Goal: Task Accomplishment & Management: Use online tool/utility

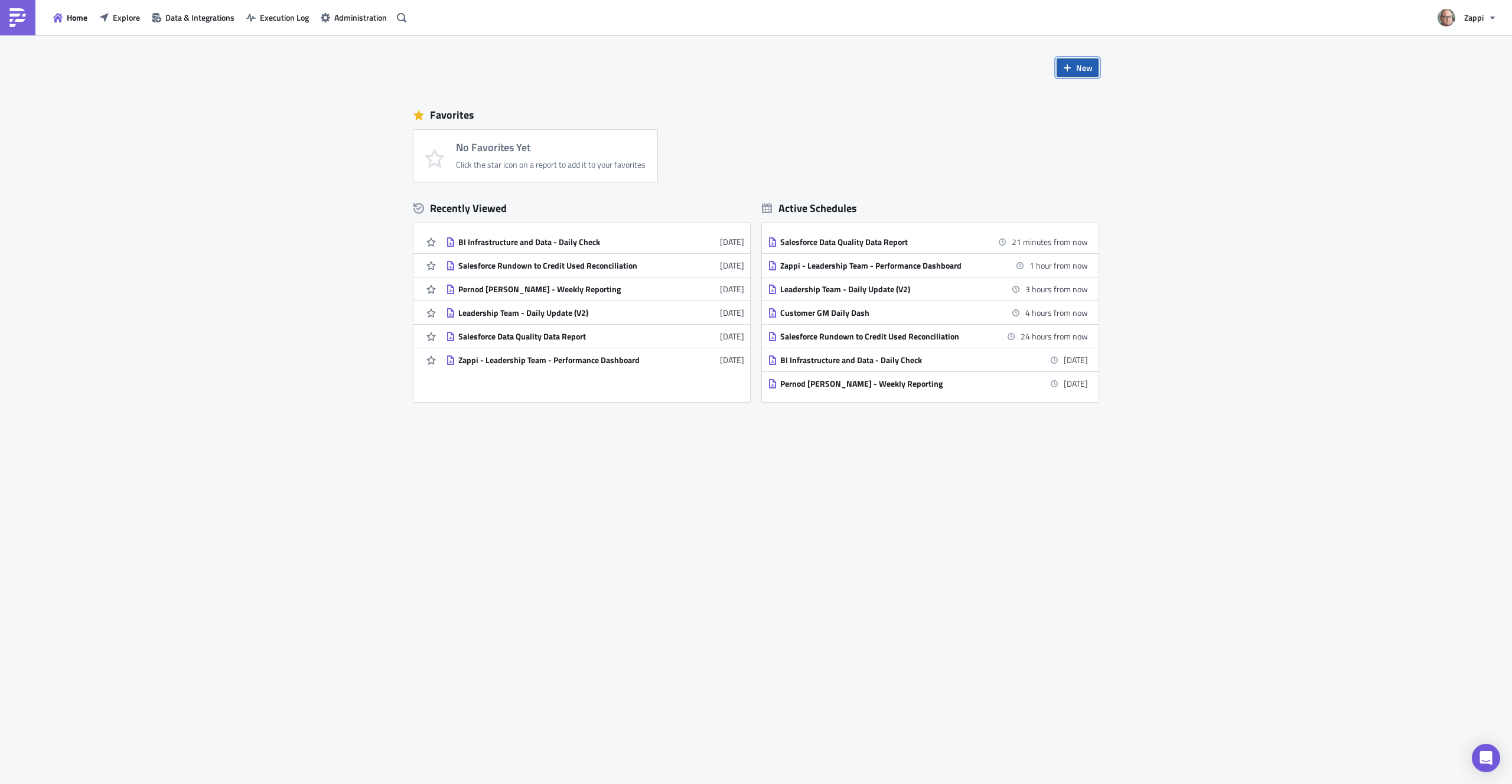
click at [1087, 61] on span "New" at bounding box center [1084, 67] width 17 height 12
click at [860, 69] on div "New Favorites No Favorites Yet Click the star icon on a report to add it to you…" at bounding box center [756, 351] width 709 height 631
click at [578, 314] on div "Leadership Team - Daily Update (V2)" at bounding box center [562, 313] width 206 height 11
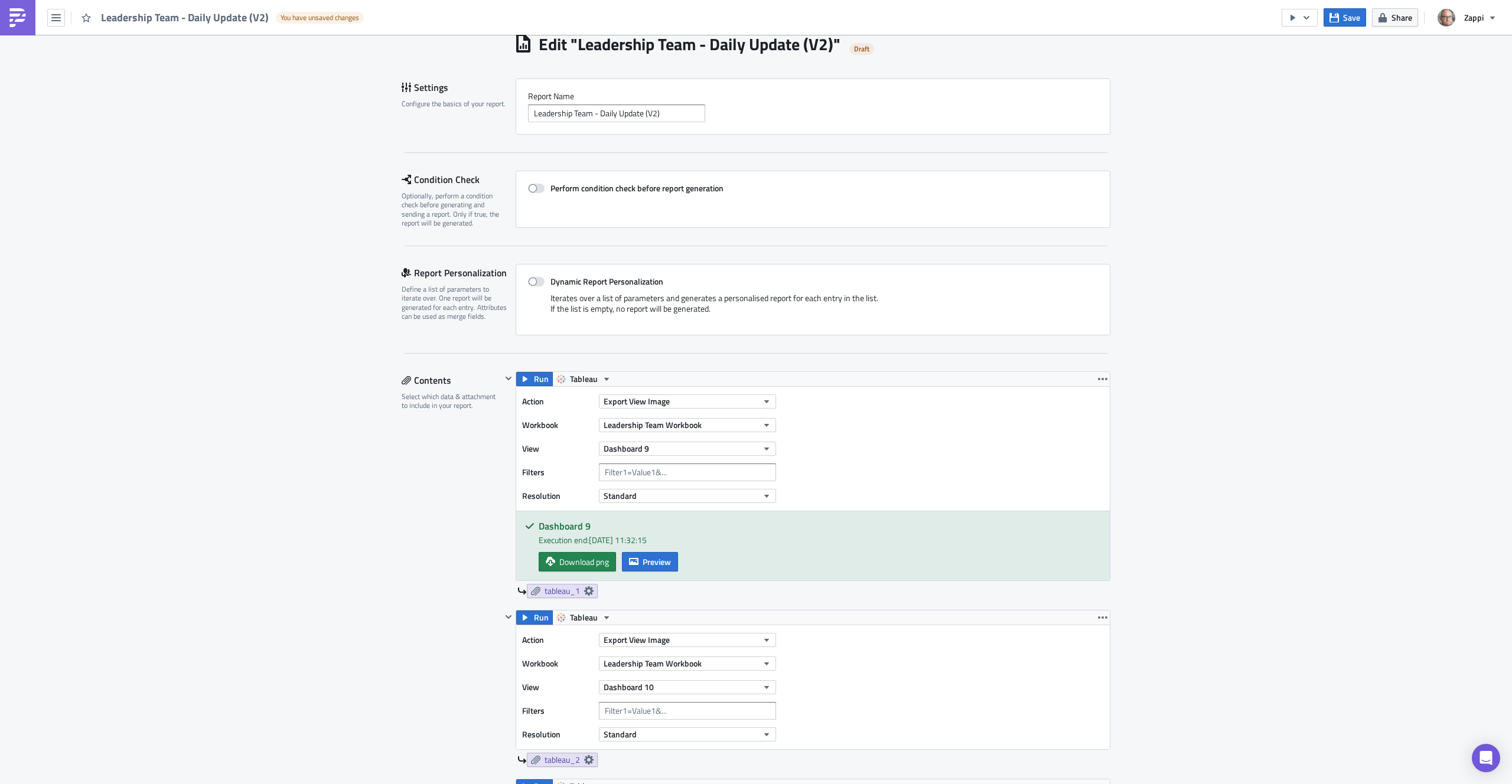
scroll to position [60, 0]
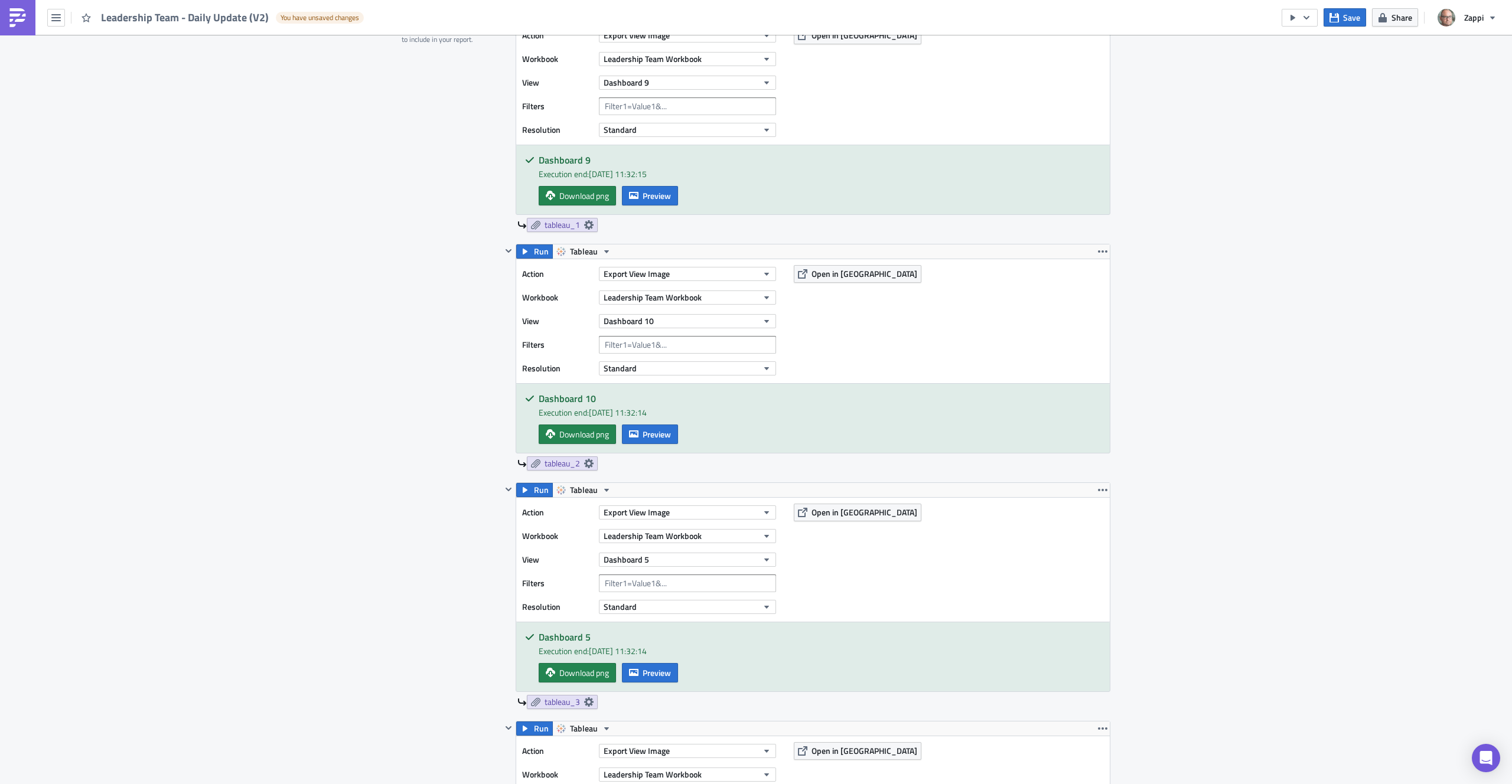
scroll to position [0, 0]
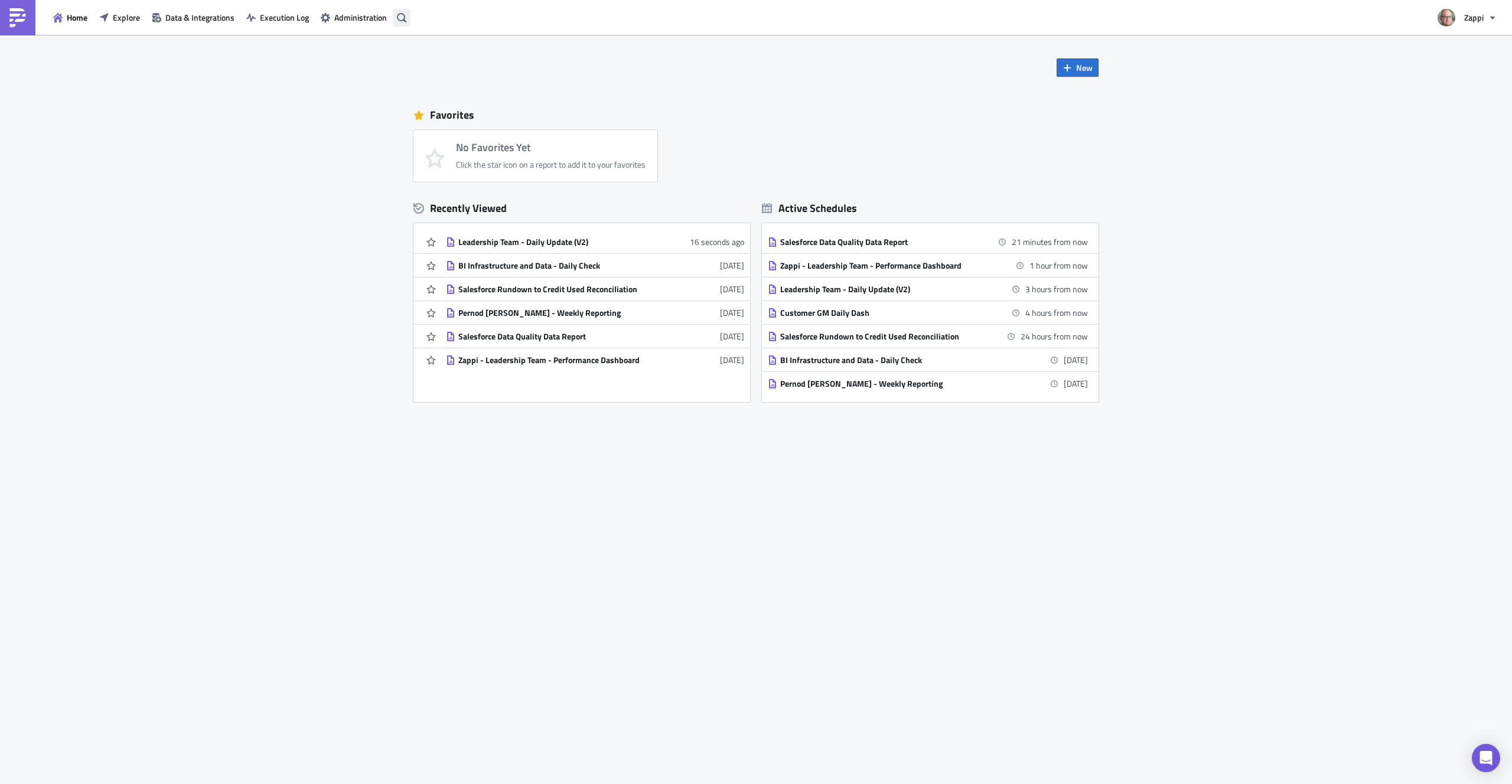
click at [405, 15] on icon "button" at bounding box center [401, 18] width 10 height 10
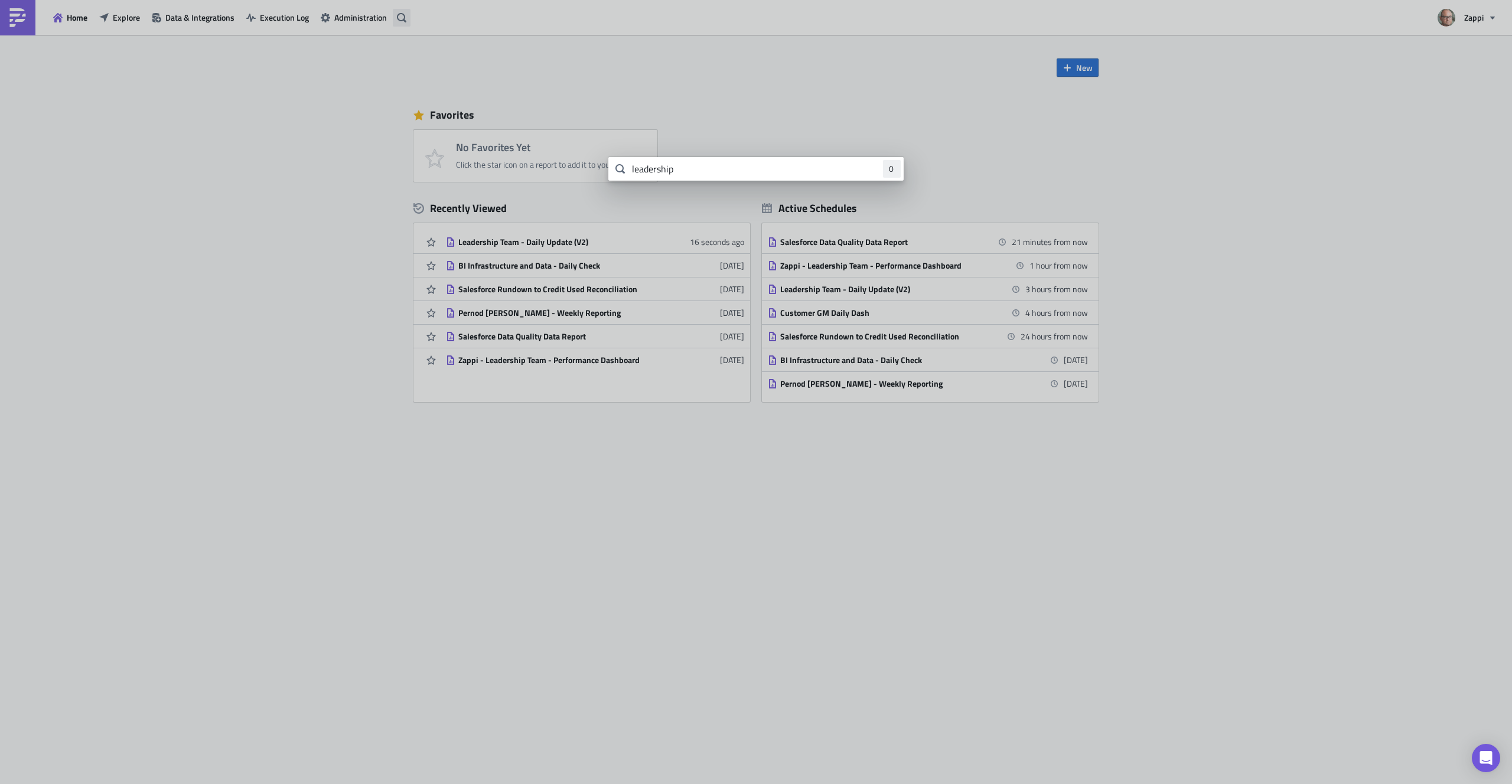
type input "leadership"
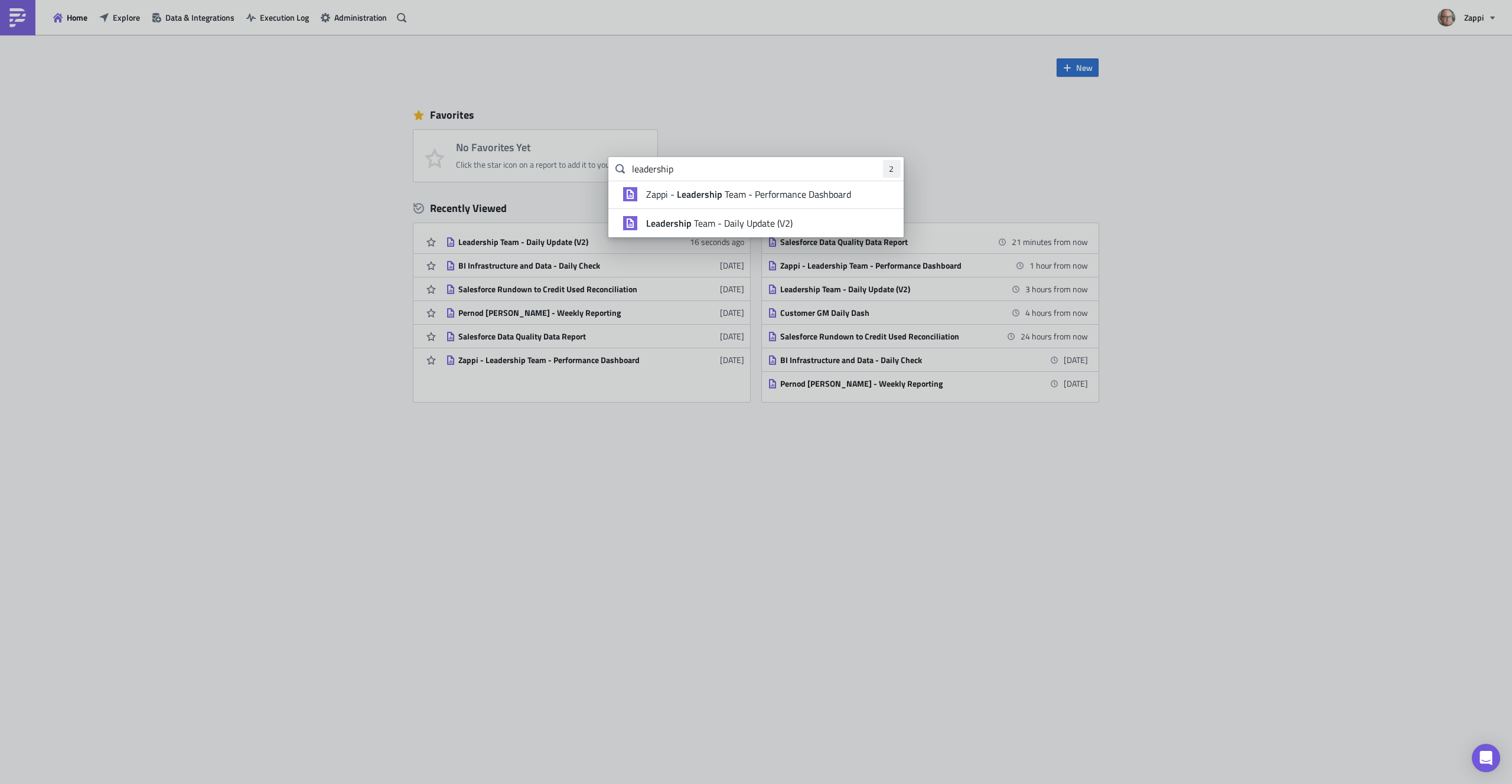
click at [778, 195] on span "Zappi - Leadership Team - Performance Dashboard" at bounding box center [749, 194] width 205 height 12
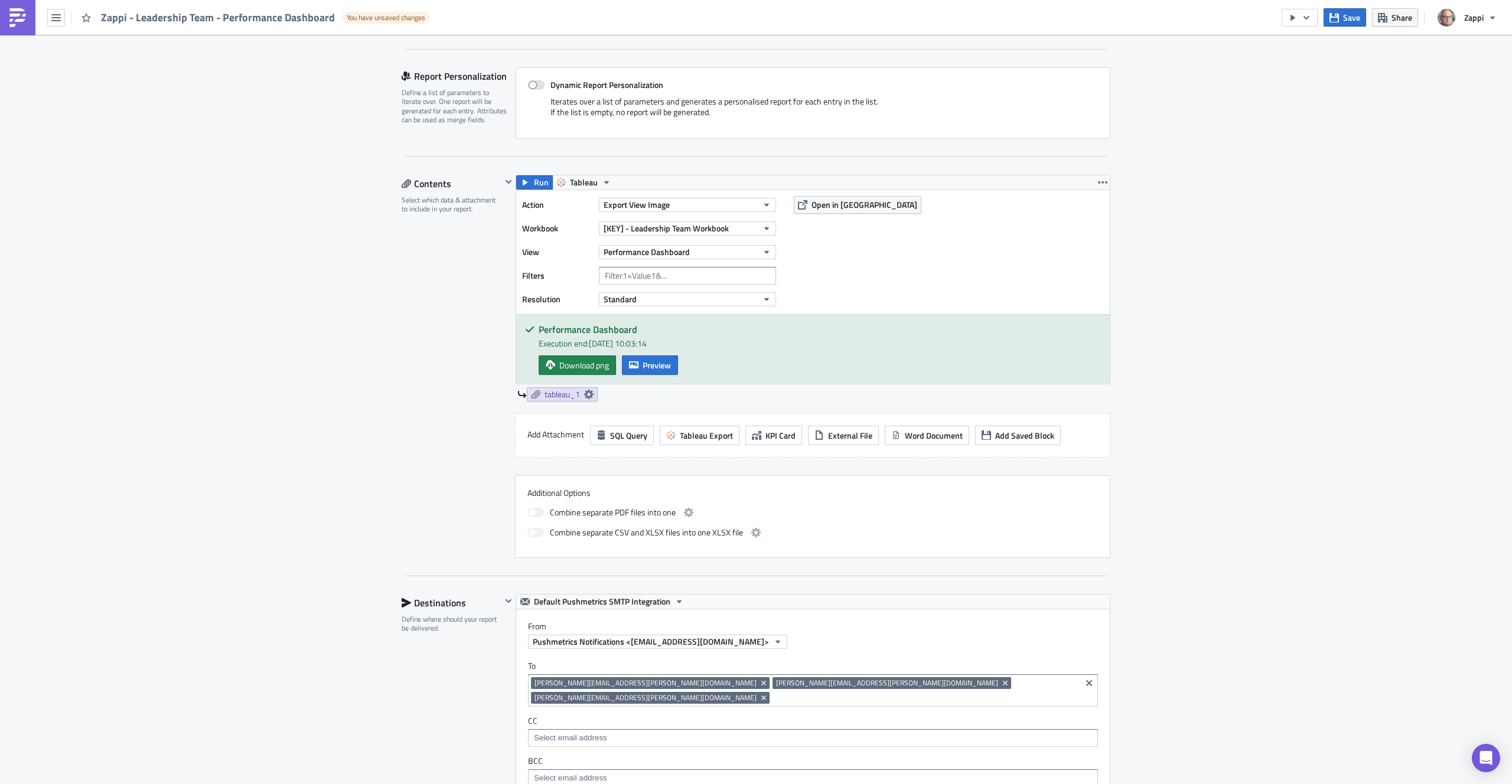
scroll to position [168, 0]
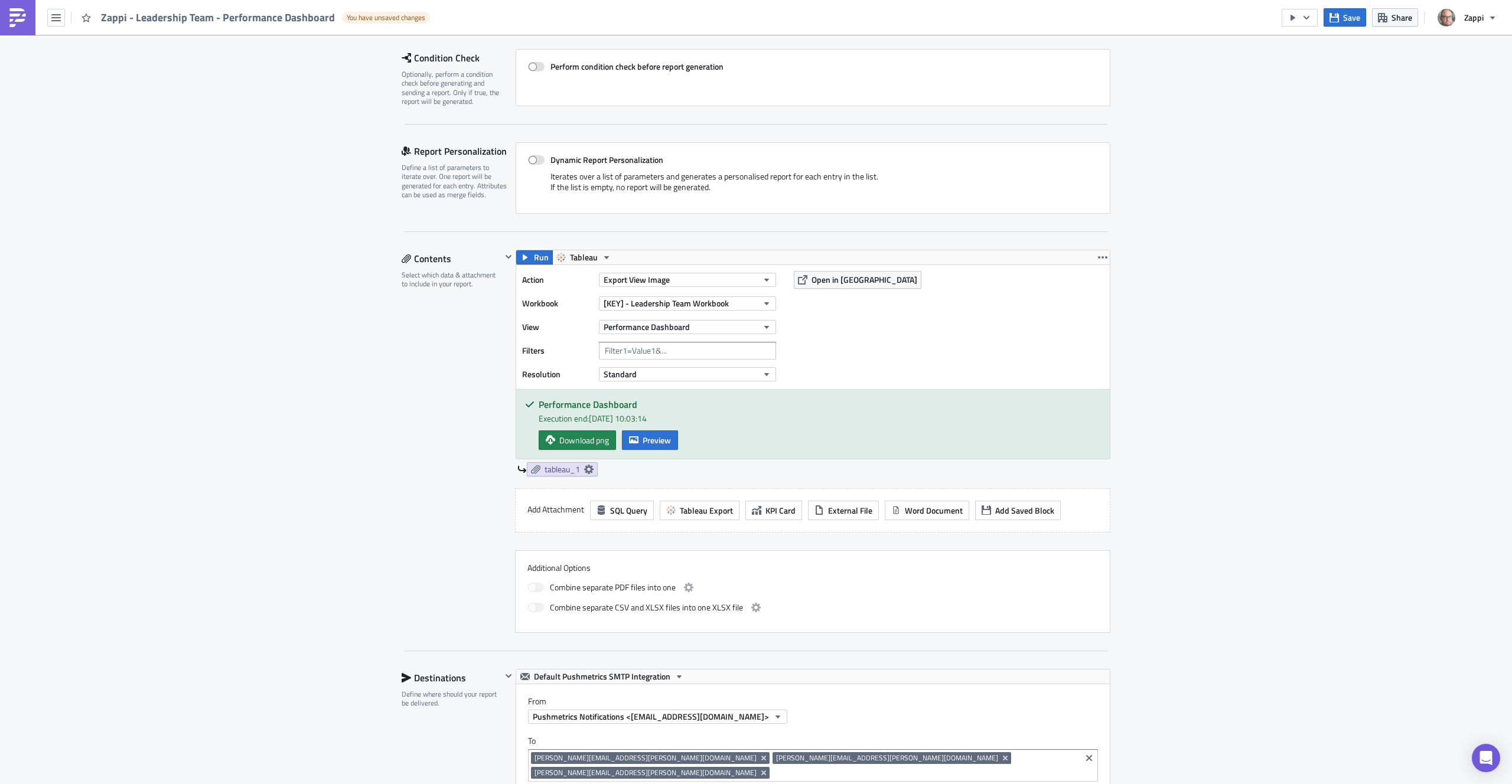
click at [474, 422] on div "Contents Select which data & attachment to include in your report." at bounding box center [452, 441] width 100 height 384
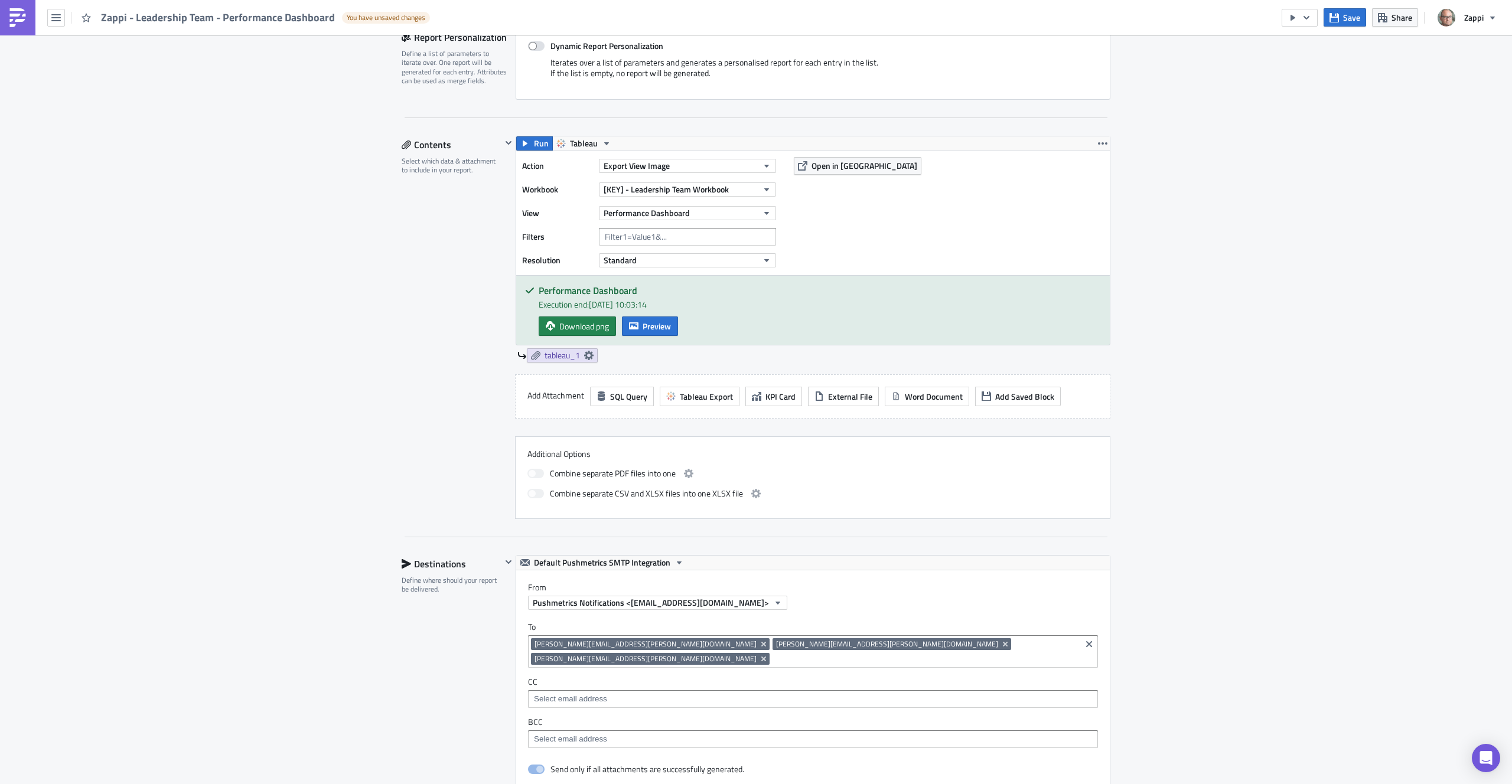
scroll to position [274, 0]
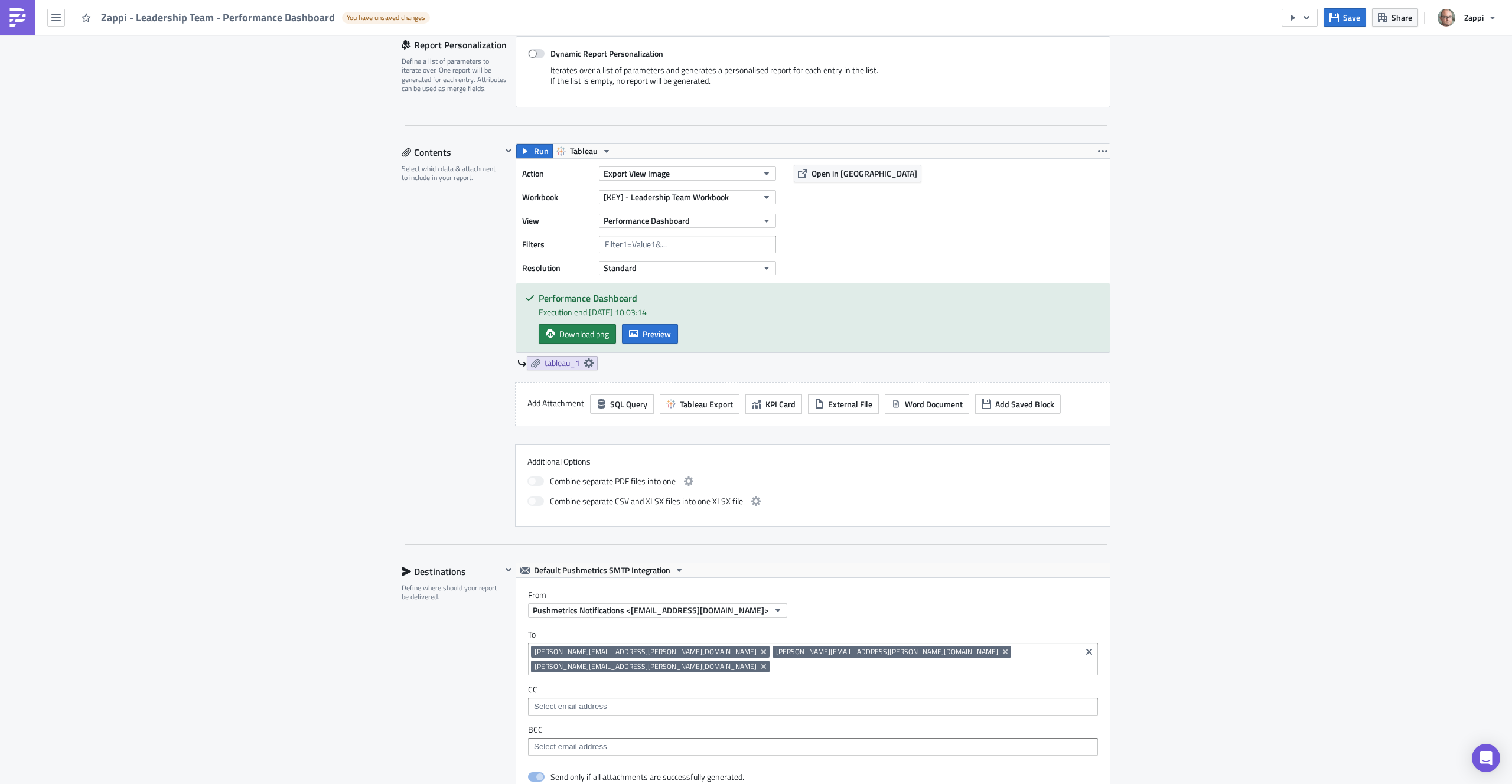
click at [552, 405] on label "Add Attachment" at bounding box center [555, 403] width 56 height 18
click at [614, 362] on div "tableau_1" at bounding box center [814, 362] width 593 height 14
click at [532, 368] on link "tableau_1" at bounding box center [562, 362] width 71 height 14
click at [656, 365] on div "tableau_1" at bounding box center [814, 362] width 593 height 14
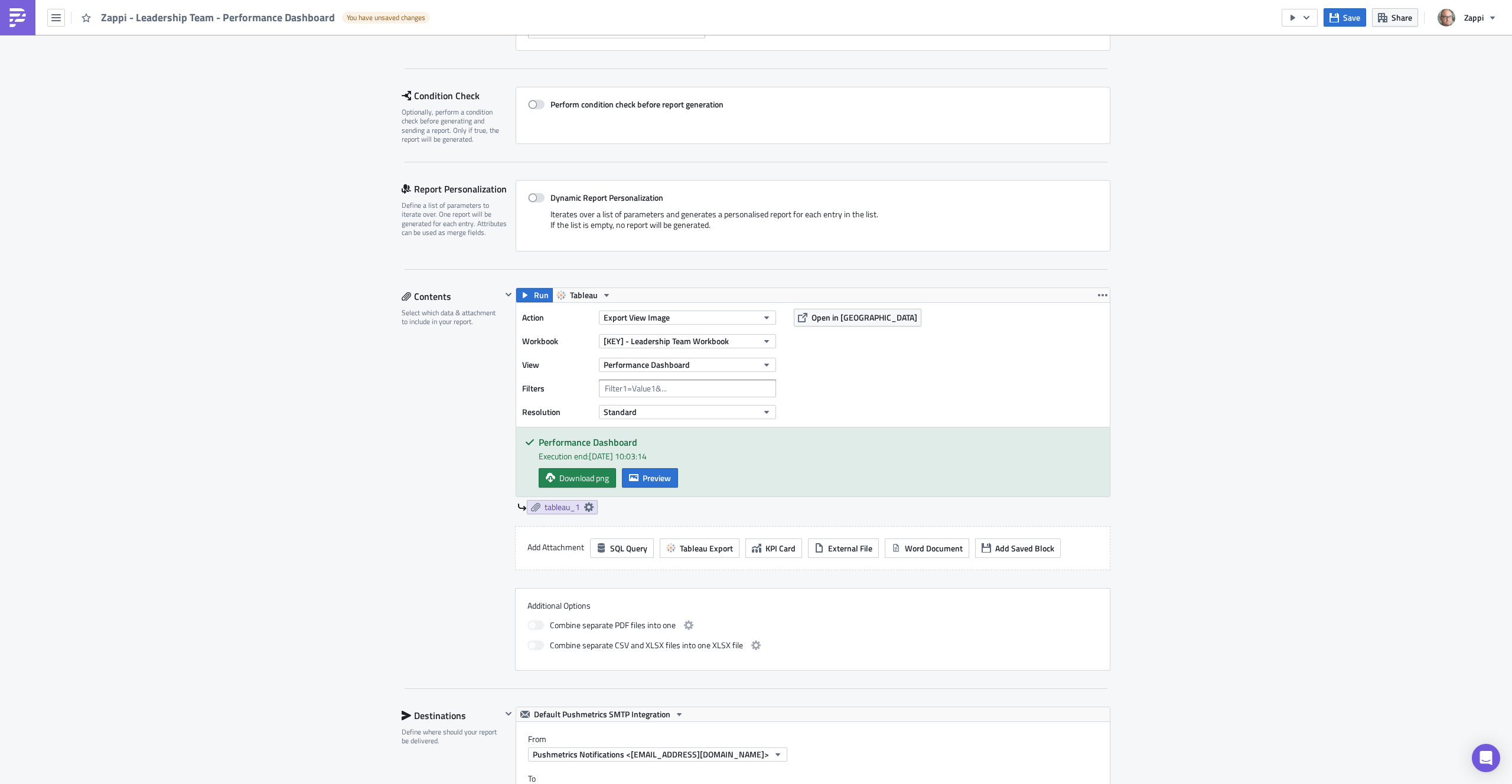
scroll to position [64, 0]
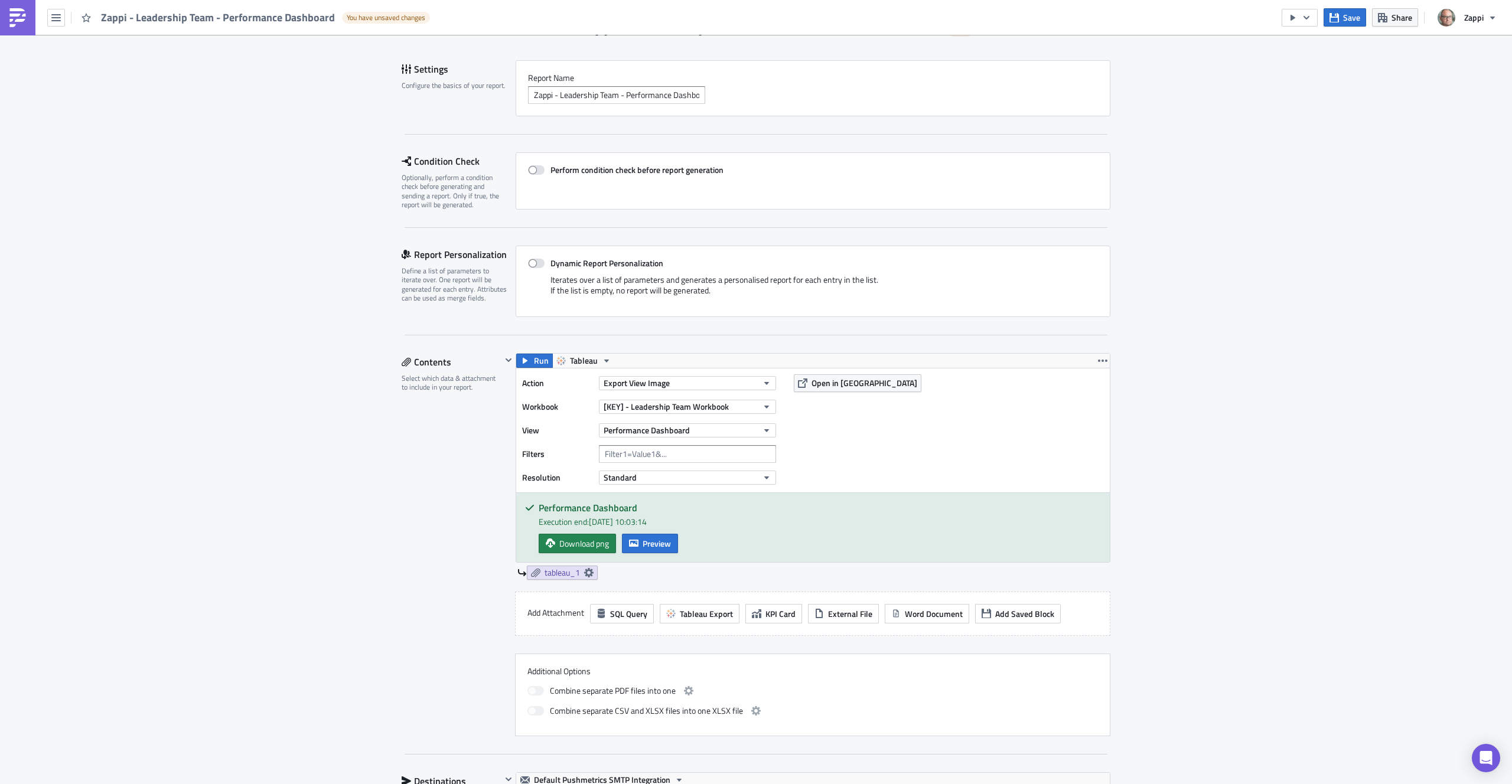
click at [1090, 357] on div "Run Tableau" at bounding box center [813, 360] width 594 height 14
click at [1096, 358] on button "button" at bounding box center [1103, 360] width 14 height 14
click at [1101, 430] on div "Remove" at bounding box center [1105, 430] width 78 height 12
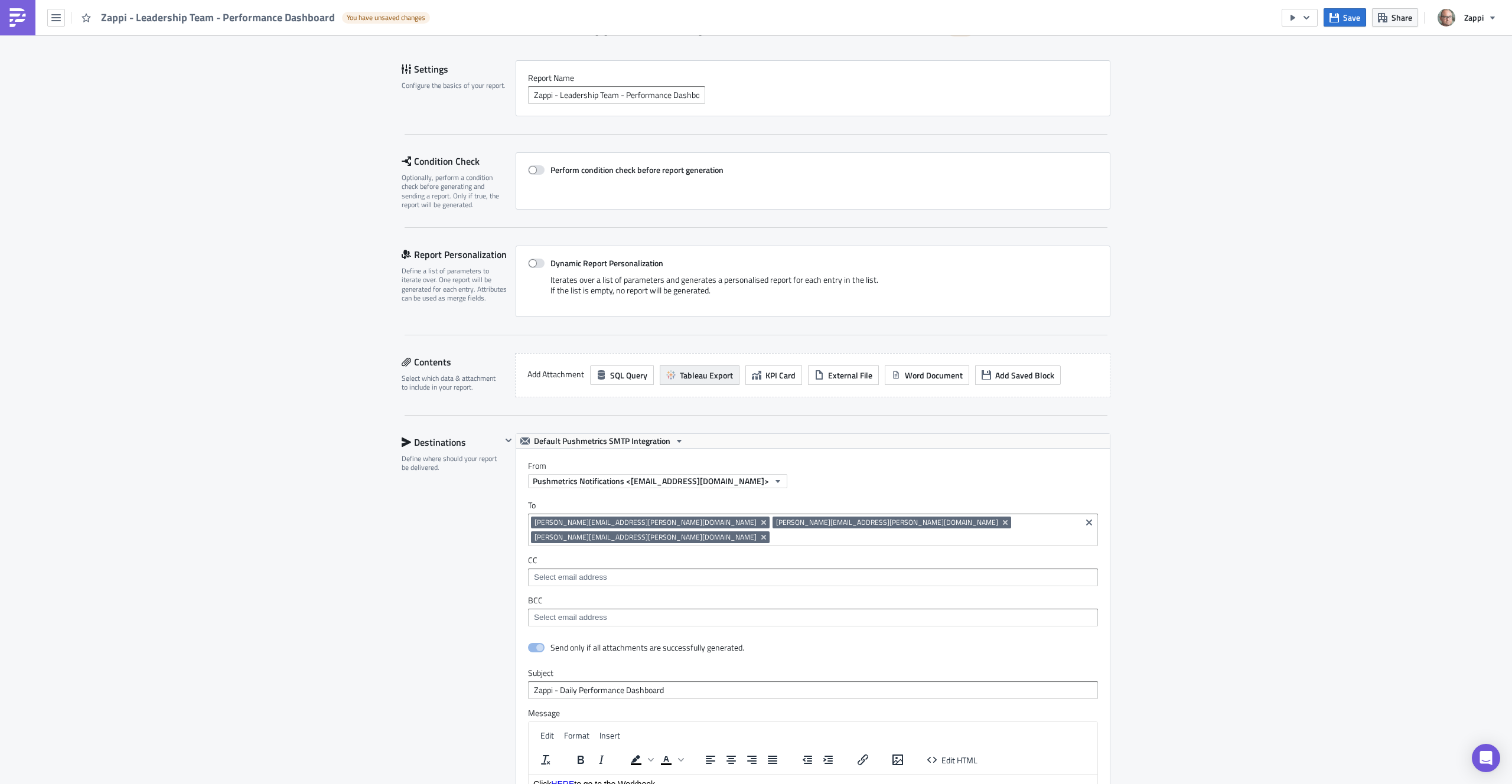
click at [704, 371] on span "Tableau Export" at bounding box center [707, 375] width 53 height 12
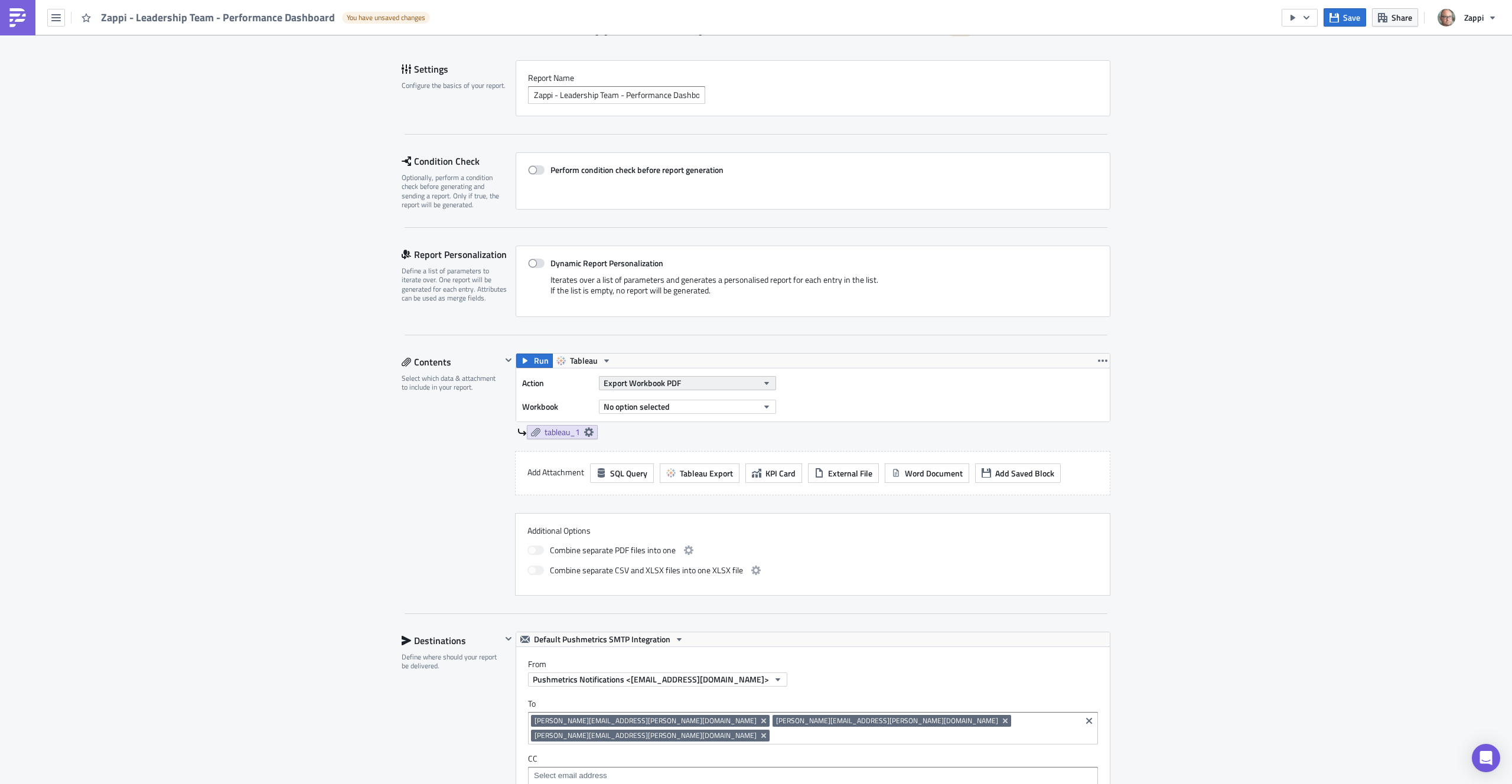
click at [677, 387] on button "Export Workbook PDF" at bounding box center [688, 383] width 177 height 14
click at [686, 499] on div "Export View Image" at bounding box center [652, 497] width 102 height 12
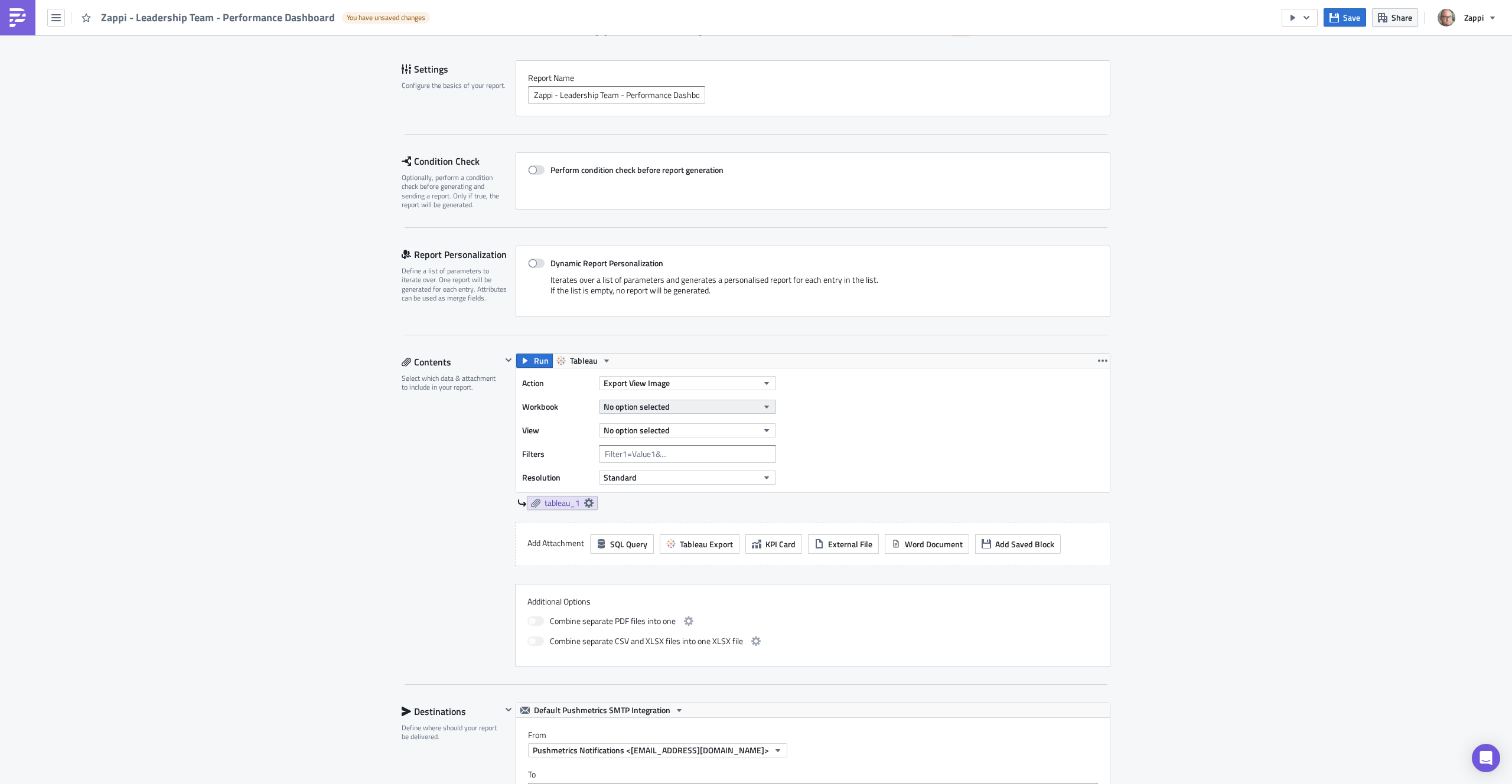
click at [669, 406] on button "No option selected" at bounding box center [688, 406] width 177 height 14
type input "email"
type input "leadersh"
click at [664, 449] on div "Leadership Team Workbook" at bounding box center [649, 447] width 96 height 12
click at [675, 428] on button "No option selected" at bounding box center [688, 430] width 177 height 14
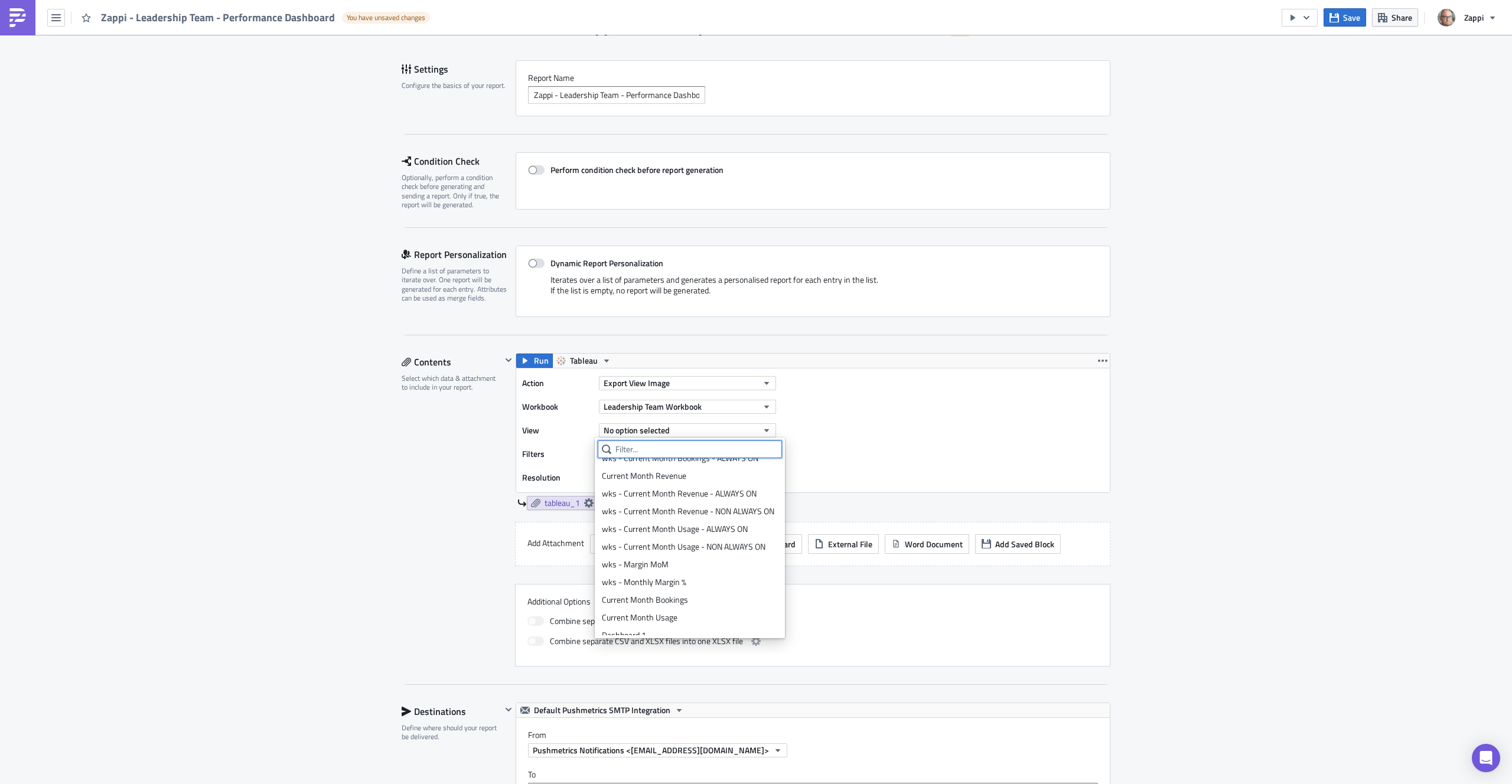
scroll to position [0, 0]
click at [824, 430] on div "Action Export View Image Workbook Leadership Team Workbook View No option selec…" at bounding box center [813, 430] width 594 height 124
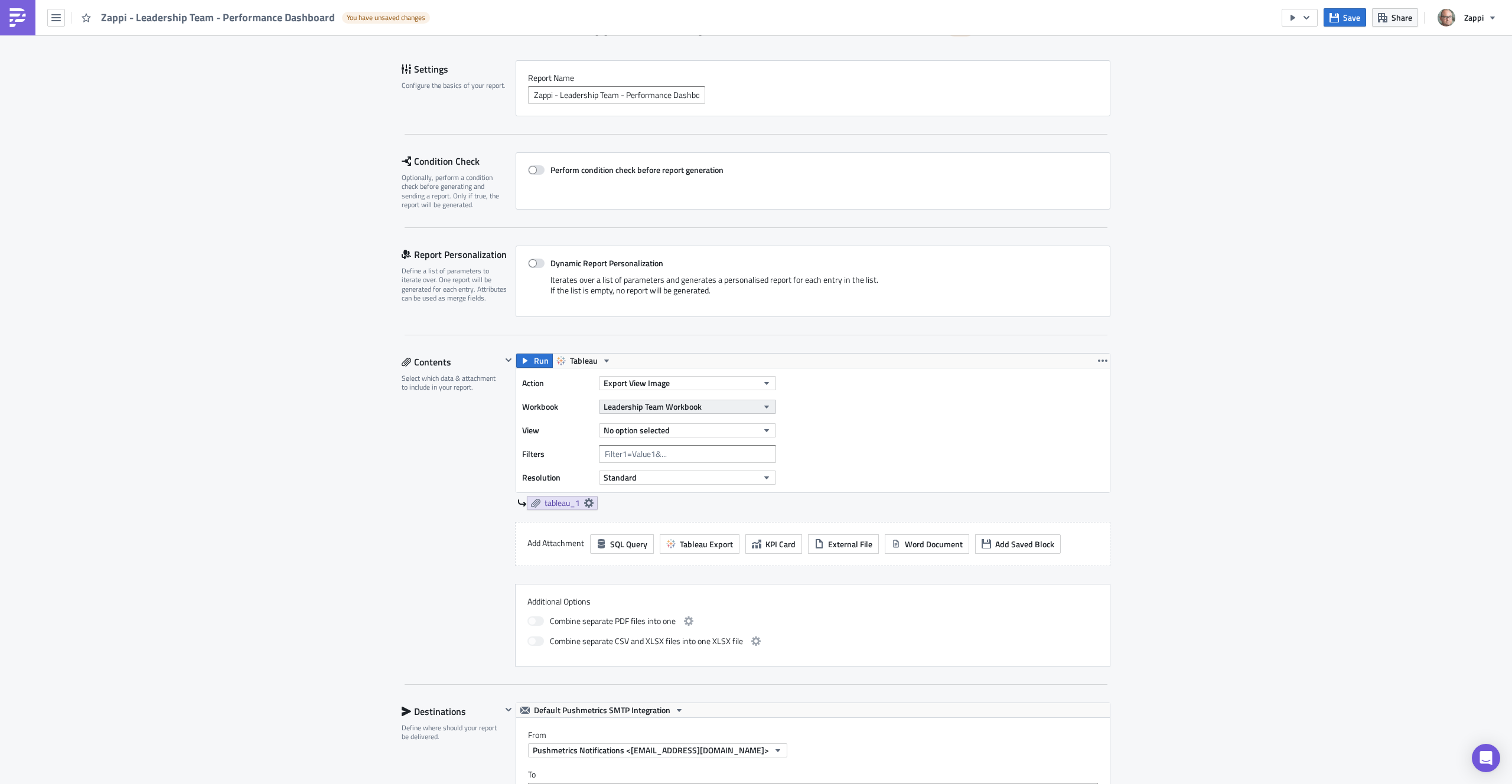
click at [707, 405] on button "Leadership Team Workbook" at bounding box center [688, 406] width 177 height 14
click at [685, 460] on div "[KEY] - Leadership Team Workbook" at bounding box center [663, 464] width 123 height 12
click at [655, 428] on span "No option selected" at bounding box center [637, 430] width 66 height 12
click at [846, 423] on div "Action Export View Image Workbook [KEY] - Leadership Team Workbook View No opti…" at bounding box center [813, 430] width 594 height 124
click at [1098, 359] on icon "button" at bounding box center [1103, 360] width 10 height 10
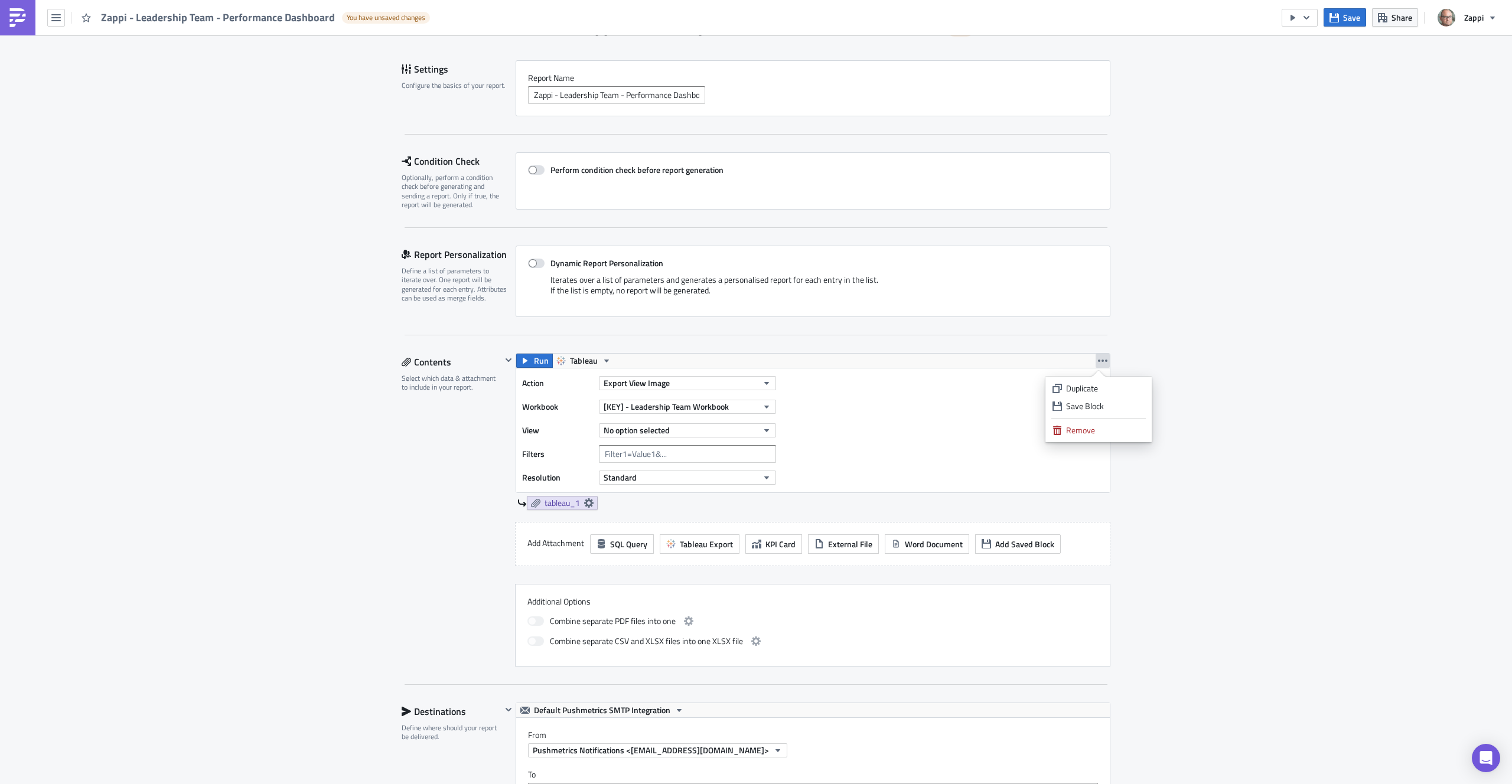
click at [1185, 307] on div "Execution Log Edit " Zappi - Leadership Team - Performance Dashboard " Draft Se…" at bounding box center [756, 714] width 1512 height 1486
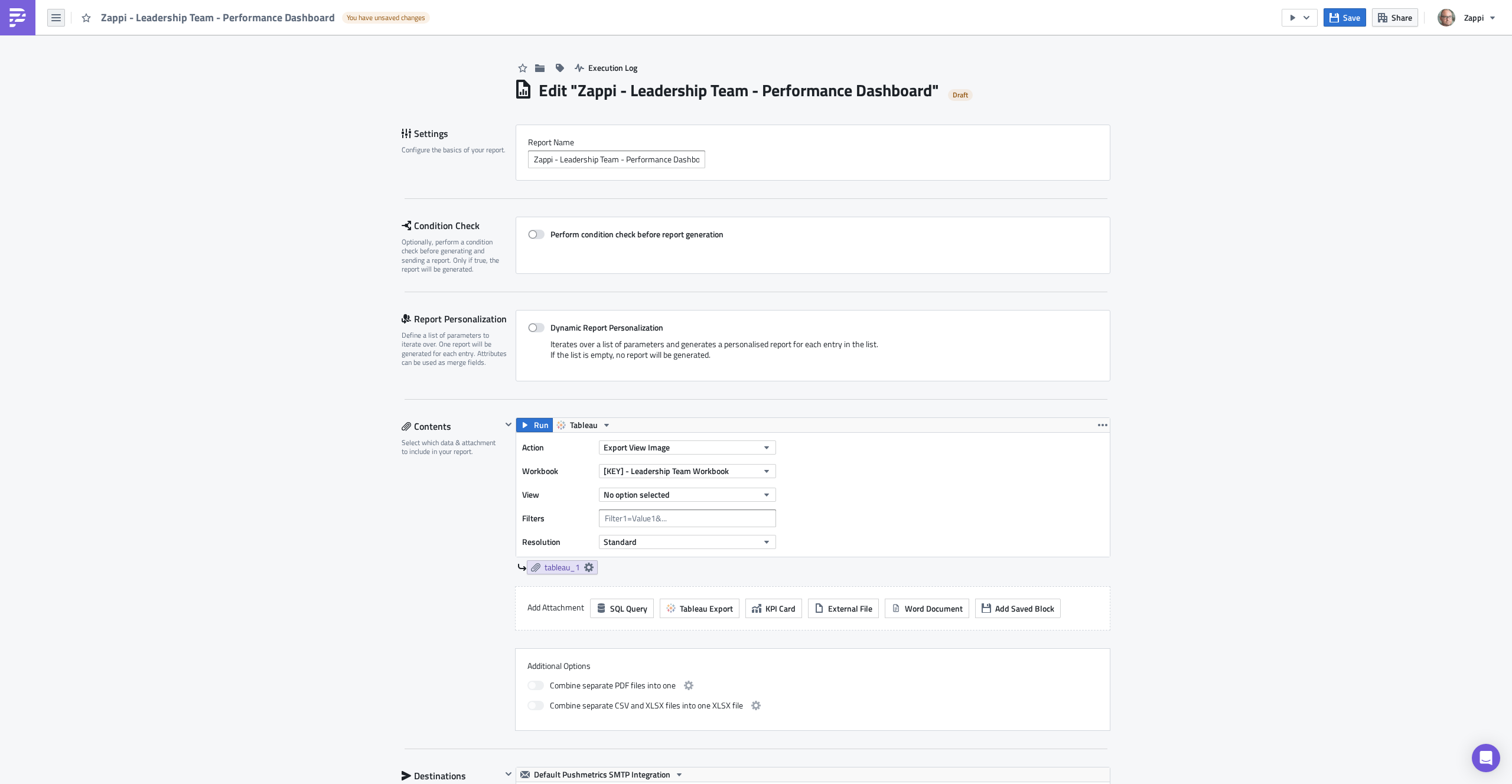
click at [59, 23] on button "button" at bounding box center [56, 18] width 18 height 18
click at [957, 52] on div "Execution Log" at bounding box center [812, 56] width 597 height 42
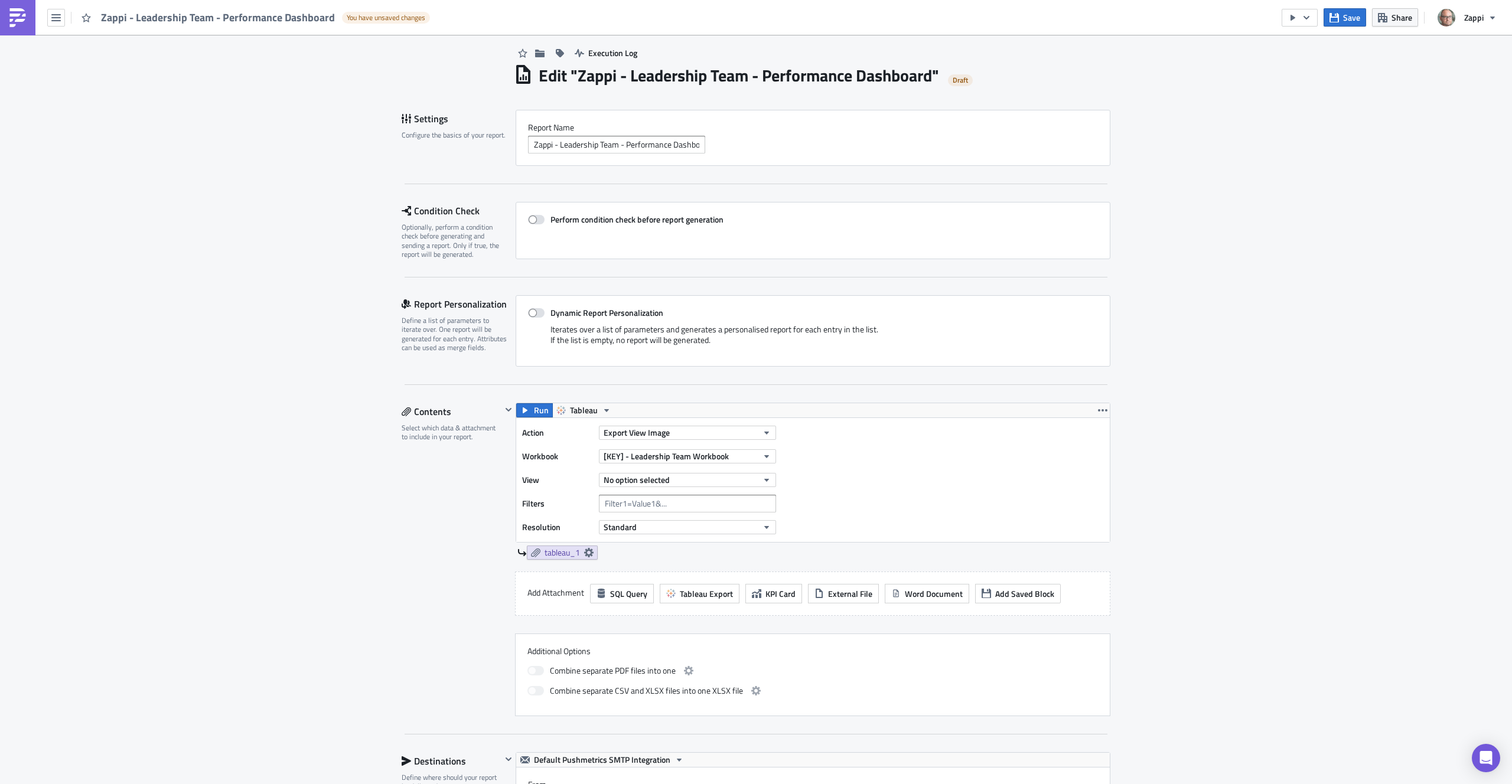
scroll to position [23, 0]
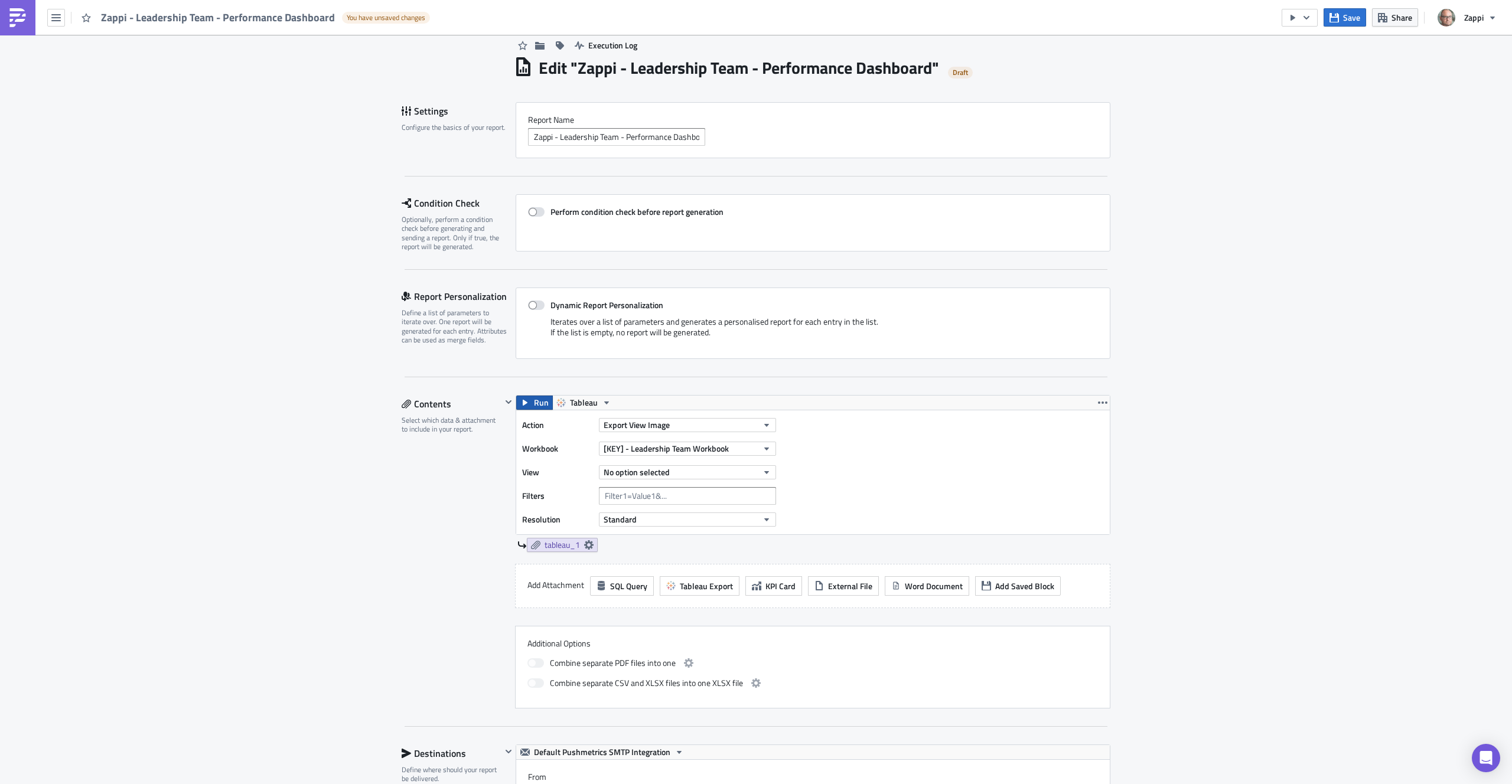
click at [534, 403] on span "Run" at bounding box center [541, 403] width 15 height 14
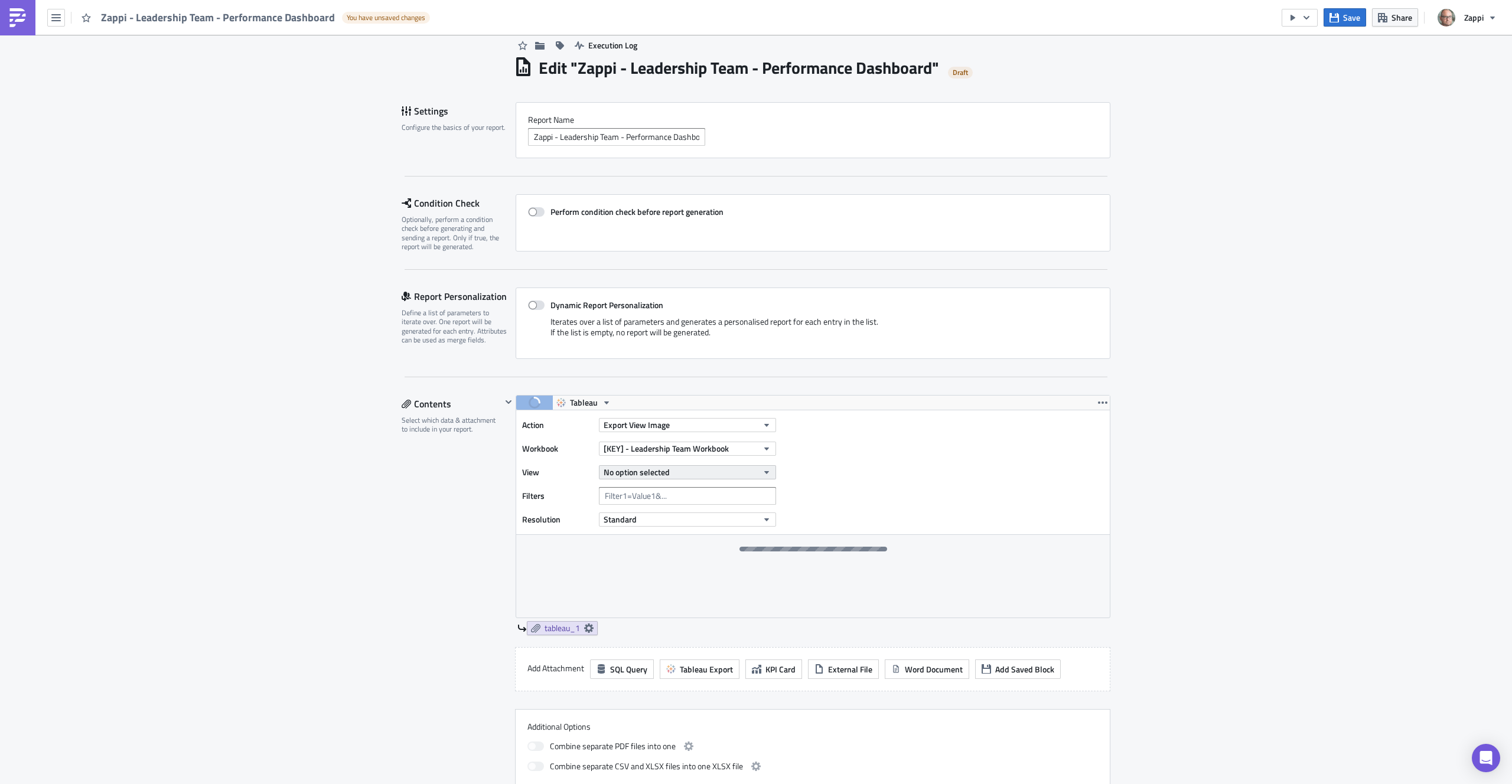
click at [649, 468] on span "No option selected" at bounding box center [637, 472] width 66 height 12
drag, startPoint x: 1282, startPoint y: 478, endPoint x: 1205, endPoint y: 479, distance: 77.0
click at [1281, 478] on div "Execution Log Edit " Zappi - Leadership Team - Performance Dashboard " Draft Se…" at bounding box center [756, 797] width 1512 height 1569
click at [632, 478] on span "No option selected" at bounding box center [637, 472] width 66 height 12
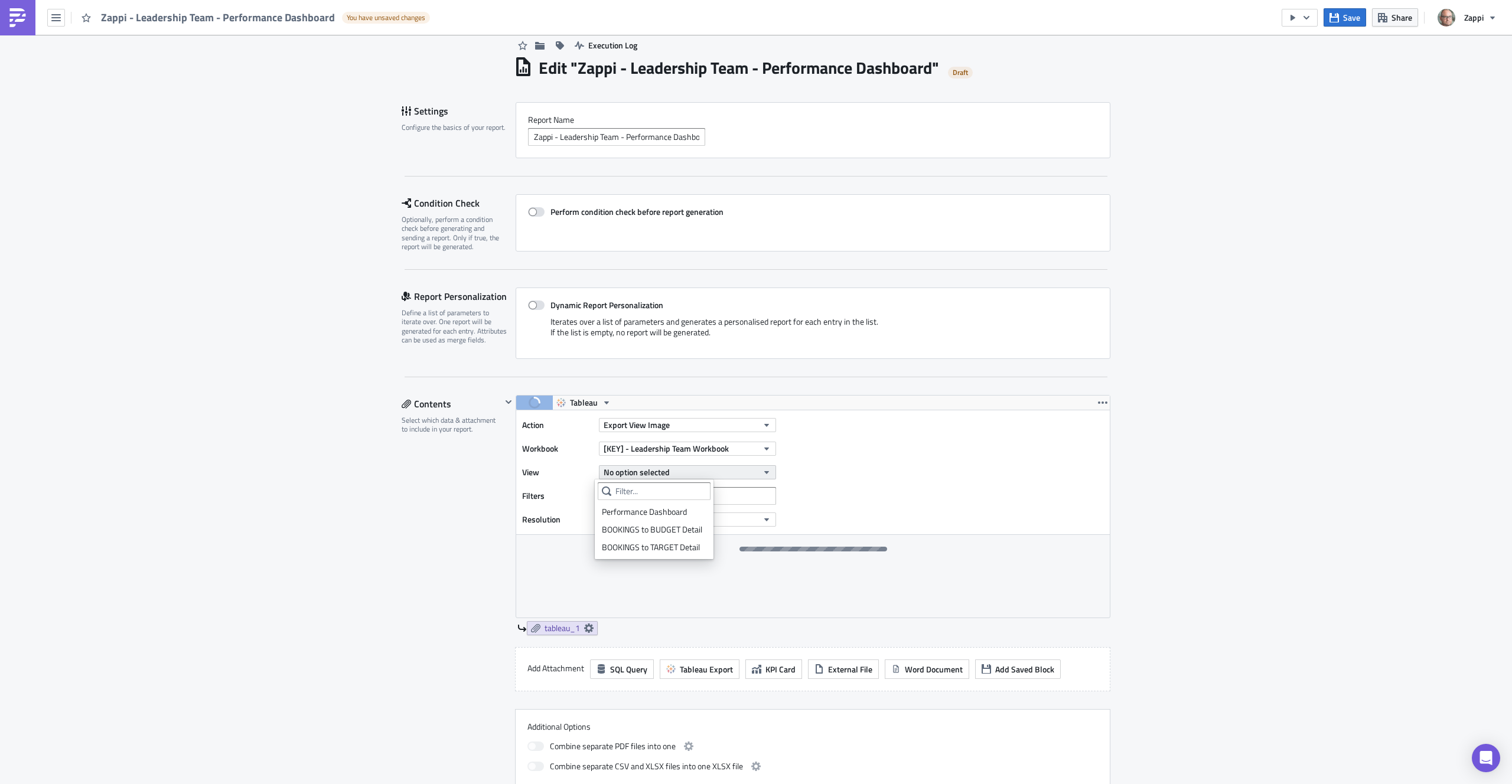
click at [633, 477] on span "No option selected" at bounding box center [637, 472] width 66 height 12
click at [545, 463] on label "View" at bounding box center [557, 472] width 71 height 18
click at [461, 469] on div "Contents Select which data & attachment to include in your report." at bounding box center [452, 594] width 100 height 397
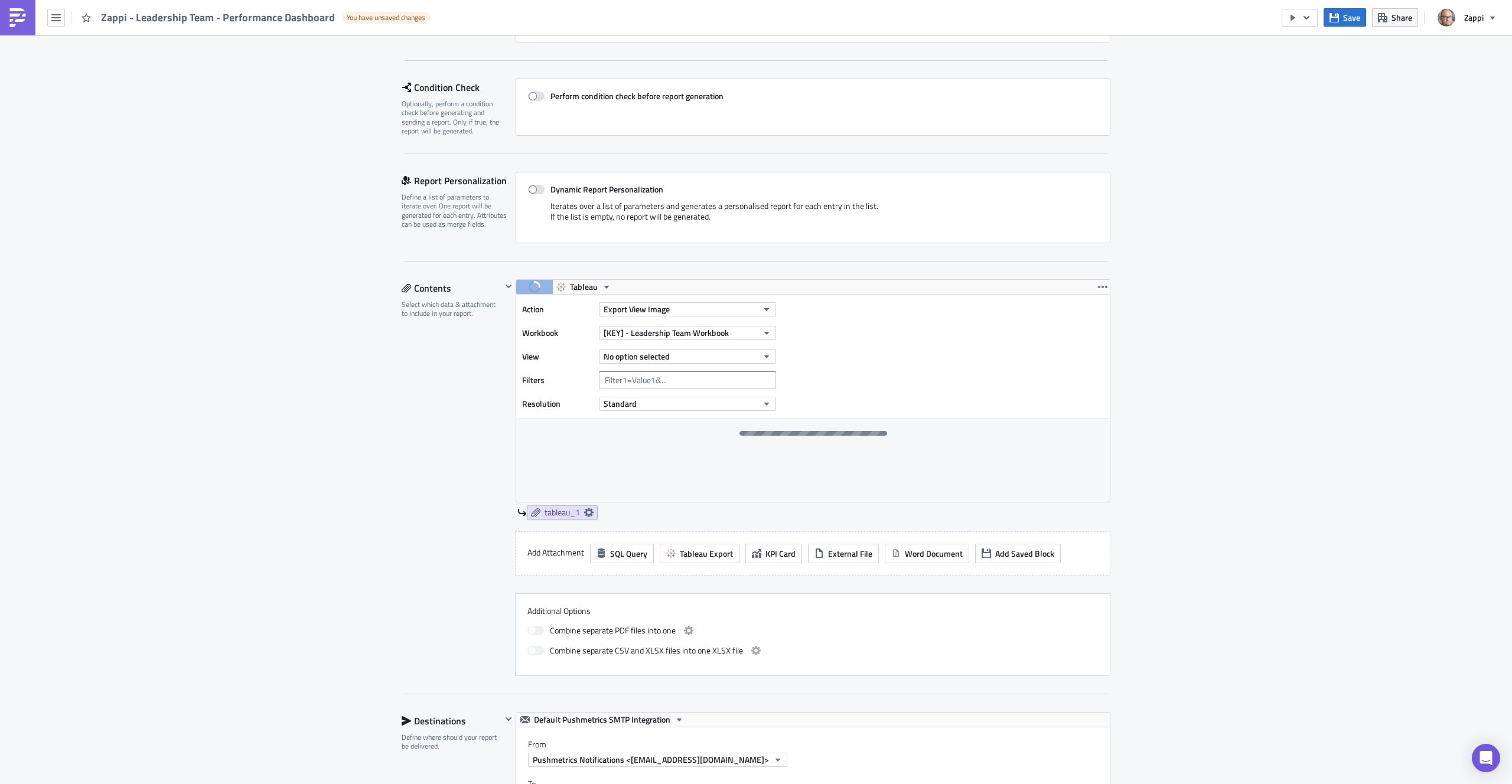
scroll to position [72, 0]
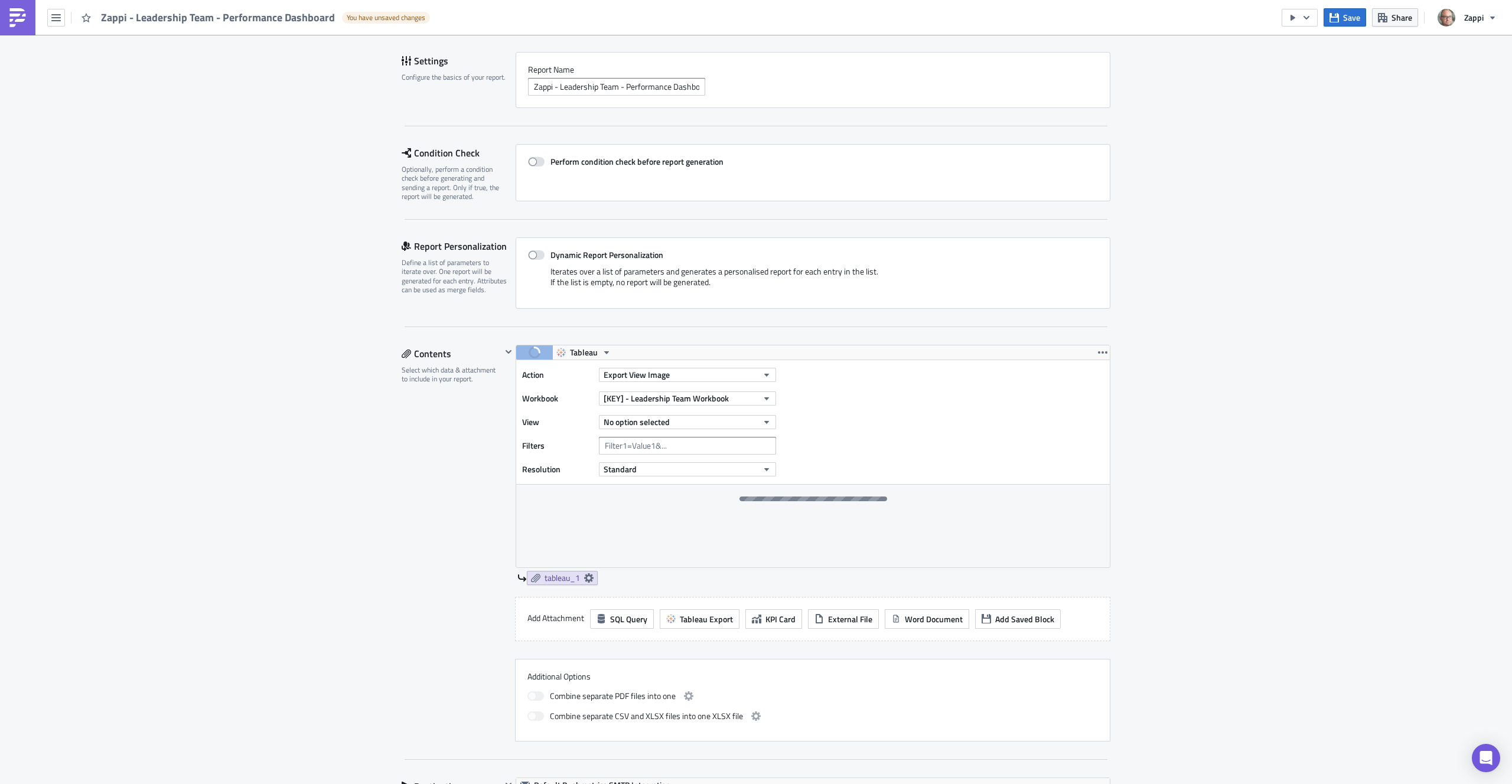
click at [360, 405] on div "Execution Log Edit " Zappi - Leadership Team - Performance Dashboard " Draft Se…" at bounding box center [756, 747] width 1512 height 1569
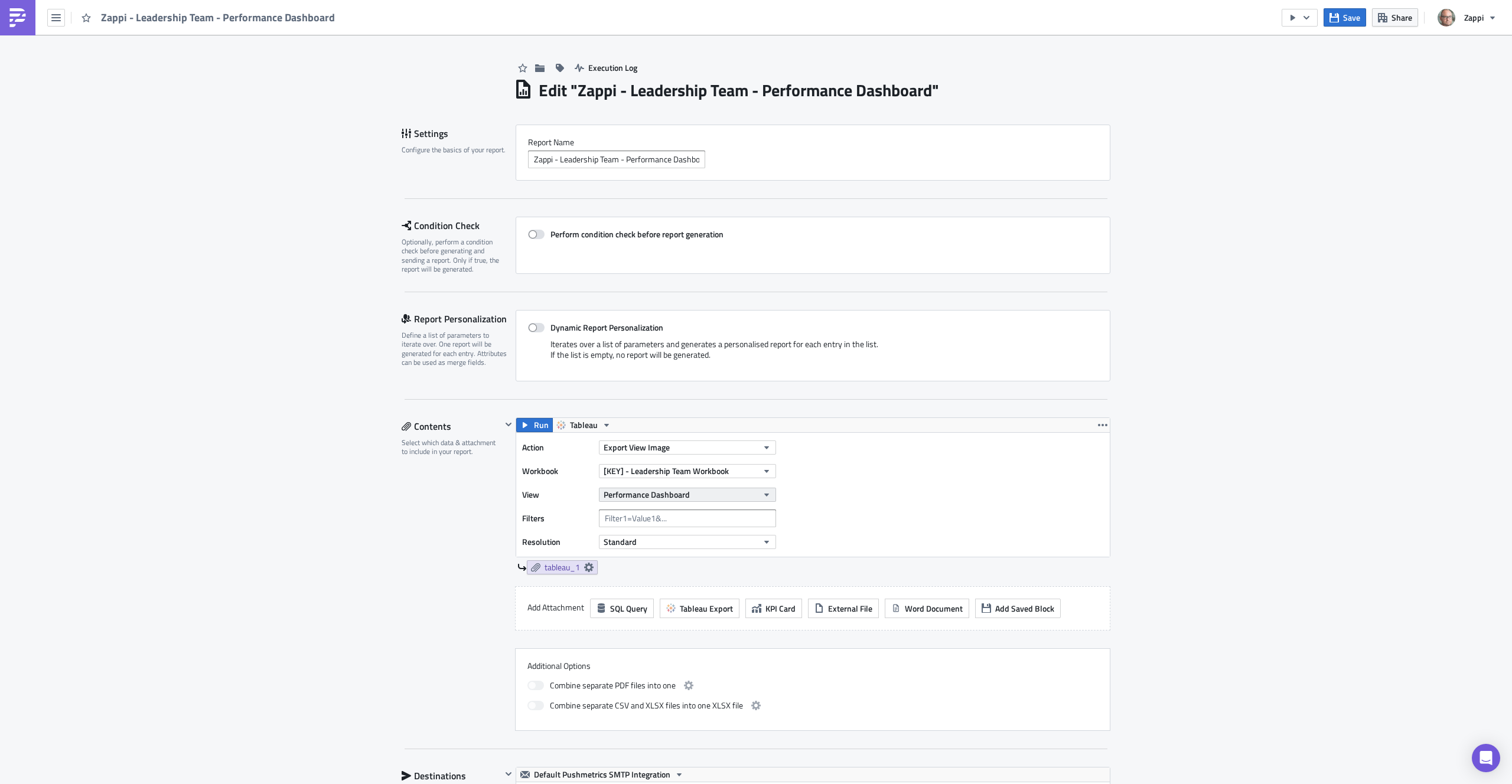
scroll to position [260, 0]
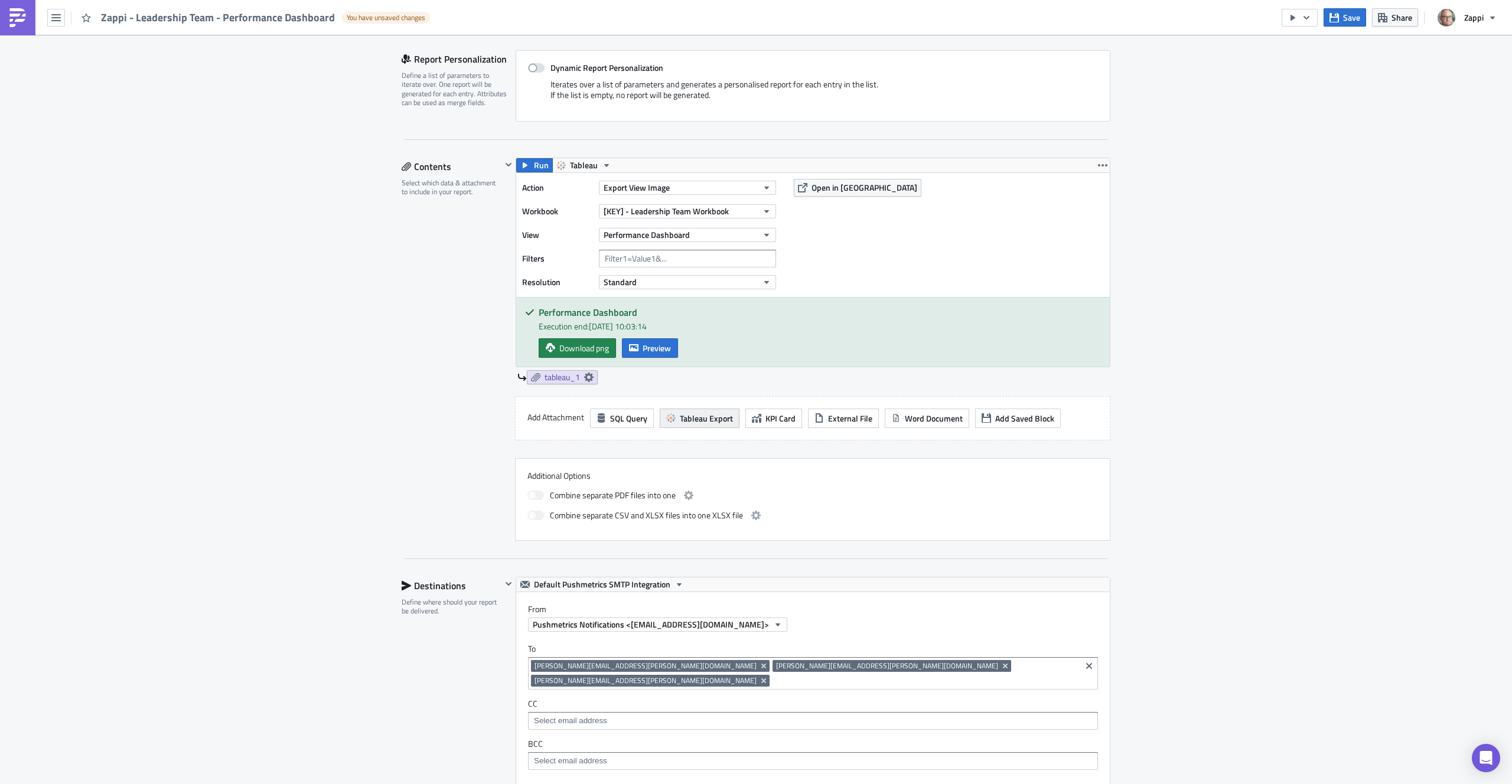
click at [699, 415] on span "Tableau Export" at bounding box center [707, 418] width 53 height 12
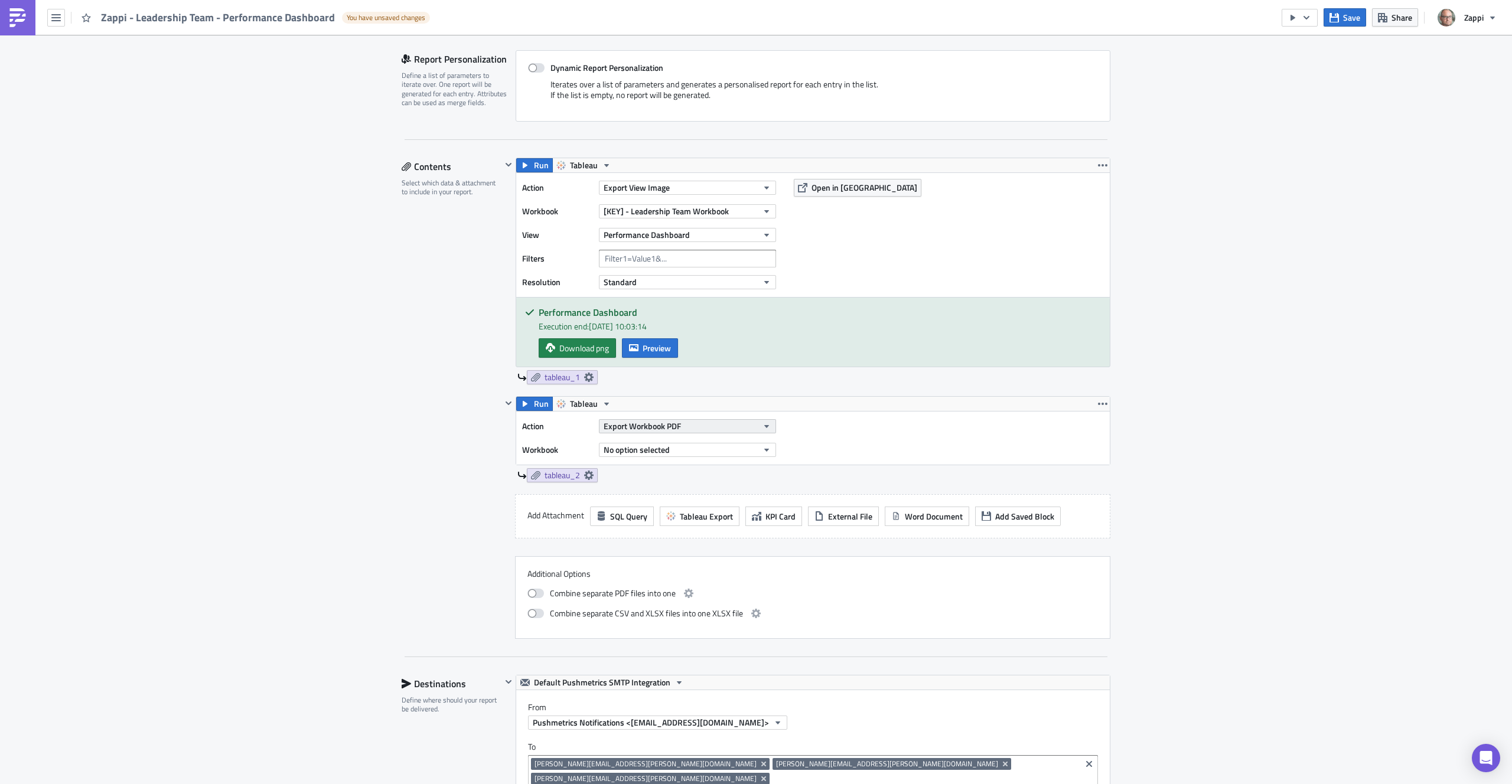
click at [662, 430] on span "Export Workbook PDF" at bounding box center [643, 426] width 78 height 12
drag, startPoint x: 690, startPoint y: 522, endPoint x: 674, endPoint y: 535, distance: 20.6
click at [683, 518] on div "Export View Excel" at bounding box center [652, 523] width 102 height 12
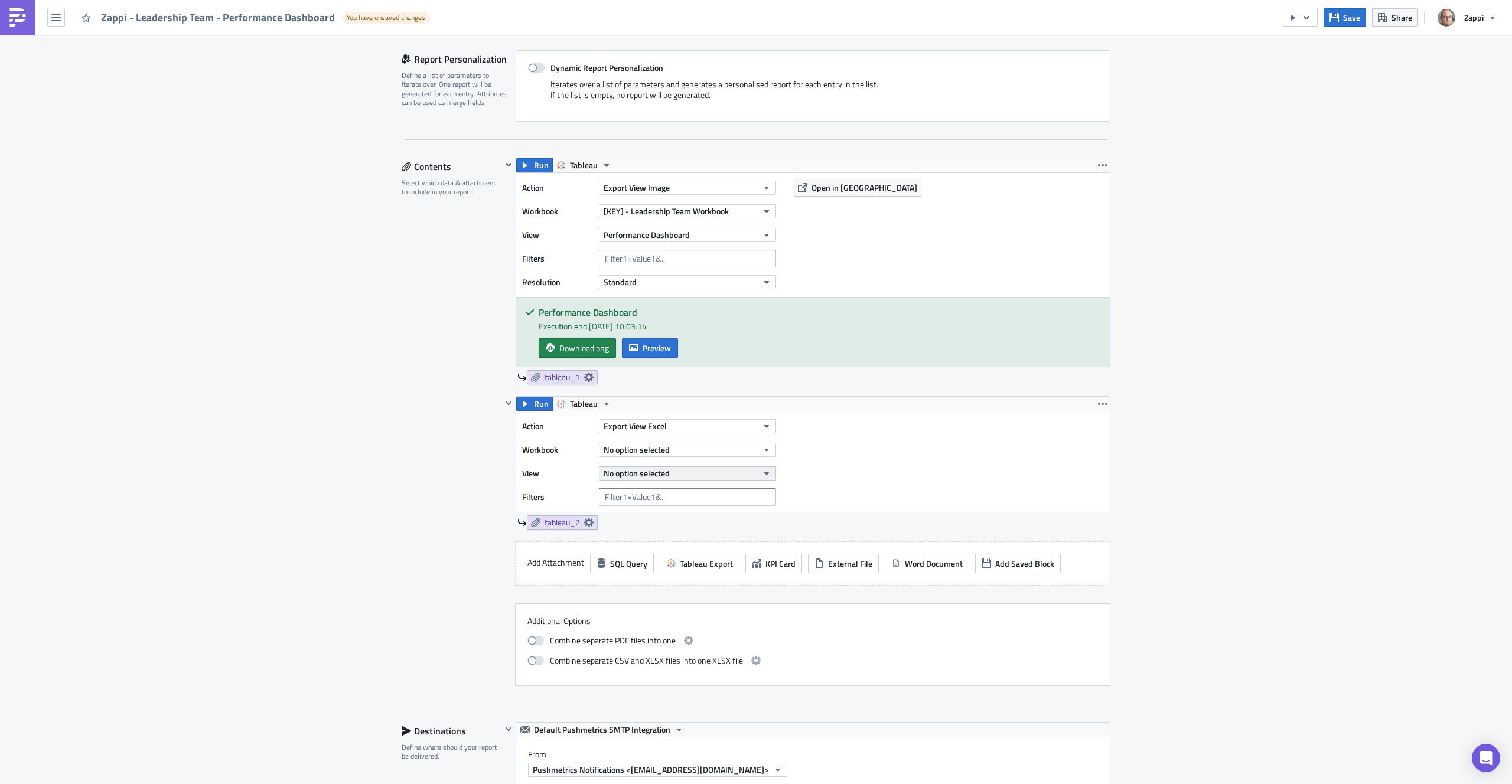
click at [683, 476] on button "No option selected" at bounding box center [688, 473] width 177 height 14
click at [727, 447] on button "No option selected" at bounding box center [688, 449] width 177 height 14
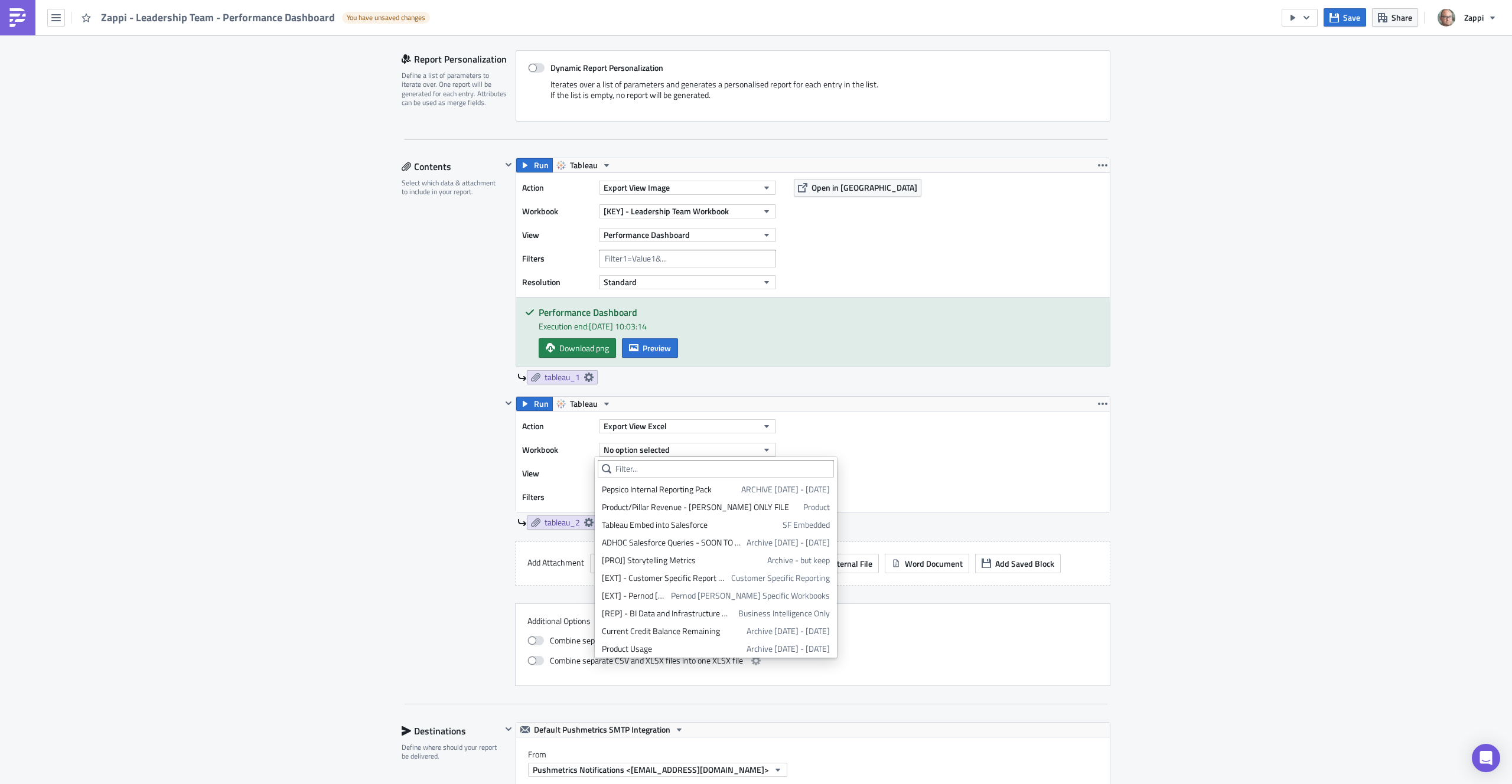
click at [551, 462] on div "Action Export View Excel Workbook No option selected View No option selected Fi…" at bounding box center [652, 461] width 260 height 89
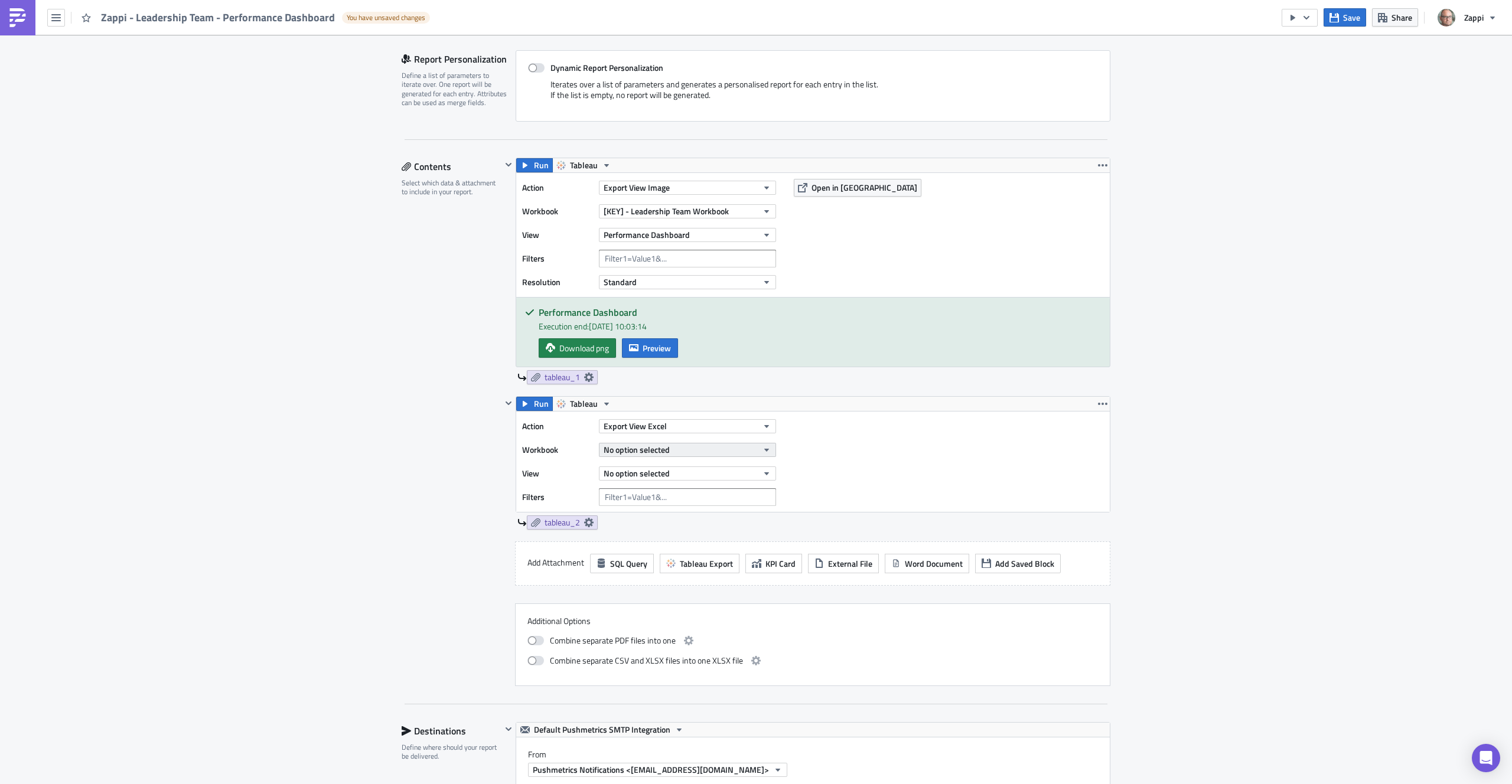
click at [656, 454] on span "No option selected" at bounding box center [637, 449] width 66 height 12
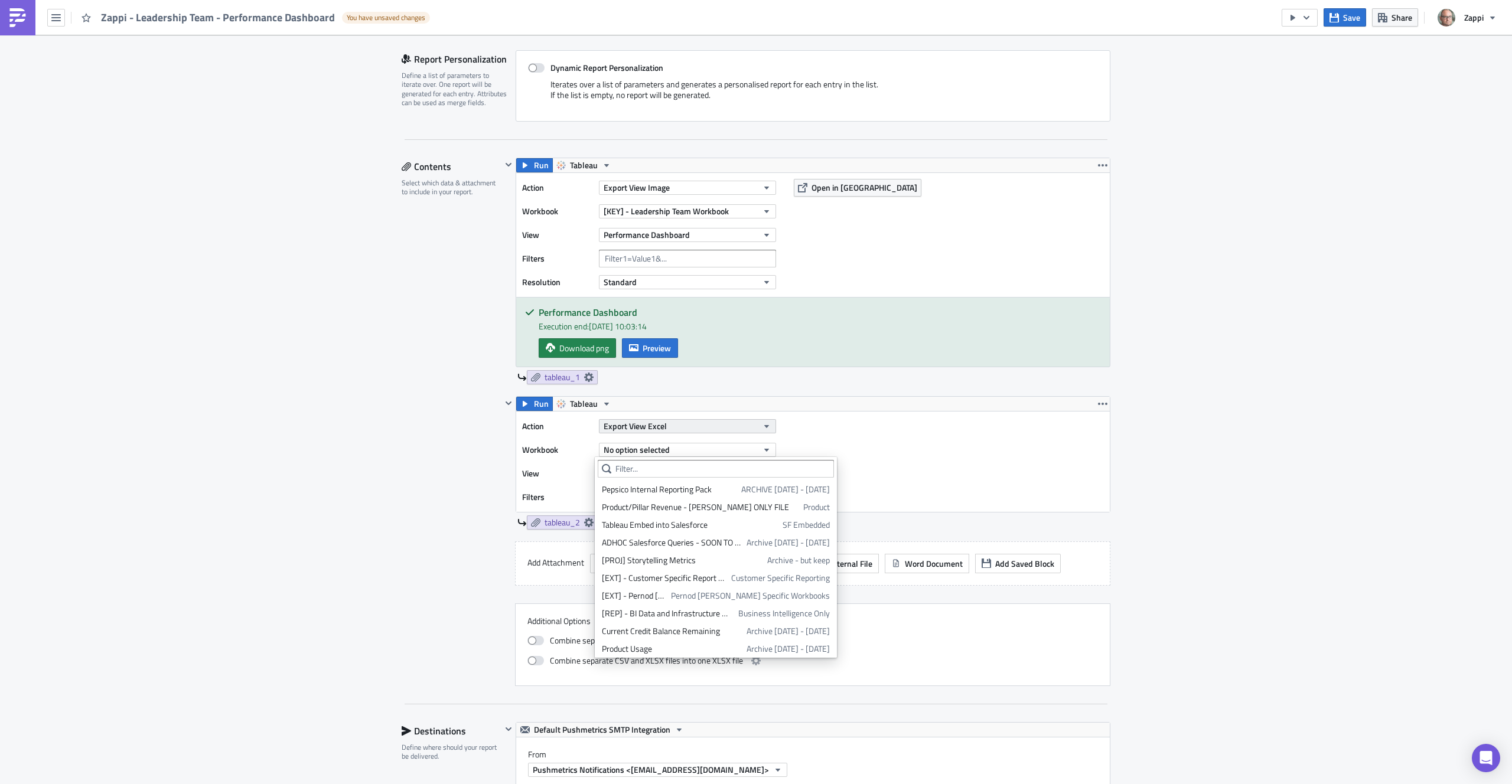
click at [654, 428] on span "Export View Excel" at bounding box center [636, 426] width 63 height 12
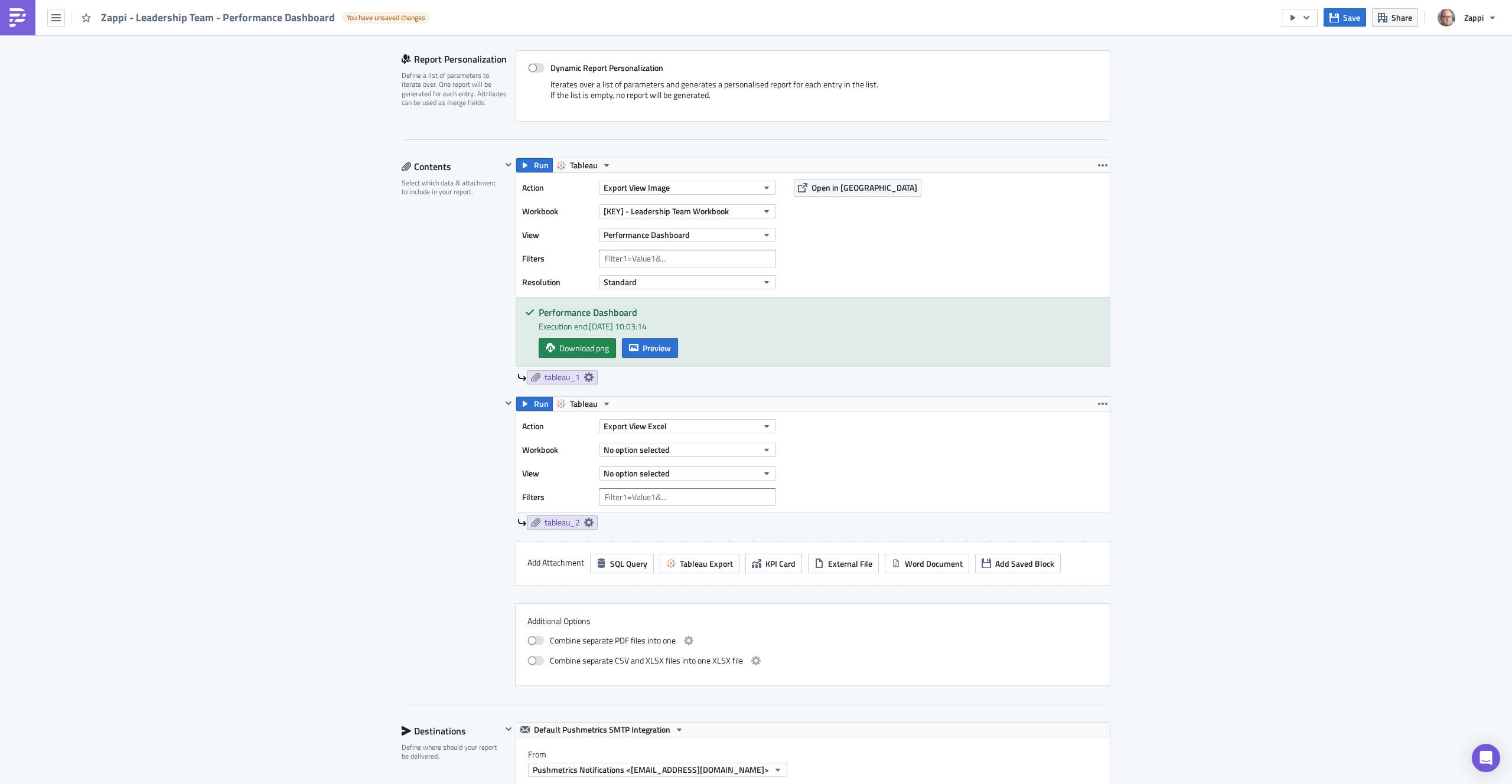
click at [887, 417] on div "Action Export View Excel Workbook No option selected View No option selected Fi…" at bounding box center [813, 461] width 594 height 100
click at [705, 454] on button "No option selected" at bounding box center [688, 449] width 177 height 14
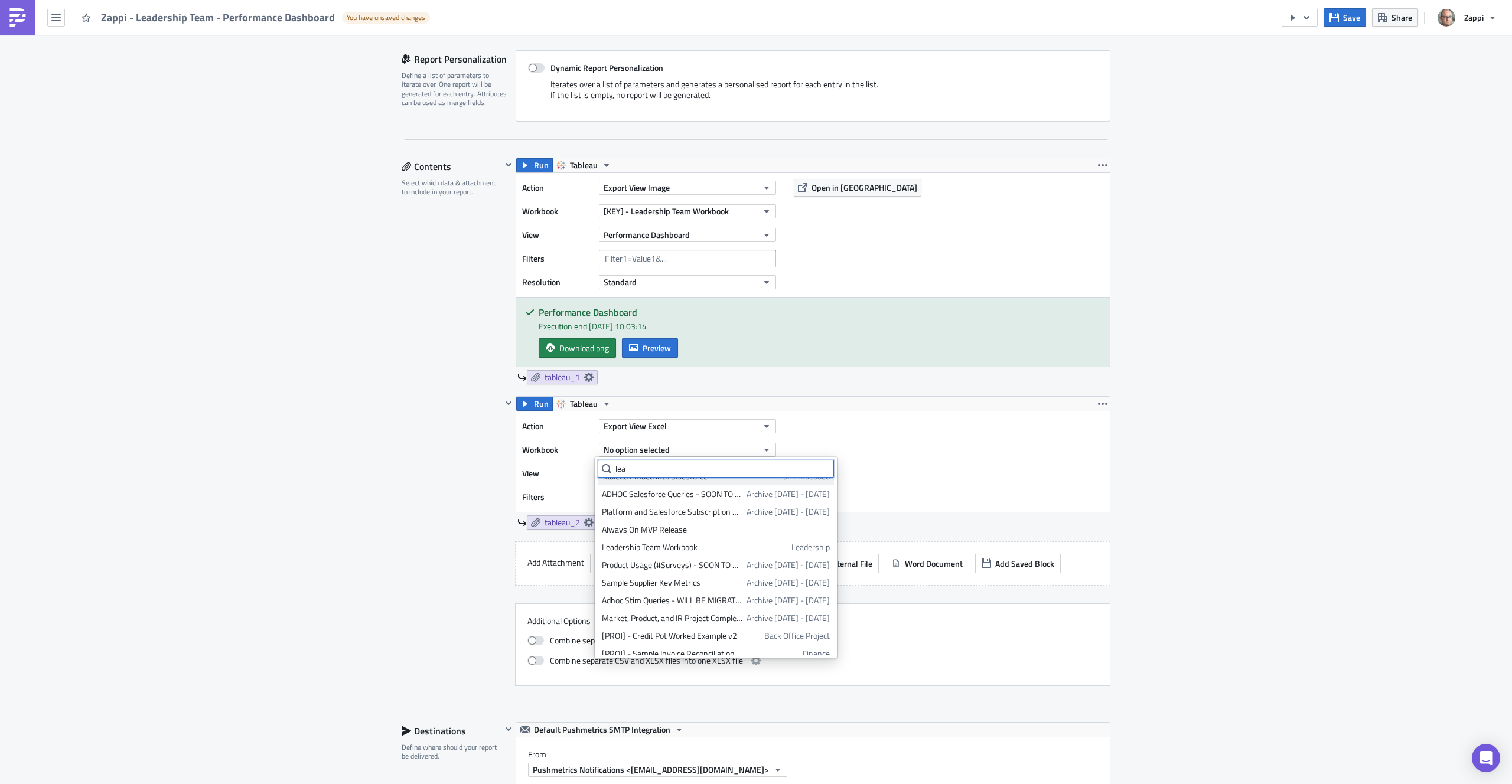
scroll to position [0, 0]
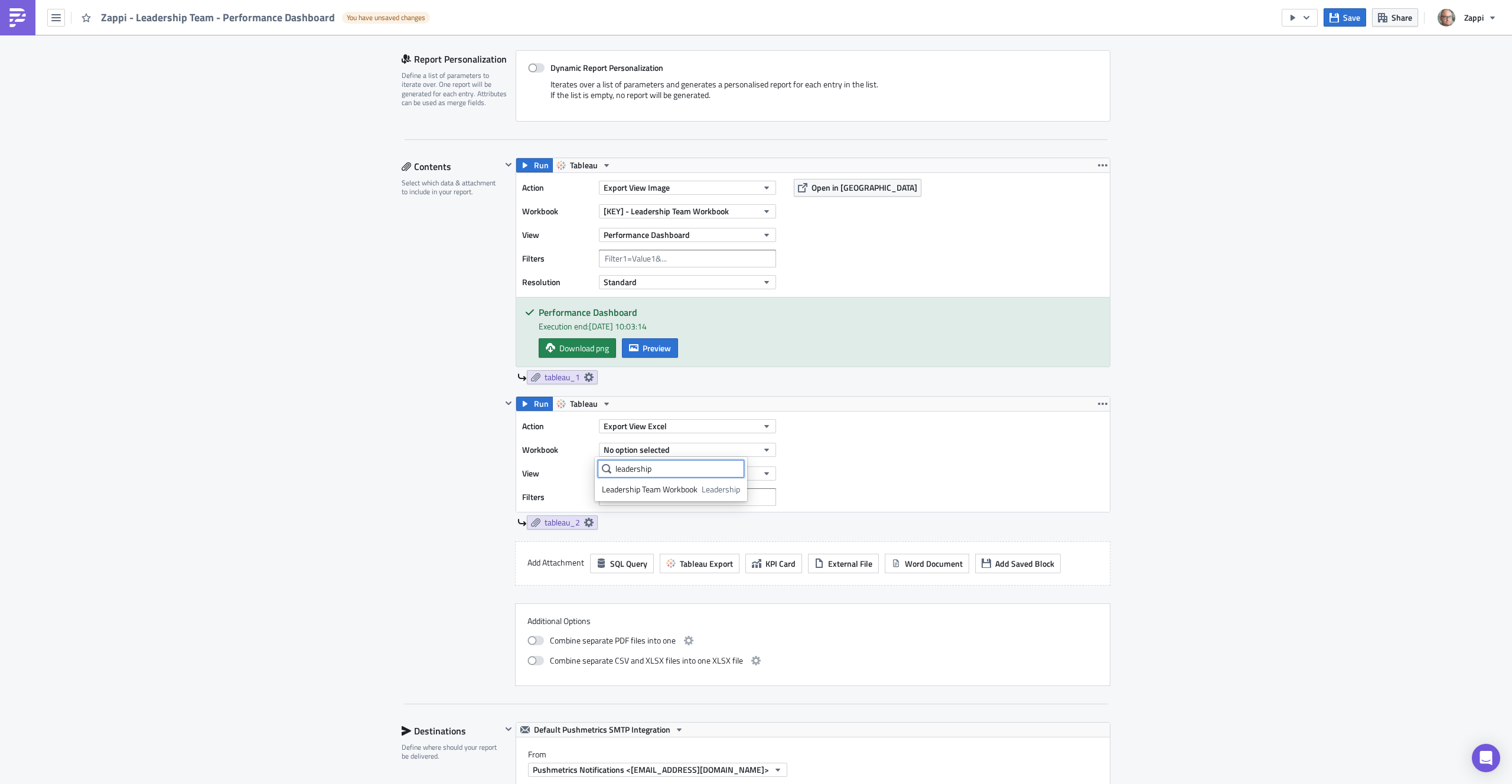
type input "leadership"
click at [673, 478] on ul "Leadership Team Workbook Leadership" at bounding box center [671, 488] width 146 height 20
click at [674, 485] on div "Leadership Team Workbook" at bounding box center [649, 490] width 96 height 12
click at [710, 451] on button "Leadership Team Workbook" at bounding box center [688, 449] width 177 height 14
click at [704, 506] on div "[KEY] - Leadership Team Workbook" at bounding box center [663, 507] width 123 height 12
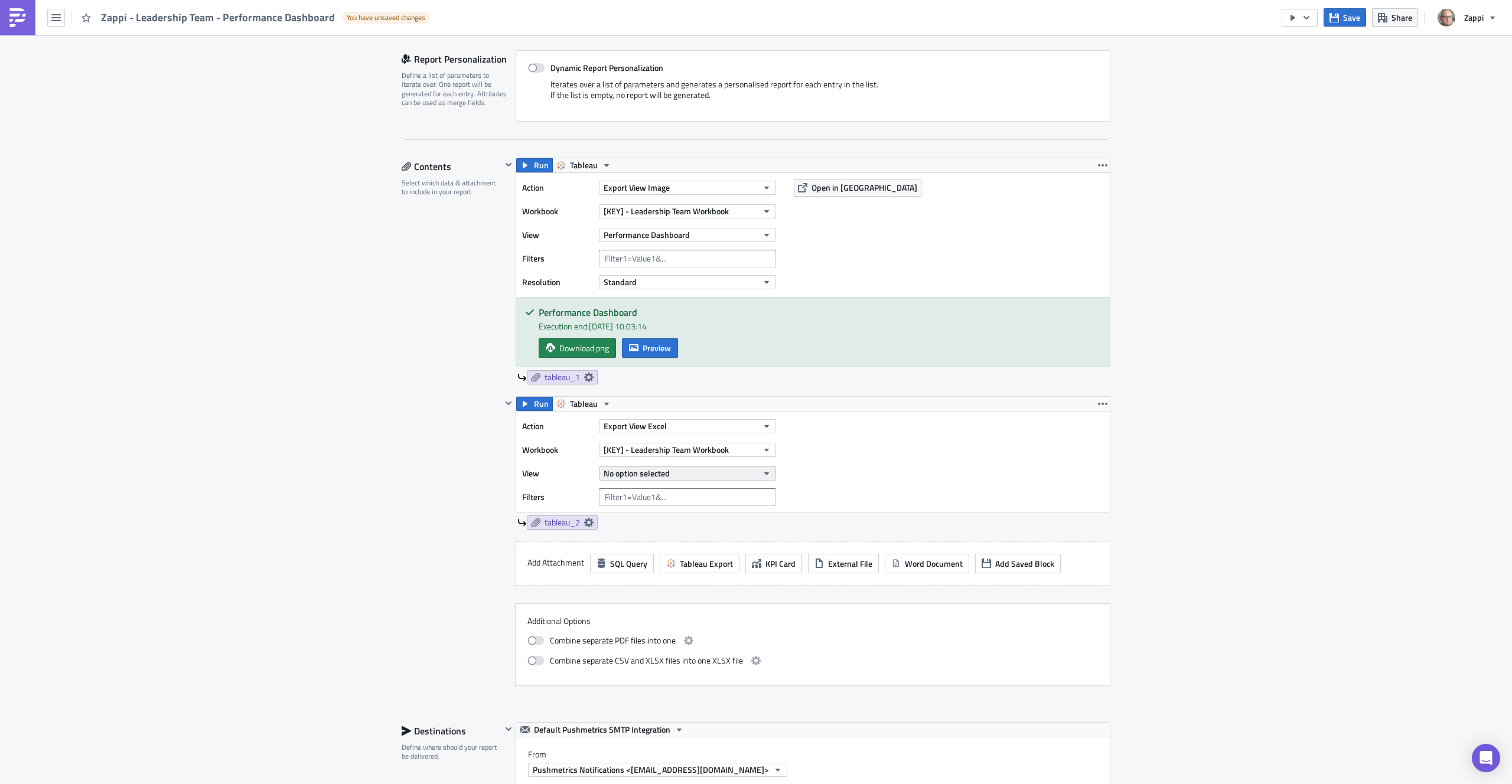
click at [676, 477] on button "No option selected" at bounding box center [688, 473] width 177 height 14
click at [715, 567] on div "Bookings vs Budget - Email" at bounding box center [669, 567] width 133 height 12
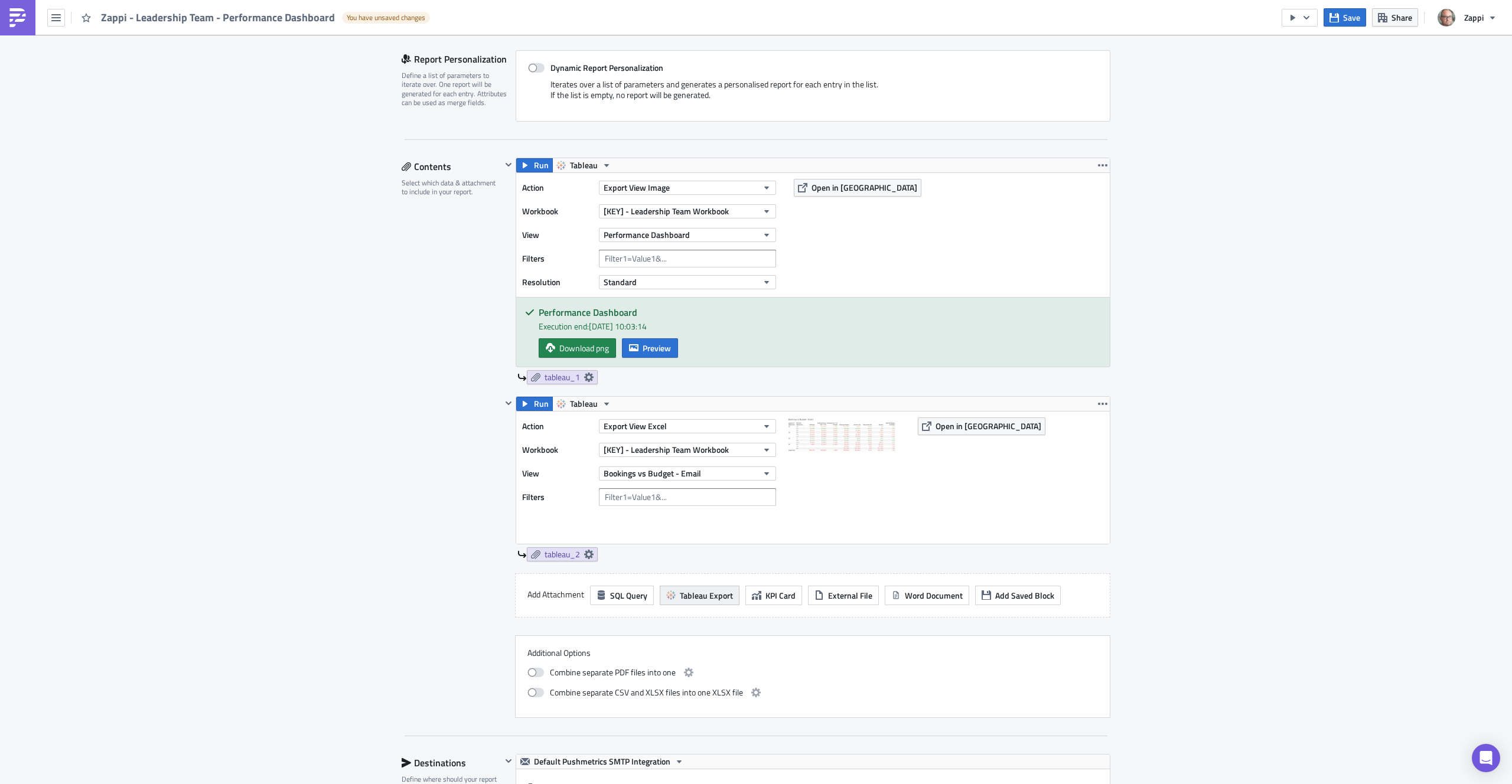
click at [690, 593] on span "Tableau Export" at bounding box center [707, 595] width 53 height 12
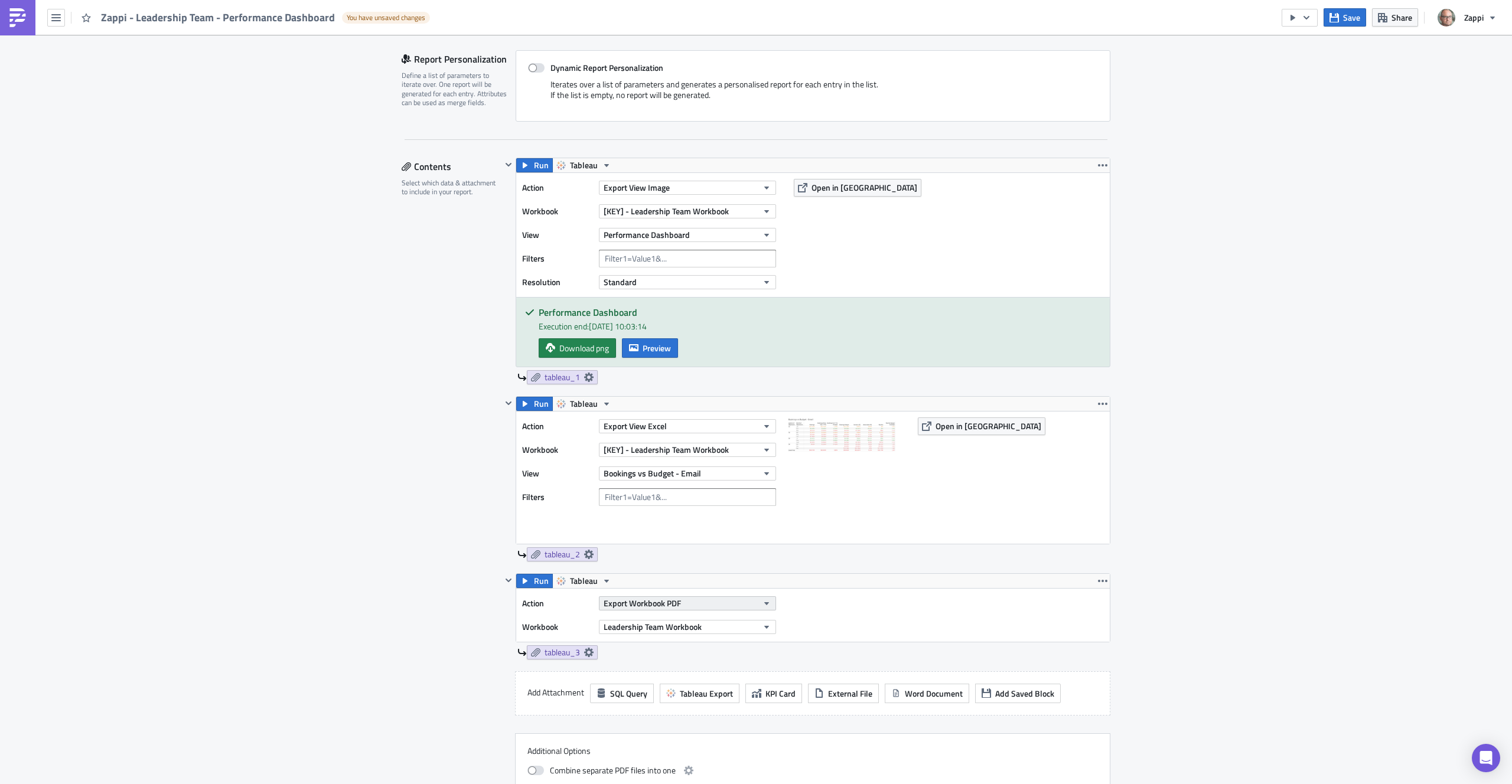
click at [672, 602] on span "Export Workbook PDF" at bounding box center [643, 603] width 78 height 12
click at [670, 600] on span "Export Workbook PDF" at bounding box center [643, 603] width 78 height 12
click at [668, 722] on div "Export View Image" at bounding box center [652, 717] width 102 height 12
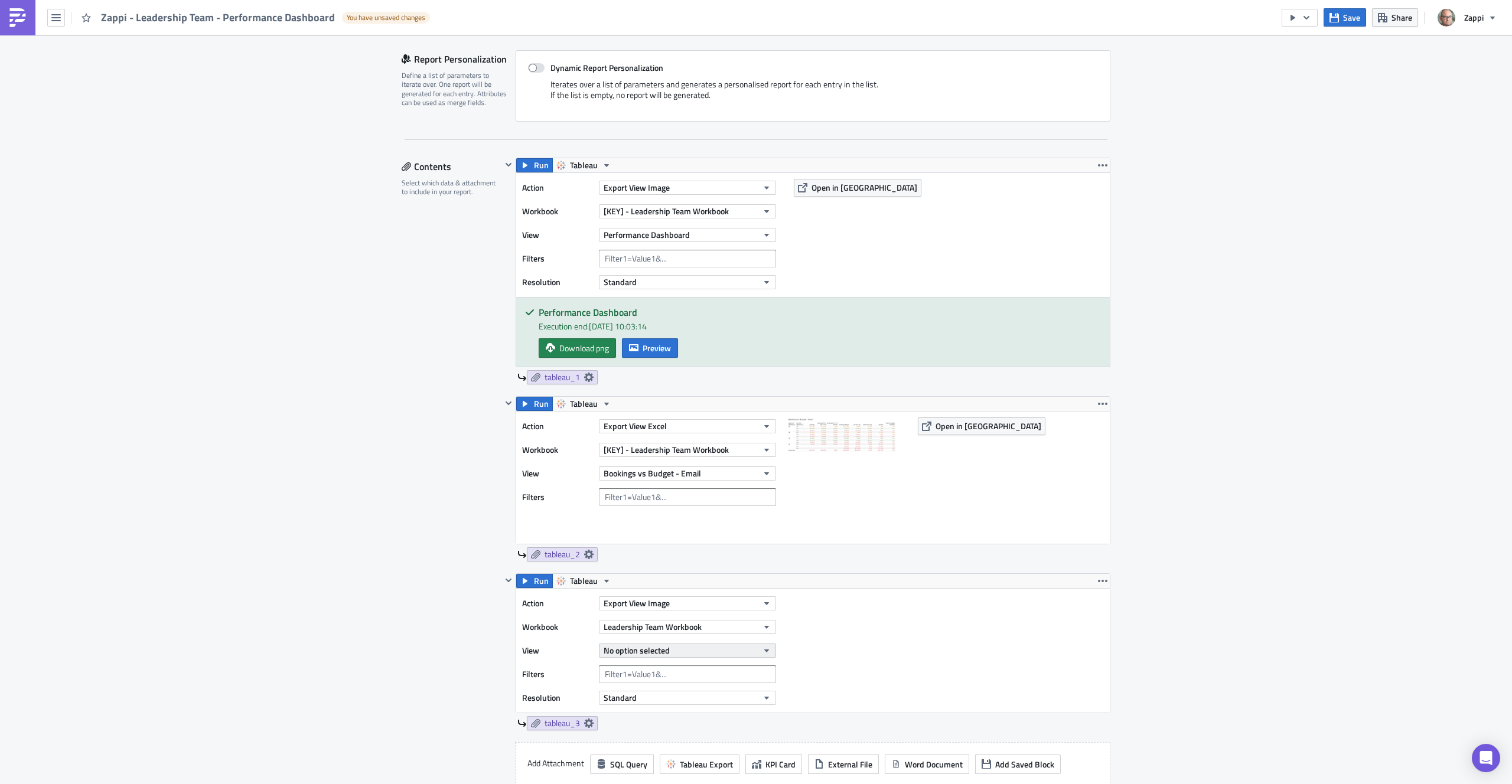
click at [679, 654] on button "No option selected" at bounding box center [688, 650] width 177 height 14
click at [686, 655] on button "No option selected" at bounding box center [688, 650] width 177 height 14
click at [686, 652] on button "No option selected" at bounding box center [688, 650] width 177 height 14
click at [680, 628] on span "Leadership Team Workbook" at bounding box center [653, 627] width 98 height 12
type input "leadership"
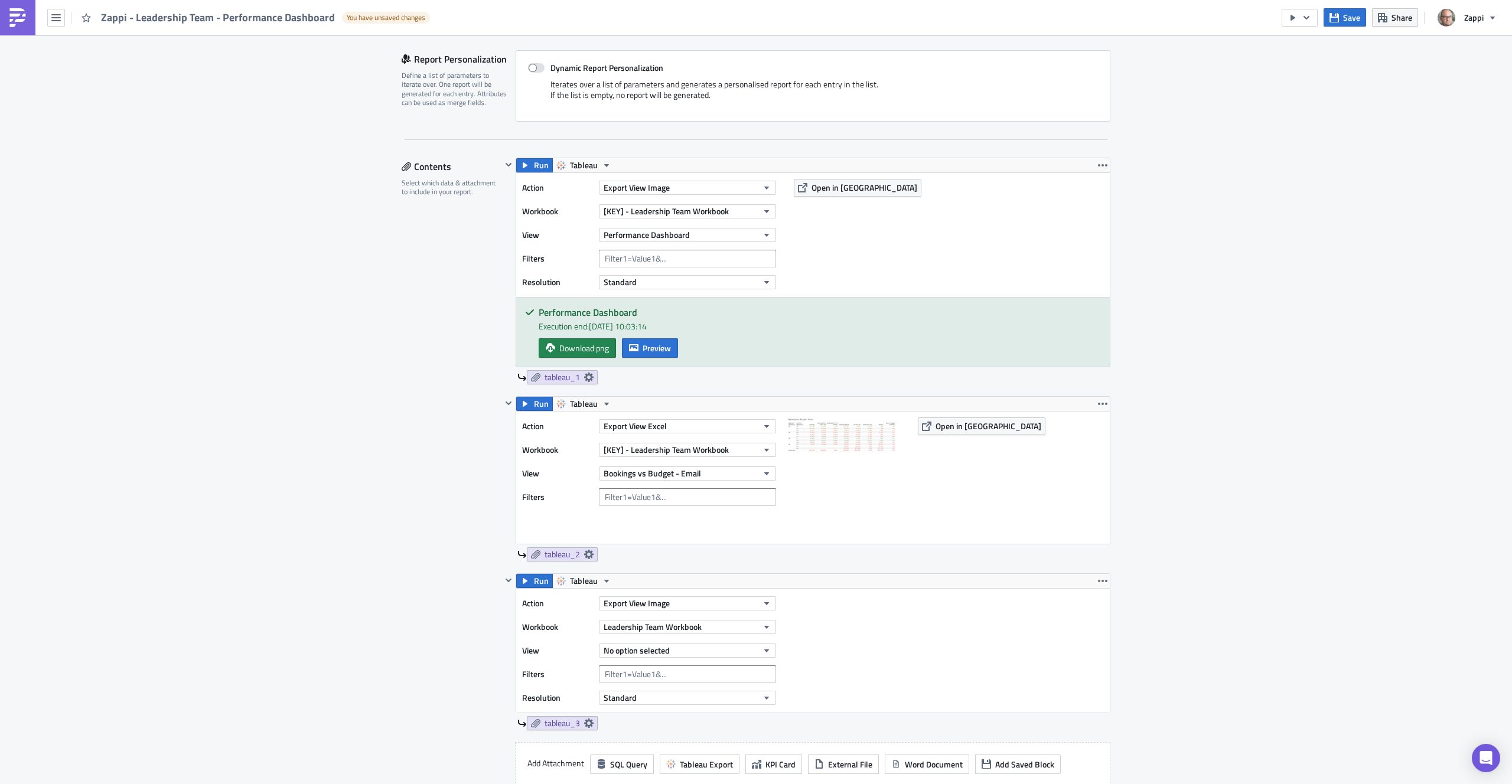
click at [879, 638] on div "Action Export View Image Workbook Leadership Team Workbook View No option selec…" at bounding box center [813, 650] width 594 height 124
click at [717, 628] on button "Leadership Team Workbook" at bounding box center [688, 627] width 177 height 14
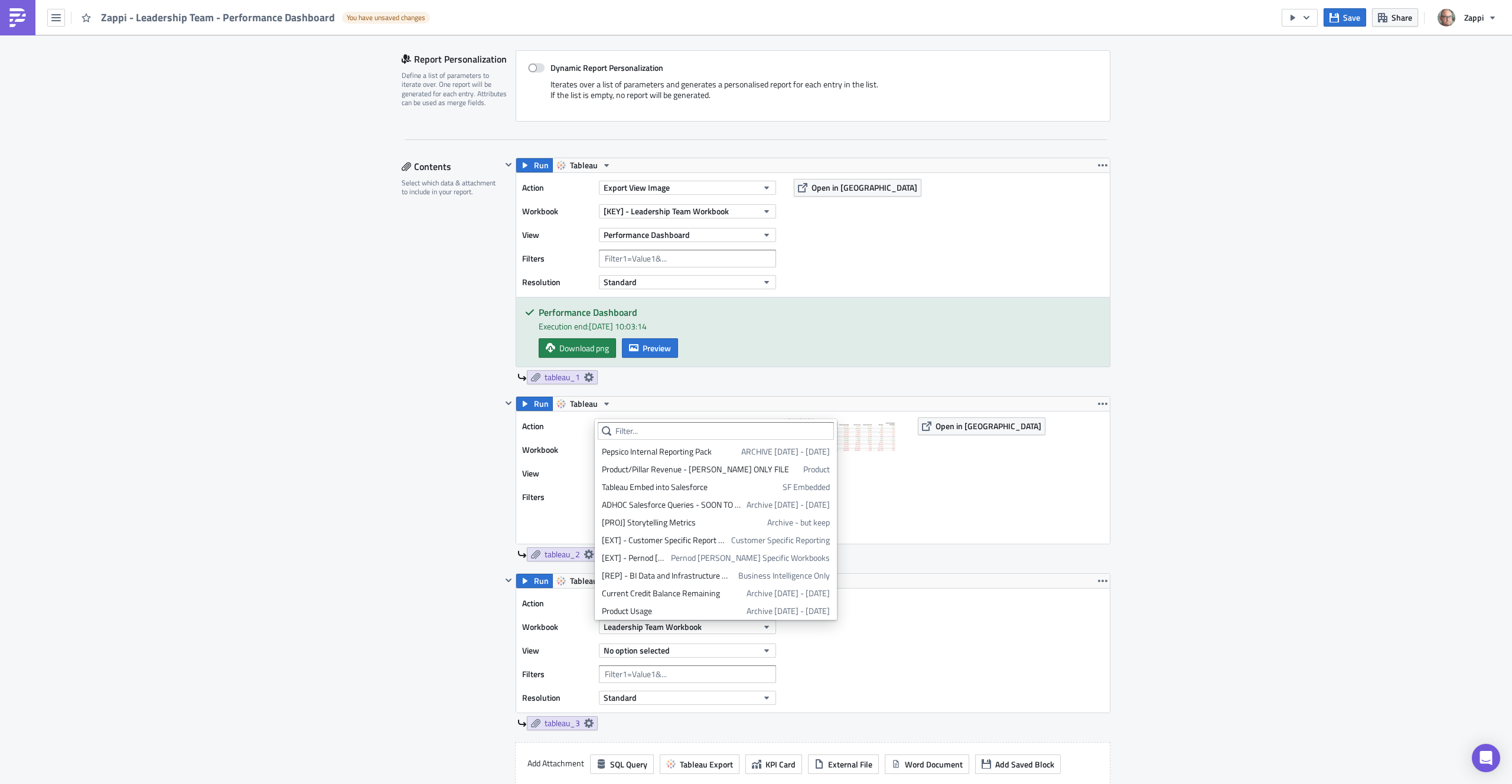
click at [649, 634] on div "Leadership Team Workbook" at bounding box center [688, 627] width 177 height 18
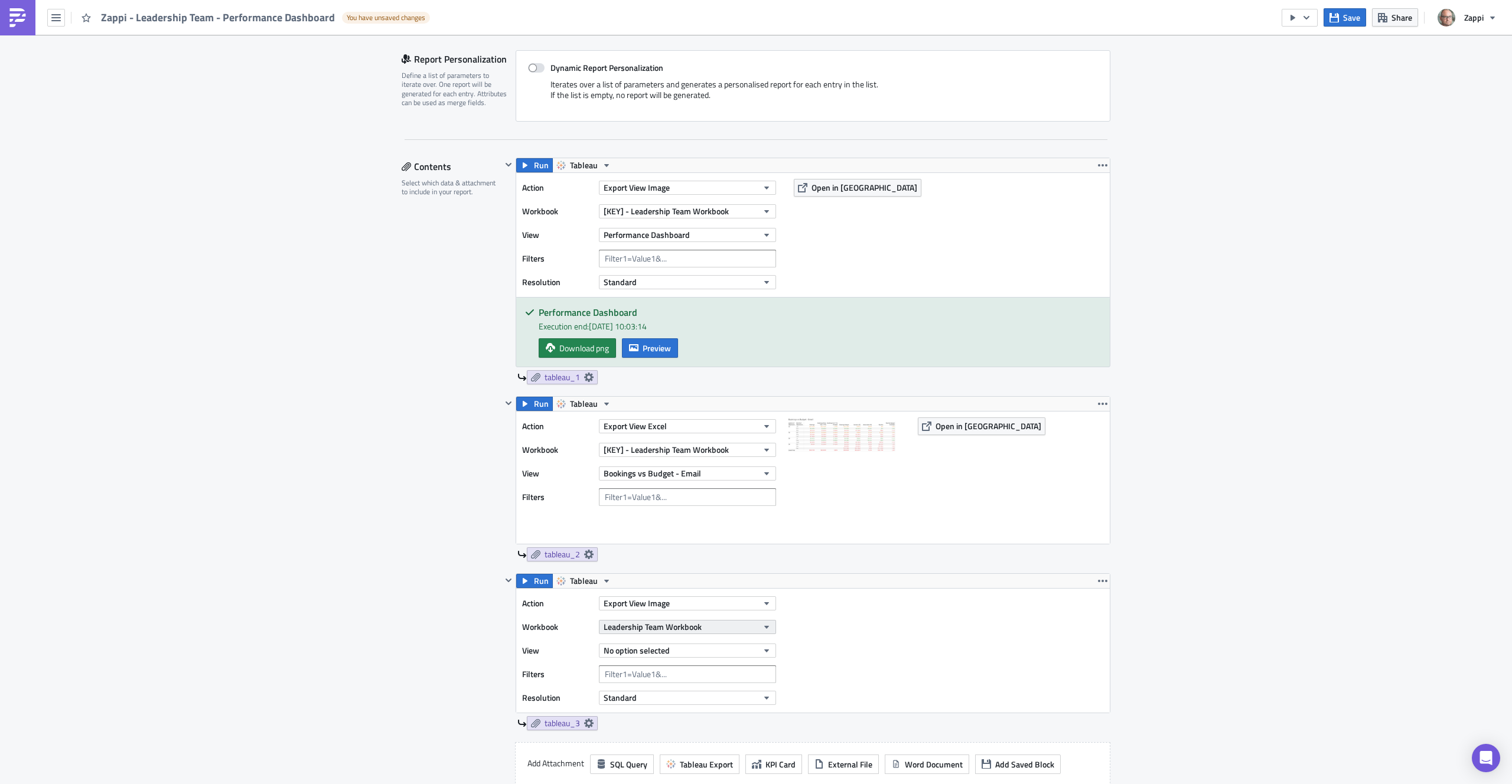
click at [652, 629] on span "Leadership Team Workbook" at bounding box center [653, 627] width 98 height 12
type input "Leadership"
click at [714, 448] on span "[KEY] - Leadership Team Workbook" at bounding box center [666, 449] width 125 height 12
click at [687, 492] on div "Leadership Team Workbook" at bounding box center [649, 490] width 96 height 12
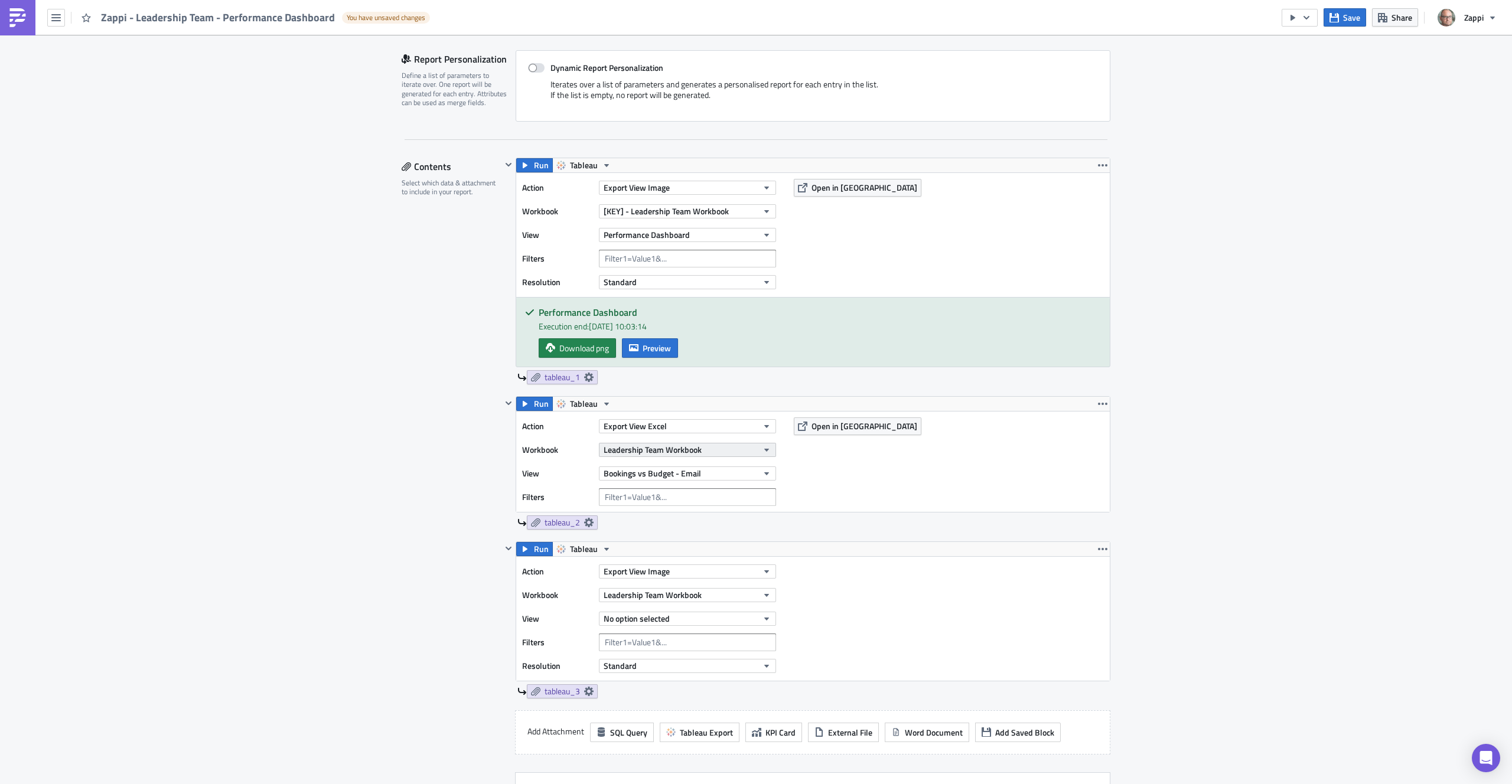
click at [711, 448] on button "Leadership Team Workbook" at bounding box center [688, 449] width 177 height 14
click at [964, 493] on div "Action Export View Excel Workbook Leadership Team Workbook View Bookings vs Bud…" at bounding box center [813, 461] width 594 height 100
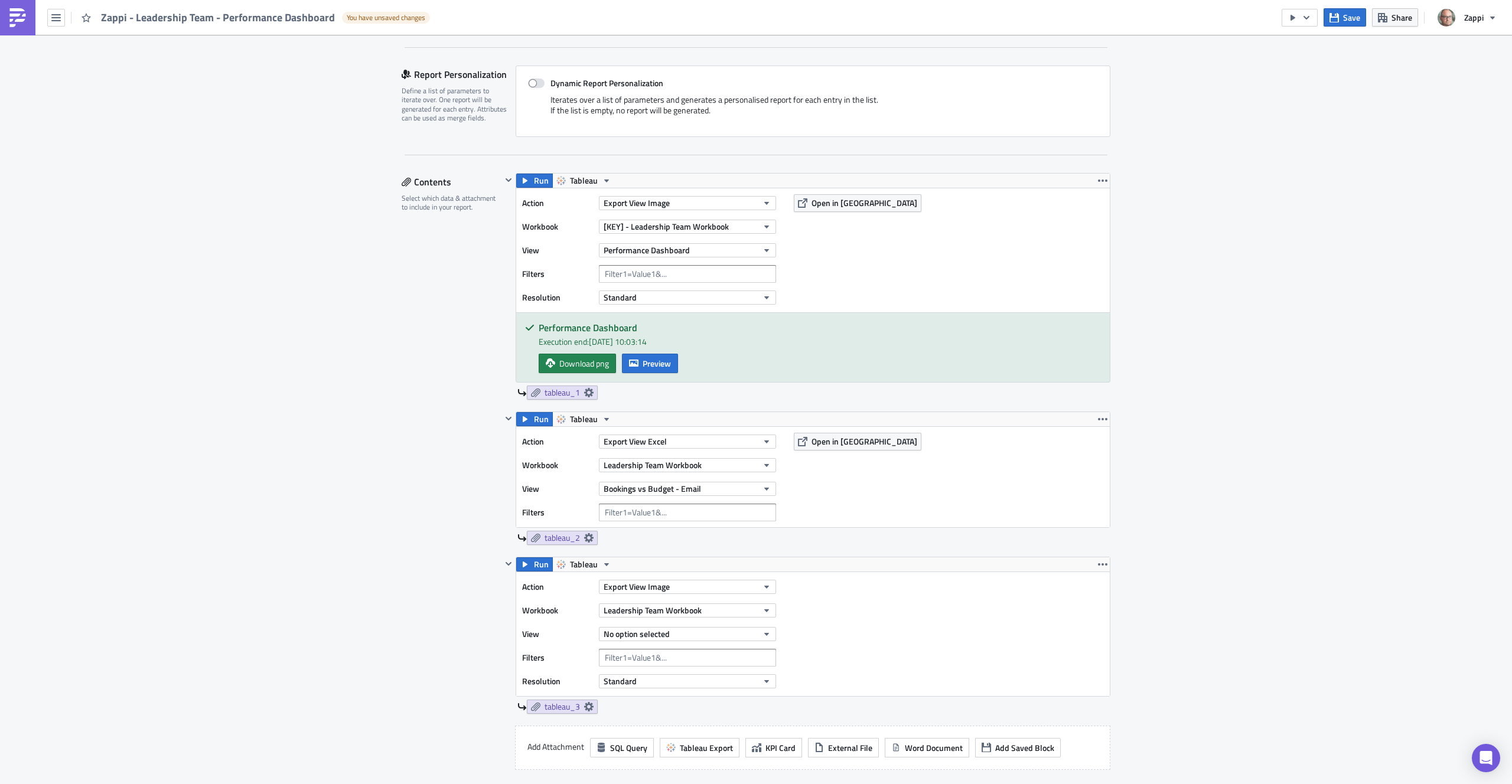
scroll to position [237, 0]
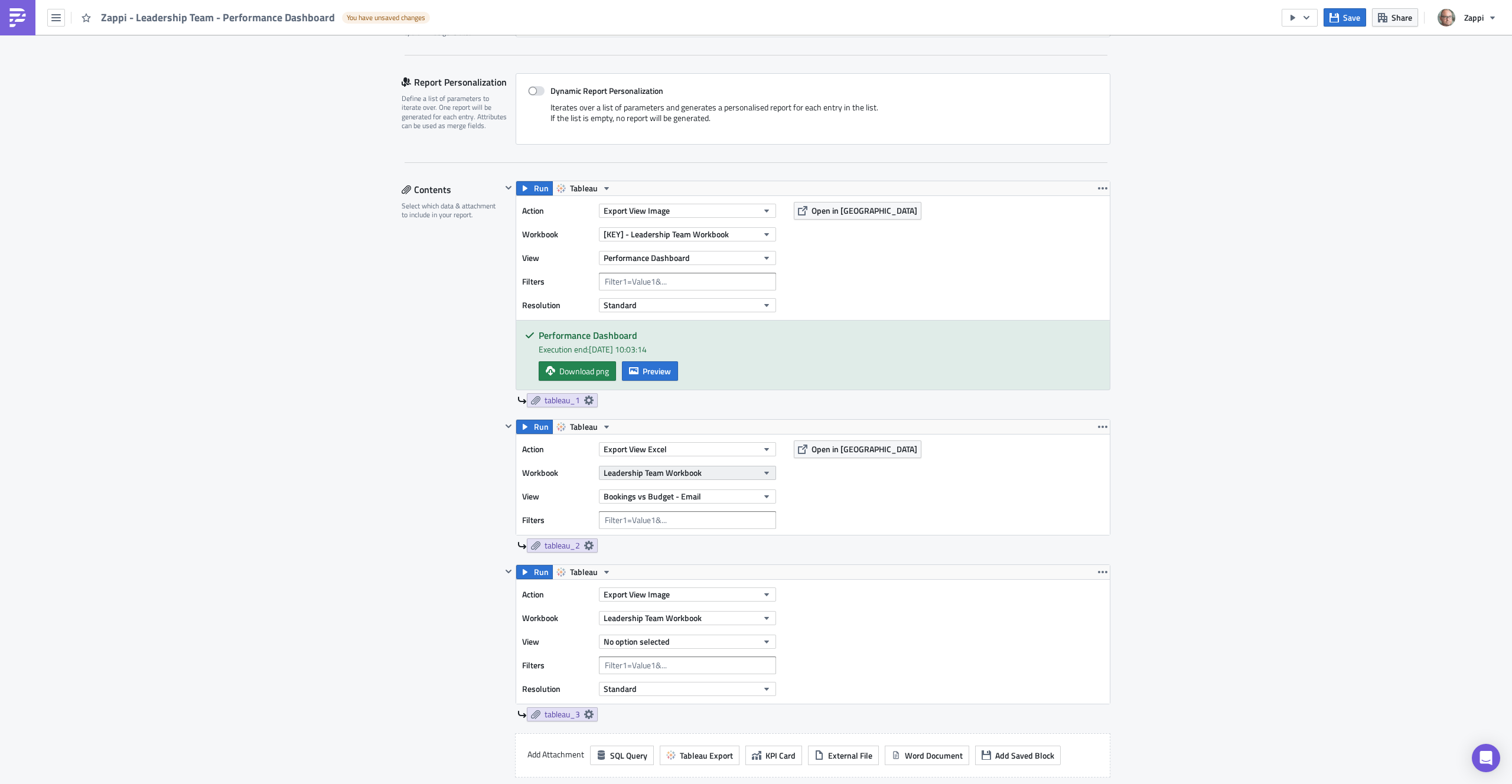
click at [700, 466] on button "Leadership Team Workbook" at bounding box center [688, 473] width 177 height 14
click at [660, 512] on div "Leadership Team Workbook" at bounding box center [663, 512] width 96 height 12
click at [670, 504] on div "Bookings vs Budget - Email" at bounding box center [688, 496] width 177 height 18
click at [671, 498] on span "Bookings vs Budget - Email" at bounding box center [652, 496] width 97 height 12
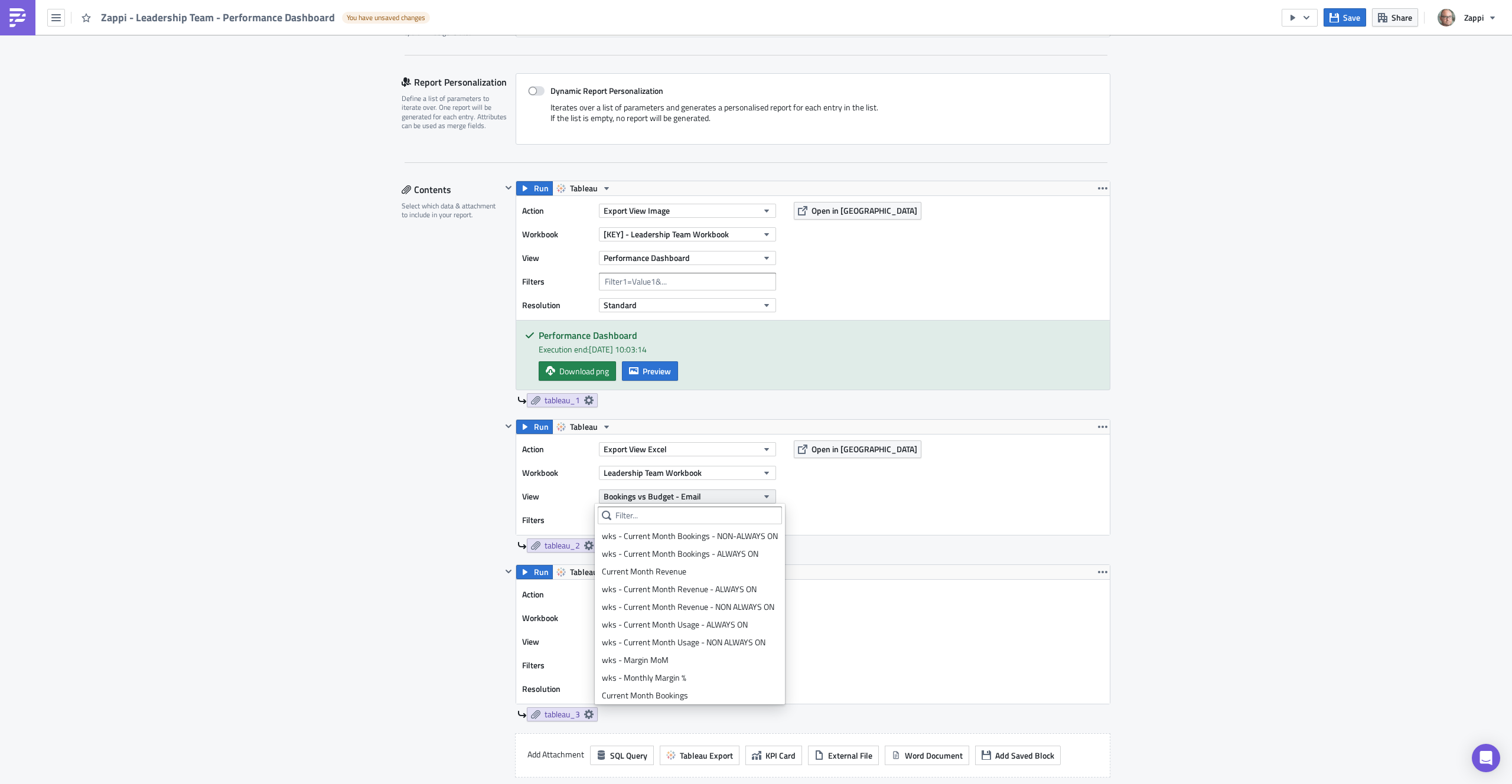
click at [671, 498] on span "Bookings vs Budget - Email" at bounding box center [652, 496] width 97 height 12
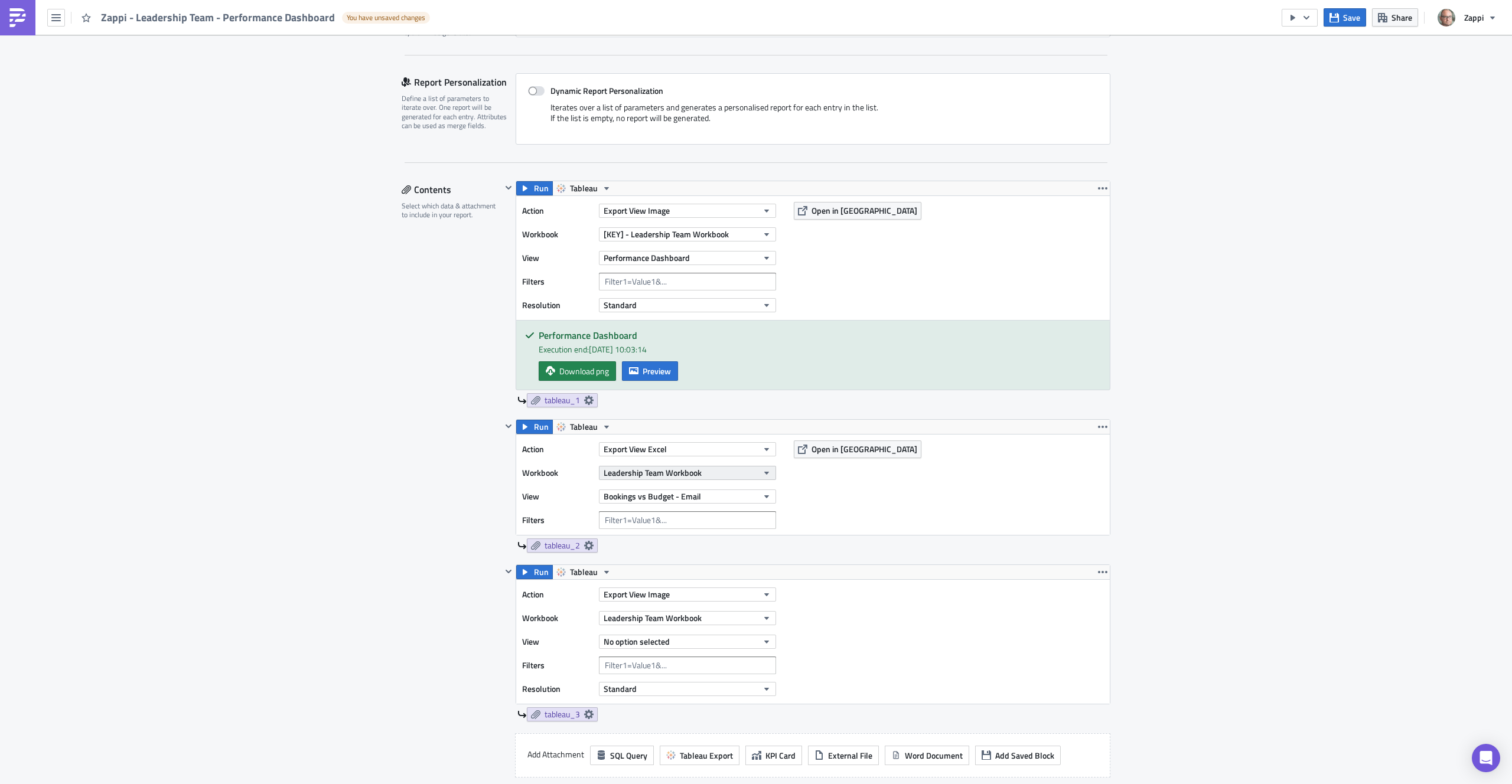
click at [668, 468] on span "Leadership Team Workbook" at bounding box center [653, 472] width 98 height 12
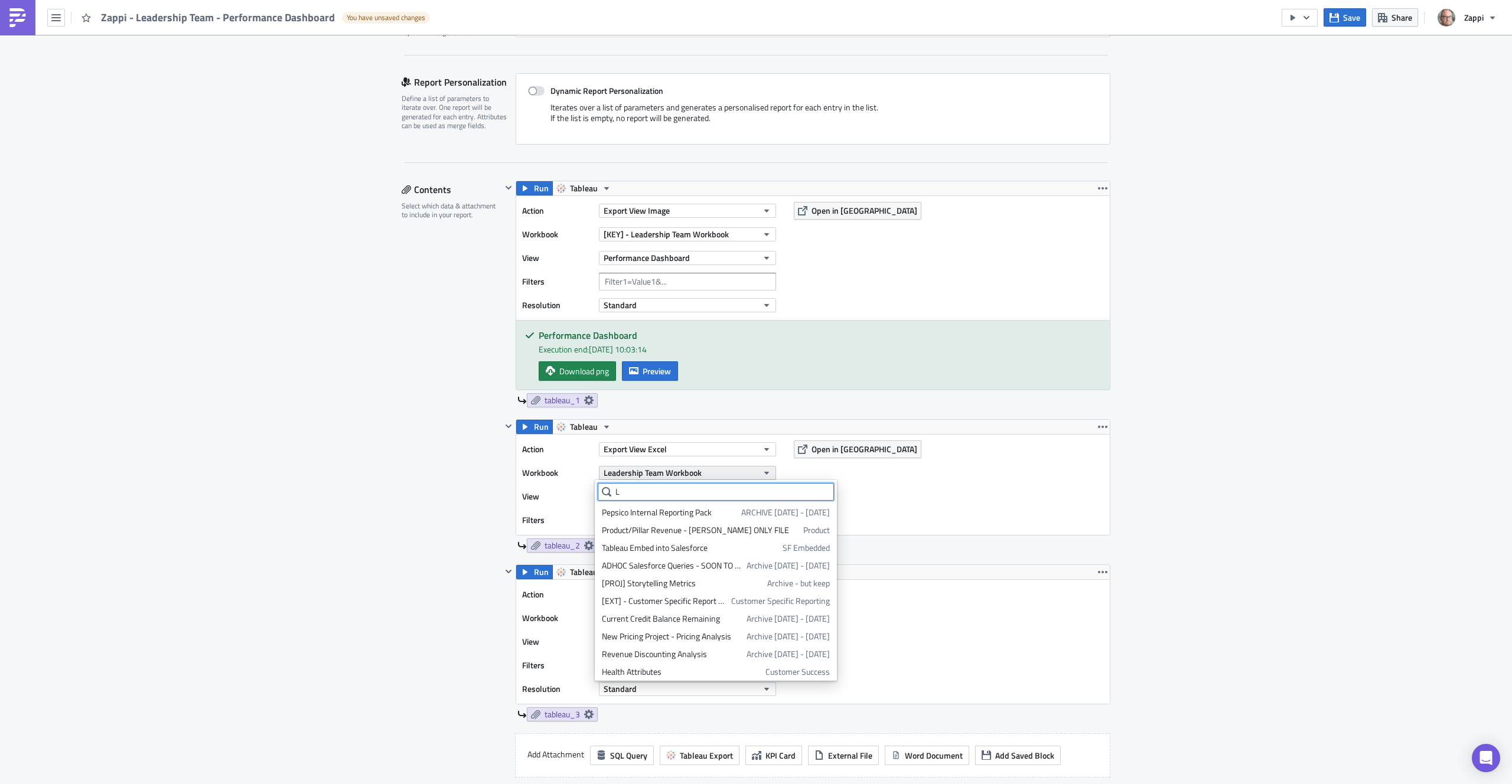
scroll to position [0, 0]
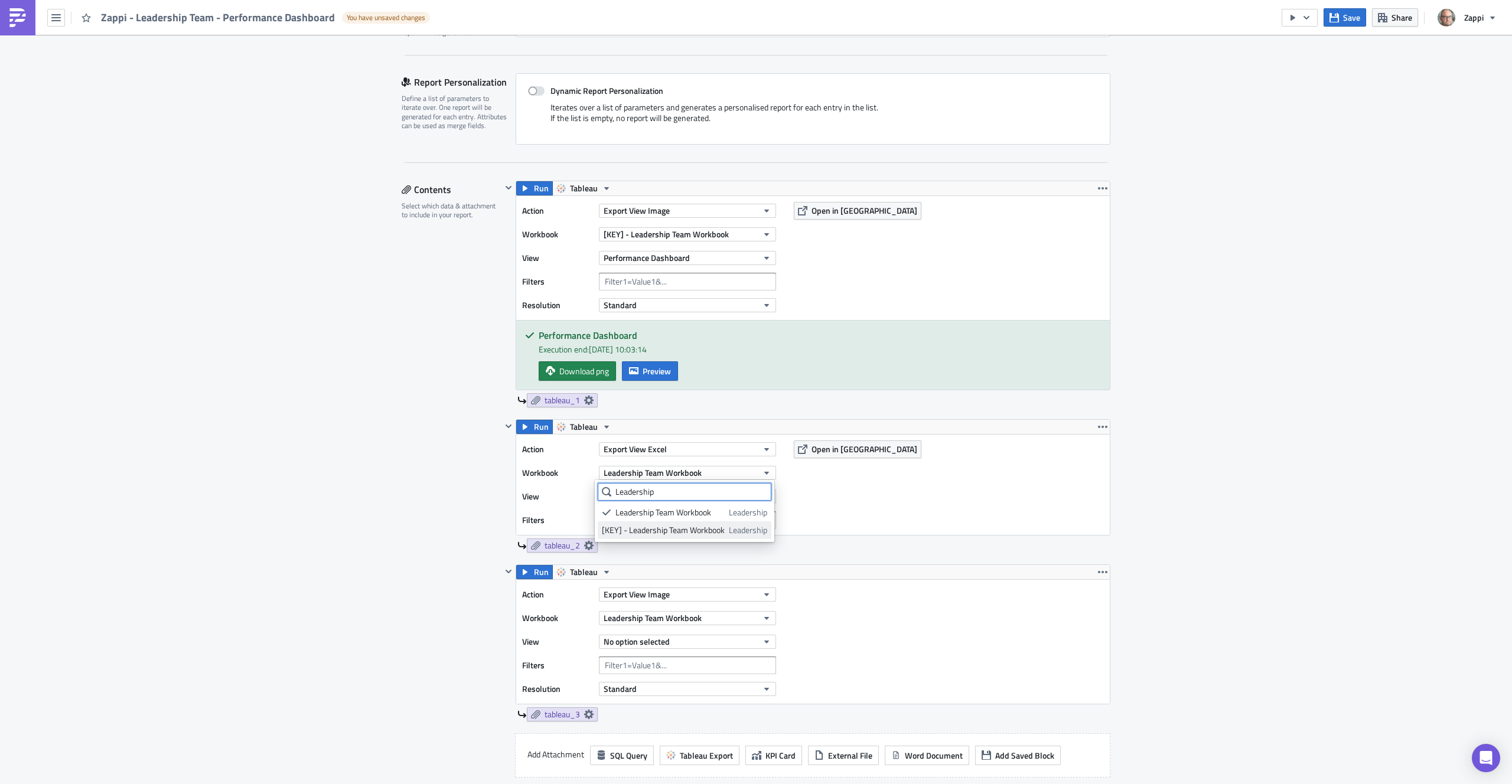
type input "Leadership"
click at [671, 528] on div "[KEY] - Leadership Team Workbook" at bounding box center [663, 530] width 123 height 12
click at [662, 623] on span "Leadership Team Workbook" at bounding box center [653, 618] width 98 height 12
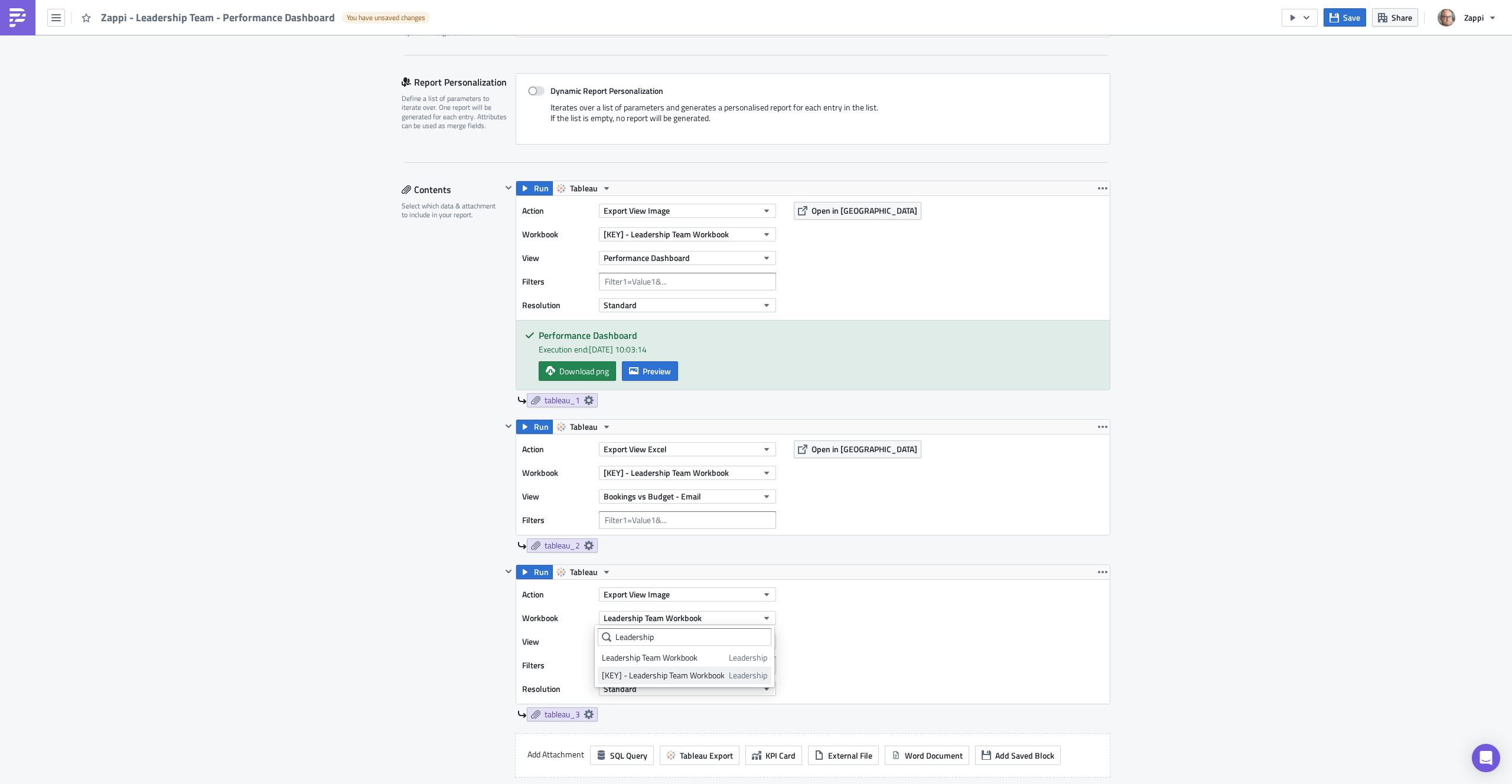
click at [671, 676] on div "[KEY] - Leadership Team Workbook" at bounding box center [663, 676] width 123 height 12
click at [674, 641] on button "No option selected" at bounding box center [688, 641] width 177 height 14
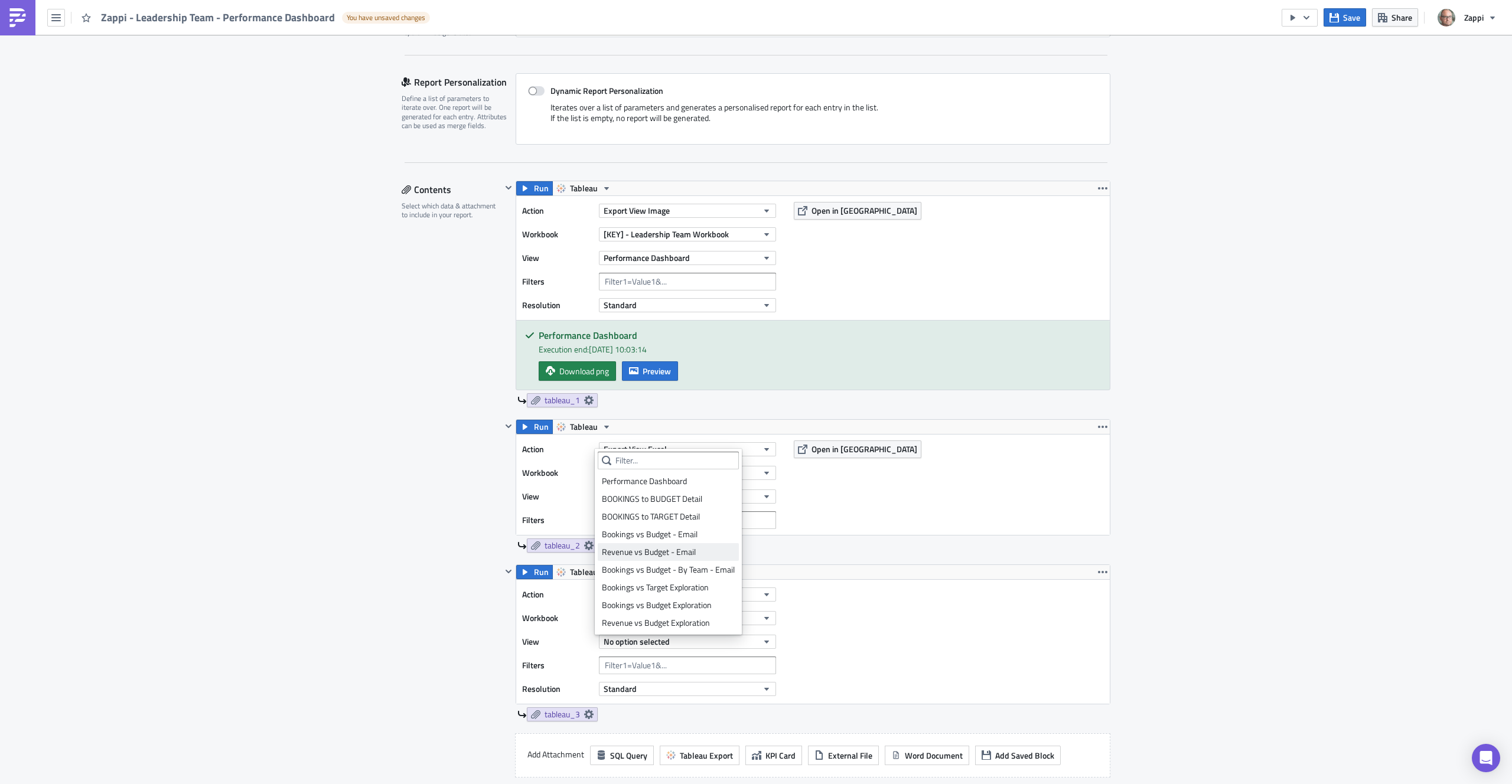
click at [674, 556] on div "Revenue vs Budget - Email" at bounding box center [669, 552] width 133 height 12
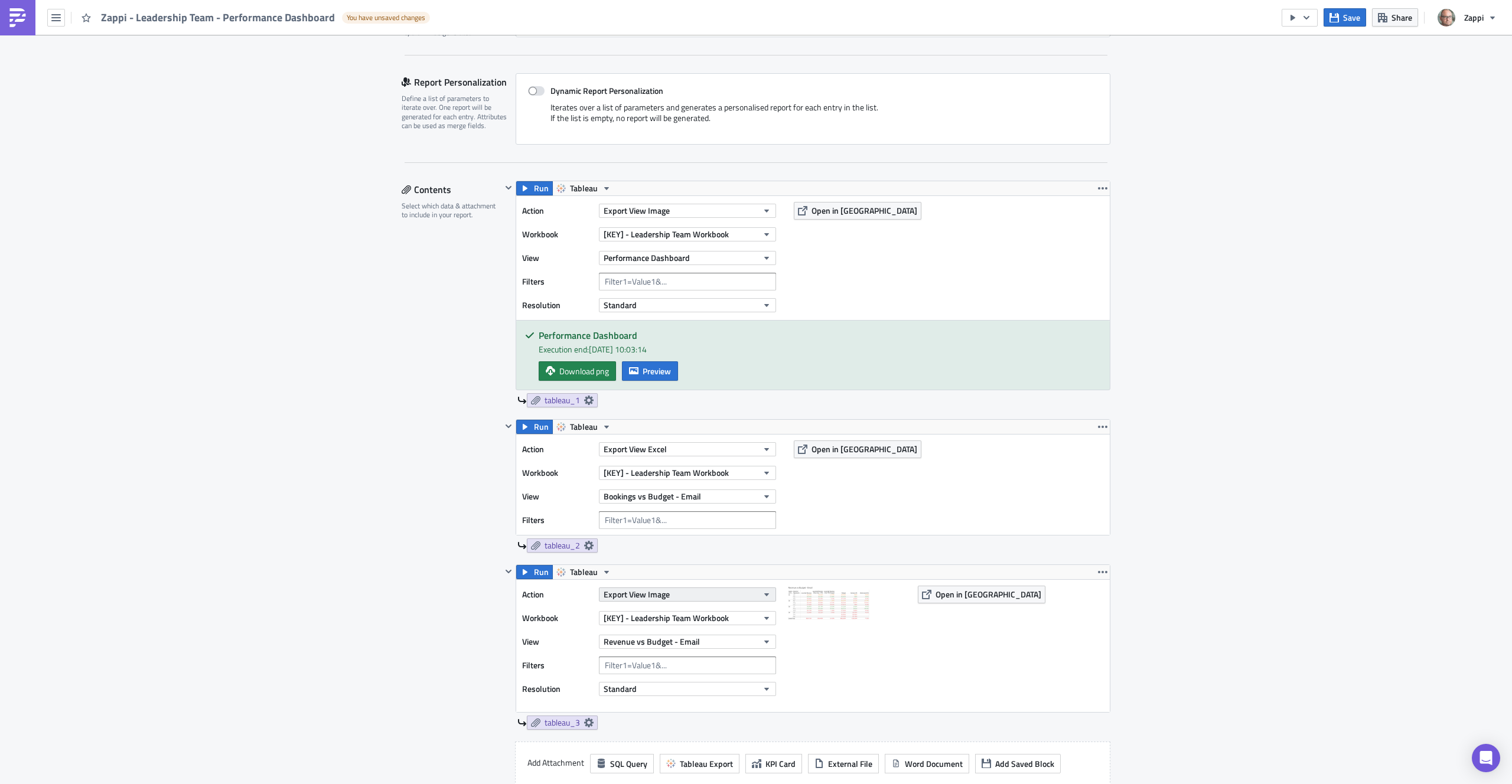
click at [659, 594] on span "Export View Image" at bounding box center [637, 594] width 66 height 12
click at [690, 706] on div "Export View Image" at bounding box center [660, 709] width 88 height 12
click at [854, 687] on img at bounding box center [846, 644] width 118 height 118
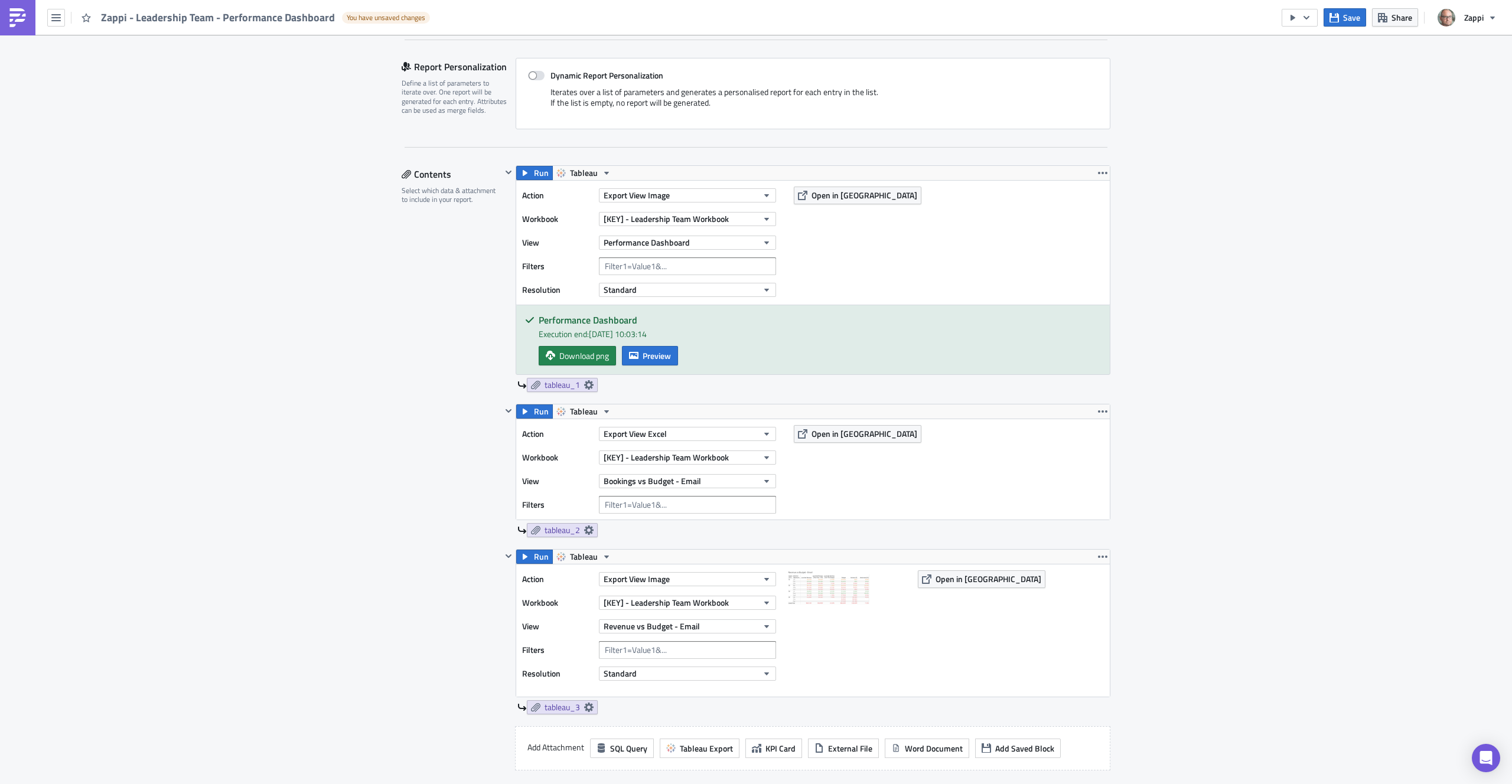
scroll to position [260, 0]
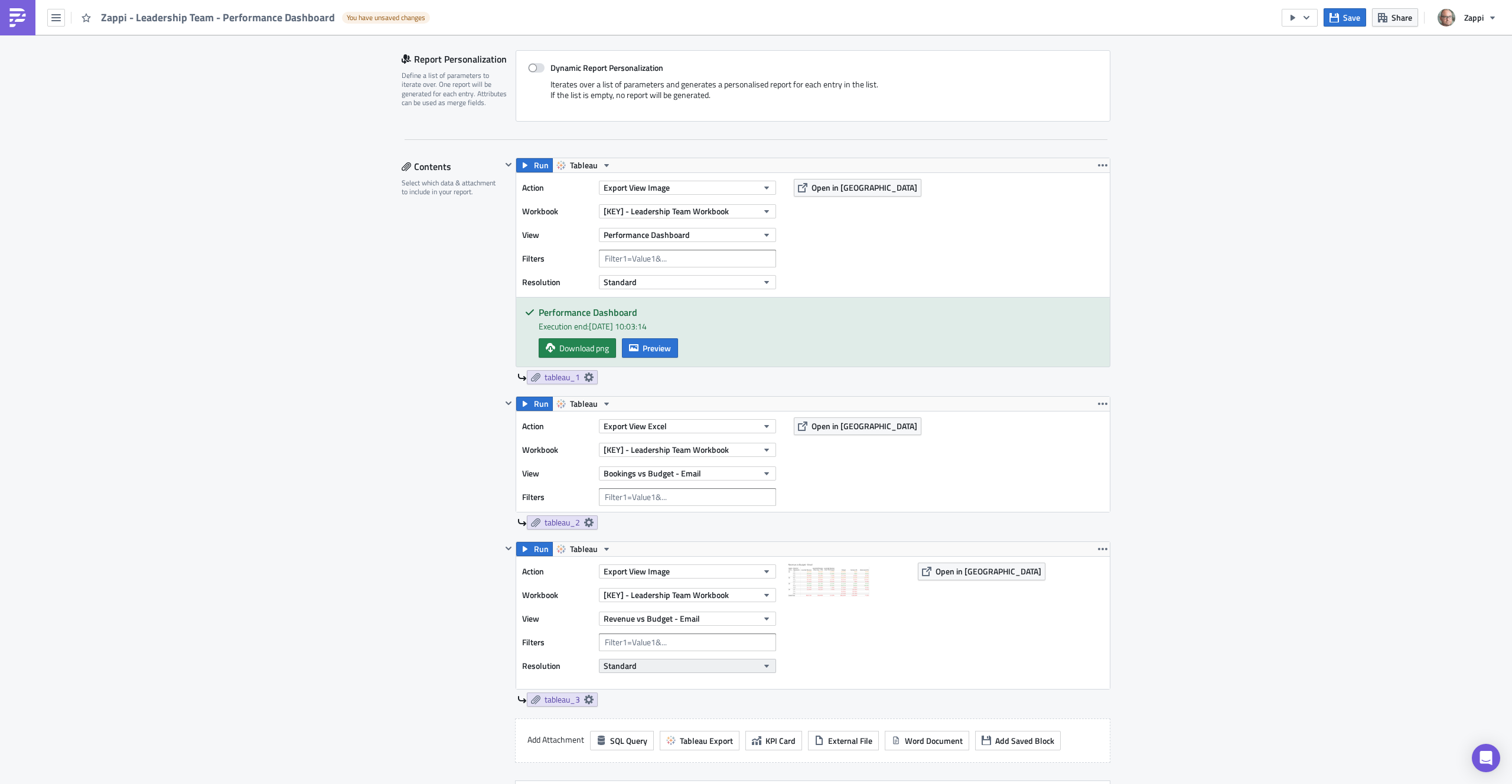
click at [619, 670] on span "Standard" at bounding box center [620, 665] width 33 height 12
click at [822, 671] on img at bounding box center [846, 621] width 118 height 118
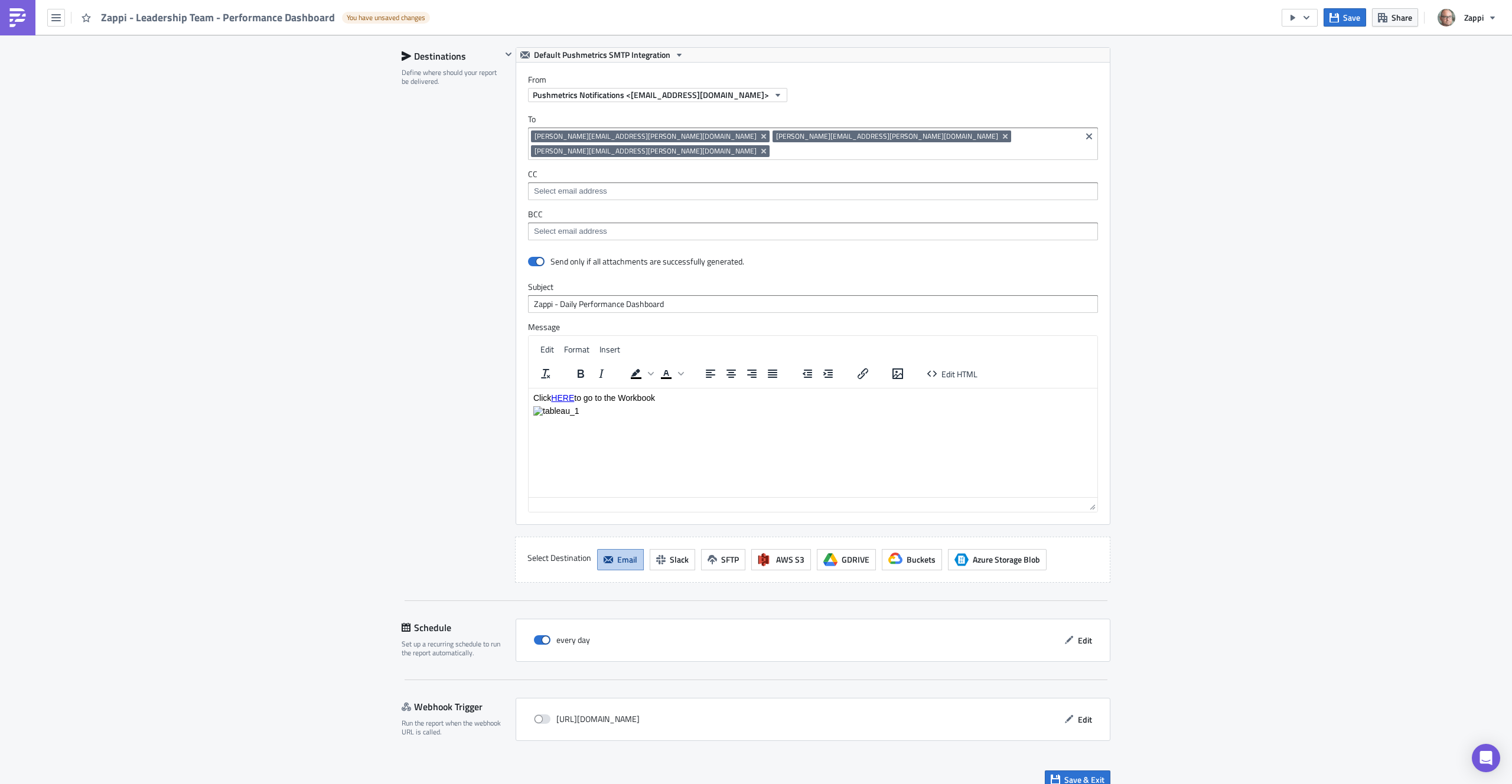
scroll to position [245, 0]
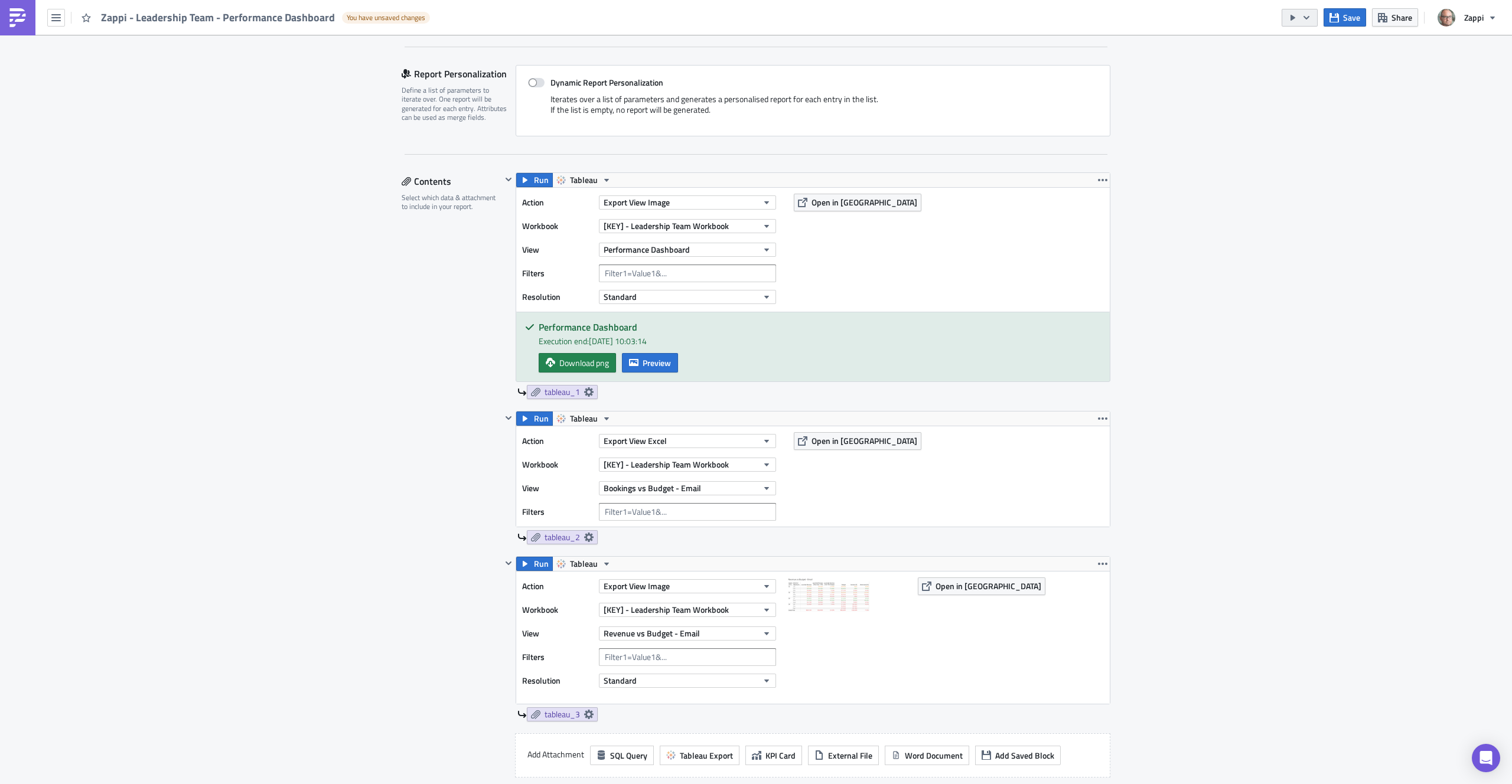
click at [1308, 20] on icon "button" at bounding box center [1306, 18] width 10 height 10
click at [1311, 50] on div "Send Just to Me" at bounding box center [1336, 47] width 92 height 12
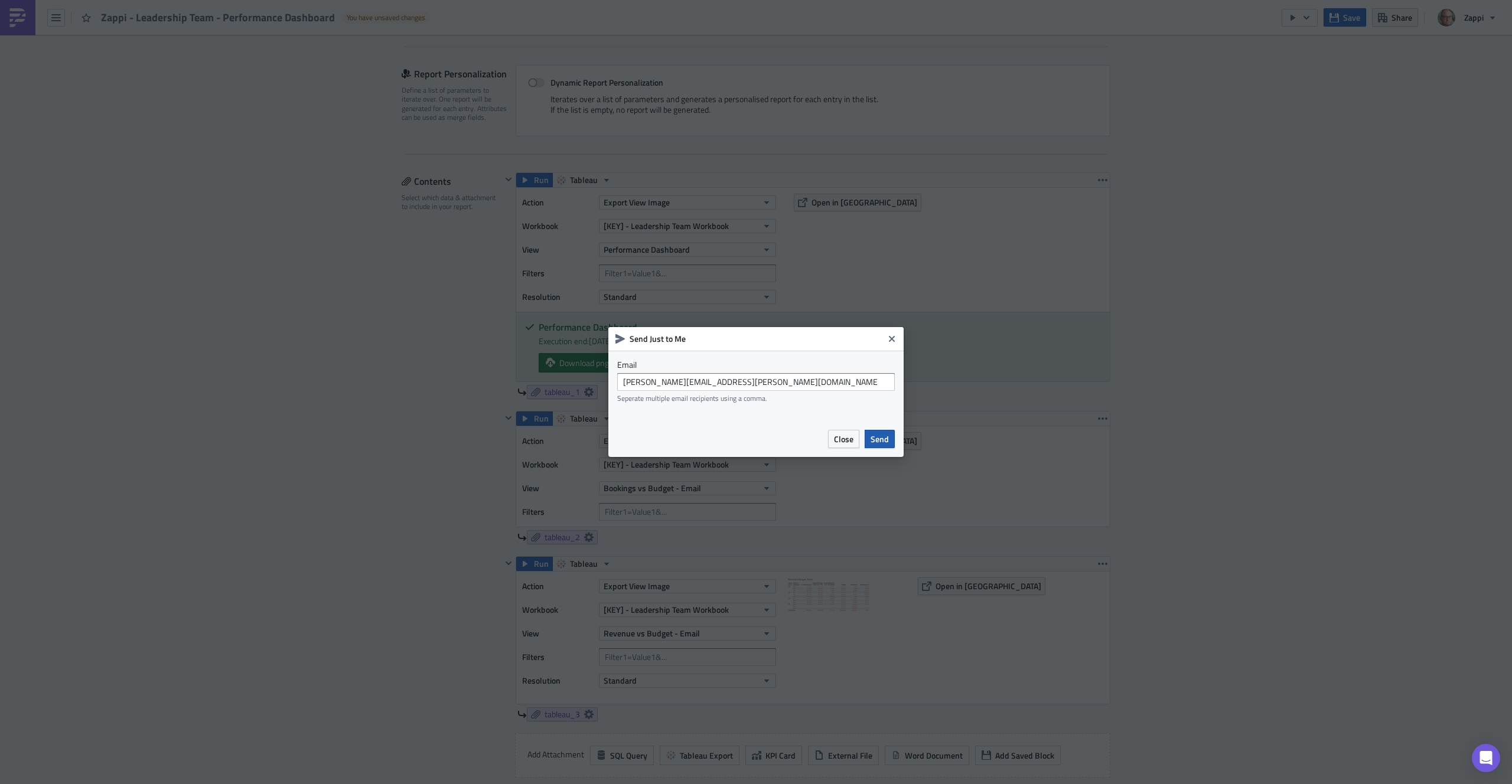
click at [888, 438] on span "Send" at bounding box center [879, 438] width 18 height 12
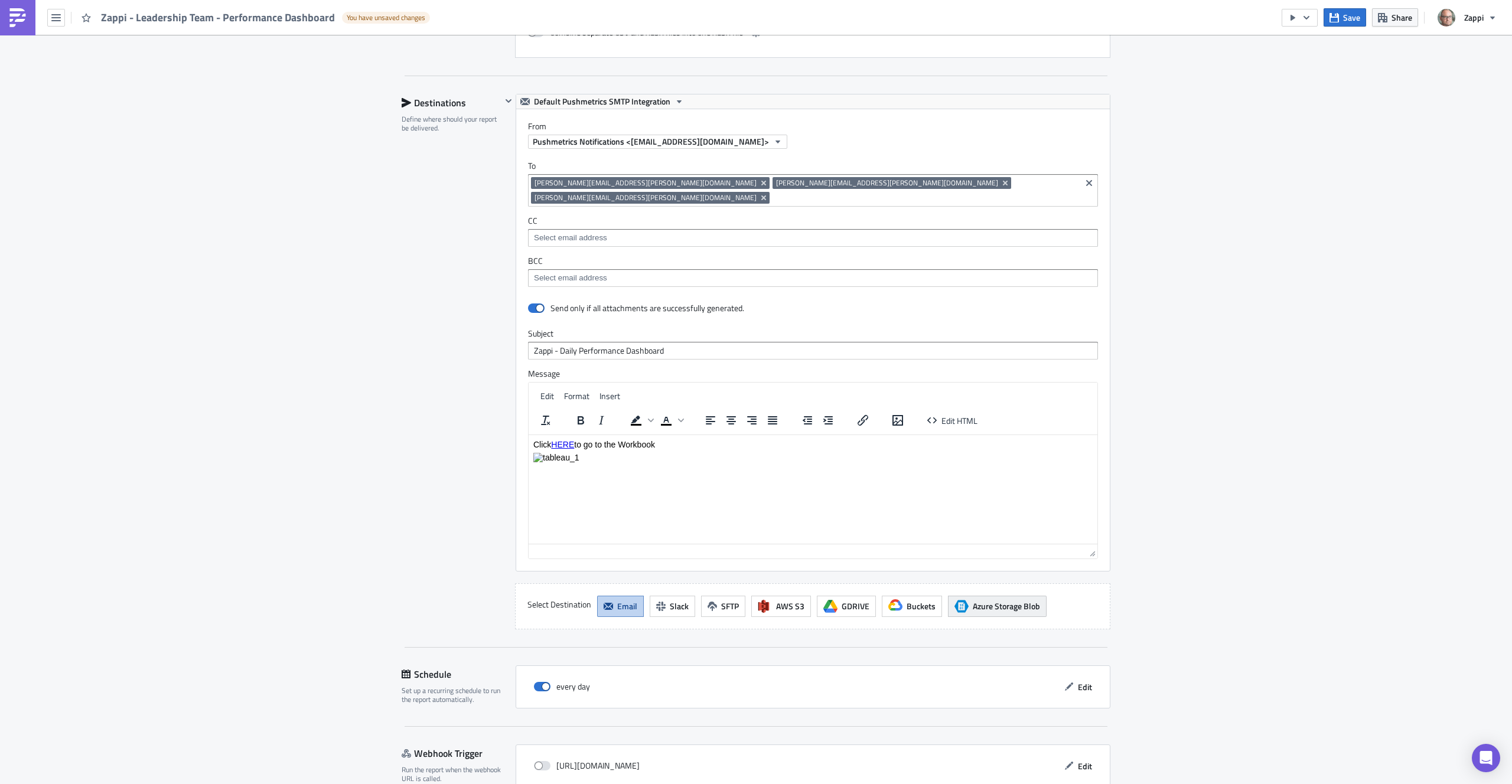
scroll to position [1112, 0]
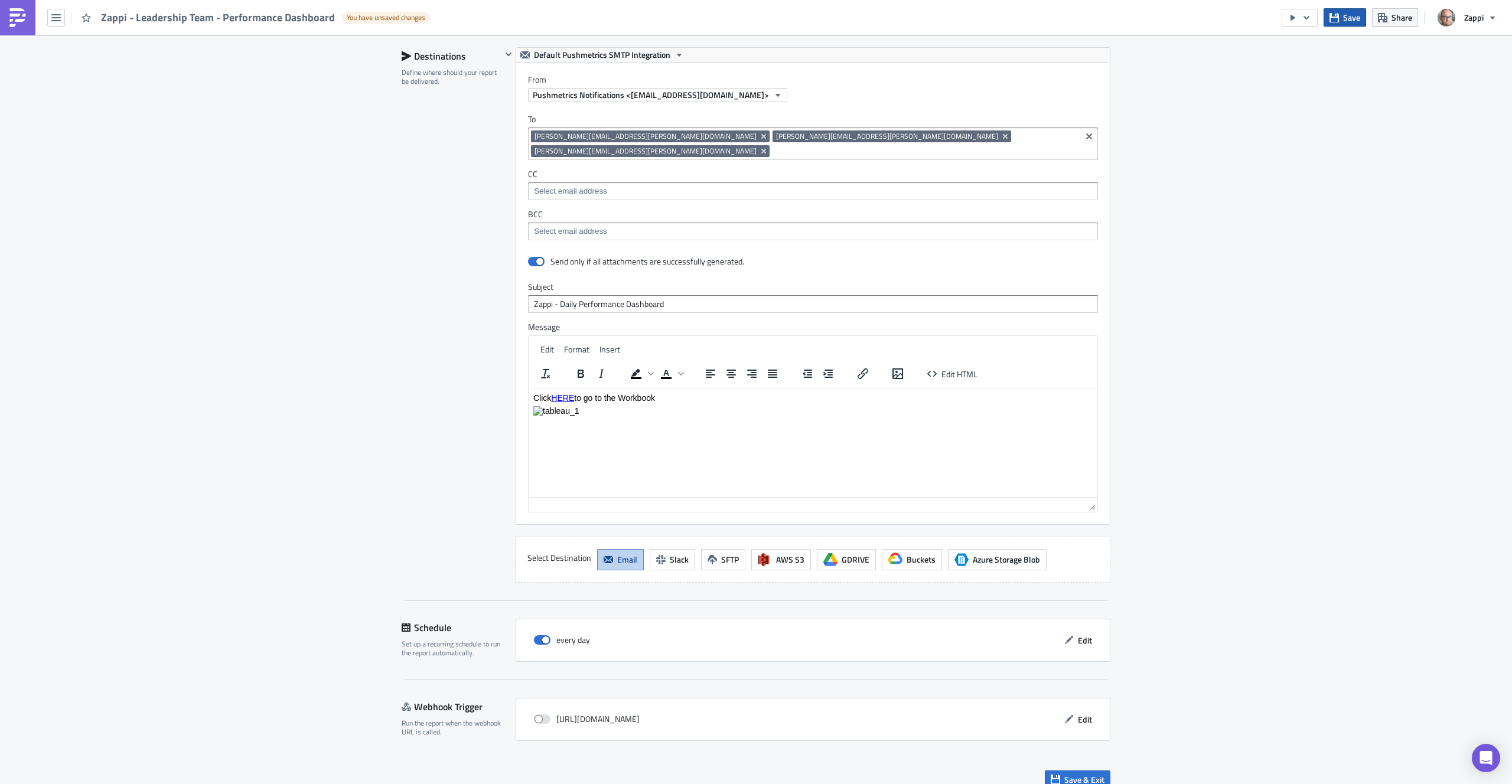
click at [1347, 20] on span "Save" at bounding box center [1352, 17] width 17 height 12
click at [1316, 19] on button "button" at bounding box center [1300, 18] width 36 height 18
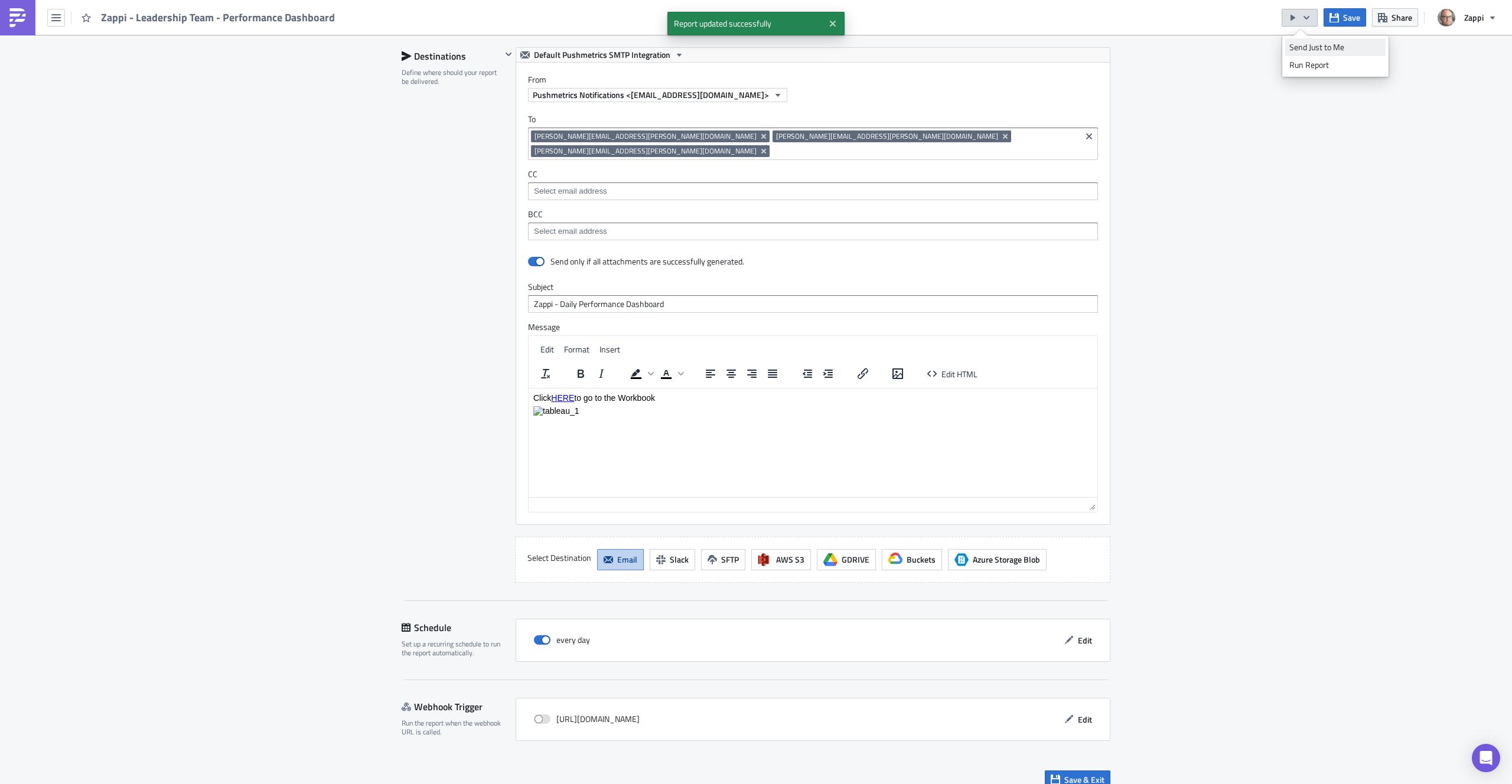
click at [1317, 50] on div "Send Just to Me" at bounding box center [1336, 47] width 92 height 12
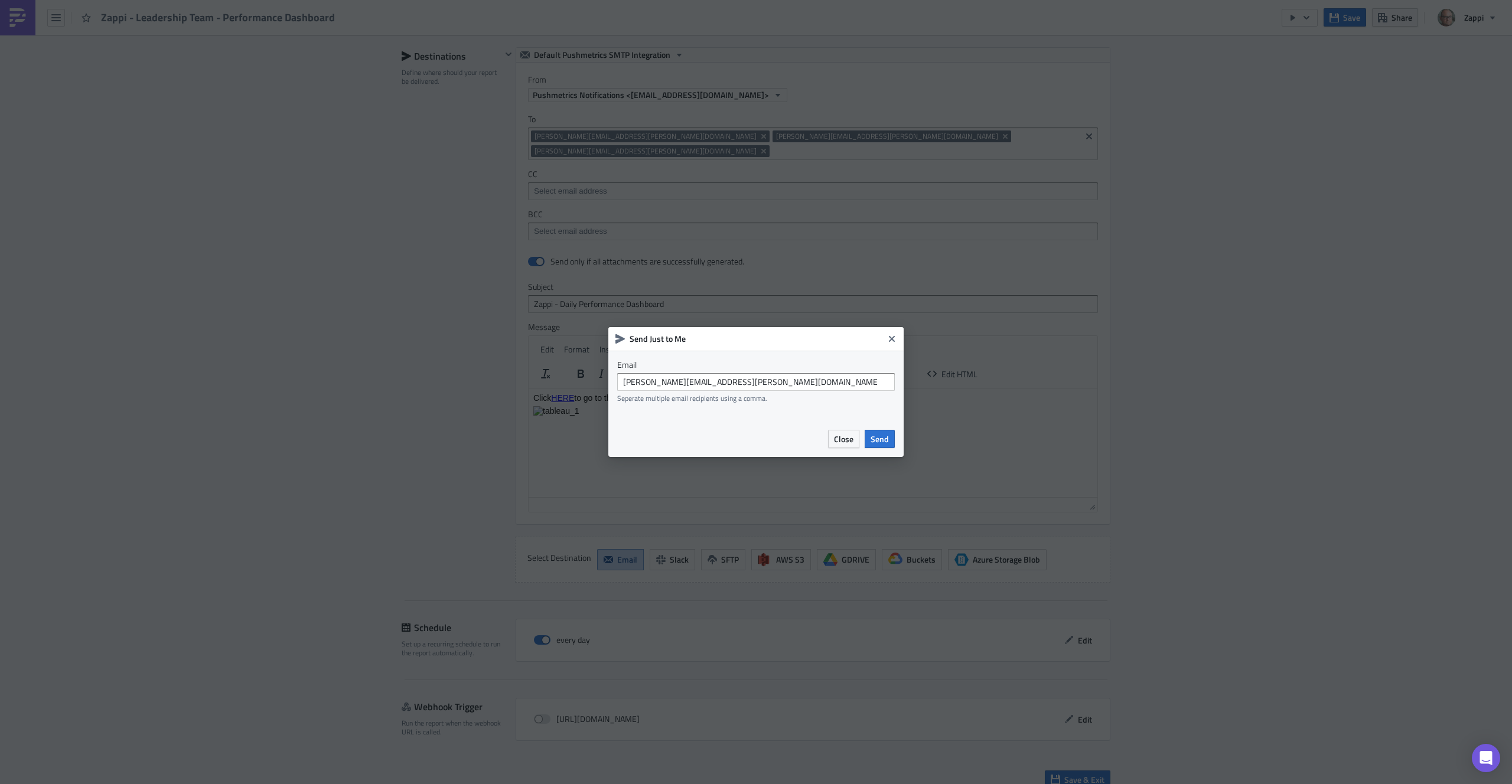
click at [900, 438] on div "Close Send" at bounding box center [756, 438] width 295 height 36
click at [889, 441] on button "Send" at bounding box center [879, 438] width 30 height 18
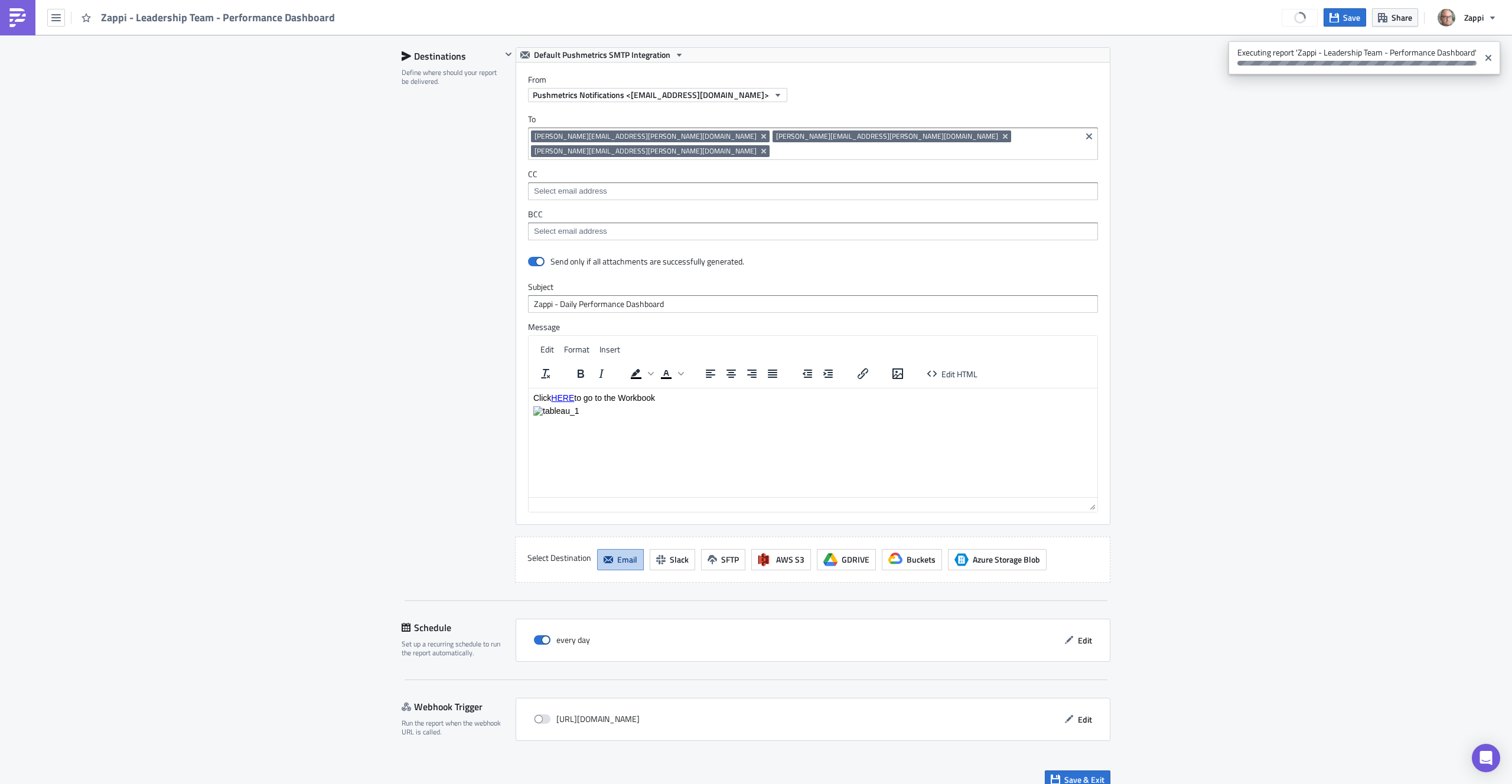
click at [1488, 57] on icon "Close" at bounding box center [1489, 58] width 6 height 6
click at [1091, 774] on span "Save & Exit" at bounding box center [1084, 780] width 40 height 12
click at [49, 20] on button "button" at bounding box center [56, 18] width 18 height 18
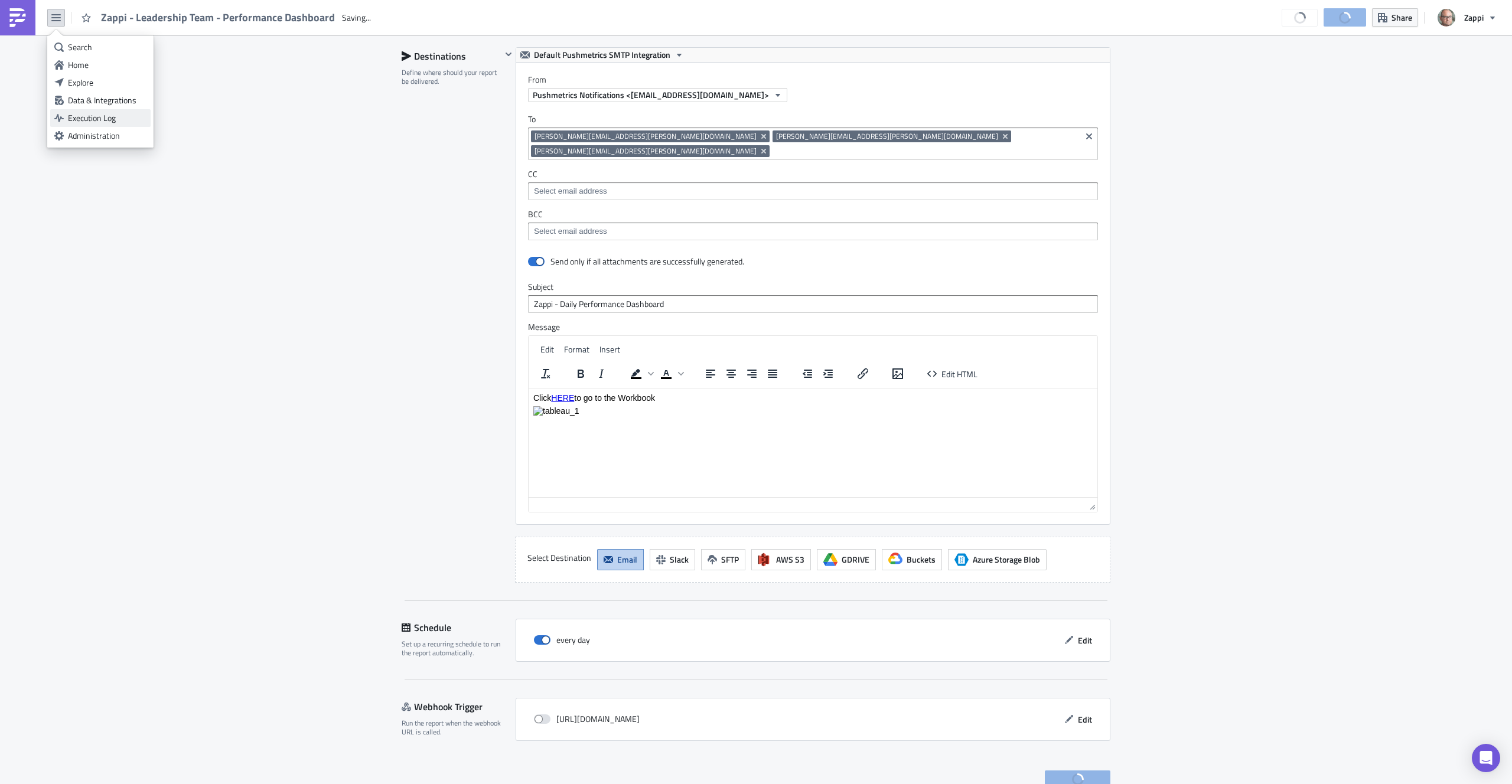
click at [70, 117] on div "Execution Log" at bounding box center [107, 118] width 78 height 12
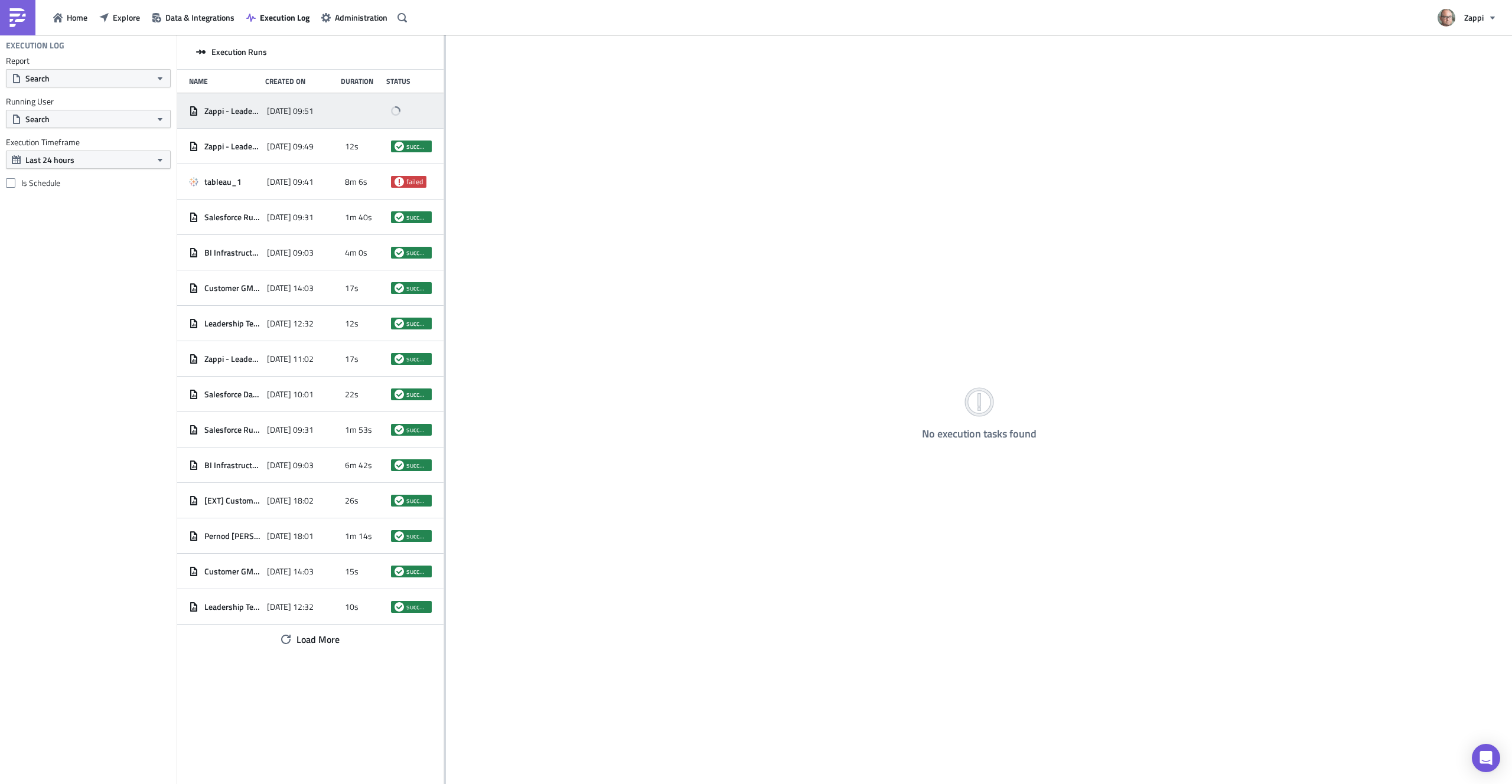
click at [275, 111] on span "2025-10-10 09:51" at bounding box center [291, 111] width 47 height 11
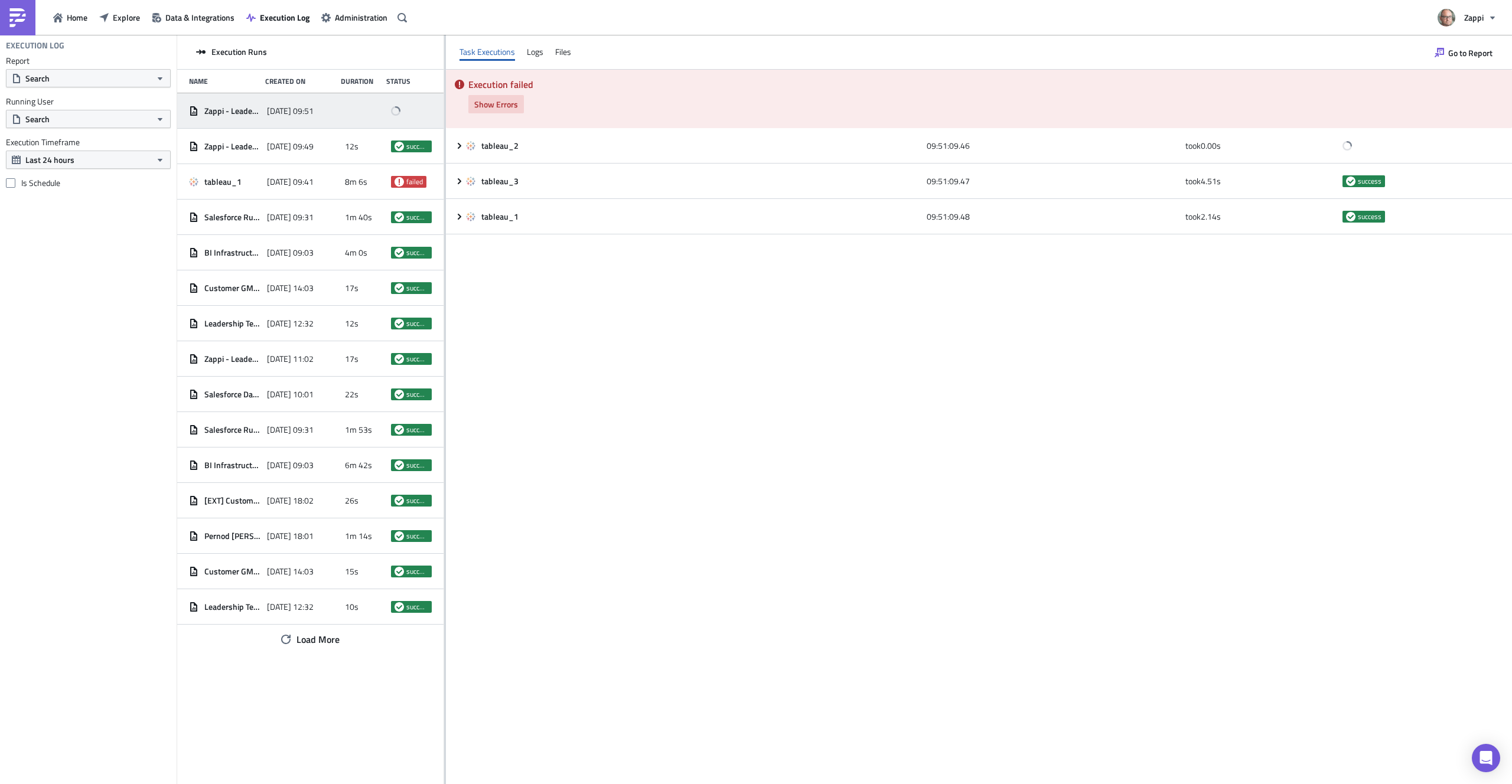
click at [499, 108] on span "Show Errors" at bounding box center [496, 104] width 44 height 12
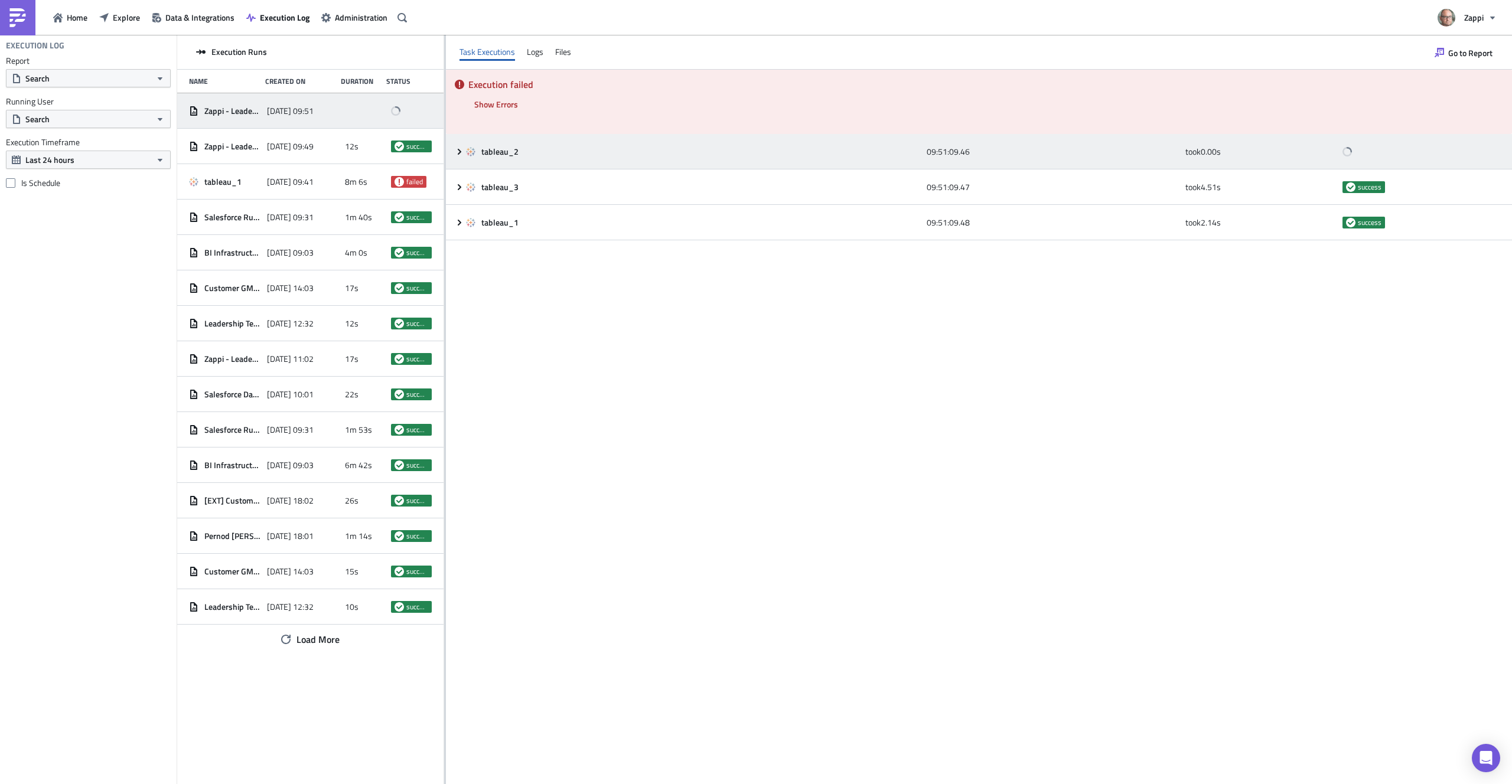
click at [460, 152] on icon at bounding box center [459, 152] width 4 height 6
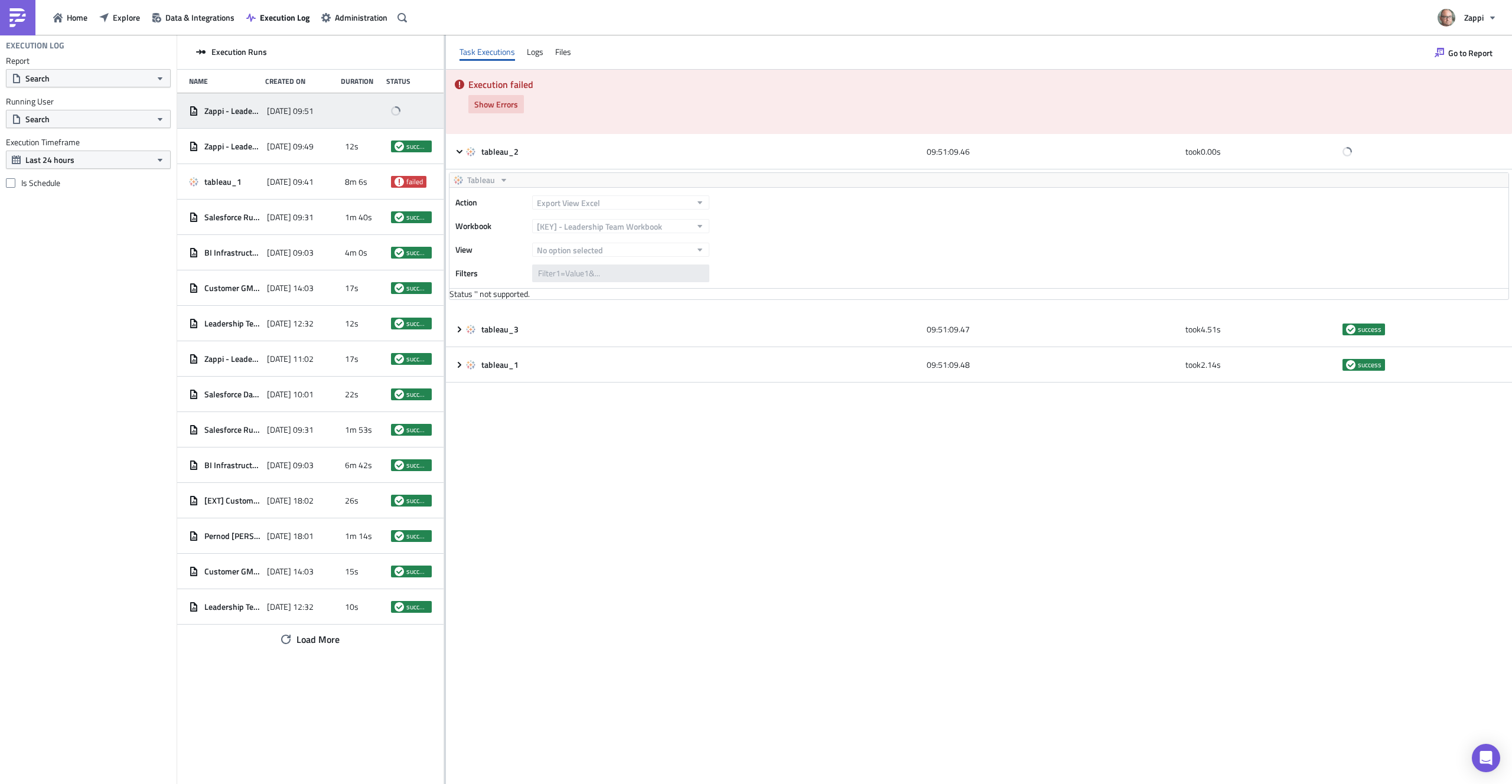
click at [485, 108] on span "Show Errors" at bounding box center [496, 104] width 44 height 12
click at [497, 108] on span "Show Errors" at bounding box center [496, 104] width 44 height 12
click at [302, 102] on div "2025-10-10 09:51" at bounding box center [303, 111] width 72 height 21
click at [255, 15] on icon "button" at bounding box center [250, 18] width 10 height 10
click at [515, 97] on button "Show Errors" at bounding box center [496, 104] width 56 height 18
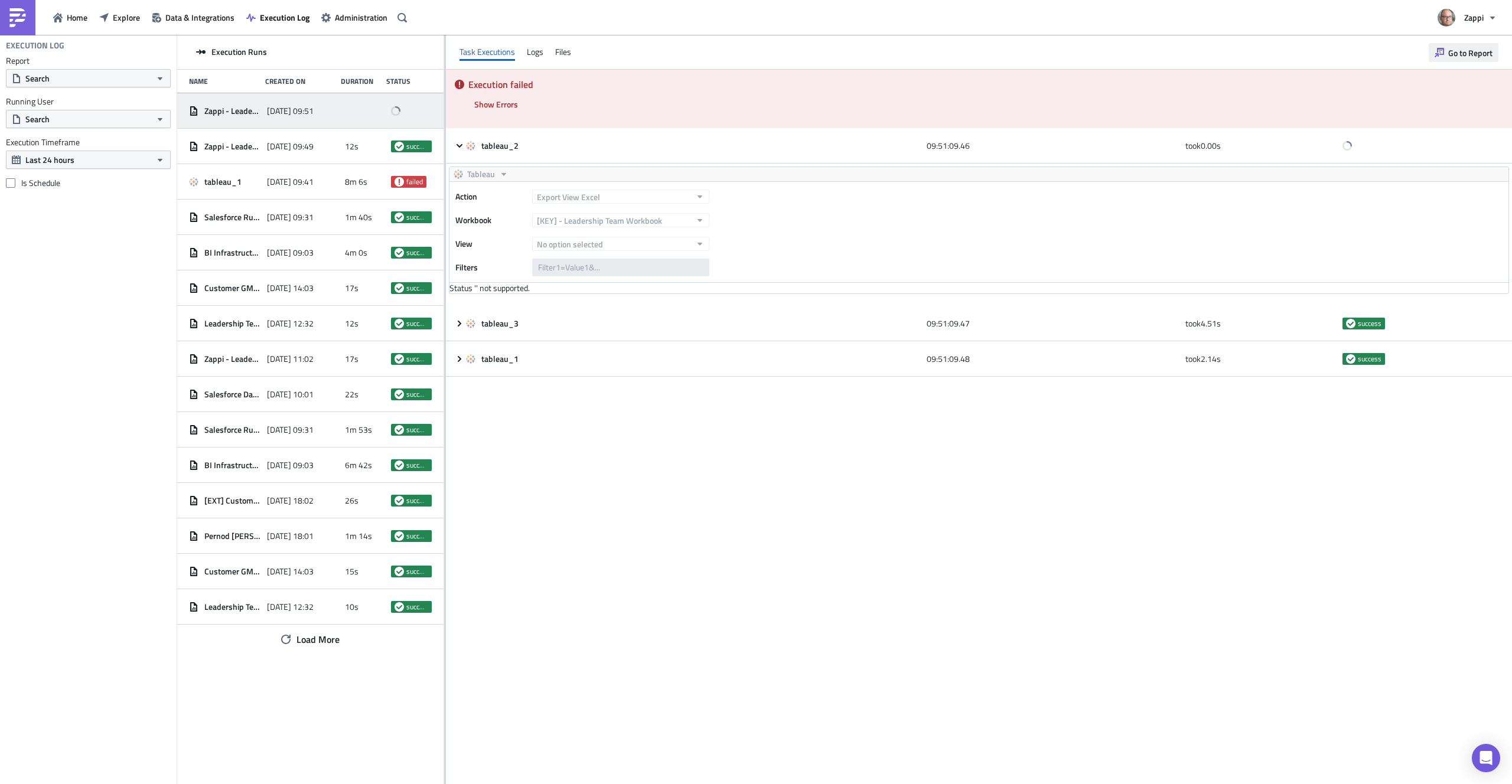
click at [1476, 51] on span "Go to Report" at bounding box center [1470, 53] width 45 height 12
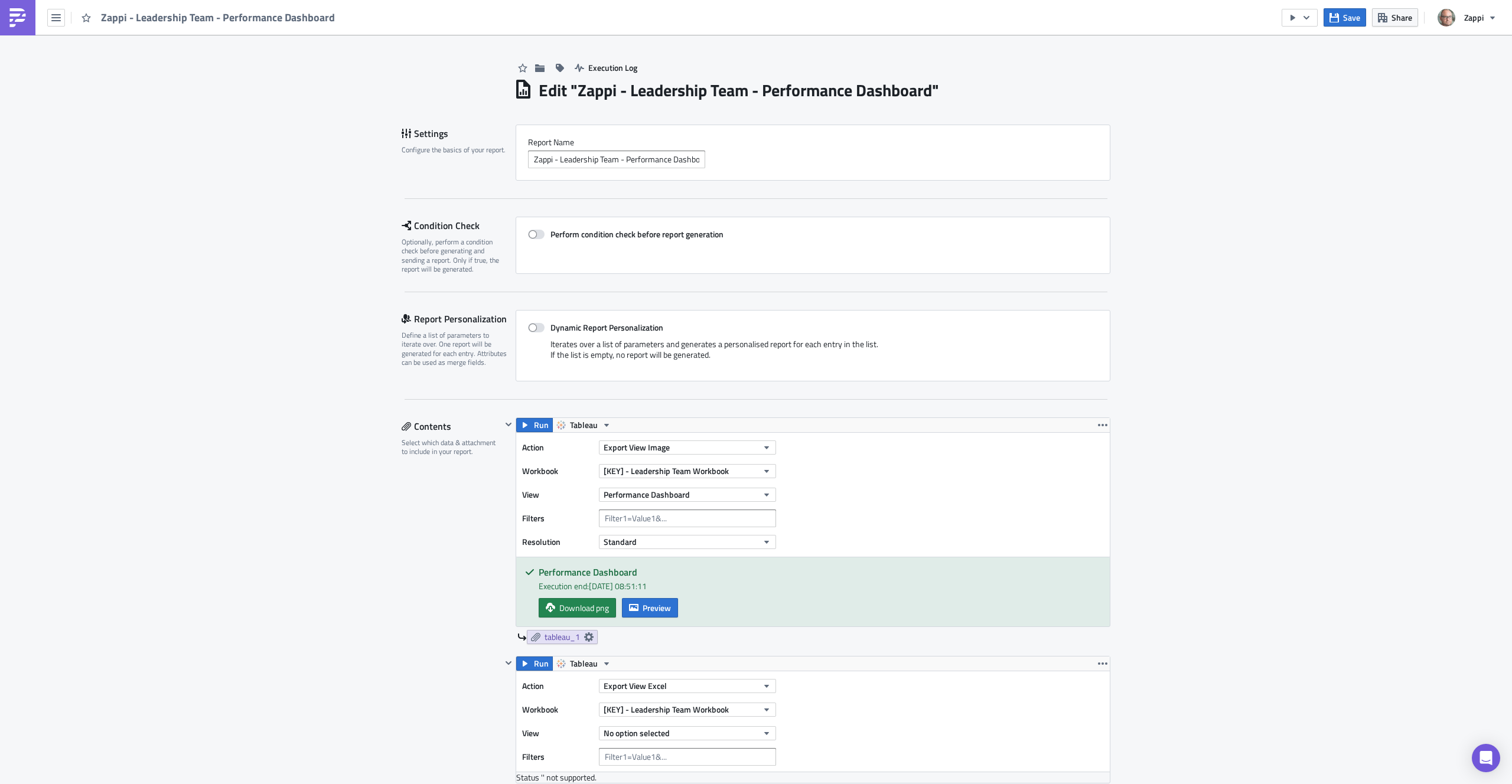
scroll to position [212, 0]
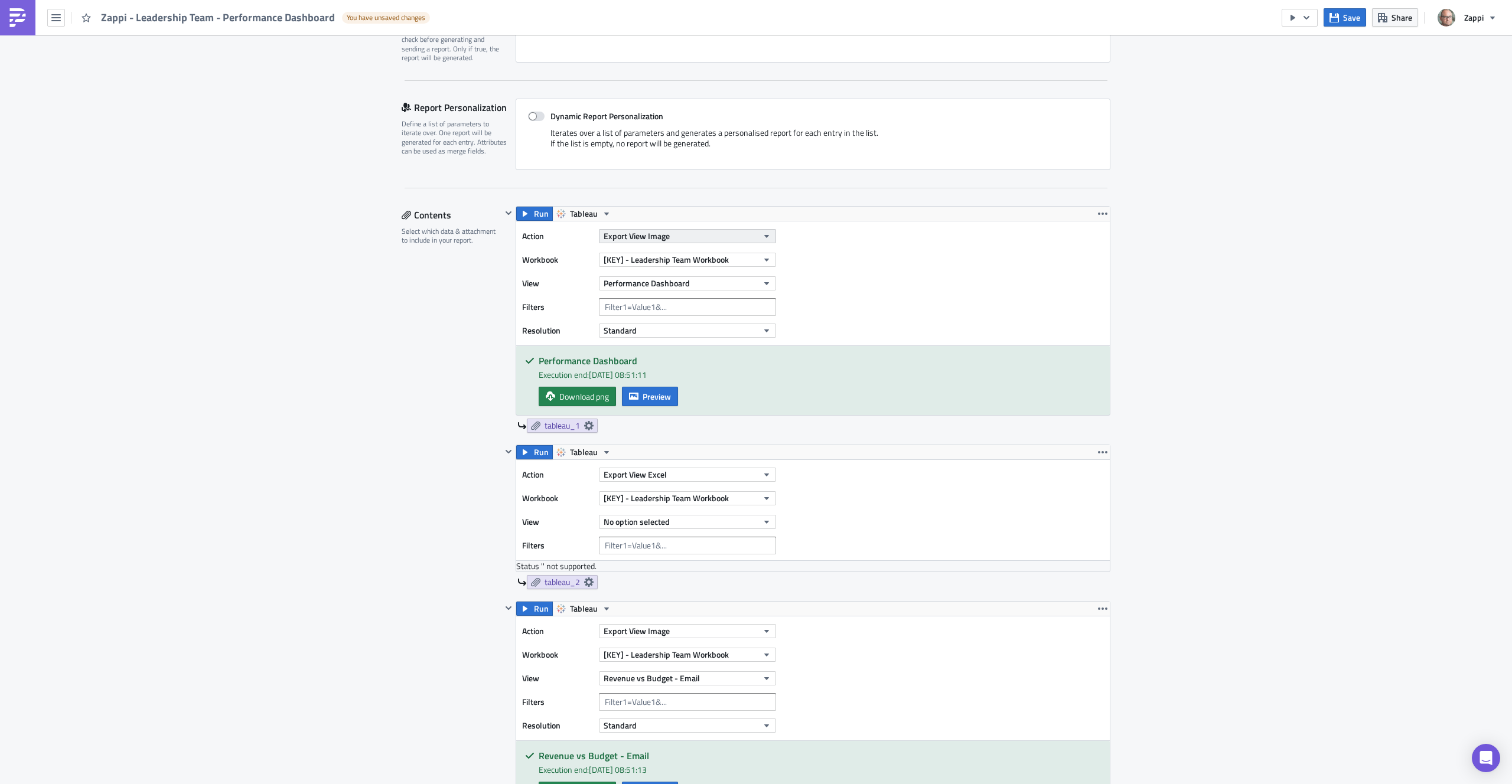
click at [634, 236] on span "Export View Image" at bounding box center [637, 236] width 66 height 12
click at [898, 307] on div "Action Export View Image Workbook [KEY] - Leadership Team Workbook View Perform…" at bounding box center [813, 283] width 594 height 124
click at [682, 478] on button "Export View Excel" at bounding box center [688, 474] width 177 height 14
click at [670, 584] on div "Export View Image" at bounding box center [652, 589] width 102 height 12
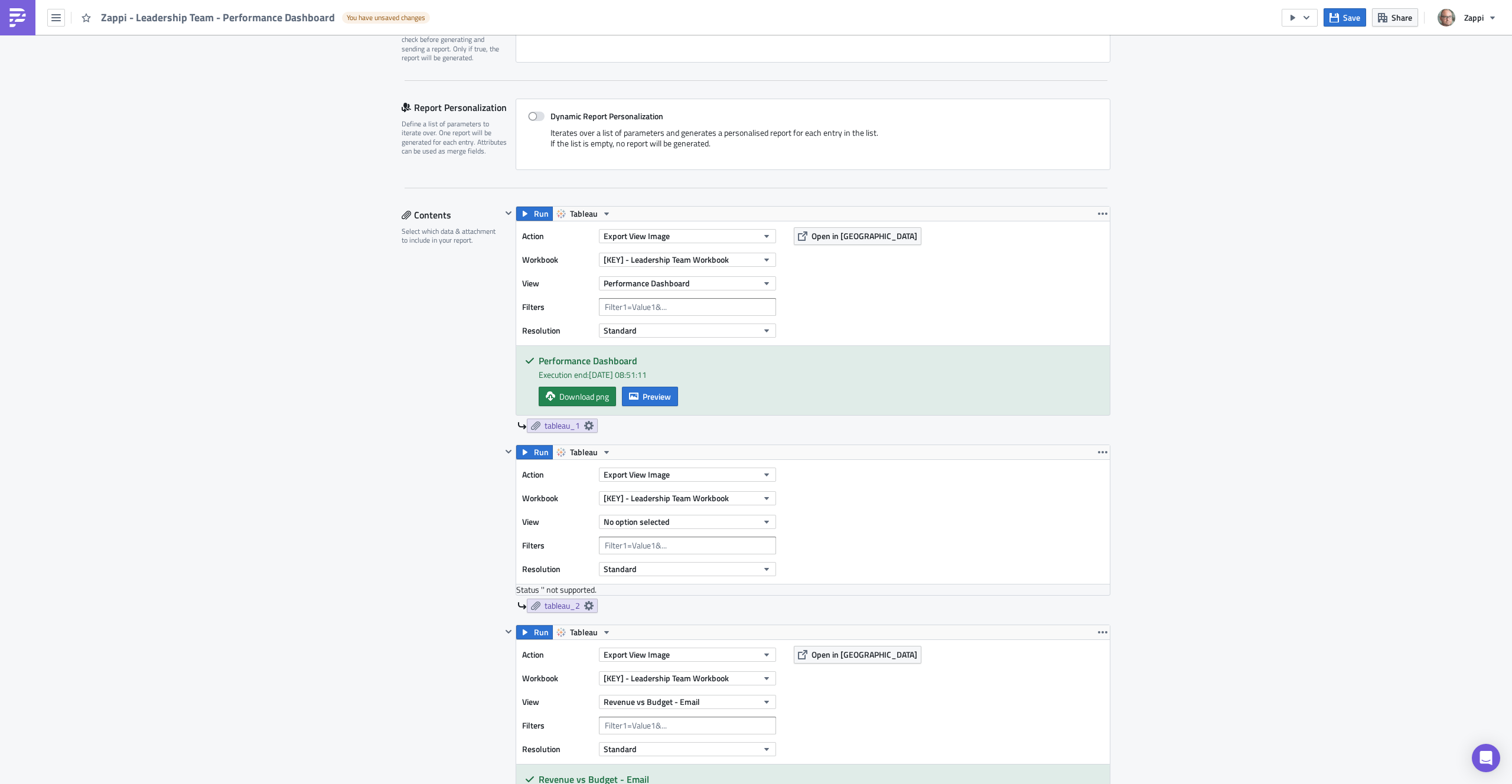
click at [939, 536] on div "Action Export View Image Workbook [KEY] - Leadership Team Workbook View No opti…" at bounding box center [813, 521] width 594 height 124
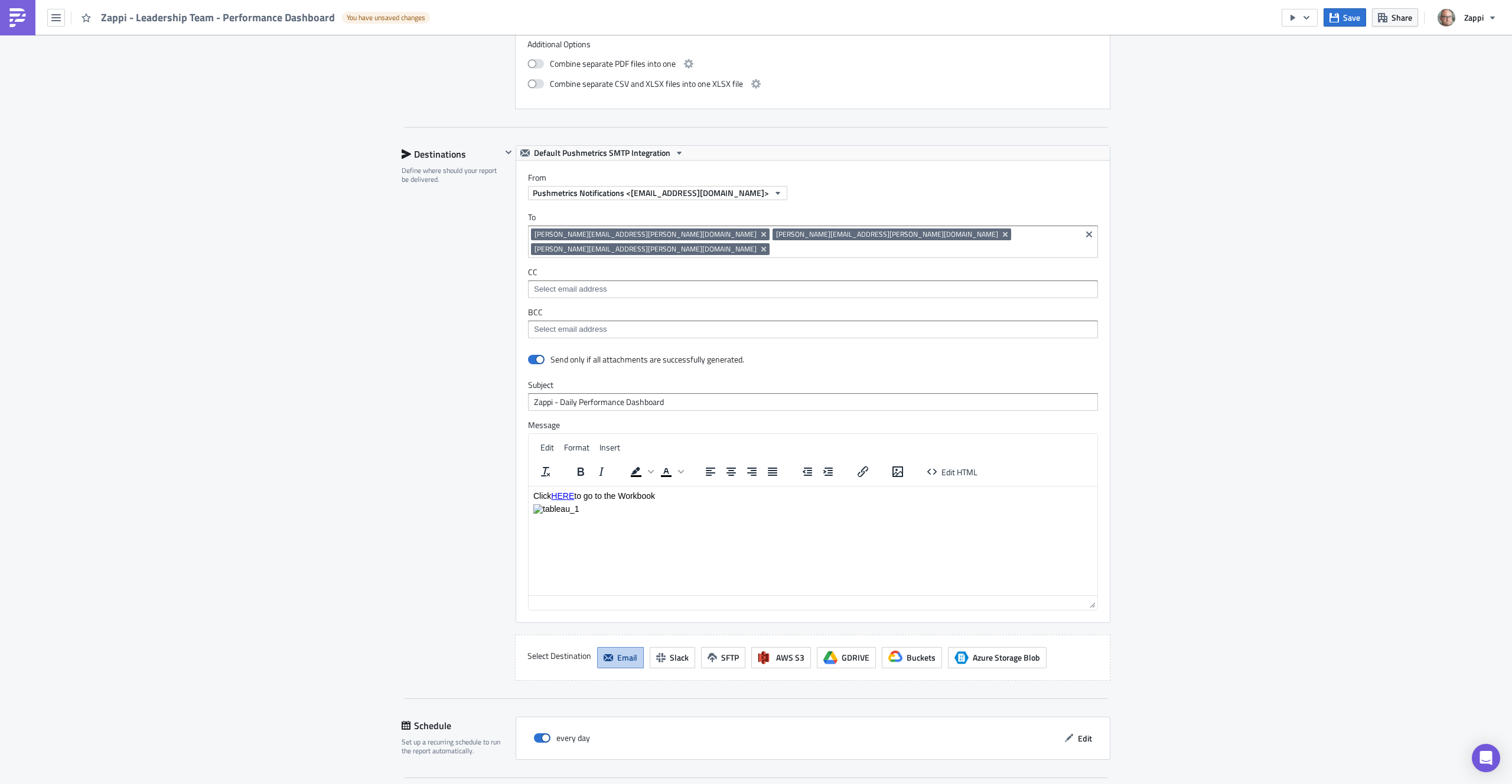
scroll to position [375, 0]
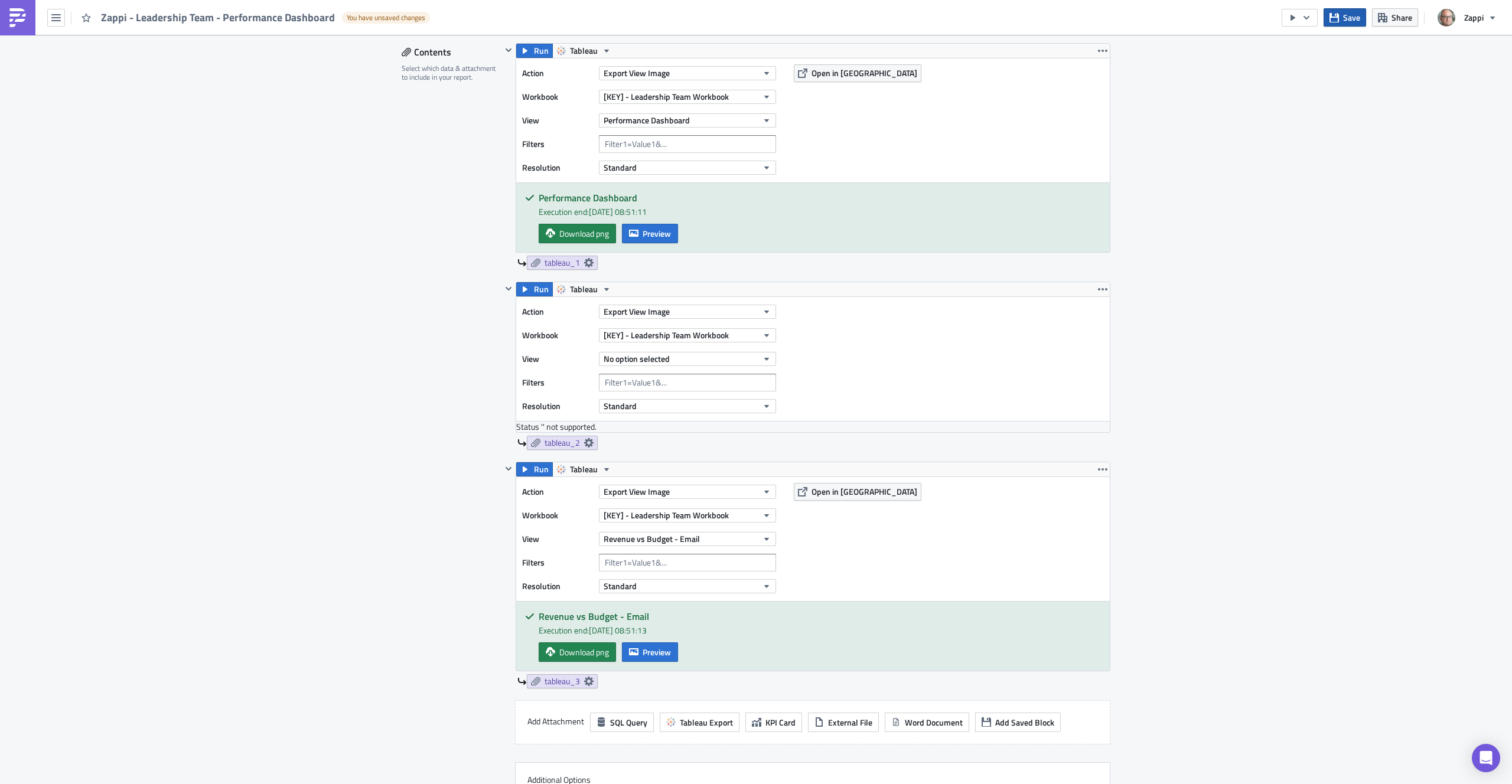
click at [1334, 20] on icon "button" at bounding box center [1334, 18] width 10 height 10
click at [1295, 20] on icon "button" at bounding box center [1293, 18] width 10 height 10
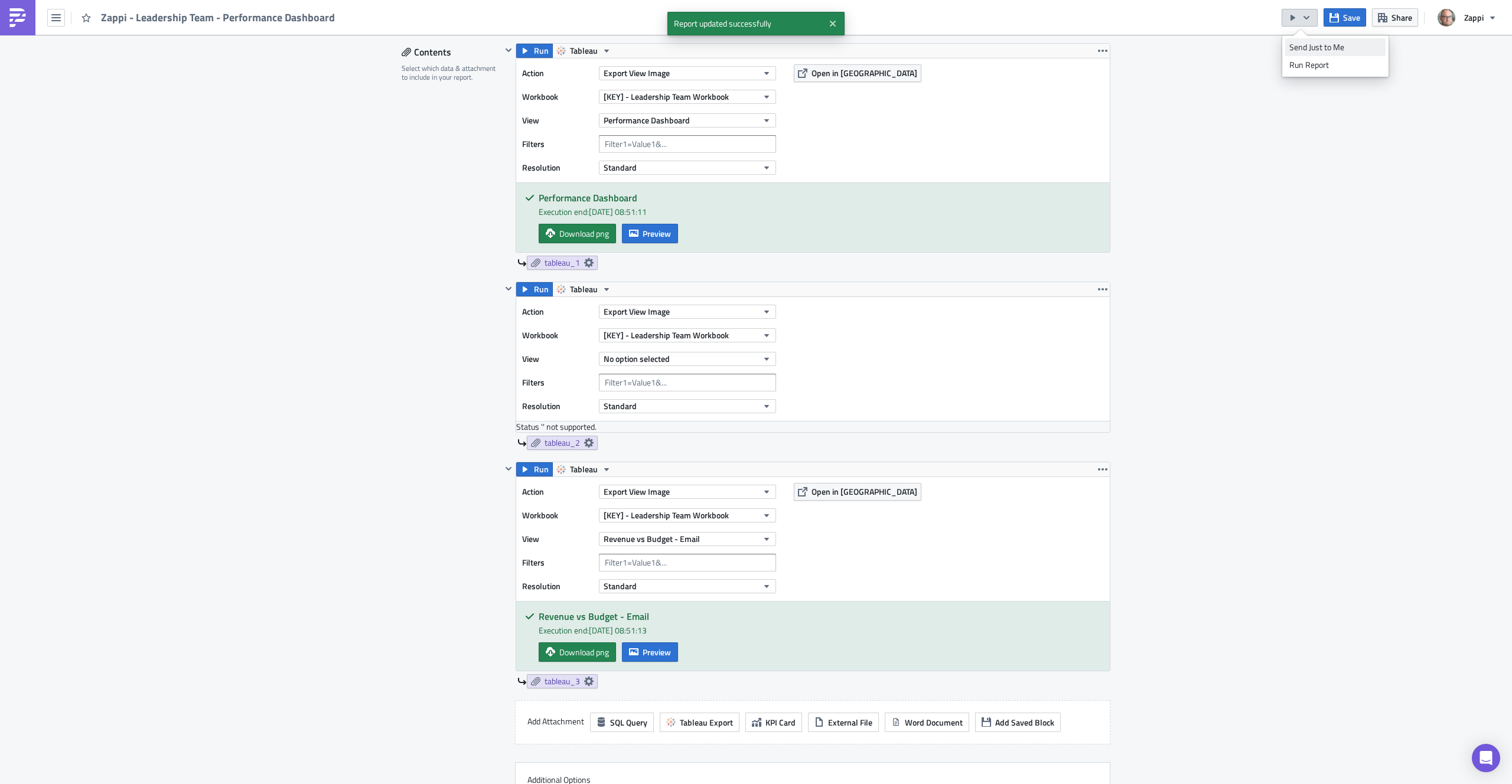
click at [1300, 44] on div "Send Just to Me" at bounding box center [1336, 47] width 92 height 12
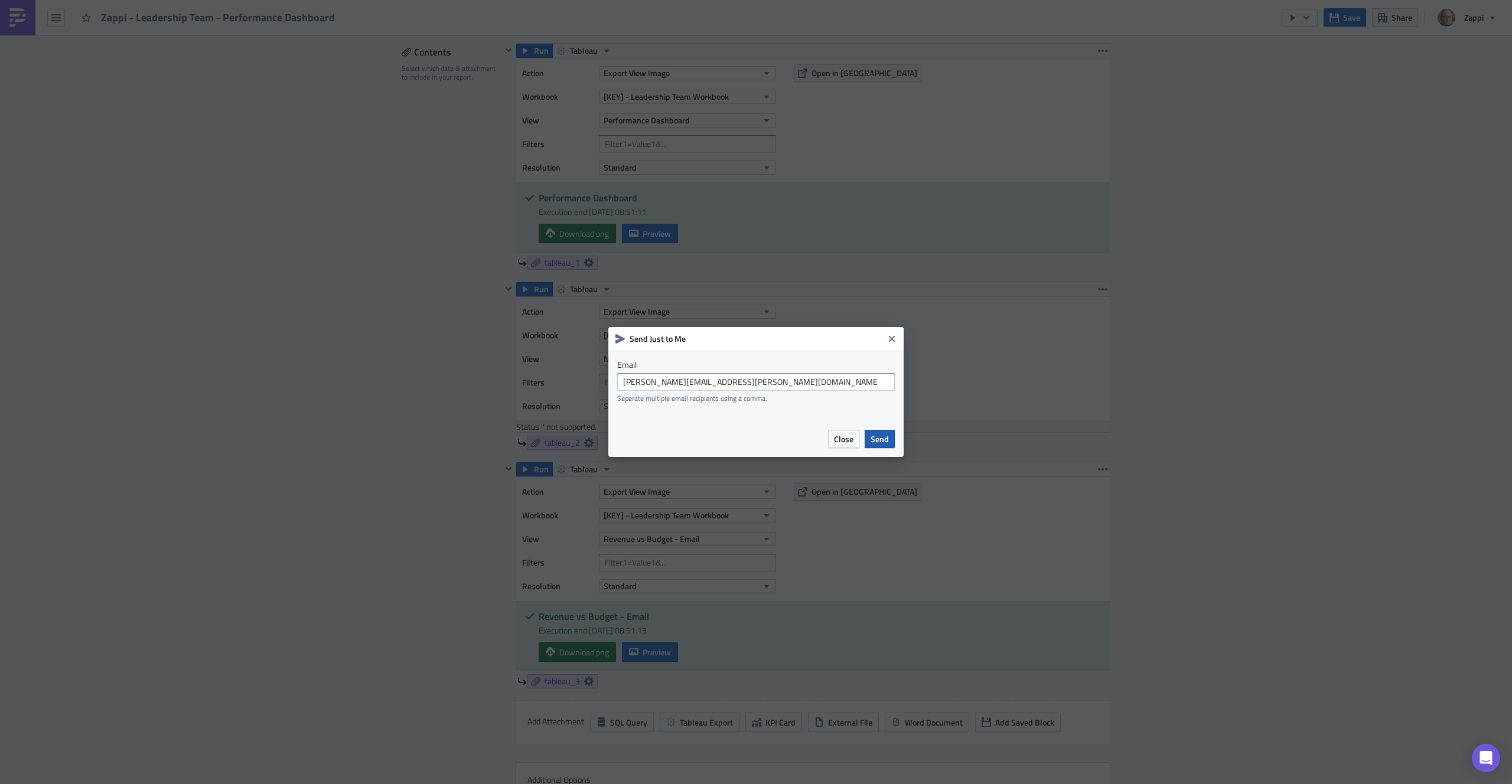
click at [873, 436] on span "Send" at bounding box center [879, 438] width 18 height 12
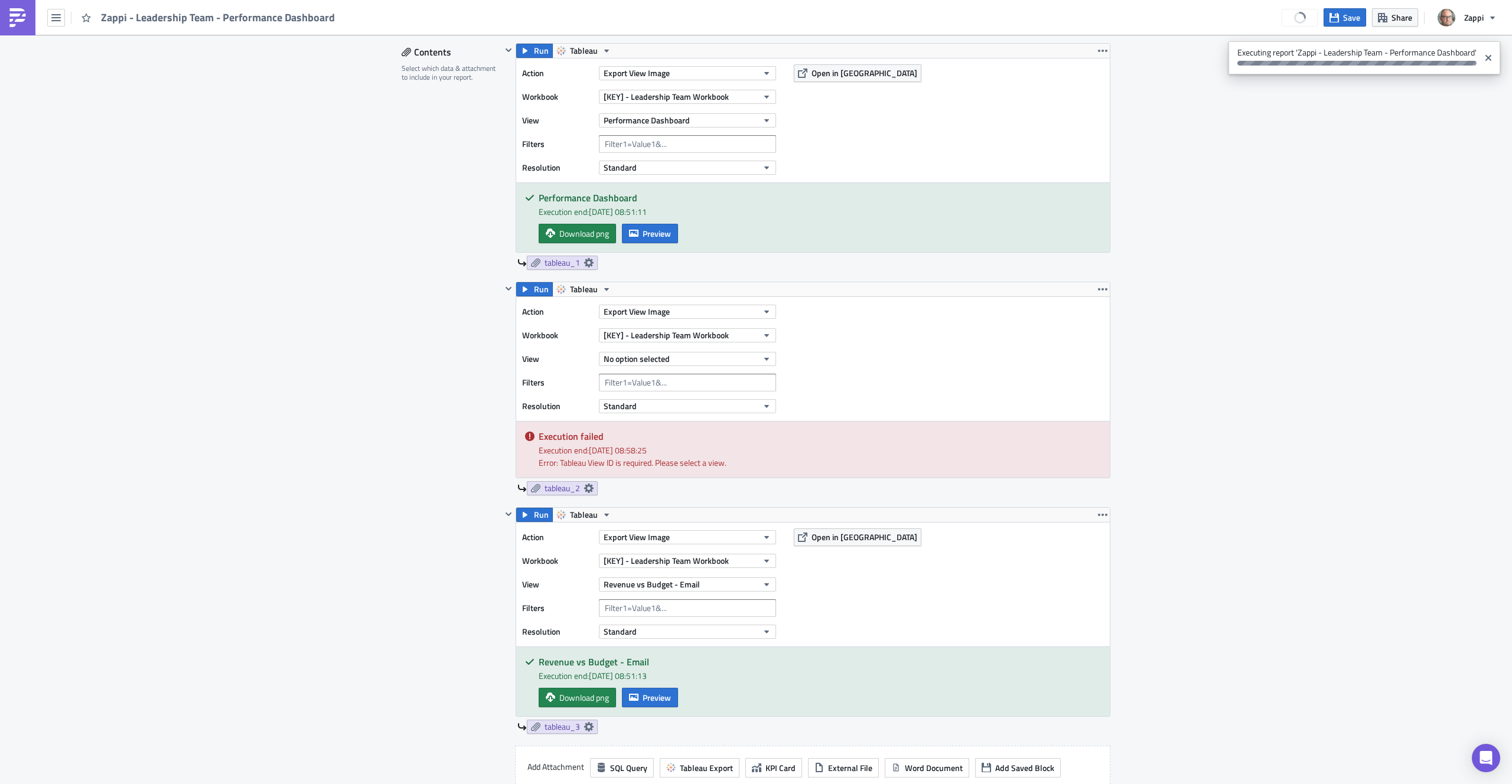
click at [436, 179] on div "Contents Select which data & attachment to include in your report." at bounding box center [452, 467] width 100 height 848
click at [873, 337] on div "Action Export View Image Workbook [KEY] - Leadership Team Workbook View No opti…" at bounding box center [813, 359] width 594 height 124
click at [696, 360] on button "No option selected" at bounding box center [688, 359] width 177 height 14
click at [898, 368] on div "Action Export View Image Workbook [KEY] - Leadership Team Workbook View No opti…" at bounding box center [813, 359] width 594 height 124
click at [664, 354] on span "No option selected" at bounding box center [637, 359] width 66 height 12
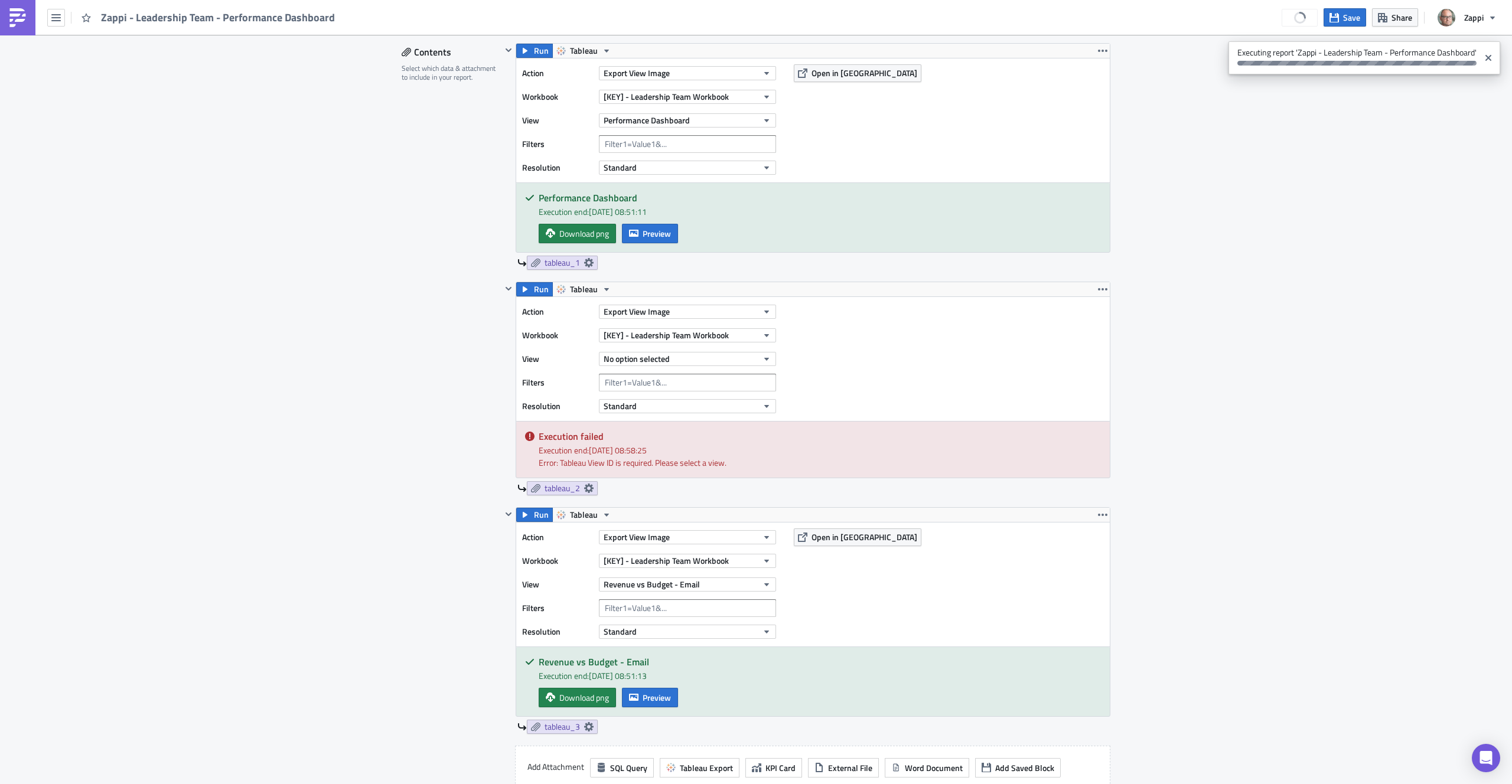
click at [848, 436] on h5 "Execution failed" at bounding box center [820, 436] width 562 height 10
click at [665, 365] on button "No option selected" at bounding box center [688, 359] width 177 height 14
click at [710, 452] on div "Bookings vs Budget - Email" at bounding box center [669, 452] width 133 height 12
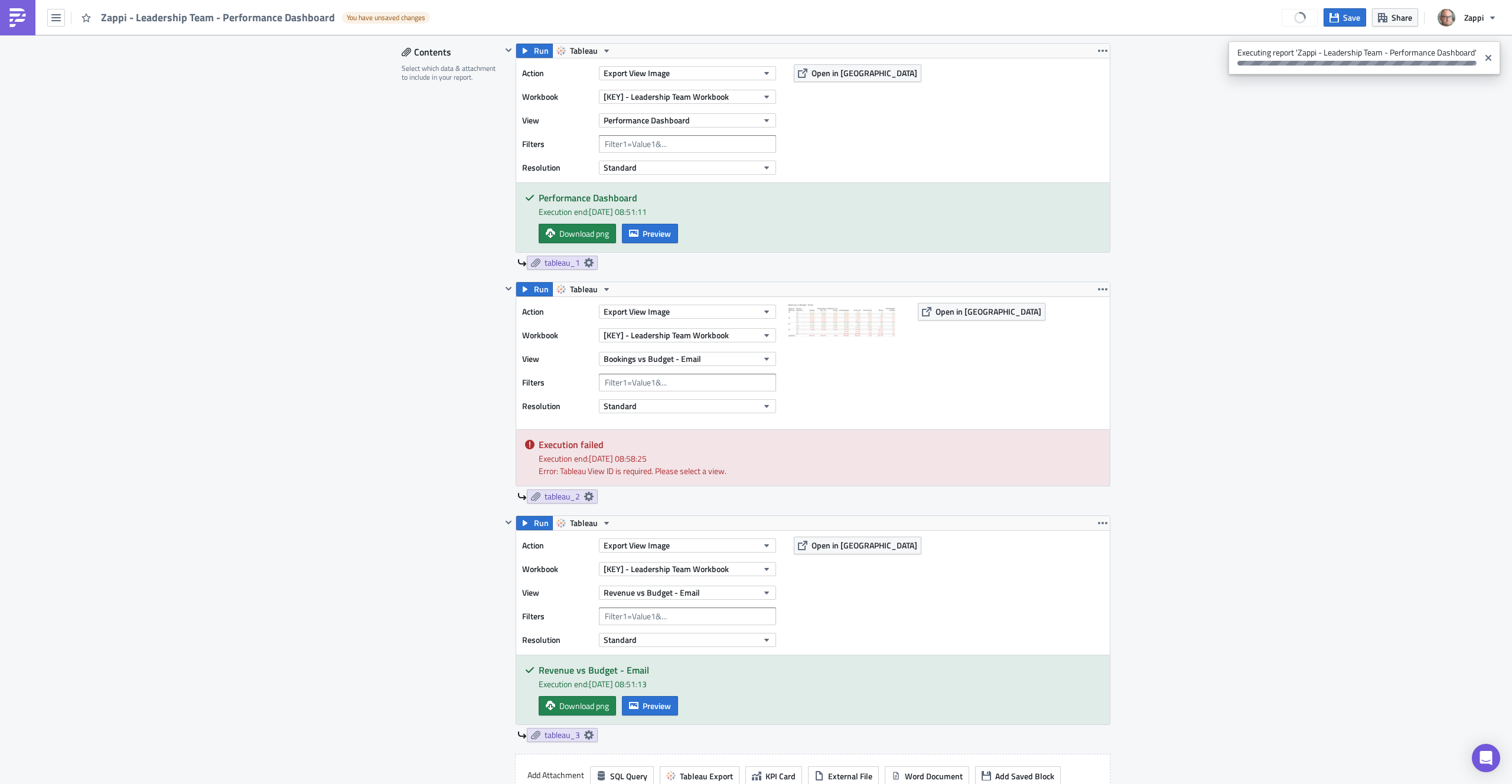
click at [1294, 507] on div "Execution Log Edit " Zappi - Leadership Team - Performance Dashboard " Draft Se…" at bounding box center [756, 674] width 1512 height 2028
click at [537, 292] on span "Run" at bounding box center [541, 289] width 15 height 14
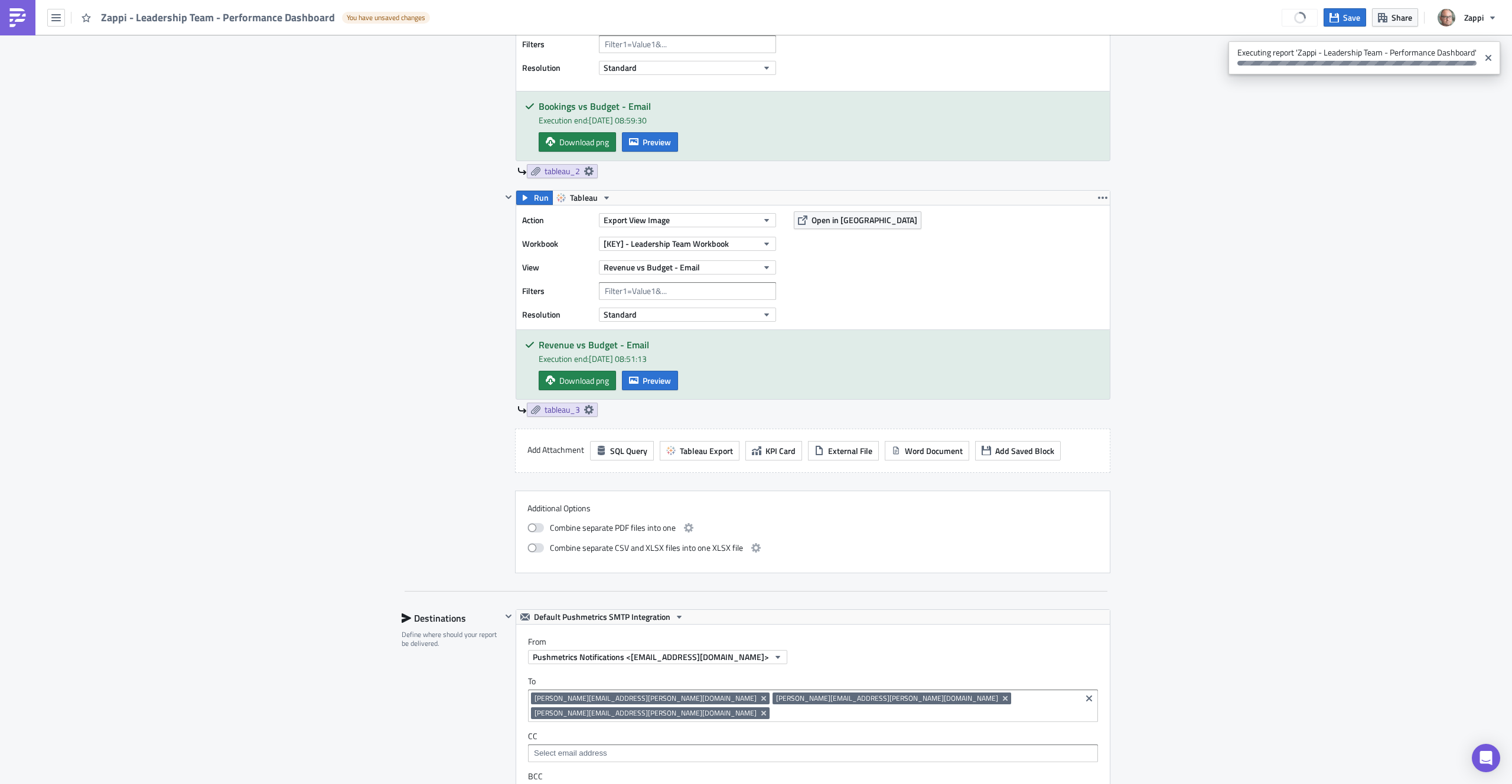
scroll to position [668, 0]
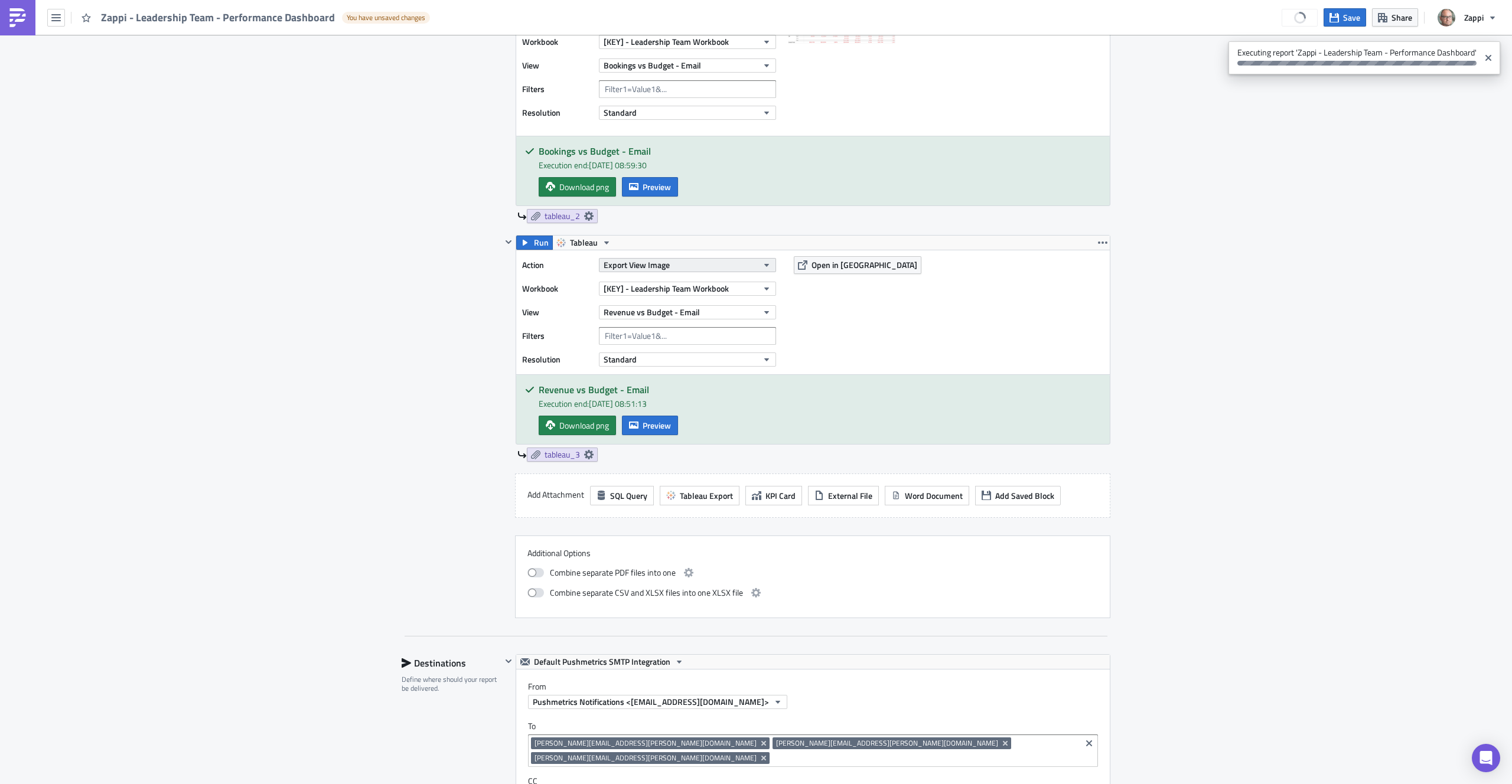
click at [638, 268] on span "Export View Image" at bounding box center [637, 264] width 66 height 12
click at [662, 359] on div "Export View Excel" at bounding box center [652, 362] width 102 height 12
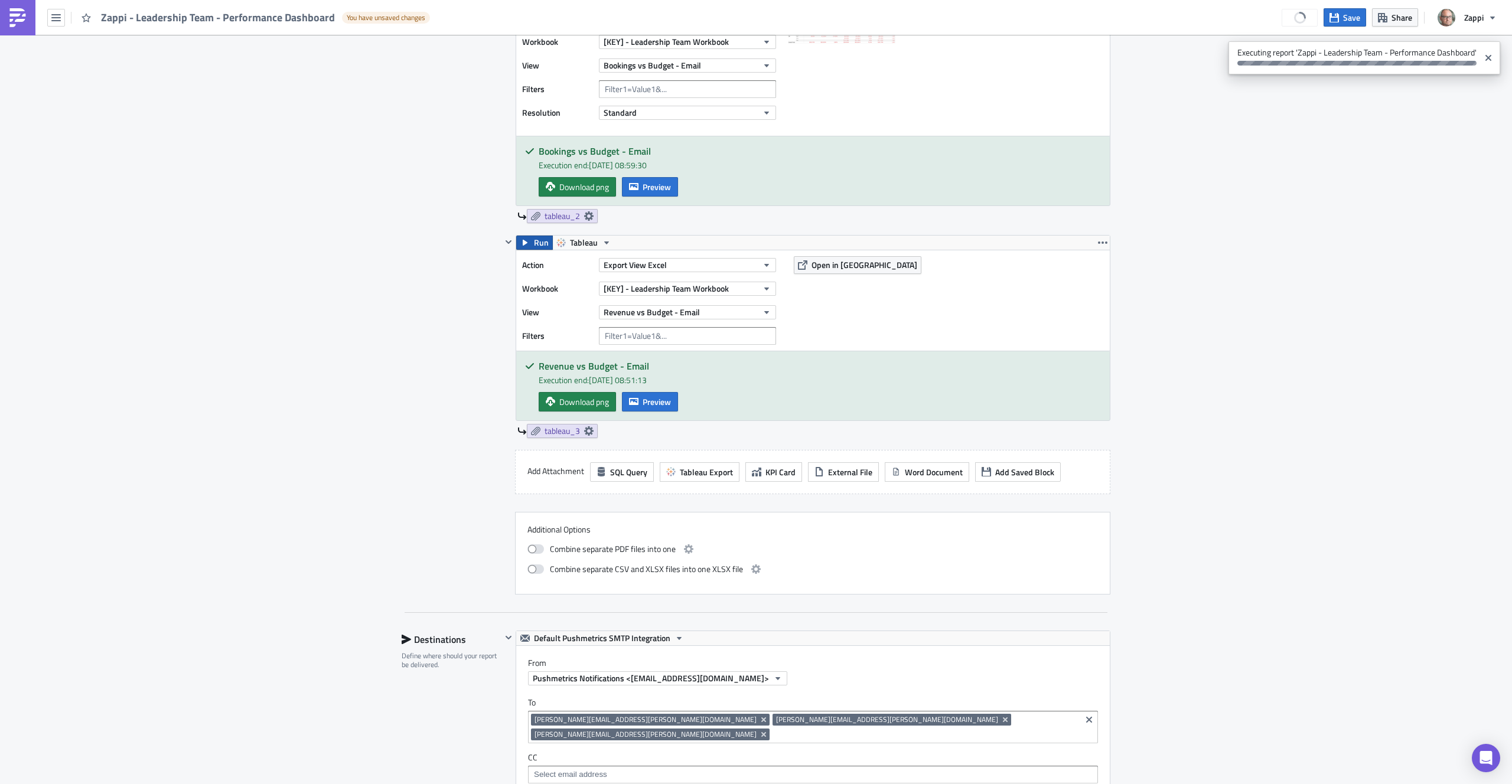
click at [521, 242] on icon "button" at bounding box center [525, 242] width 10 height 10
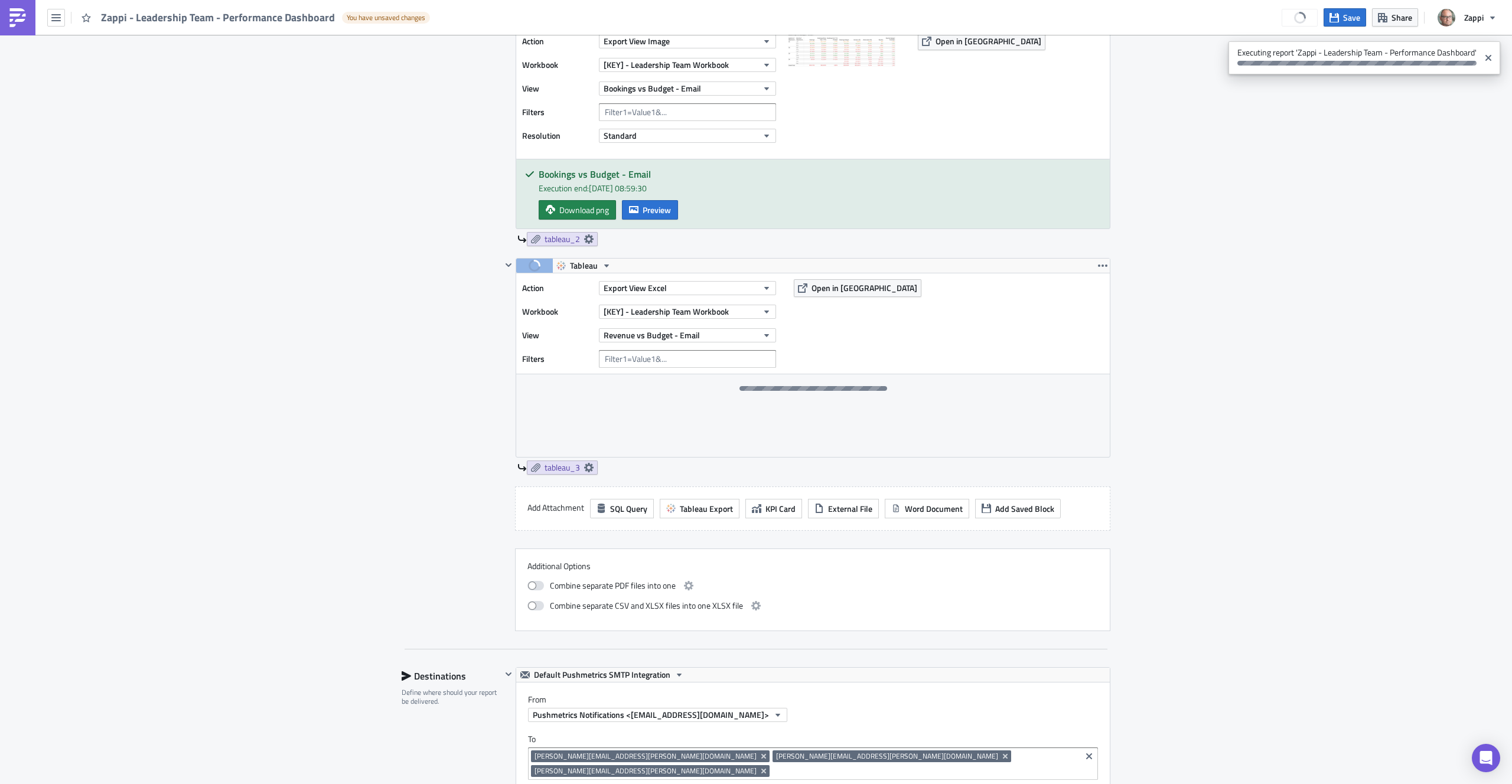
scroll to position [619, 0]
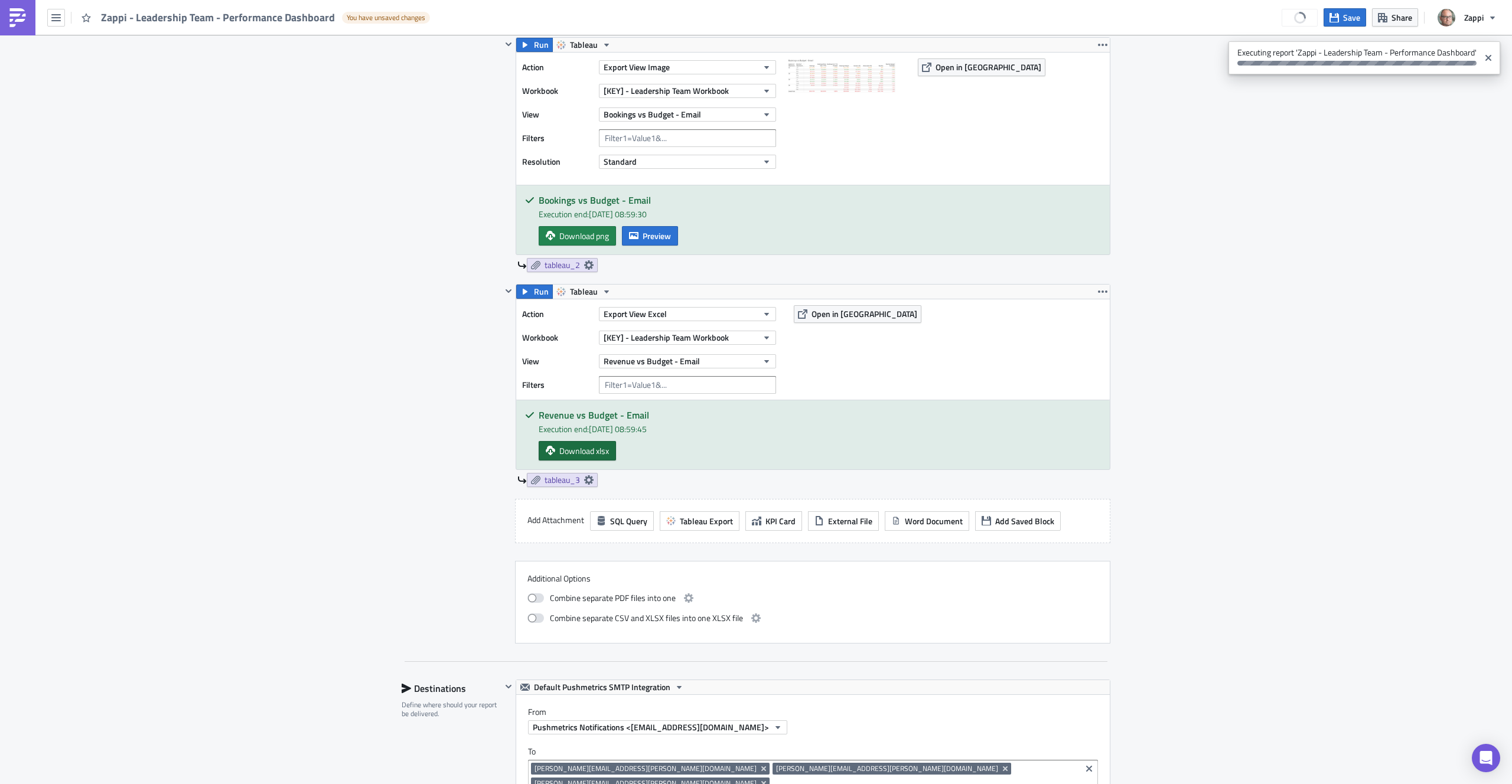
click at [584, 450] on span "Download xlsx" at bounding box center [584, 451] width 50 height 12
click at [665, 315] on button "Export View Excel" at bounding box center [688, 314] width 177 height 14
drag, startPoint x: 641, startPoint y: 413, endPoint x: 640, endPoint y: 425, distance: 12.0
click at [640, 425] on ul "Export Workbook PDF Export Workbook PowerPoint Export View PDF Export View CSV …" at bounding box center [652, 389] width 110 height 130
click at [640, 425] on div "Export View Image" at bounding box center [652, 428] width 102 height 12
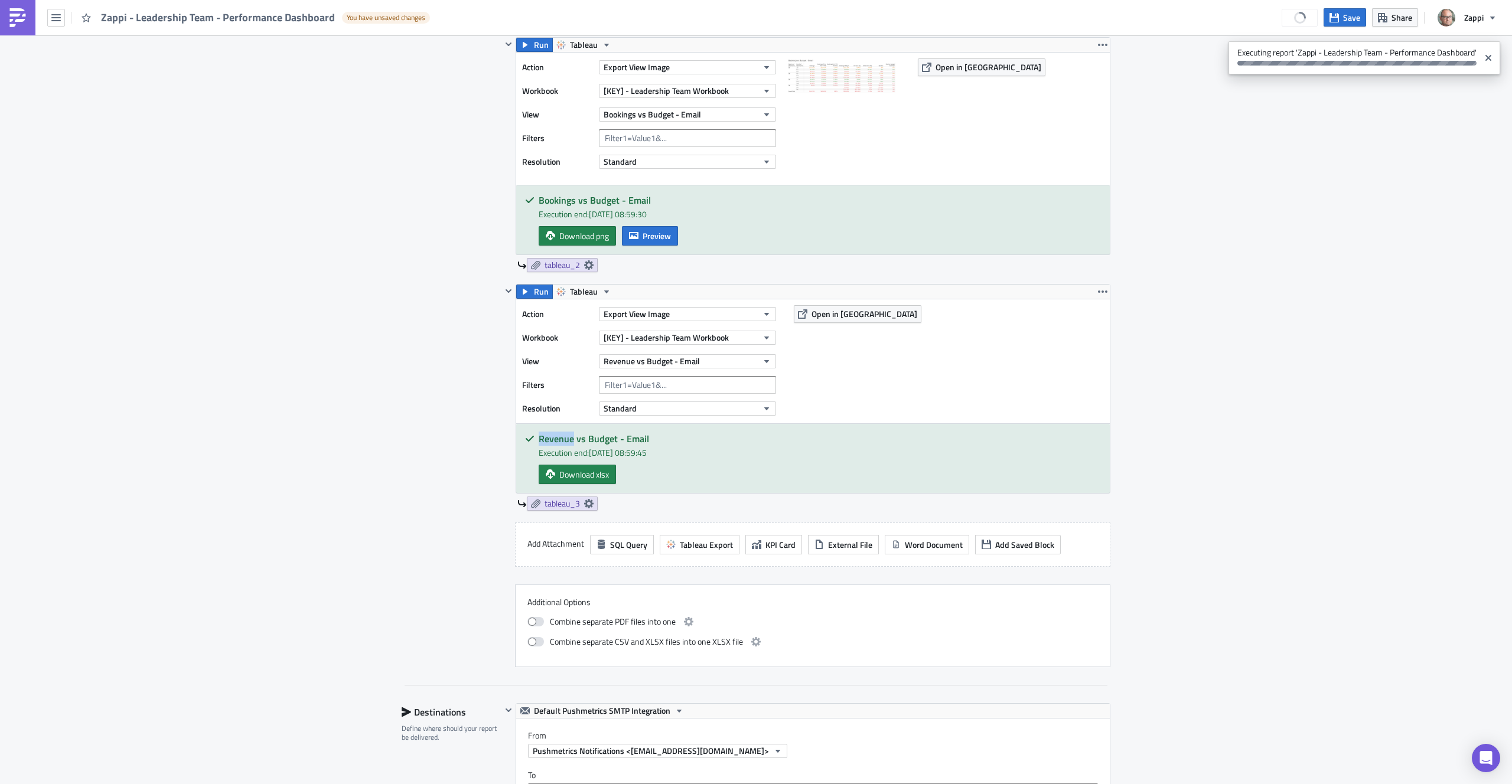
click at [640, 425] on div "Revenue vs Budget - Email Execution end: 10/10/2025, 08:59:45 Download xlsx" at bounding box center [813, 458] width 594 height 69
click at [1485, 56] on icon "Close" at bounding box center [1489, 58] width 10 height 10
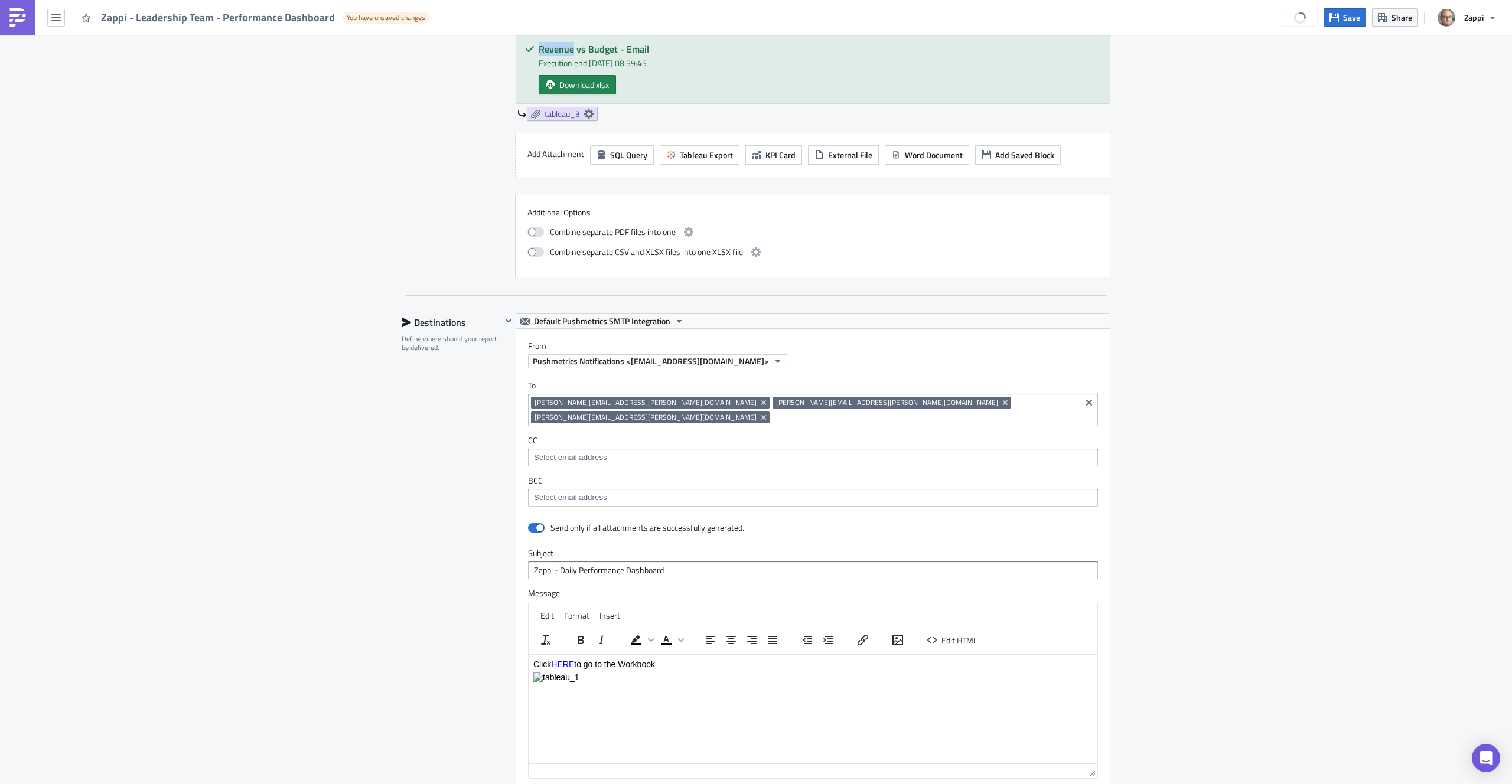
scroll to position [84, 0]
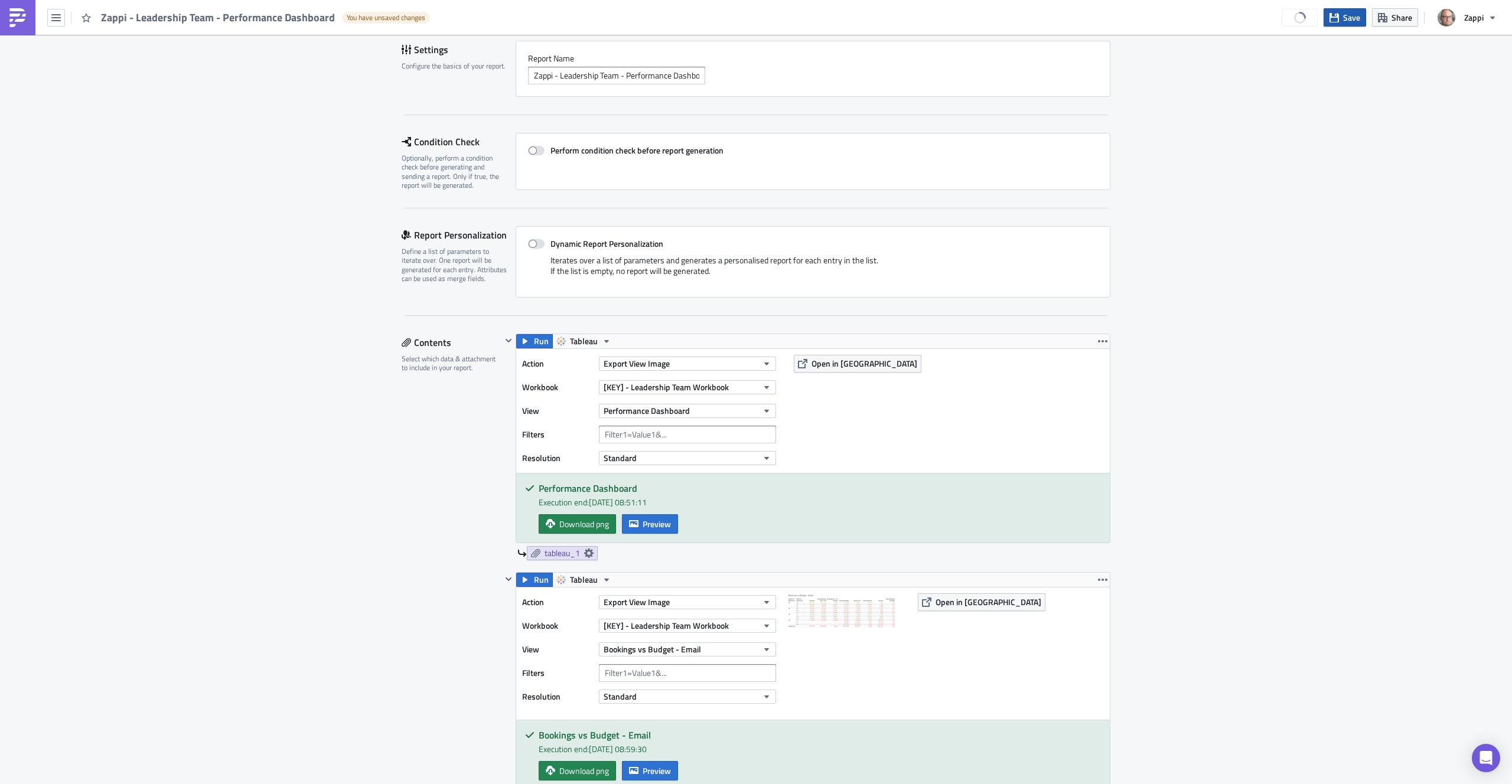
click at [1345, 20] on span "Save" at bounding box center [1352, 17] width 17 height 12
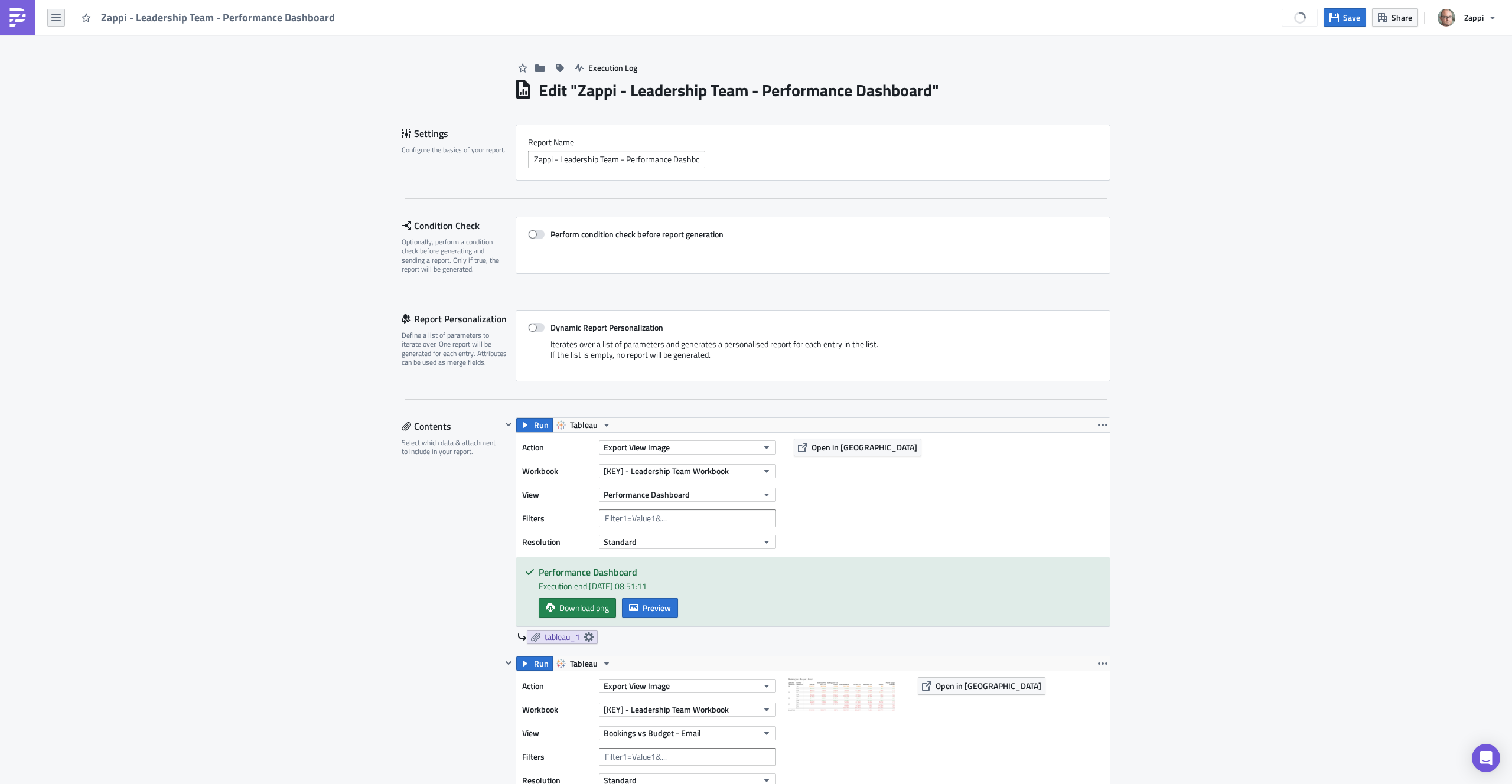
click at [55, 15] on icon "button" at bounding box center [56, 18] width 10 height 10
click at [91, 64] on div "Home" at bounding box center [107, 65] width 78 height 12
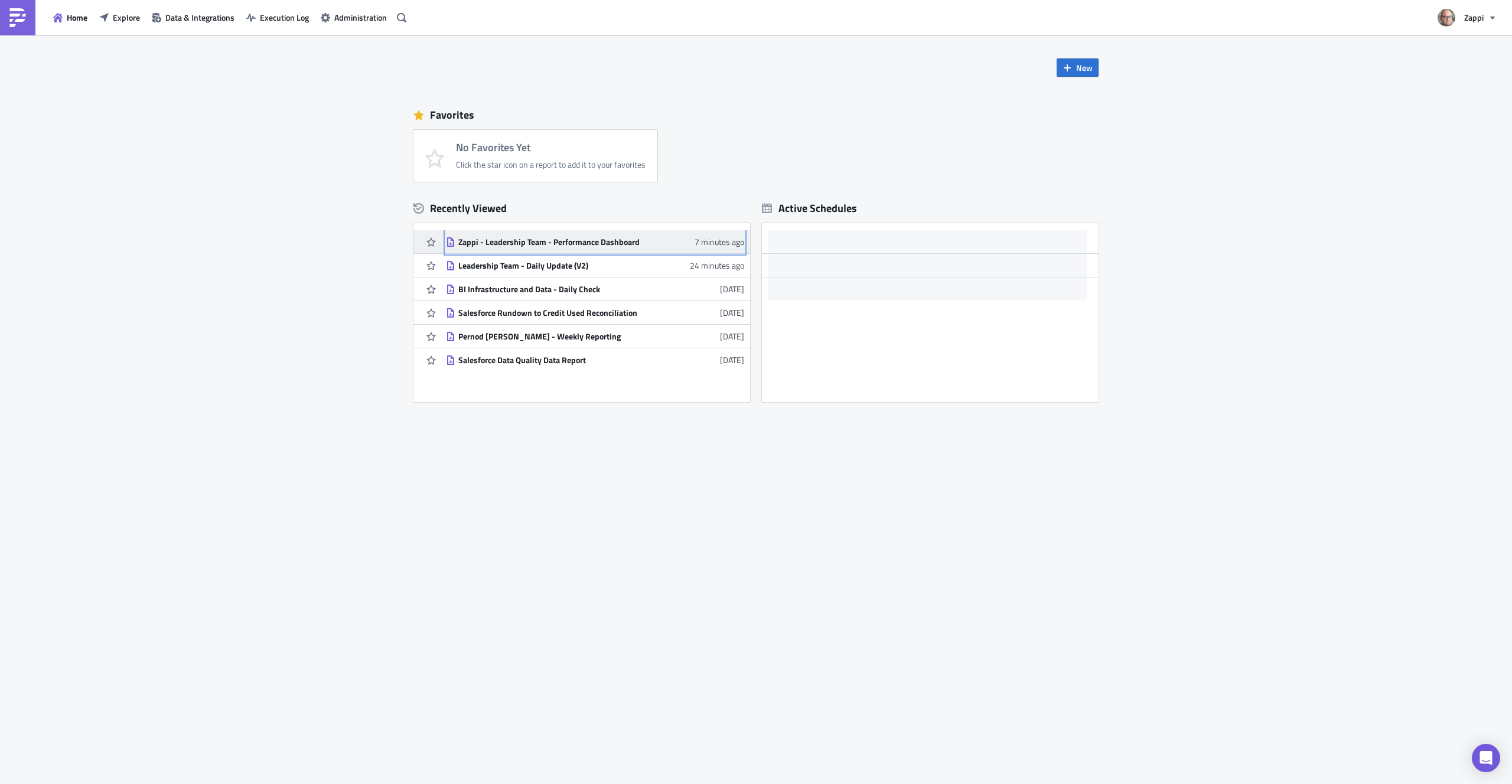
click at [579, 240] on div "Zappi - Leadership Team - Performance Dashboard" at bounding box center [562, 242] width 206 height 11
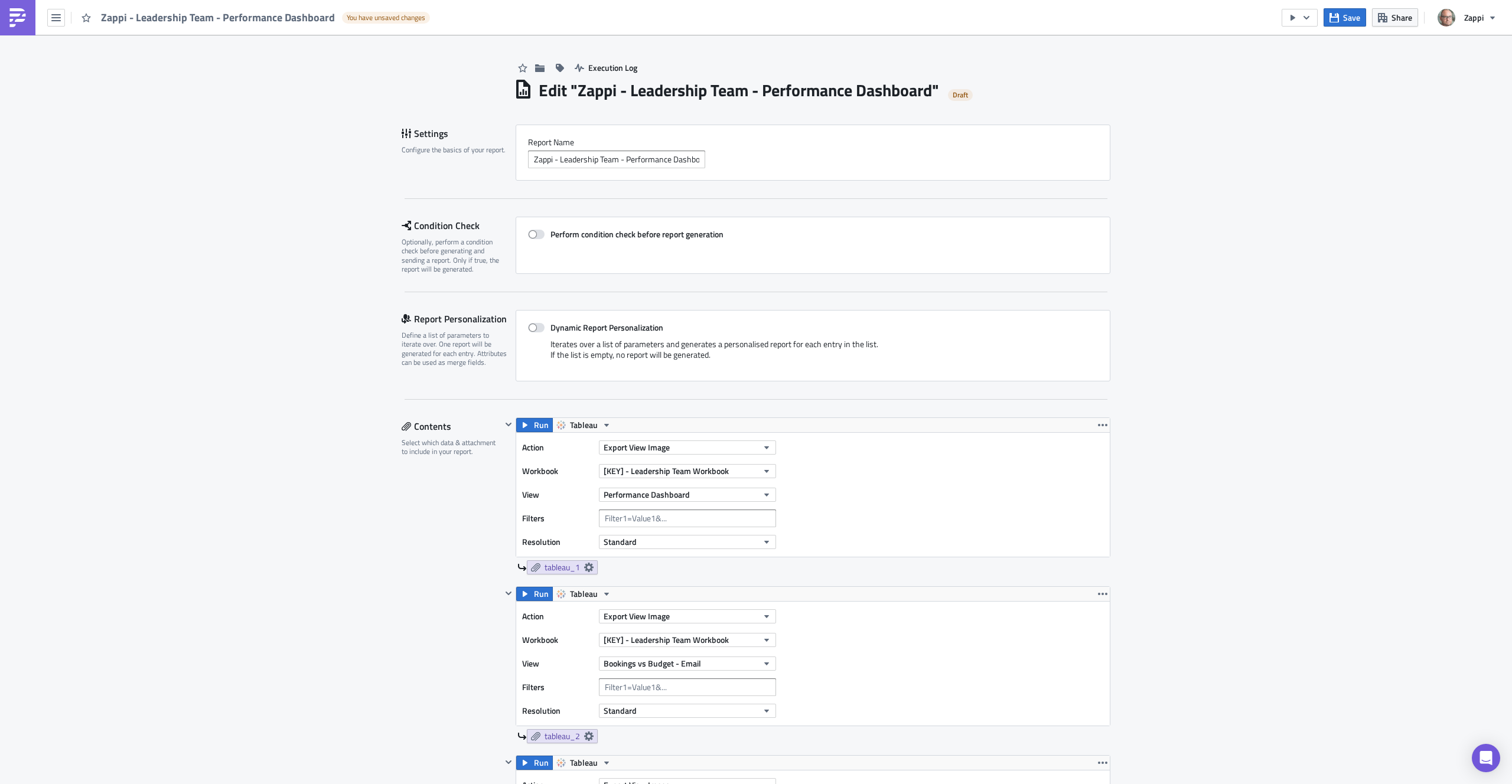
scroll to position [408, 0]
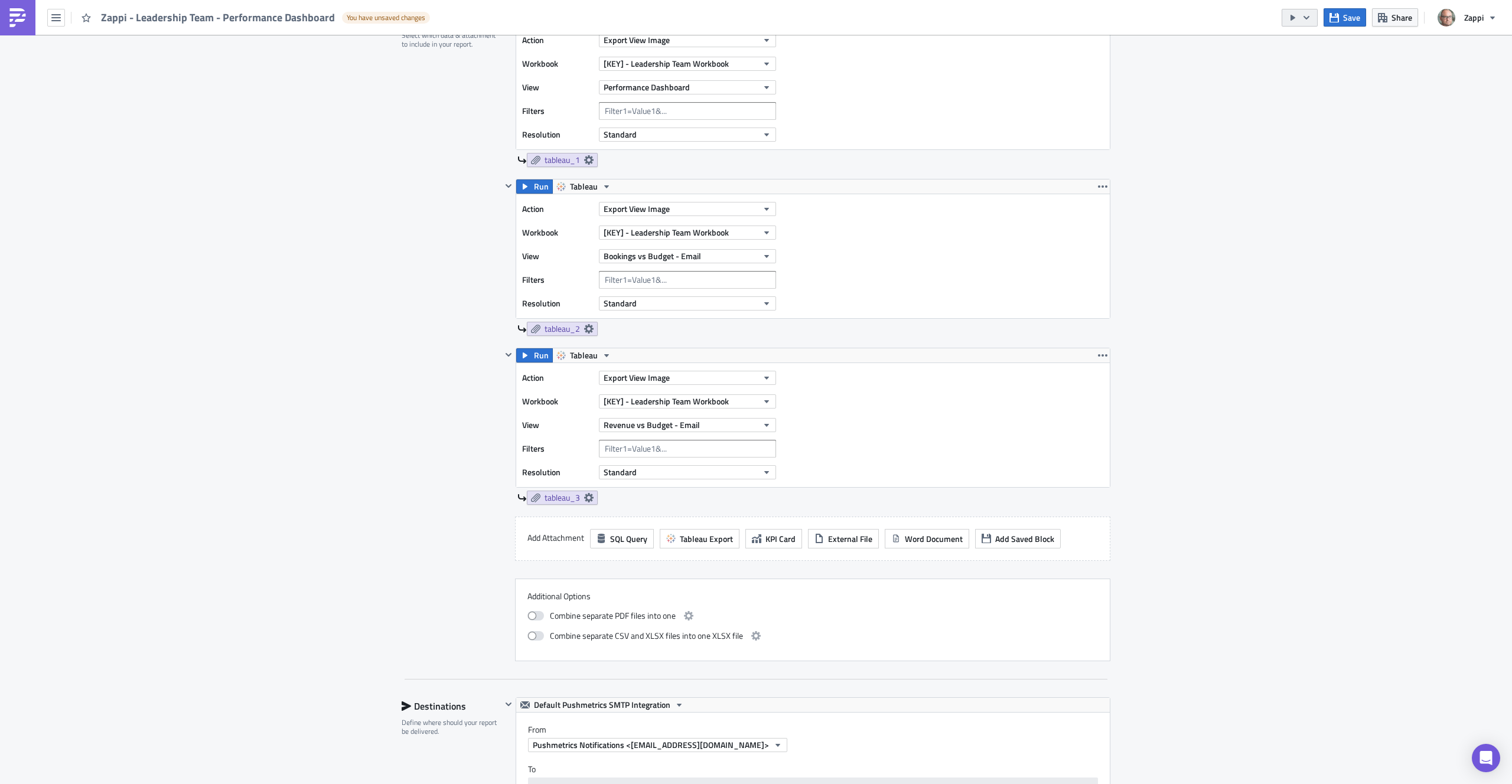
click at [1309, 17] on icon "button" at bounding box center [1307, 17] width 6 height 4
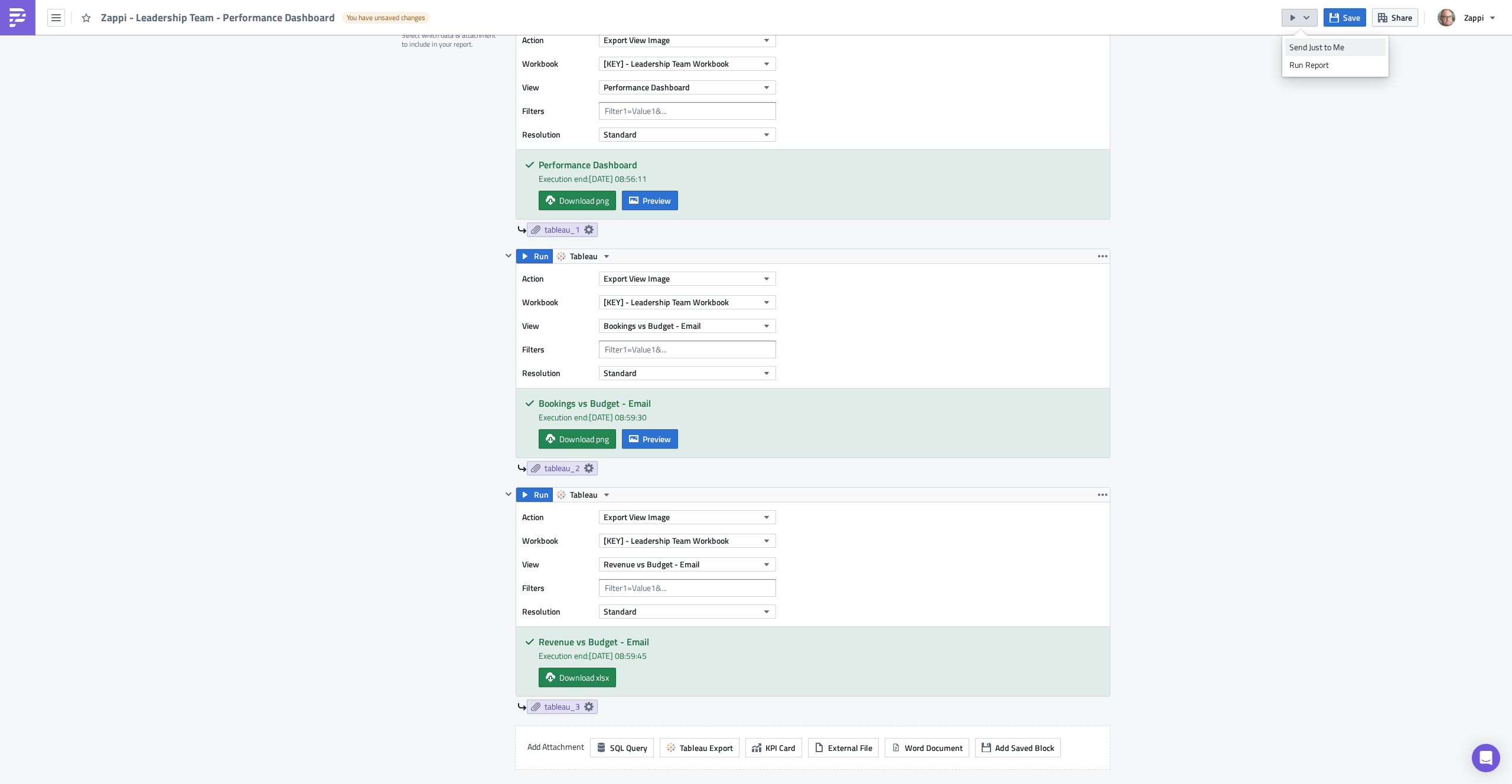
click at [1317, 45] on div "Send Just to Me" at bounding box center [1336, 47] width 92 height 12
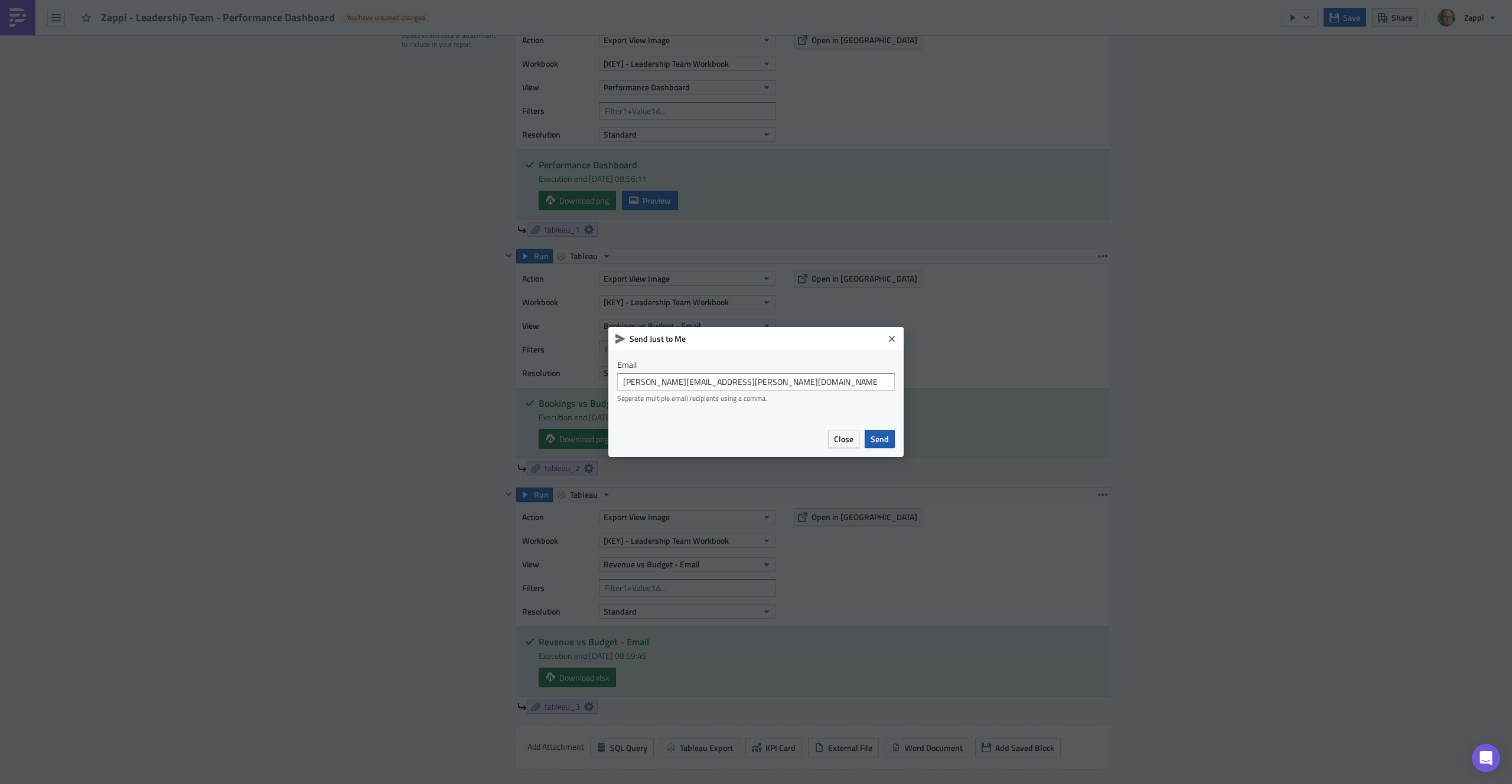
click at [883, 439] on span "Send" at bounding box center [879, 438] width 18 height 12
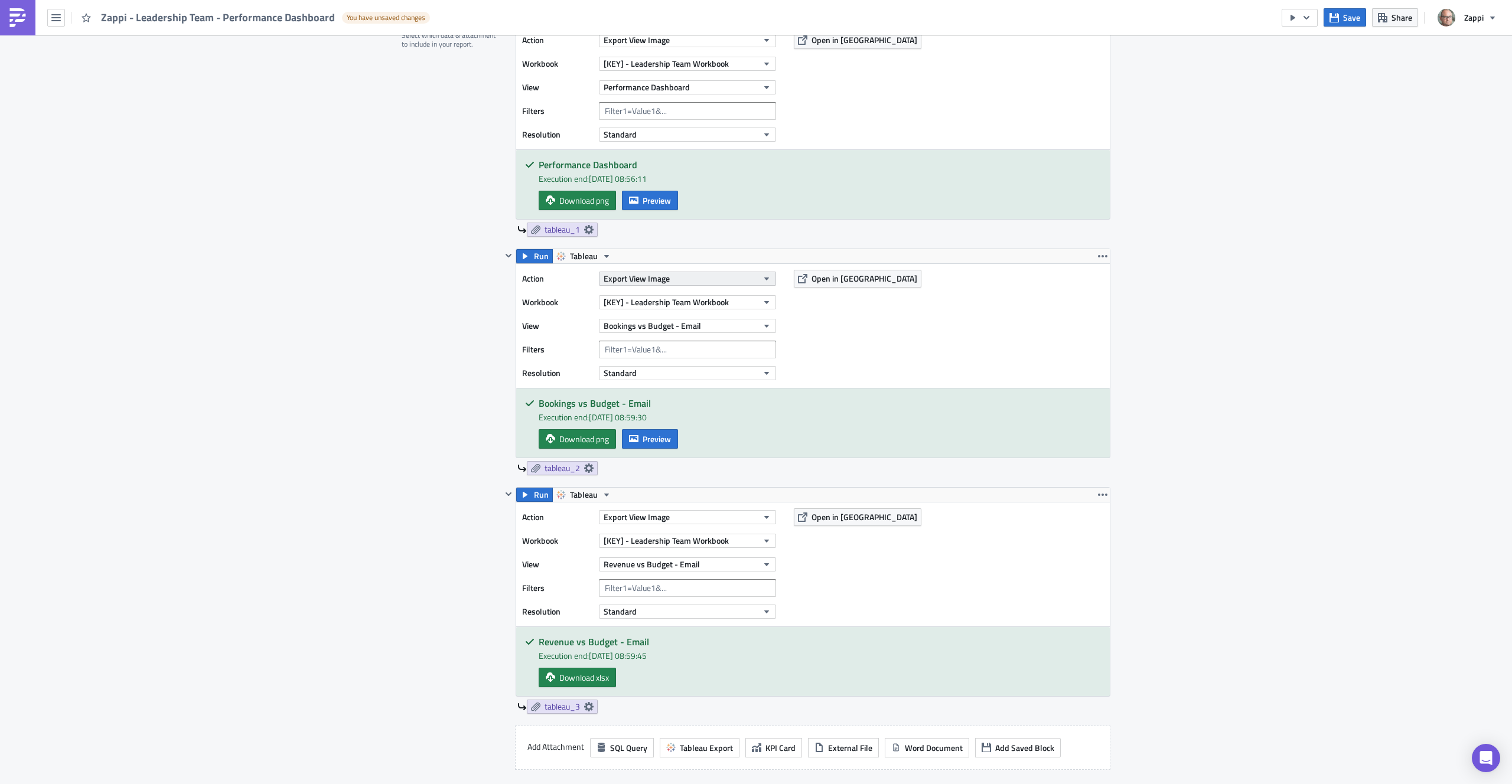
click at [690, 283] on button "Export View Image" at bounding box center [688, 278] width 177 height 14
click at [690, 282] on button "Export View Image" at bounding box center [688, 278] width 177 height 14
click at [665, 285] on button "Export View Image" at bounding box center [688, 278] width 177 height 14
click at [552, 305] on label "Workbook" at bounding box center [557, 302] width 71 height 18
click at [744, 277] on button "Export View Image" at bounding box center [688, 278] width 177 height 14
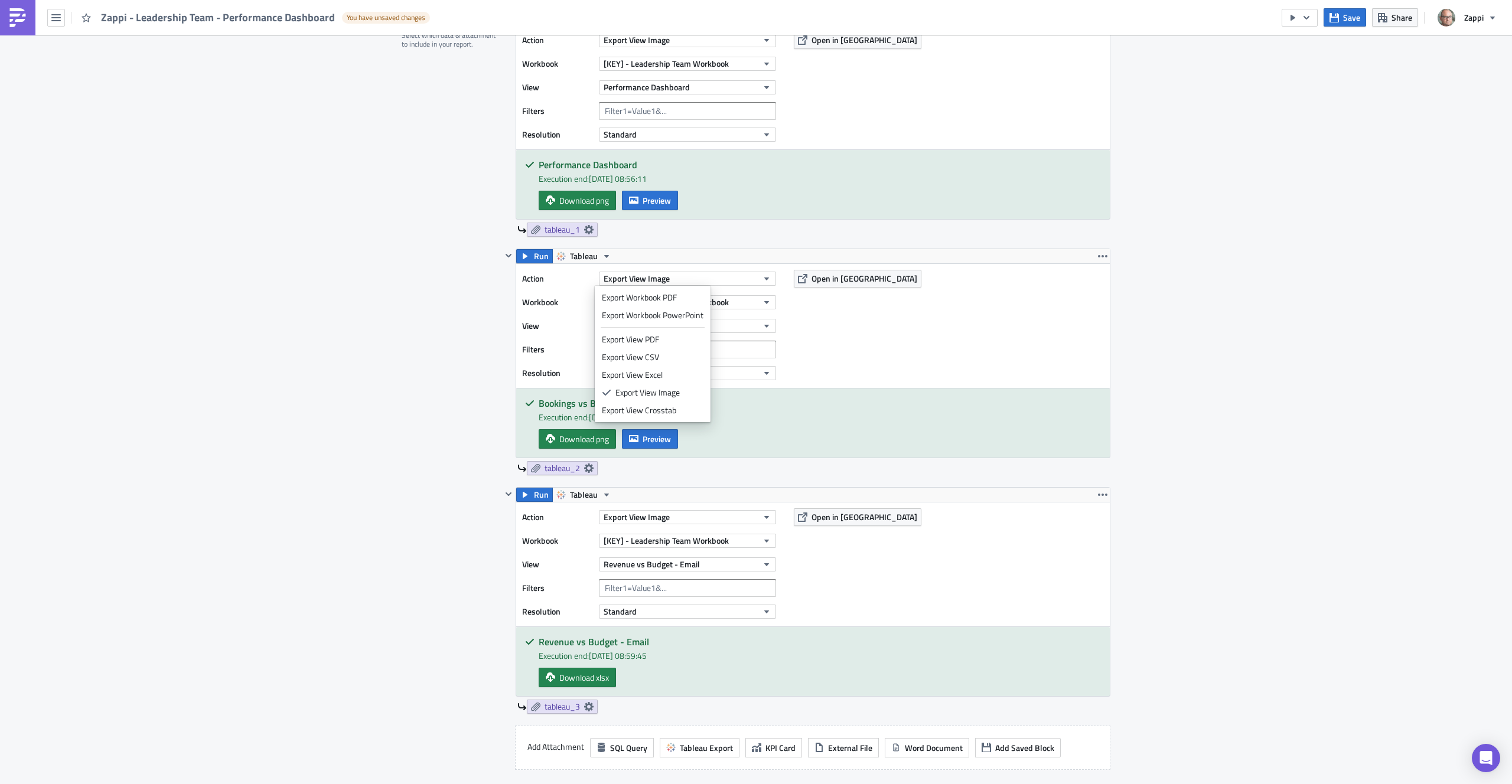
click at [793, 345] on div "Action Export View Image Workbook [KEY] - Leadership Team Workbook View Booking…" at bounding box center [813, 326] width 594 height 124
click at [649, 375] on button "Standard" at bounding box center [688, 373] width 177 height 14
click at [864, 350] on div "Action Export View Image Workbook [KEY] - Leadership Team Workbook View Booking…" at bounding box center [813, 326] width 594 height 124
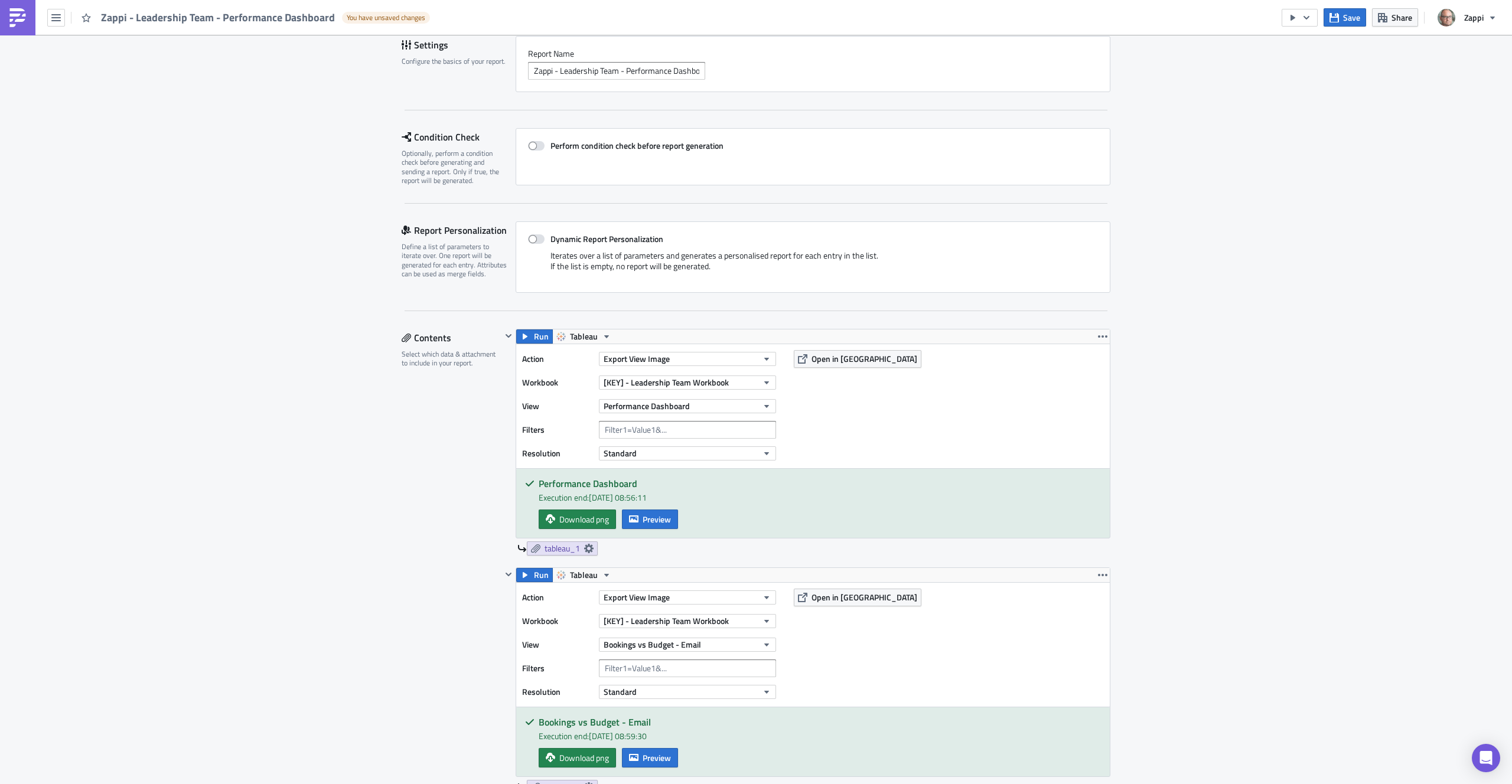
scroll to position [104, 0]
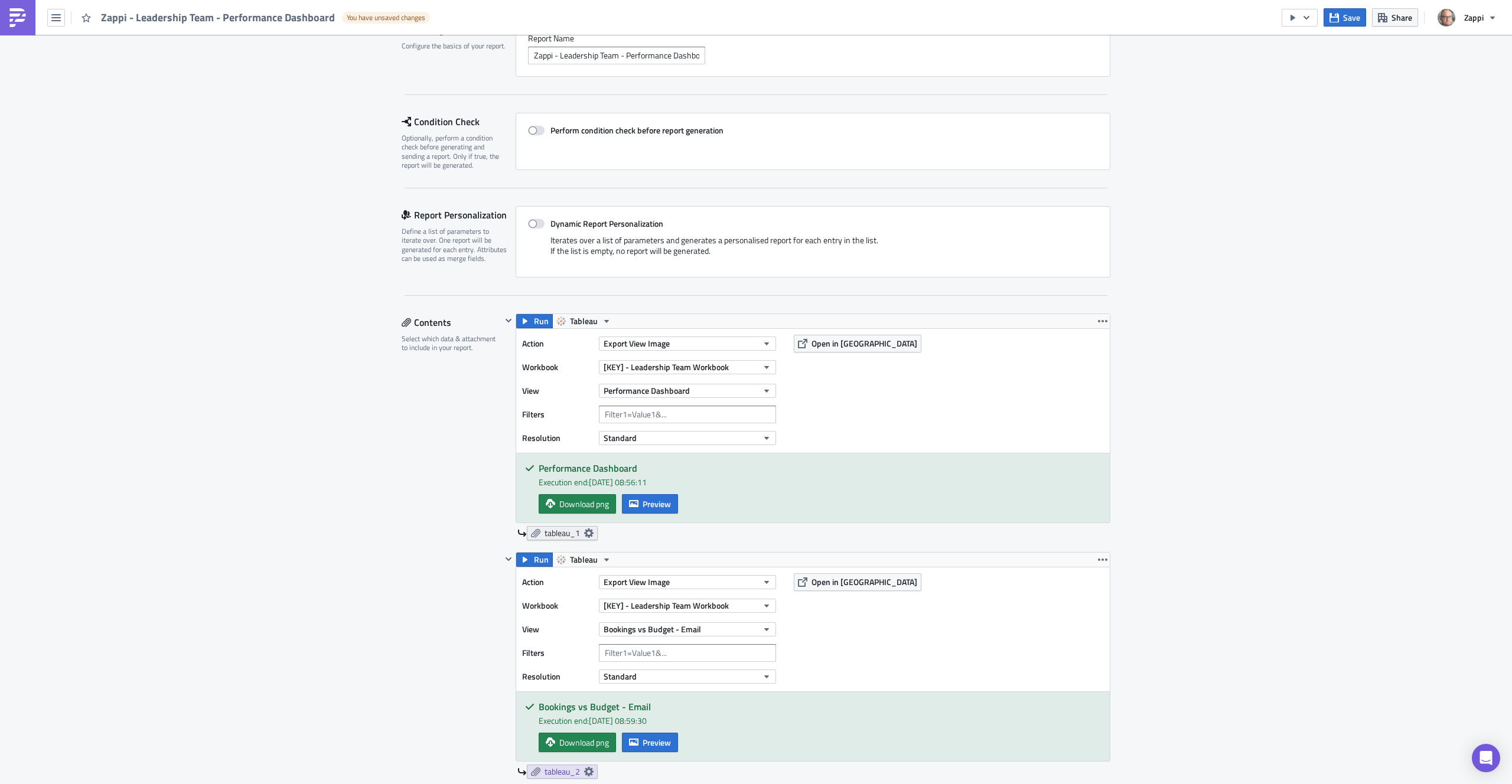
click at [573, 537] on span "tableau_1" at bounding box center [562, 533] width 35 height 11
click at [966, 500] on div "Download png Preview" at bounding box center [820, 504] width 562 height 20
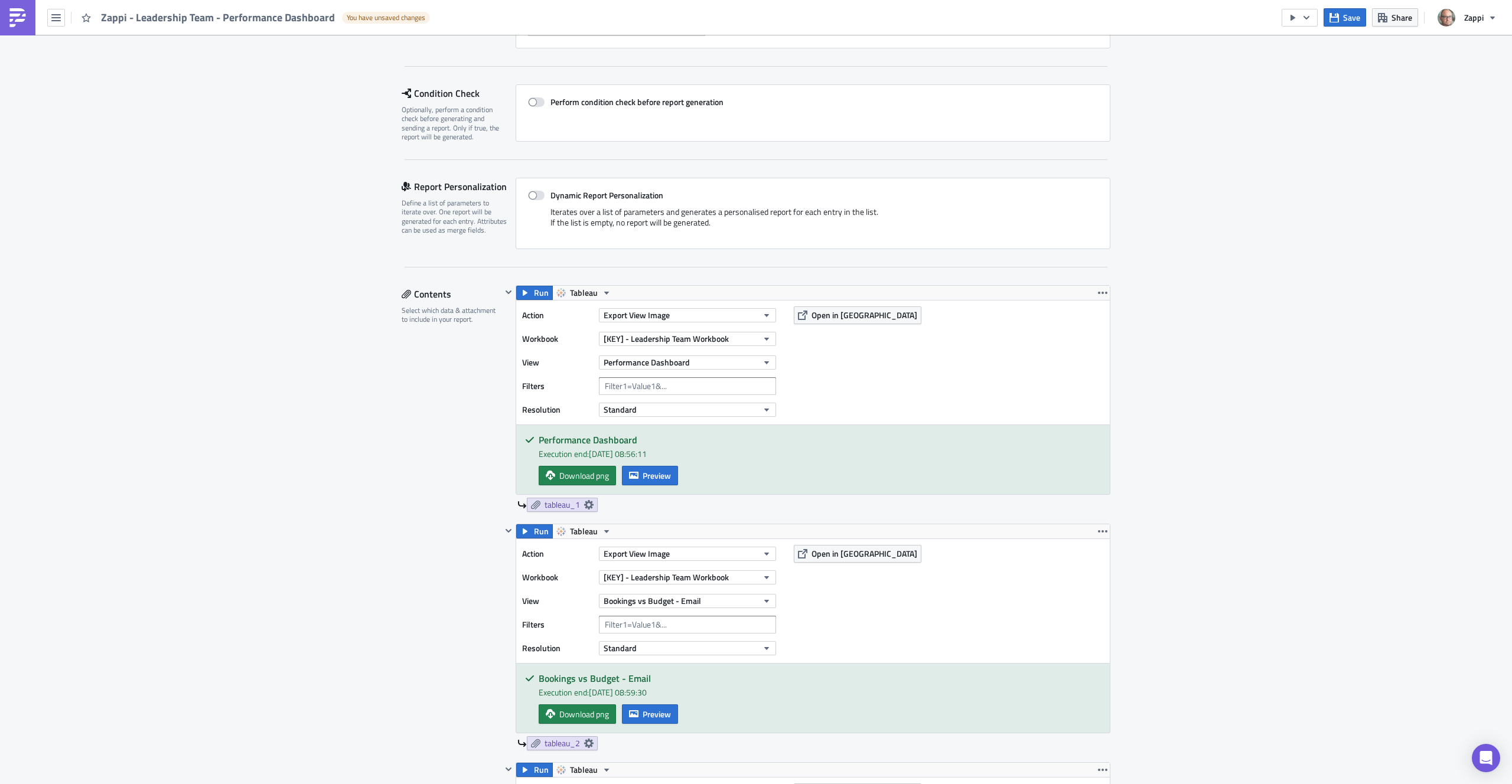
scroll to position [209, 0]
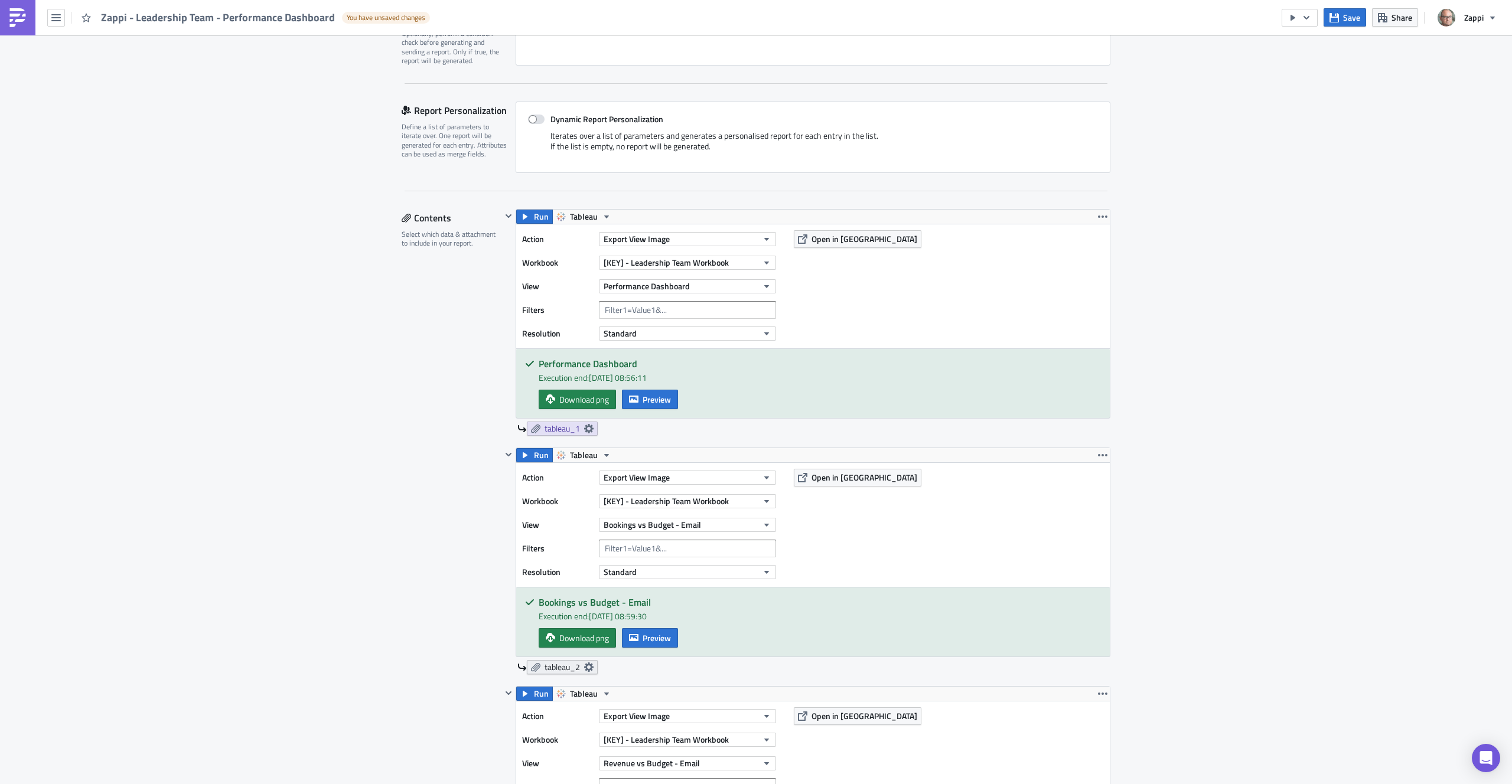
click at [545, 668] on span "tableau_2" at bounding box center [562, 667] width 35 height 11
drag, startPoint x: 420, startPoint y: 715, endPoint x: 433, endPoint y: 714, distance: 13.0
click at [422, 715] on label "Embed view image in email body" at bounding box center [481, 716] width 201 height 11
click at [863, 588] on div "Bookings vs Budget - Email Execution end: 10/10/2025, 08:59:30 Download png Pre…" at bounding box center [813, 622] width 594 height 69
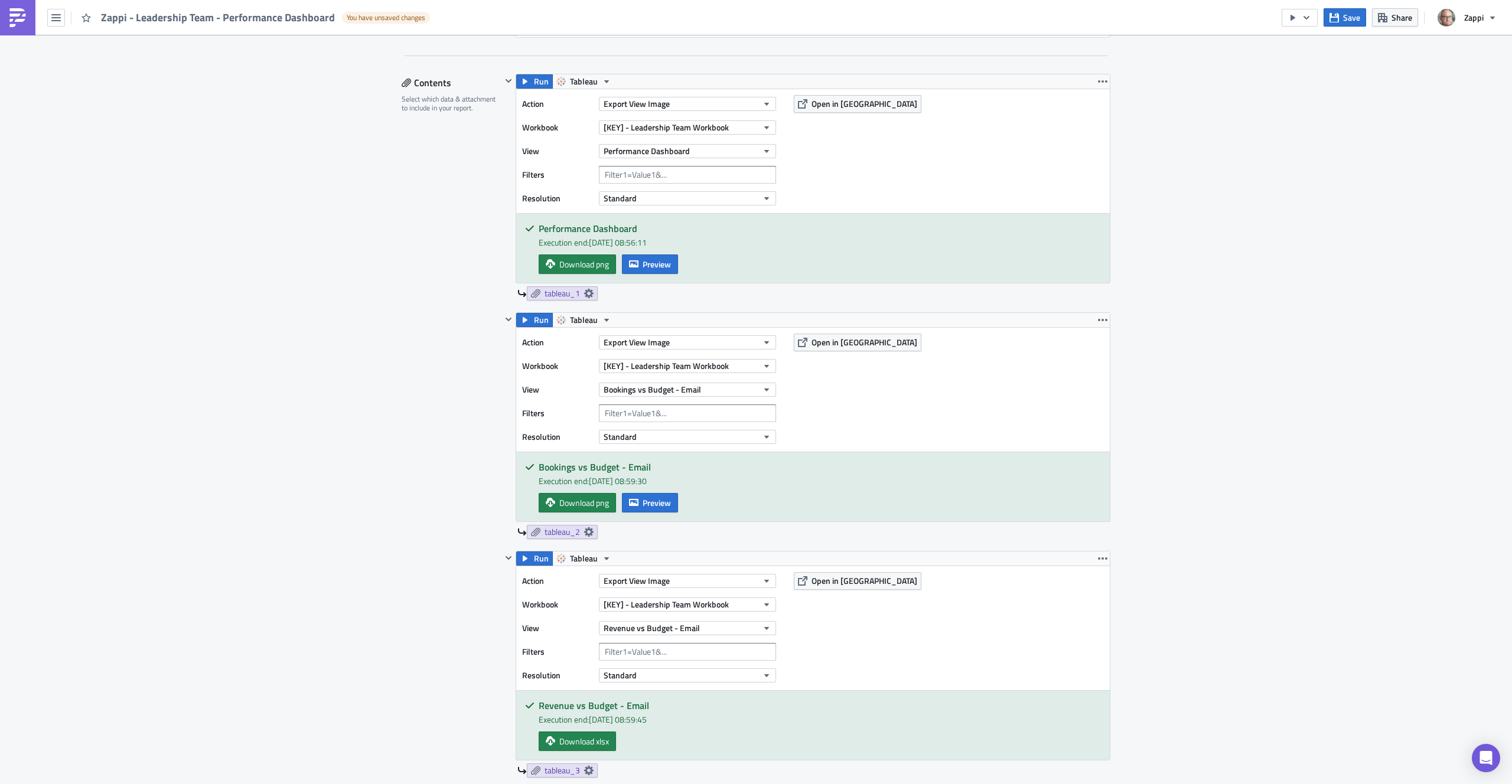
scroll to position [475, 0]
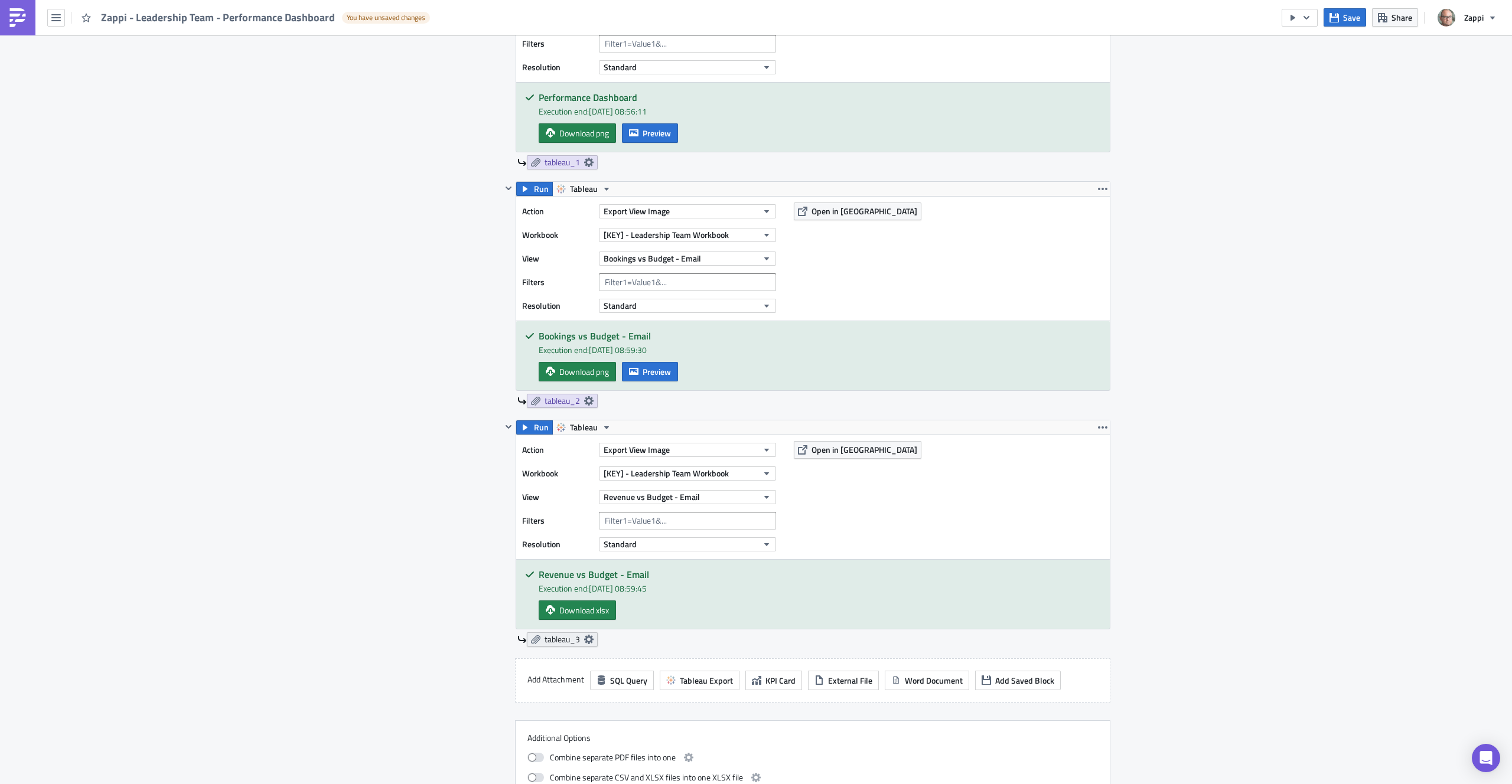
click at [565, 637] on span "tableau_3" at bounding box center [562, 639] width 35 height 11
click at [417, 690] on label "Embed view image in email body" at bounding box center [481, 688] width 201 height 11
click at [391, 690] on input "Embed view image in email body" at bounding box center [387, 688] width 7 height 7
checkbox input "true"
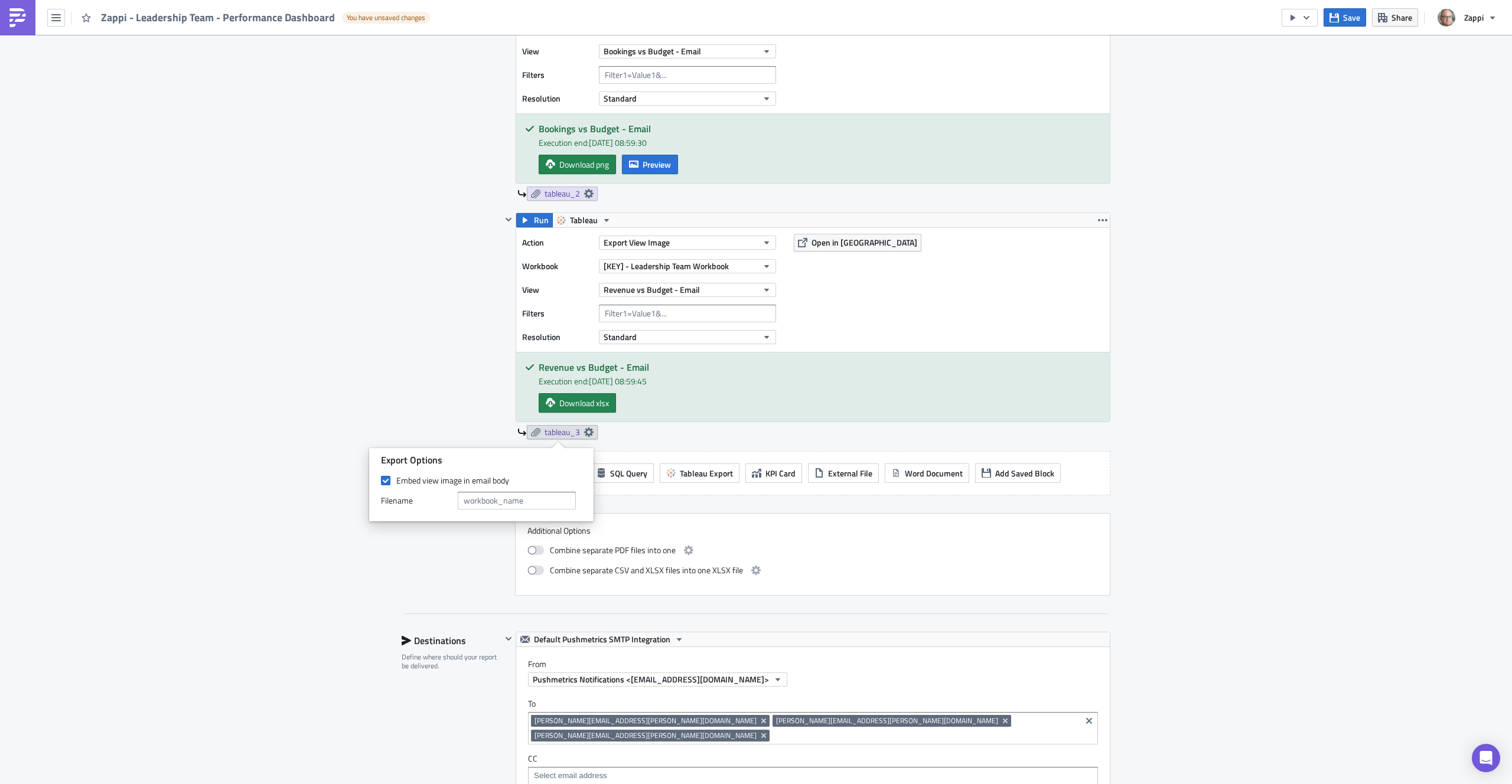
scroll to position [690, 0]
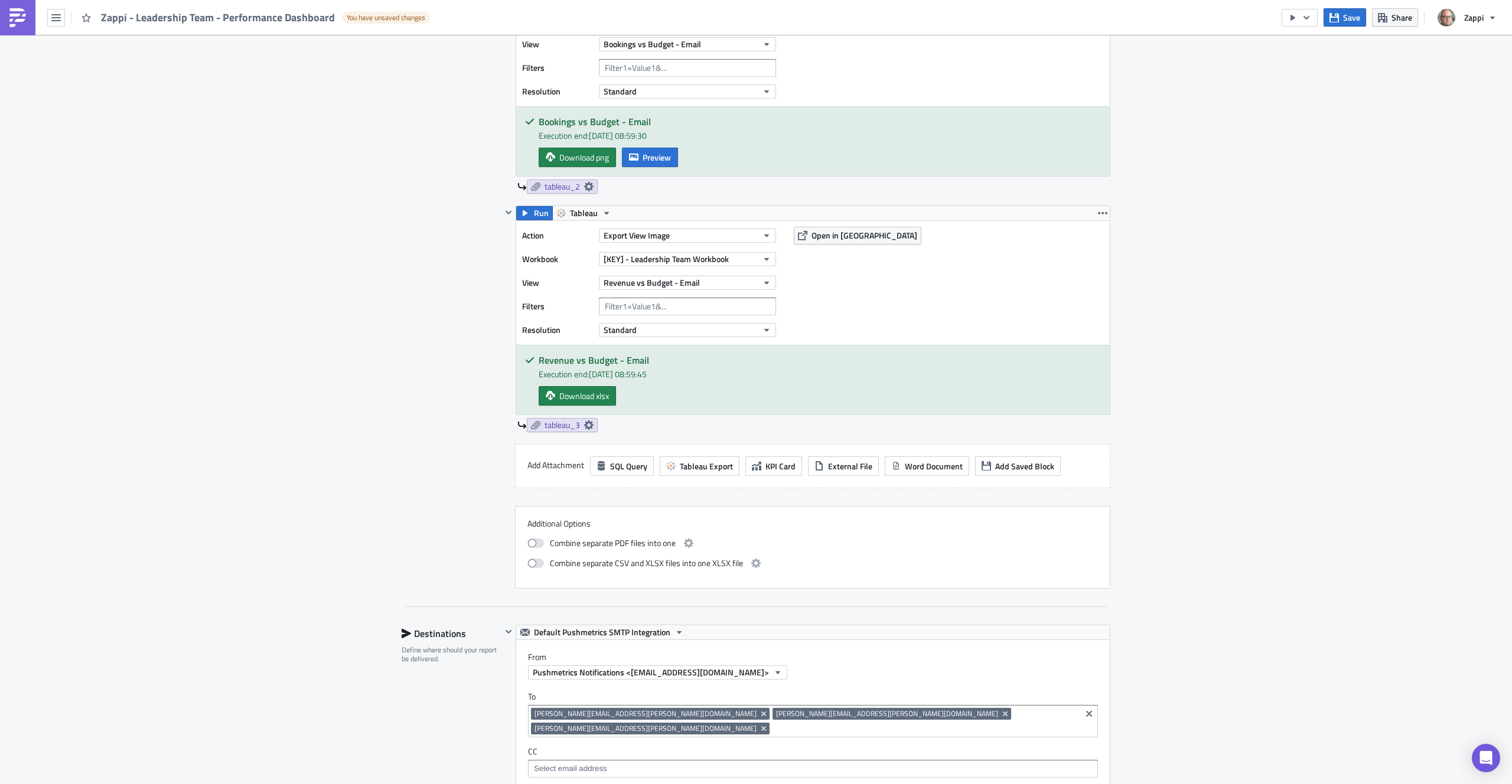
click at [1035, 560] on div "Combine separate CSV and XLSX files into one XLSX file" at bounding box center [812, 563] width 570 height 14
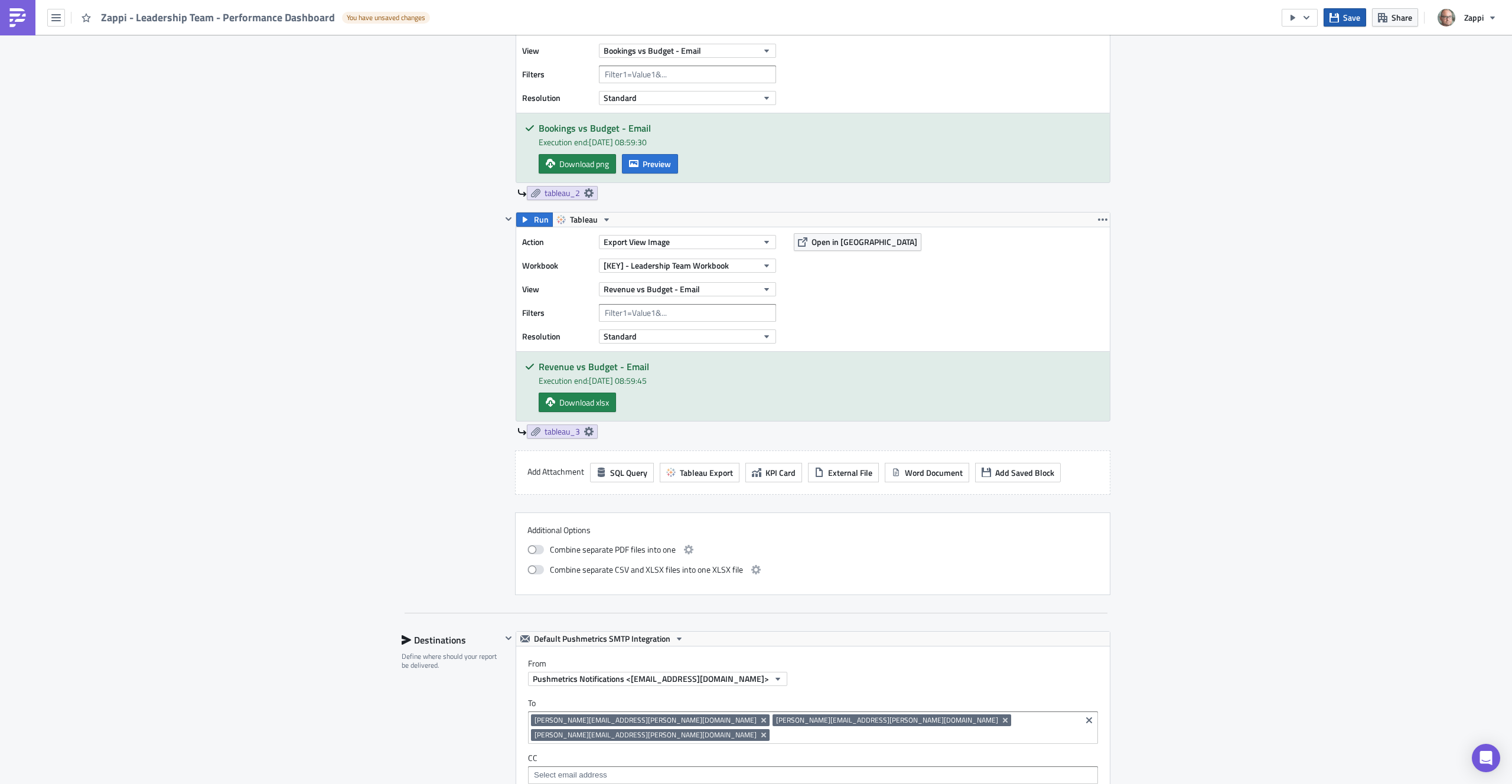
click at [1351, 12] on span "Save" at bounding box center [1352, 17] width 17 height 12
click at [1314, 20] on button "button" at bounding box center [1300, 18] width 36 height 18
click at [1314, 42] on div "Send Just to Me" at bounding box center [1336, 47] width 92 height 12
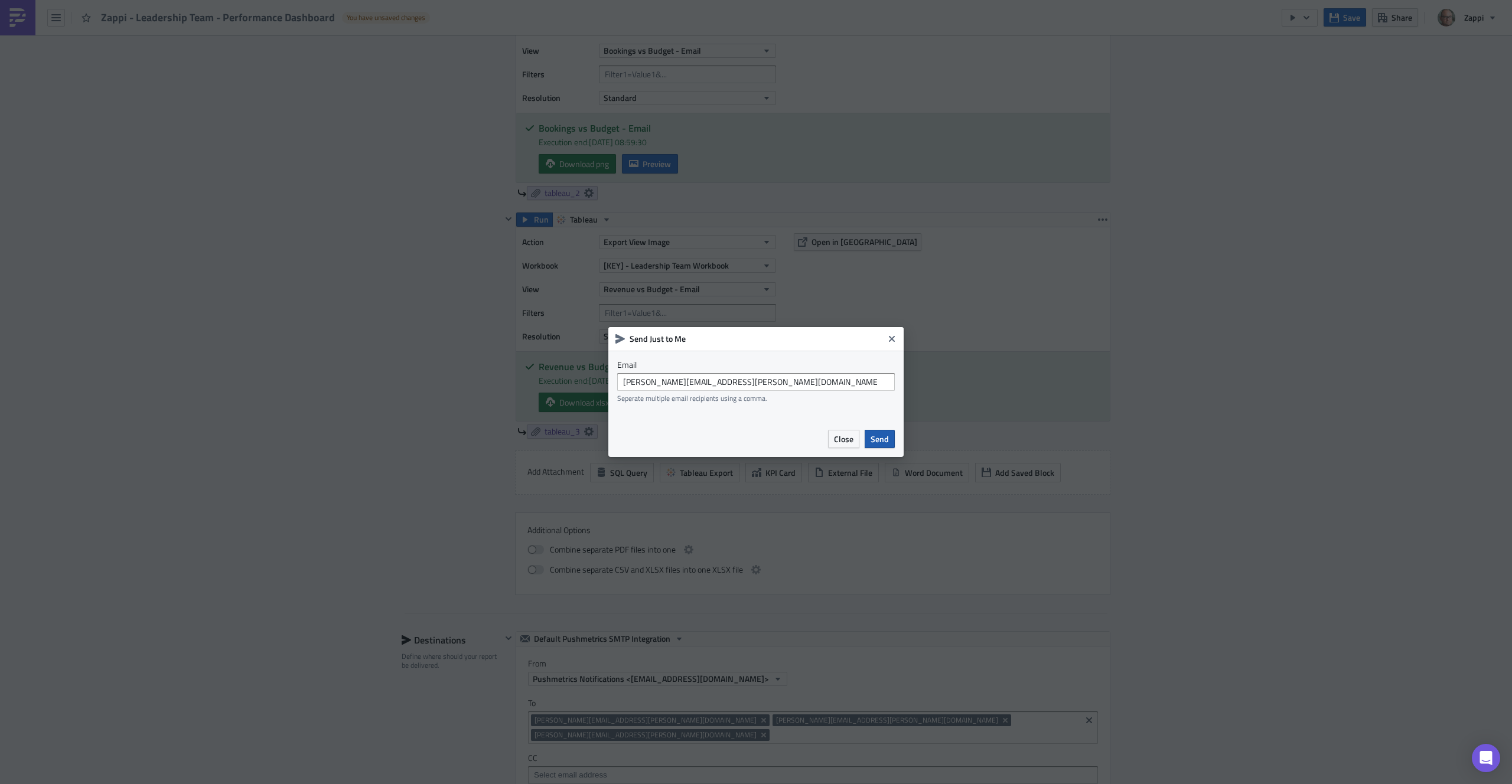
click at [870, 445] on button "Send" at bounding box center [879, 438] width 30 height 18
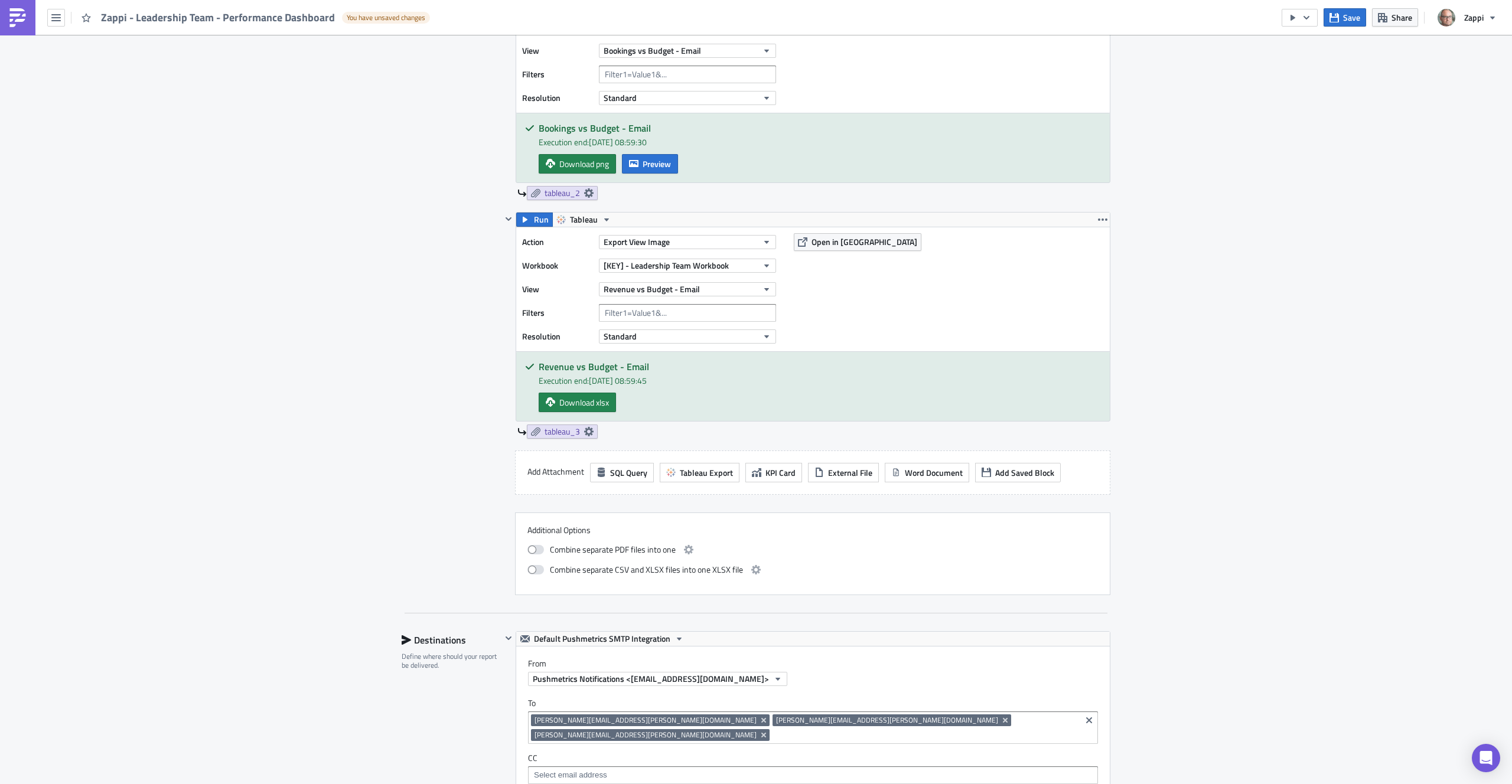
click at [1295, 277] on div "Execution Log Edit " Zappi - Leadership Team - Performance Dashboard " Draft Se…" at bounding box center [756, 368] width 1512 height 2033
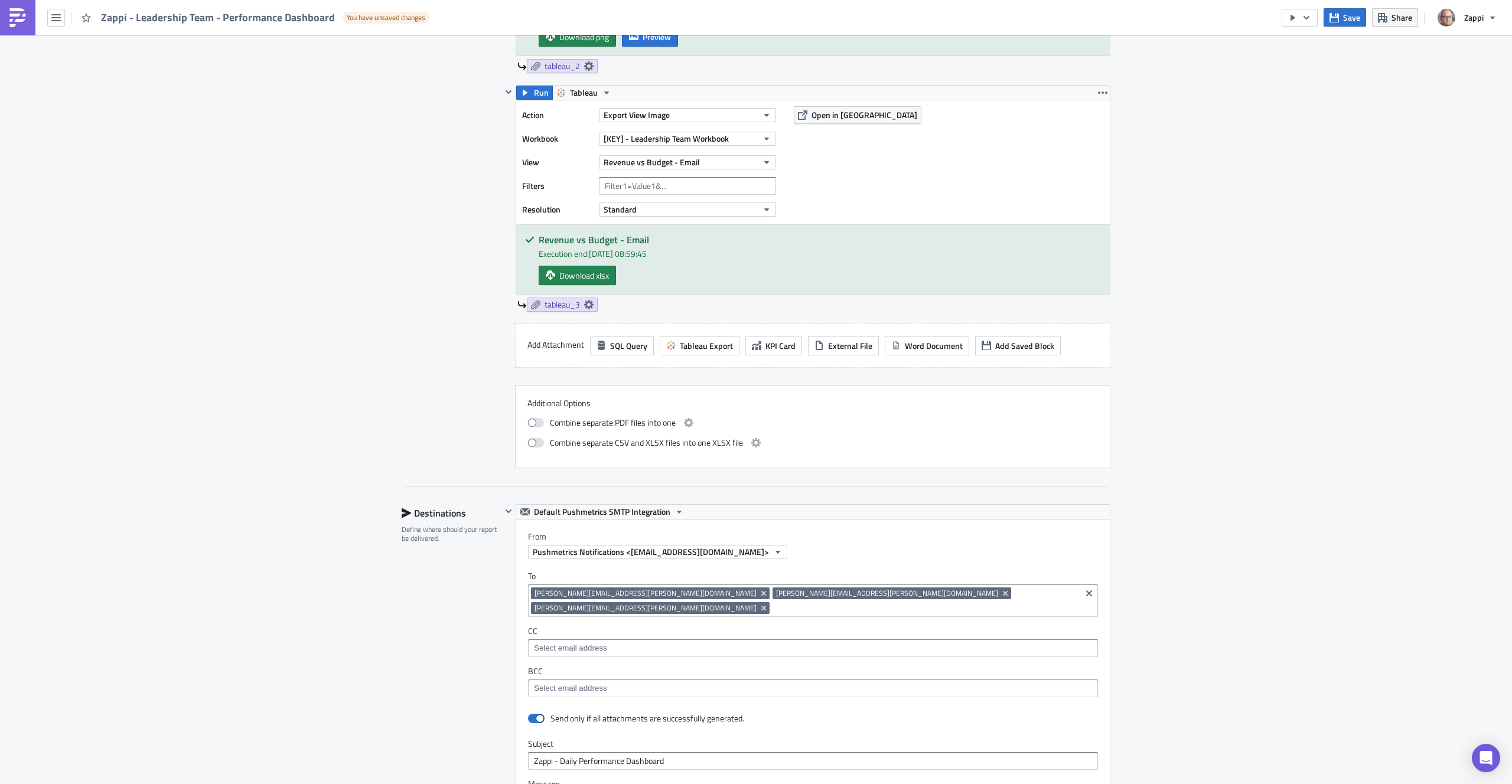
scroll to position [1267, 0]
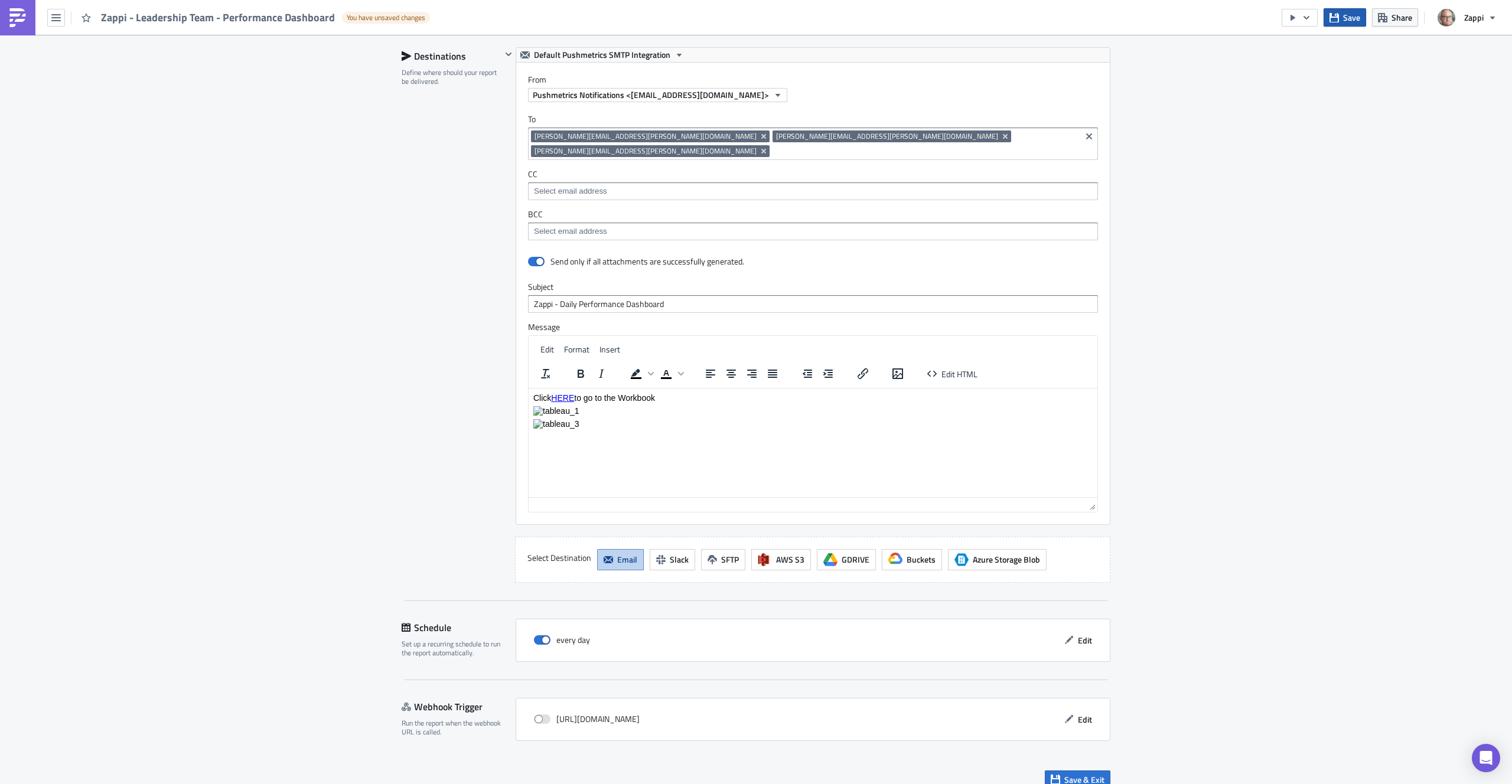
click at [1341, 22] on button "Save" at bounding box center [1345, 17] width 42 height 18
click at [1309, 21] on icon "button" at bounding box center [1306, 18] width 10 height 10
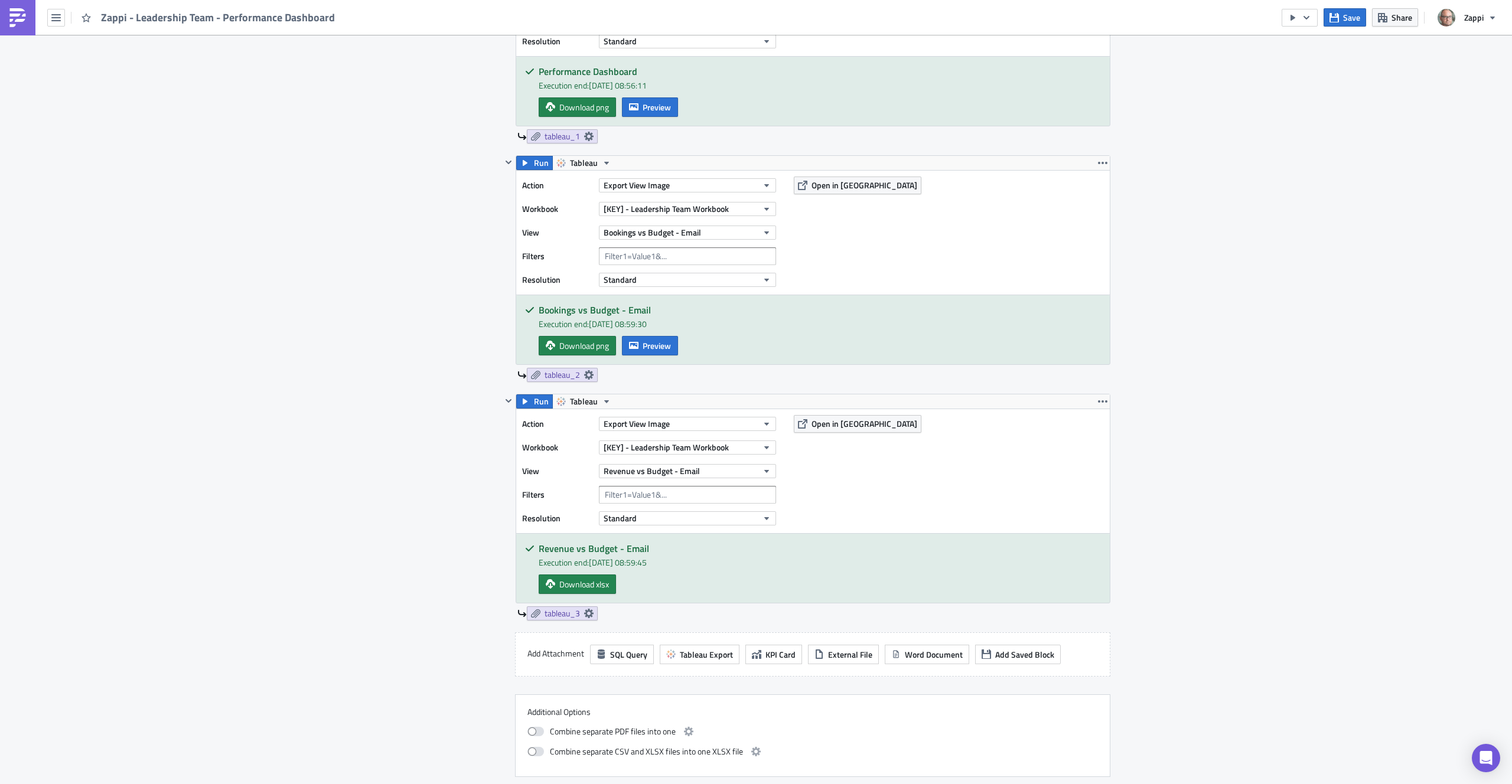
scroll to position [799, 0]
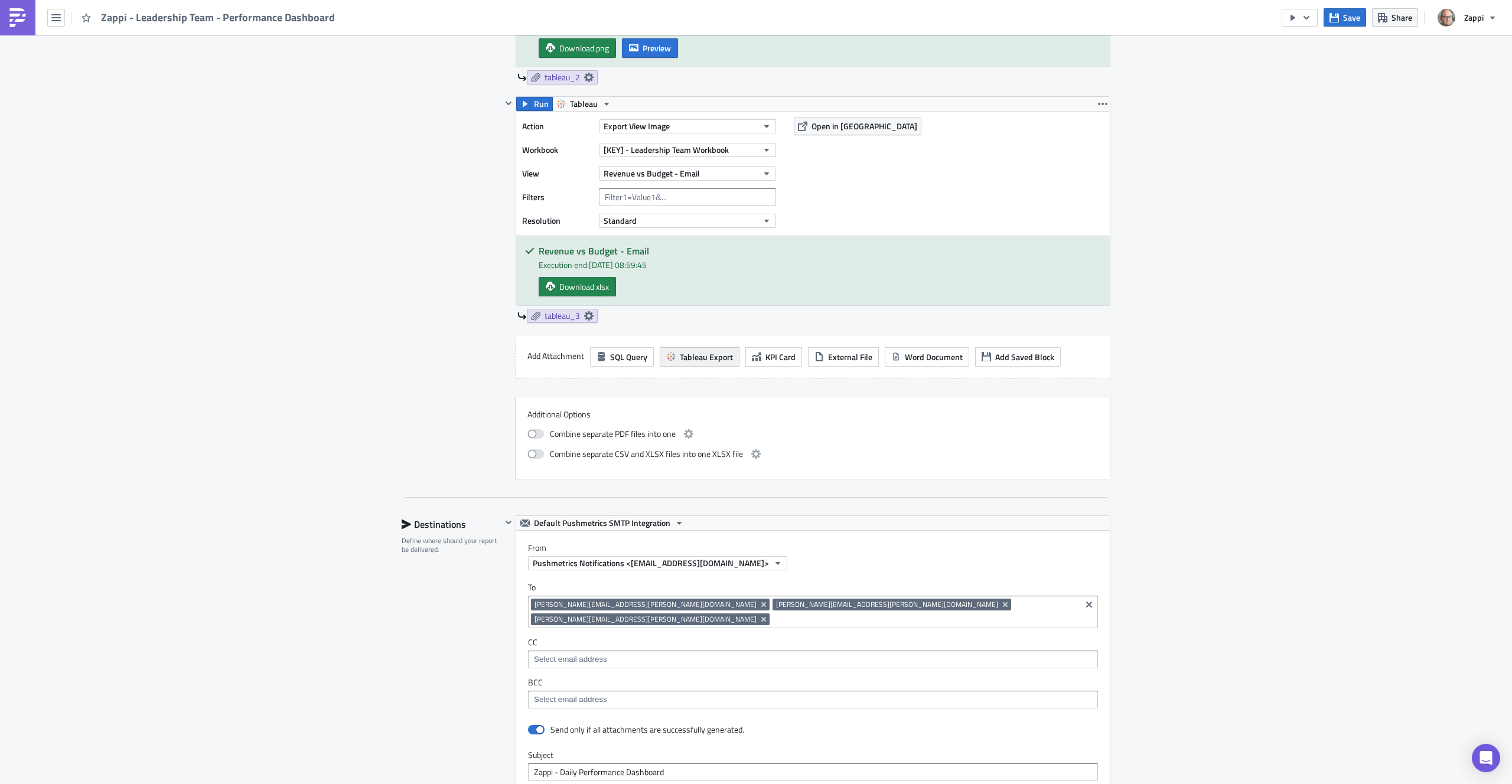
click at [699, 361] on span "Tableau Export" at bounding box center [707, 356] width 53 height 12
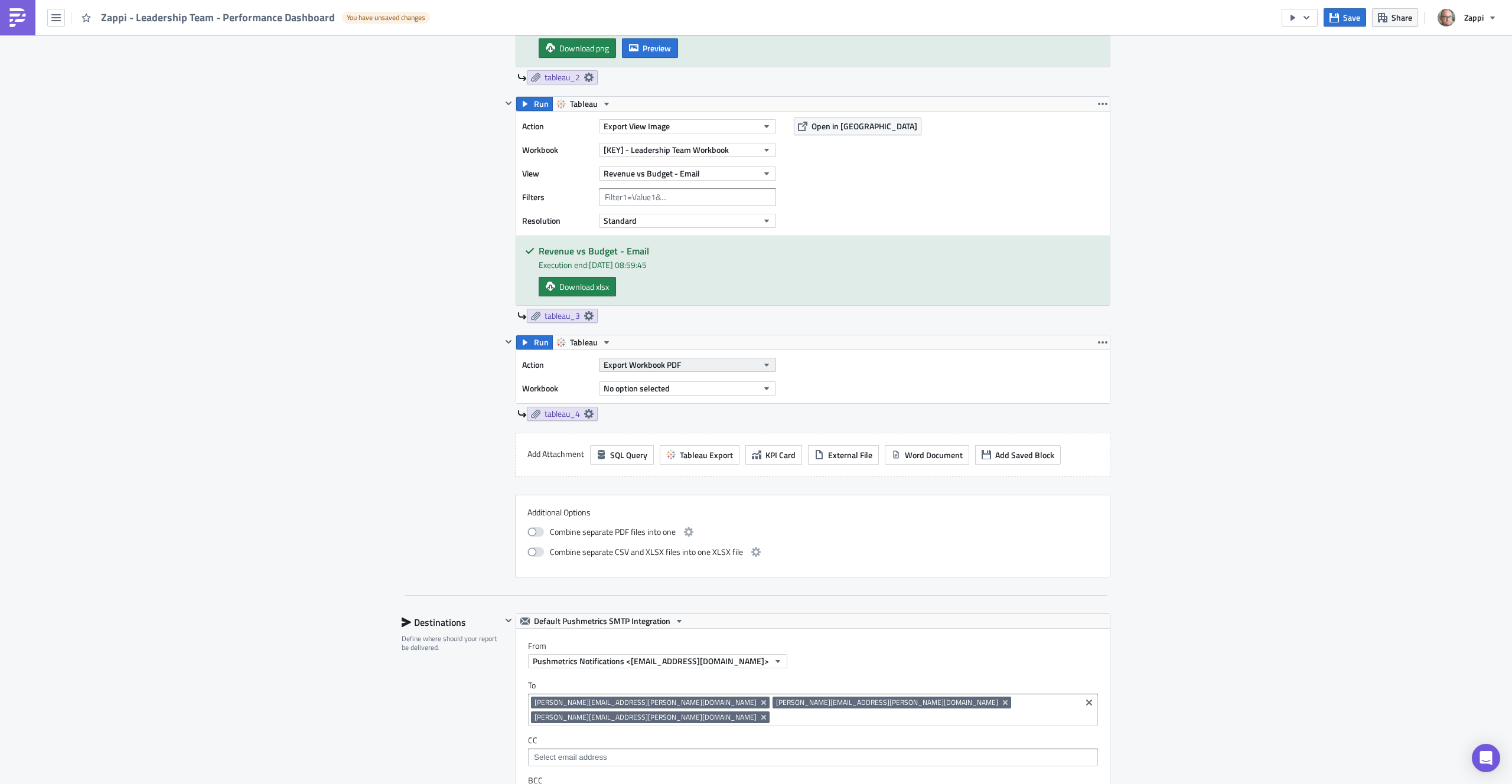
click at [668, 368] on span "Export Workbook PDF" at bounding box center [643, 365] width 78 height 12
click at [671, 475] on div "Export View Image" at bounding box center [652, 479] width 102 height 12
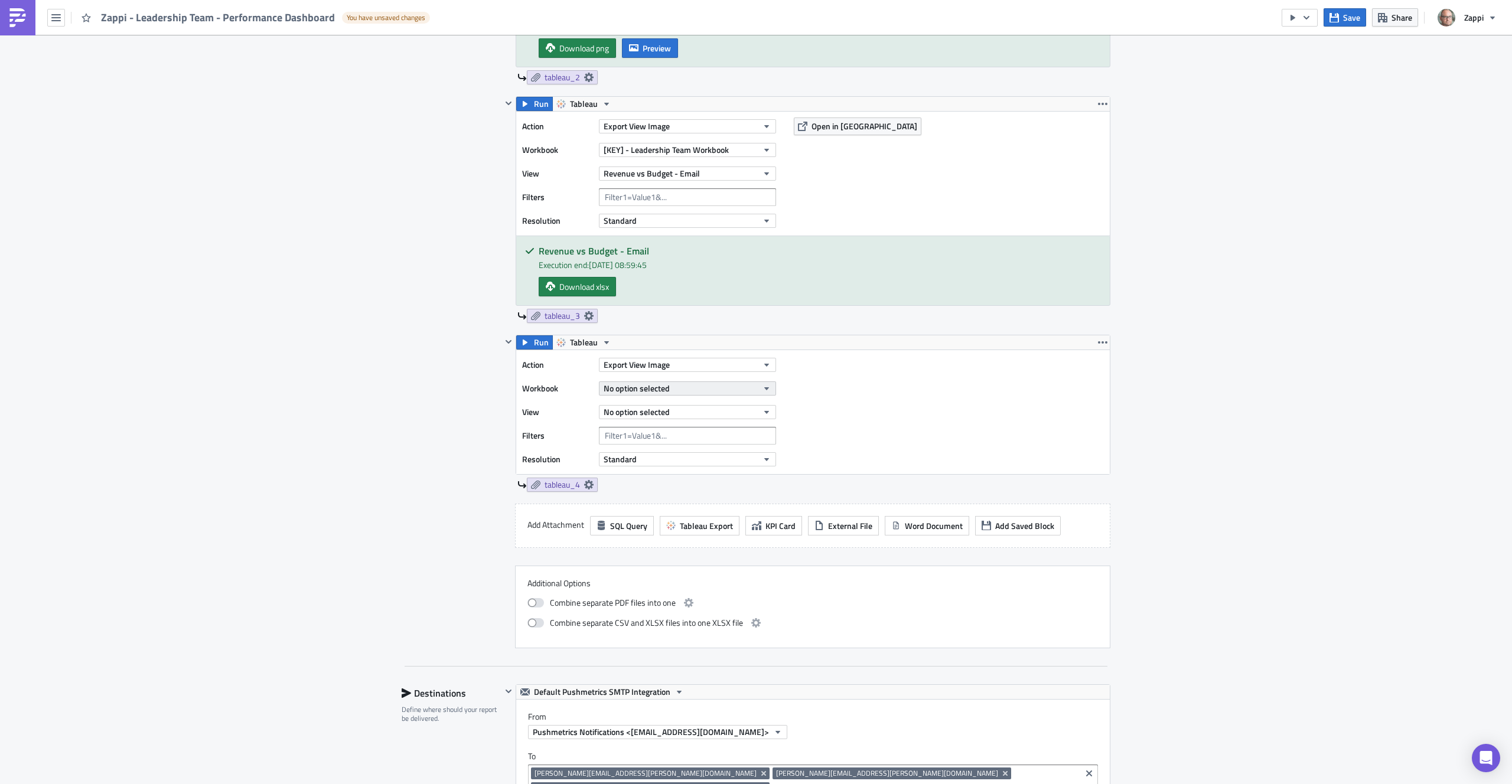
click at [663, 392] on span "No option selected" at bounding box center [637, 388] width 66 height 12
type input "leadership"
click at [704, 443] on div "[KEY] - Leadership Team Workbook" at bounding box center [663, 446] width 123 height 12
click at [662, 417] on span "No option selected" at bounding box center [637, 411] width 66 height 12
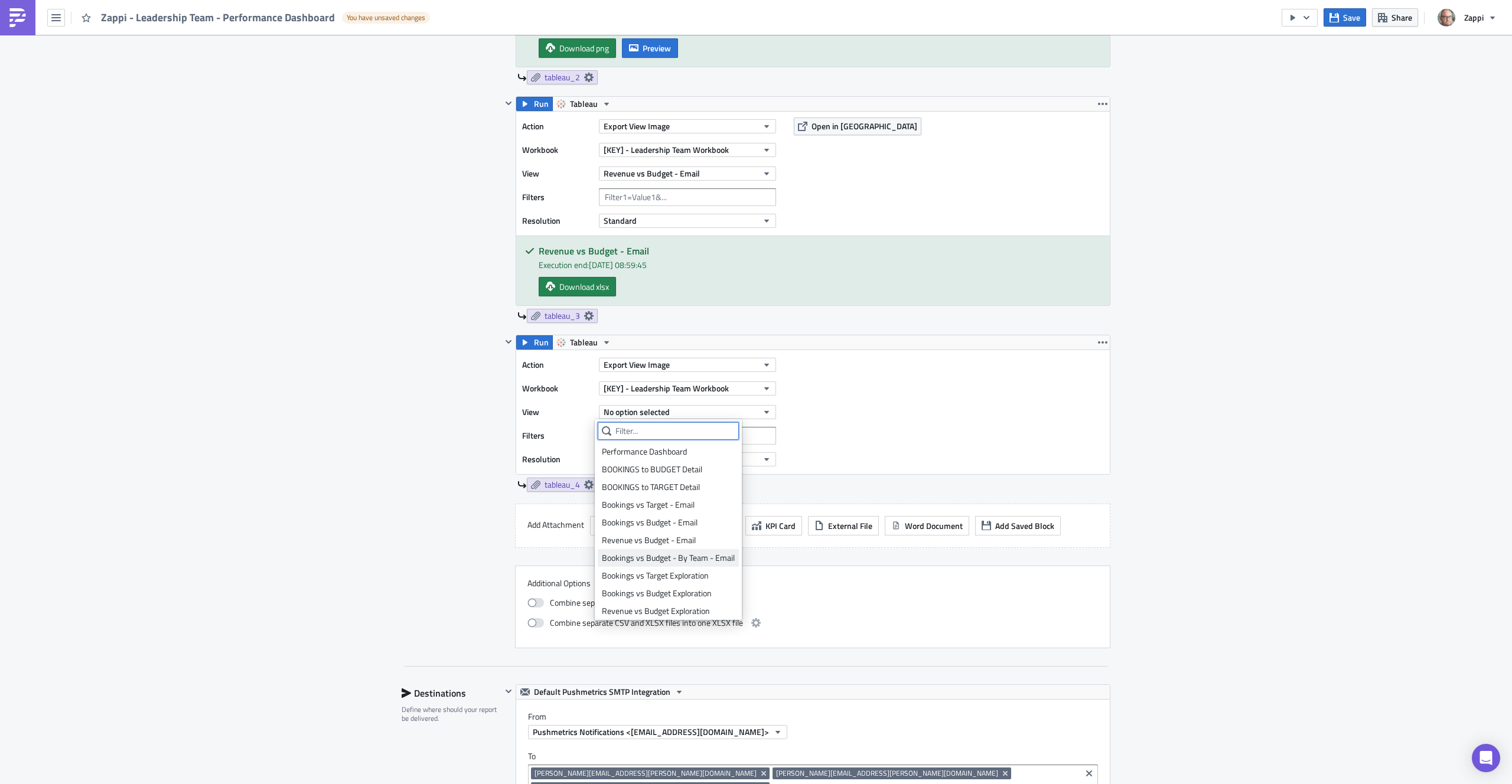
scroll to position [3, 0]
click at [664, 408] on span "No option selected" at bounding box center [637, 411] width 66 height 12
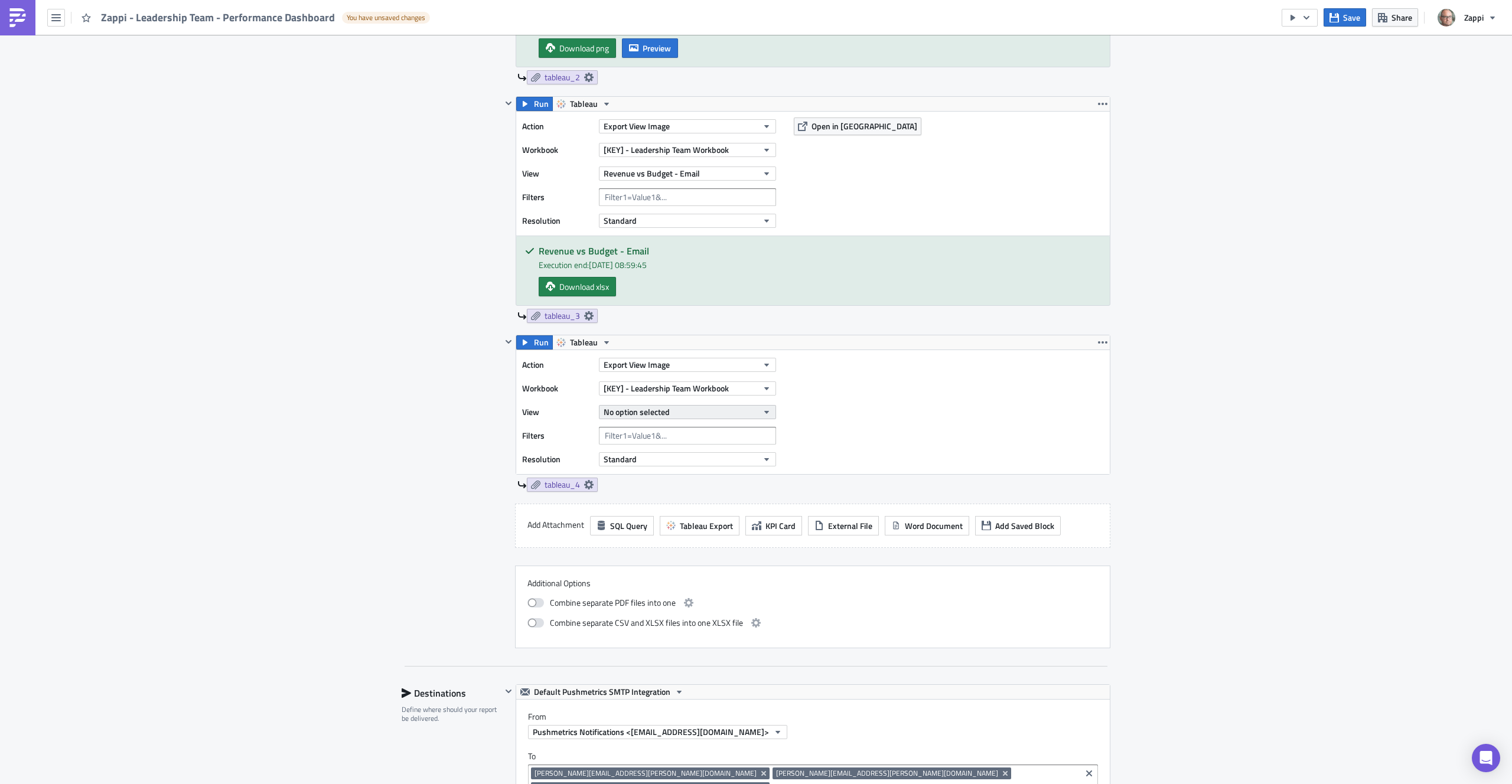
click at [665, 408] on span "No option selected" at bounding box center [637, 411] width 66 height 12
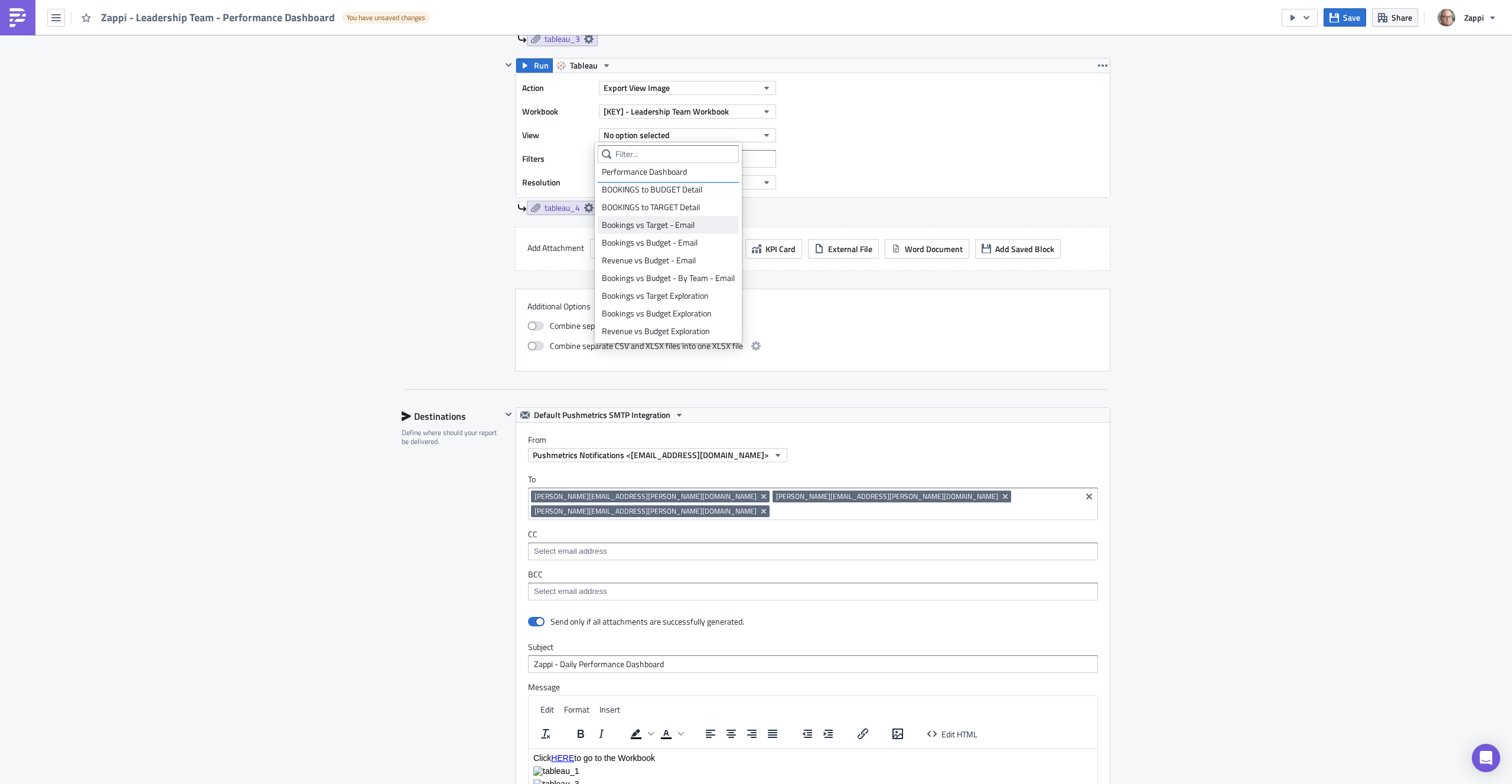
scroll to position [0, 0]
click at [646, 154] on input "text" at bounding box center [668, 154] width 141 height 18
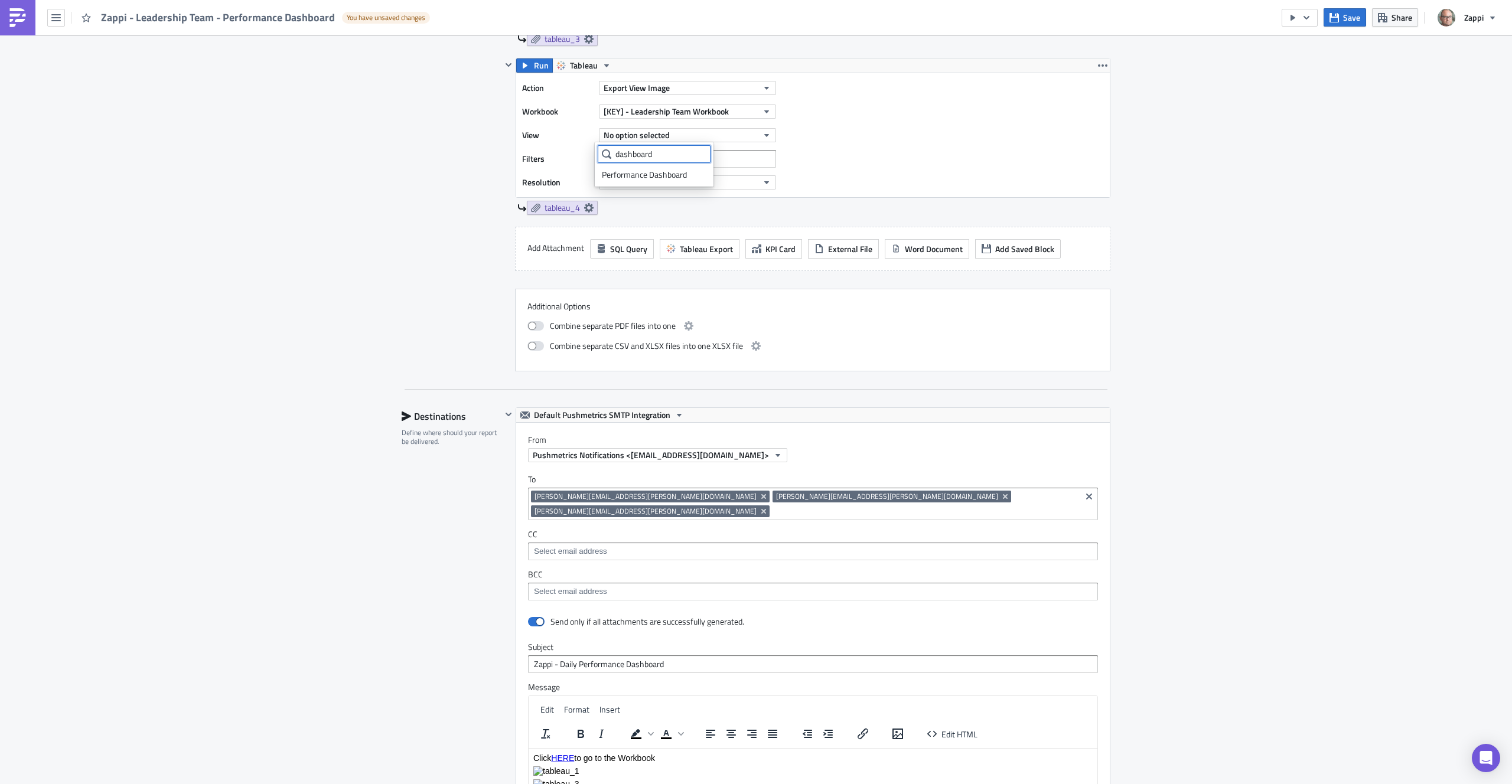
type input "dashboard"
click at [815, 132] on div "Action Export View Image Workbook [KEY] - Leadership Team Workbook View No opti…" at bounding box center [813, 135] width 594 height 124
click at [715, 120] on div "[KEY] - Leadership Team Workbook" at bounding box center [688, 111] width 177 height 18
click at [712, 114] on span "[KEY] - Leadership Team Workbook" at bounding box center [666, 111] width 125 height 12
click at [690, 167] on div "[KEY] - Leadership Team Workbook" at bounding box center [677, 169] width 123 height 12
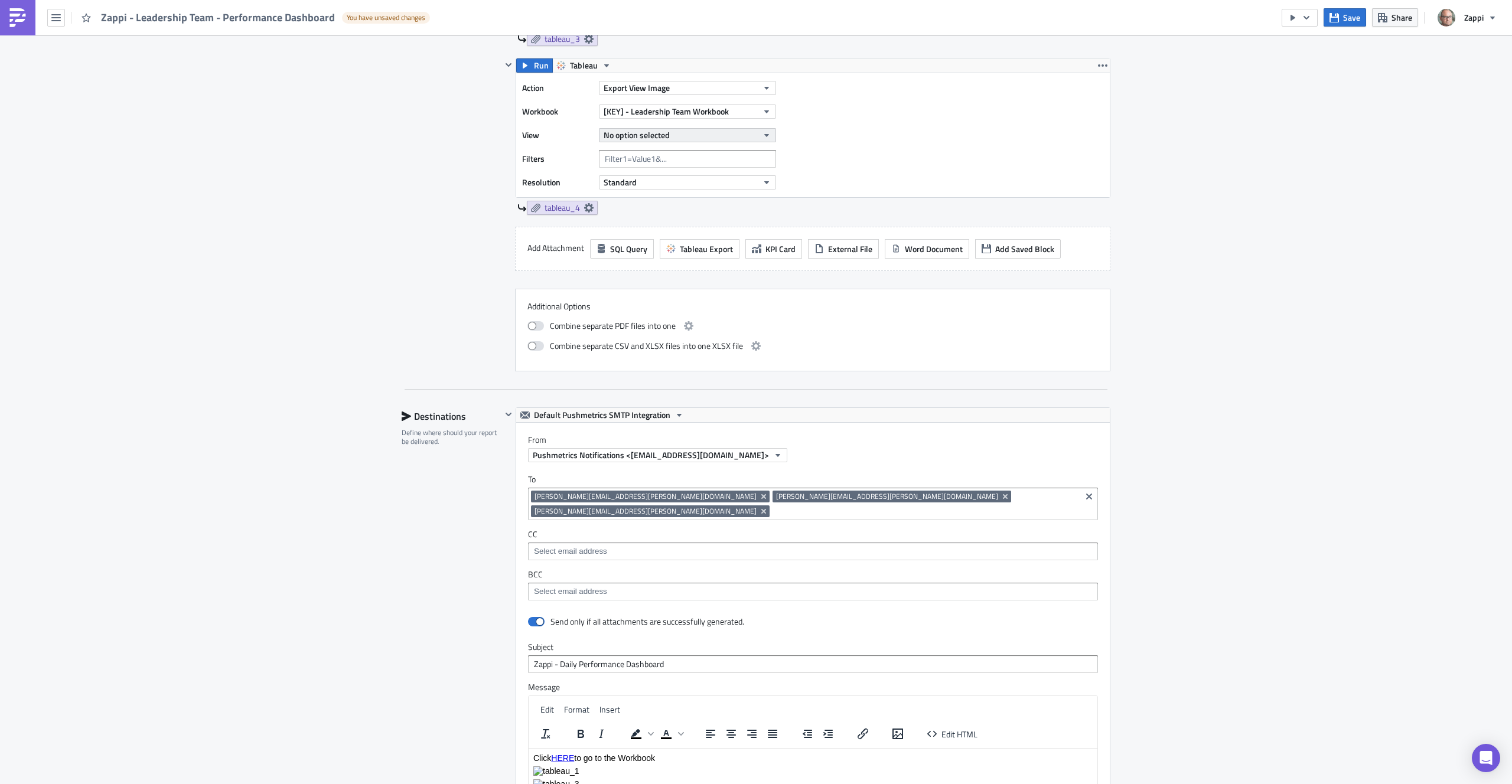
click at [660, 135] on span "No option selected" at bounding box center [637, 135] width 66 height 12
type input "test"
click at [924, 160] on div "Action Export View Image Workbook [KEY] - Leadership Team Workbook View No opti…" at bounding box center [813, 135] width 594 height 124
click at [680, 160] on input "text" at bounding box center [688, 159] width 177 height 18
click at [677, 140] on button "No option selected" at bounding box center [688, 135] width 177 height 14
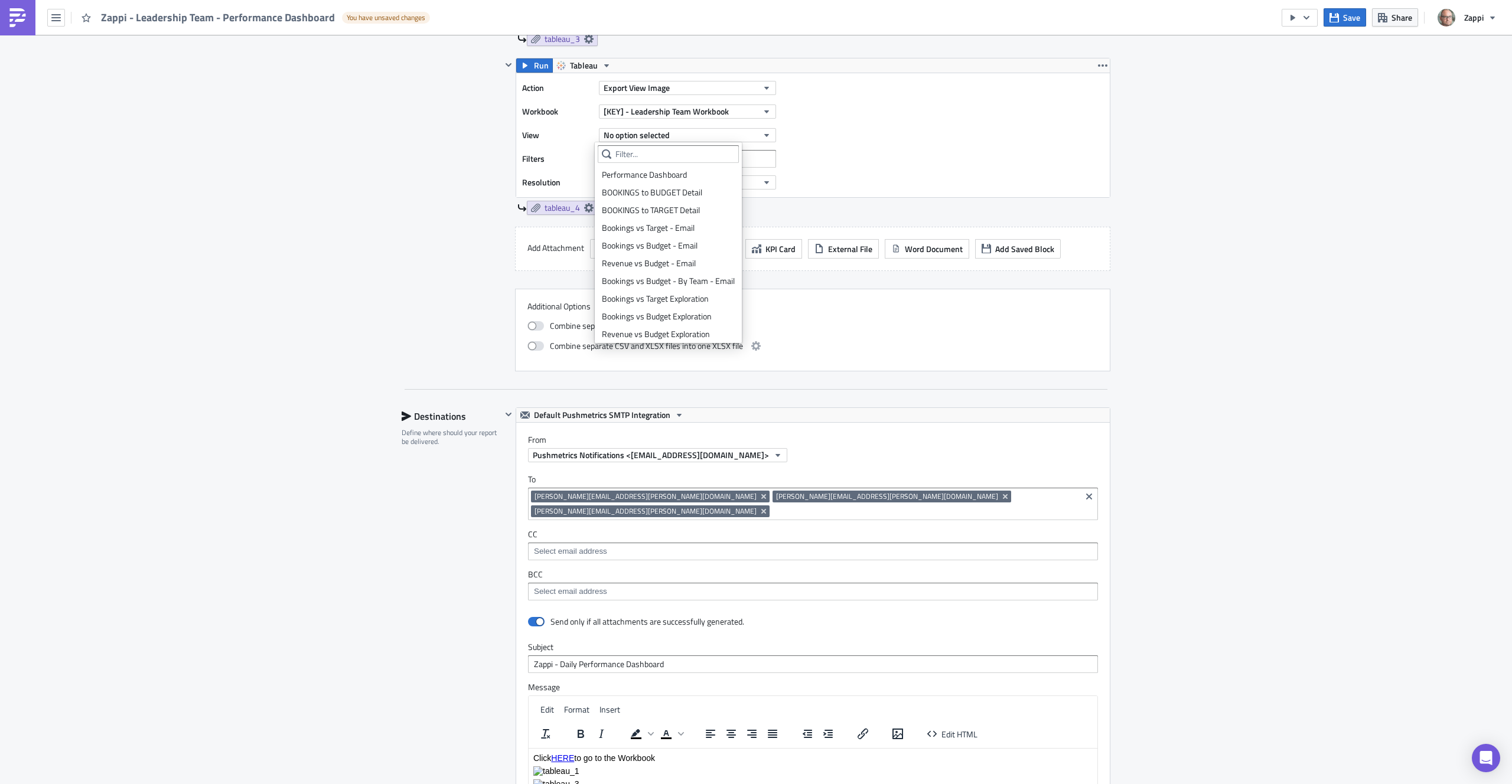
click at [901, 121] on div "Action Export View Image Workbook [KEY] - Leadership Team Workbook View No opti…" at bounding box center [813, 135] width 594 height 124
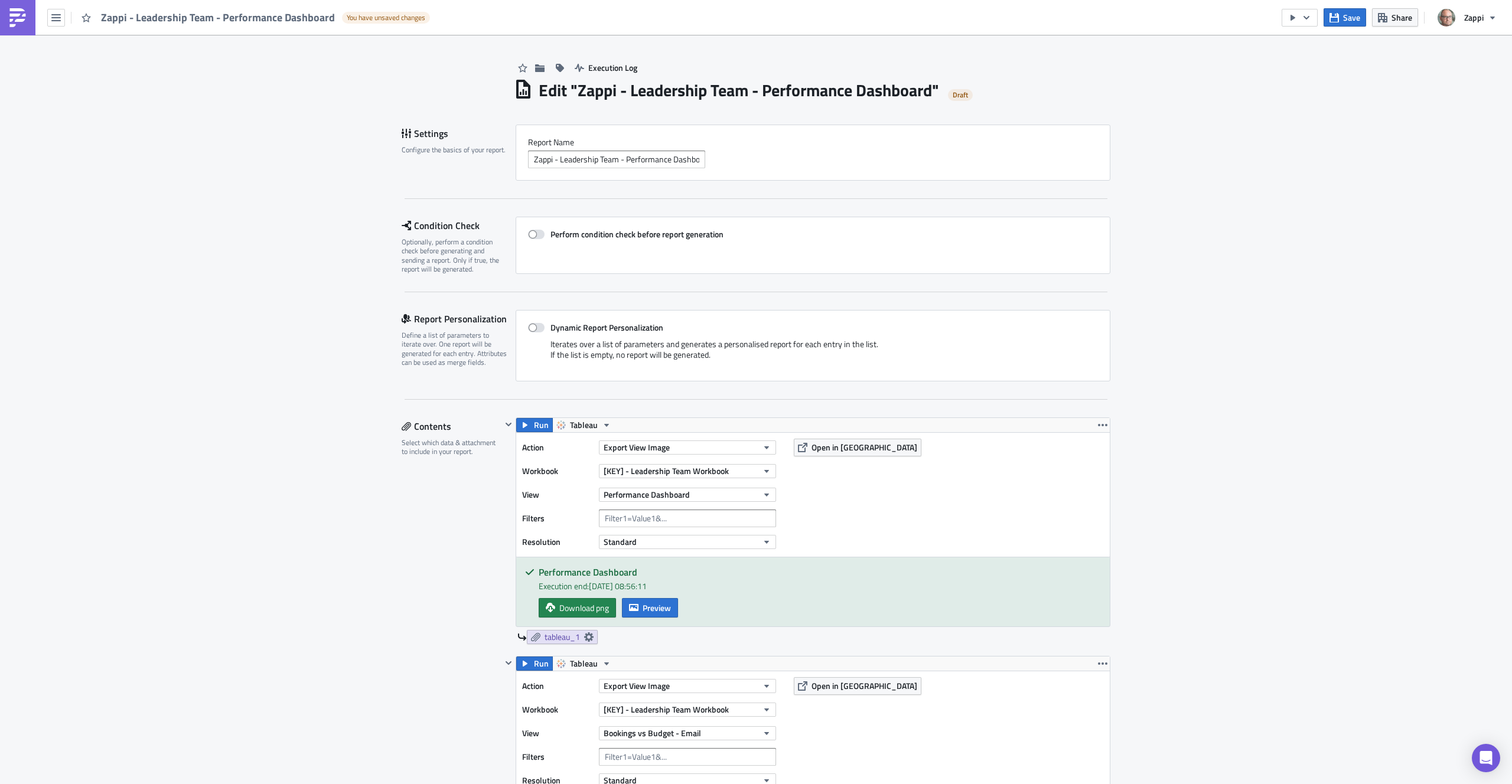
click at [128, 20] on span "Zappi - Leadership Team - Performance Dashboard" at bounding box center [218, 18] width 235 height 14
click at [56, 18] on icon "button" at bounding box center [56, 18] width 10 height 10
click at [84, 60] on div "Home" at bounding box center [107, 65] width 78 height 12
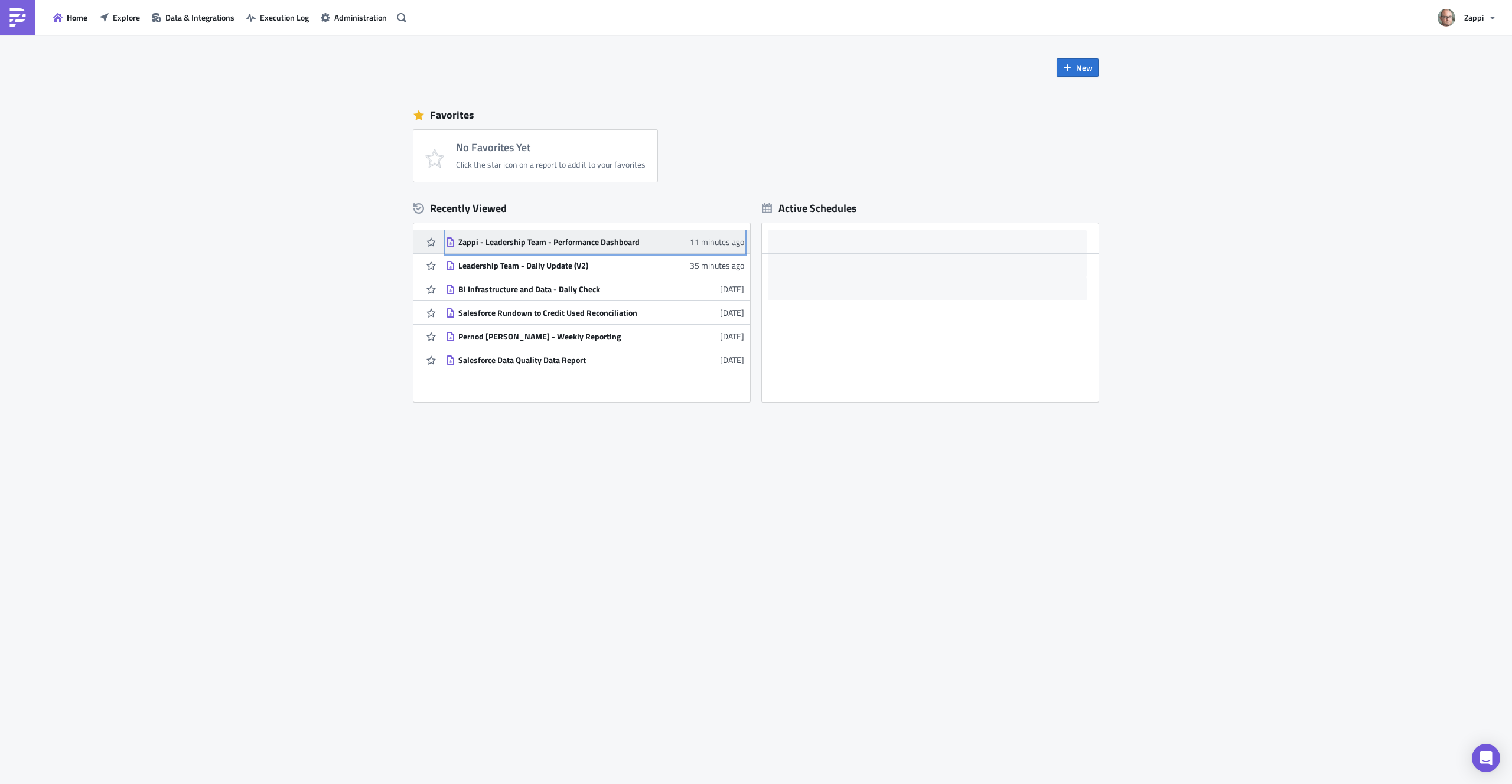
click at [570, 240] on div "Zappi - Leadership Team - Performance Dashboard" at bounding box center [562, 242] width 206 height 11
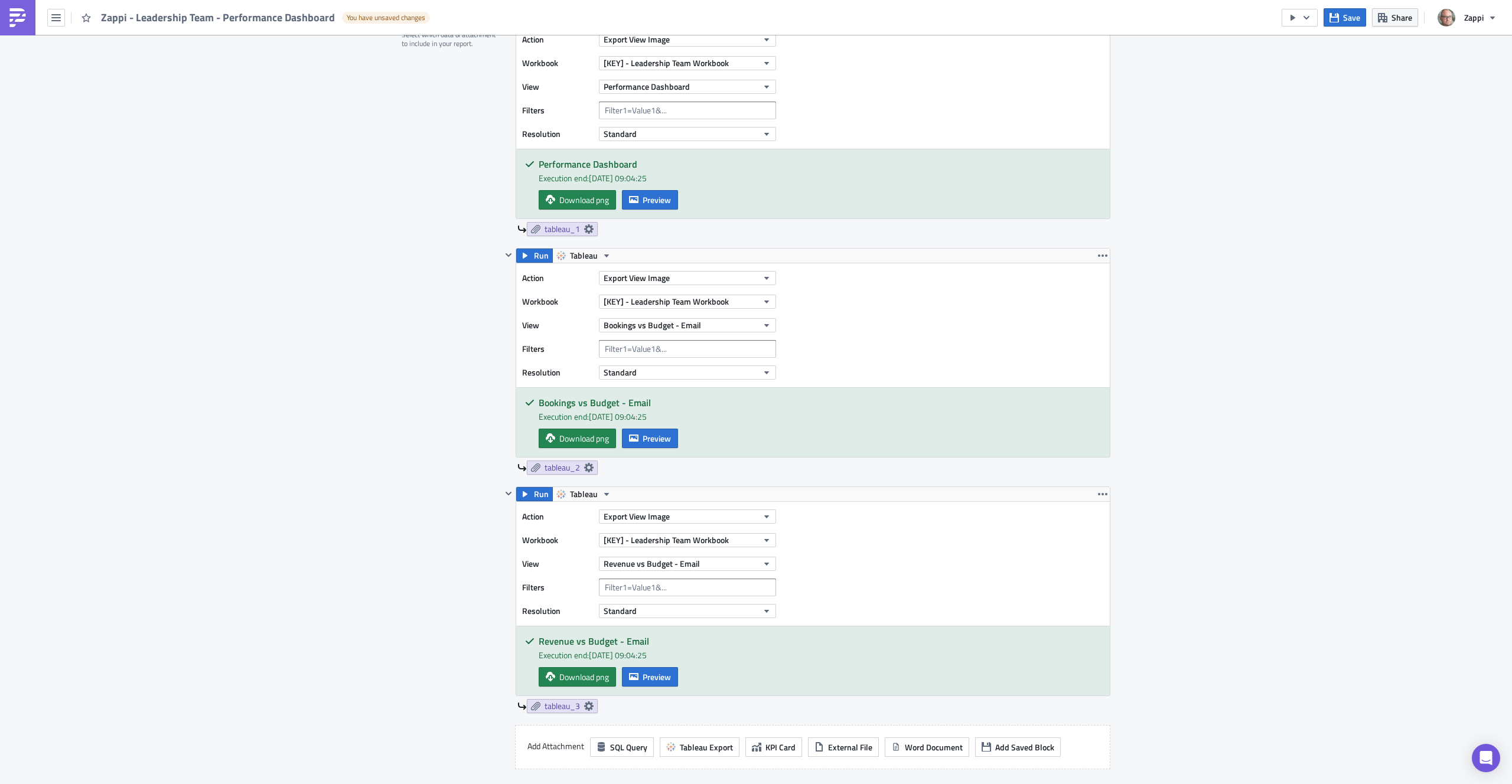
scroll to position [761, 0]
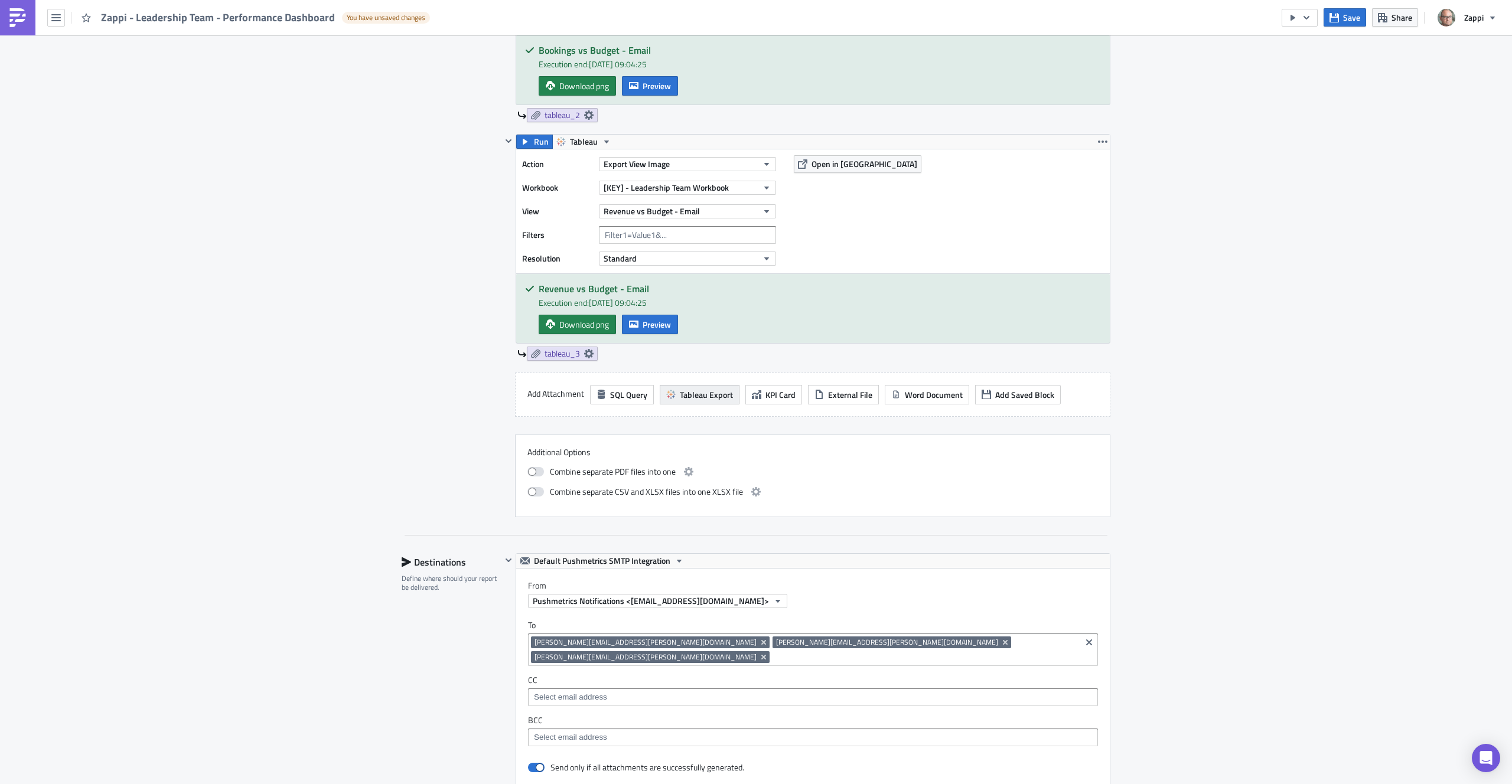
click at [720, 392] on span "Tableau Export" at bounding box center [707, 395] width 53 height 12
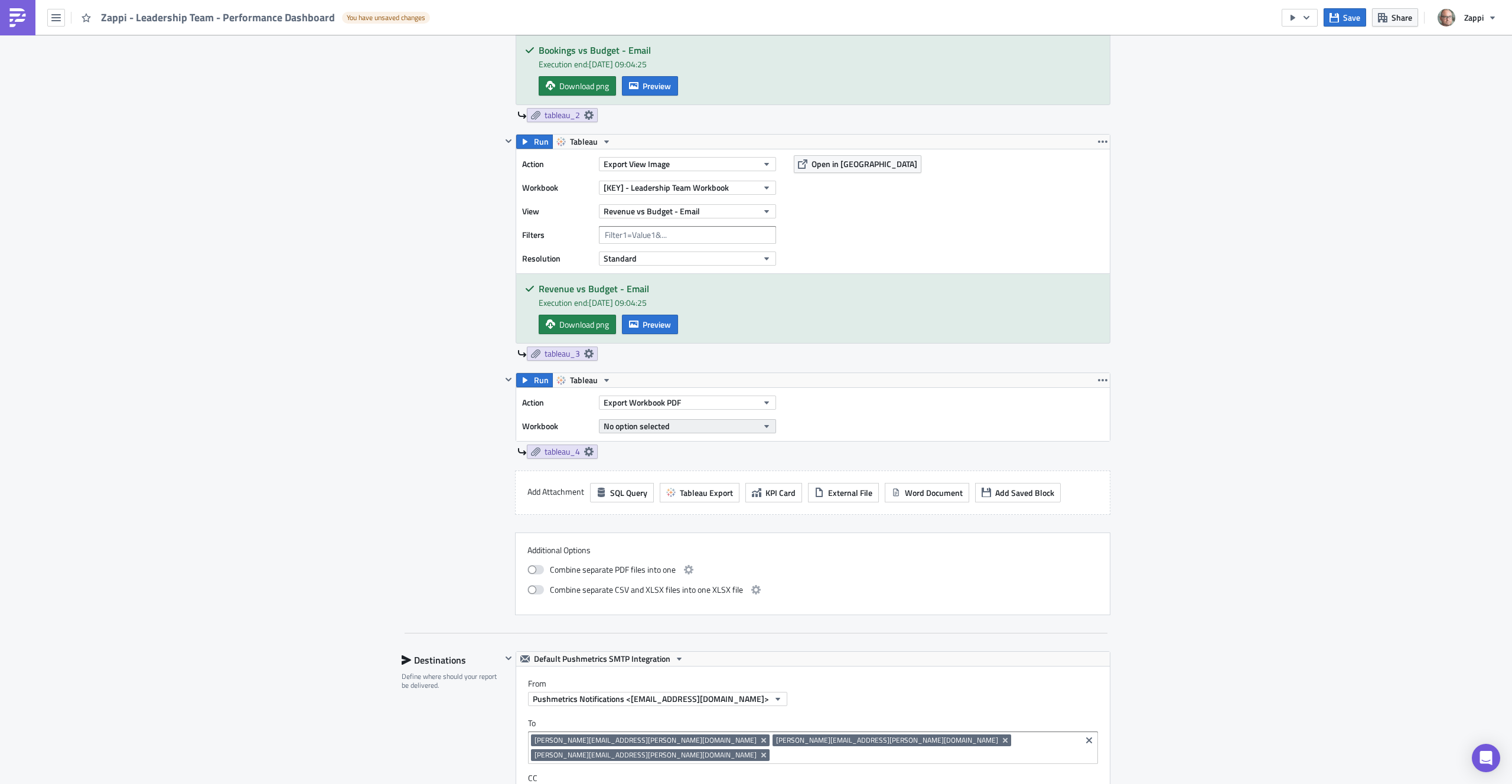
click at [688, 428] on button "No option selected" at bounding box center [688, 426] width 177 height 14
type input "leadership"
click at [690, 485] on div "[KEY] - Leadership Team Workbook" at bounding box center [663, 484] width 123 height 12
click at [659, 405] on span "Export Workbook PDF" at bounding box center [643, 402] width 78 height 12
click at [675, 512] on div "Export View Image" at bounding box center [652, 517] width 102 height 12
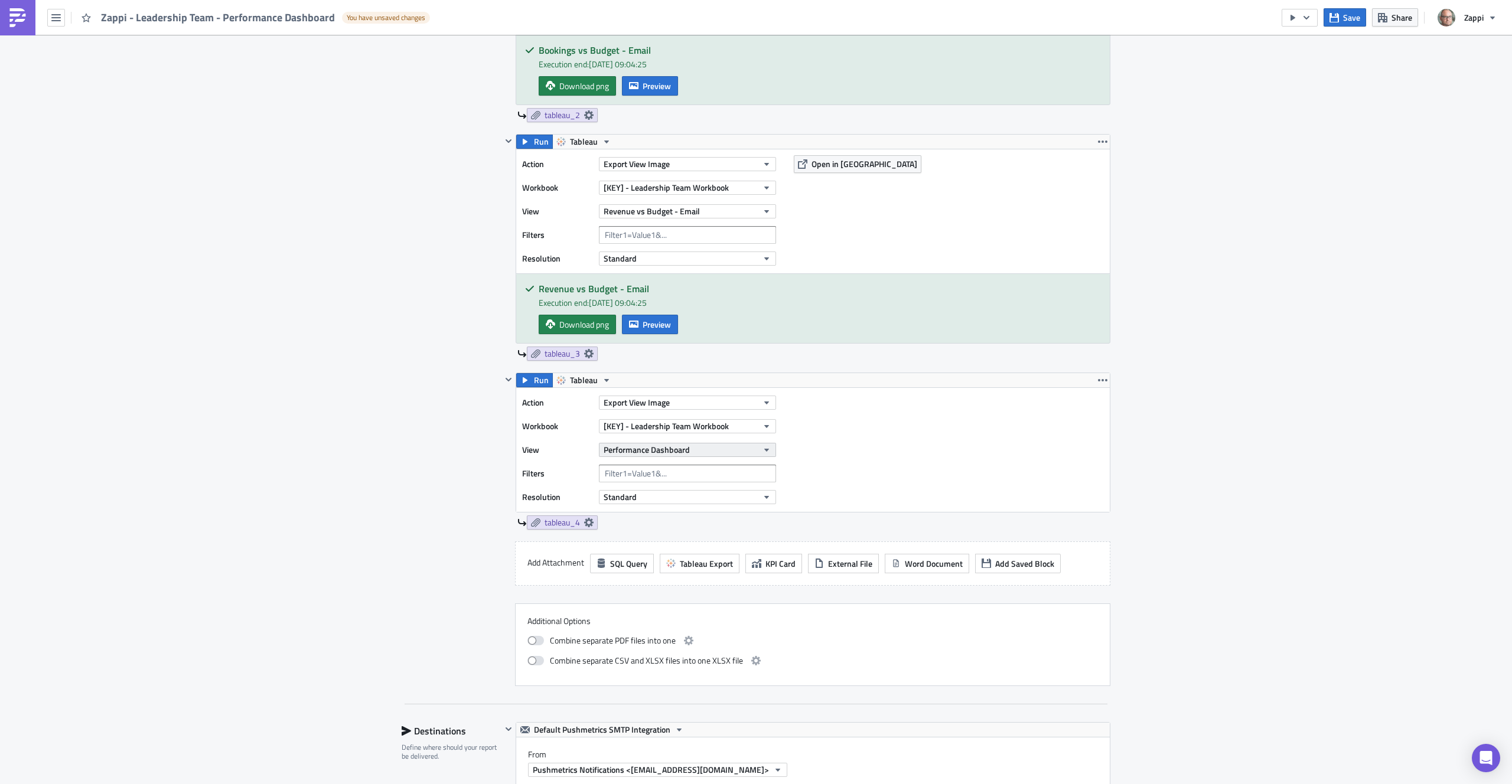
click at [704, 457] on button "Performance Dashboard" at bounding box center [688, 449] width 177 height 14
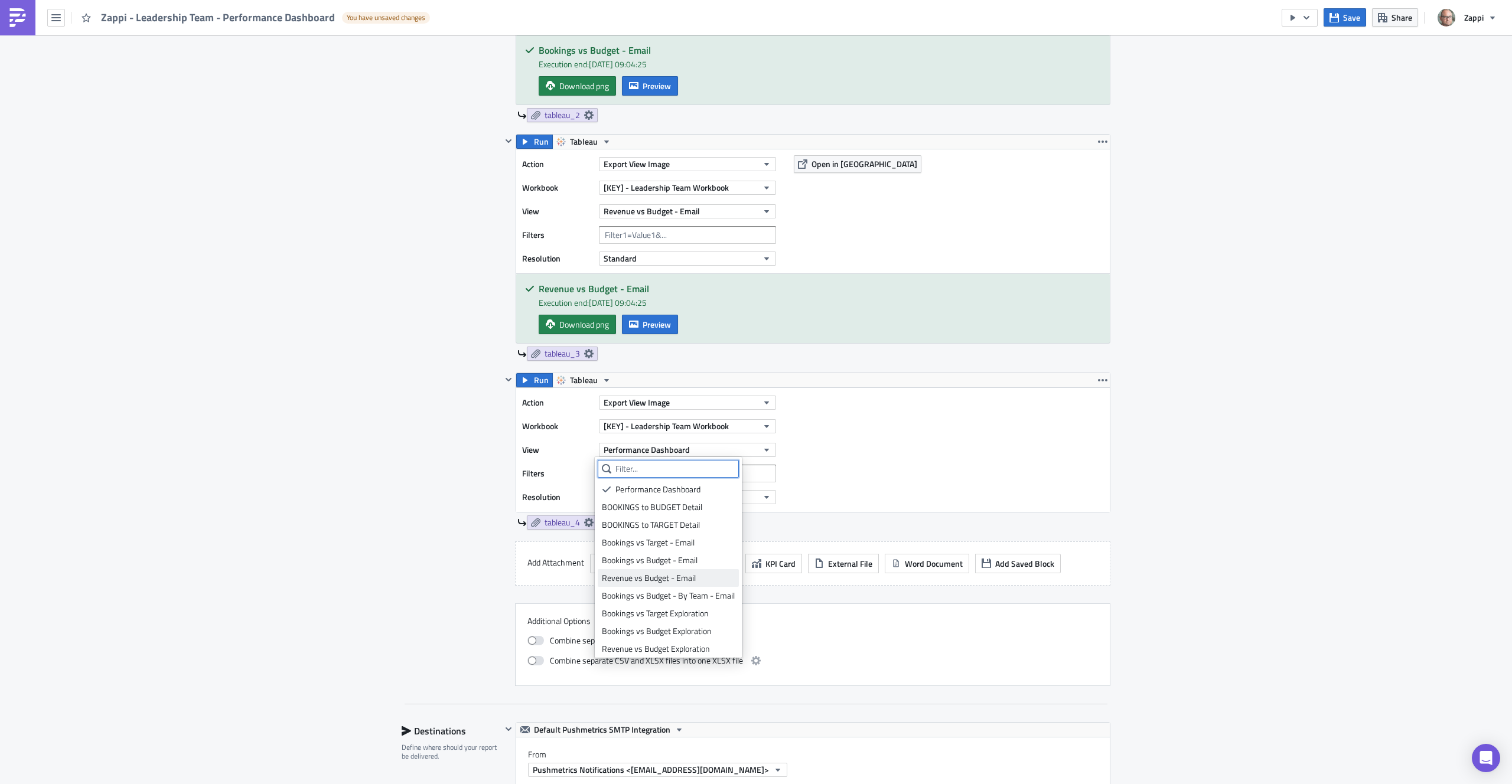
scroll to position [20, 0]
click at [672, 646] on div "TEST DASHBOARD" at bounding box center [669, 646] width 133 height 12
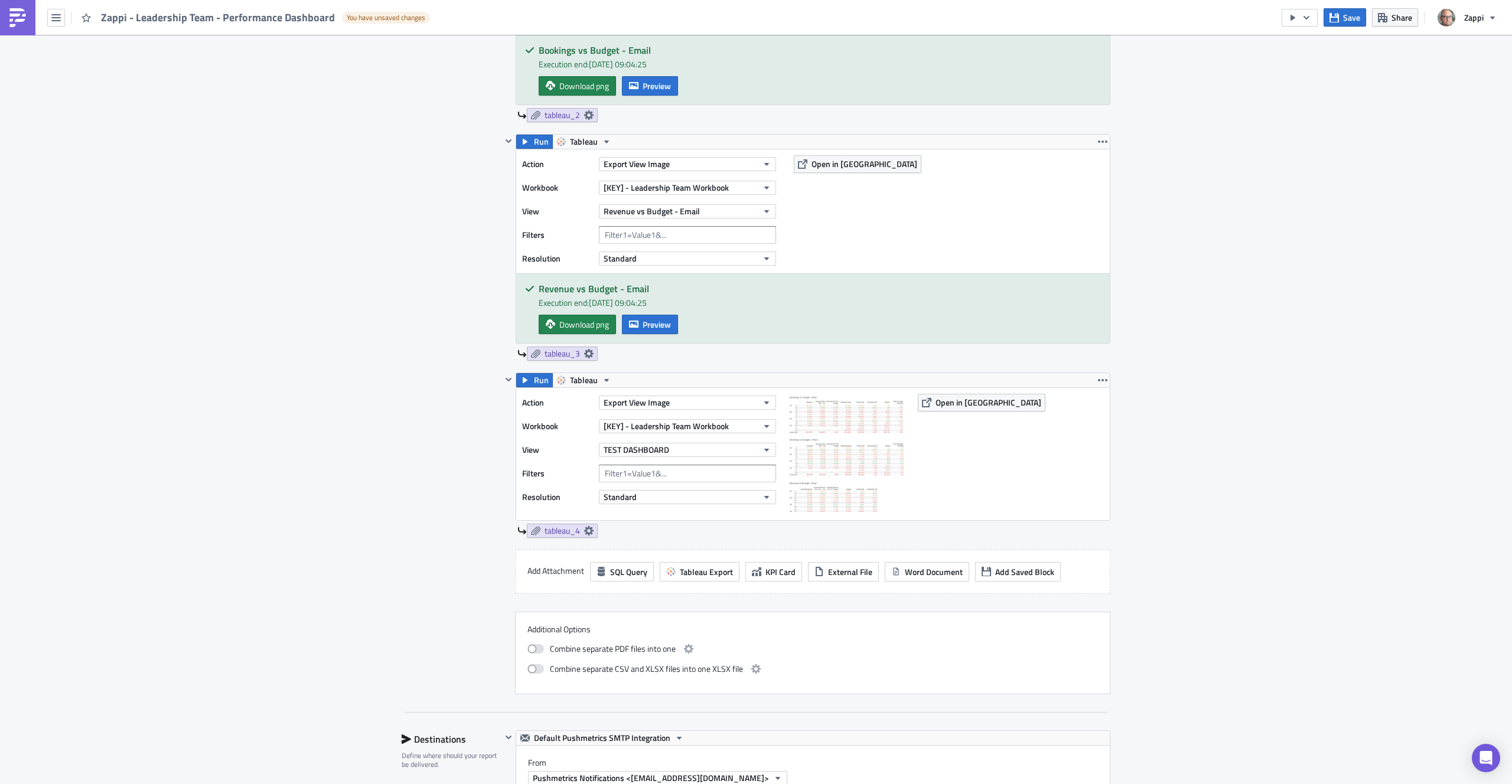
click at [1193, 534] on div "Execution Log Edit " Zappi - Leadership Team - Performance Dashboard " Draft Se…" at bounding box center [756, 378] width 1512 height 2210
click at [1346, 16] on span "Save" at bounding box center [1352, 17] width 17 height 12
click at [1310, 20] on icon "button" at bounding box center [1306, 18] width 10 height 10
click at [1310, 45] on div "Send Just to Me" at bounding box center [1336, 47] width 92 height 12
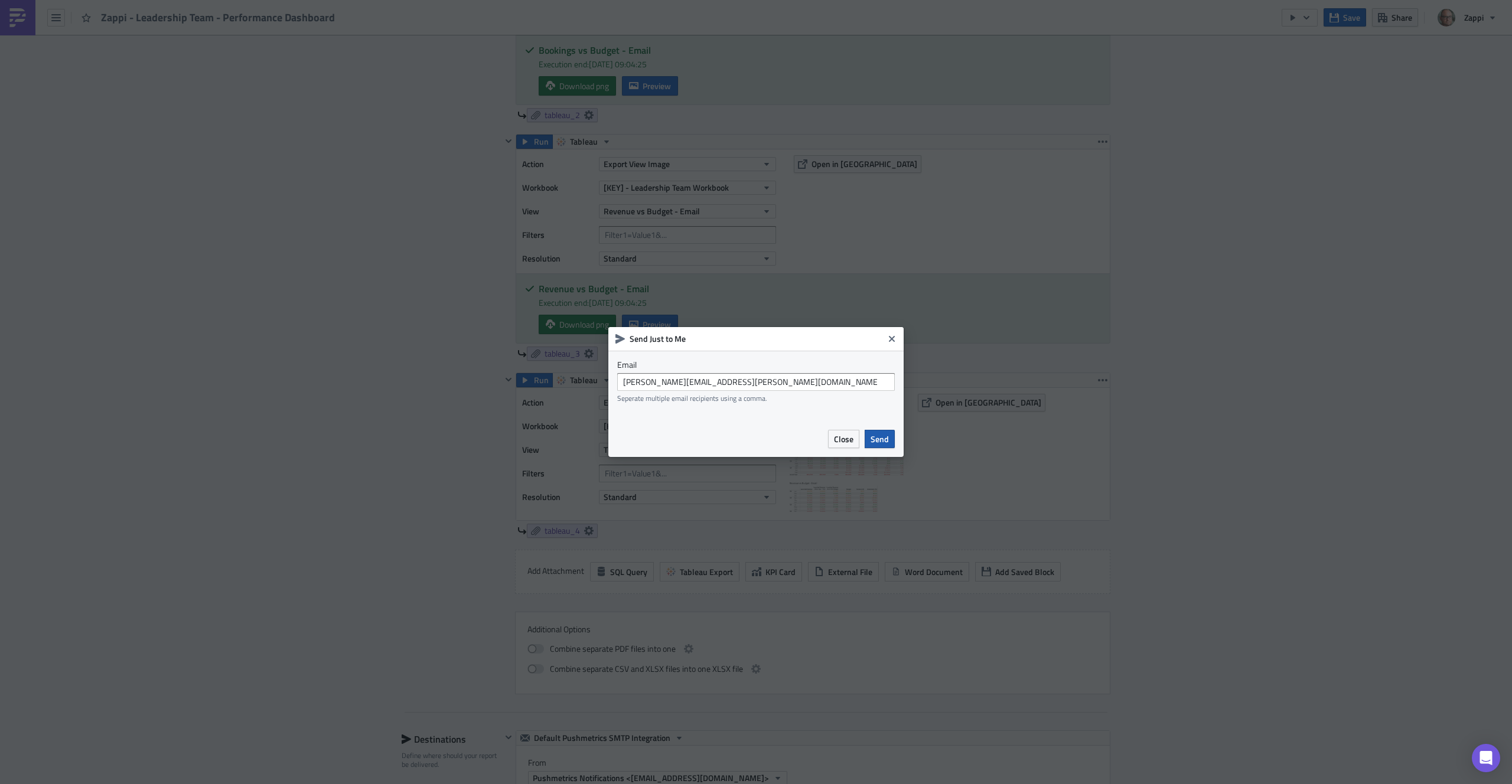
click at [891, 446] on button "Send" at bounding box center [879, 438] width 30 height 18
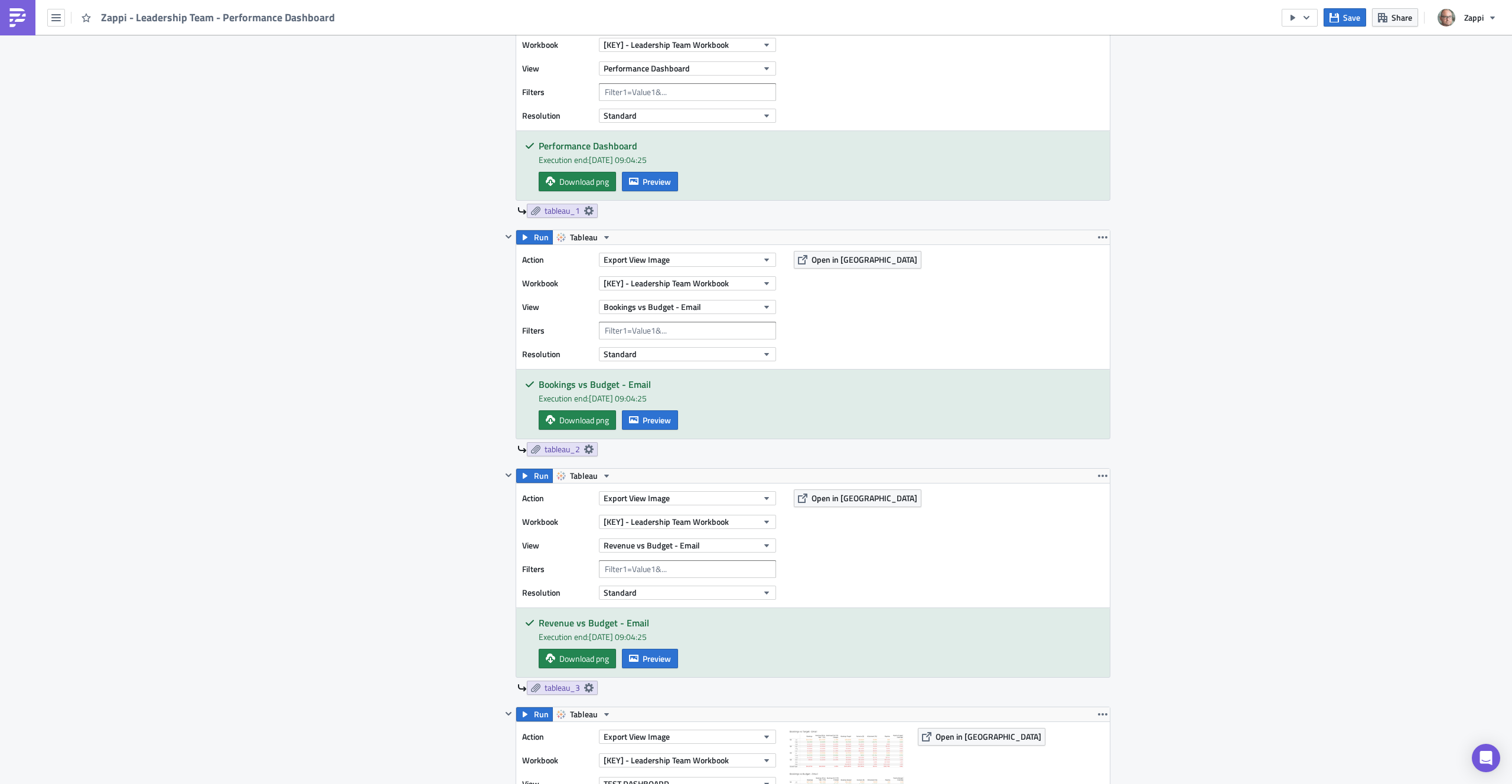
scroll to position [0, 0]
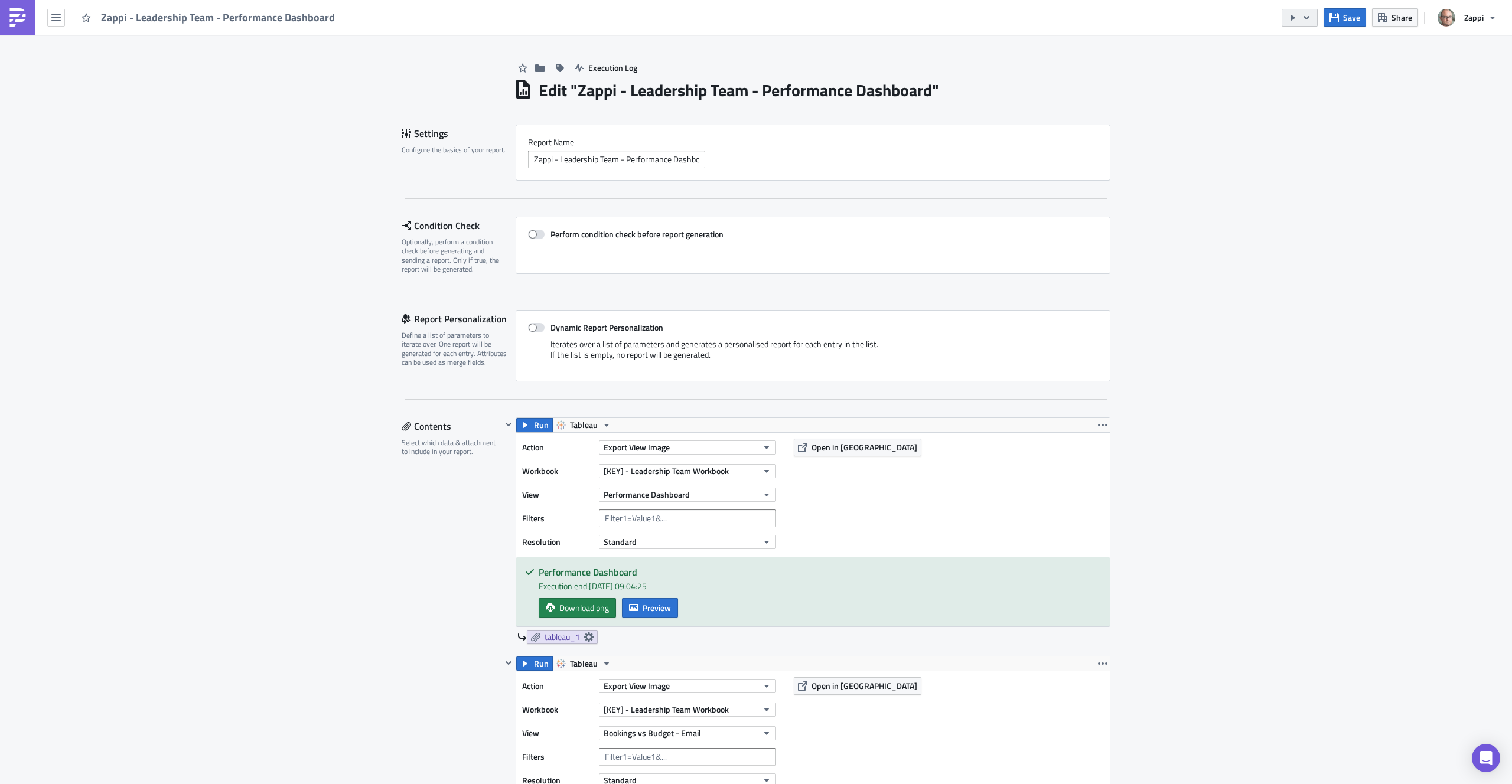
click at [1306, 20] on icon "button" at bounding box center [1306, 18] width 10 height 10
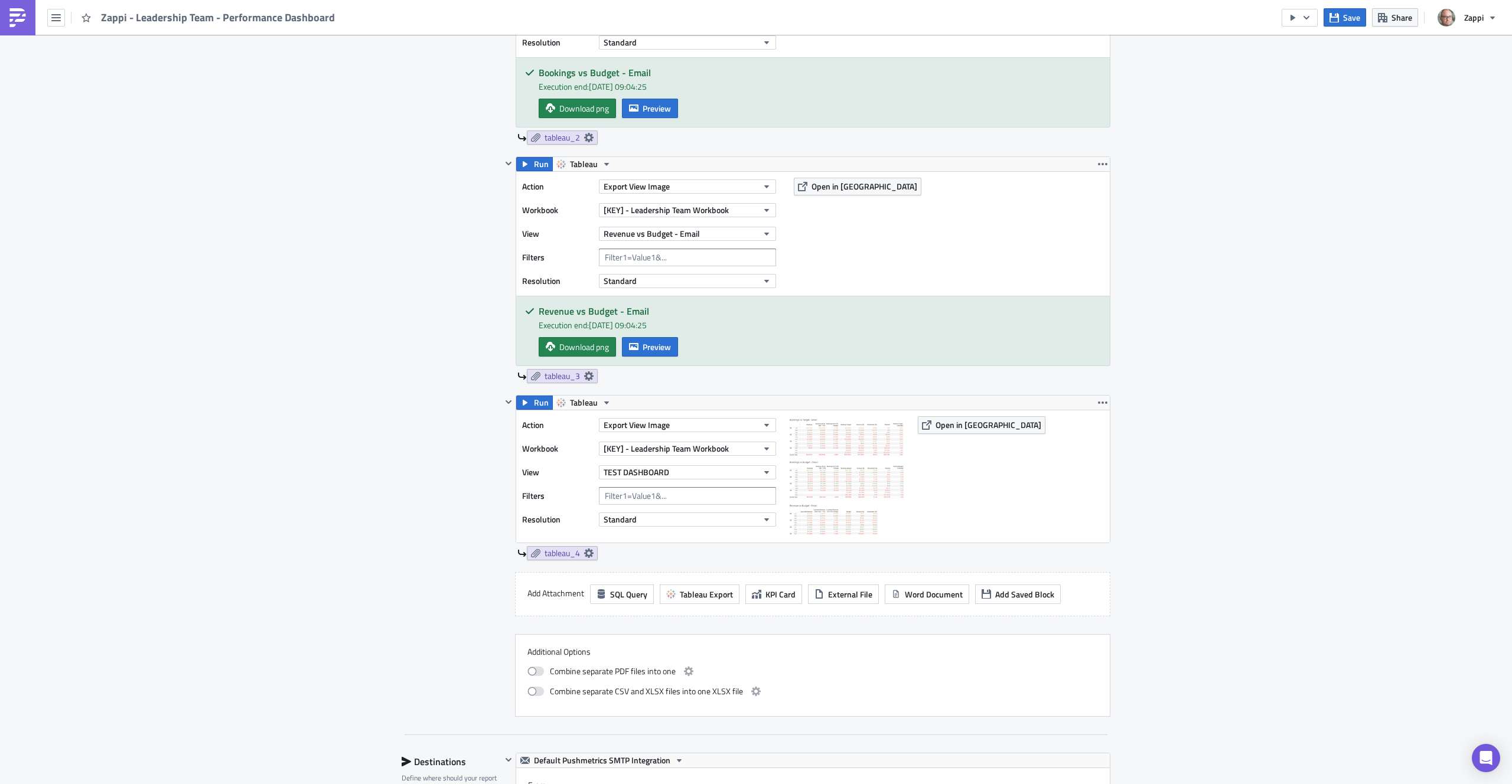
scroll to position [804, 0]
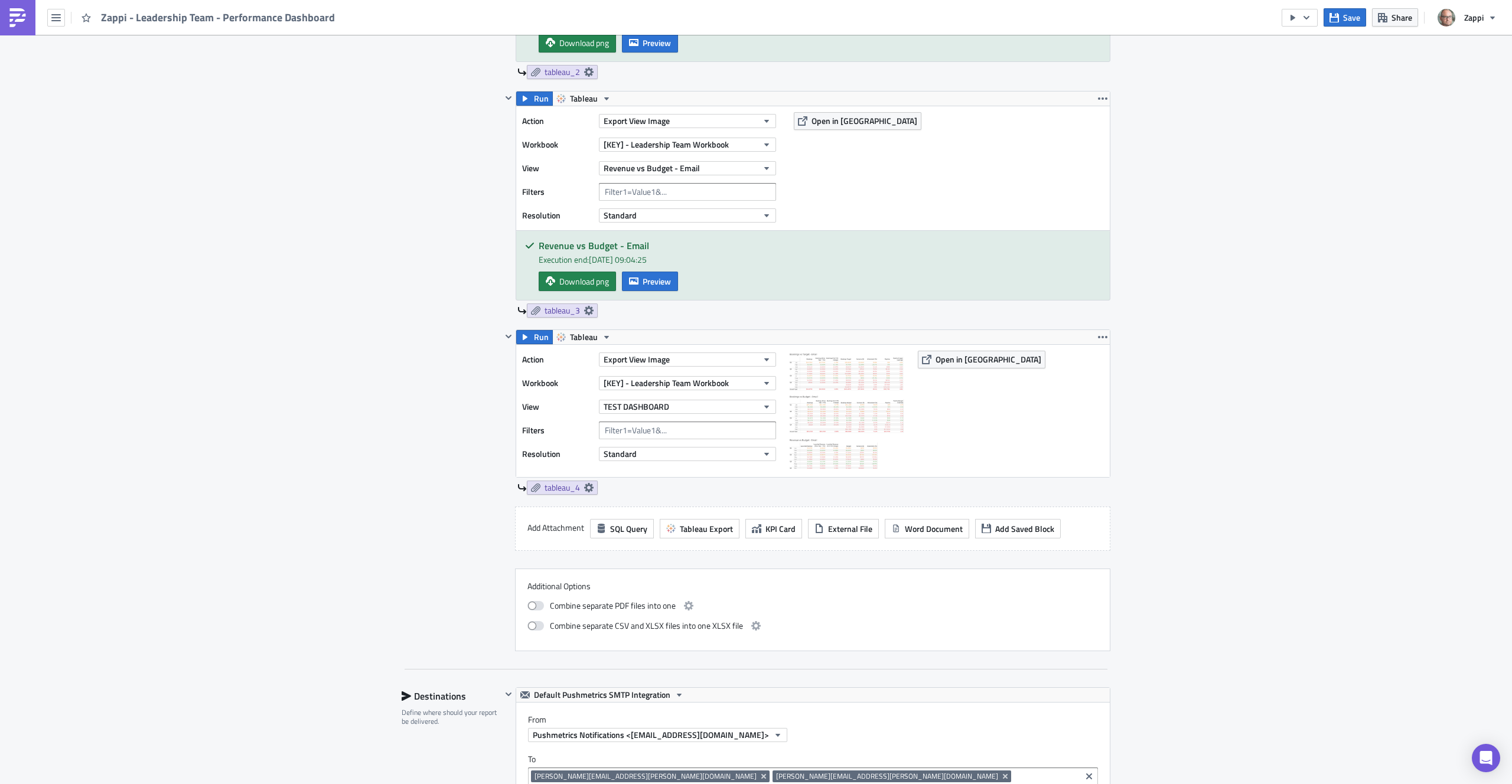
click at [1276, 187] on div "Execution Log Edit " Zappi - Leadership Team - Performance Dashboard " Settings…" at bounding box center [756, 336] width 1512 height 2210
click at [564, 488] on span "tableau_4" at bounding box center [562, 488] width 35 height 11
click at [419, 534] on label "Embed view image in email body" at bounding box center [481, 536] width 201 height 11
click at [391, 534] on input "Embed view image in email body" at bounding box center [387, 537] width 7 height 7
checkbox input "true"
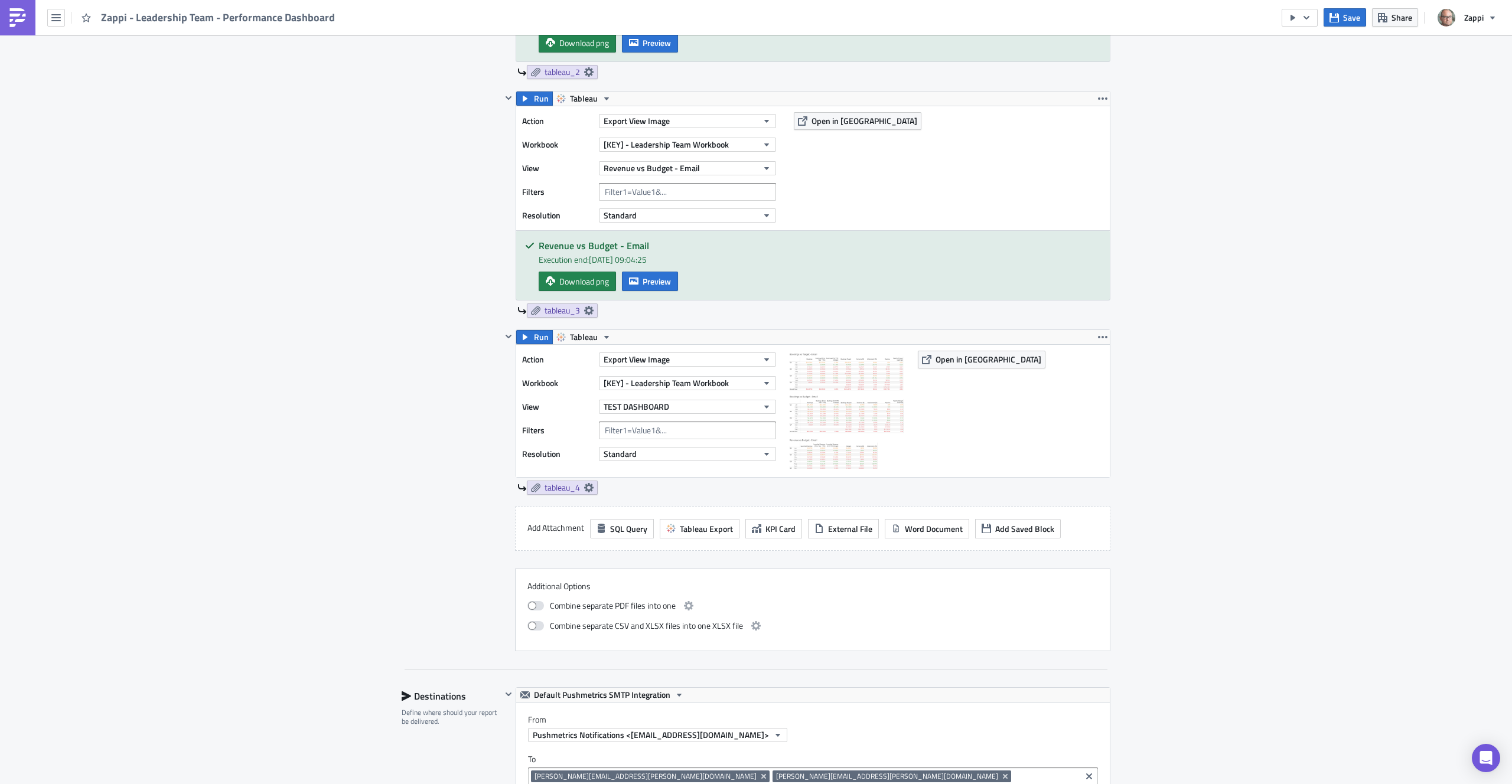
click at [1265, 393] on div "Execution Log Edit " Zappi - Leadership Team - Performance Dashboard " Settings…" at bounding box center [756, 336] width 1512 height 2210
click at [1354, 16] on span "Save" at bounding box center [1352, 17] width 17 height 12
click at [1315, 20] on button "button" at bounding box center [1300, 18] width 36 height 18
click at [1317, 51] on div "Send Just to Me" at bounding box center [1336, 47] width 92 height 12
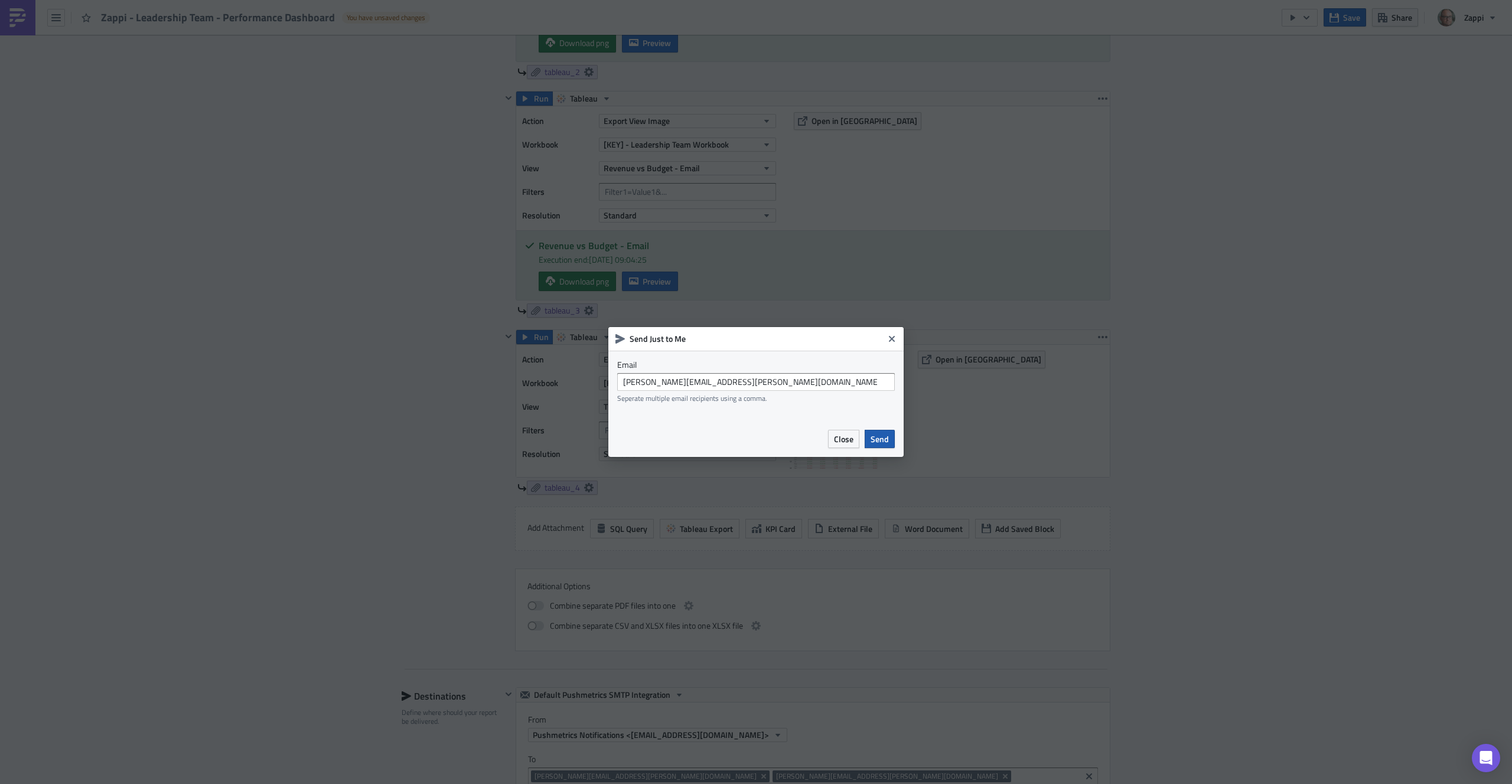
click at [879, 438] on span "Send" at bounding box center [879, 438] width 18 height 12
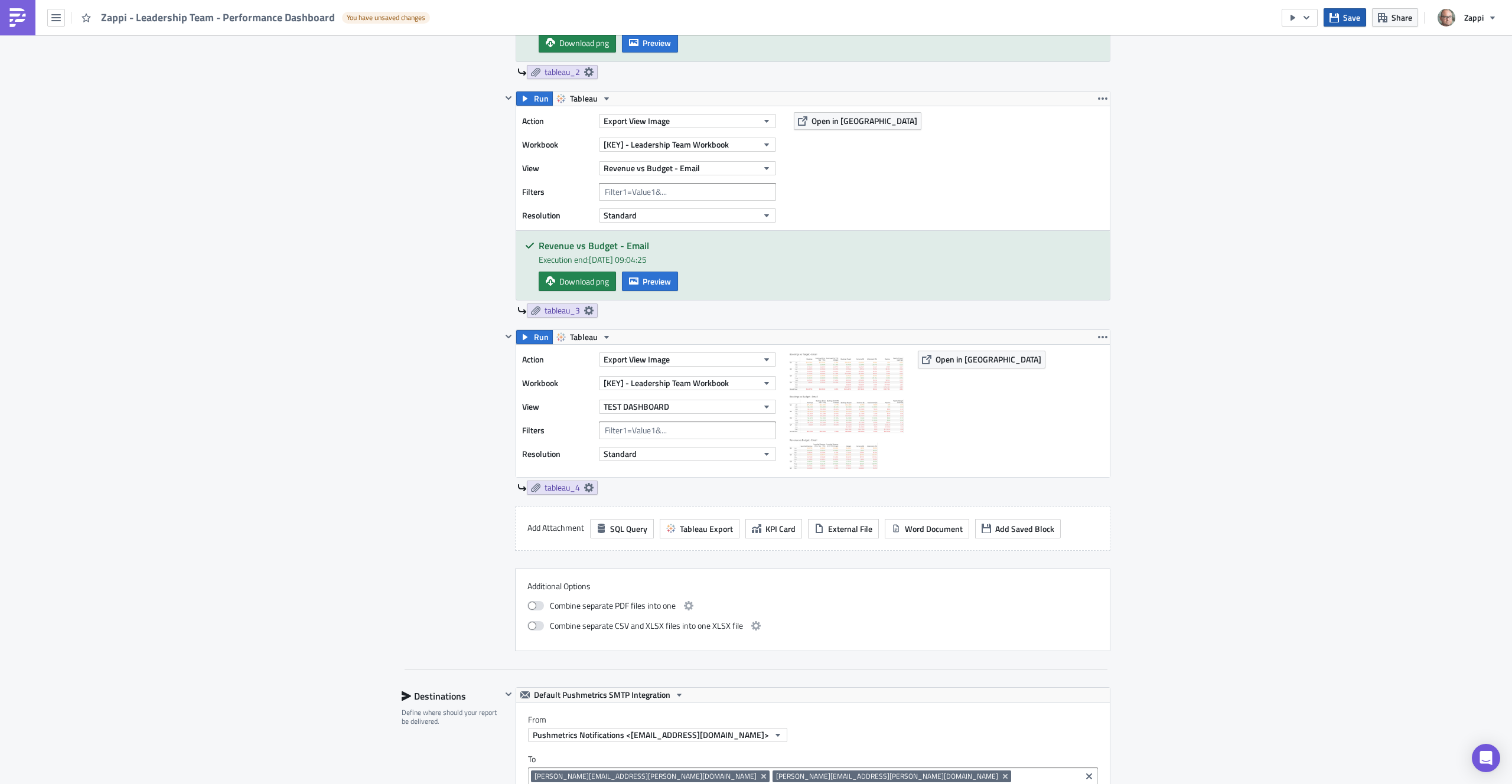
click at [1344, 17] on span "Save" at bounding box center [1352, 17] width 17 height 12
click at [561, 489] on span "tableau_4" at bounding box center [562, 488] width 35 height 11
drag, startPoint x: 1234, startPoint y: 454, endPoint x: 1226, endPoint y: 449, distance: 9.4
click at [1234, 454] on div "Execution Log Edit " Zappi - Leadership Team - Performance Dashboard " Settings…" at bounding box center [756, 336] width 1512 height 2210
click at [1299, 20] on button "button" at bounding box center [1300, 18] width 36 height 18
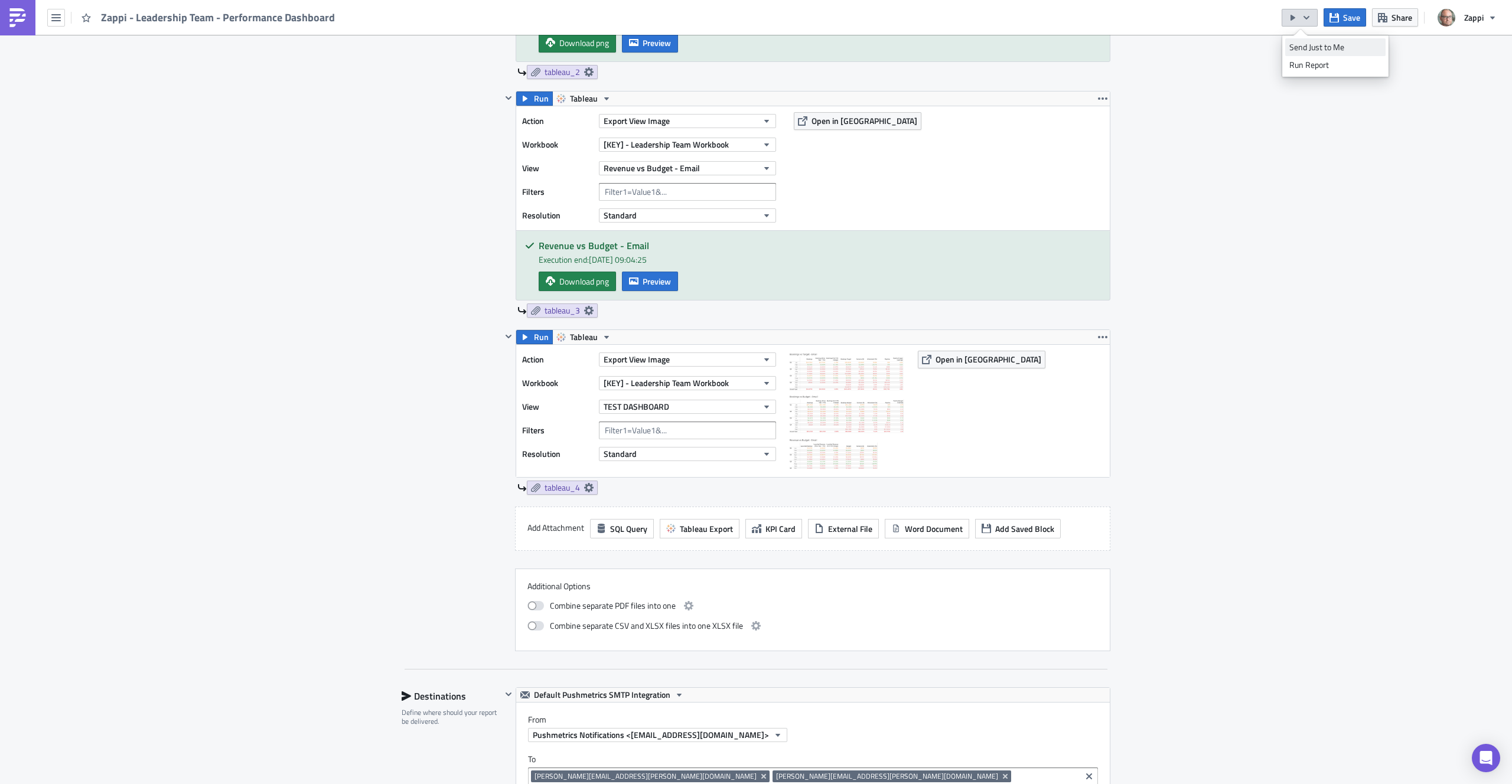
click at [1301, 42] on div "Send Just to Me" at bounding box center [1336, 47] width 92 height 12
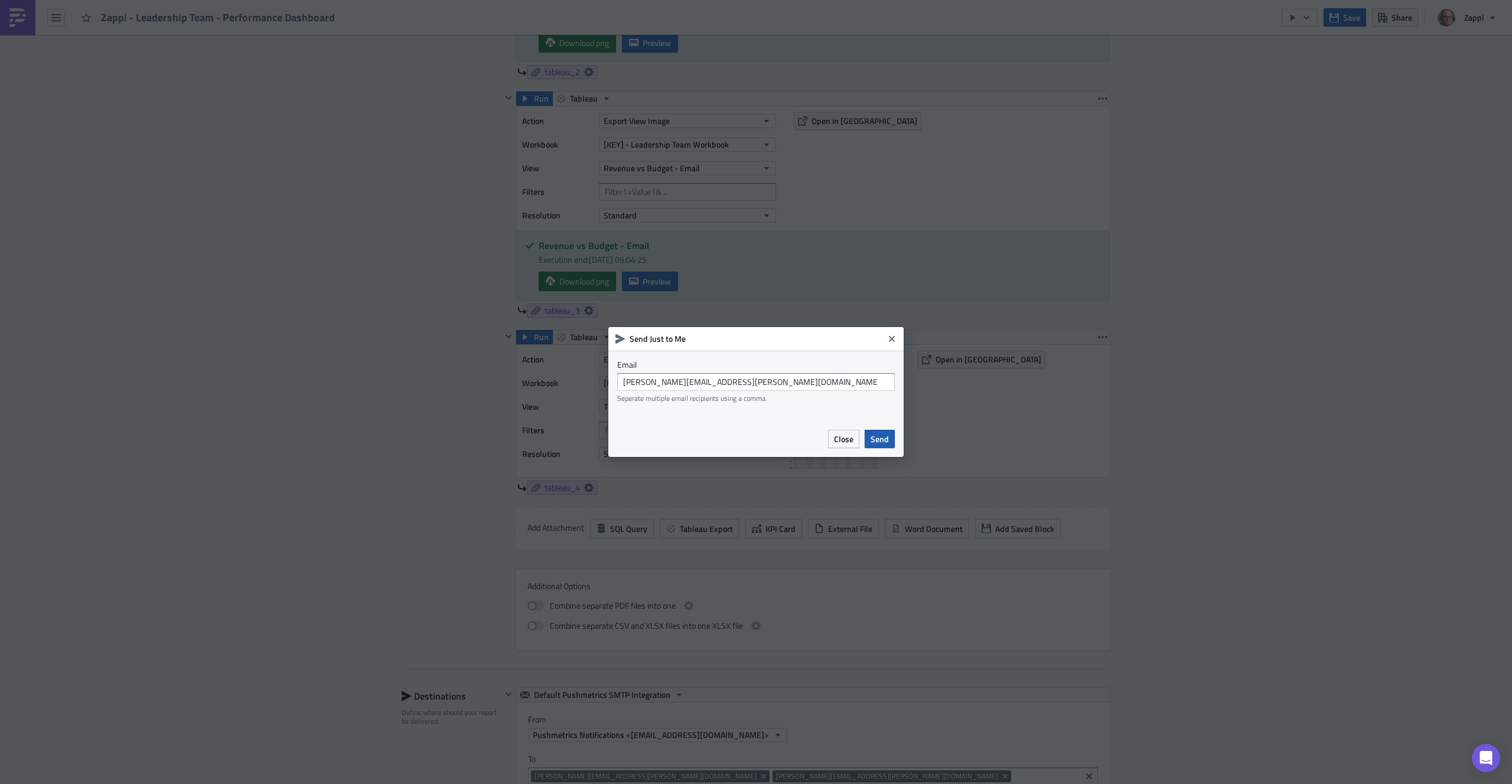
click at [882, 441] on span "Send" at bounding box center [879, 438] width 18 height 12
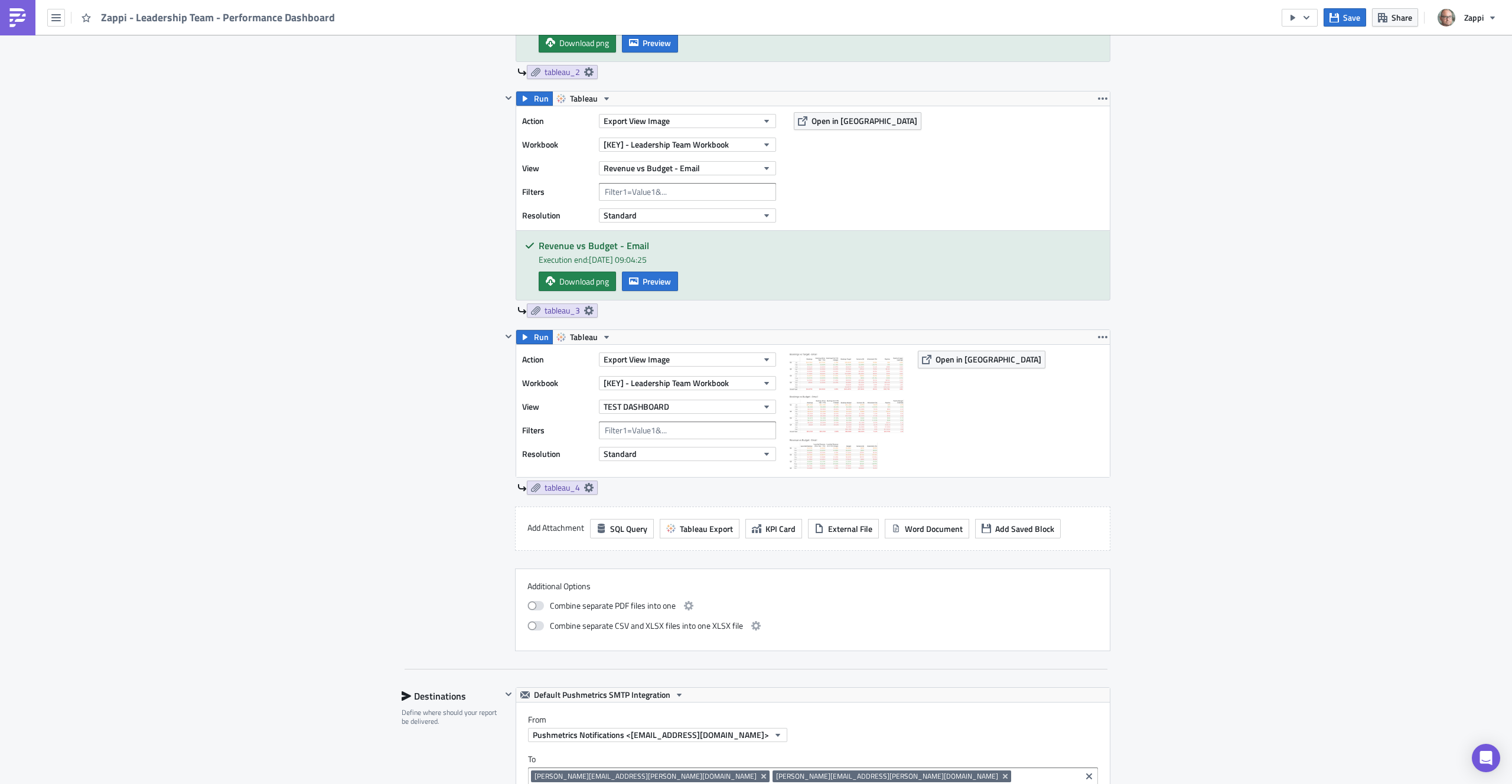
scroll to position [386, 0]
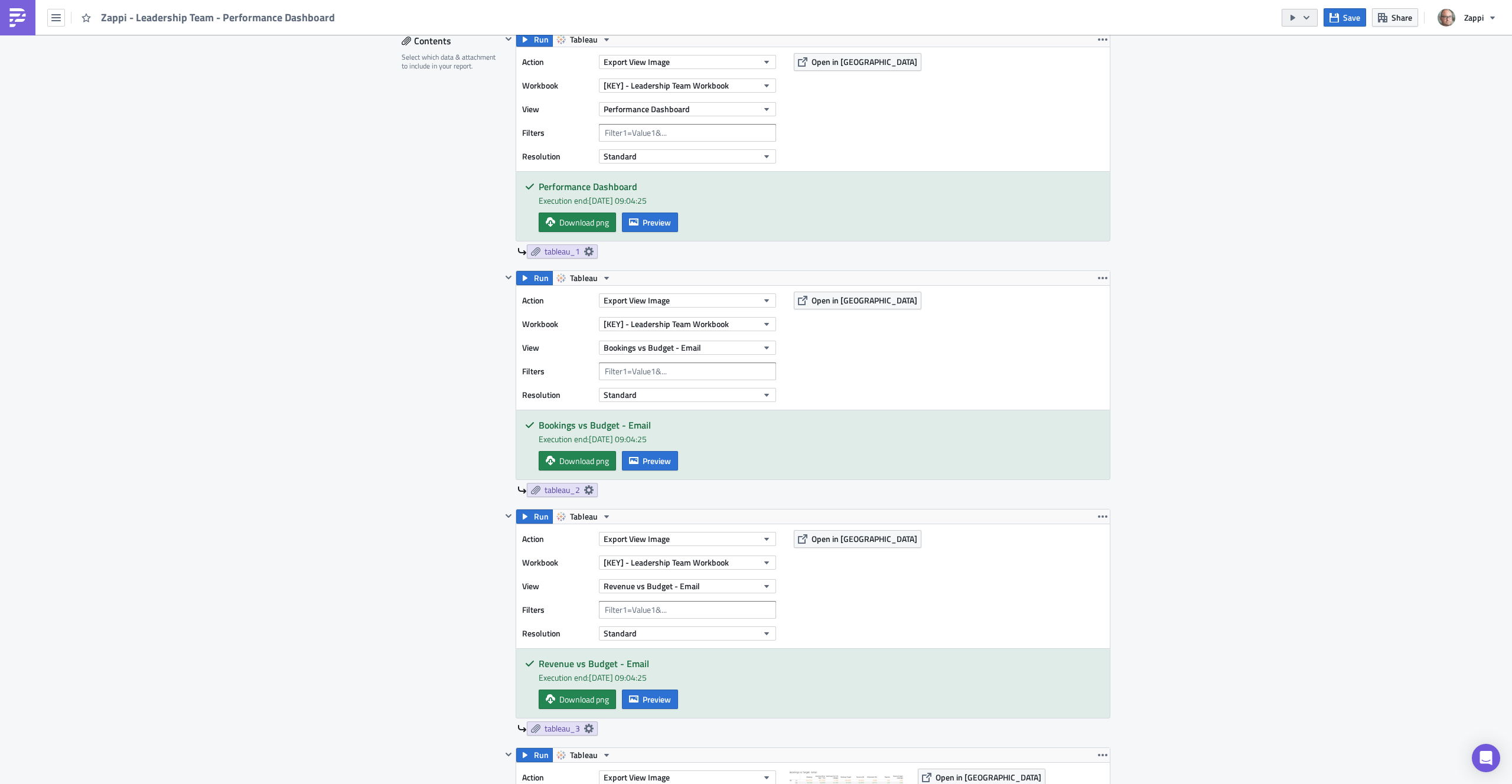
click at [1303, 20] on icon "button" at bounding box center [1306, 18] width 10 height 10
click at [1308, 45] on div "Send Just to Me" at bounding box center [1336, 47] width 92 height 12
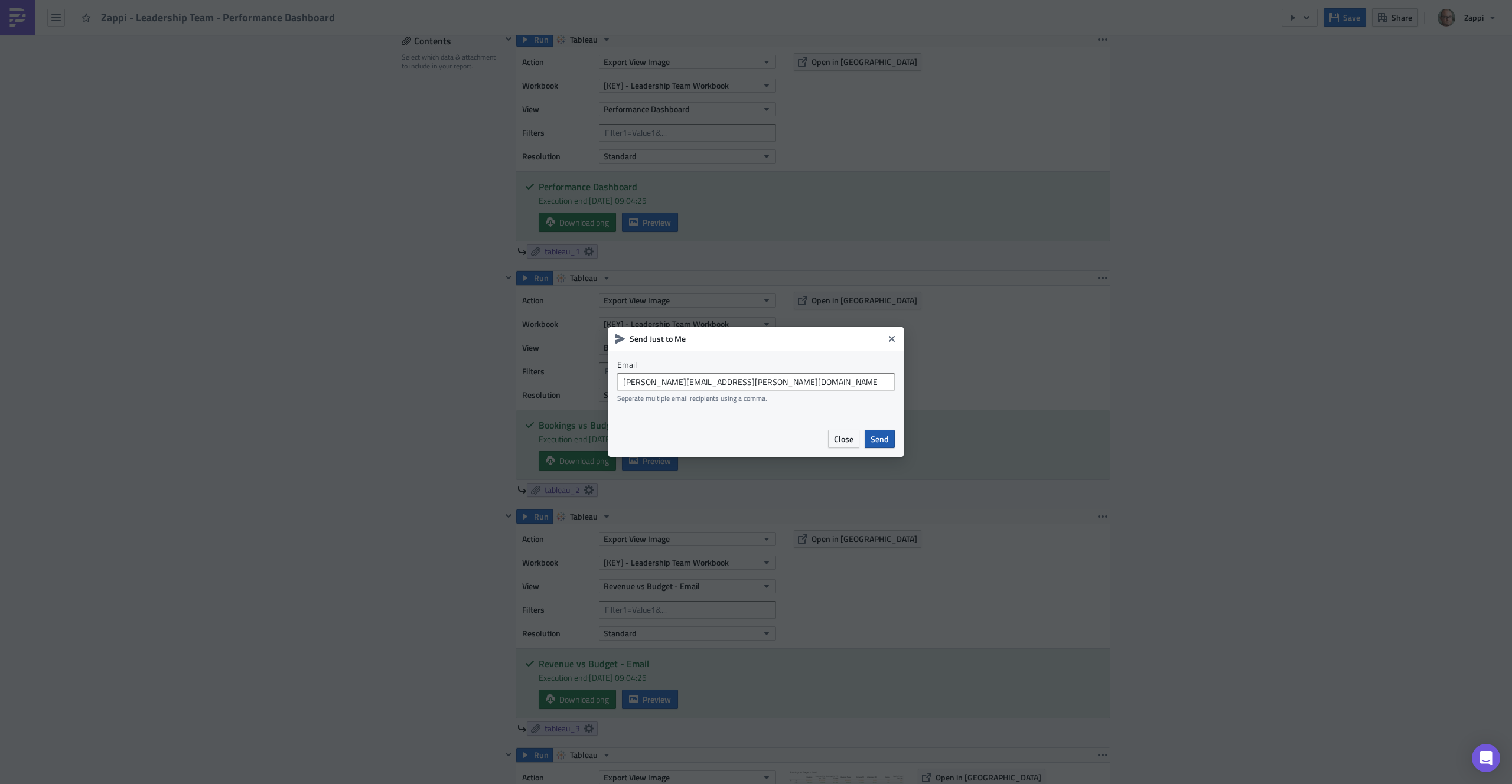
click at [879, 438] on span "Send" at bounding box center [879, 438] width 18 height 12
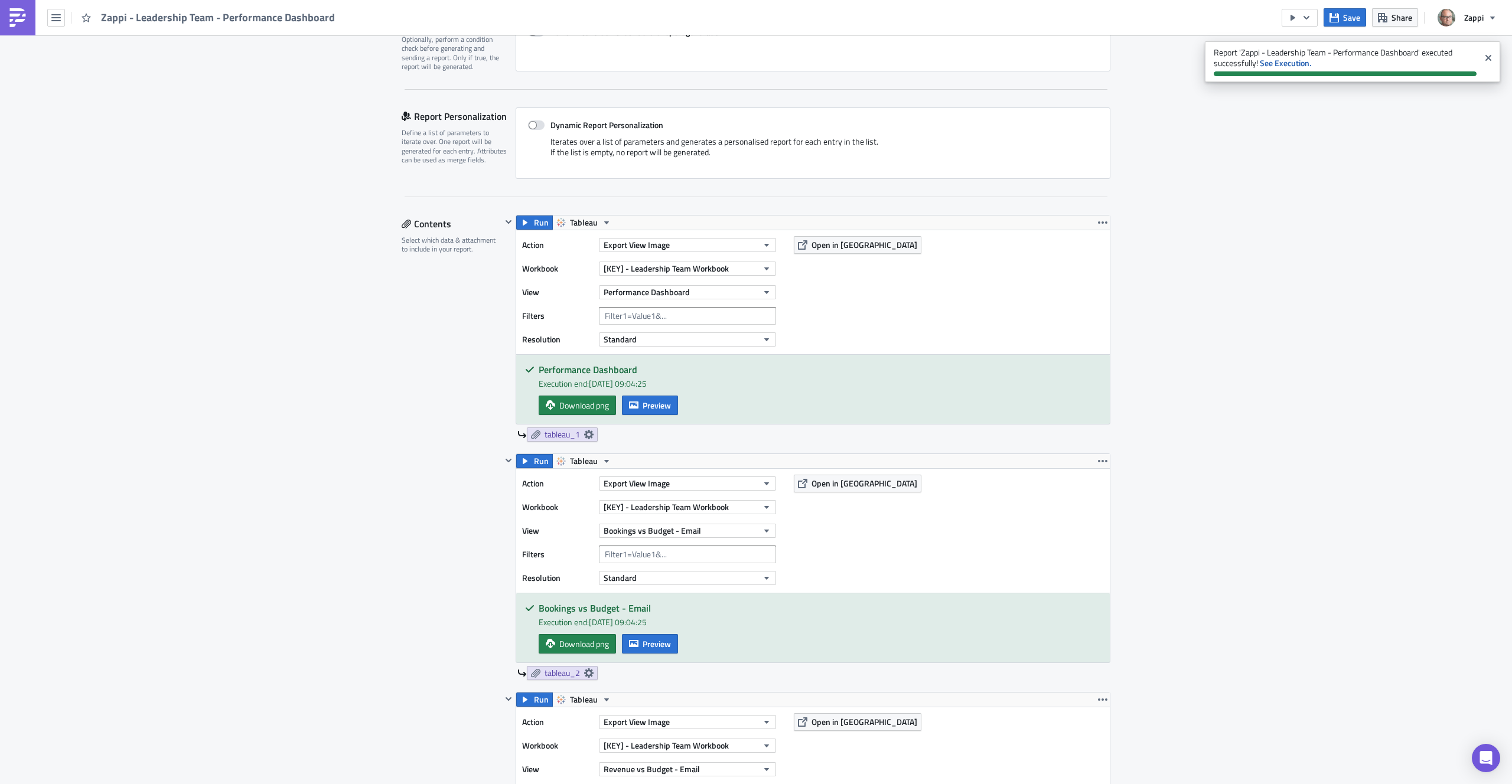
scroll to position [0, 0]
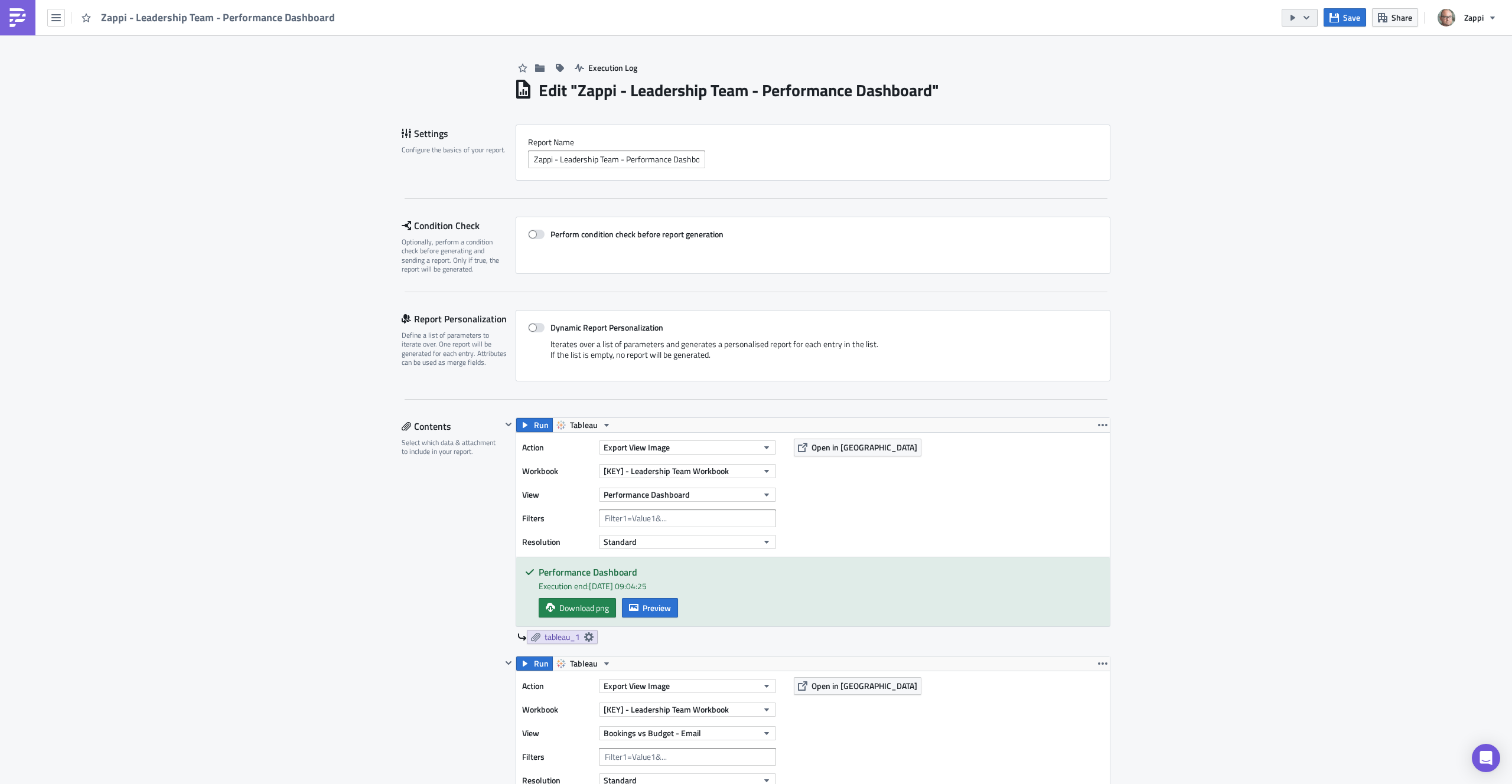
click at [1295, 18] on icon "button" at bounding box center [1293, 18] width 10 height 10
click at [1300, 45] on div "Send Just to Me" at bounding box center [1336, 47] width 92 height 12
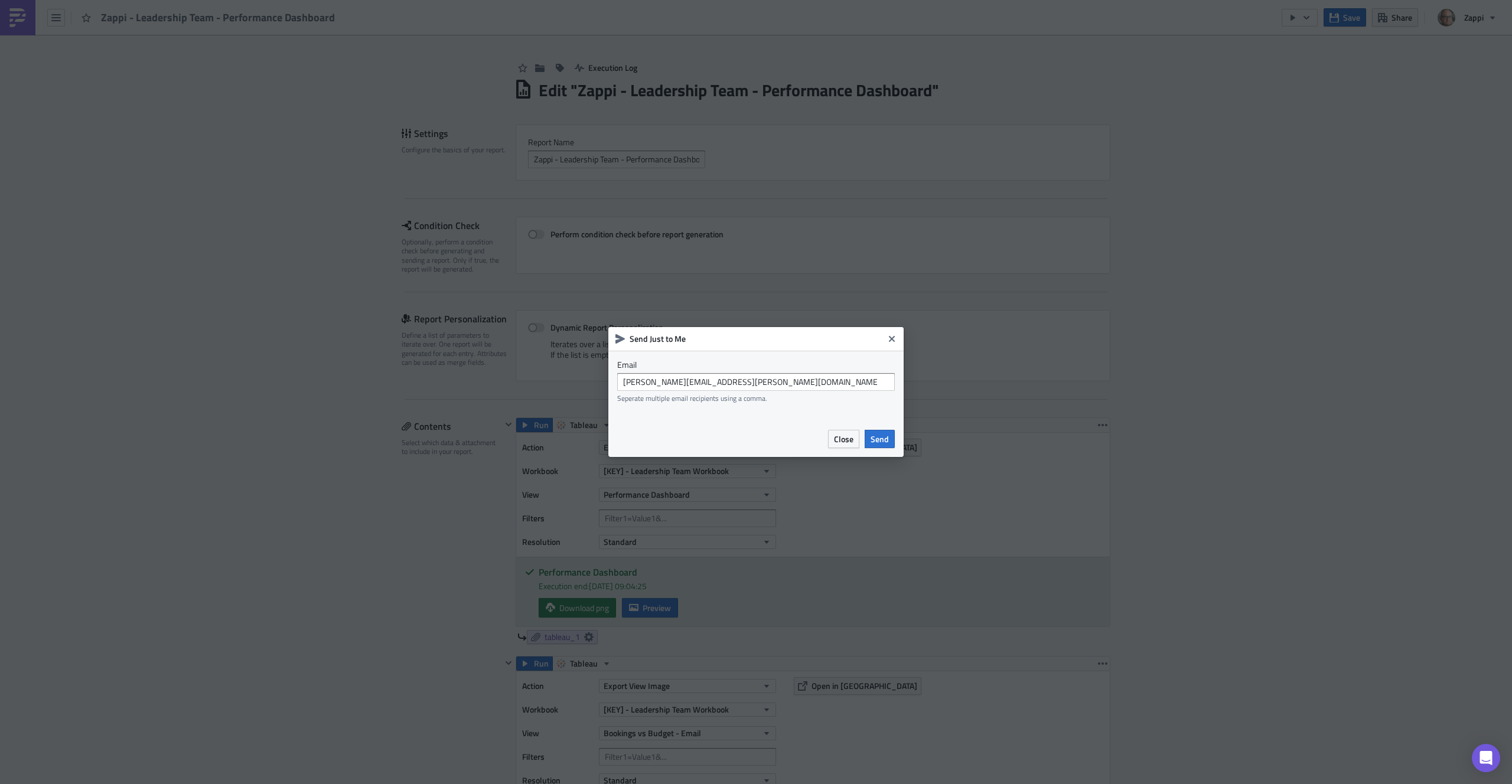
click at [885, 449] on div "Close Send" at bounding box center [756, 438] width 295 height 36
click at [873, 439] on span "Send" at bounding box center [879, 438] width 18 height 12
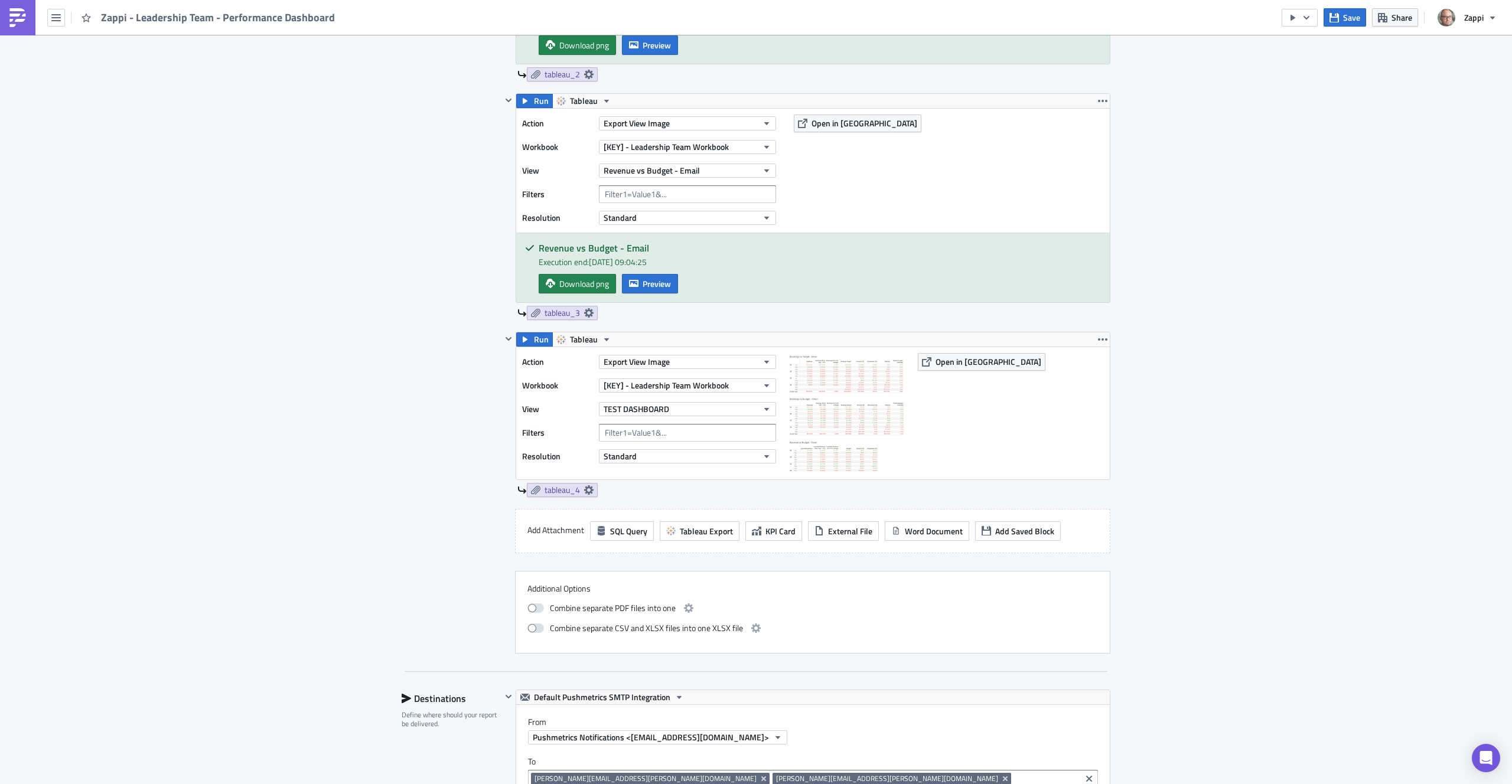
scroll to position [794, 0]
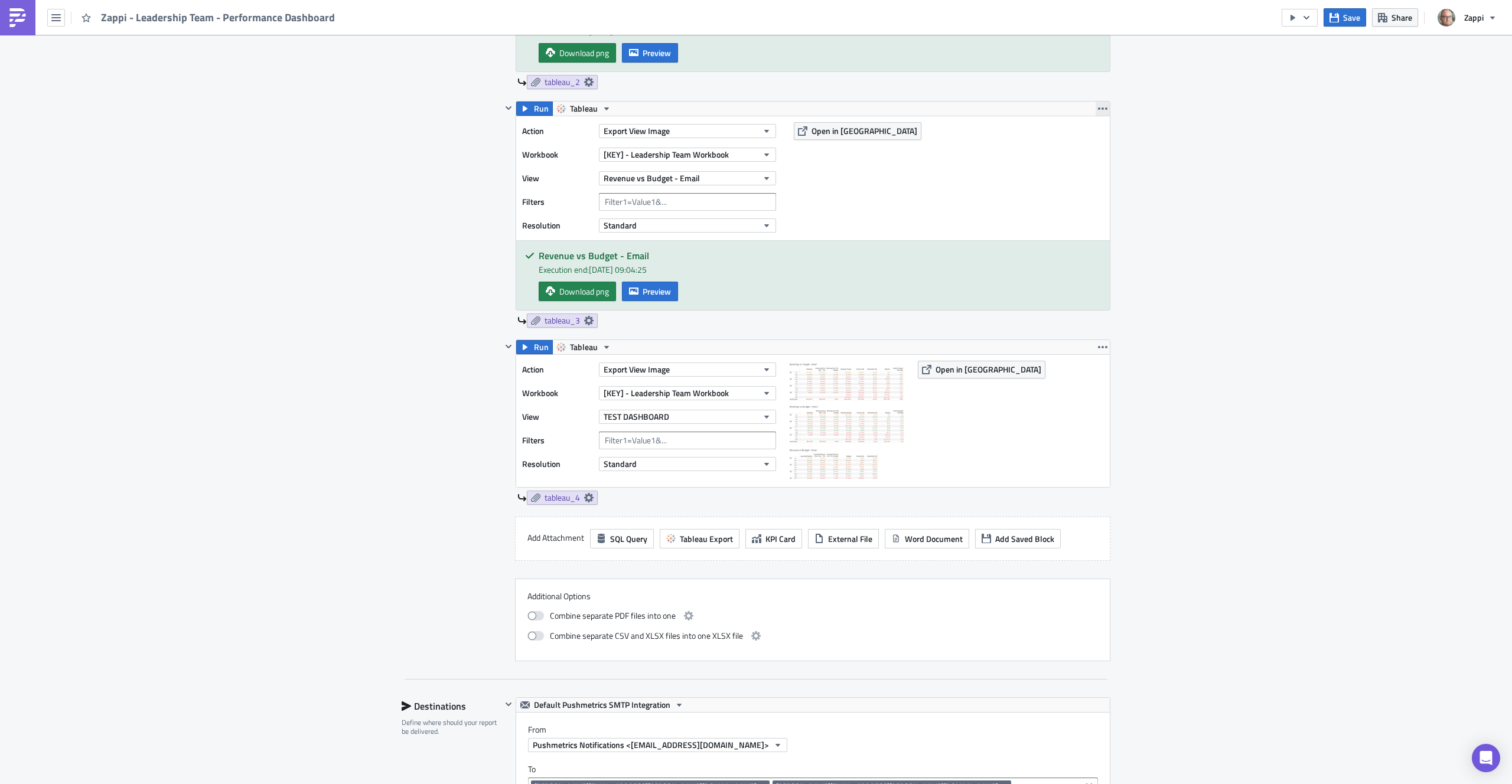
click at [1101, 109] on icon "button" at bounding box center [1103, 108] width 10 height 10
click at [1087, 178] on div "Remove" at bounding box center [1105, 179] width 78 height 12
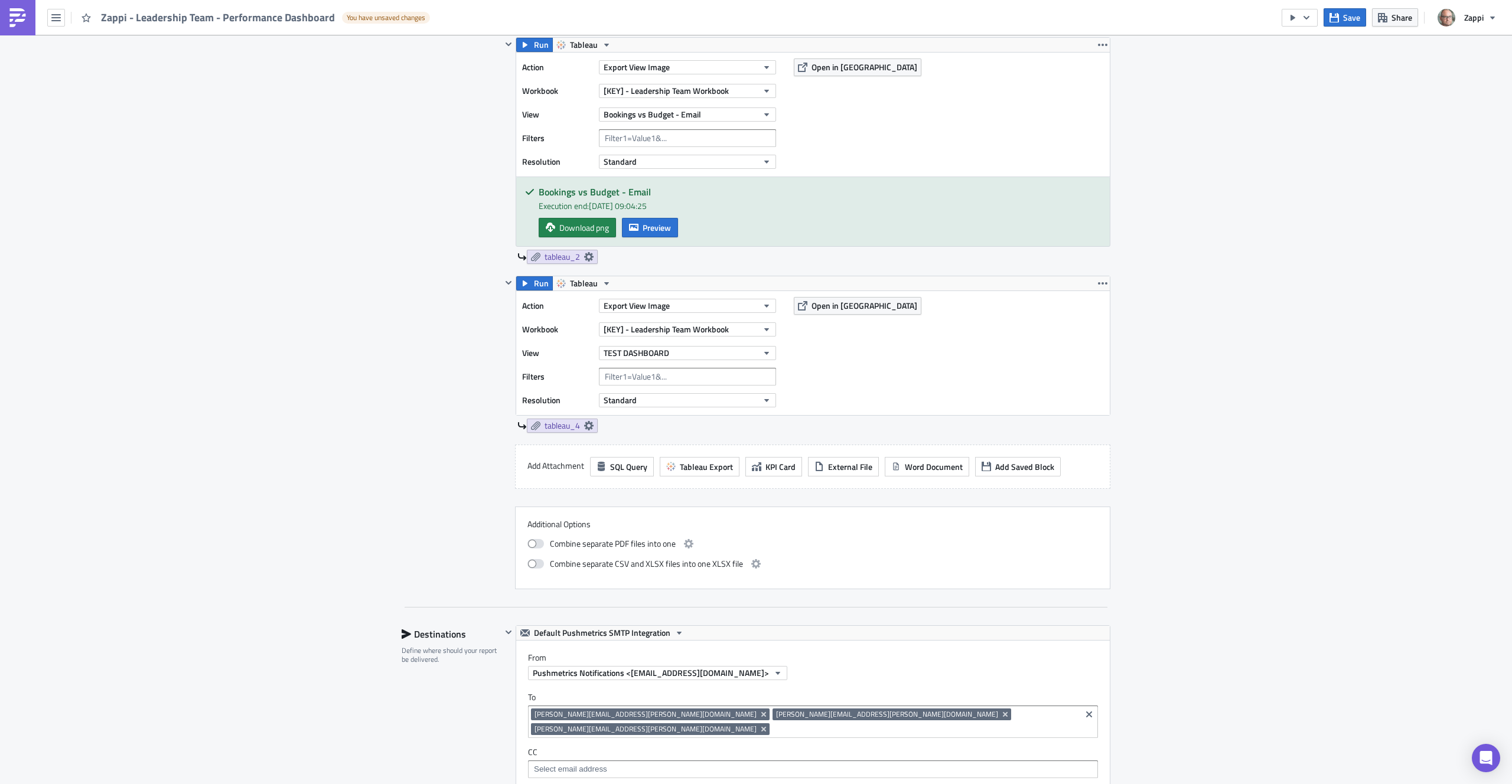
scroll to position [488, 0]
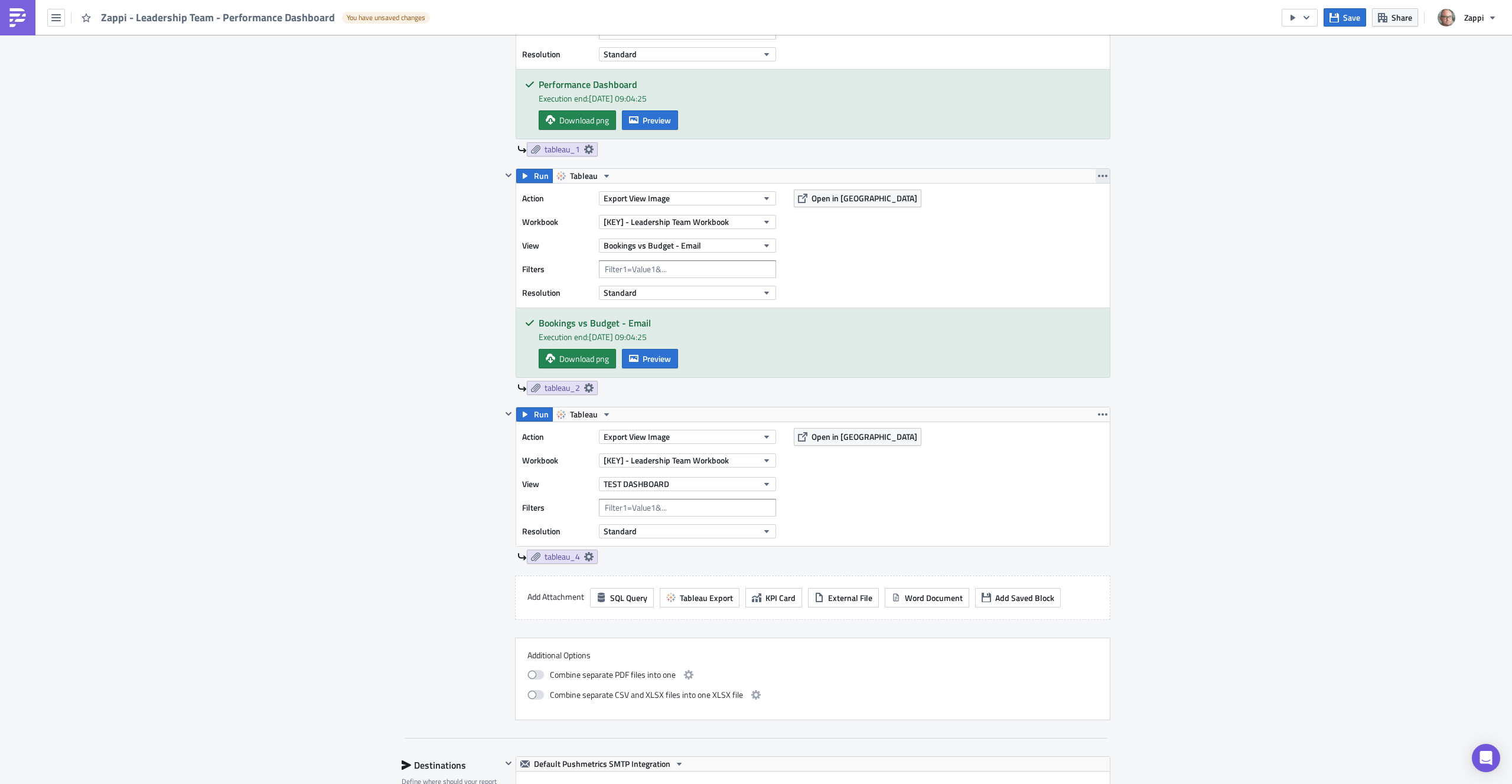
click at [1101, 176] on icon "button" at bounding box center [1103, 176] width 10 height 10
click at [1084, 244] on div "Remove" at bounding box center [1105, 246] width 78 height 12
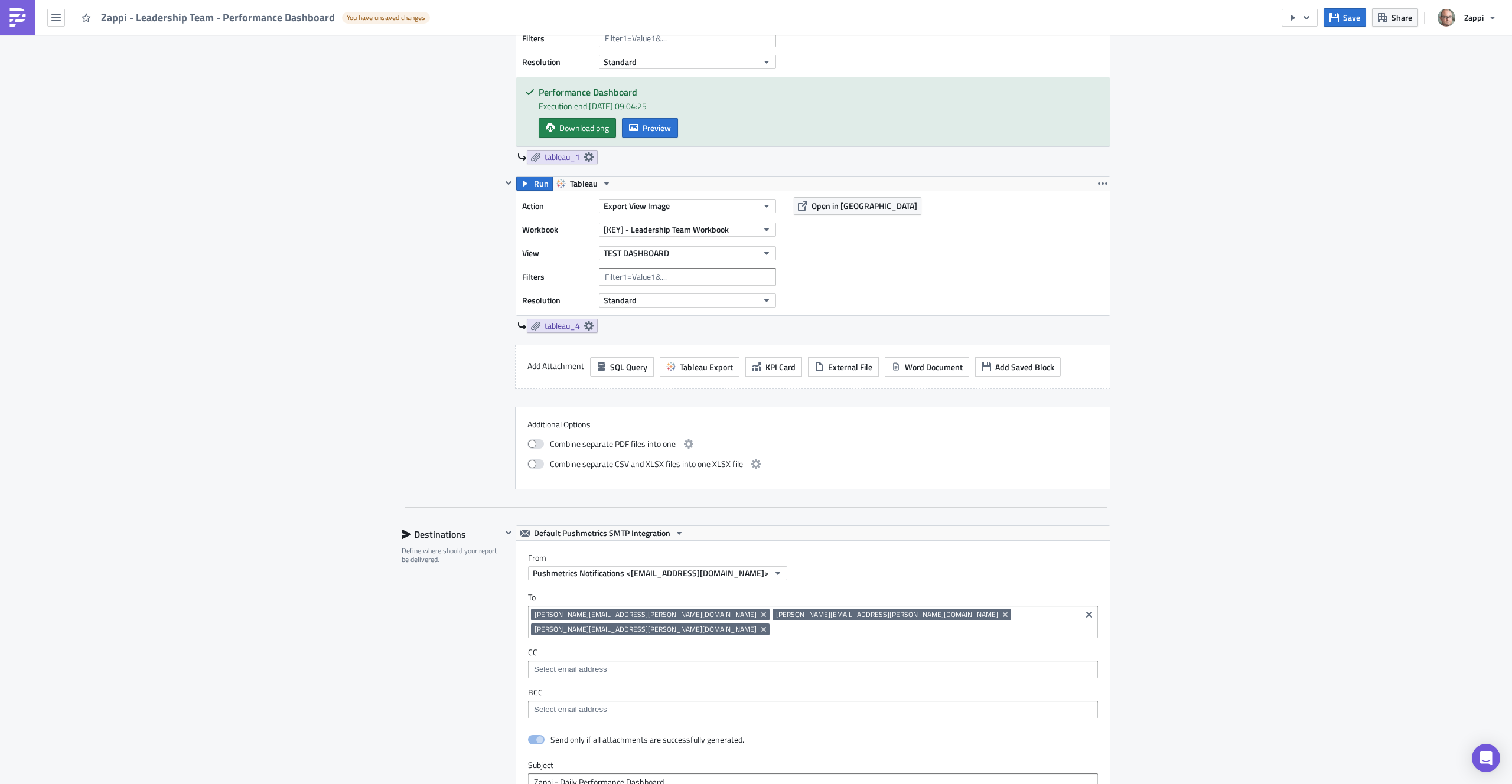
scroll to position [258, 0]
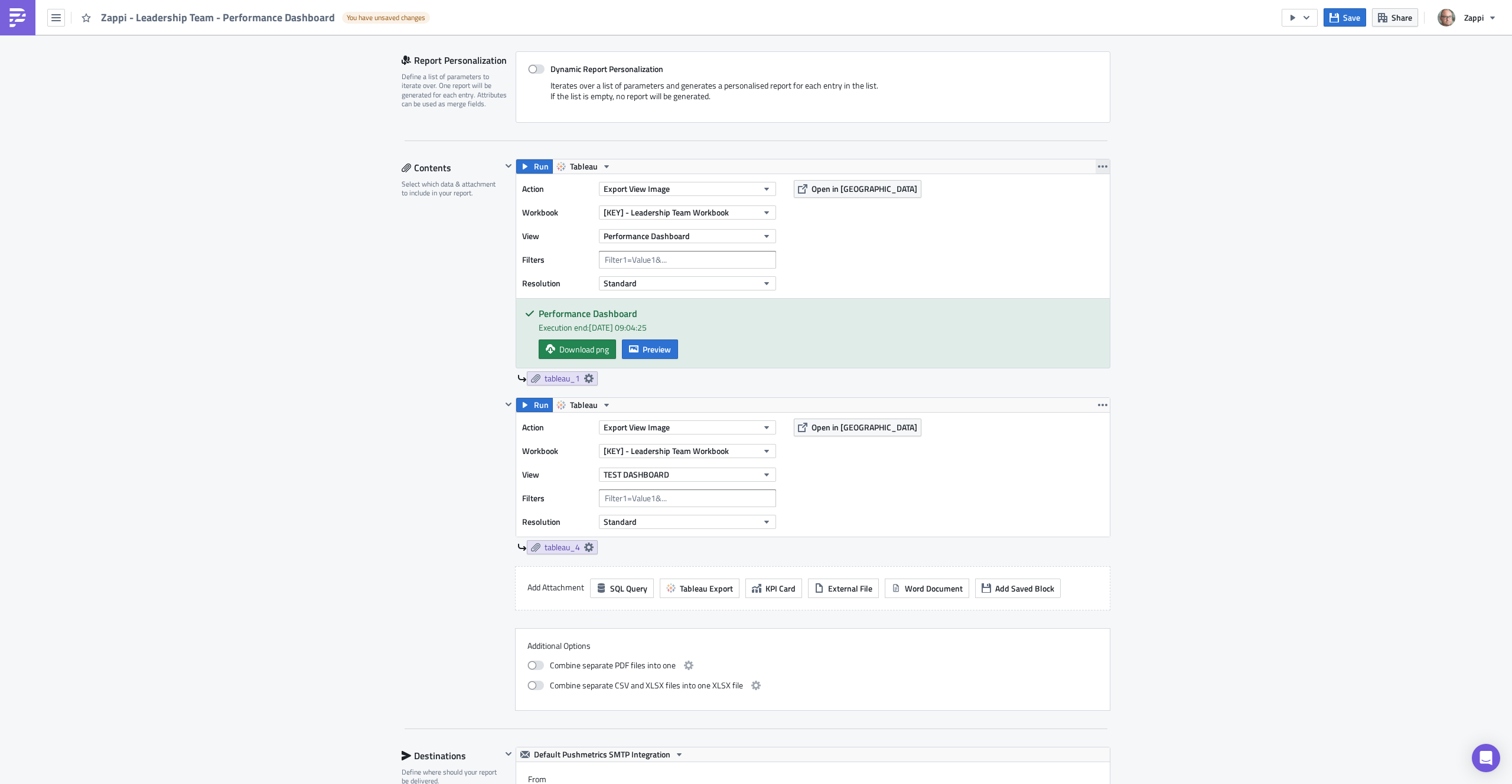
click at [1103, 164] on icon "button" at bounding box center [1103, 166] width 10 height 10
click at [1079, 233] on div "Remove" at bounding box center [1105, 236] width 78 height 12
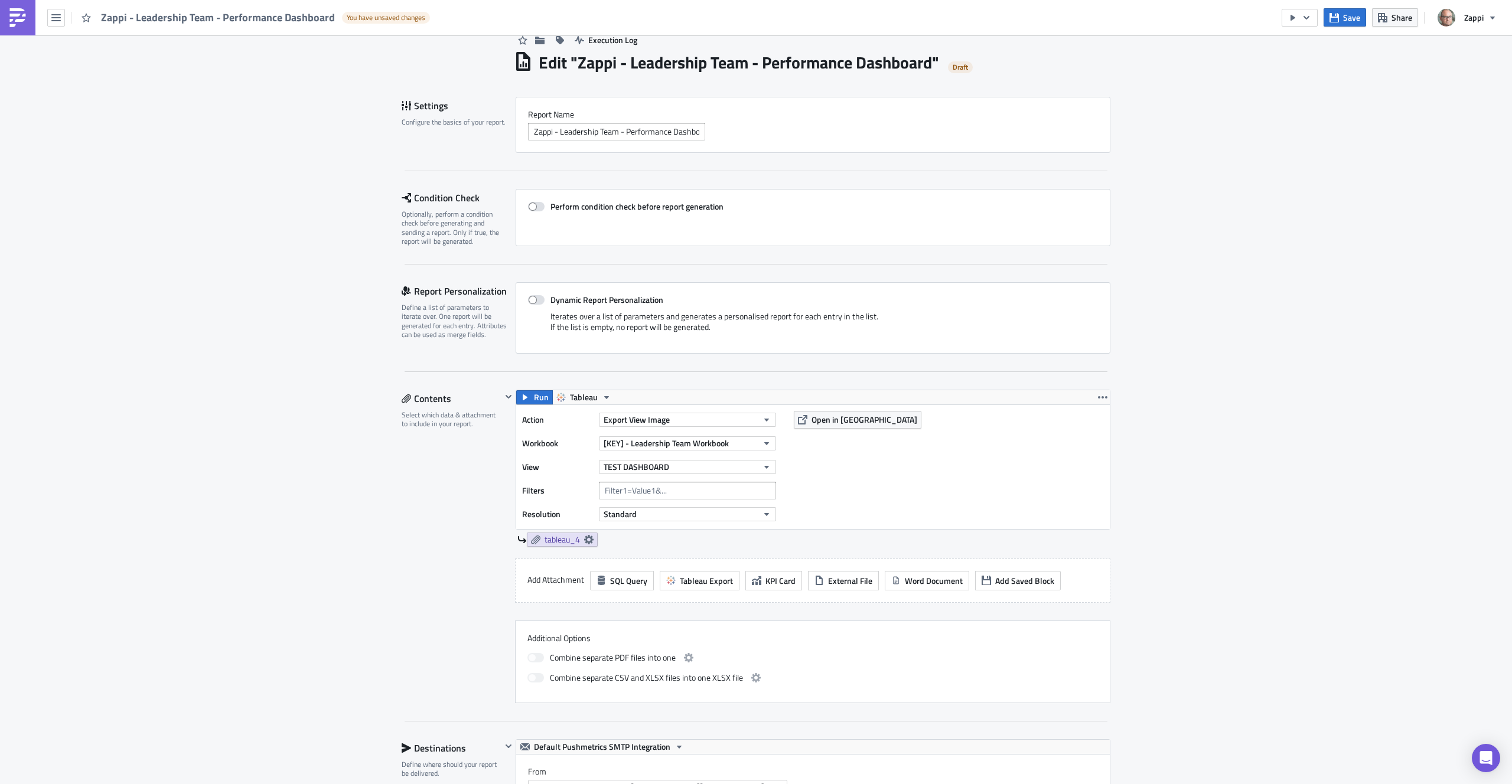
scroll to position [0, 0]
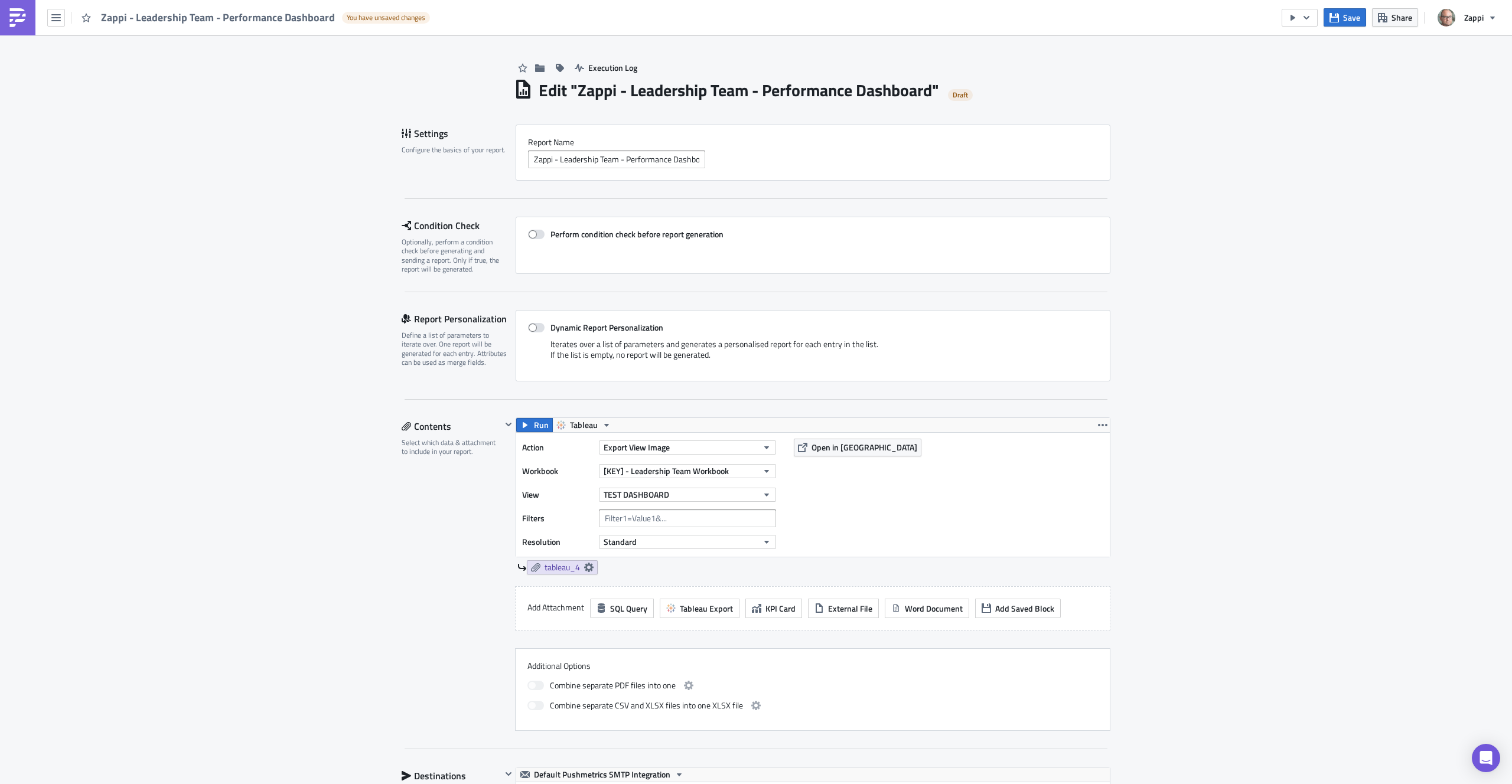
click at [1036, 483] on div "Action Export View Image Workbook [KEY] - Leadership Team Workbook View TEST DA…" at bounding box center [813, 494] width 594 height 124
click at [653, 496] on span "TEST DASHBOARD" at bounding box center [637, 494] width 66 height 12
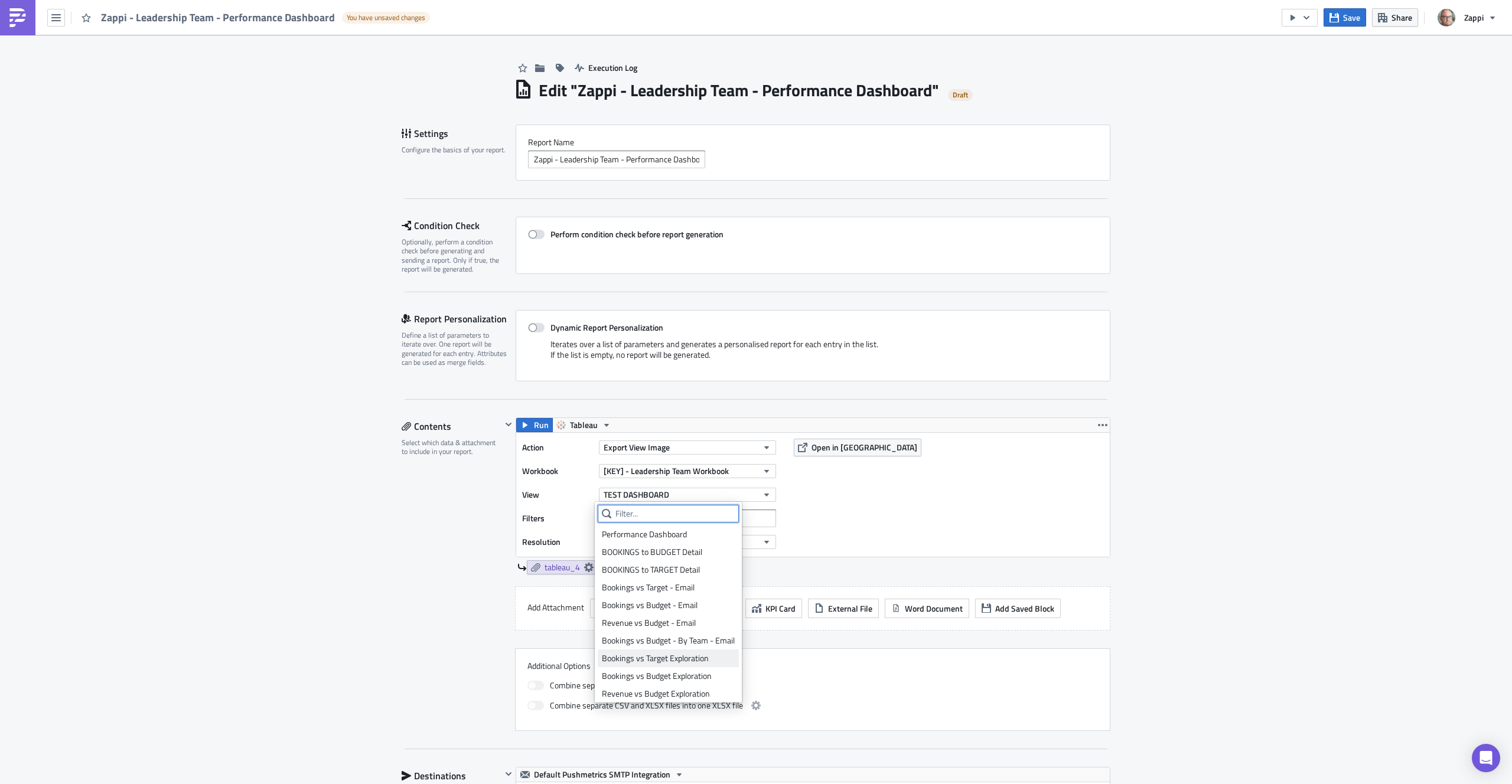
scroll to position [38, 0]
click at [717, 678] on div "Leadership Email - Dashboard 1" at bounding box center [669, 673] width 133 height 12
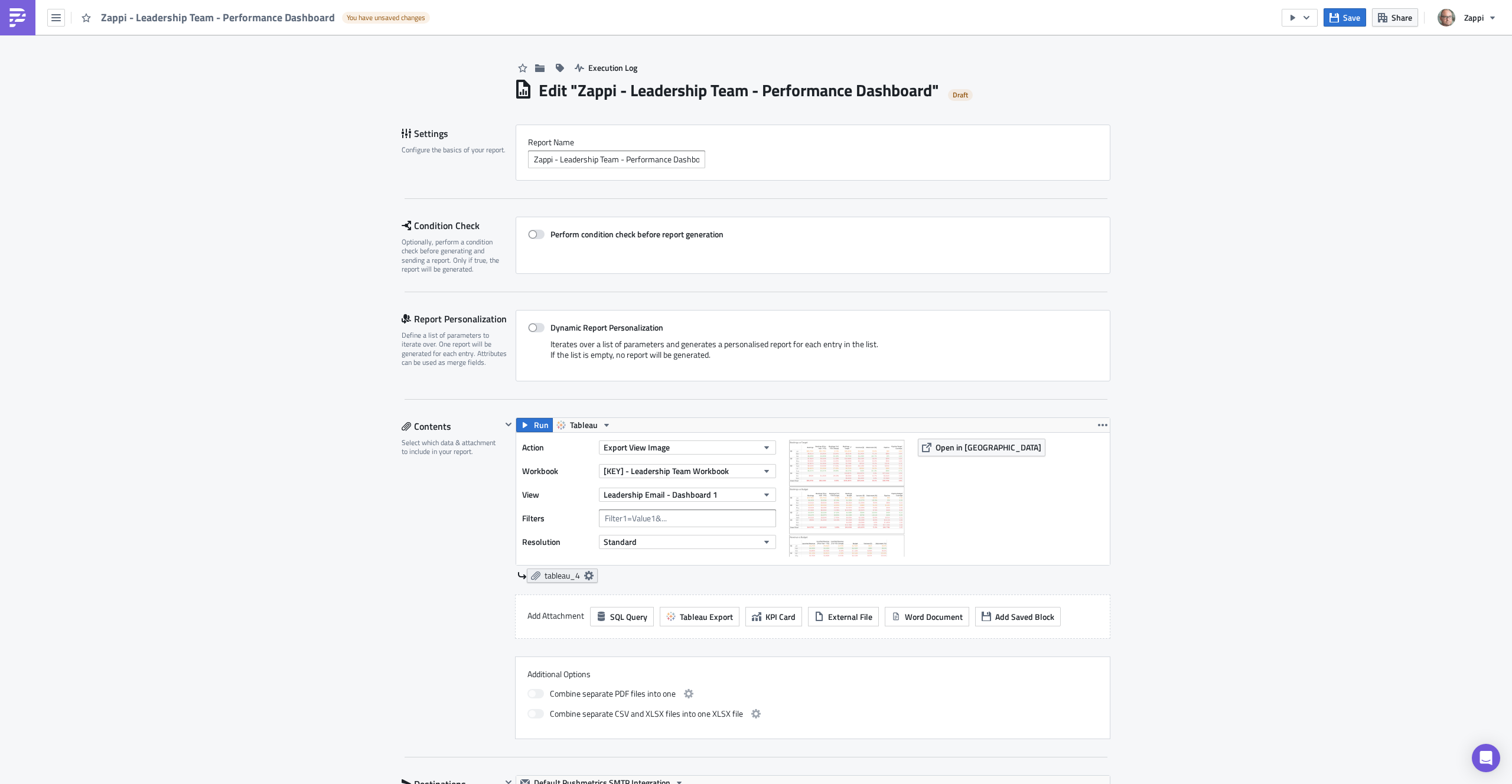
click at [558, 573] on span "tableau_4" at bounding box center [562, 575] width 35 height 11
click at [417, 625] on label "Embed view image in email body" at bounding box center [481, 624] width 201 height 11
click at [391, 625] on input "Embed view image in email body" at bounding box center [387, 624] width 7 height 7
checkbox input "true"
click at [424, 537] on div "Contents Select which data & attachment to include in your report." at bounding box center [452, 578] width 100 height 322
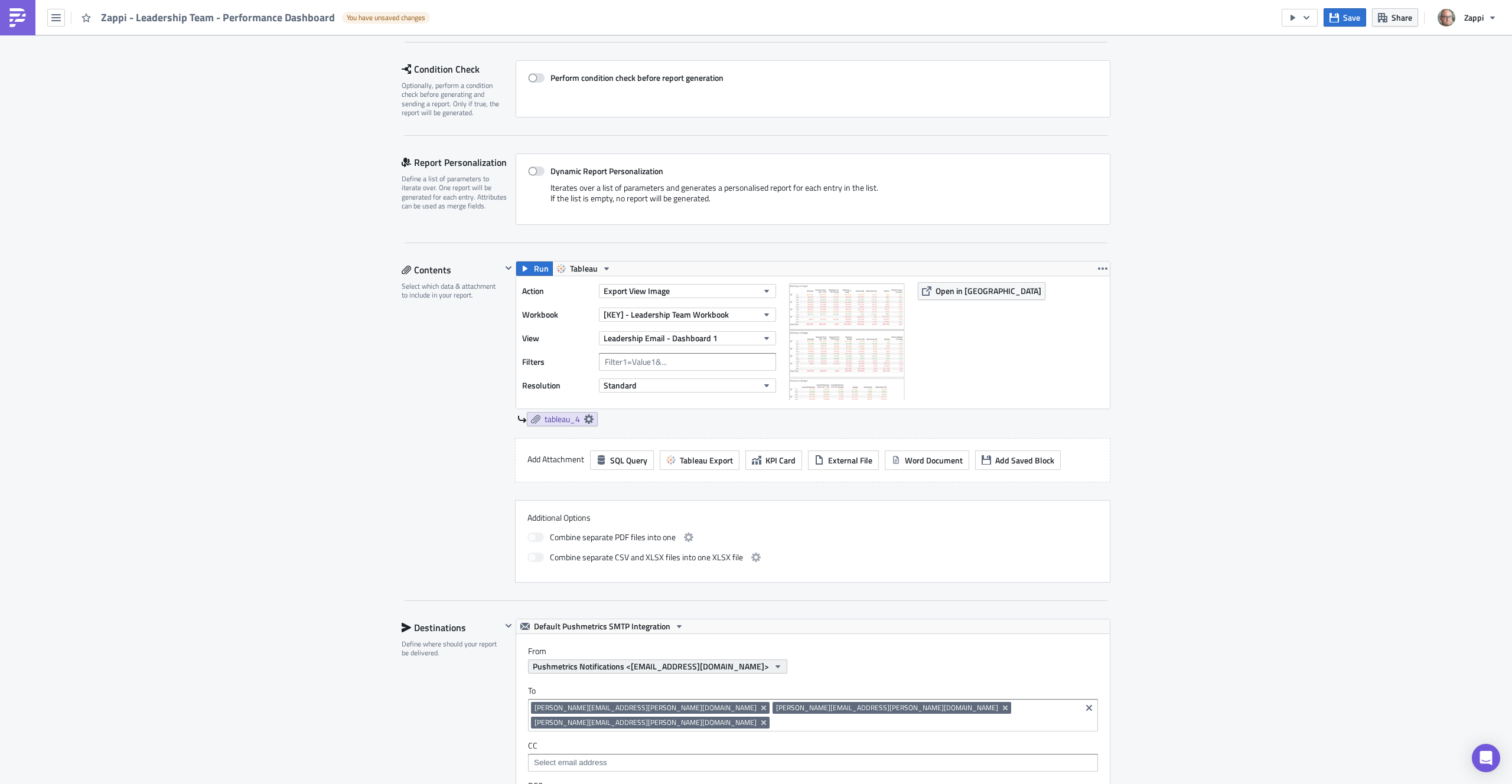
scroll to position [288, 0]
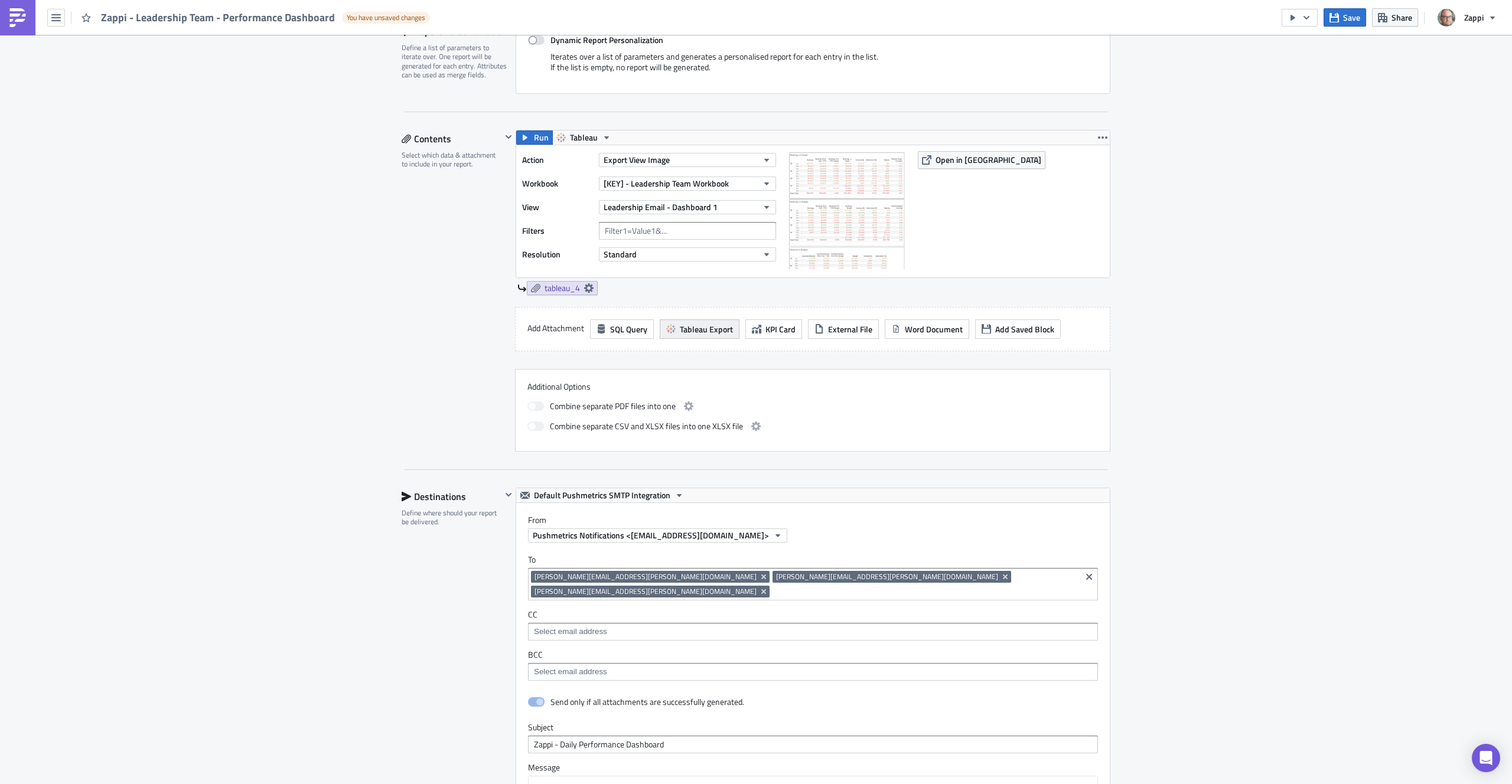
click at [695, 333] on span "Tableau Export" at bounding box center [707, 329] width 53 height 12
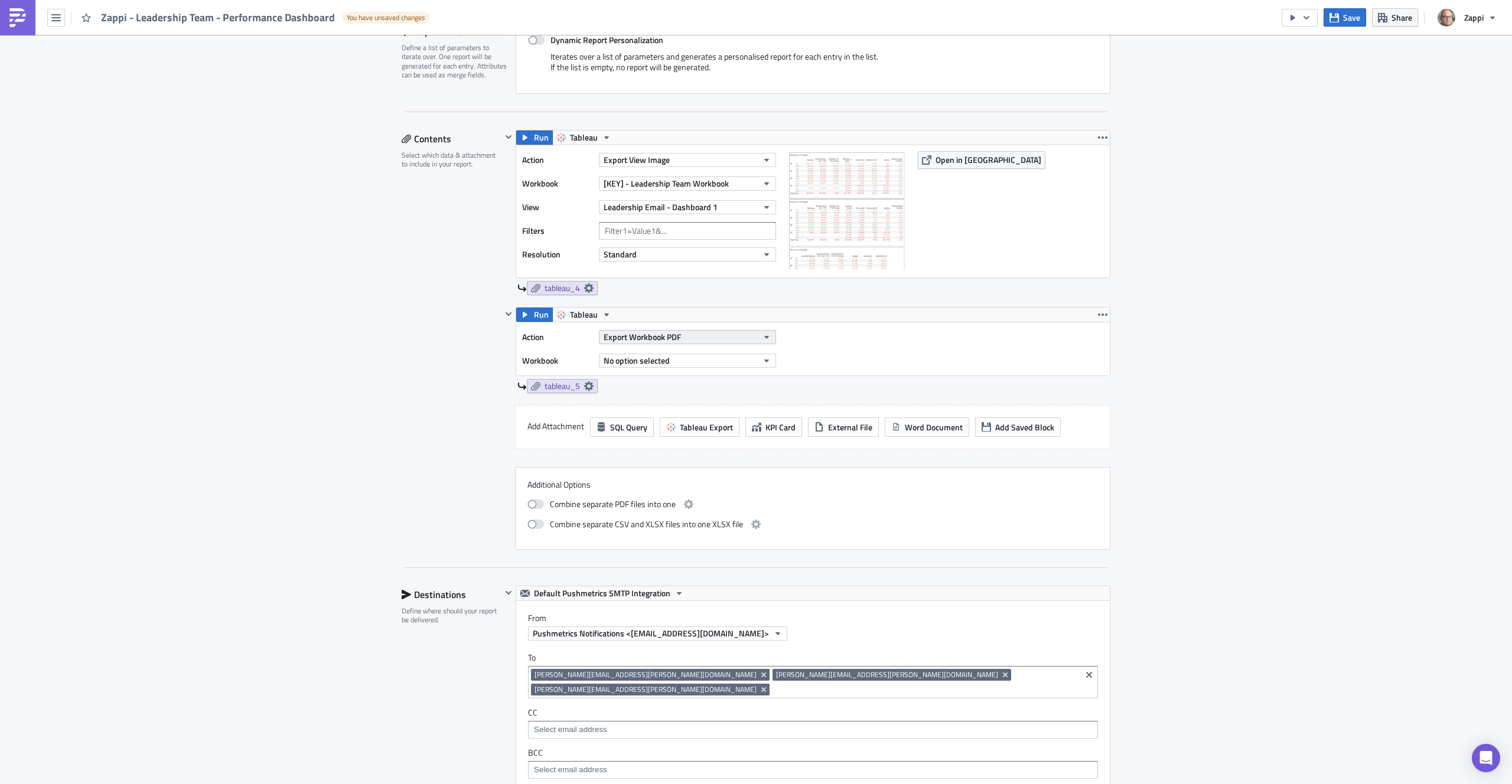
click at [636, 335] on span "Export Workbook PDF" at bounding box center [643, 337] width 78 height 12
click at [659, 447] on div "Export View Image" at bounding box center [652, 451] width 102 height 12
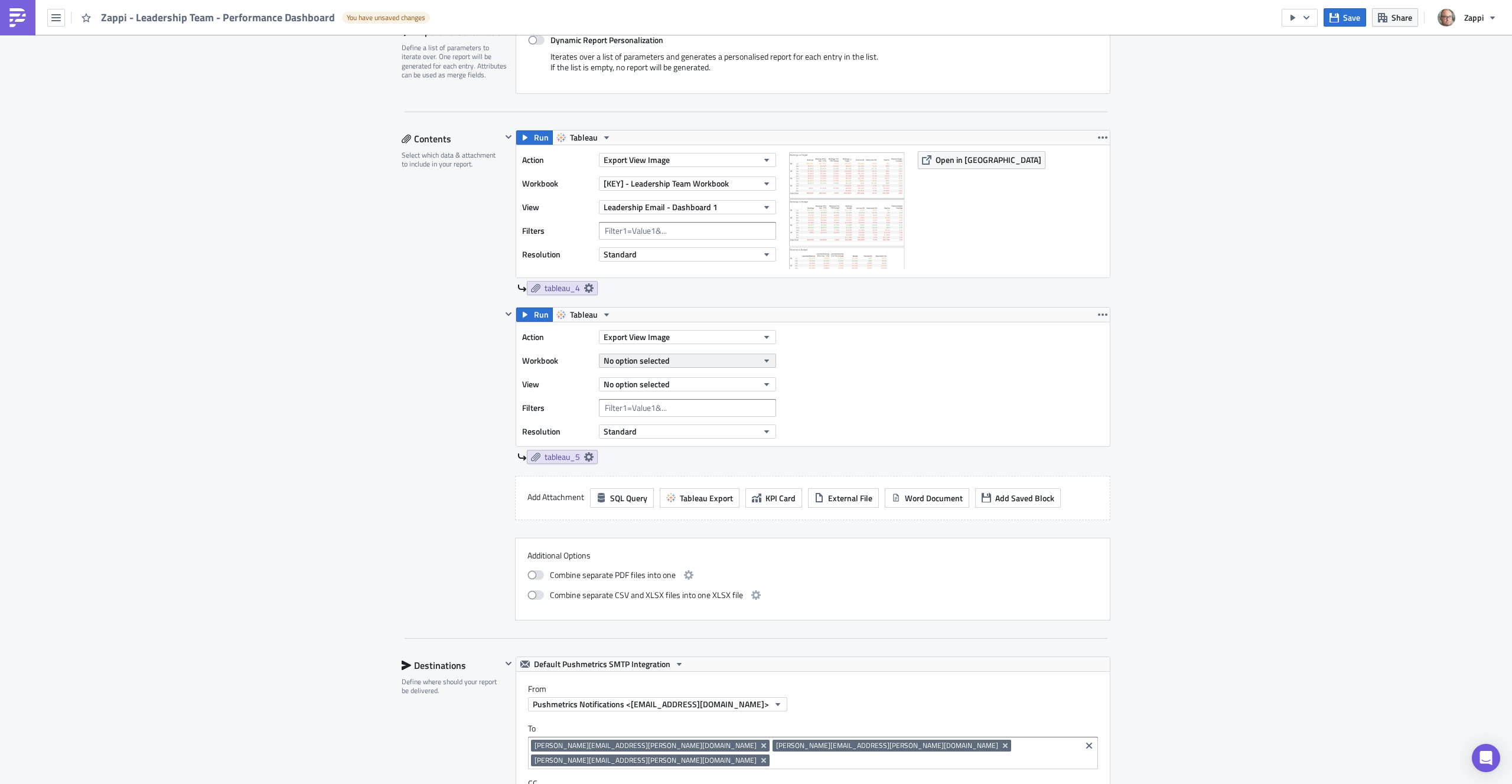
click at [642, 362] on span "No option selected" at bounding box center [637, 360] width 66 height 12
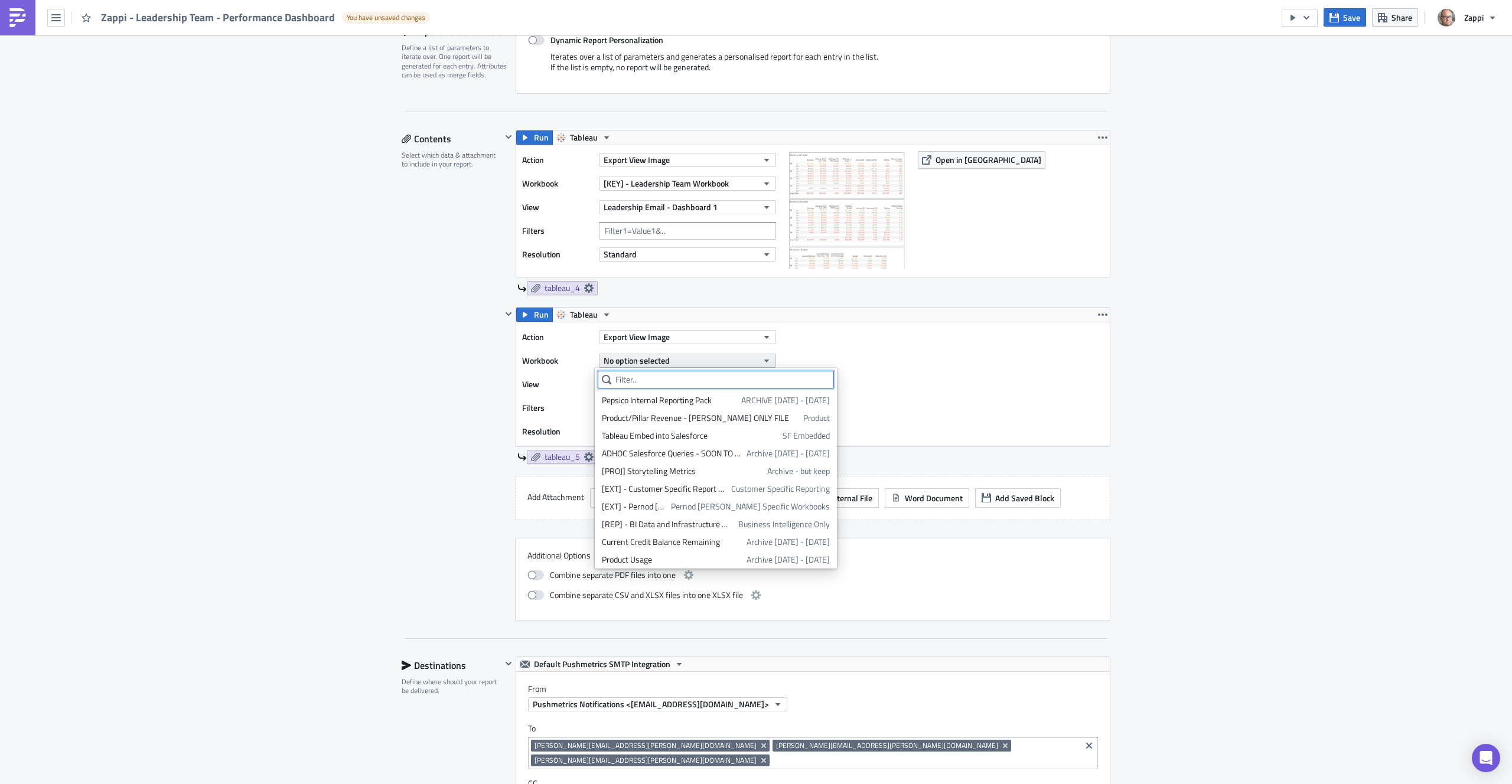
type input "l"
type input "E"
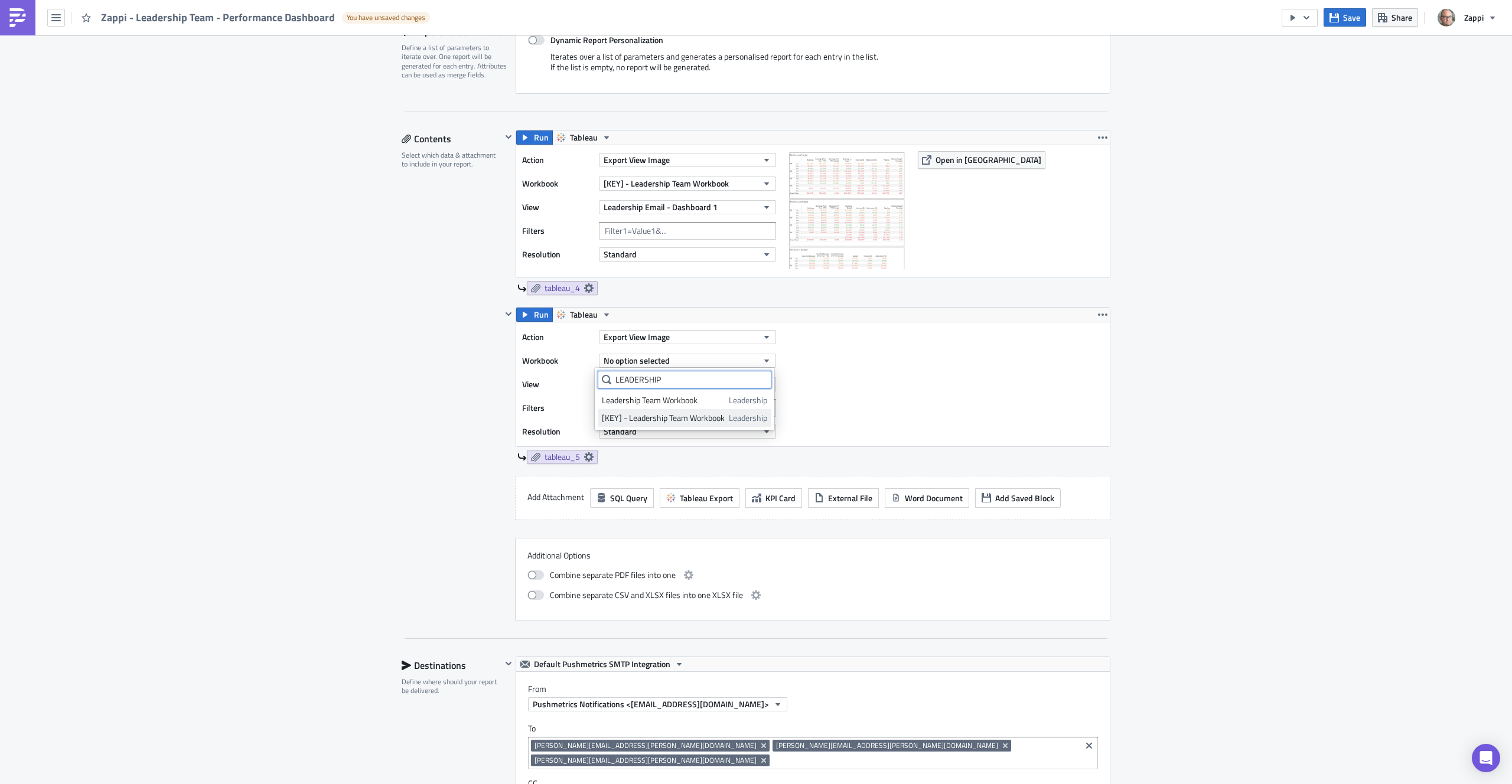
type input "LEADERSHIP"
click at [709, 414] on div "[KEY] - Leadership Team Workbook" at bounding box center [663, 418] width 123 height 12
click at [638, 387] on span "No option selected" at bounding box center [637, 384] width 66 height 12
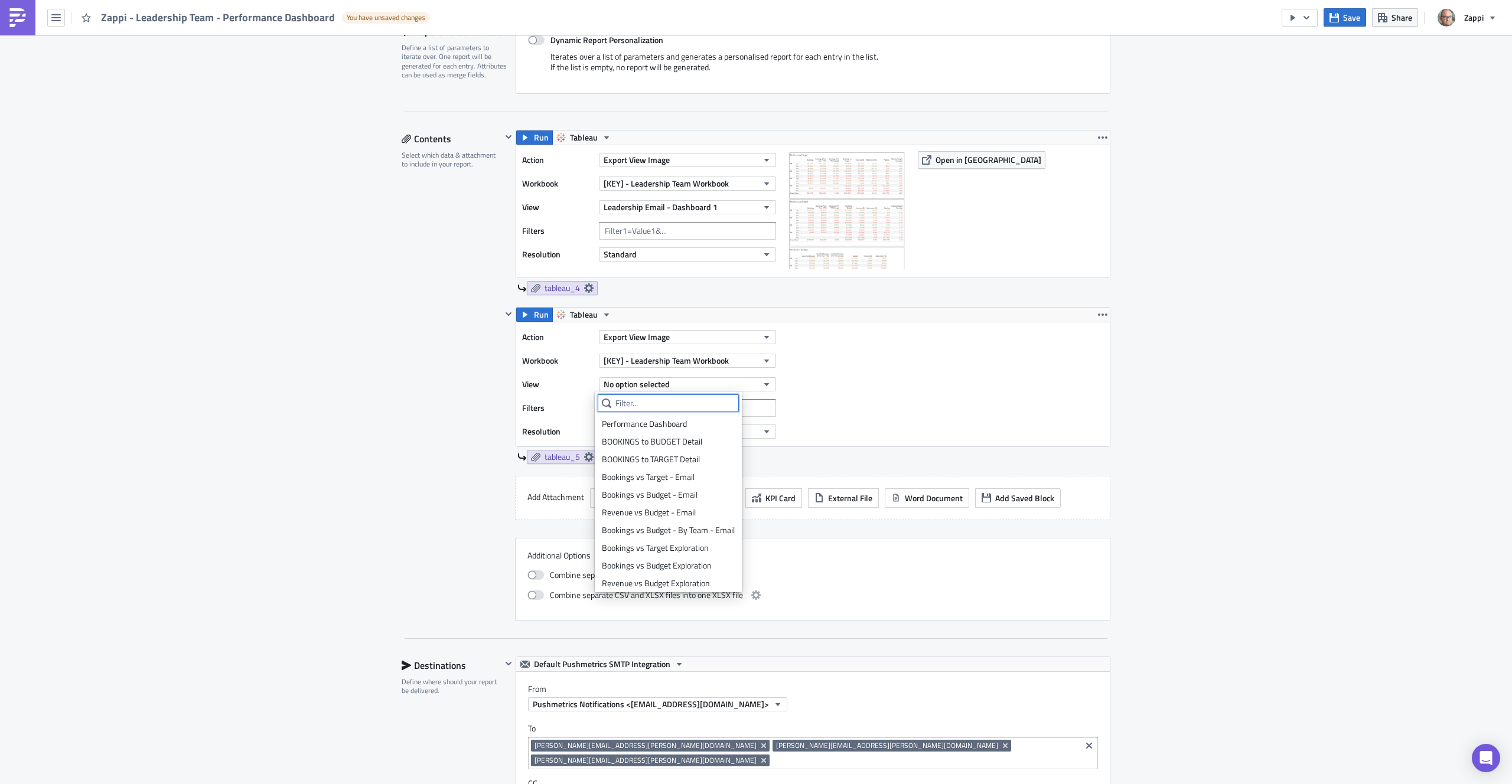
scroll to position [38, 0]
click at [704, 576] on div "Leadership Email - Dashboard 2" at bounding box center [669, 580] width 133 height 12
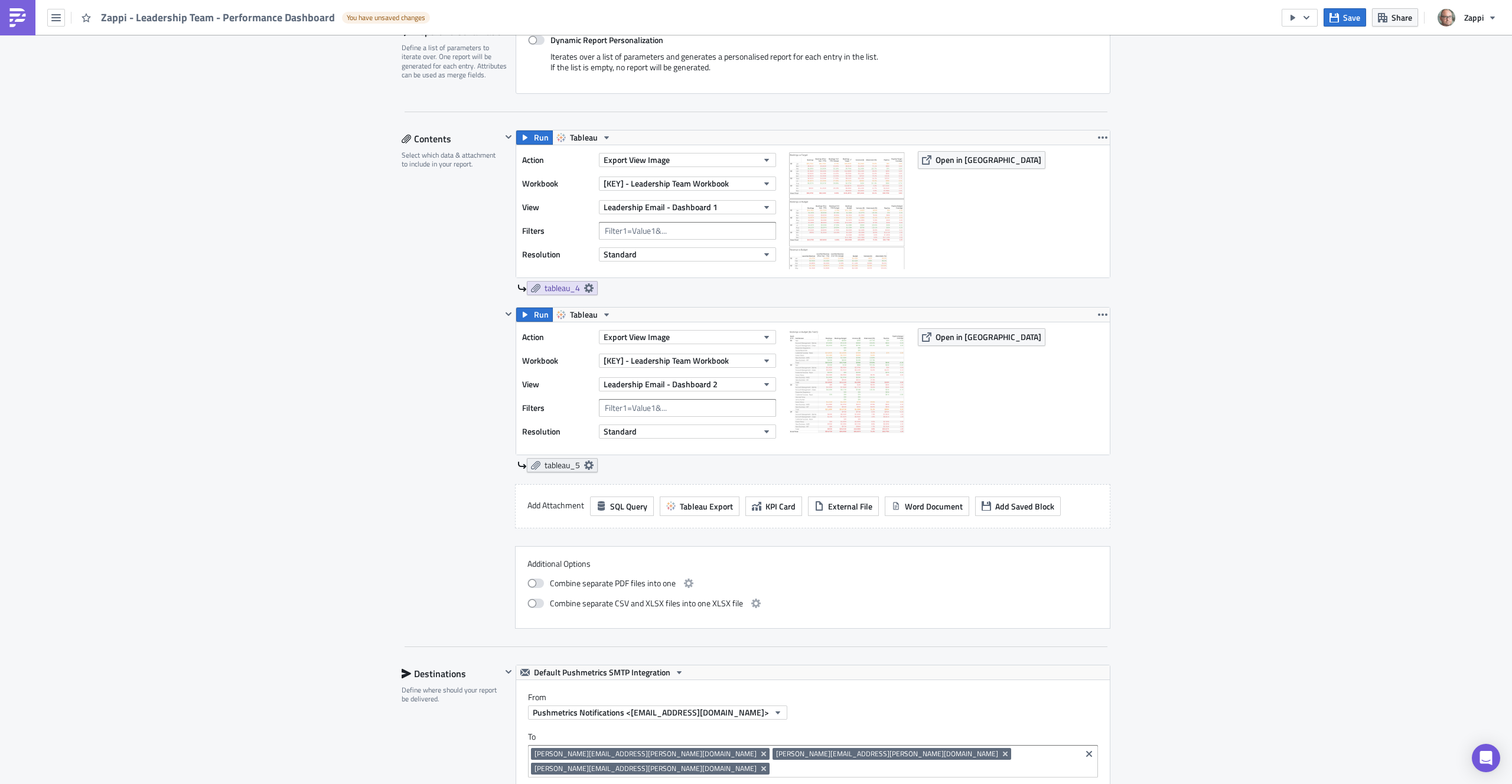
click at [560, 468] on span "tableau_5" at bounding box center [562, 465] width 35 height 11
click at [391, 515] on label "Embed view image in email body" at bounding box center [481, 514] width 201 height 11
click at [391, 515] on input "Embed view image in email body" at bounding box center [387, 514] width 7 height 7
checkbox input "true"
click at [1131, 450] on div "Execution Log Edit " Zappi - Leadership Team - Performance Dashboard " Draft Se…" at bounding box center [756, 583] width 1512 height 1671
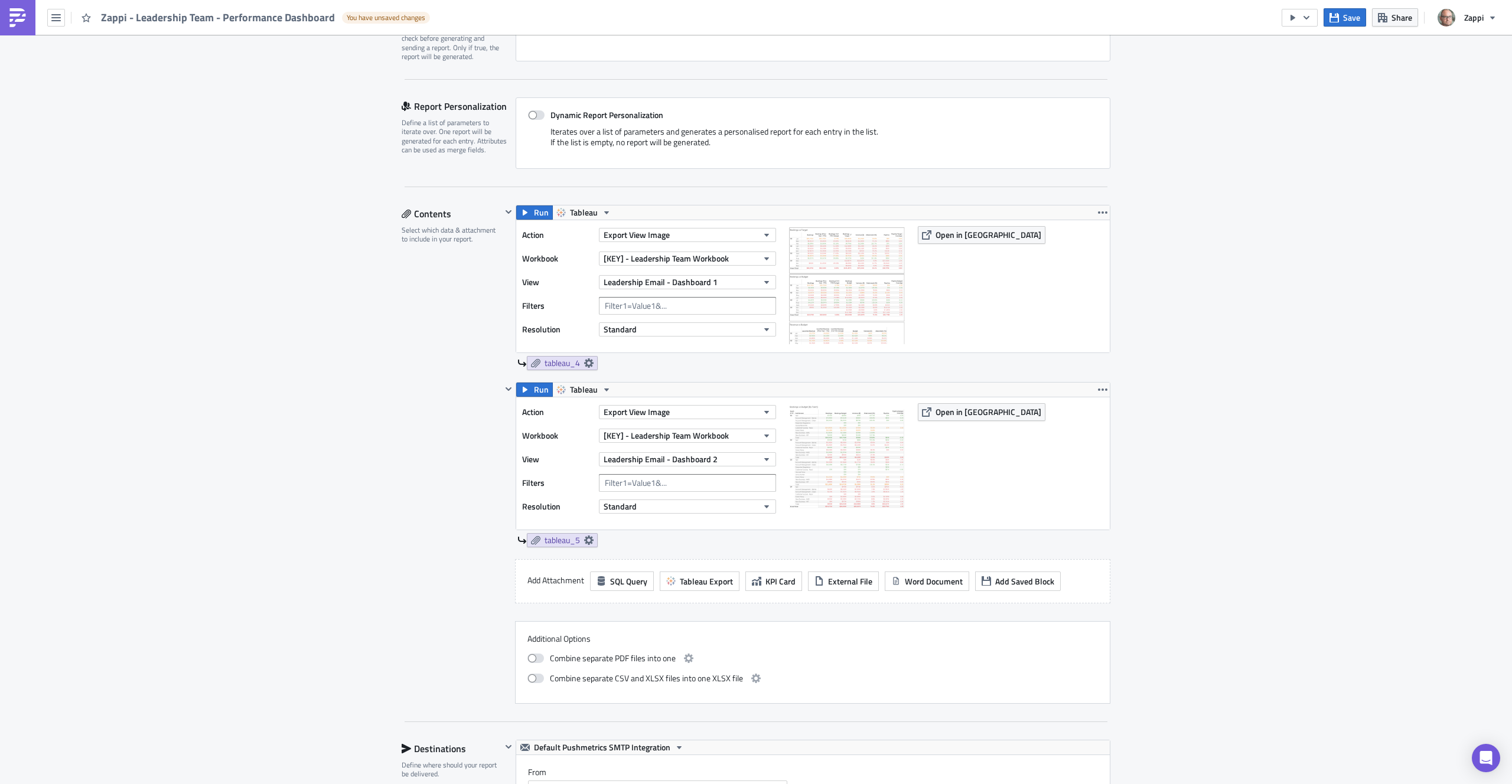
scroll to position [147, 0]
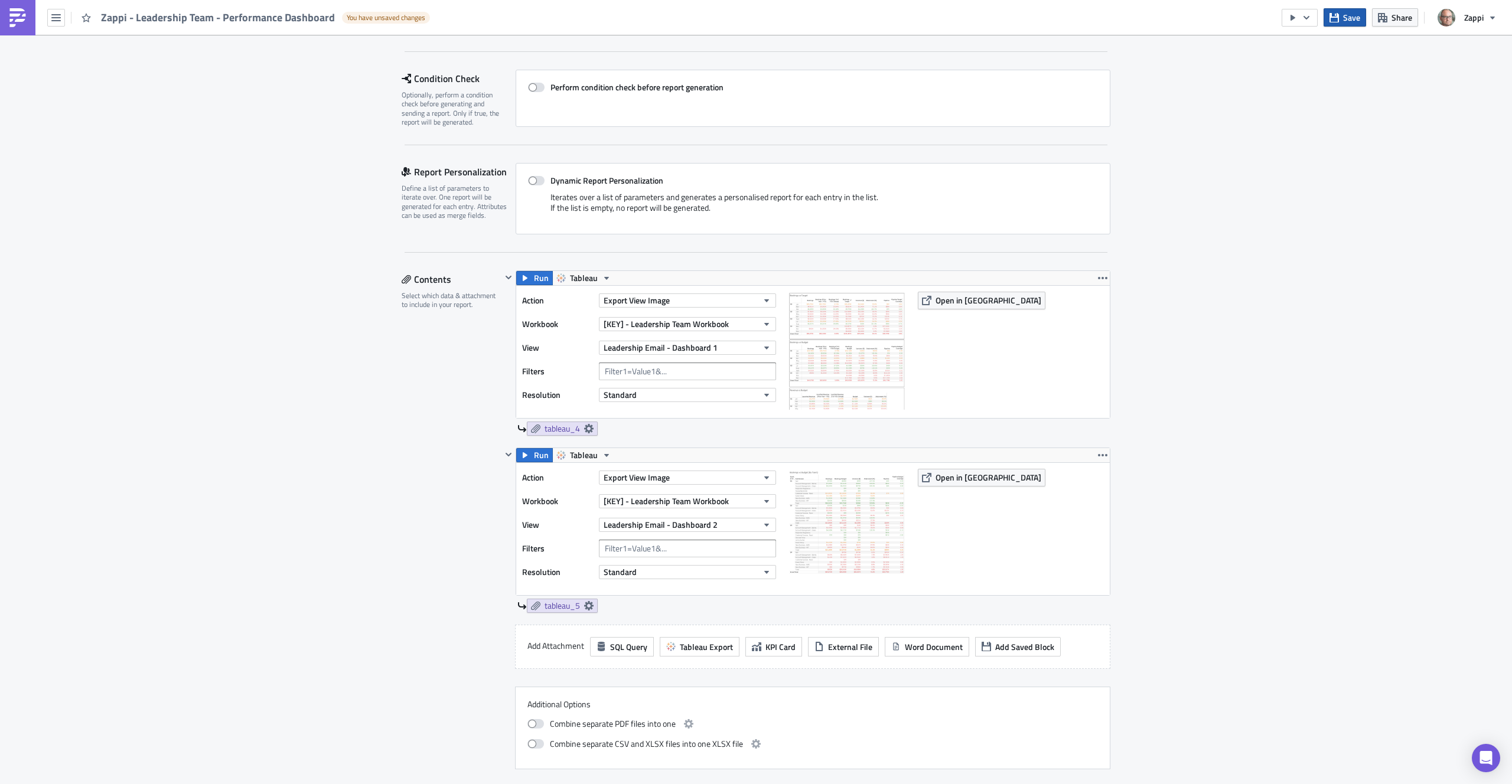
click at [1350, 13] on span "Save" at bounding box center [1352, 17] width 17 height 12
click at [1300, 20] on button "button" at bounding box center [1300, 18] width 36 height 18
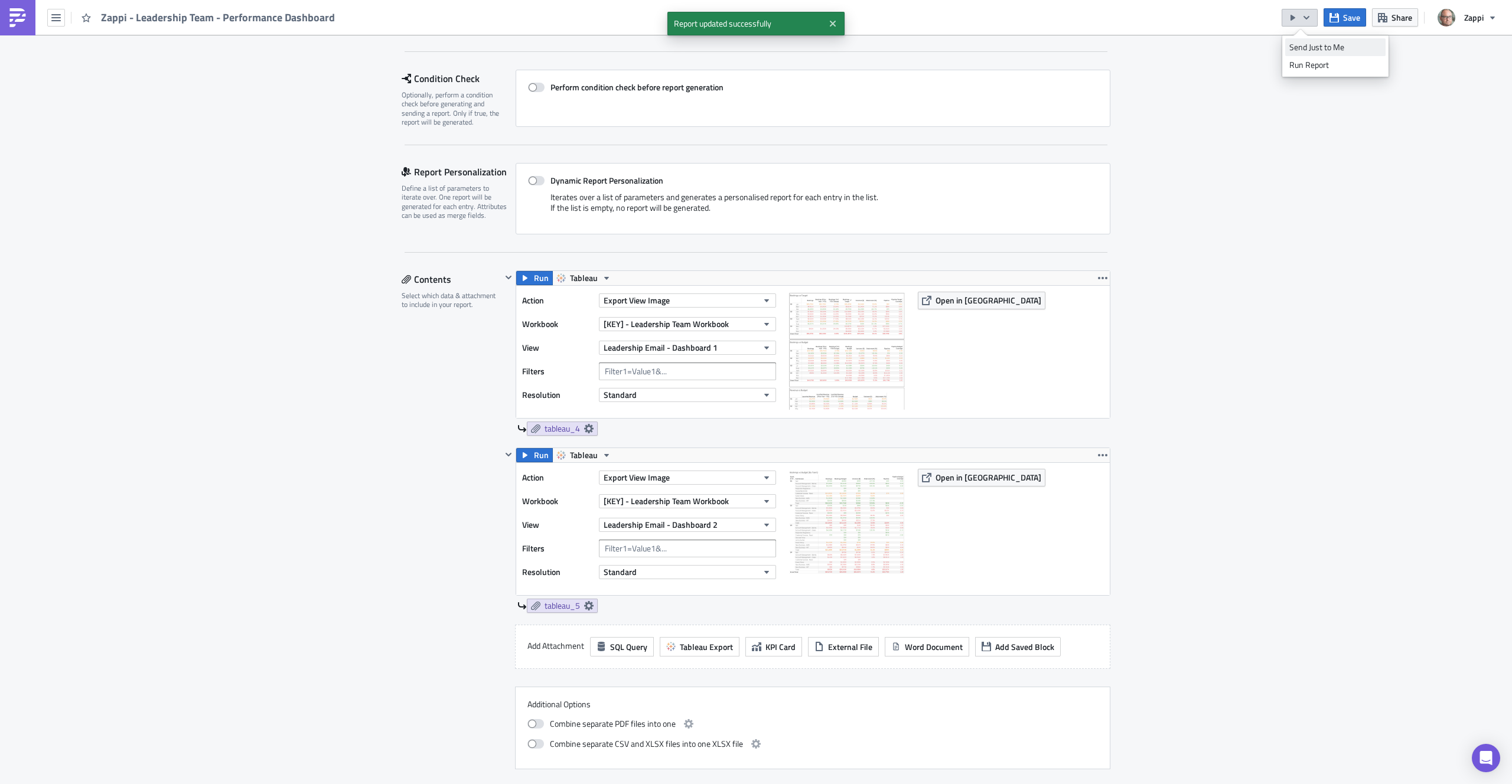
click at [1313, 44] on div "Send Just to Me" at bounding box center [1336, 47] width 92 height 12
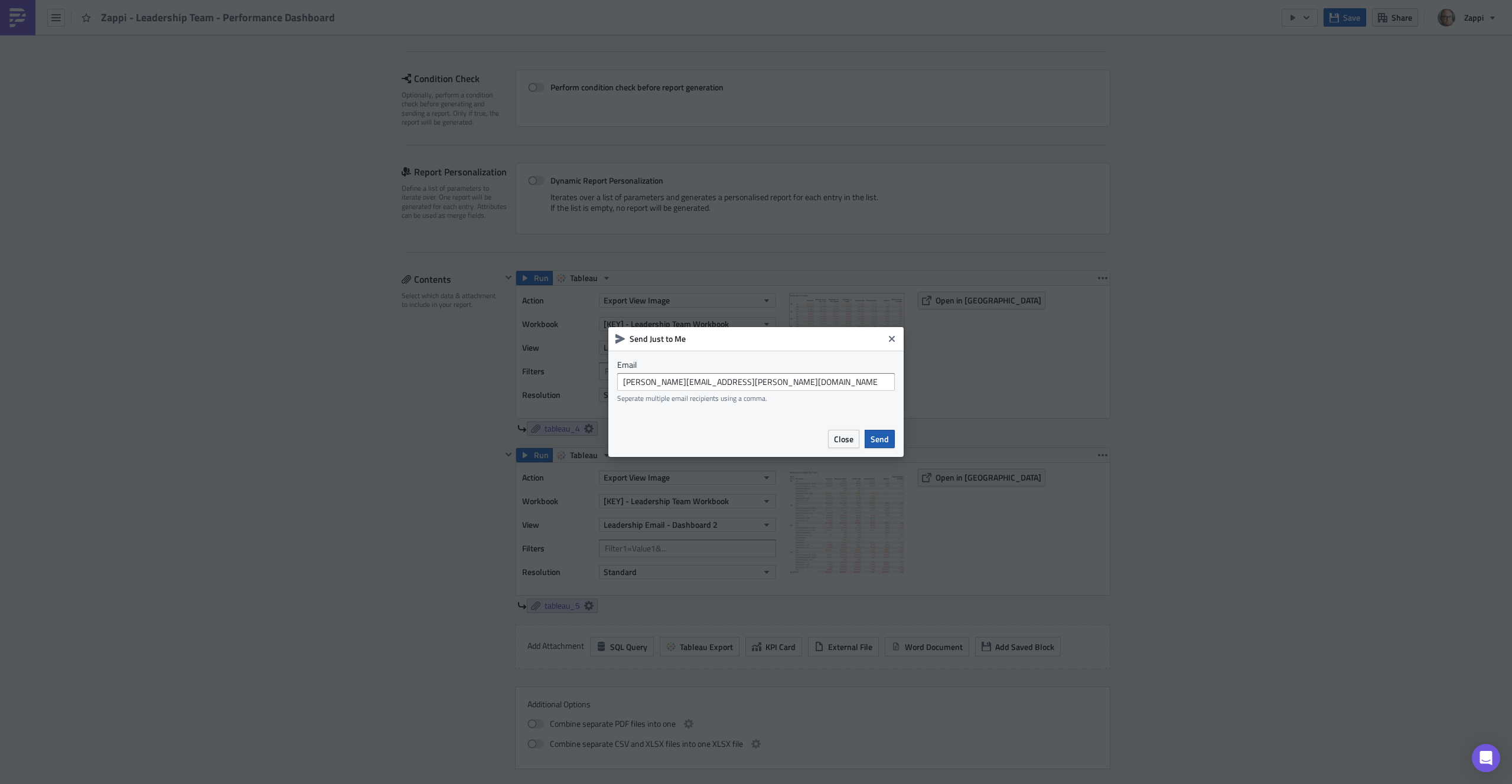
click at [884, 432] on button "Send" at bounding box center [879, 438] width 30 height 18
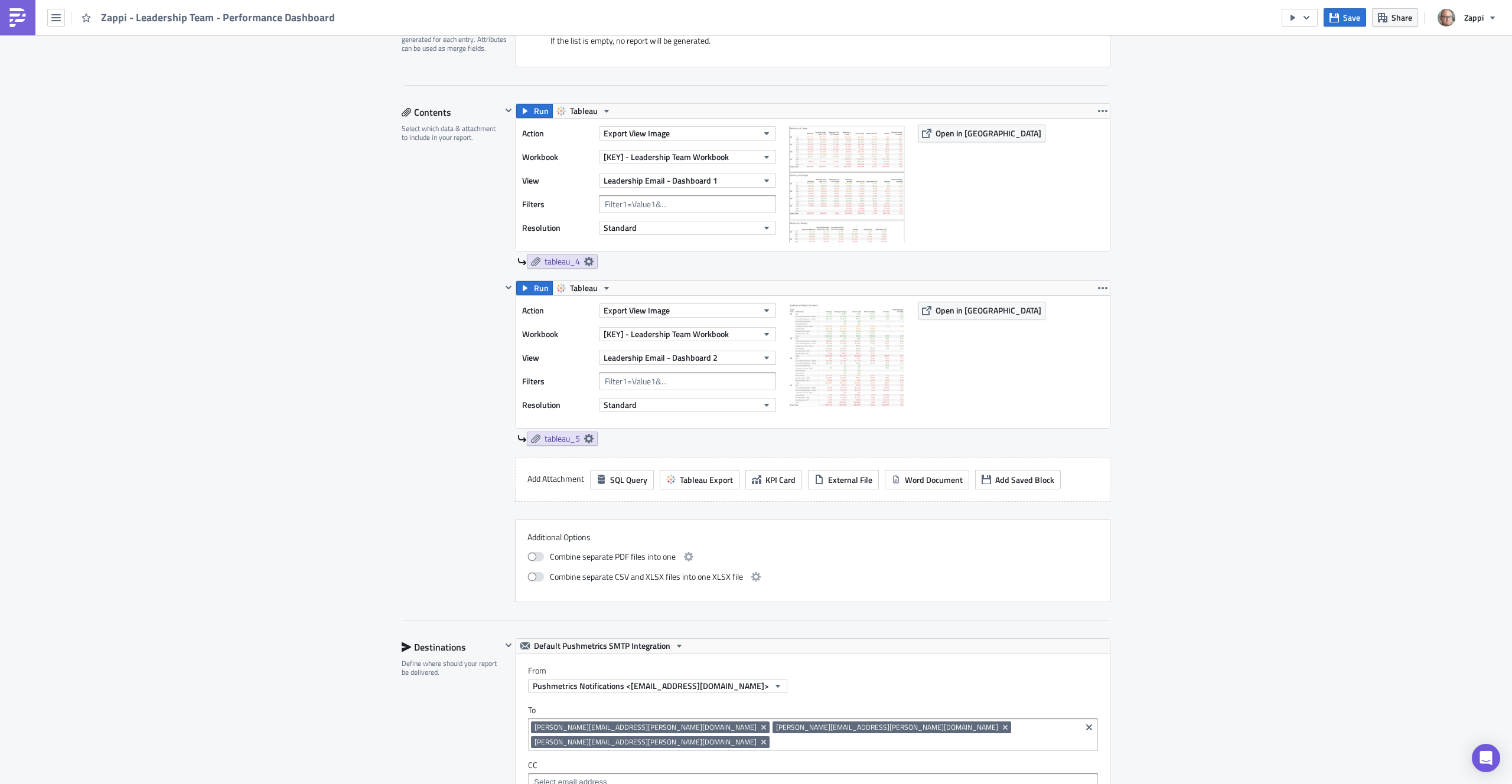
scroll to position [380, 0]
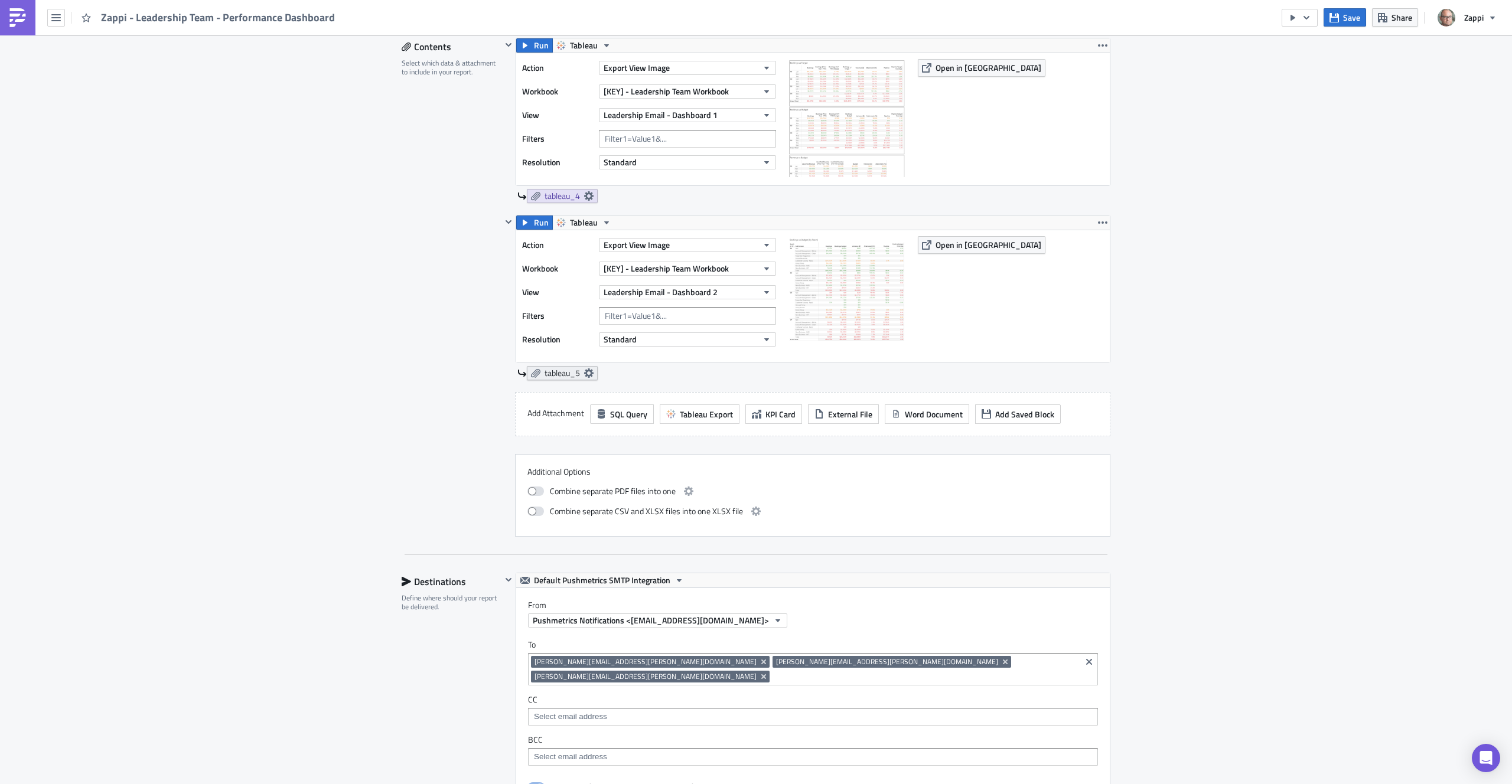
click at [547, 375] on span "tableau_5" at bounding box center [562, 373] width 35 height 11
click at [1192, 306] on div "Execution Log Edit " Zappi - Leadership Team - Performance Dashboard " Settings…" at bounding box center [756, 490] width 1512 height 1671
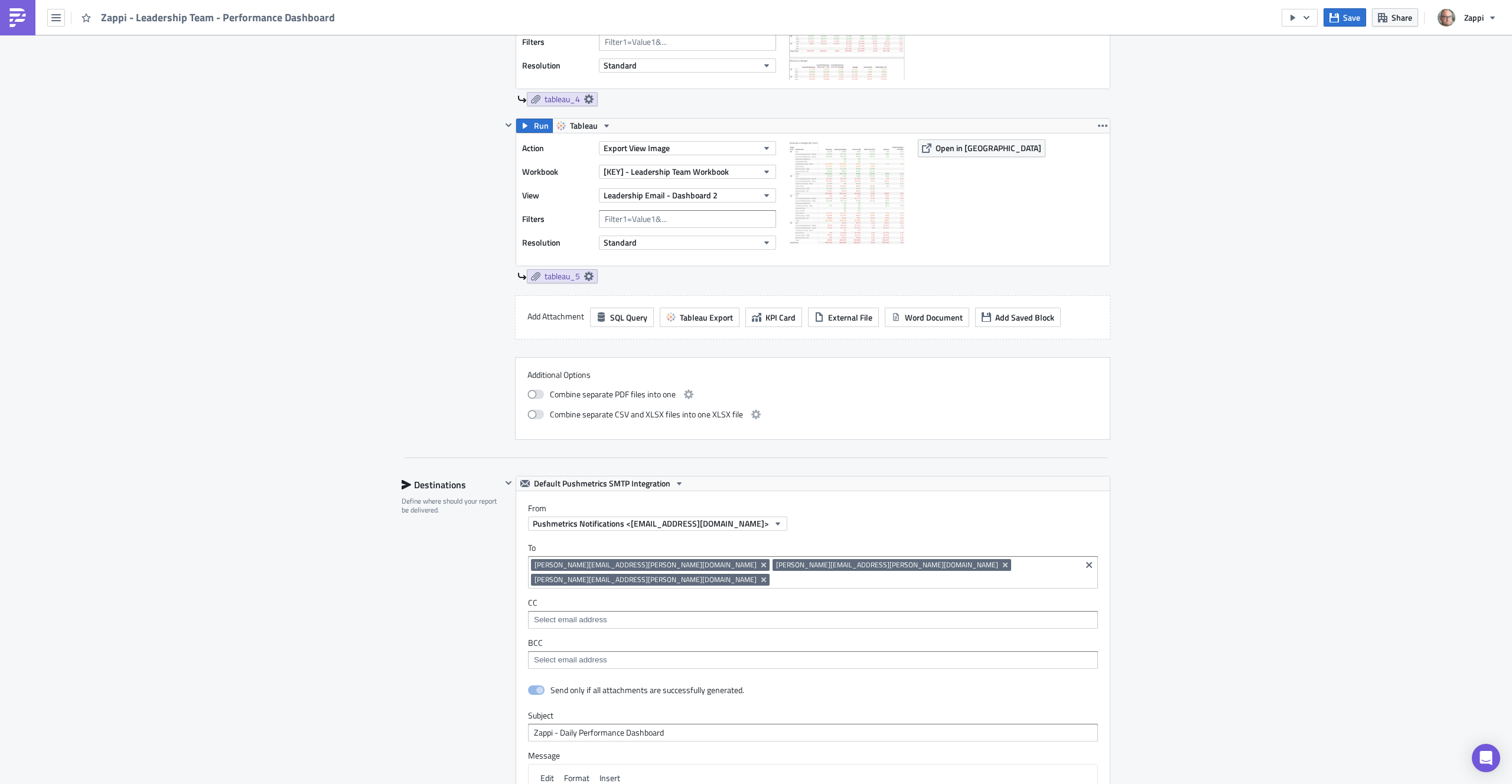
scroll to position [3, 0]
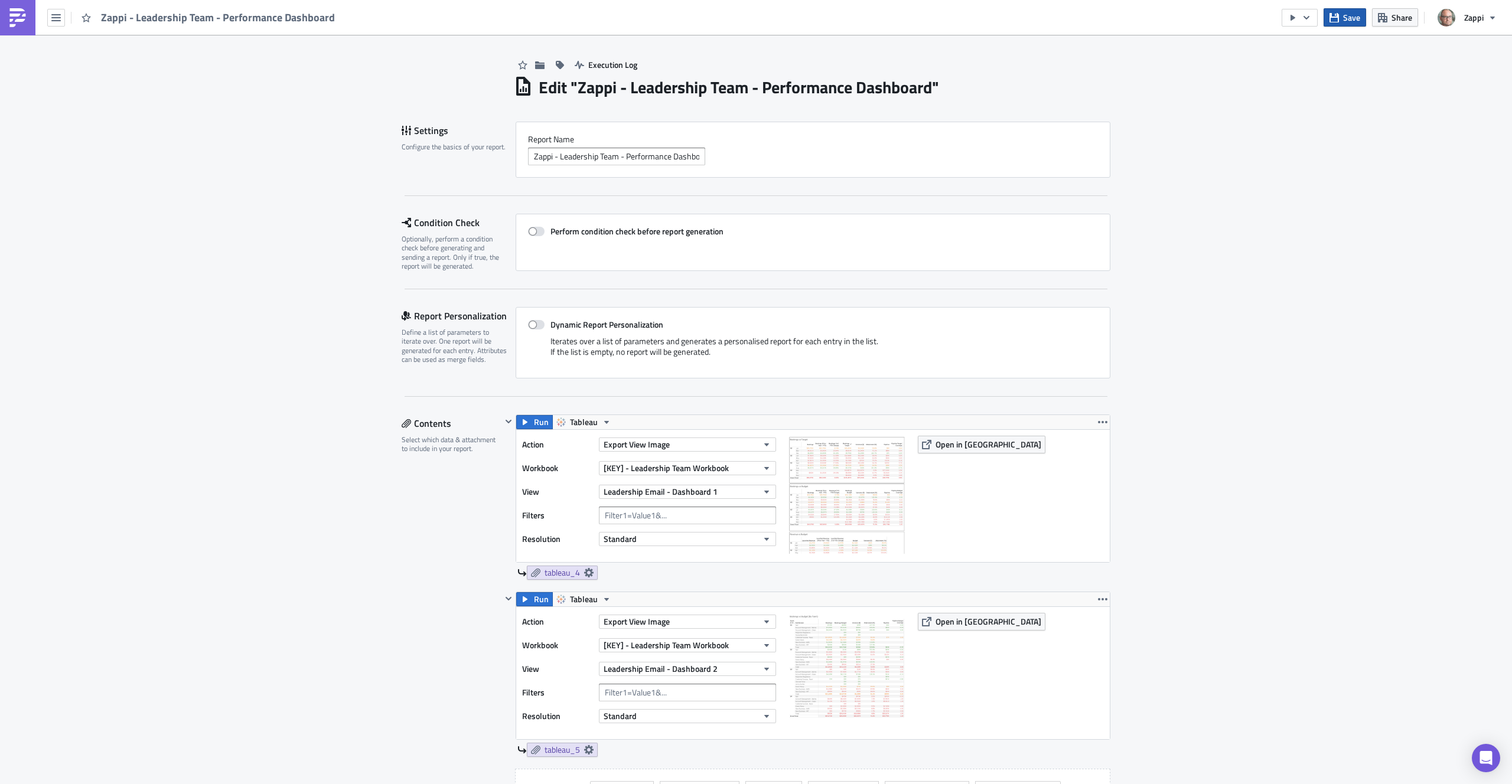
click at [1341, 18] on button "Save" at bounding box center [1345, 17] width 42 height 18
click at [1308, 16] on icon "button" at bounding box center [1306, 18] width 10 height 10
click at [1306, 41] on div "Send Just to Me" at bounding box center [1336, 47] width 92 height 12
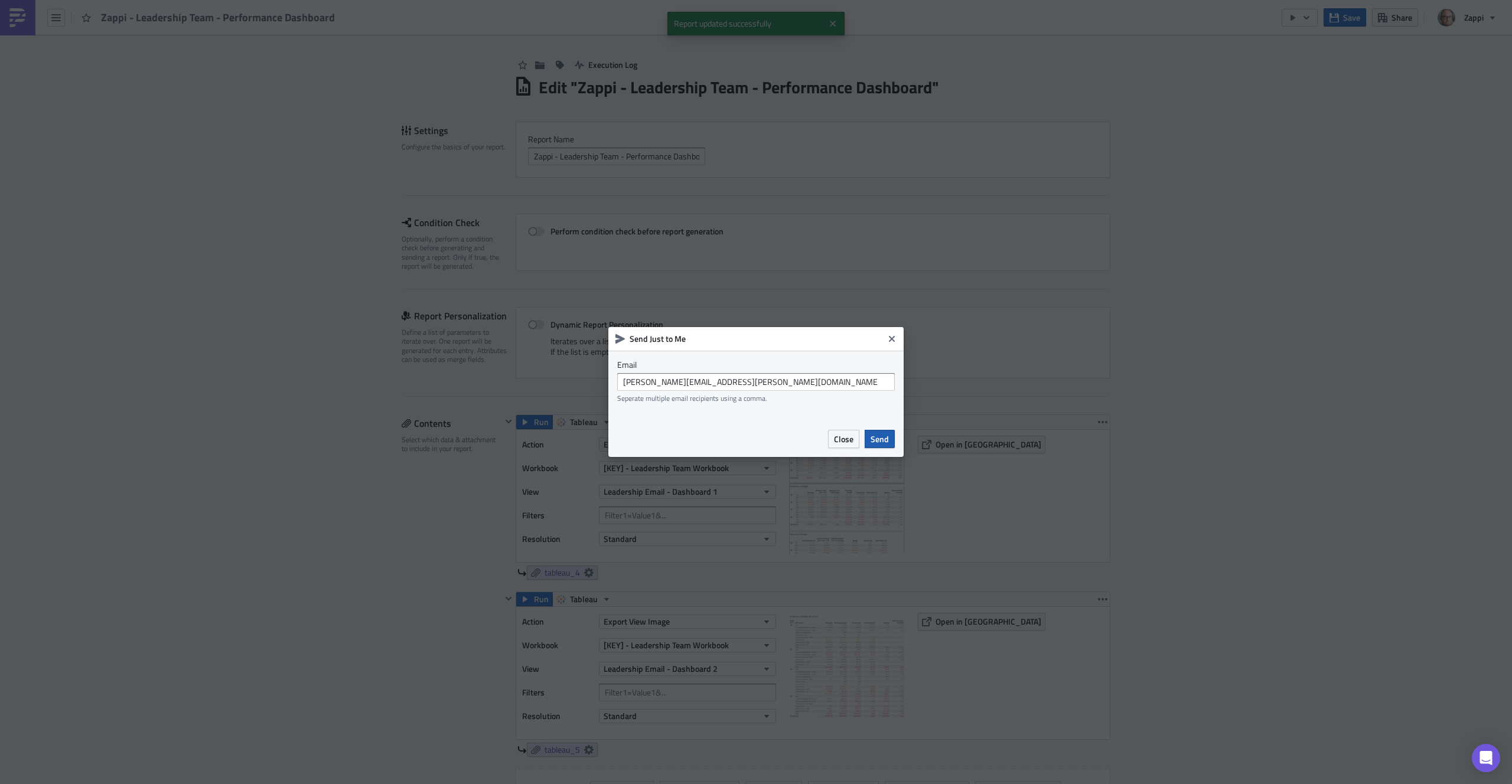
click at [882, 439] on span "Send" at bounding box center [879, 438] width 18 height 12
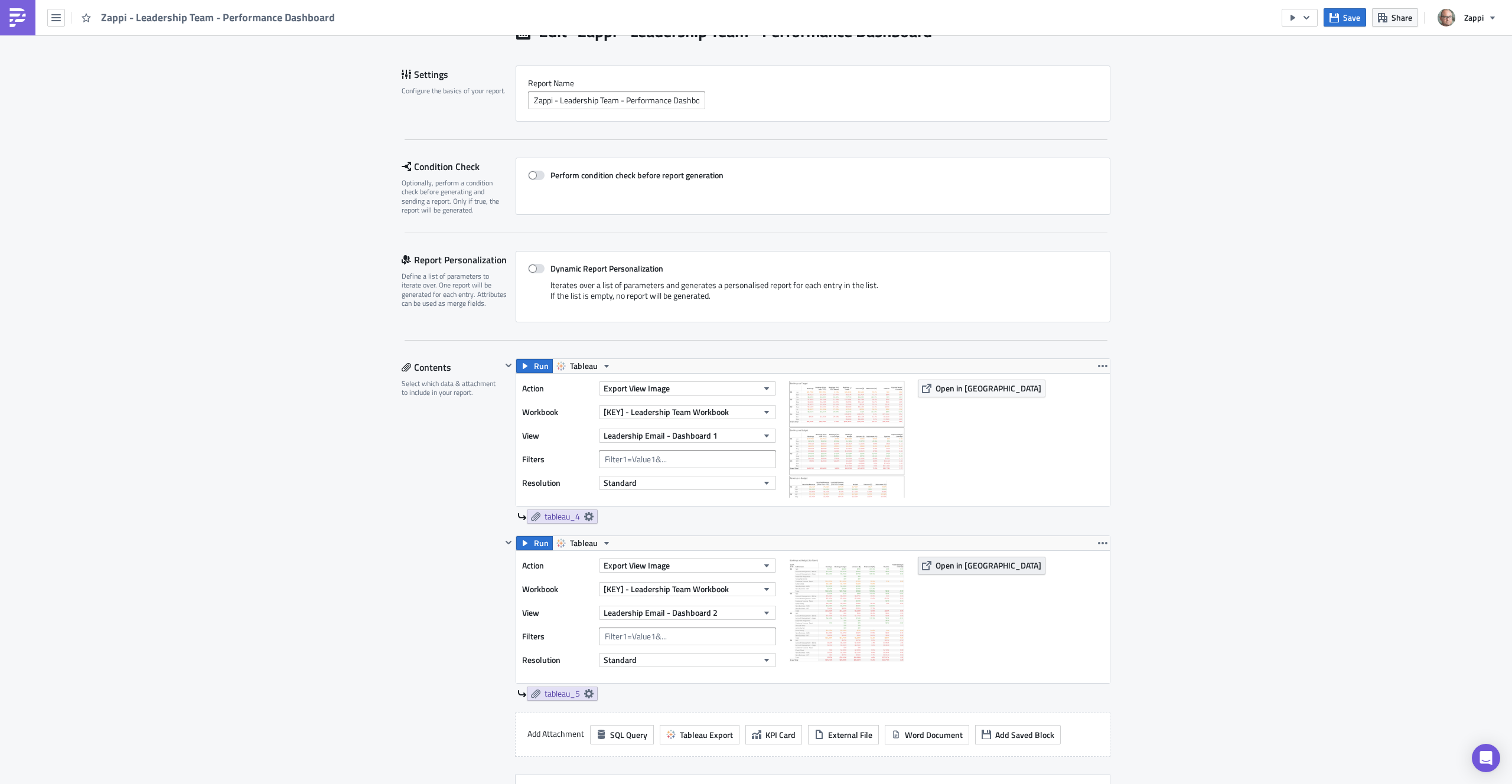
scroll to position [116, 0]
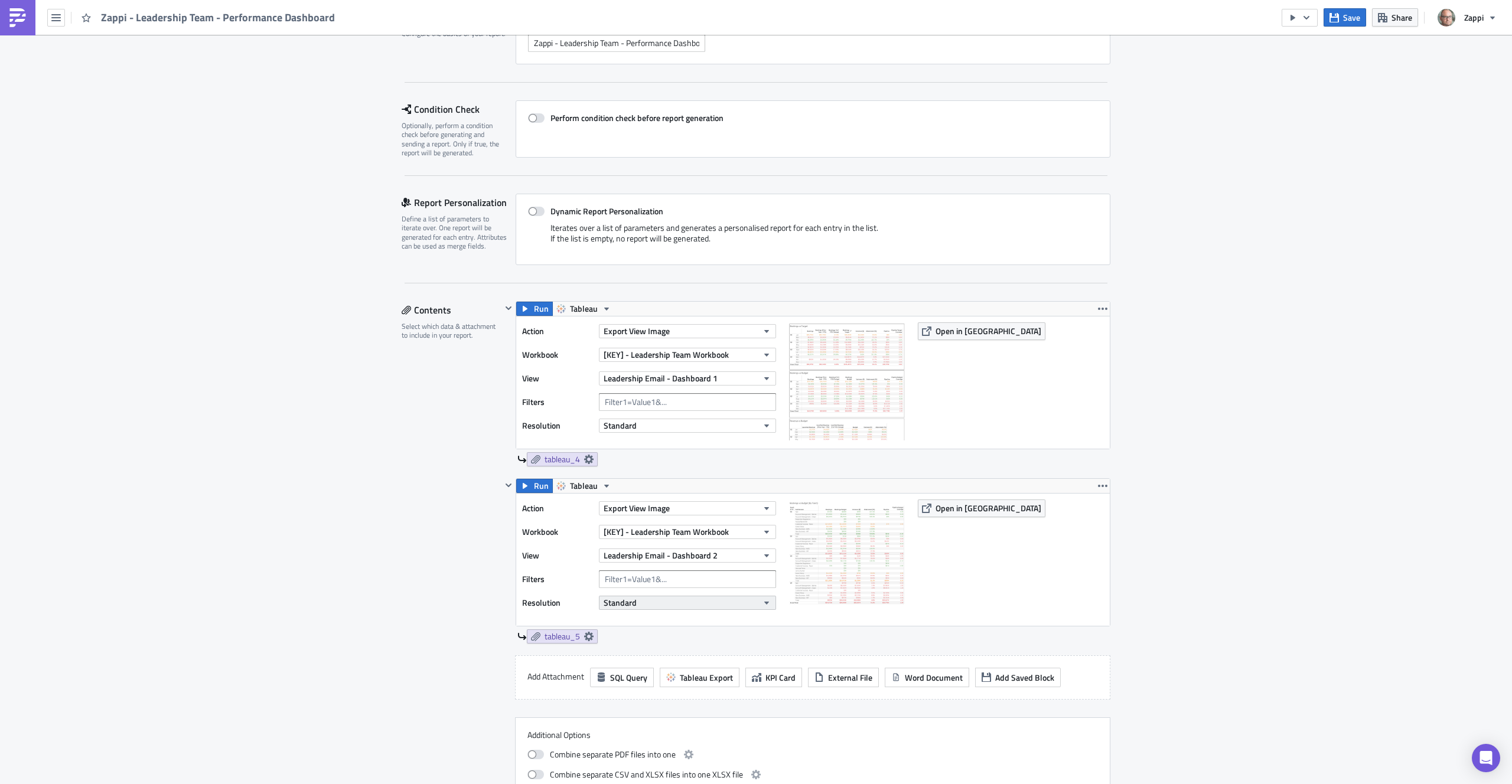
click at [654, 604] on button "Standard" at bounding box center [688, 602] width 177 height 14
drag, startPoint x: 1251, startPoint y: 594, endPoint x: 1242, endPoint y: 596, distance: 9.2
click at [1252, 594] on div "Execution Log Edit " Zappi - Leadership Team - Performance Dashboard " Settings…" at bounding box center [756, 754] width 1512 height 1671
click at [550, 638] on span "tableau_5" at bounding box center [562, 636] width 35 height 11
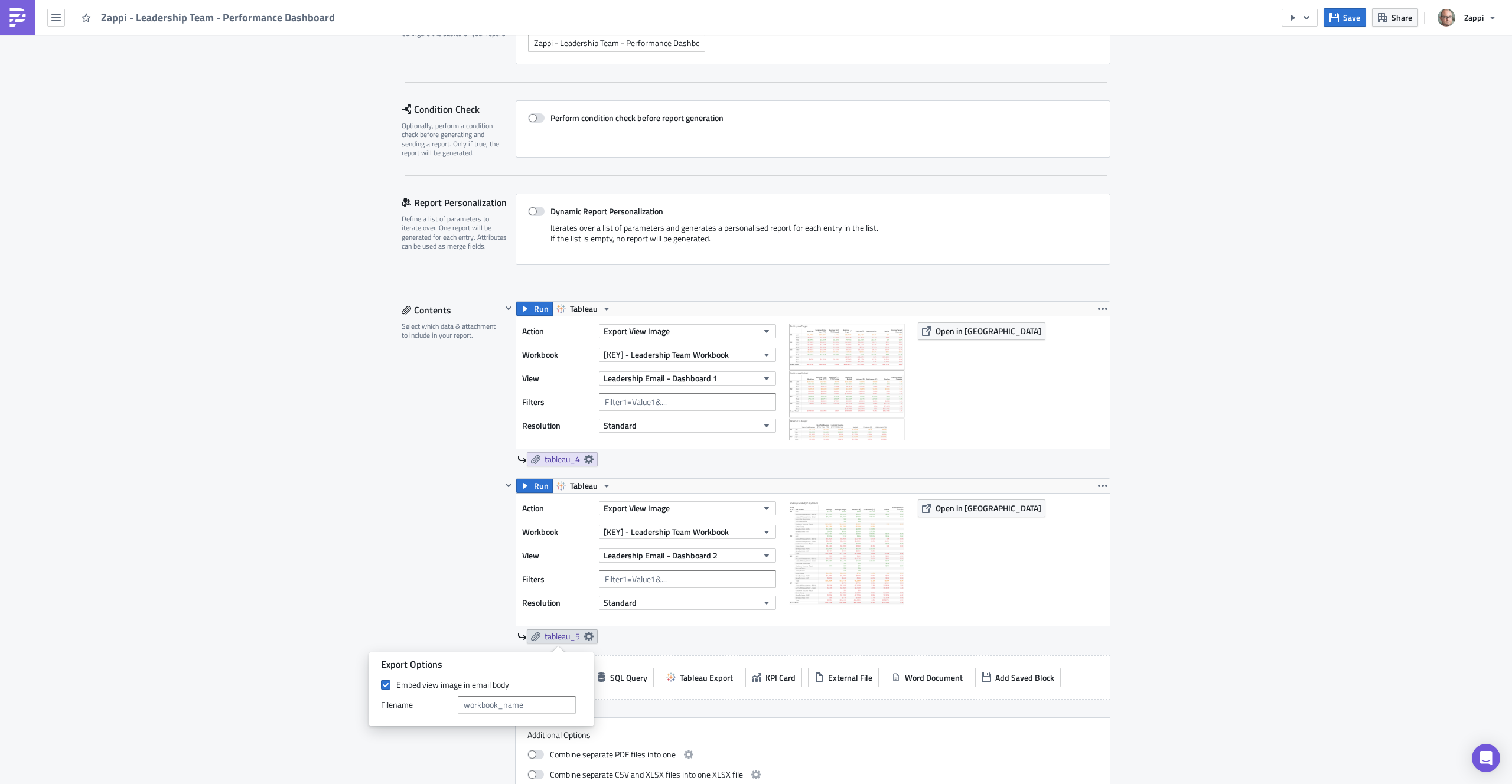
click at [433, 613] on div "Contents Select which data & attachment to include in your report." at bounding box center [452, 550] width 100 height 499
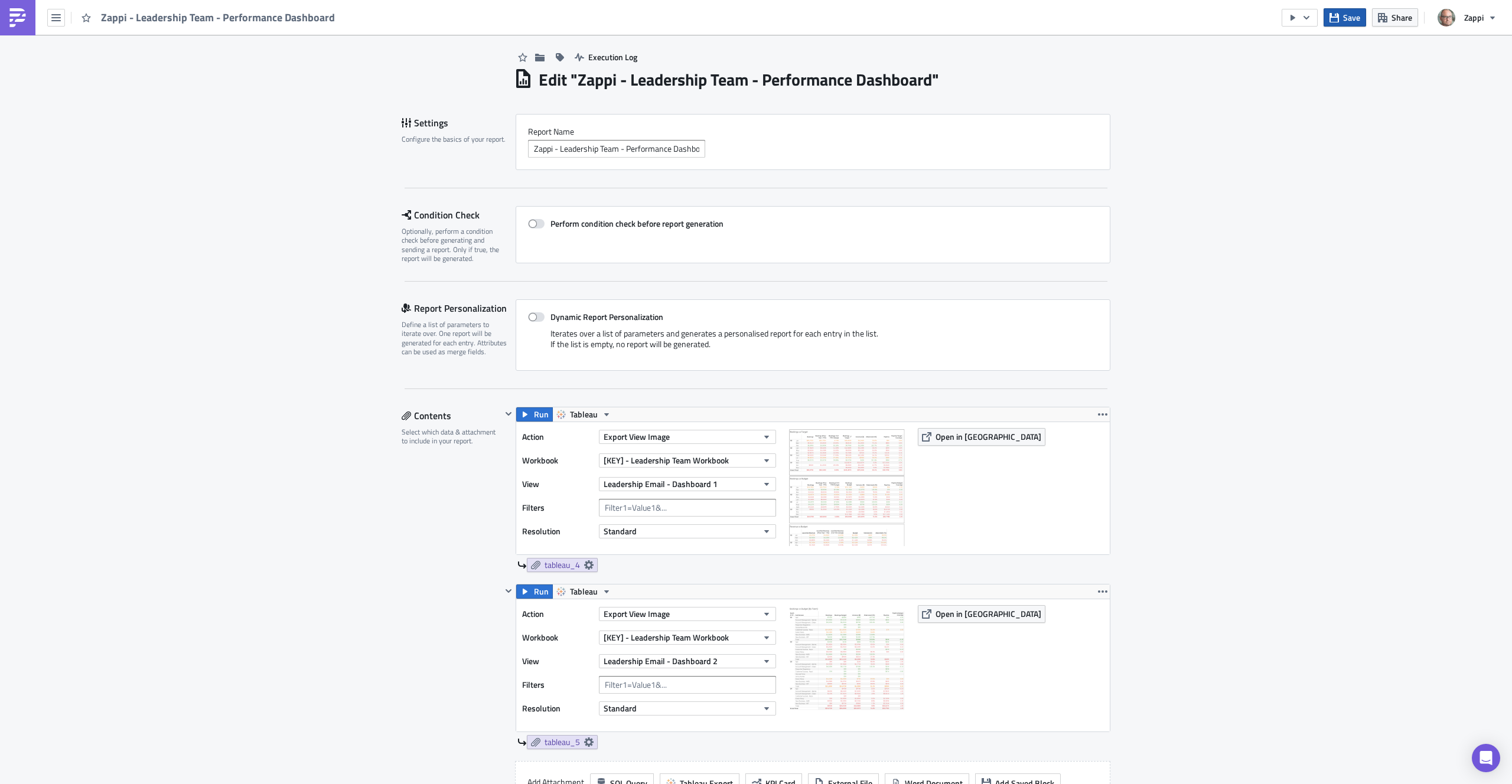
scroll to position [0, 0]
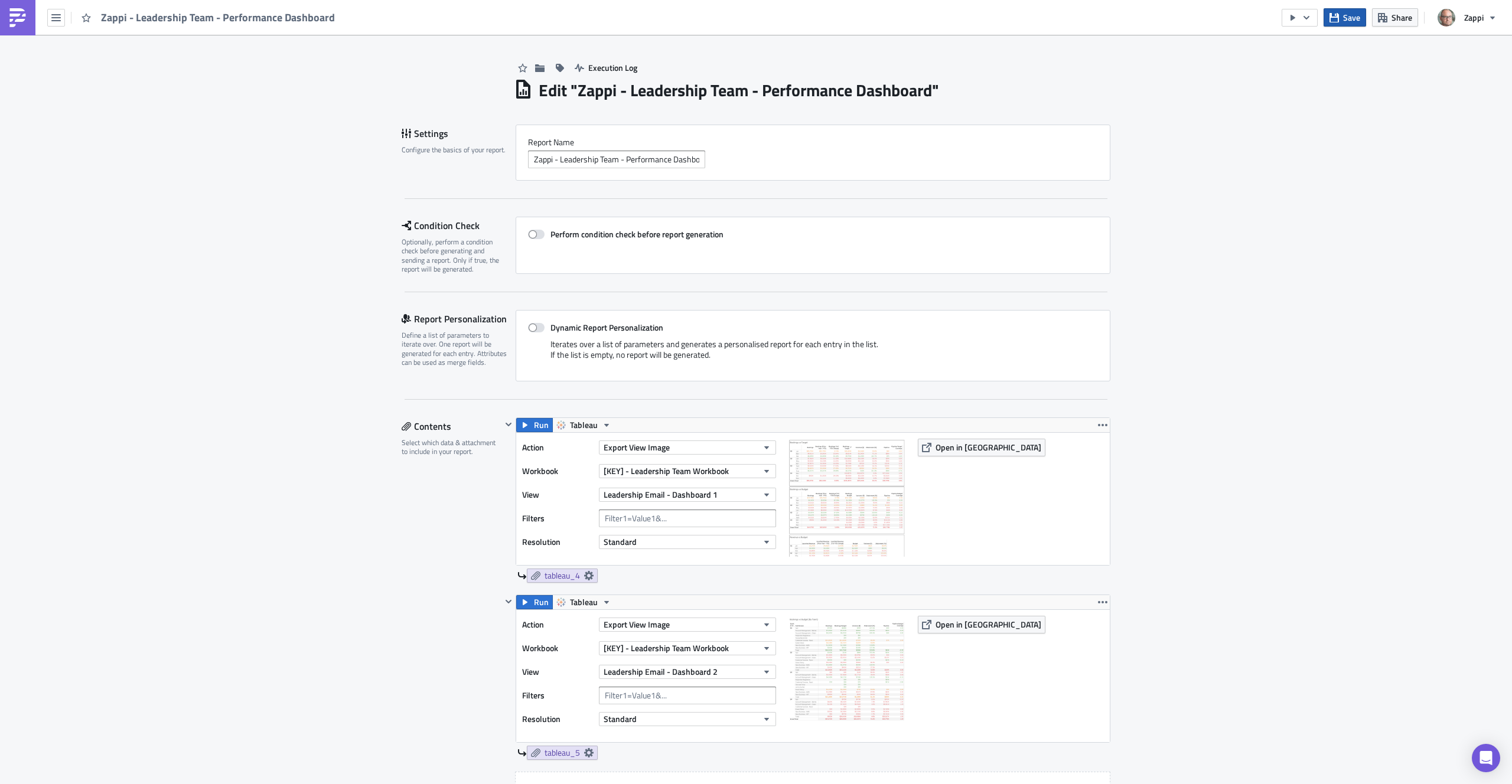
click at [1352, 12] on span "Save" at bounding box center [1352, 17] width 17 height 12
click at [1301, 19] on button "button" at bounding box center [1300, 18] width 36 height 18
click at [1307, 45] on div "Send Just to Me" at bounding box center [1336, 47] width 92 height 12
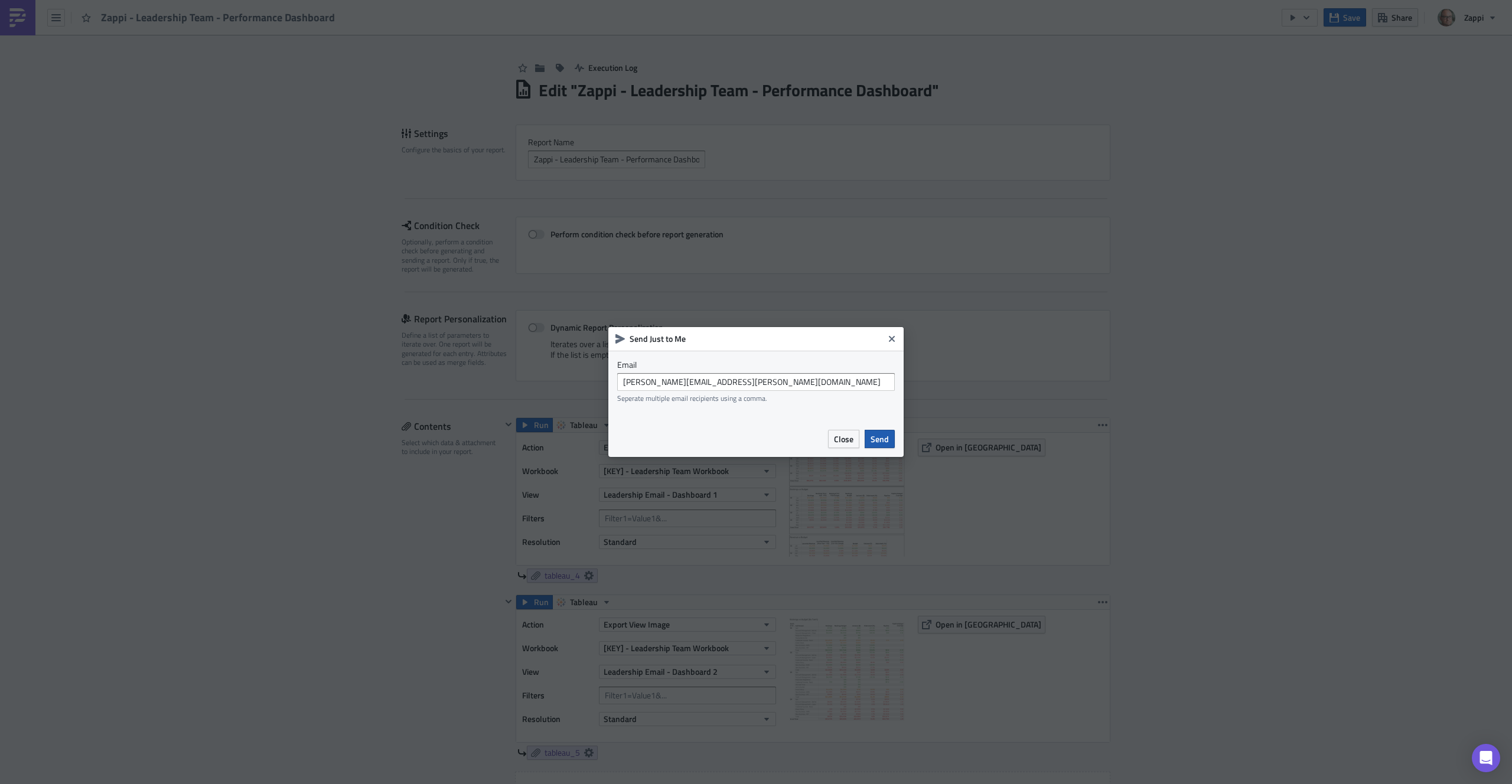
click at [884, 443] on span "Send" at bounding box center [879, 438] width 18 height 12
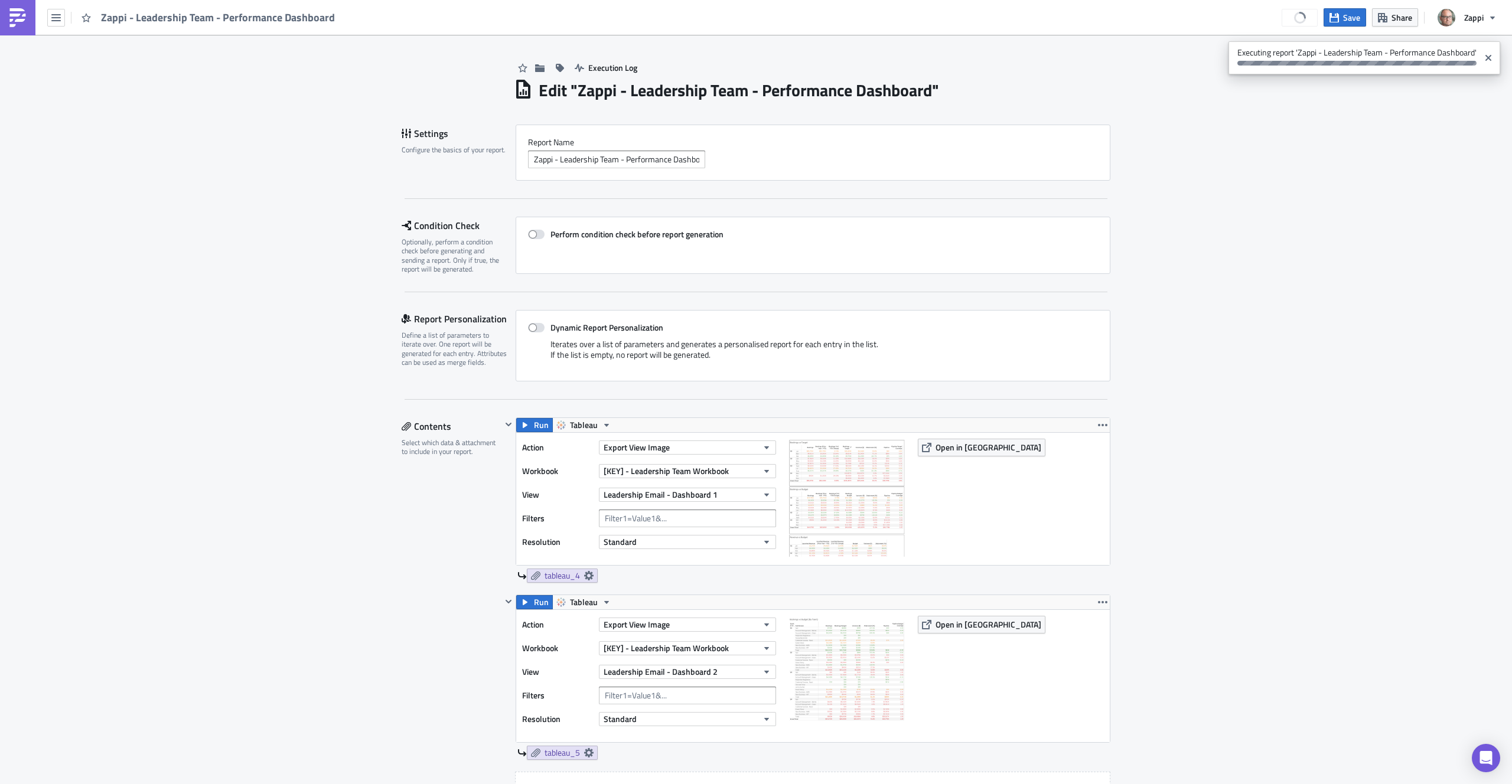
click at [50, 18] on button "button" at bounding box center [56, 18] width 18 height 18
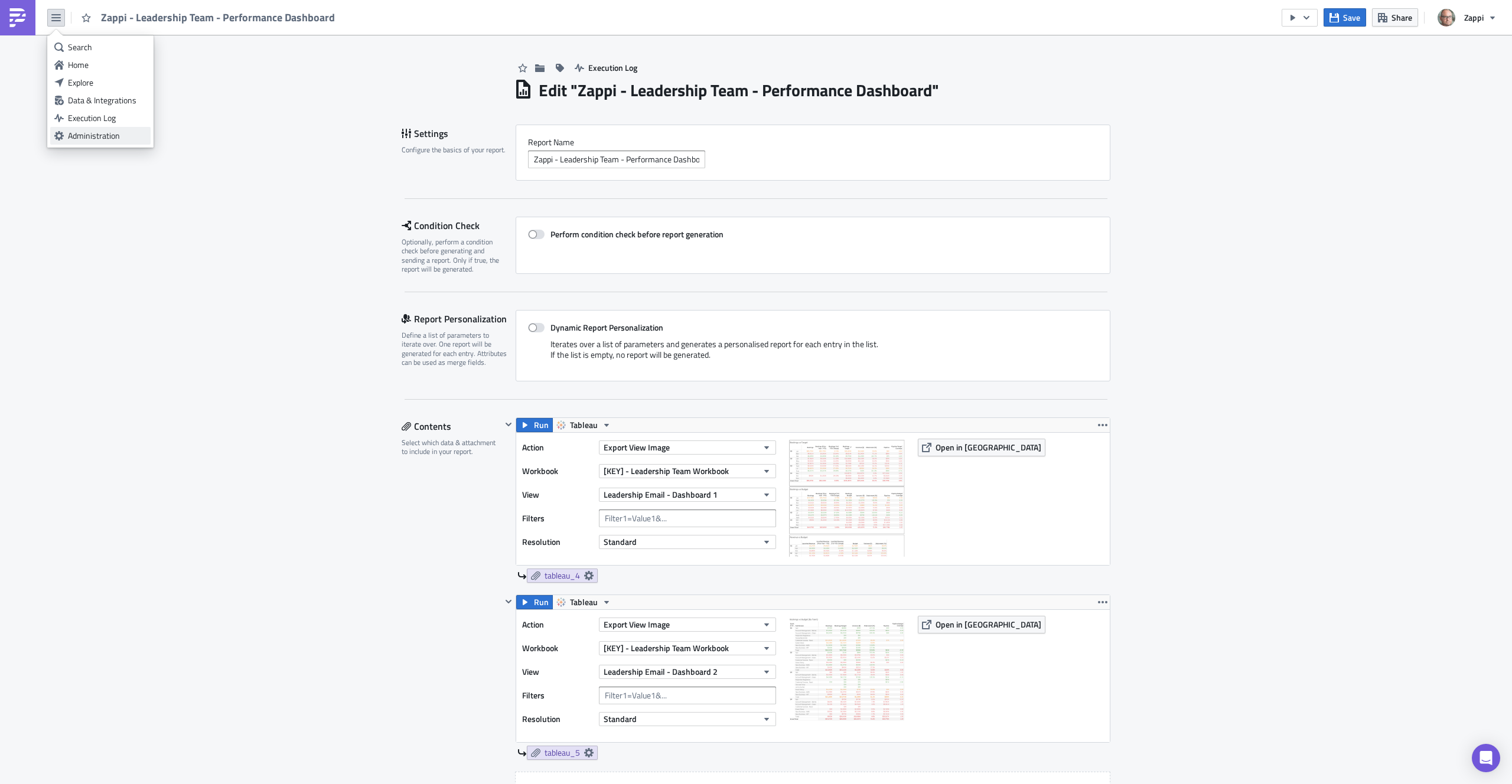
click at [114, 133] on div "Administration" at bounding box center [107, 135] width 78 height 12
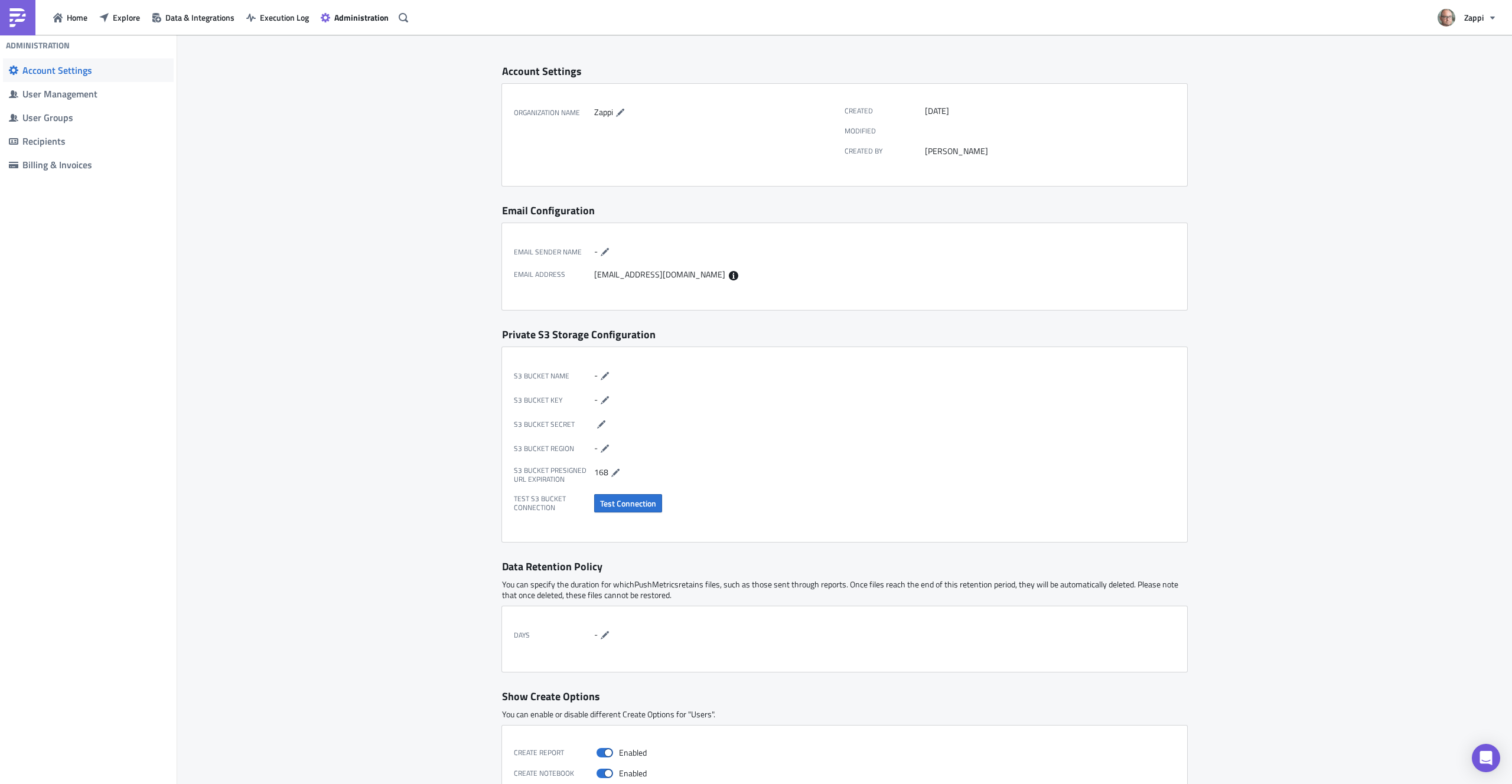
drag, startPoint x: 648, startPoint y: 263, endPoint x: 633, endPoint y: 258, distance: 15.8
click at [648, 262] on div "Email Sender Name - Email Address [EMAIL_ADDRESS][DOMAIN_NAME]" at bounding box center [679, 261] width 331 height 51
click at [600, 252] on icon "button" at bounding box center [605, 252] width 10 height 10
click at [669, 259] on div "Email Sender Name Email Address [EMAIL_ADDRESS][DOMAIN_NAME]" at bounding box center [679, 261] width 331 height 51
click at [669, 255] on input "text" at bounding box center [642, 252] width 95 height 14
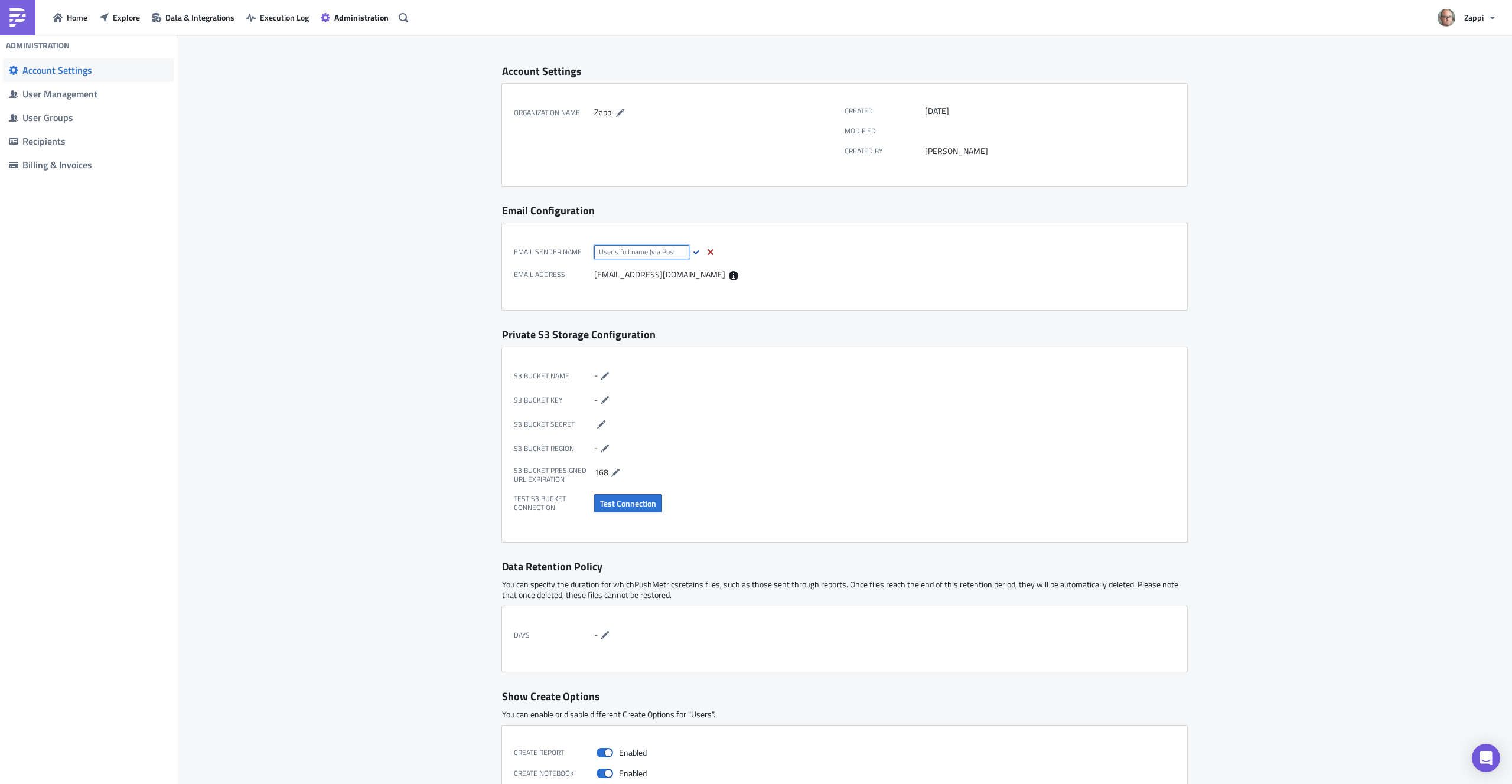
drag, startPoint x: 673, startPoint y: 255, endPoint x: 576, endPoint y: 250, distance: 97.1
click at [576, 250] on div "Email Sender Name" at bounding box center [677, 250] width 325 height 18
click at [616, 250] on input "text" at bounding box center [642, 252] width 95 height 14
click at [617, 250] on input "text" at bounding box center [642, 252] width 95 height 14
click at [644, 252] on input "text" at bounding box center [642, 252] width 95 height 14
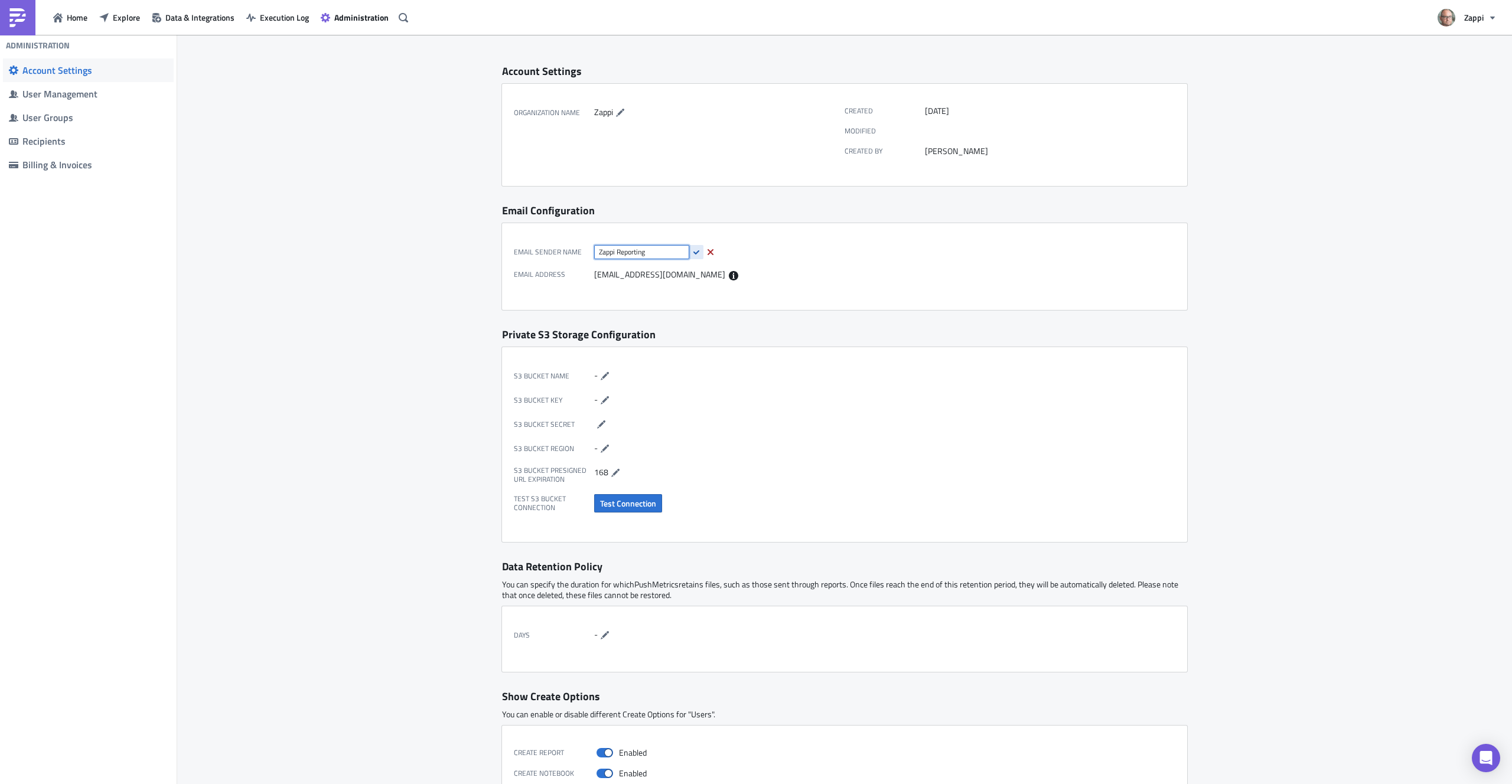
type input "Zappi Reporting"
click at [692, 249] on icon "button" at bounding box center [696, 252] width 10 height 10
click at [843, 275] on div "Email Sender Name [PERSON_NAME] Reporting Email Address [EMAIL_ADDRESS][DOMAIN_…" at bounding box center [845, 266] width 685 height 87
click at [81, 15] on span "Home" at bounding box center [77, 17] width 21 height 12
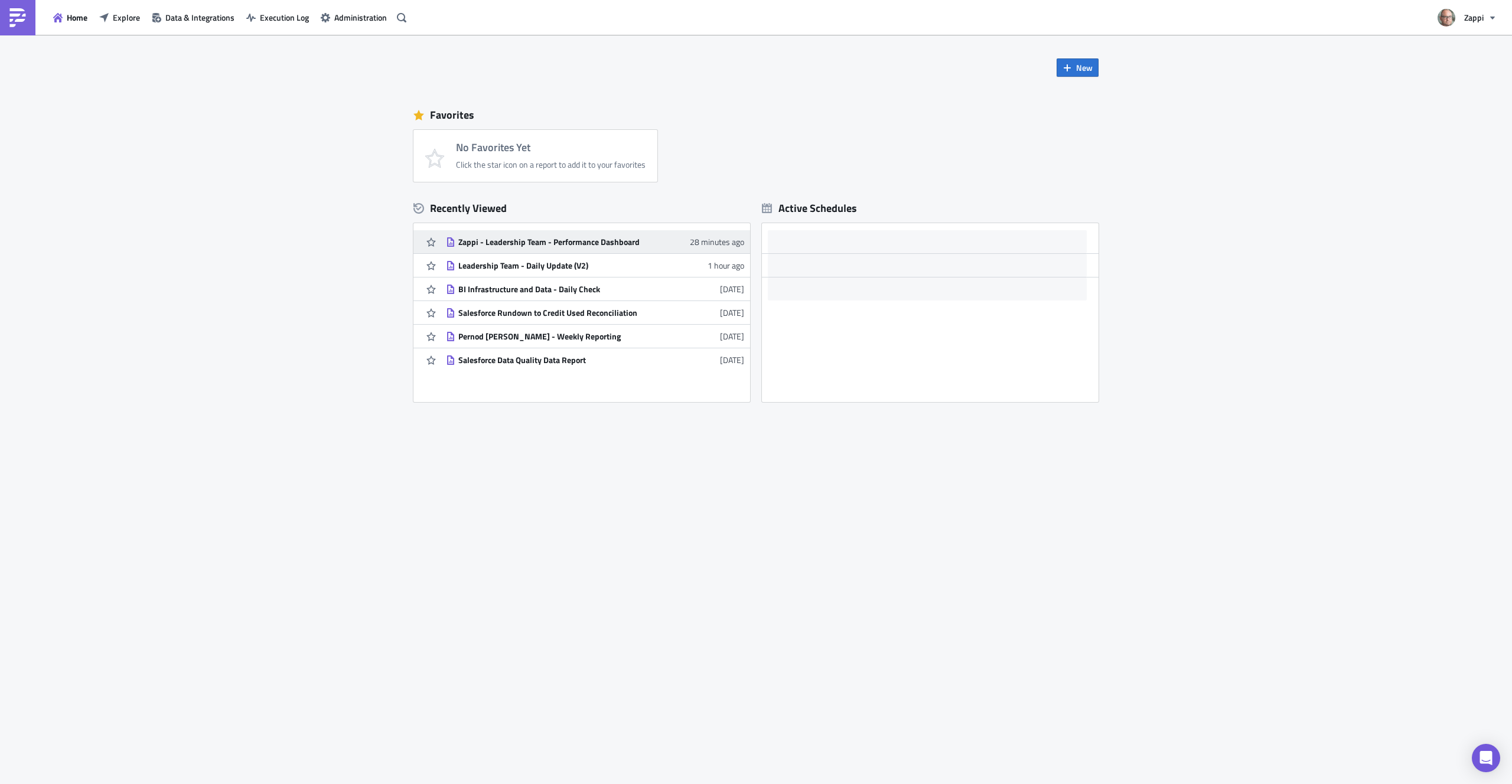
click at [581, 246] on div "Zappi - Leadership Team - Performance Dashboard" at bounding box center [562, 242] width 206 height 11
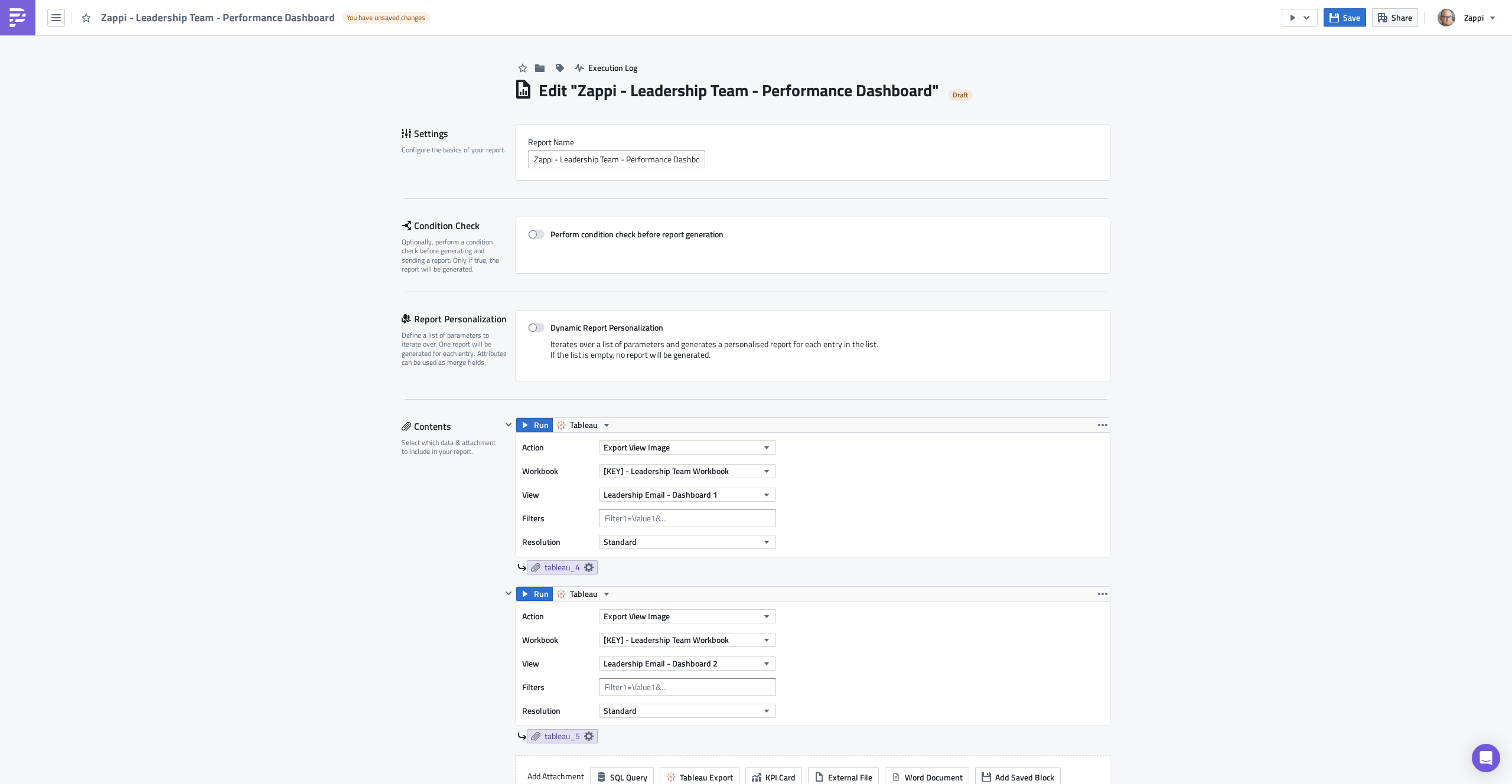
scroll to position [258, 0]
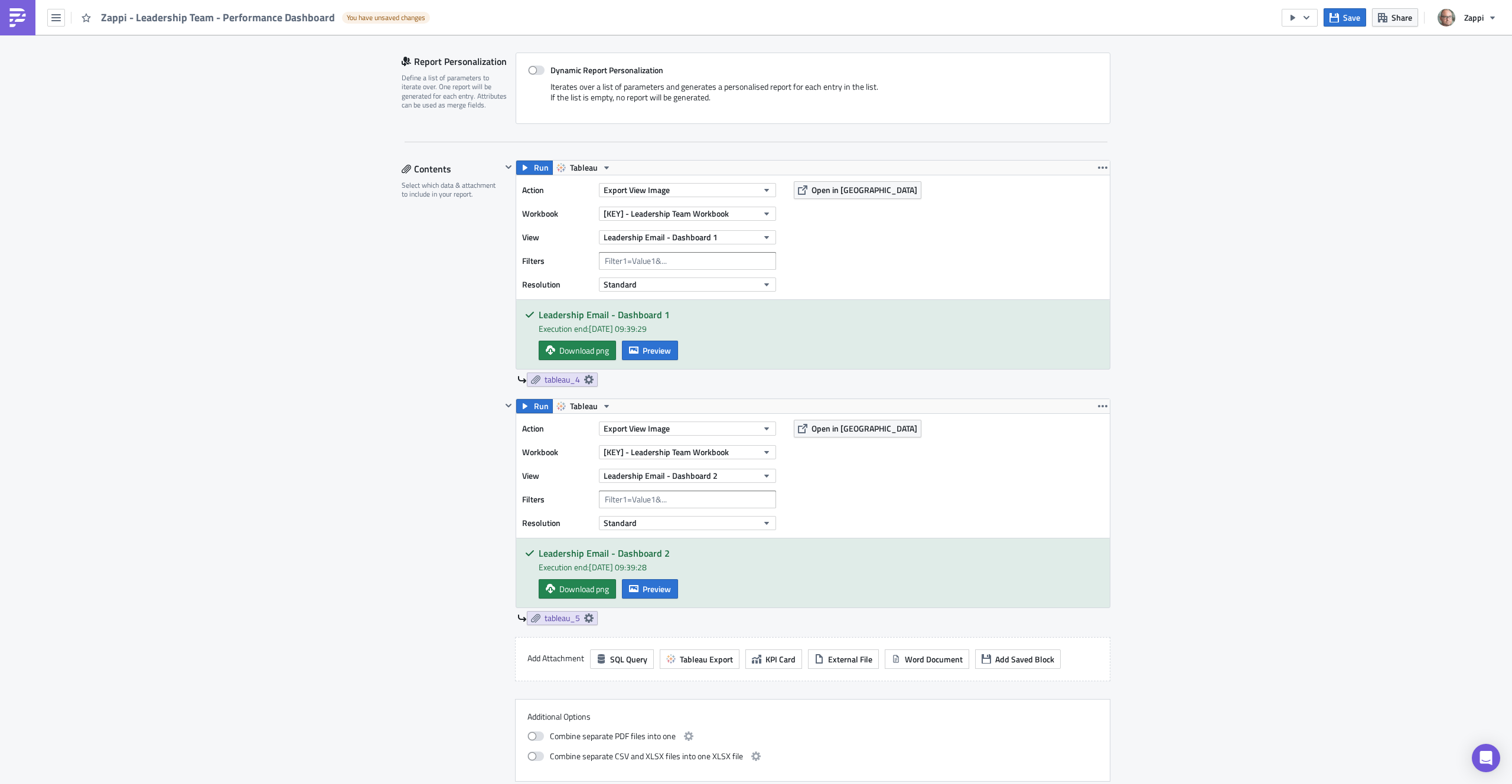
click at [974, 224] on div "Action Export View Image Workbook [KEY] - Leadership Team Workbook View Leaders…" at bounding box center [813, 237] width 594 height 124
click at [696, 285] on button "Standard" at bounding box center [688, 284] width 177 height 14
click at [651, 316] on div "High" at bounding box center [651, 321] width 98 height 12
click at [1295, 369] on div "Execution Log Edit " Zappi - Leadership Team - Performance Dashboard " Draft Se…" at bounding box center [756, 674] width 1512 height 1794
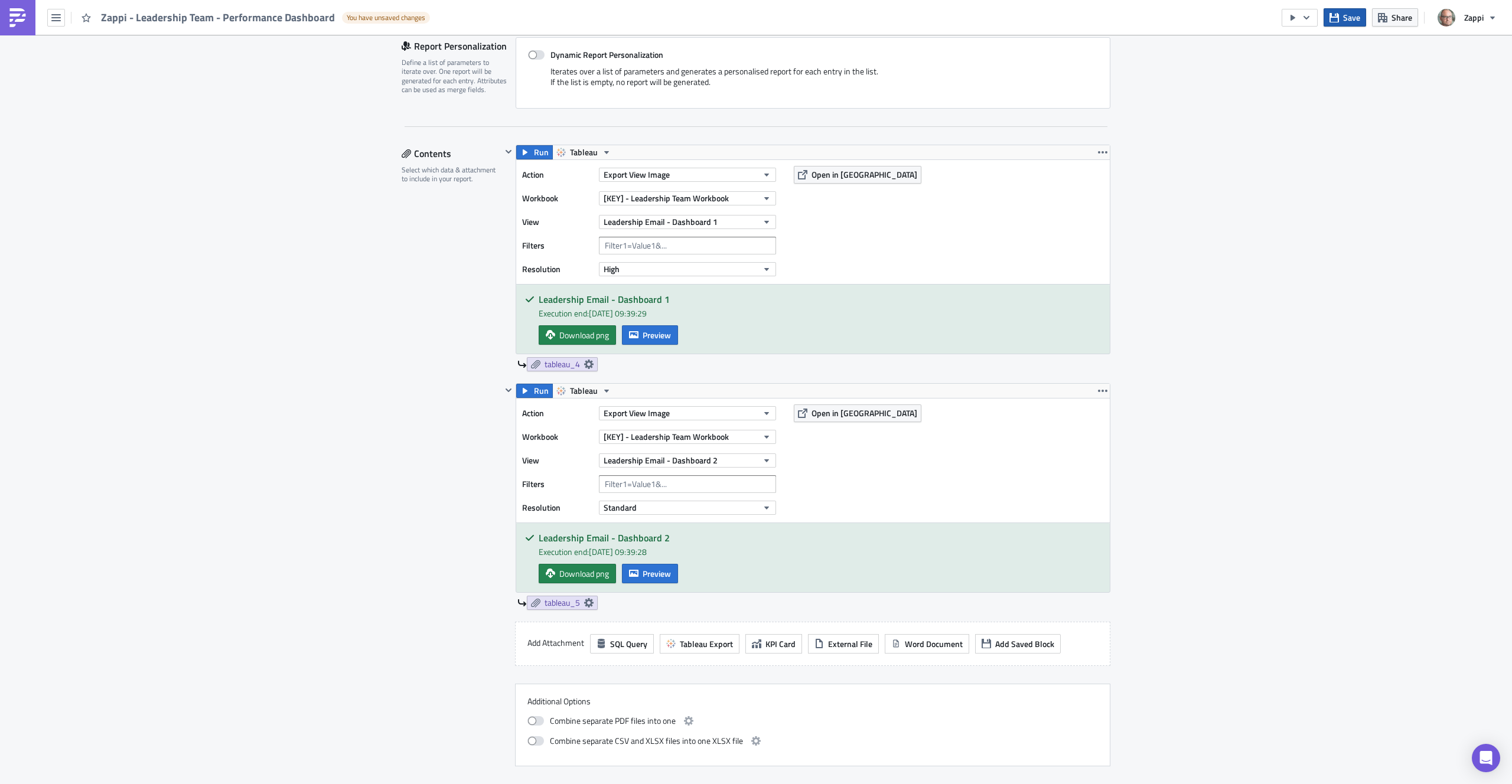
click at [1352, 15] on span "Save" at bounding box center [1352, 17] width 17 height 12
click at [1300, 21] on button "button" at bounding box center [1300, 18] width 36 height 18
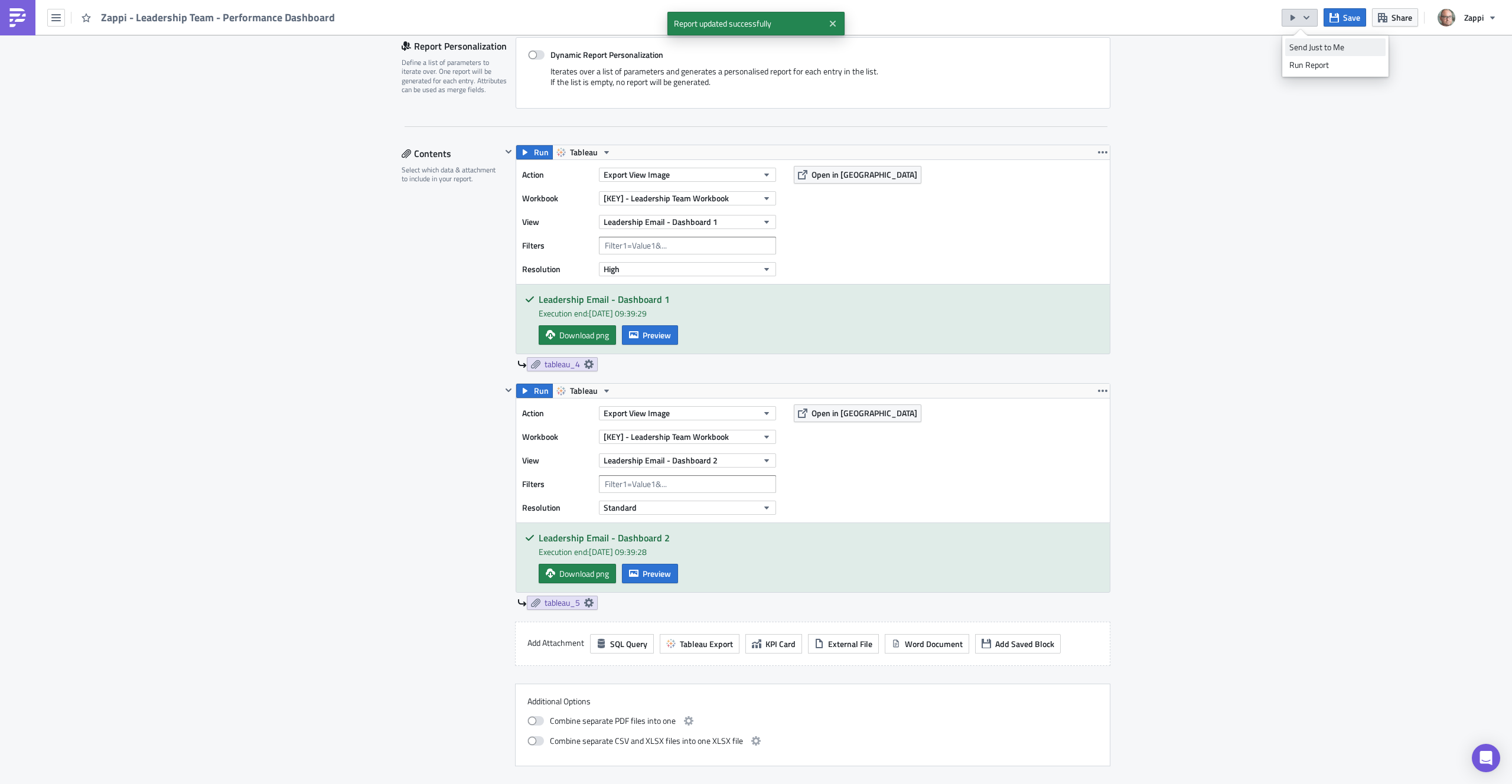
click at [1298, 43] on div "Send Just to Me" at bounding box center [1336, 47] width 92 height 12
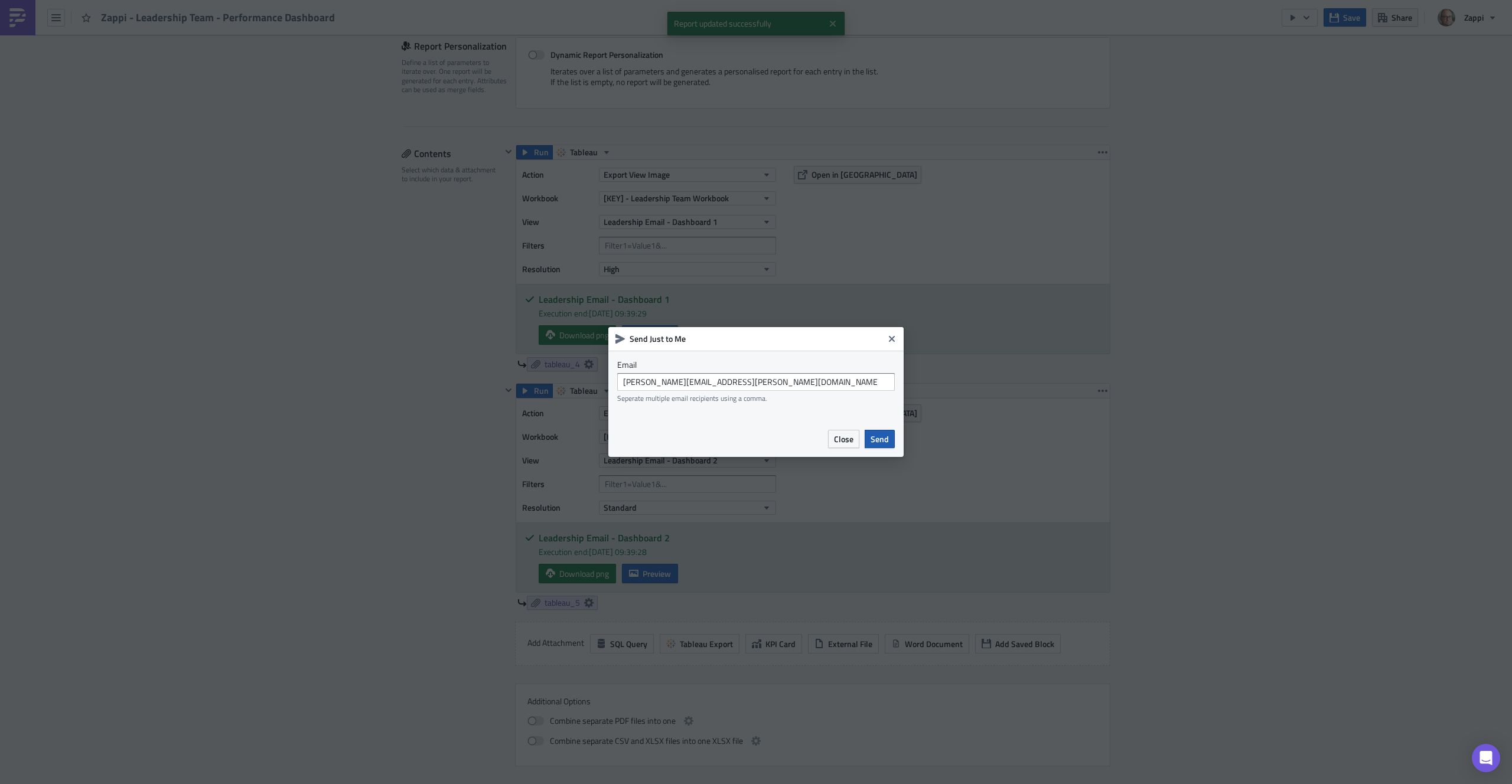
click at [879, 439] on span "Send" at bounding box center [879, 438] width 18 height 12
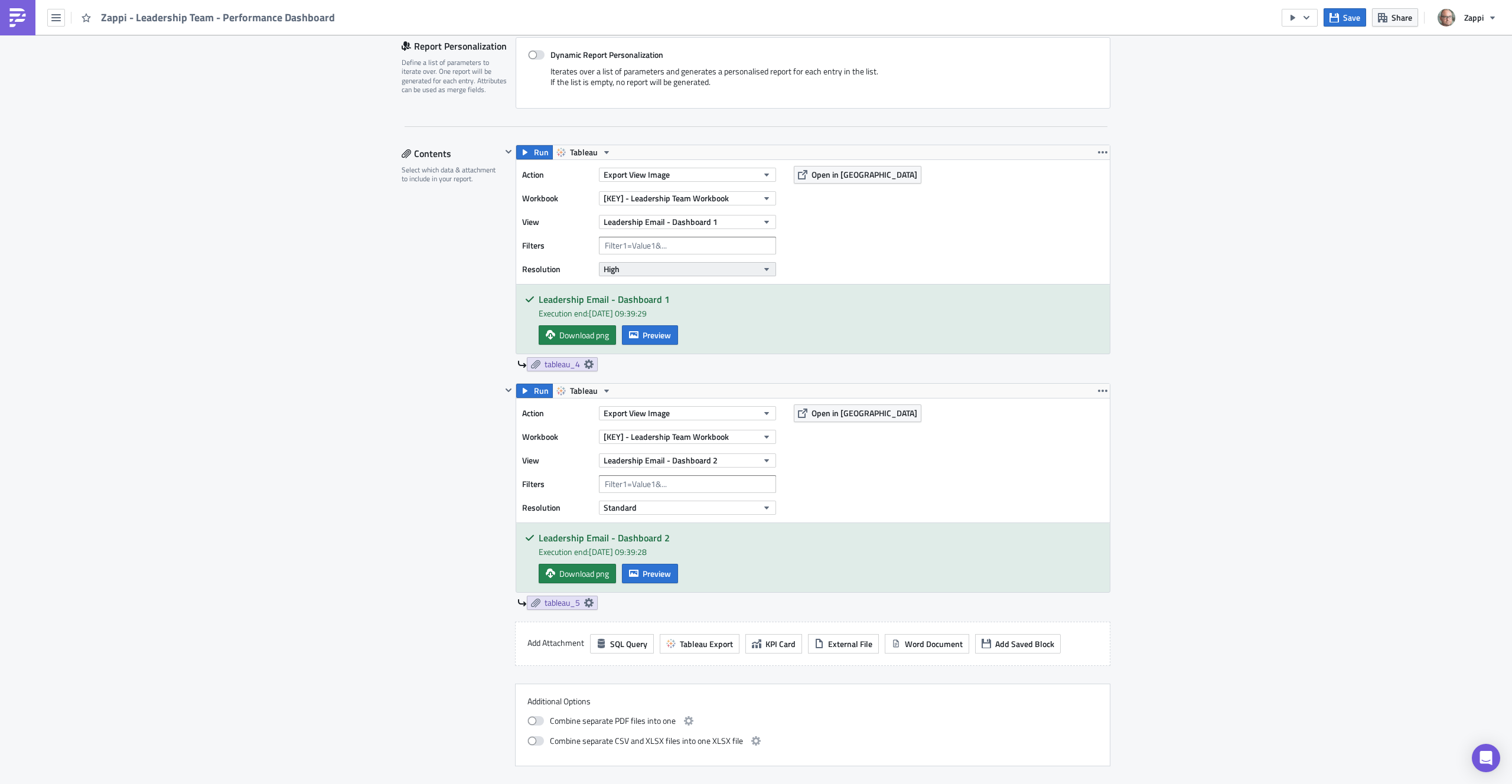
click at [619, 272] on button "High" at bounding box center [688, 269] width 177 height 14
click at [615, 285] on div "Standard" at bounding box center [651, 288] width 98 height 12
click at [1105, 392] on button "button" at bounding box center [1103, 390] width 14 height 14
drag, startPoint x: 1088, startPoint y: 458, endPoint x: 1218, endPoint y: 321, distance: 188.9
click at [1218, 321] on body "Zappi - Leadership Team - Performance Dashboard You have unsaved changes Save S…" at bounding box center [756, 393] width 1512 height 786
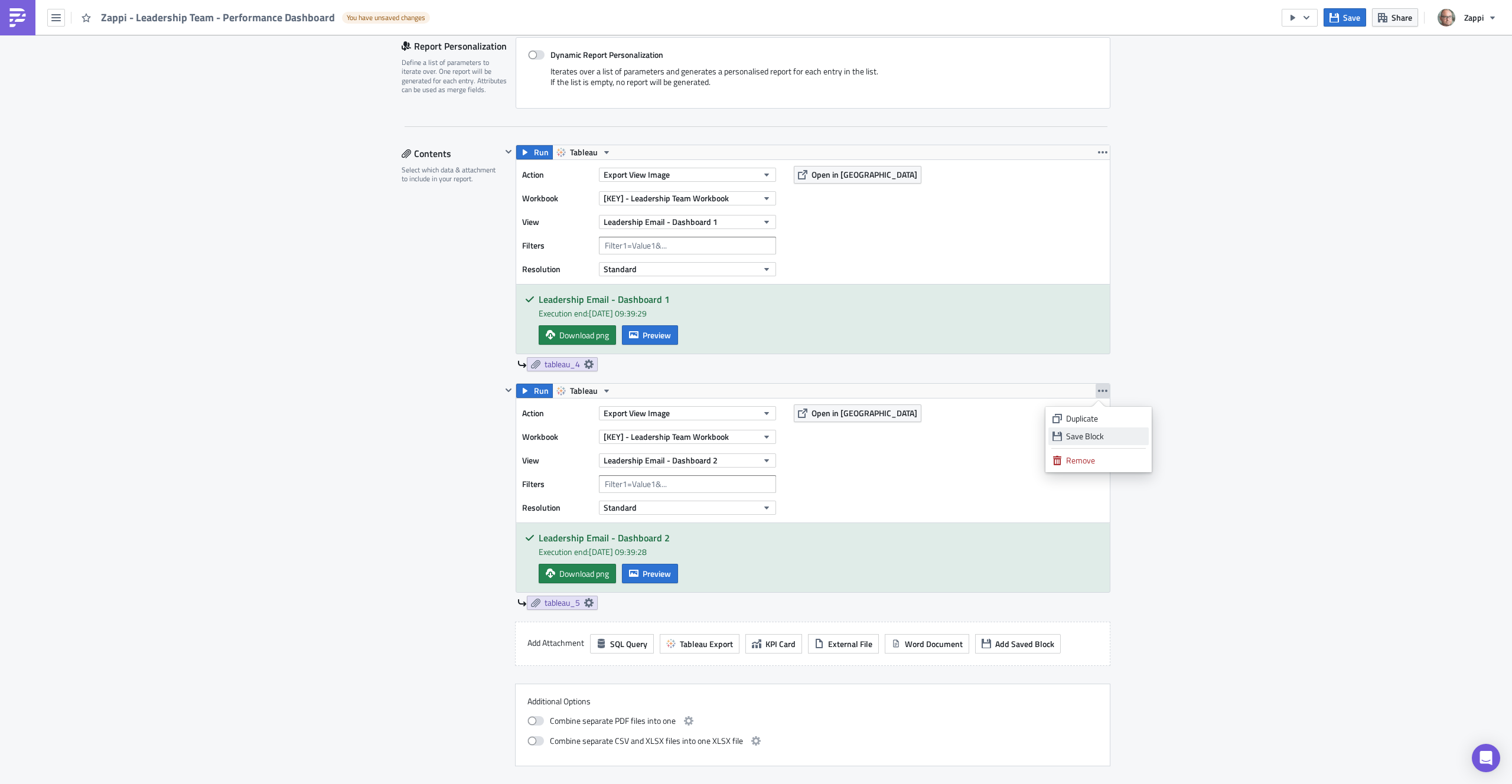
click at [1102, 436] on div "Save Block" at bounding box center [1105, 436] width 78 height 12
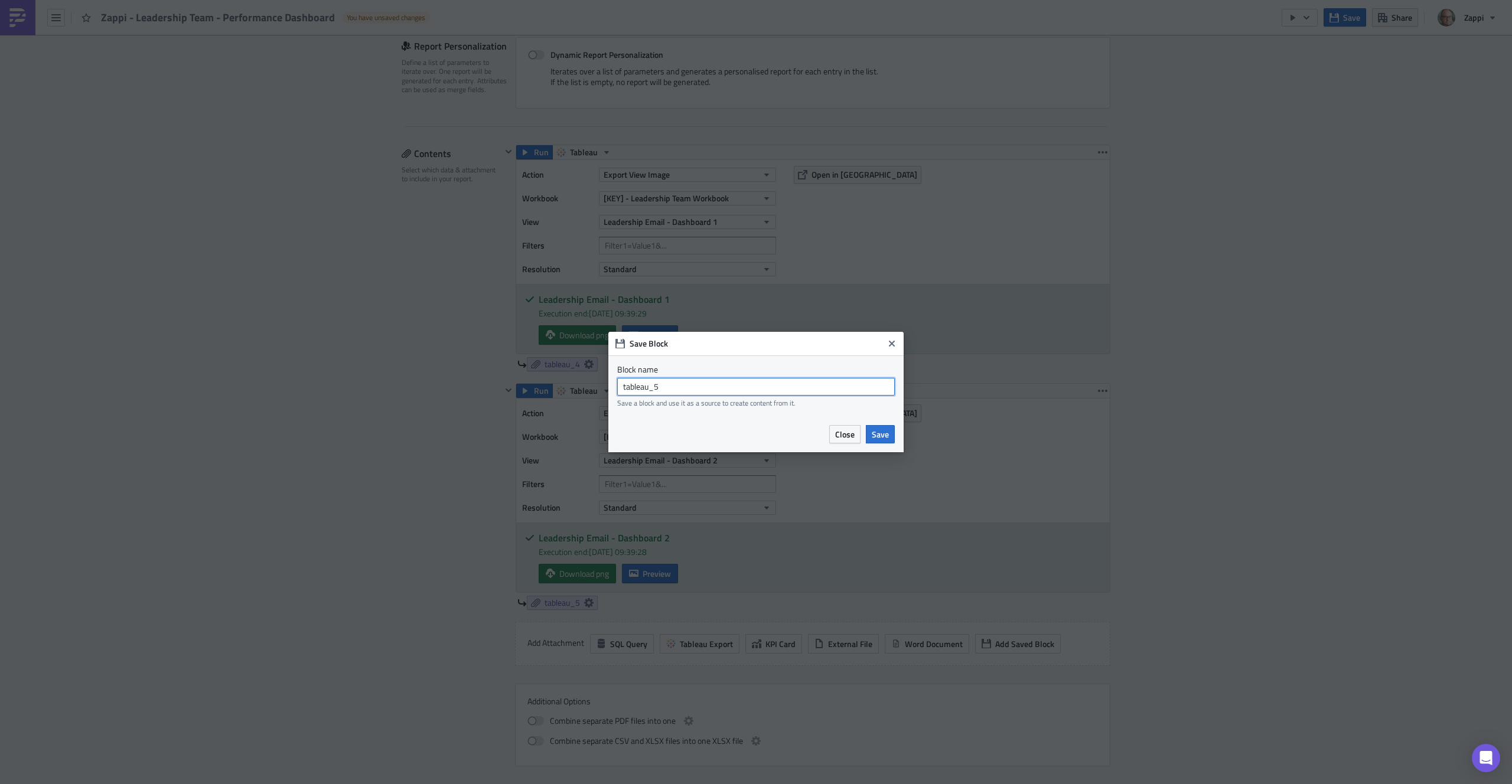
drag, startPoint x: 680, startPoint y: 387, endPoint x: 570, endPoint y: 374, distance: 110.8
click at [570, 374] on div "Save Block Block name tableau_5 Save a block and use it as a source to create c…" at bounding box center [756, 392] width 1512 height 784
type input "Bookings_vs_Budget_by_team"
click at [903, 434] on div "Close Save" at bounding box center [756, 438] width 295 height 27
click at [894, 436] on button "Save" at bounding box center [881, 434] width 29 height 18
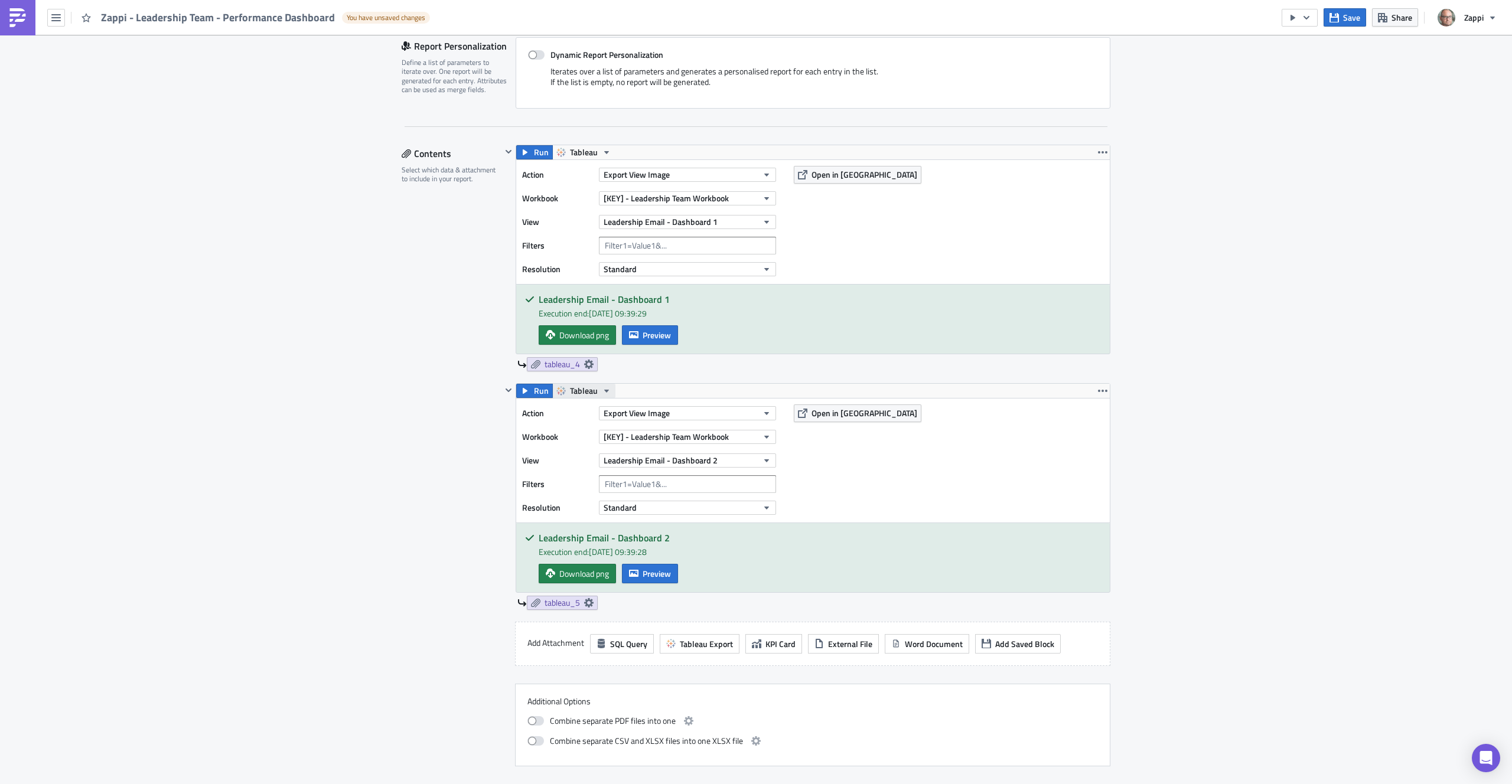
click at [585, 387] on span "Tableau" at bounding box center [584, 390] width 28 height 14
click at [866, 452] on div "Action Export View Image Workbook [KEY] - Leadership Team Workbook View Leaders…" at bounding box center [813, 460] width 594 height 124
click at [577, 392] on span "Tableau" at bounding box center [584, 390] width 28 height 14
click at [523, 391] on icon "button" at bounding box center [525, 391] width 4 height 6
click at [647, 570] on span "Preview" at bounding box center [657, 573] width 29 height 12
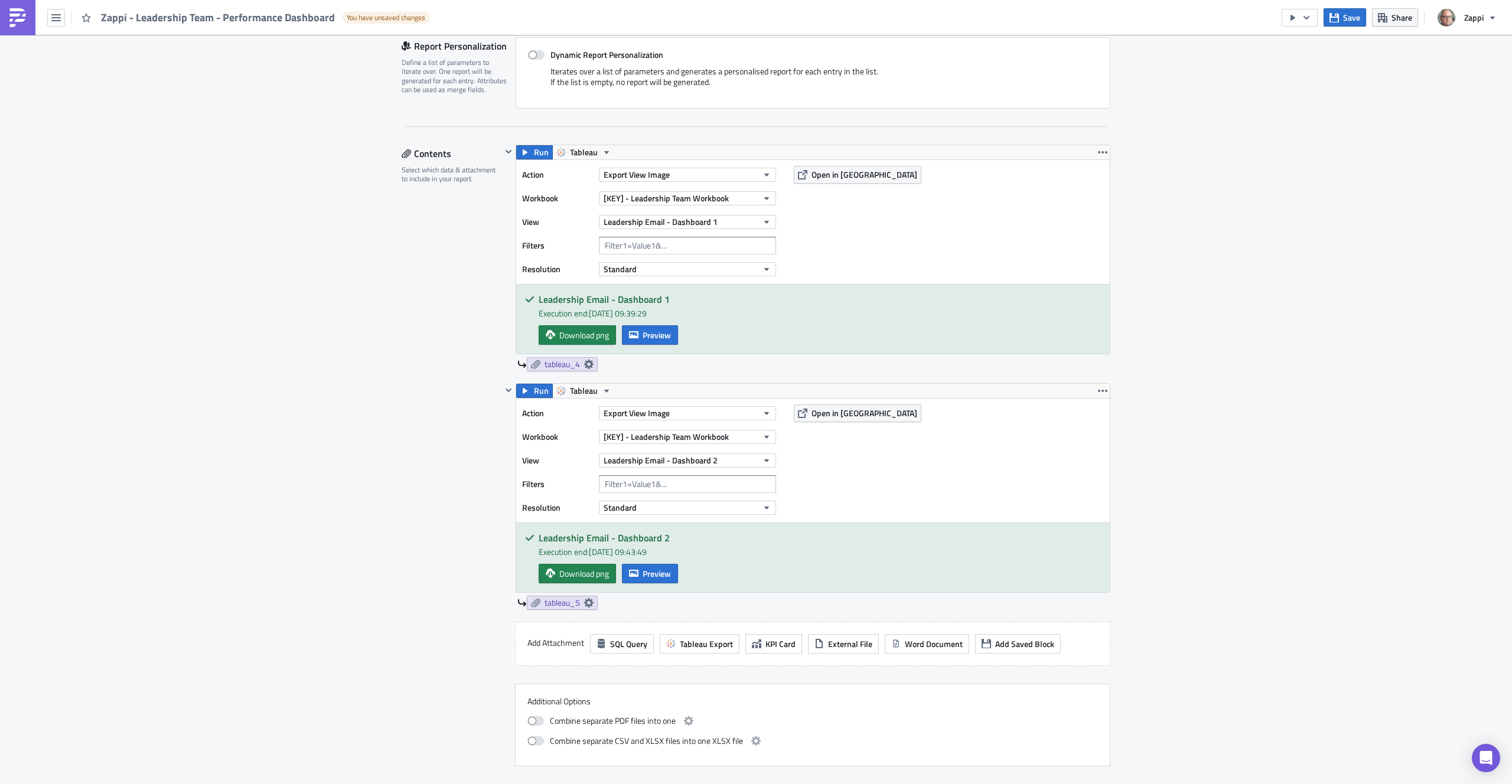
scroll to position [400, 0]
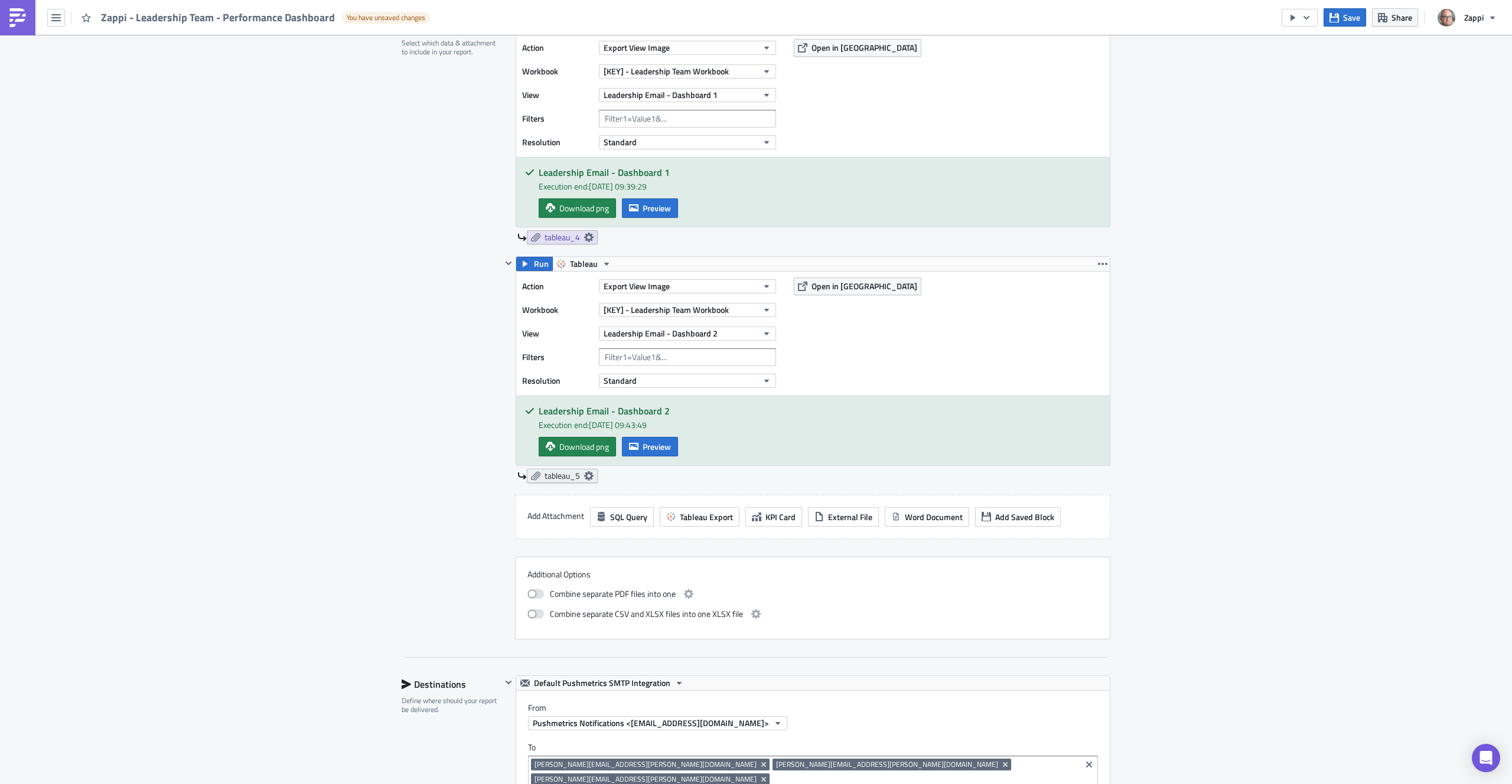
click at [588, 479] on icon at bounding box center [589, 476] width 10 height 10
click at [666, 480] on div "tableau_5" at bounding box center [814, 476] width 593 height 14
click at [584, 480] on icon at bounding box center [589, 476] width 10 height 10
click at [675, 501] on div "Add Attachment SQL Query Tableau Export KPI Card External File Word Document Ad…" at bounding box center [813, 517] width 595 height 45
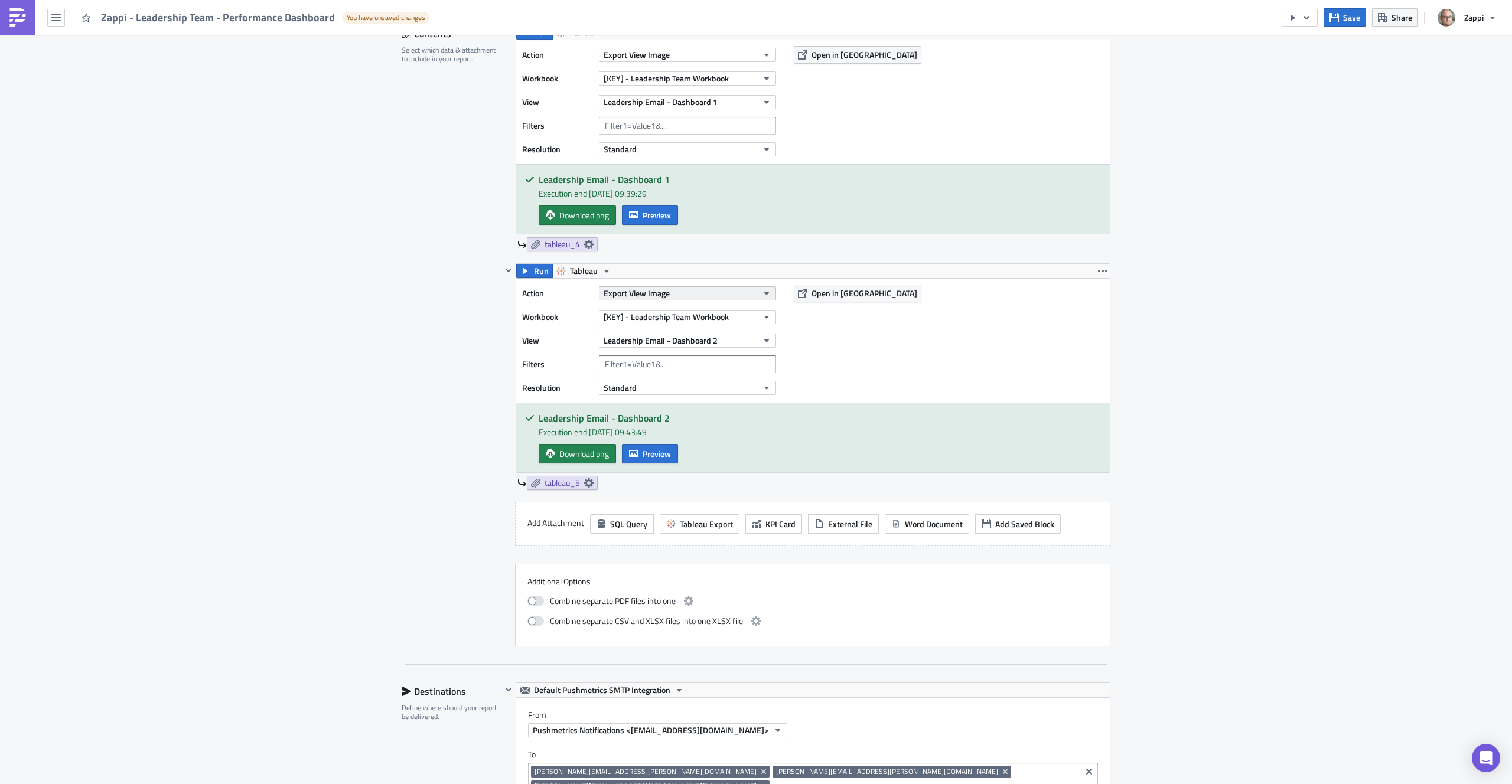
scroll to position [385, 0]
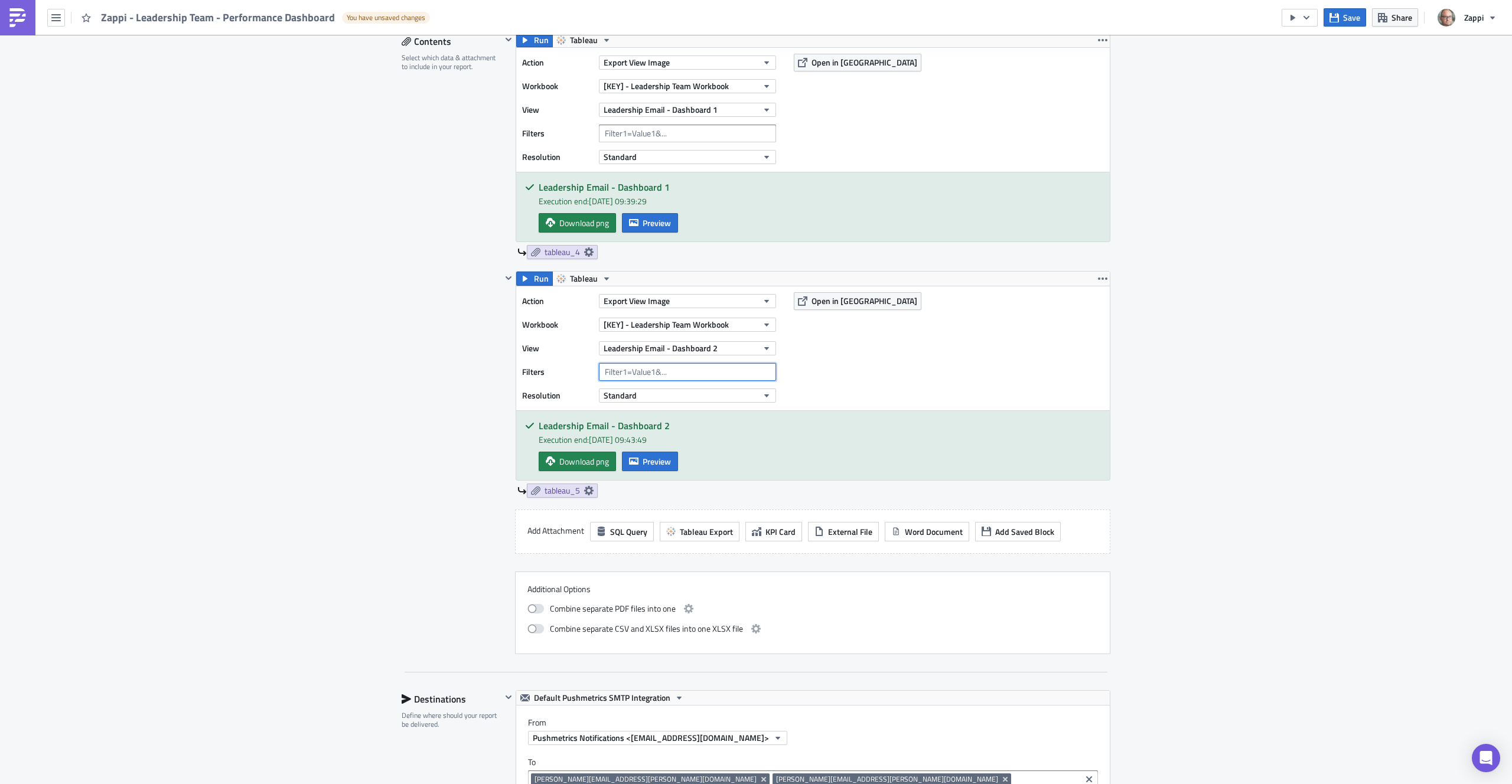
click at [690, 377] on input "text" at bounding box center [688, 372] width 177 height 18
click at [847, 381] on div "Action Export View Image Workbook [KEY] - Leadership Team Workbook View Leaders…" at bounding box center [813, 348] width 594 height 124
click at [1355, 17] on span "Save" at bounding box center [1352, 17] width 17 height 12
click at [1309, 16] on icon "button" at bounding box center [1307, 17] width 6 height 4
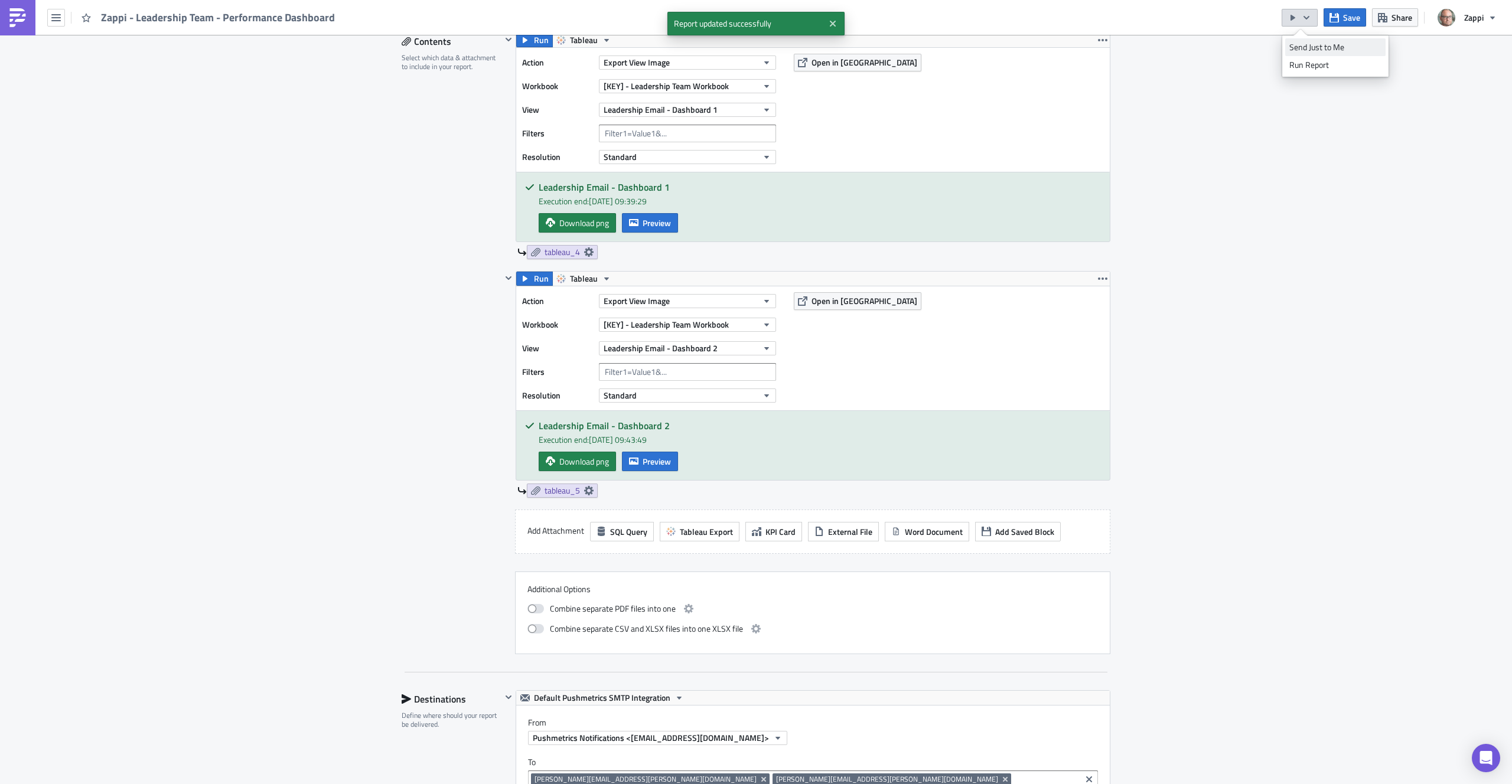
click at [1306, 45] on div "Send Just to Me" at bounding box center [1336, 47] width 92 height 12
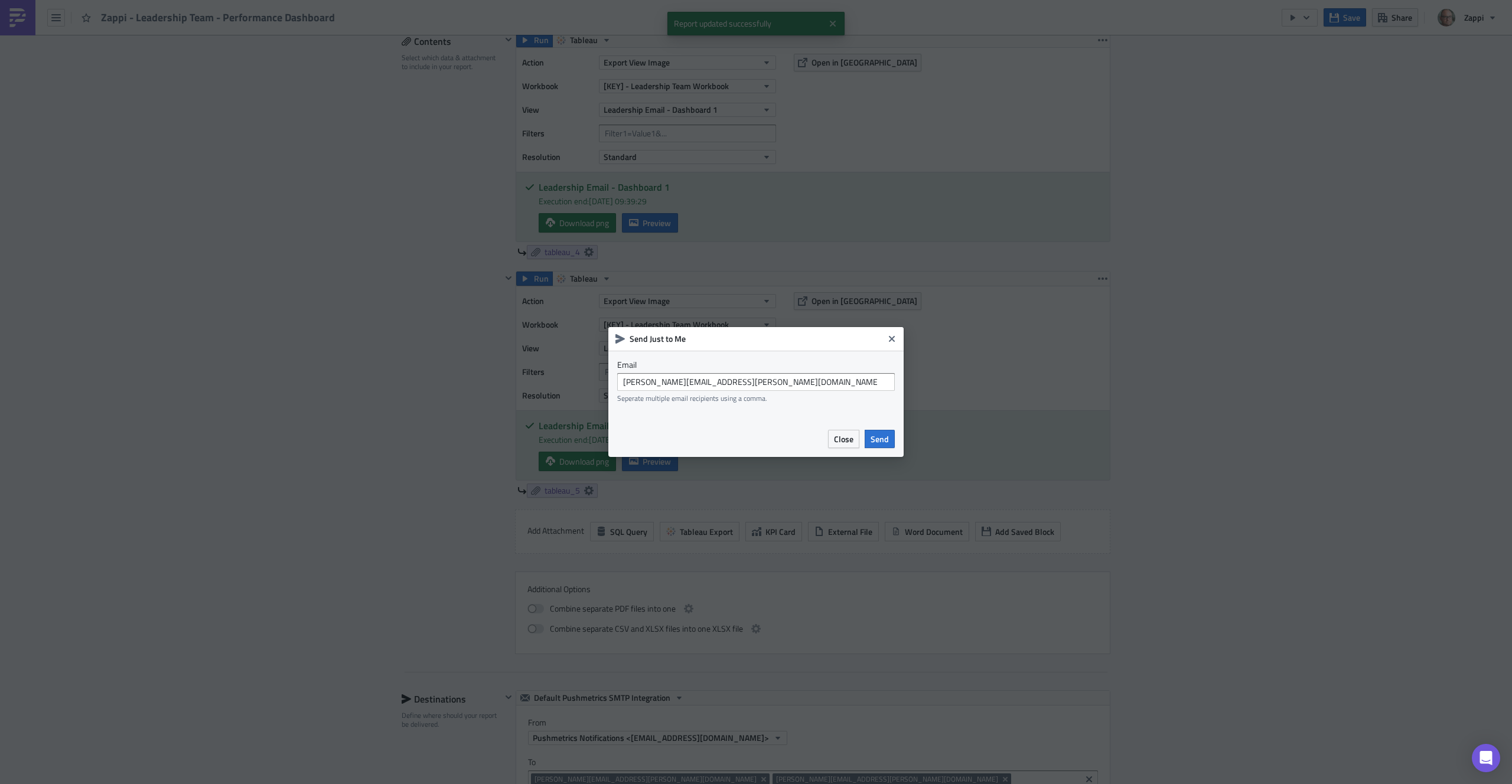
drag, startPoint x: 884, startPoint y: 438, endPoint x: 1126, endPoint y: 455, distance: 242.6
click at [884, 438] on span "Send" at bounding box center [879, 438] width 18 height 12
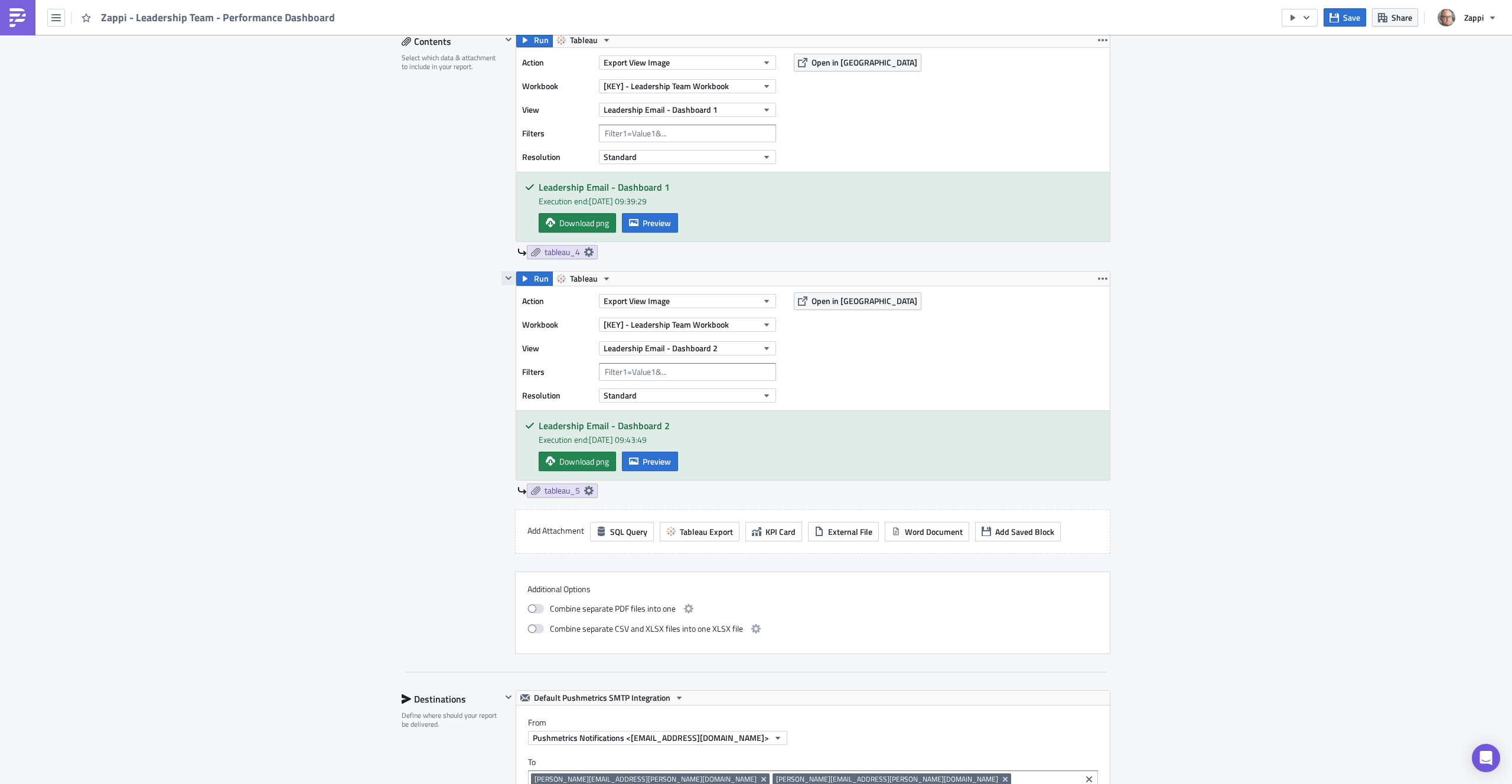
click at [504, 280] on icon "button" at bounding box center [508, 278] width 10 height 10
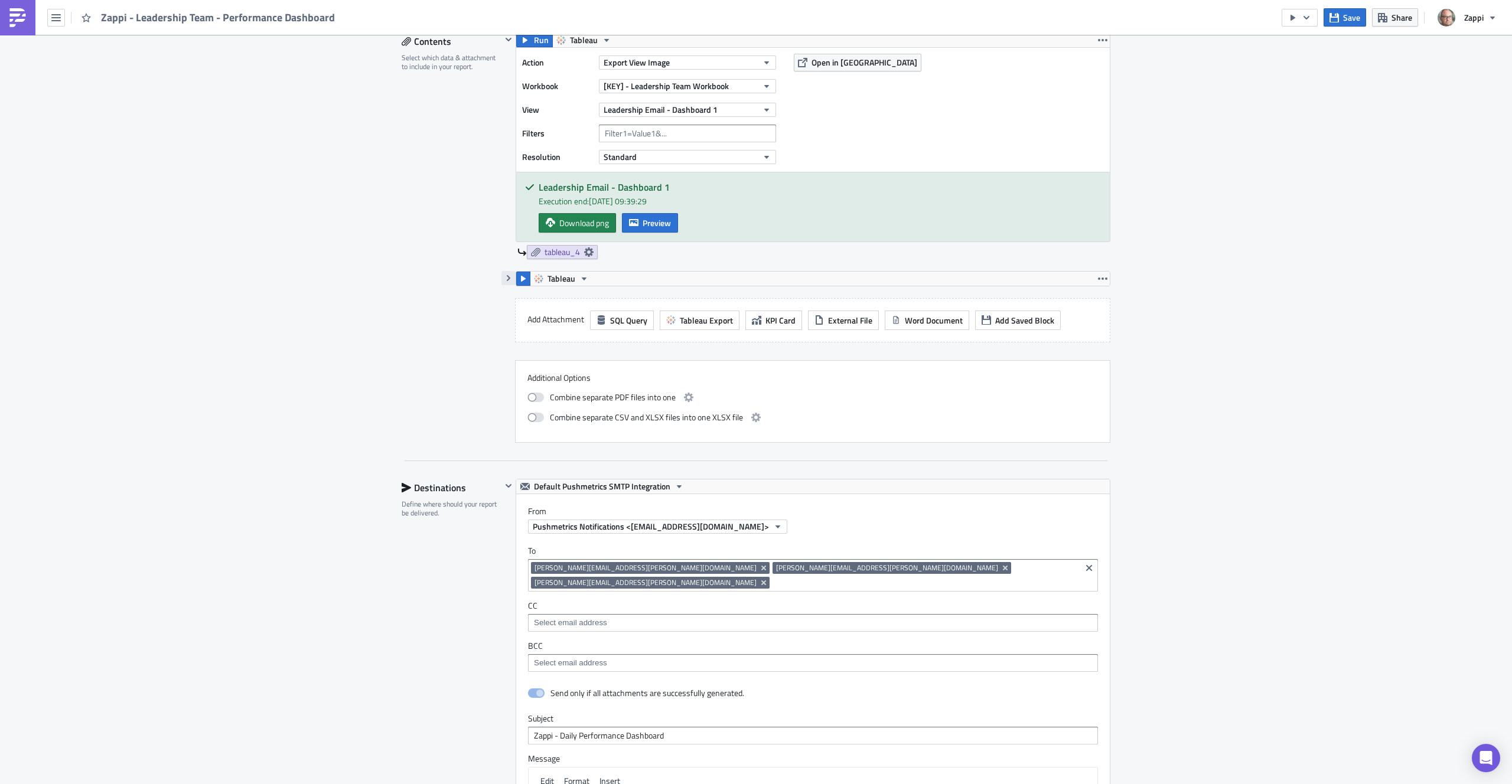
click at [504, 280] on icon "button" at bounding box center [508, 278] width 10 height 10
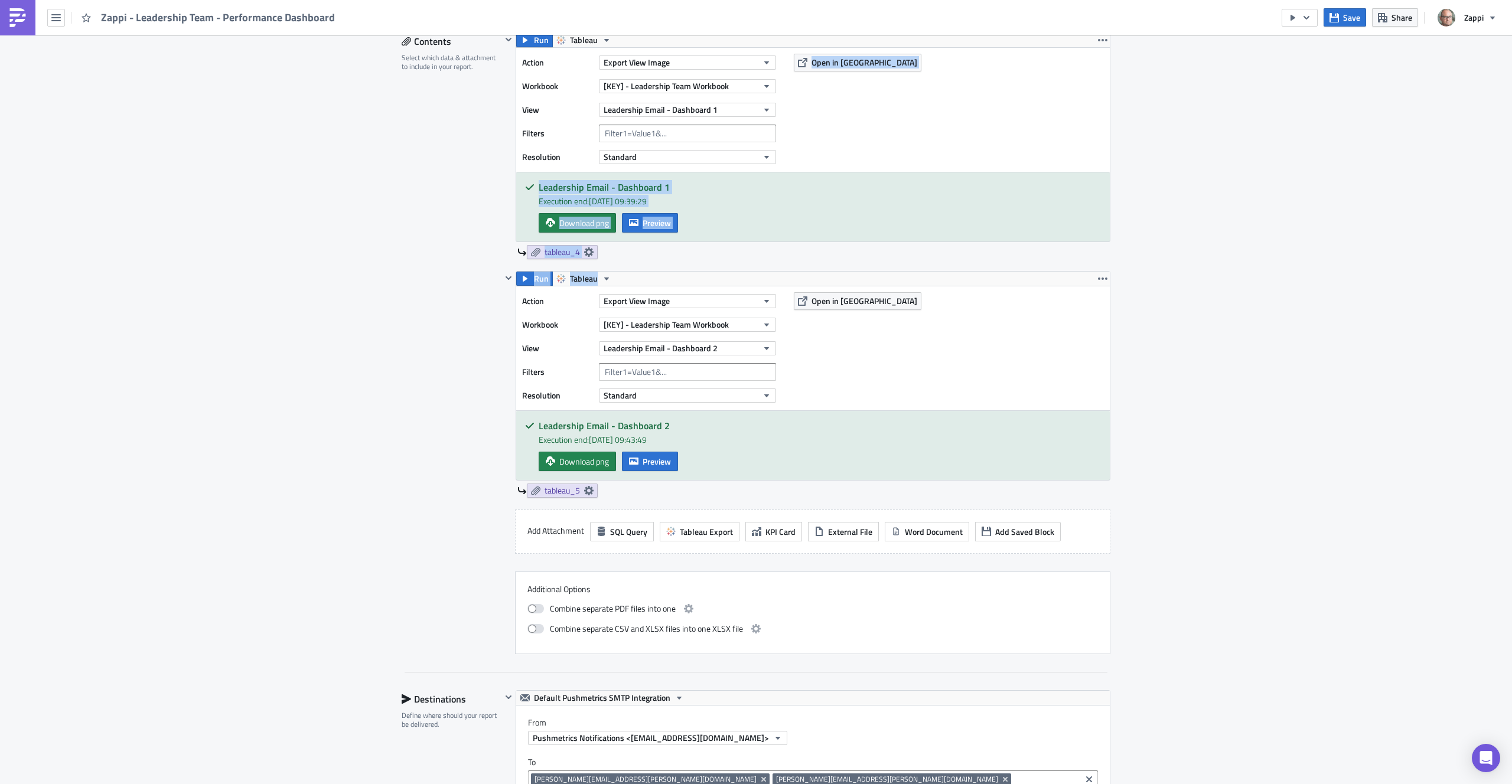
drag, startPoint x: 698, startPoint y: 282, endPoint x: 887, endPoint y: 189, distance: 210.6
click at [688, 157] on div "Run Tableau Action Export View Image Workbook [KEY] - Leadership Team Workbook …" at bounding box center [806, 343] width 609 height 622
click at [1098, 278] on icon "button" at bounding box center [1103, 278] width 10 height 2
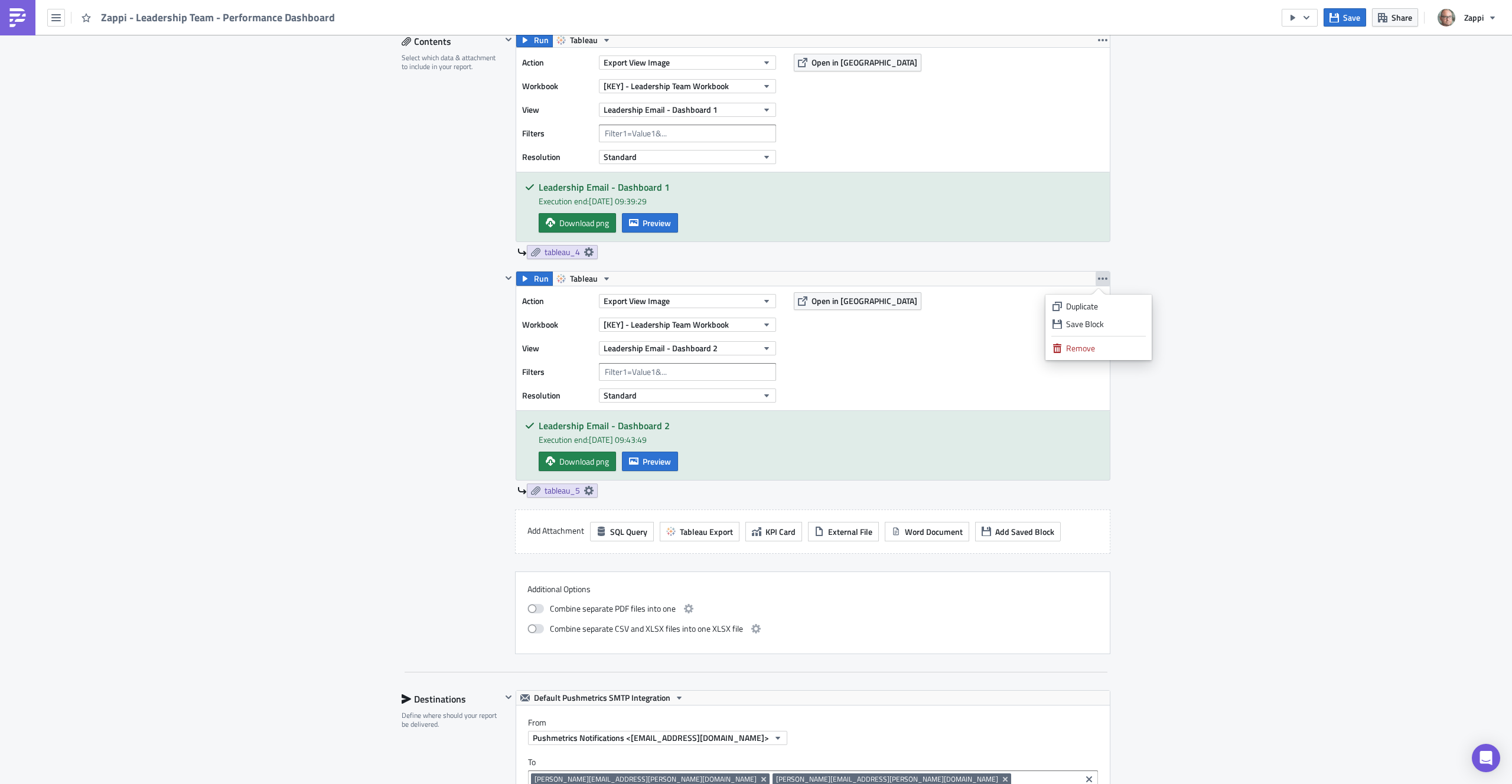
click at [1273, 357] on div "Execution Log Edit " Zappi - Leadership Team - Performance Dashboard " Settings…" at bounding box center [756, 547] width 1512 height 1794
click at [435, 526] on div "Contents Select which data & attachment to include in your report." at bounding box center [452, 343] width 100 height 622
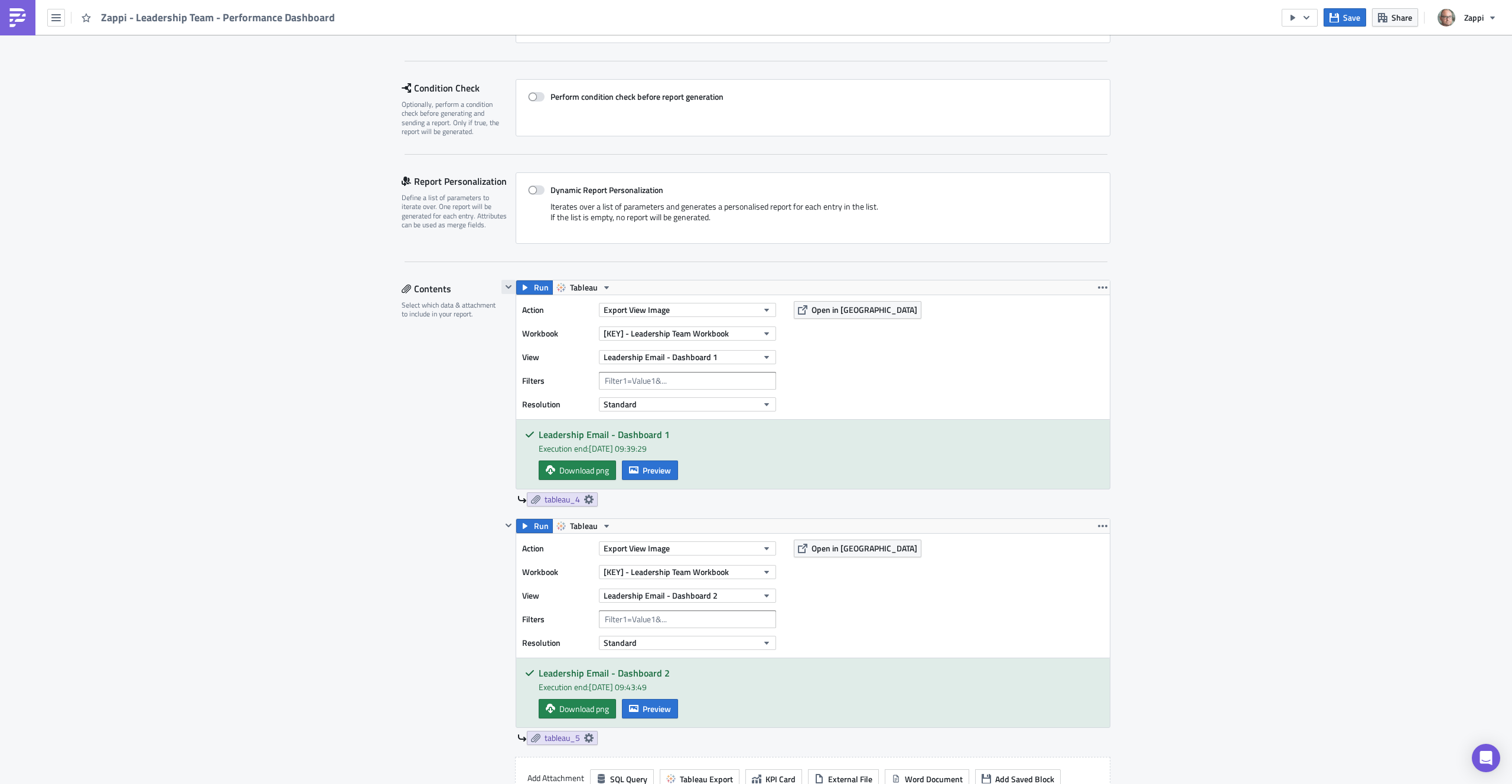
click at [506, 285] on icon "button" at bounding box center [509, 287] width 6 height 4
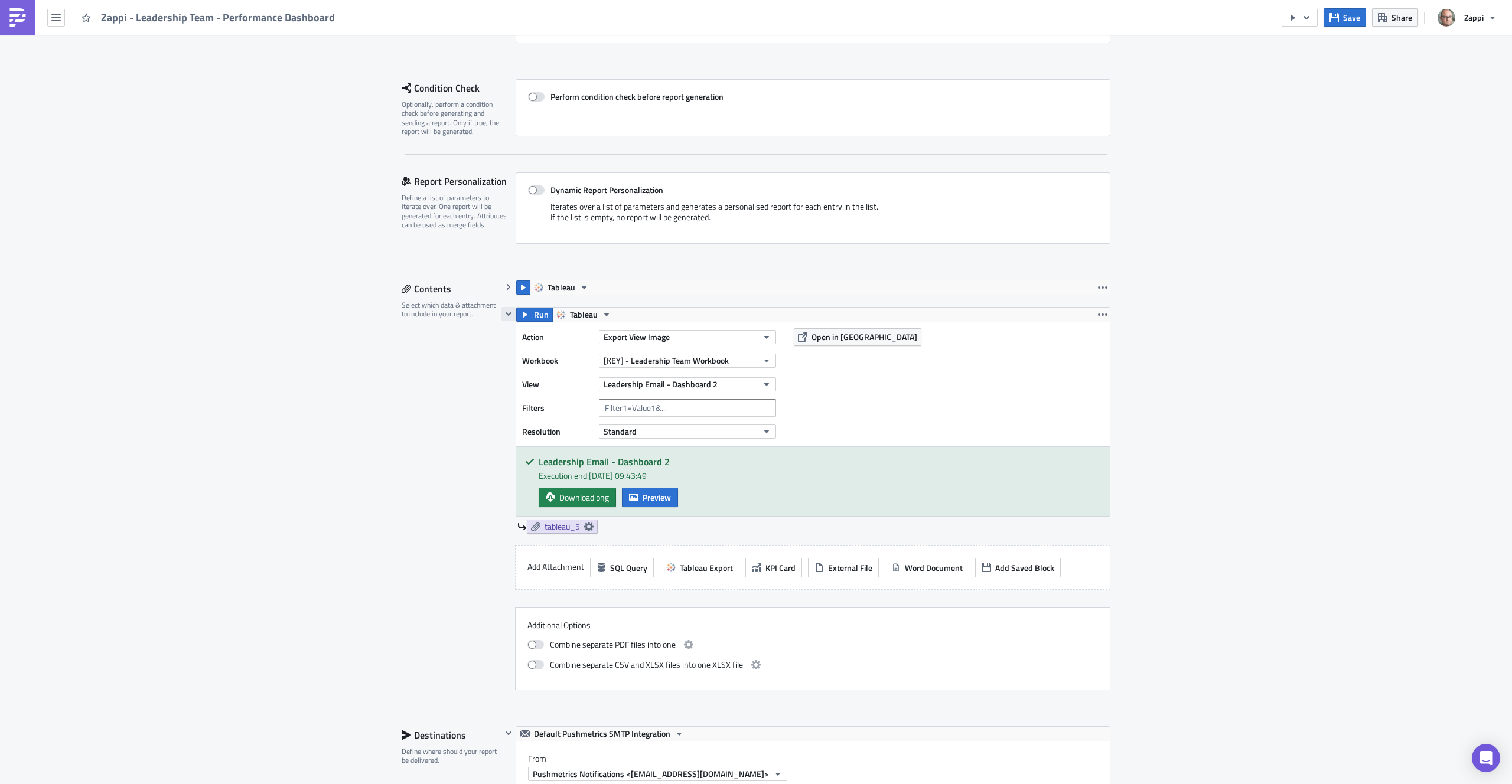
click at [507, 316] on icon "button" at bounding box center [508, 314] width 10 height 10
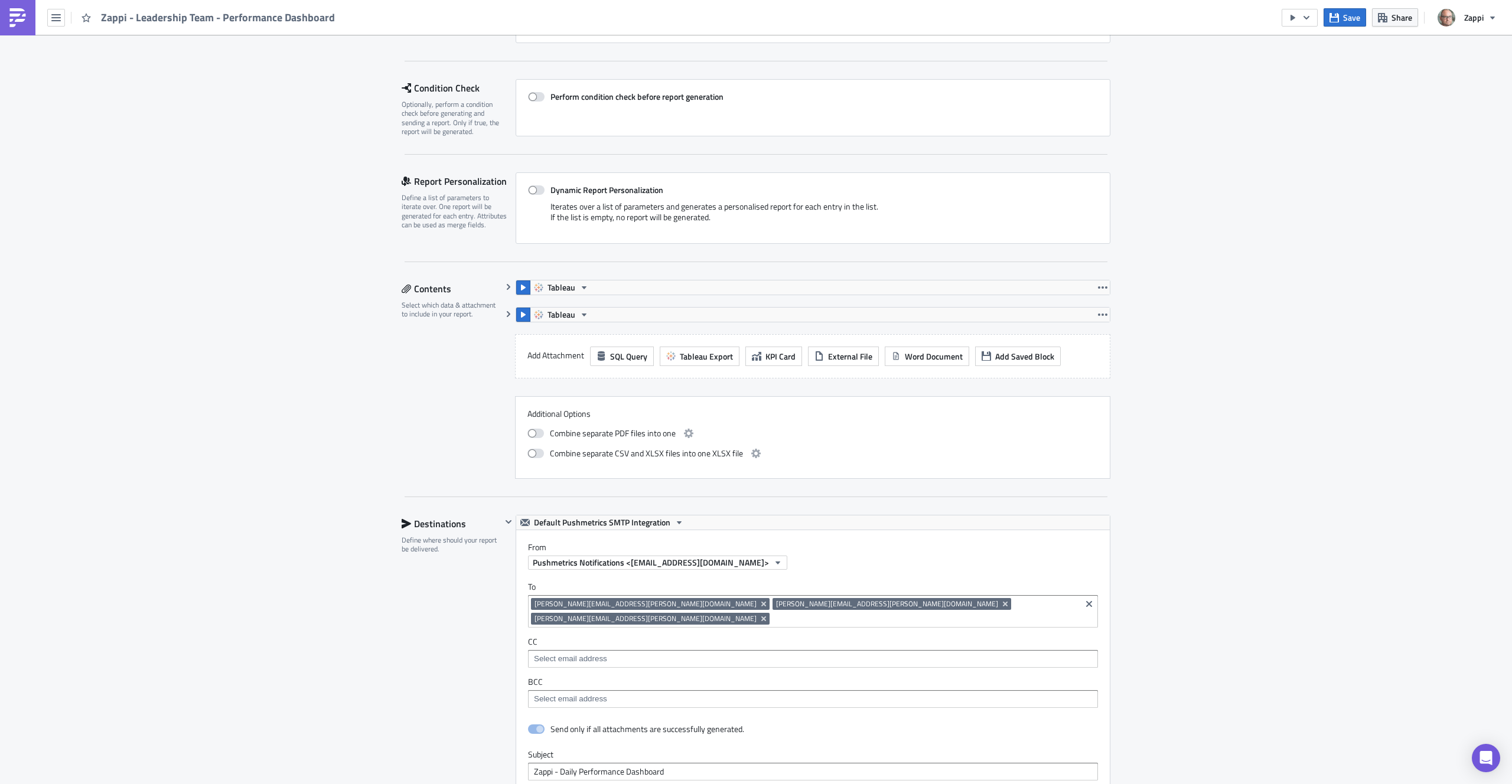
drag, startPoint x: 563, startPoint y: 286, endPoint x: 533, endPoint y: 323, distance: 47.6
click at [533, 323] on div "Tableau Action Export View Image Workbook [KEY] - Leadership Team Workbook View…" at bounding box center [806, 379] width 609 height 199
click at [1101, 315] on icon "button" at bounding box center [1103, 314] width 10 height 2
click at [1141, 292] on div "Execution Log Edit " Zappi - Leadership Team - Performance Dashboard " Settings…" at bounding box center [756, 583] width 1512 height 1371
click at [1101, 284] on icon "button" at bounding box center [1103, 287] width 10 height 10
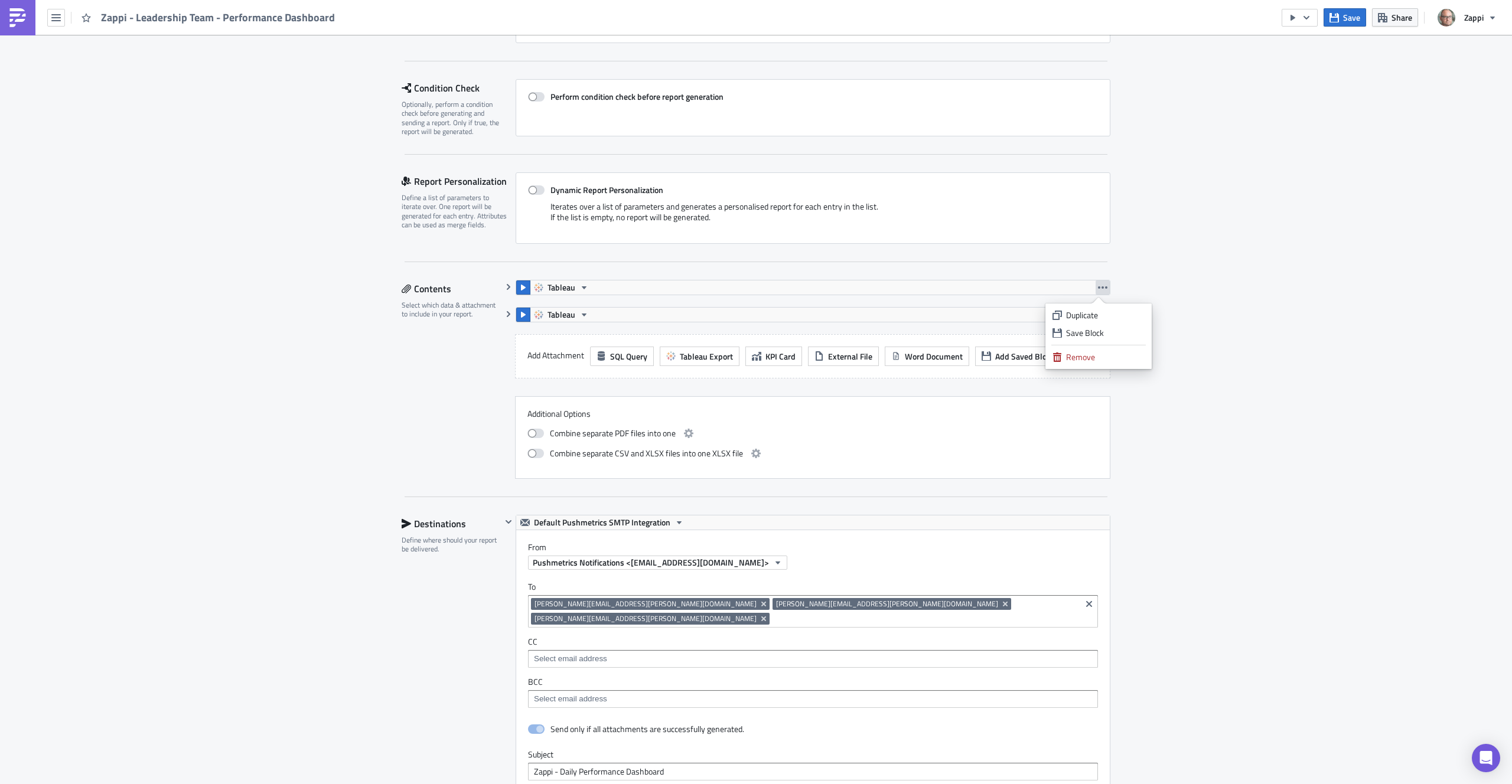
click at [1154, 276] on div "Execution Log Edit " Zappi - Leadership Team - Performance Dashboard " Settings…" at bounding box center [756, 583] width 1512 height 1371
click at [420, 466] on div "Contents Select which data & attachment to include in your report." at bounding box center [452, 379] width 100 height 199
click at [506, 315] on icon "button" at bounding box center [508, 314] width 10 height 10
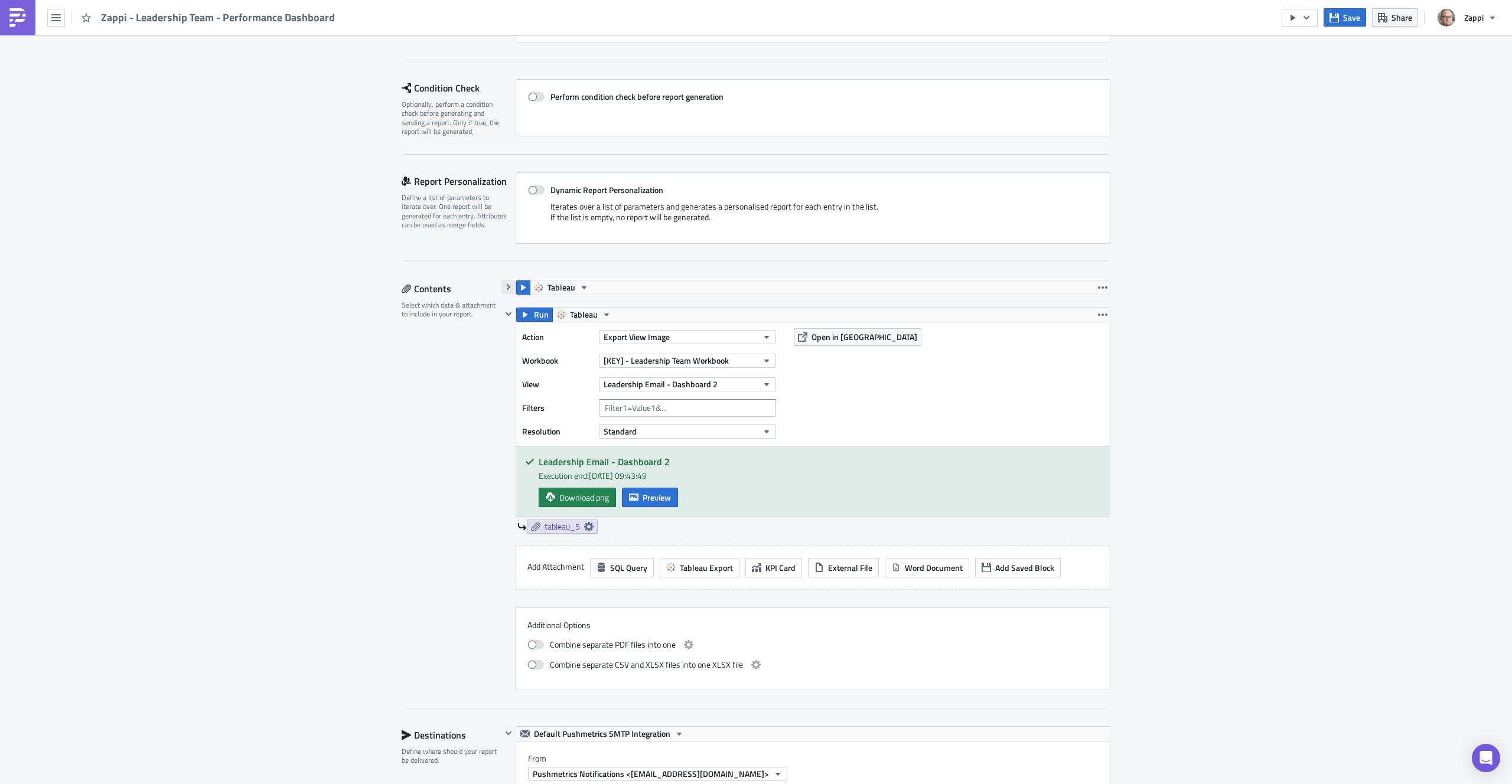
click at [506, 285] on icon "button" at bounding box center [508, 287] width 10 height 10
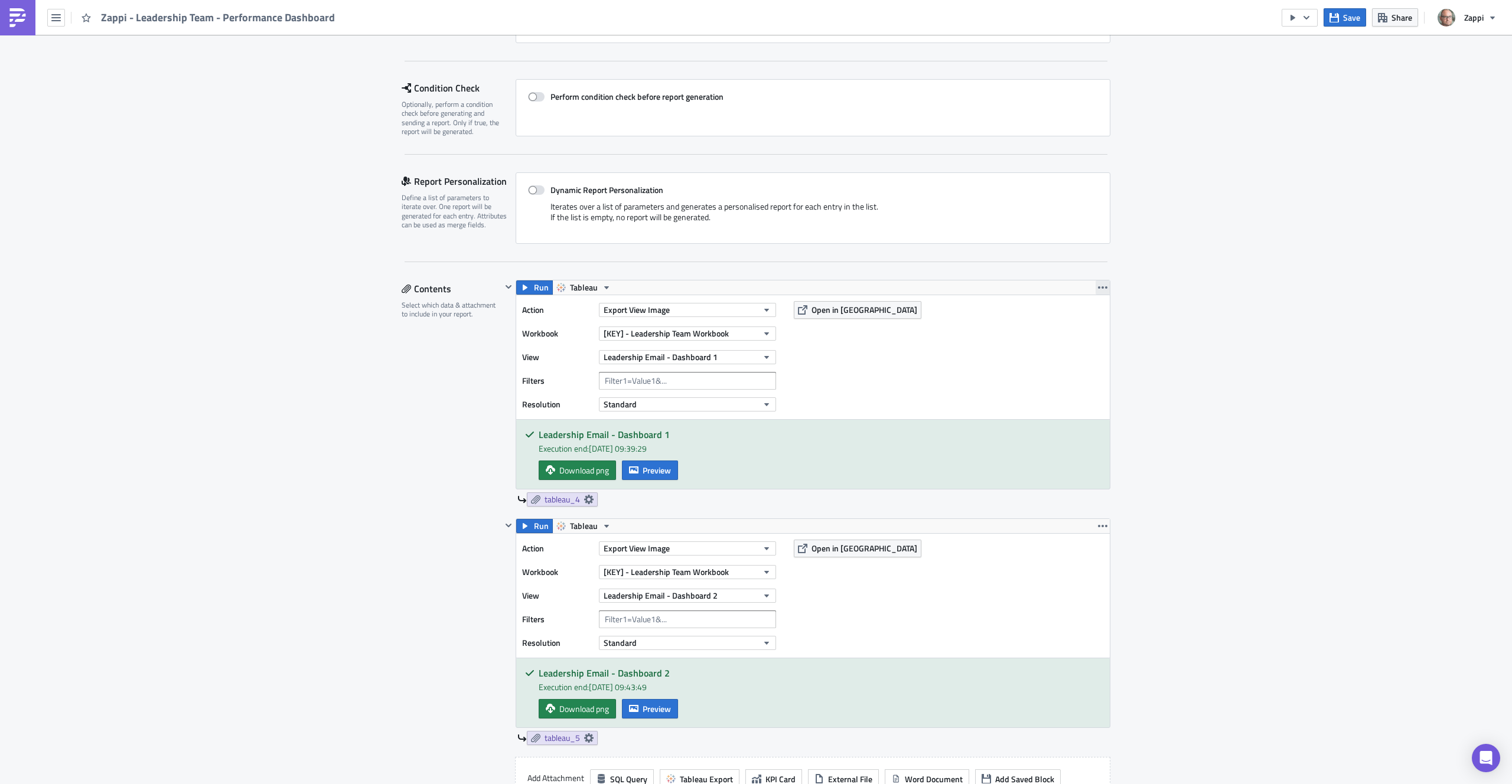
click at [1096, 288] on button "button" at bounding box center [1103, 287] width 14 height 14
click at [1087, 354] on div "Remove" at bounding box center [1105, 357] width 78 height 12
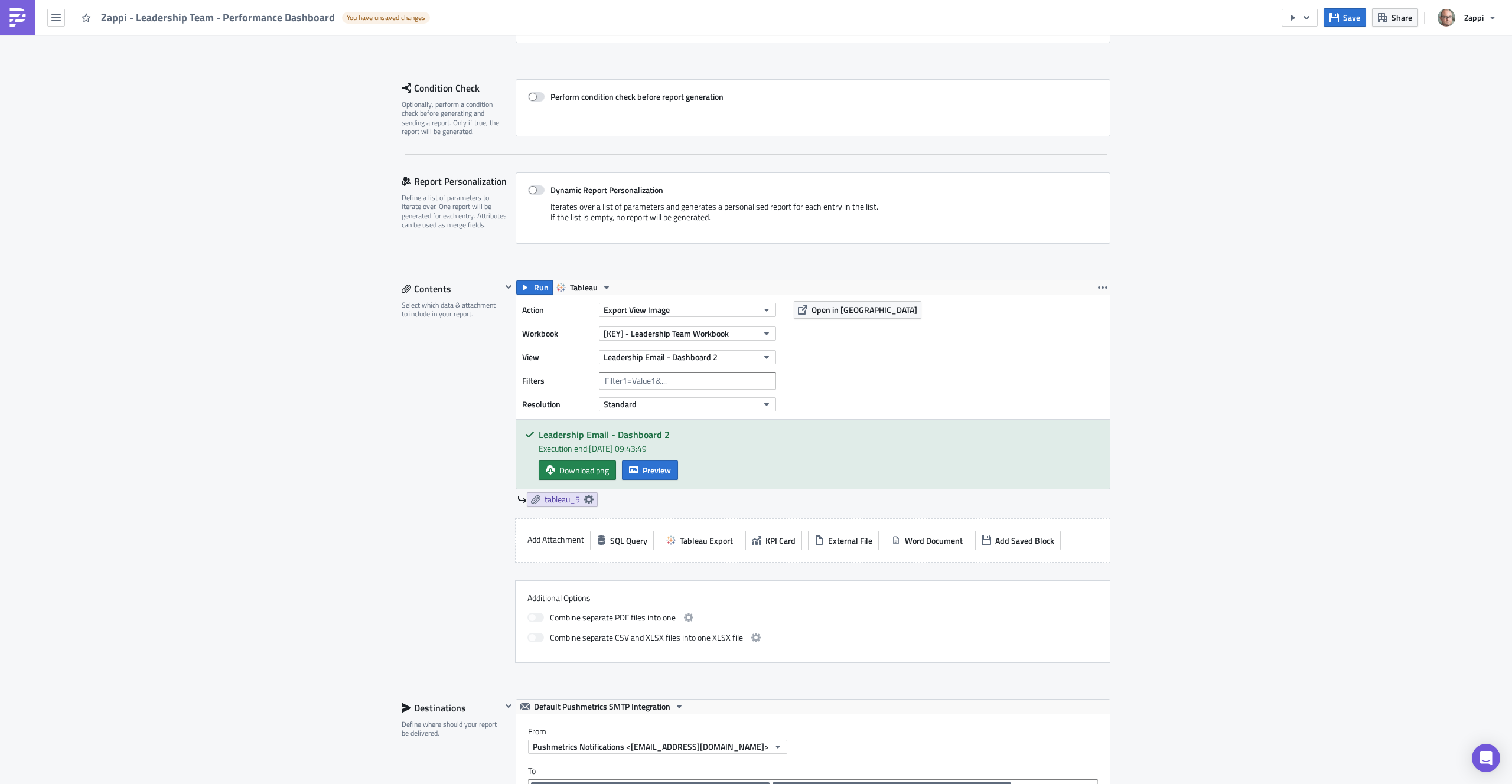
click at [1193, 376] on div "Execution Log Edit " Zappi - Leadership Team - Performance Dashboard " Draft Se…" at bounding box center [756, 675] width 1512 height 1556
click at [1339, 18] on icon "button" at bounding box center [1334, 17] width 10 height 10
click at [1295, 20] on icon "button" at bounding box center [1293, 18] width 10 height 10
click at [1290, 41] on div "Send Just to Me" at bounding box center [1336, 47] width 92 height 12
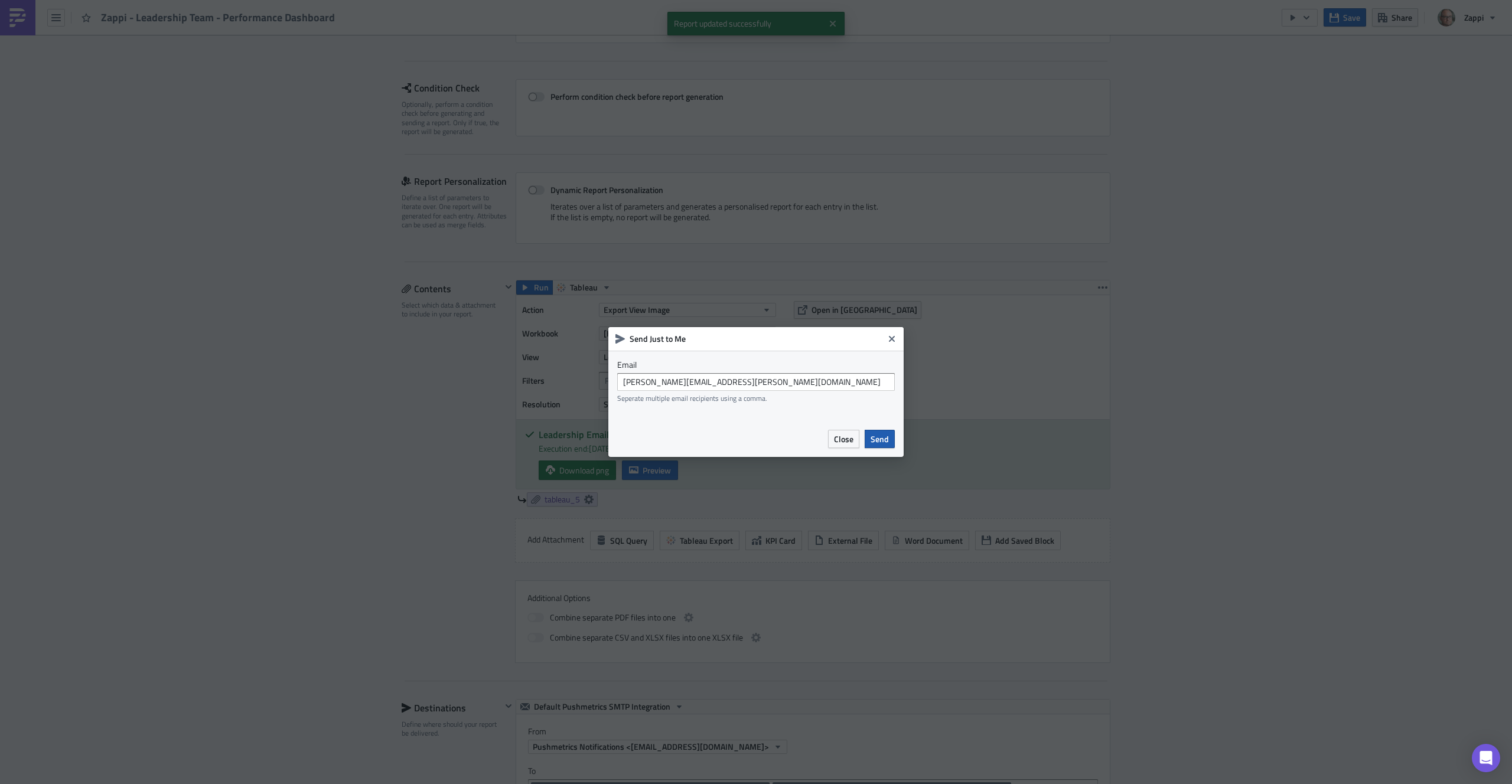
click at [872, 444] on span "Send" at bounding box center [879, 438] width 18 height 12
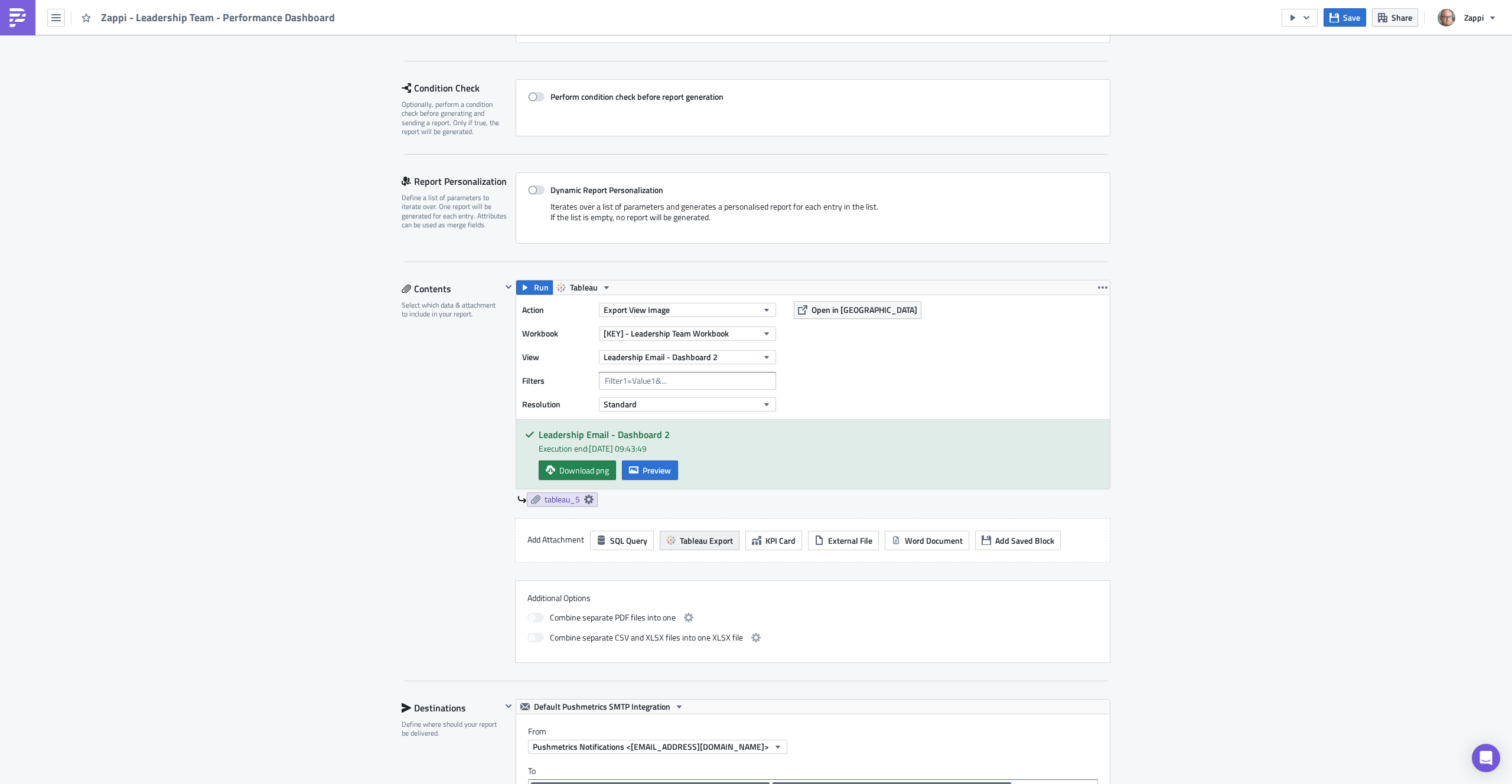
click at [694, 534] on span "Tableau Export" at bounding box center [707, 540] width 53 height 12
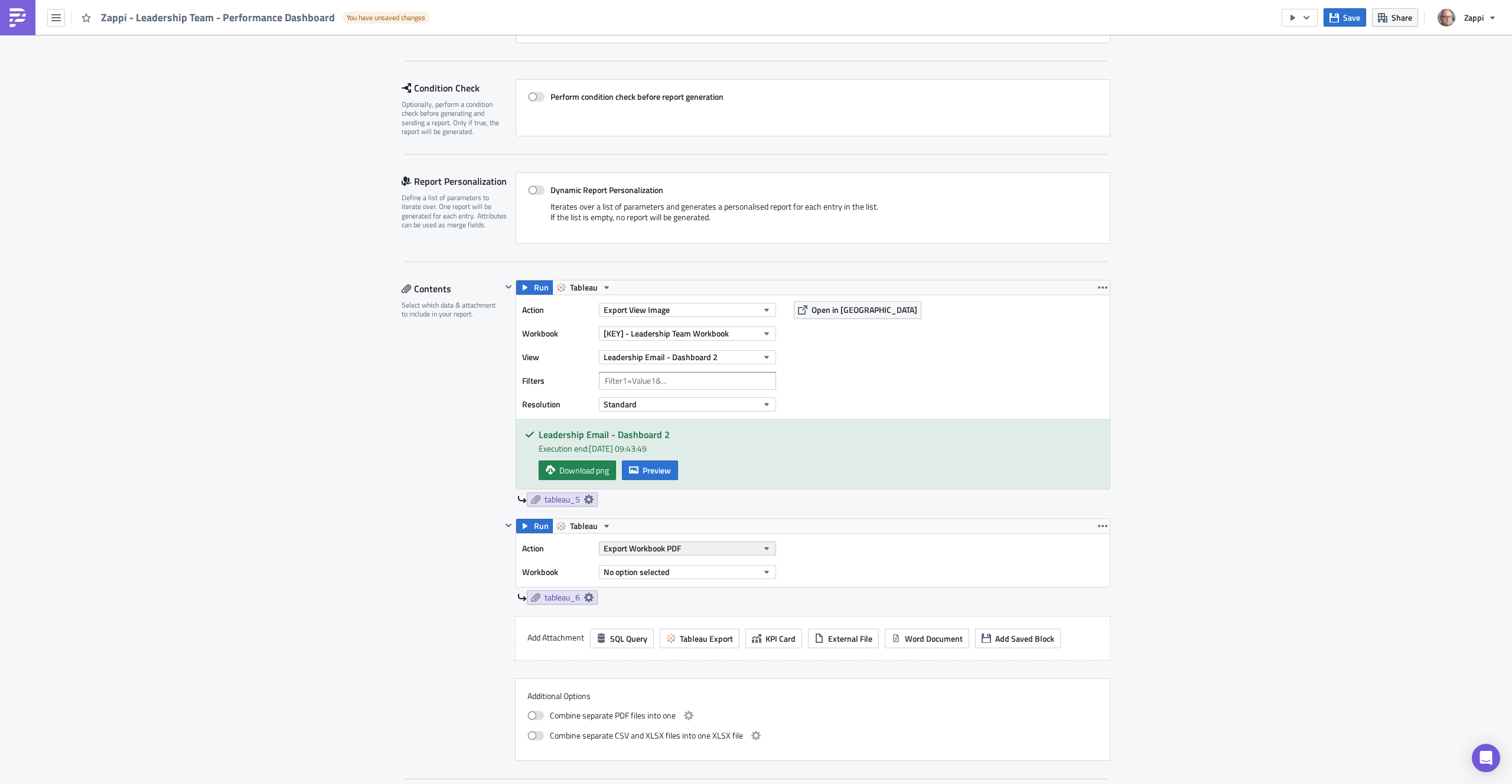
click at [635, 547] on span "Export Workbook PDF" at bounding box center [643, 548] width 78 height 12
click at [663, 662] on div "Export View Image" at bounding box center [652, 662] width 102 height 12
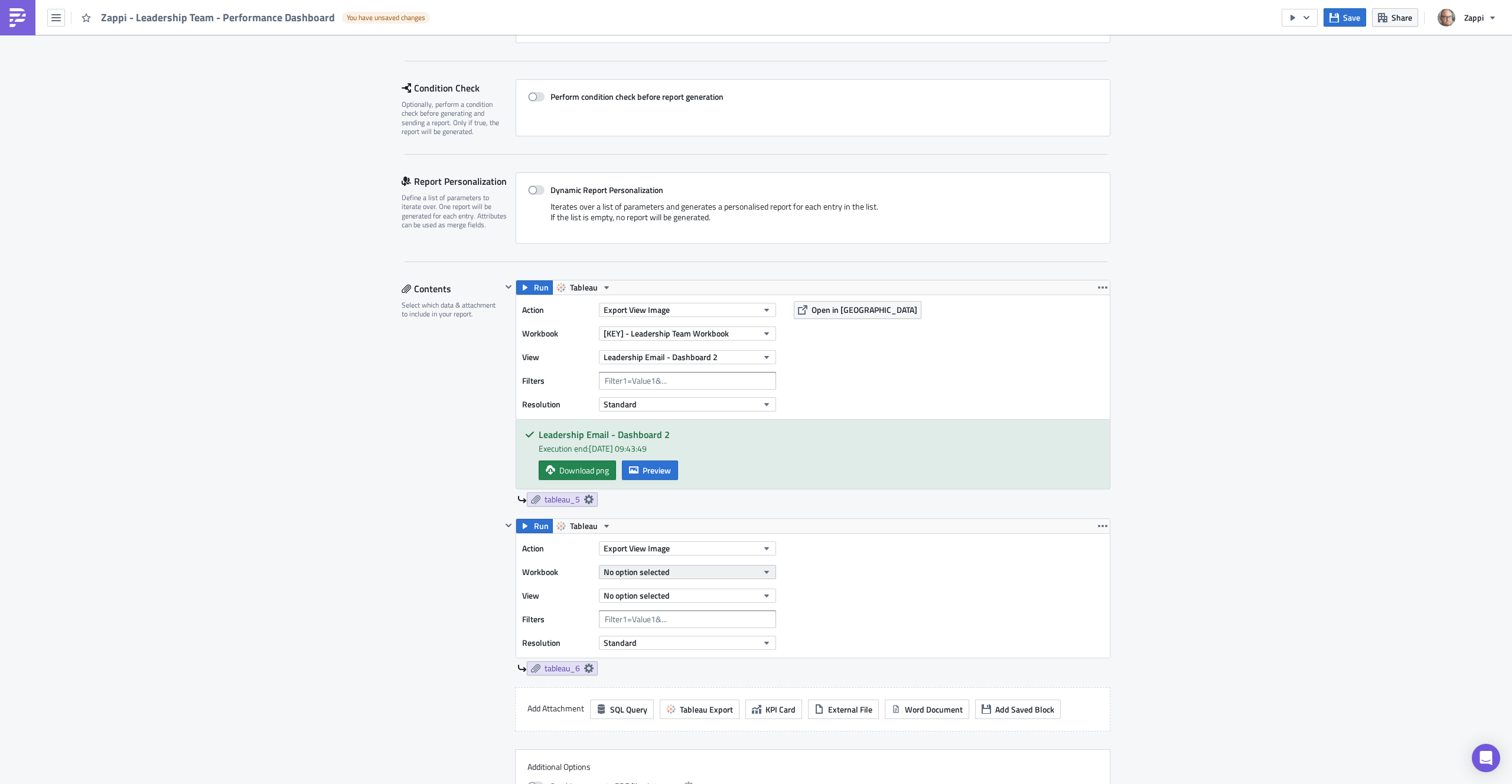
click at [654, 578] on button "No option selected" at bounding box center [688, 572] width 177 height 14
type input "leaders"
click at [656, 634] on div "[KEY] - Leadership Team Workbook" at bounding box center [663, 630] width 123 height 12
click at [648, 595] on span "No option selected" at bounding box center [637, 595] width 66 height 12
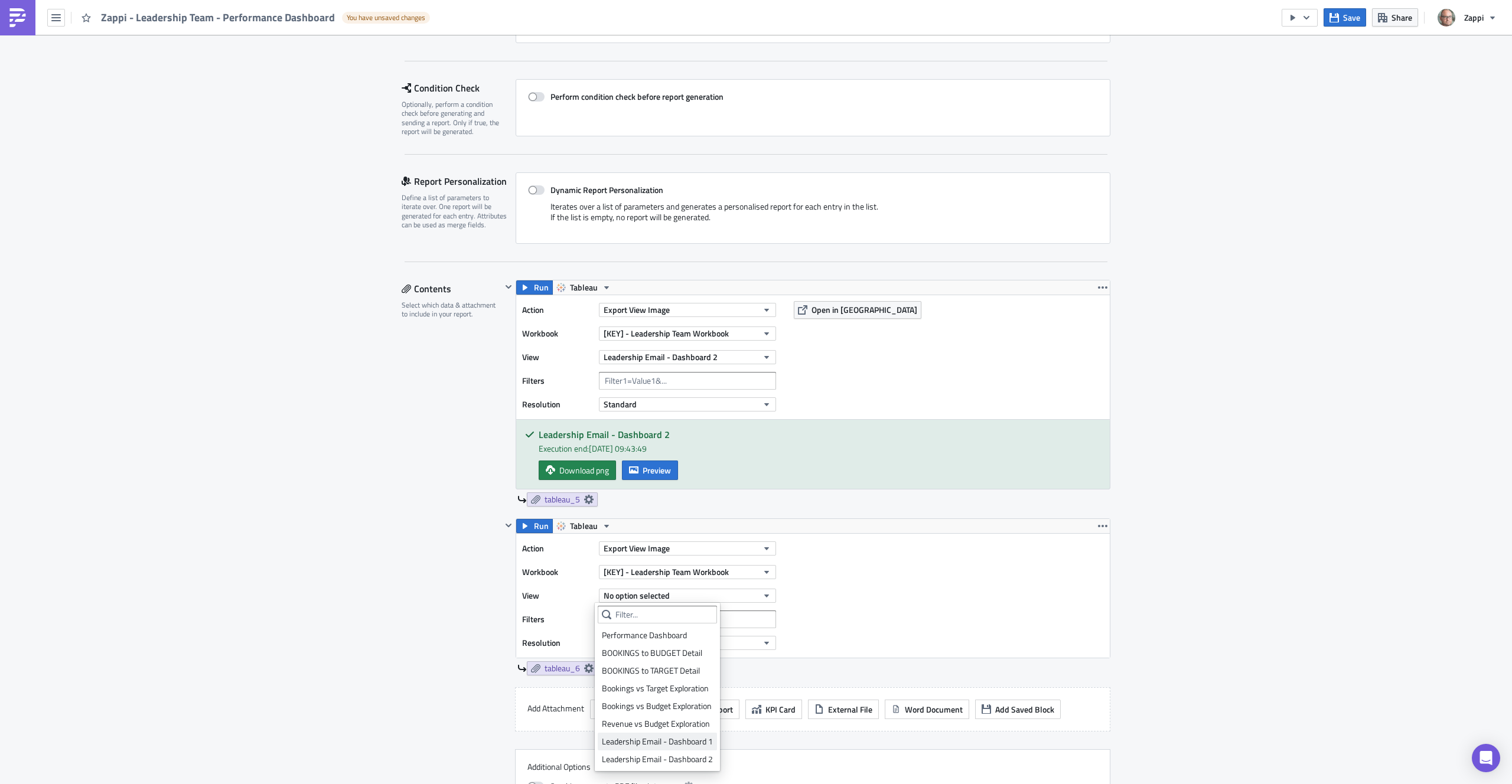
click at [668, 737] on div "Leadership Email - Dashboard 1" at bounding box center [658, 742] width 111 height 12
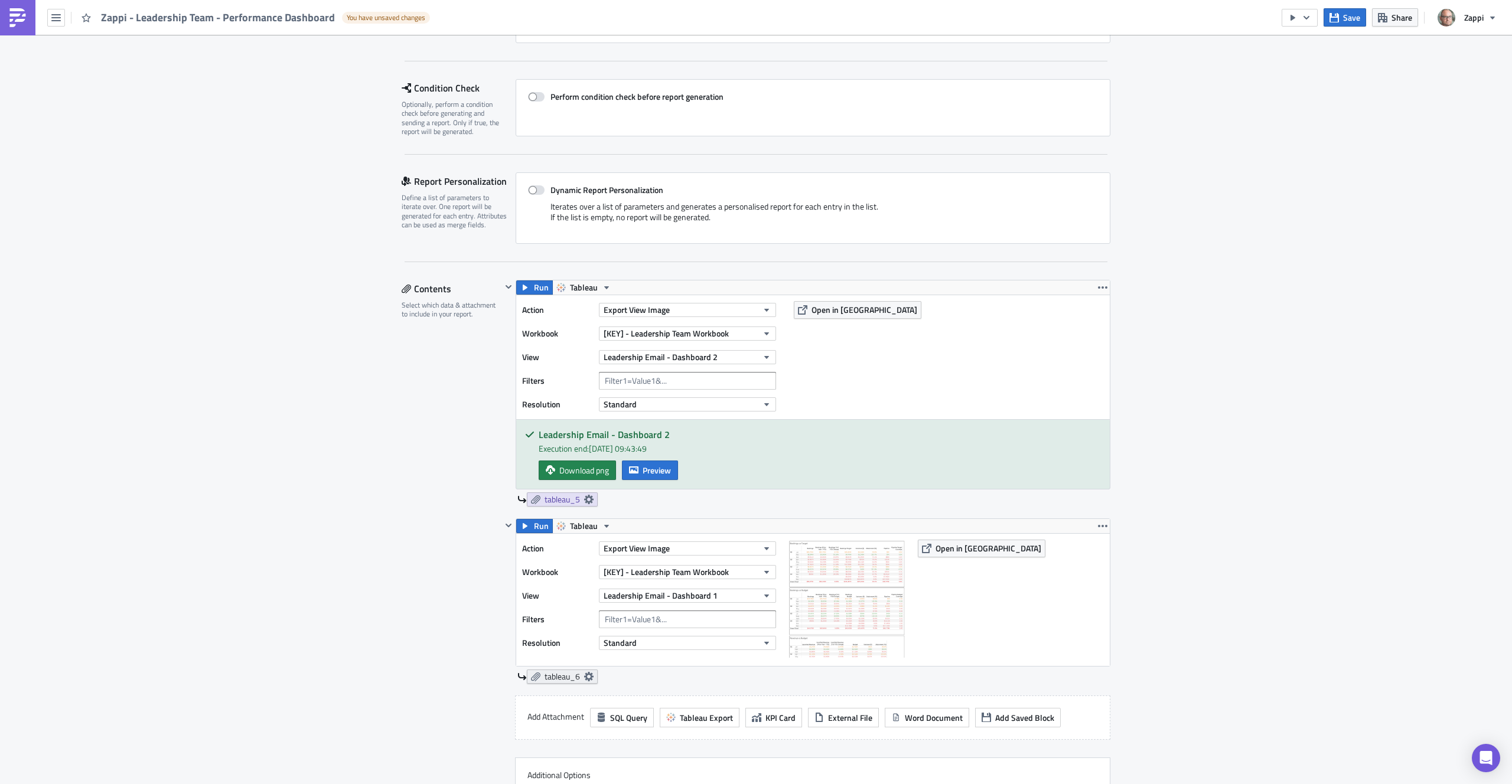
click at [546, 680] on span "tableau_6" at bounding box center [562, 676] width 35 height 11
click at [384, 725] on span at bounding box center [385, 725] width 10 height 10
click at [384, 725] on input "Embed view image in email body" at bounding box center [387, 725] width 7 height 7
checkbox input "true"
click at [964, 656] on div "Action Export View Image Workbook [KEY] - Leadership Team Workbook View Leaders…" at bounding box center [813, 600] width 594 height 132
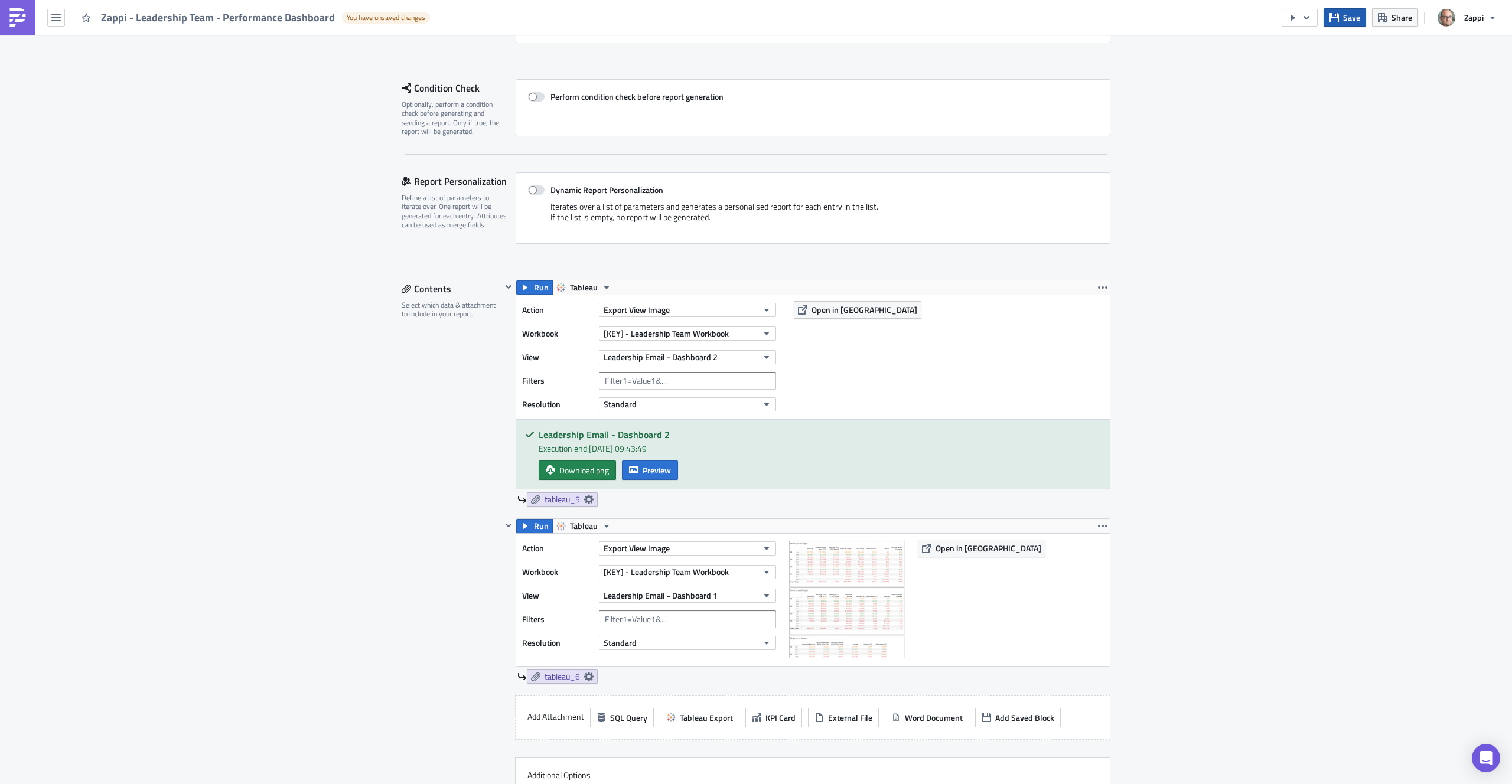
click at [1349, 17] on span "Save" at bounding box center [1352, 17] width 17 height 12
click at [1303, 20] on icon "button" at bounding box center [1306, 18] width 10 height 10
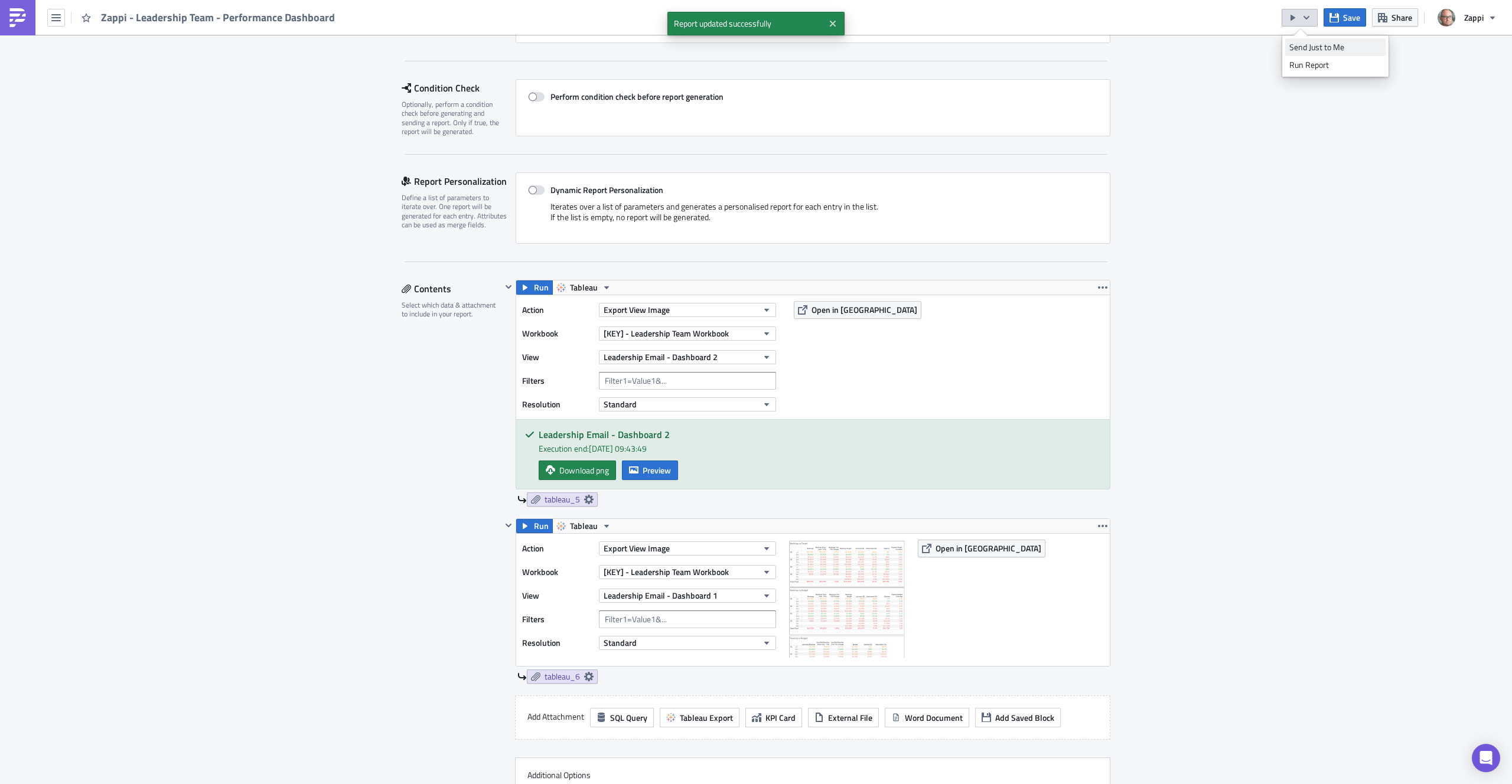
click at [1292, 43] on div "Send Just to Me" at bounding box center [1336, 47] width 92 height 12
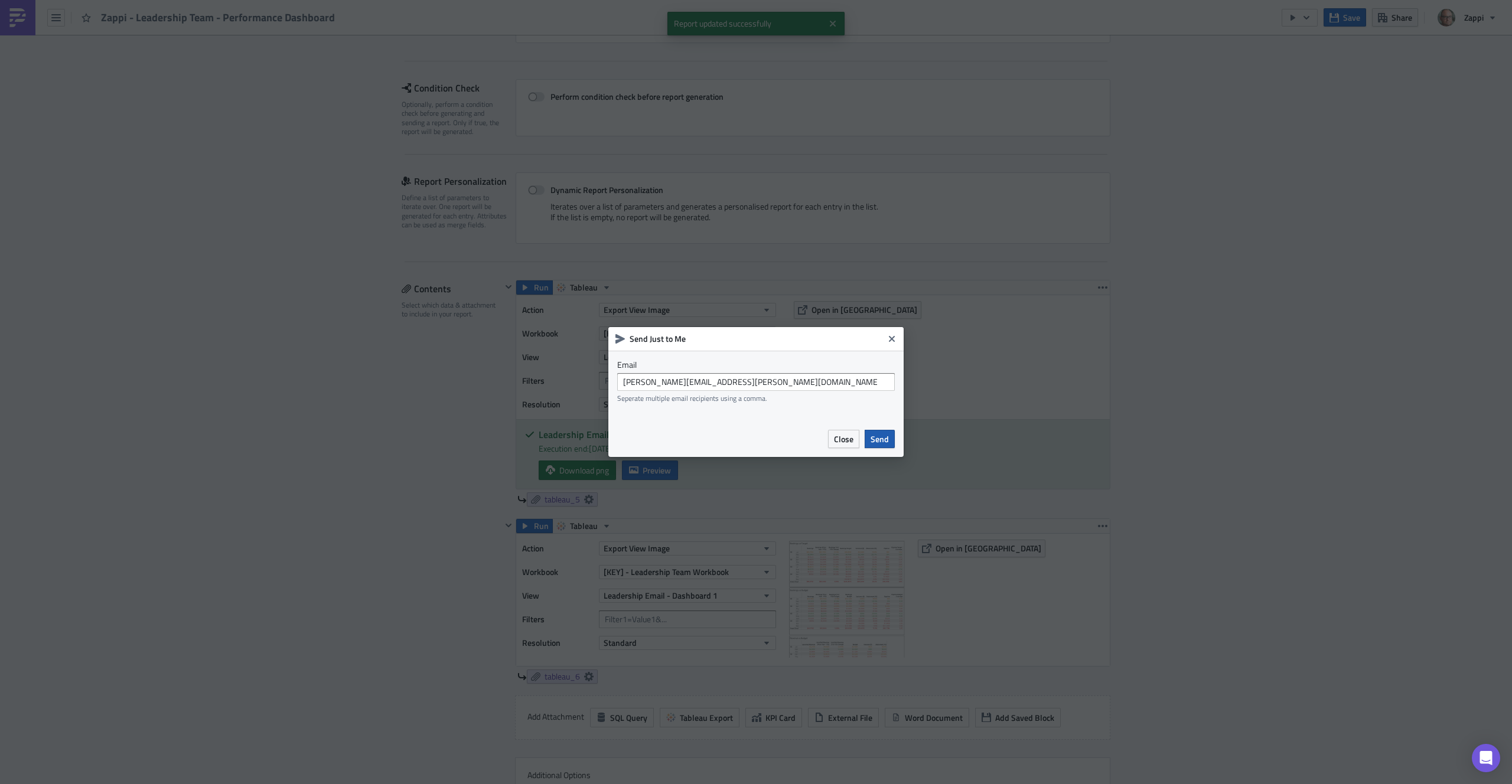
click at [874, 440] on span "Send" at bounding box center [879, 438] width 18 height 12
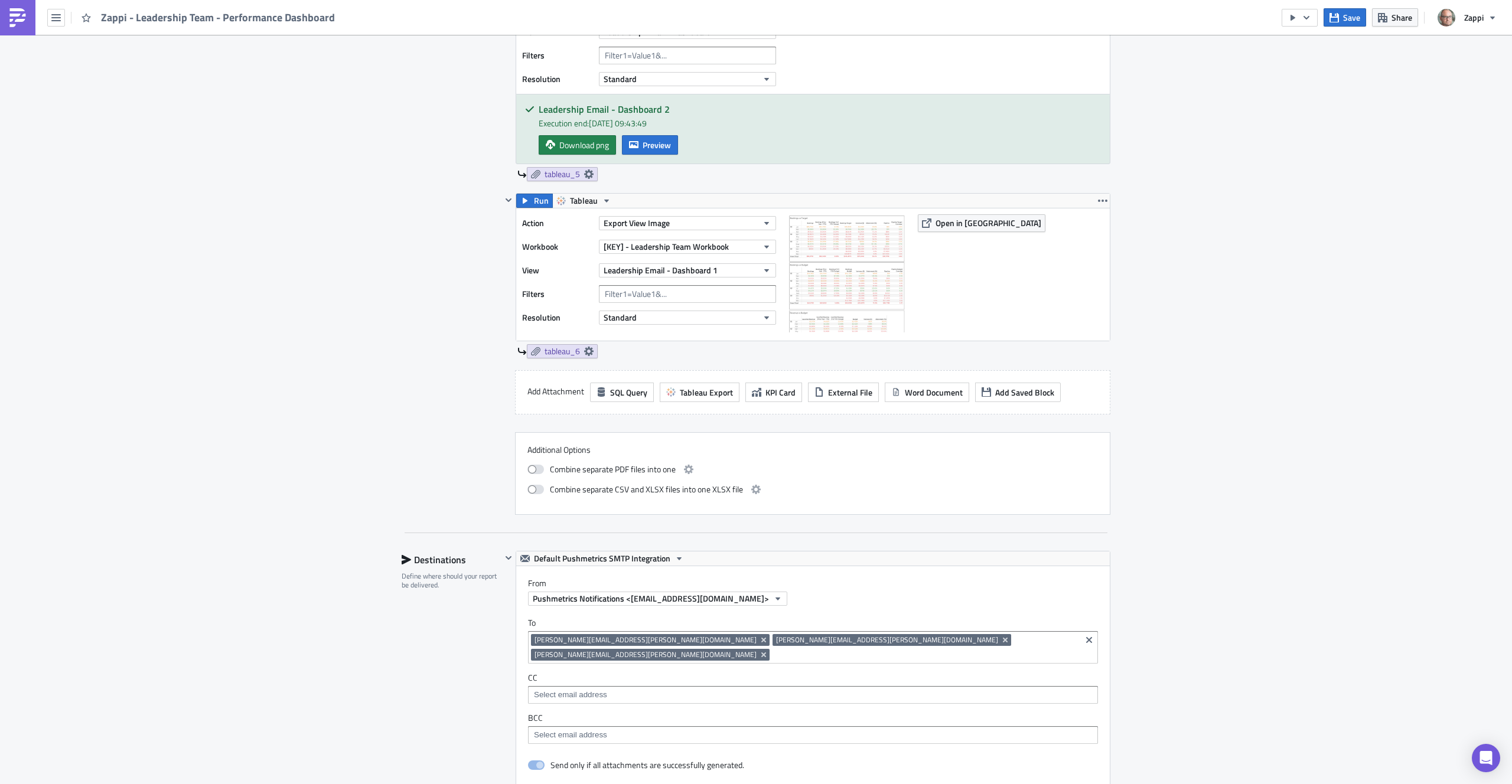
scroll to position [471, 0]
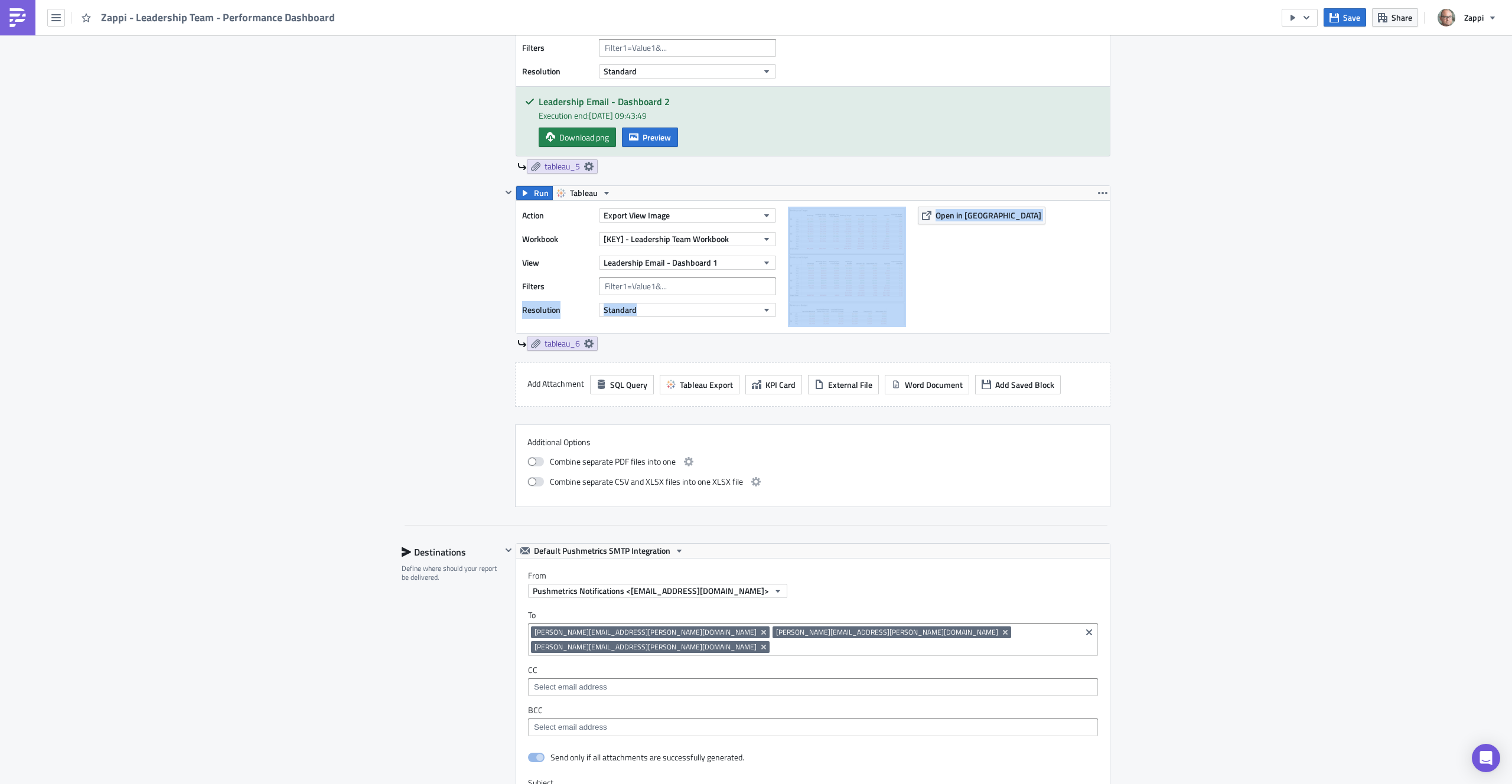
drag, startPoint x: 518, startPoint y: 345, endPoint x: 518, endPoint y: 314, distance: 31.0
click at [518, 313] on div "Run Tableau Action Export View Image Workbook [KEY] - Leadership Team Workbook …" at bounding box center [813, 268] width 595 height 165
drag, startPoint x: 548, startPoint y: 343, endPoint x: 611, endPoint y: 171, distance: 183.2
click at [611, 171] on div "Run Tableau Action Export View Image Workbook [KEY] - Leadership Team Workbook …" at bounding box center [806, 227] width 609 height 561
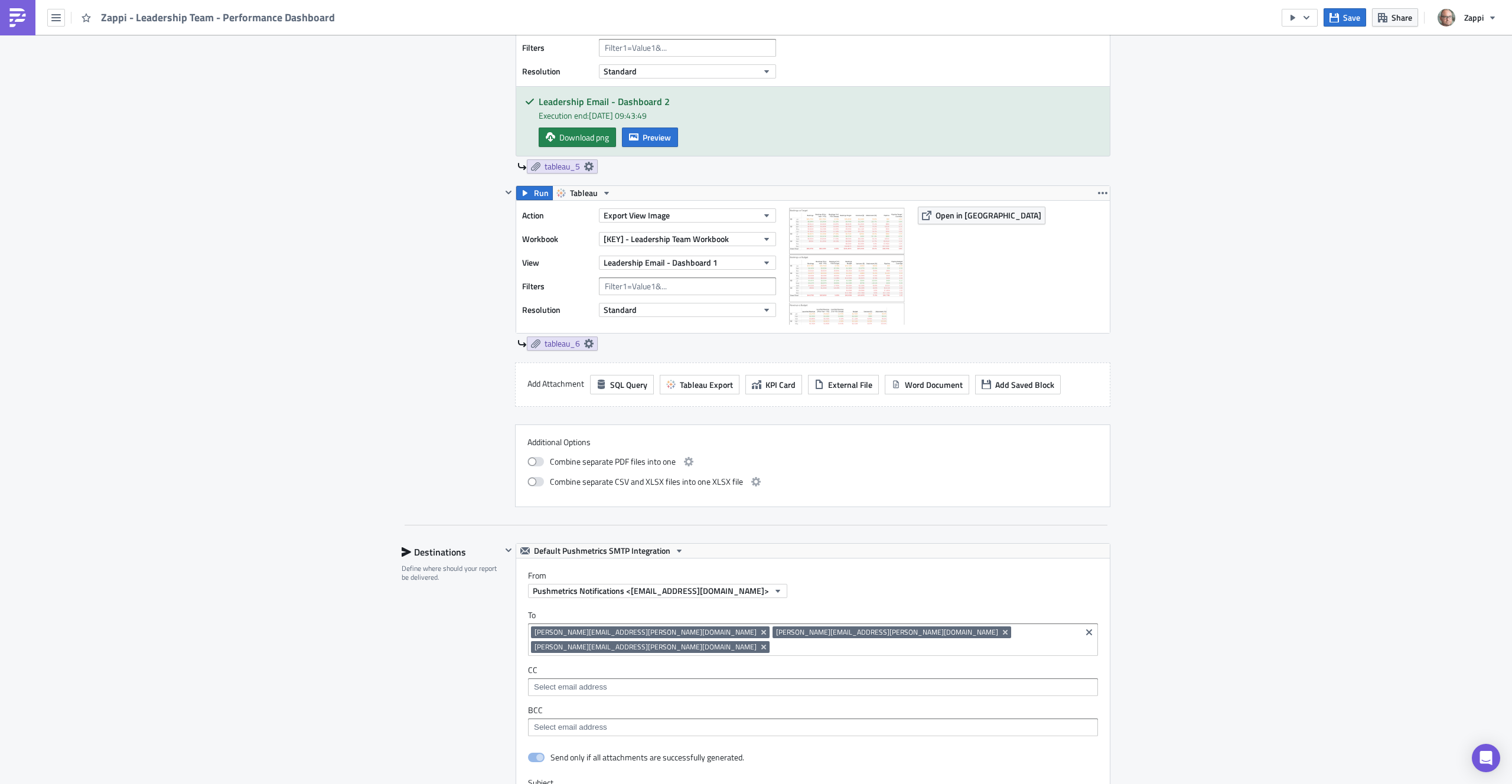
click at [637, 170] on div "tableau_5" at bounding box center [814, 166] width 593 height 14
click at [589, 168] on link "tableau_5" at bounding box center [562, 166] width 71 height 14
click at [620, 168] on div "tableau_5" at bounding box center [814, 166] width 593 height 14
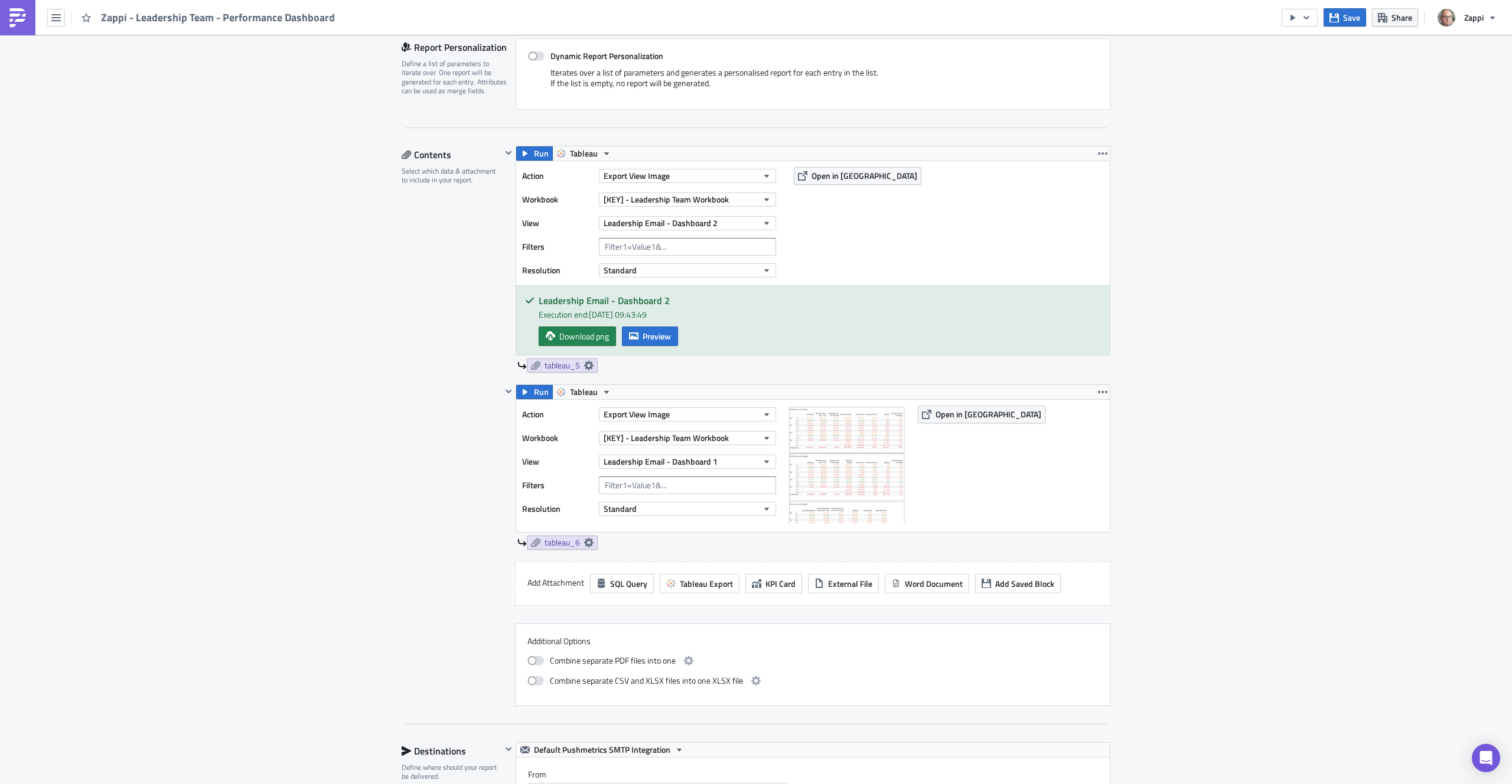
scroll to position [239, 0]
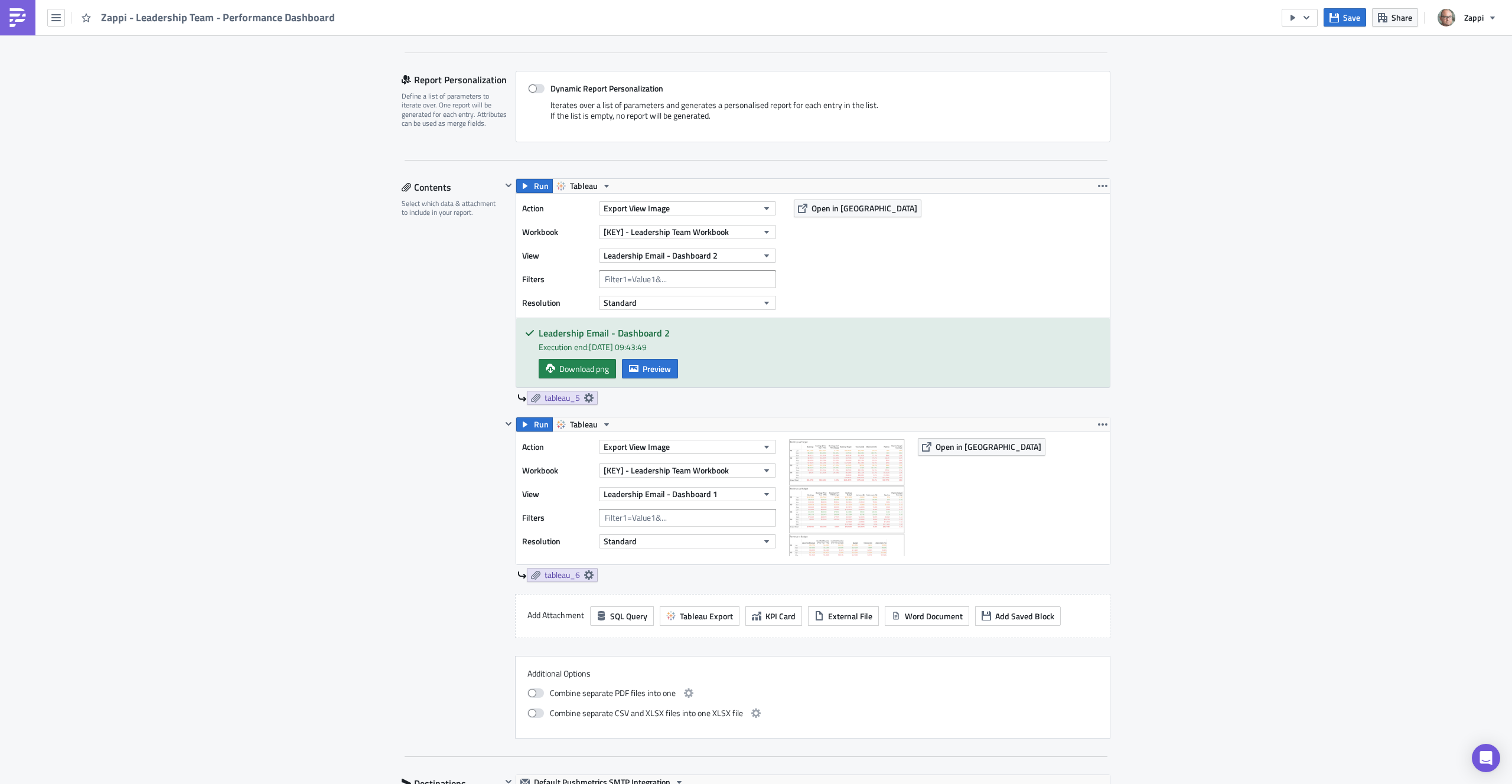
click at [424, 186] on div "Contents" at bounding box center [452, 187] width 100 height 18
click at [411, 190] on div "Contents" at bounding box center [452, 187] width 100 height 18
drag, startPoint x: 398, startPoint y: 188, endPoint x: 431, endPoint y: 189, distance: 33.0
click at [402, 188] on icon at bounding box center [406, 187] width 10 height 10
click at [1099, 182] on icon "button" at bounding box center [1103, 186] width 10 height 10
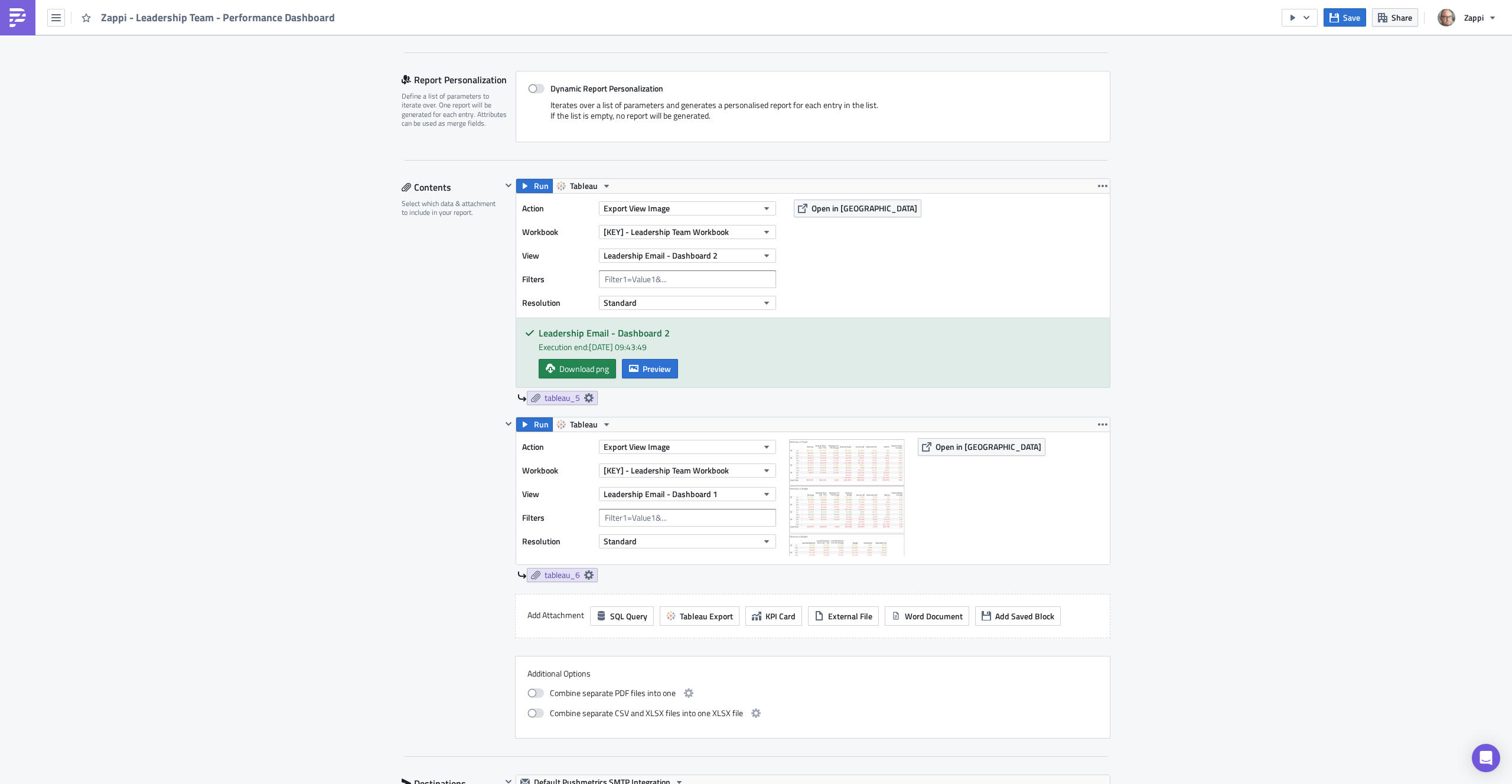
drag, startPoint x: 1249, startPoint y: 208, endPoint x: 1106, endPoint y: 228, distance: 144.4
click at [1249, 208] on div "Execution Log Edit " Zappi - Leadership Team - Performance Dashboard " Settings…" at bounding box center [756, 662] width 1512 height 1733
click at [570, 187] on span "Tableau" at bounding box center [584, 185] width 28 height 14
click at [521, 188] on icon "button" at bounding box center [525, 186] width 10 height 10
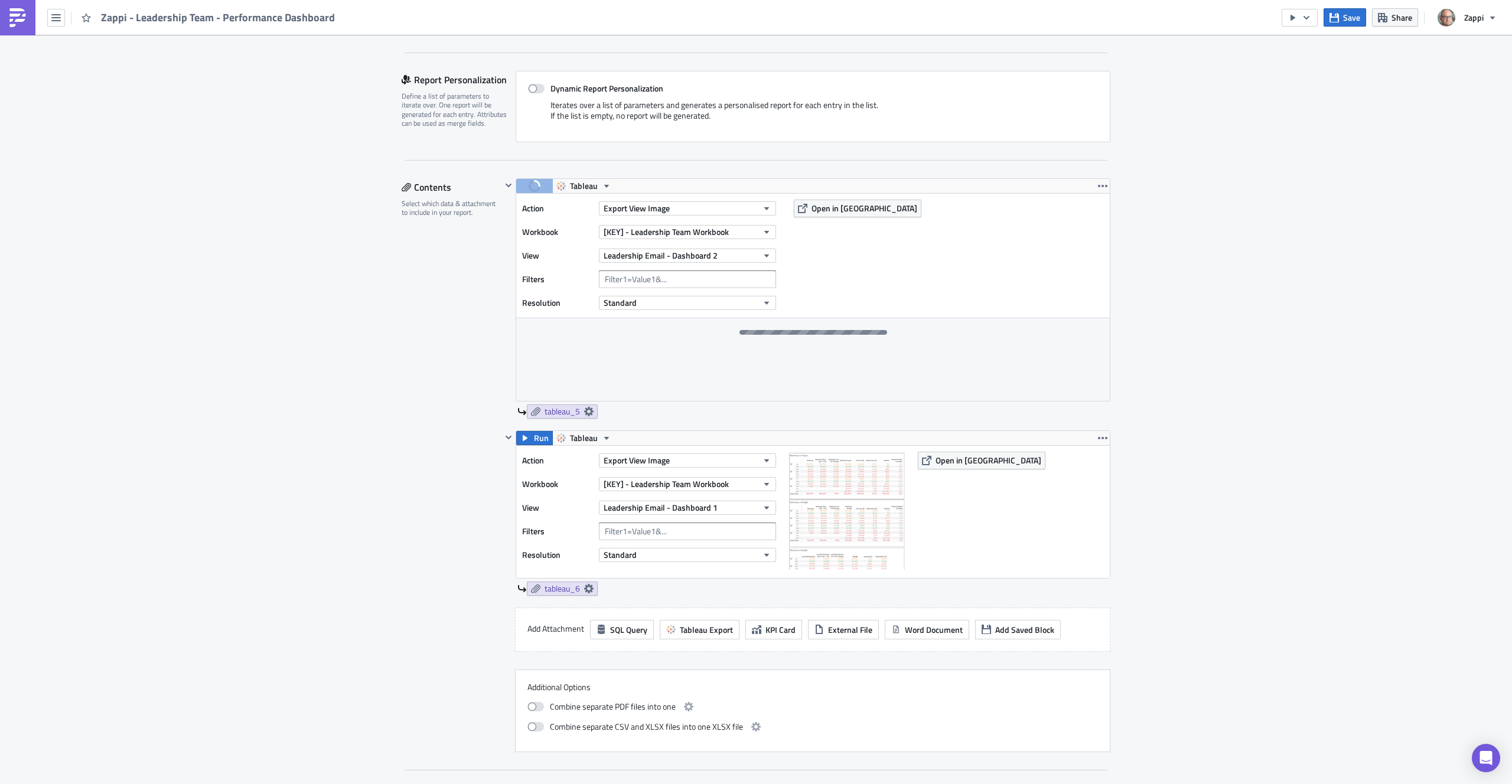
click at [1208, 521] on div "Execution Log Edit " Zappi - Leadership Team - Performance Dashboard " Settings…" at bounding box center [756, 669] width 1512 height 1747
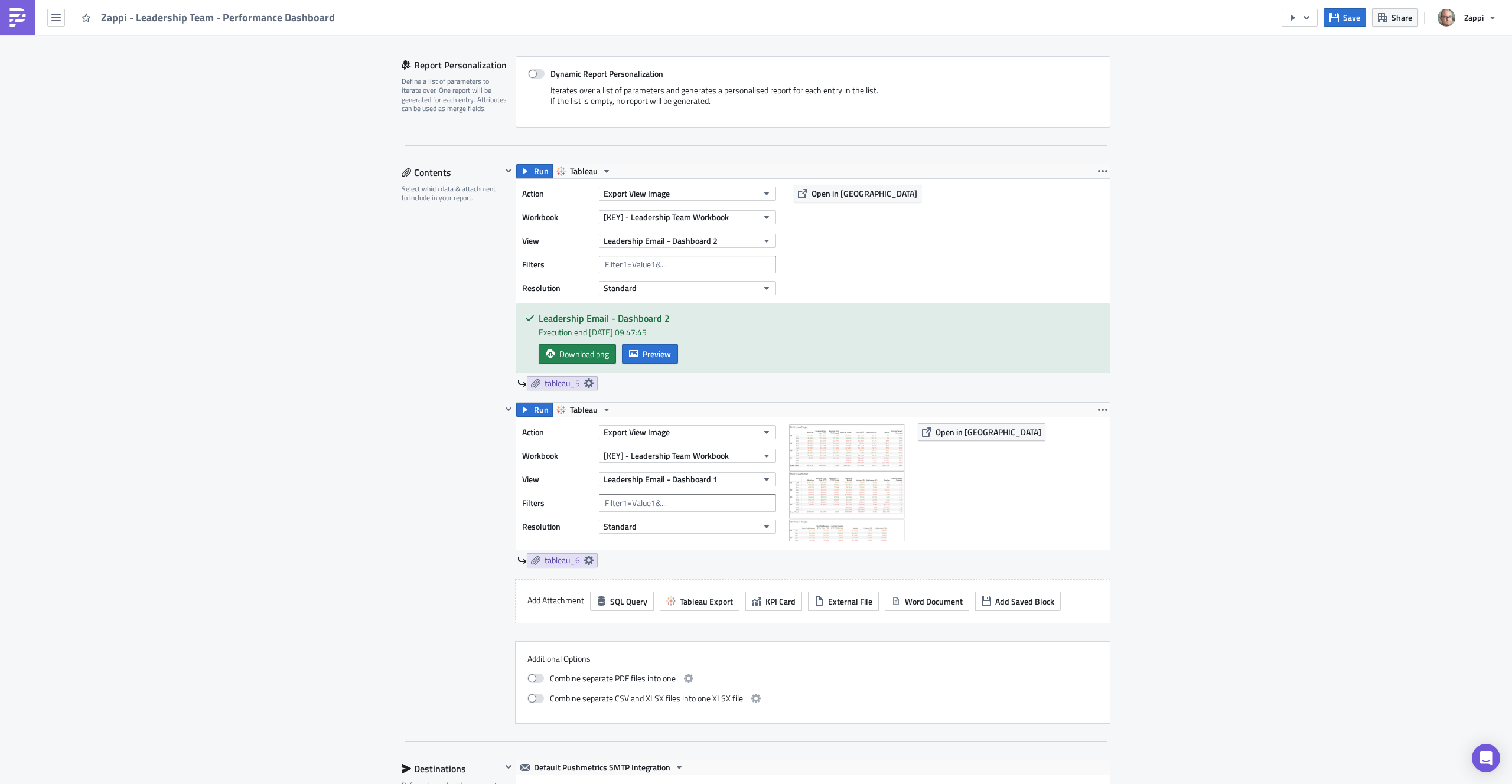
scroll to position [247, 0]
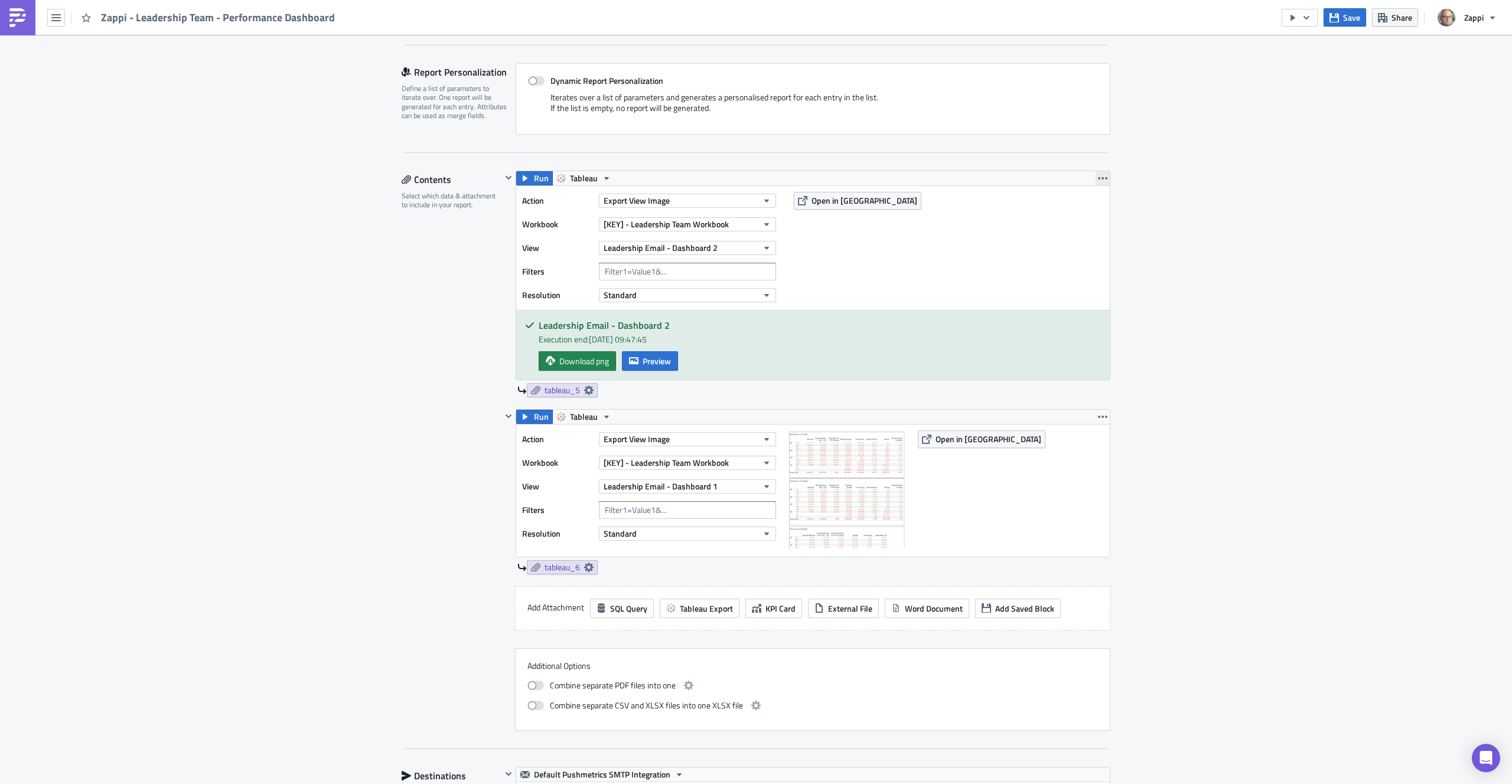
click at [1096, 176] on button "button" at bounding box center [1103, 178] width 14 height 14
click at [1080, 241] on link "Remove" at bounding box center [1098, 248] width 100 height 18
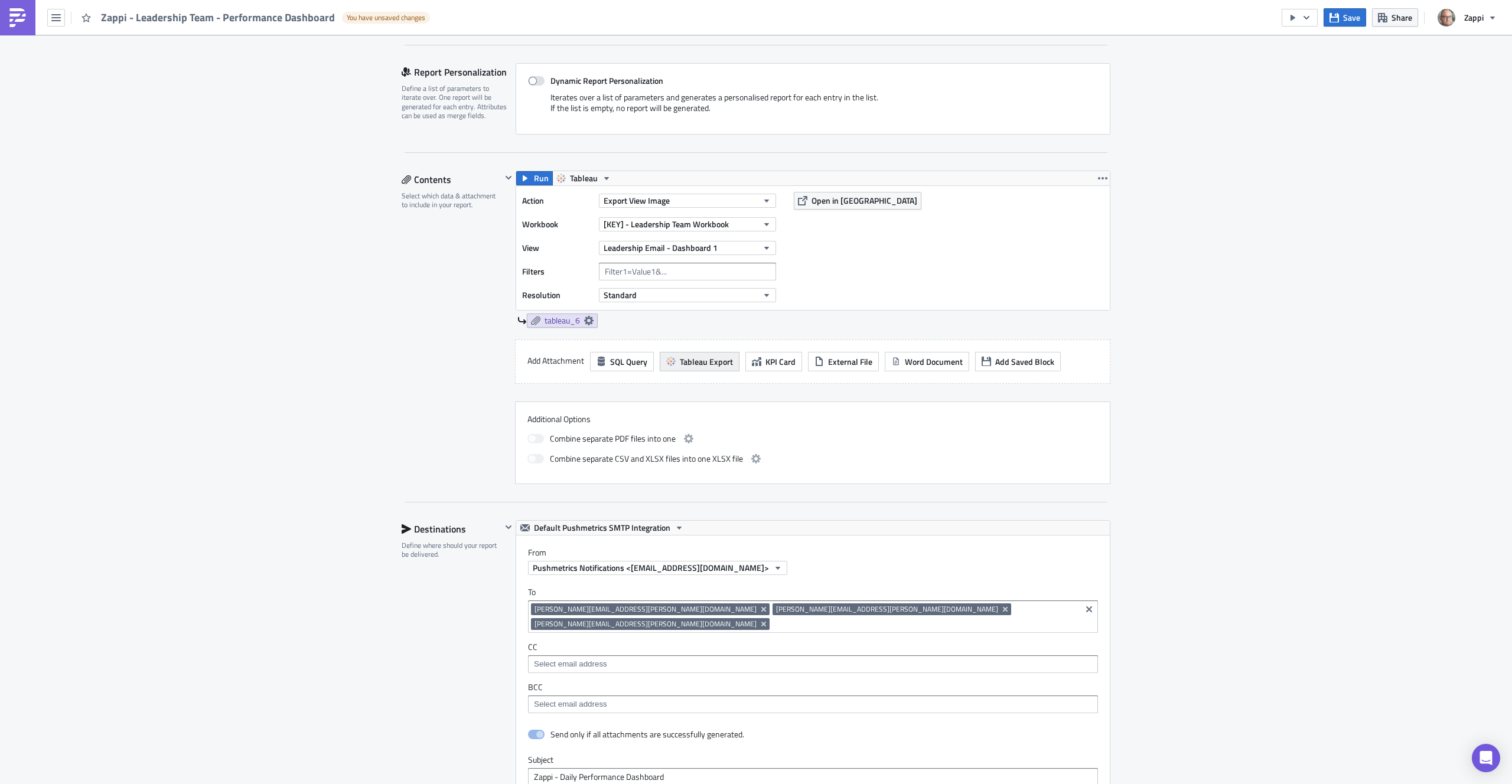
click at [704, 366] on span "Tableau Export" at bounding box center [707, 362] width 53 height 12
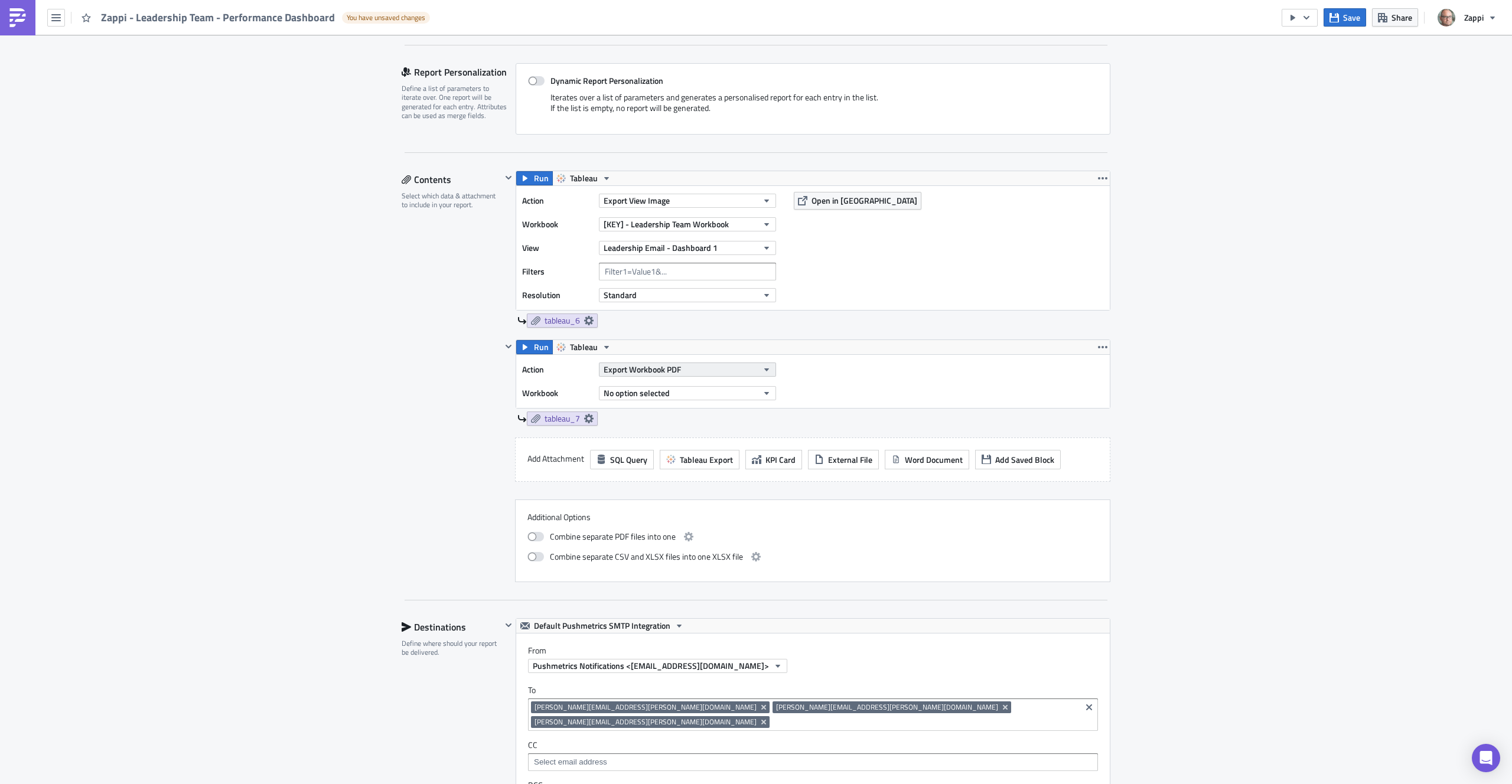
click at [647, 367] on span "Export Workbook PDF" at bounding box center [643, 369] width 78 height 12
click at [660, 490] on link "Export View Image" at bounding box center [652, 484] width 110 height 18
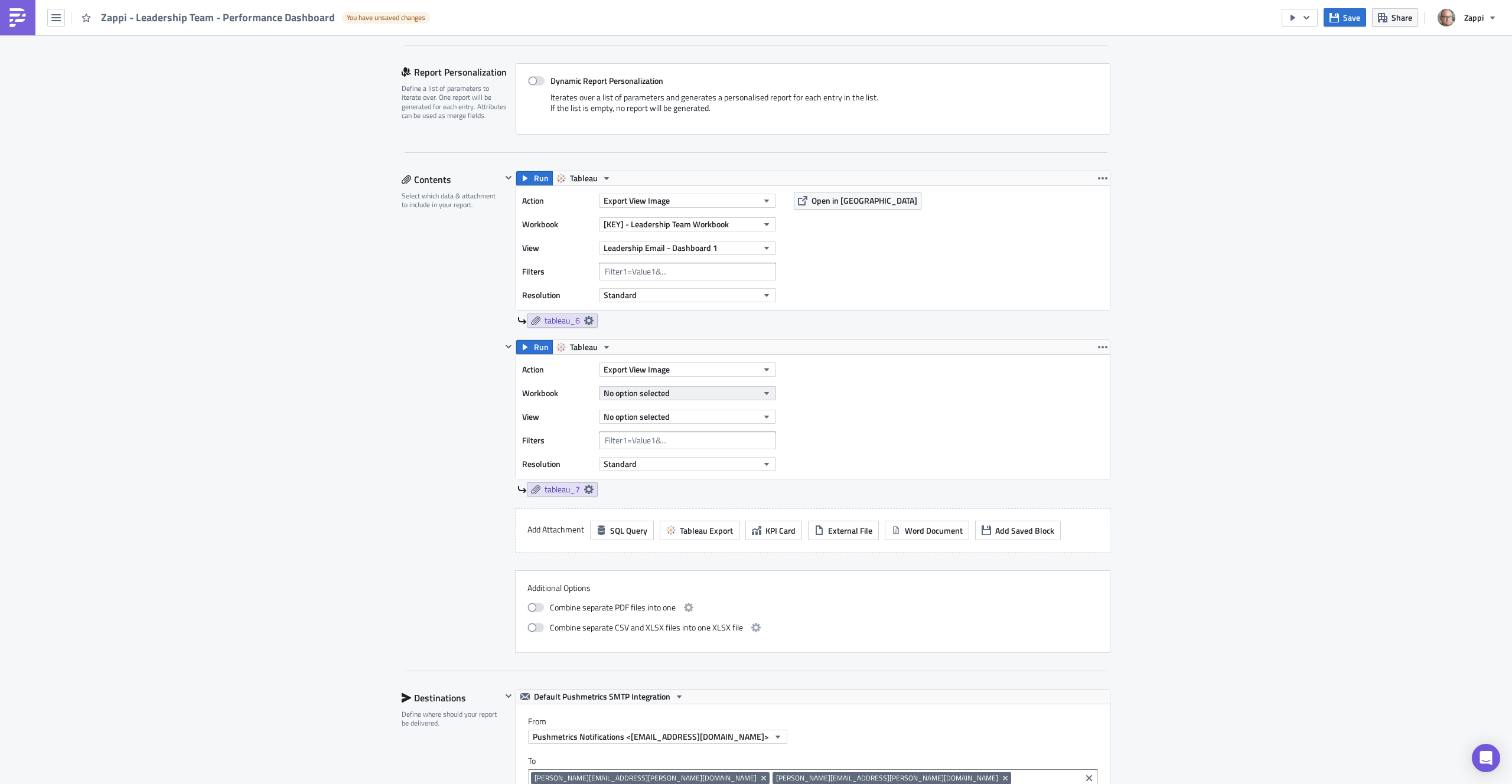
click at [645, 393] on span "No option selected" at bounding box center [637, 392] width 66 height 12
type input "leadership"
click at [666, 448] on div "[KEY] - Leadership Team Workbook" at bounding box center [663, 451] width 123 height 12
click at [644, 416] on span "No option selected" at bounding box center [637, 417] width 66 height 12
click at [688, 560] on div "Leadership Email - Dashboard 1" at bounding box center [658, 563] width 111 height 12
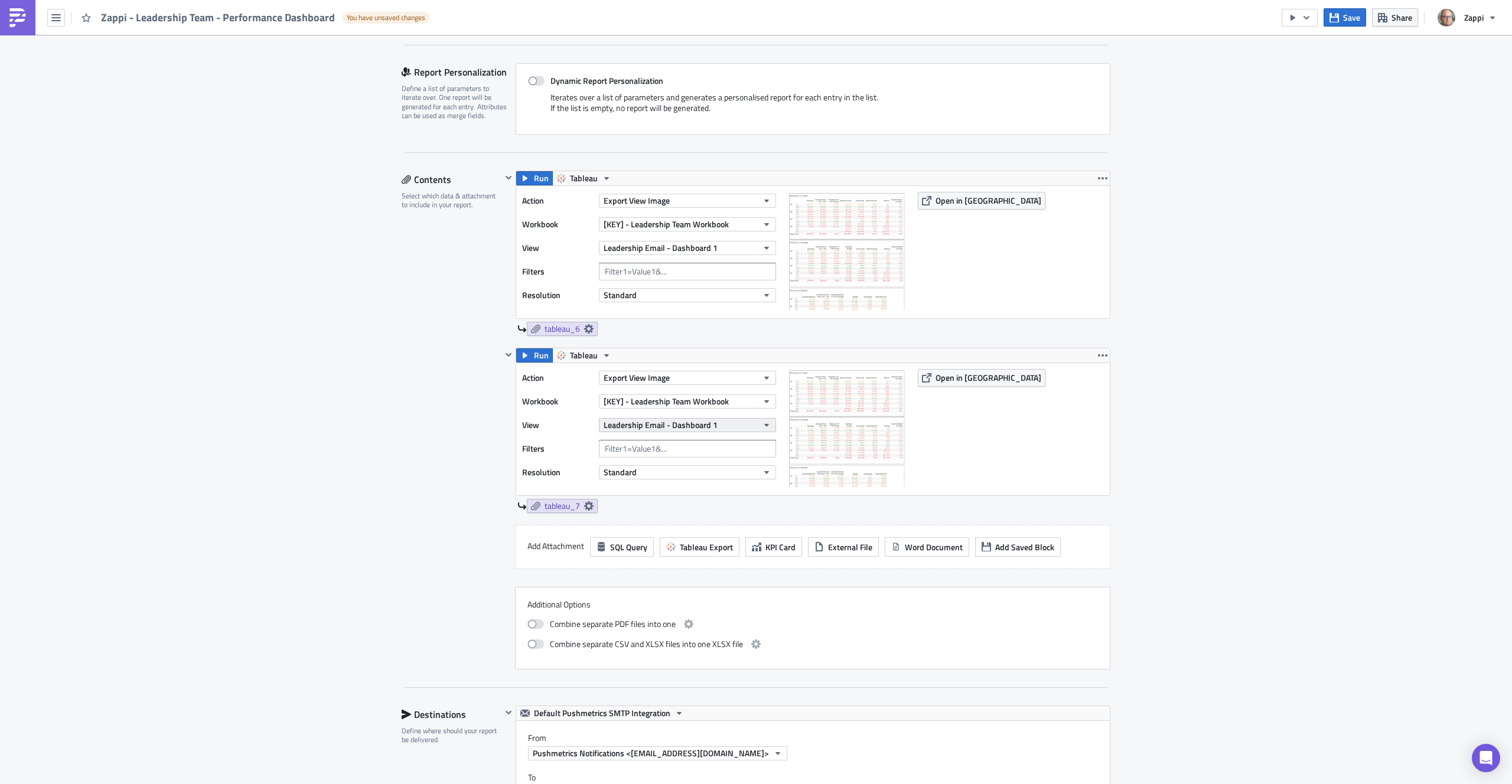
click at [683, 419] on span "Leadership Email - Dashboard 1" at bounding box center [661, 425] width 114 height 12
click at [688, 582] on link "Leadership Email - Dashboard 2" at bounding box center [664, 589] width 133 height 18
click at [559, 510] on span "tableau_7" at bounding box center [562, 506] width 35 height 11
click at [392, 561] on div "Embed view image in email body Filenam﻿e" at bounding box center [481, 566] width 201 height 34
click at [384, 555] on span at bounding box center [385, 554] width 10 height 10
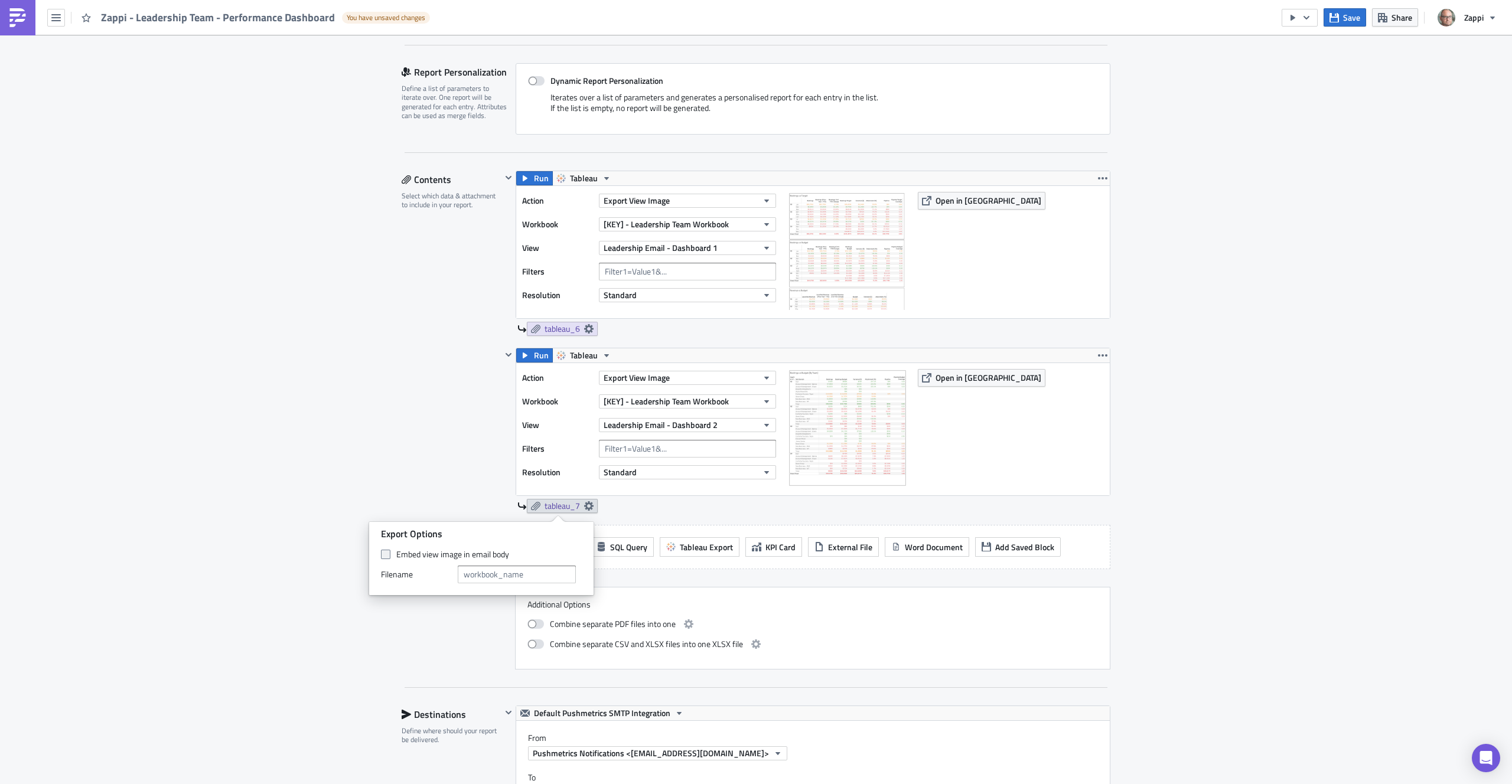
click at [384, 555] on input "Embed view image in email body" at bounding box center [387, 555] width 7 height 7
checkbox input "true"
click at [433, 460] on div "Contents Select which data & attachment to include in your report." at bounding box center [452, 420] width 100 height 499
click at [1340, 18] on button "Save" at bounding box center [1345, 17] width 42 height 18
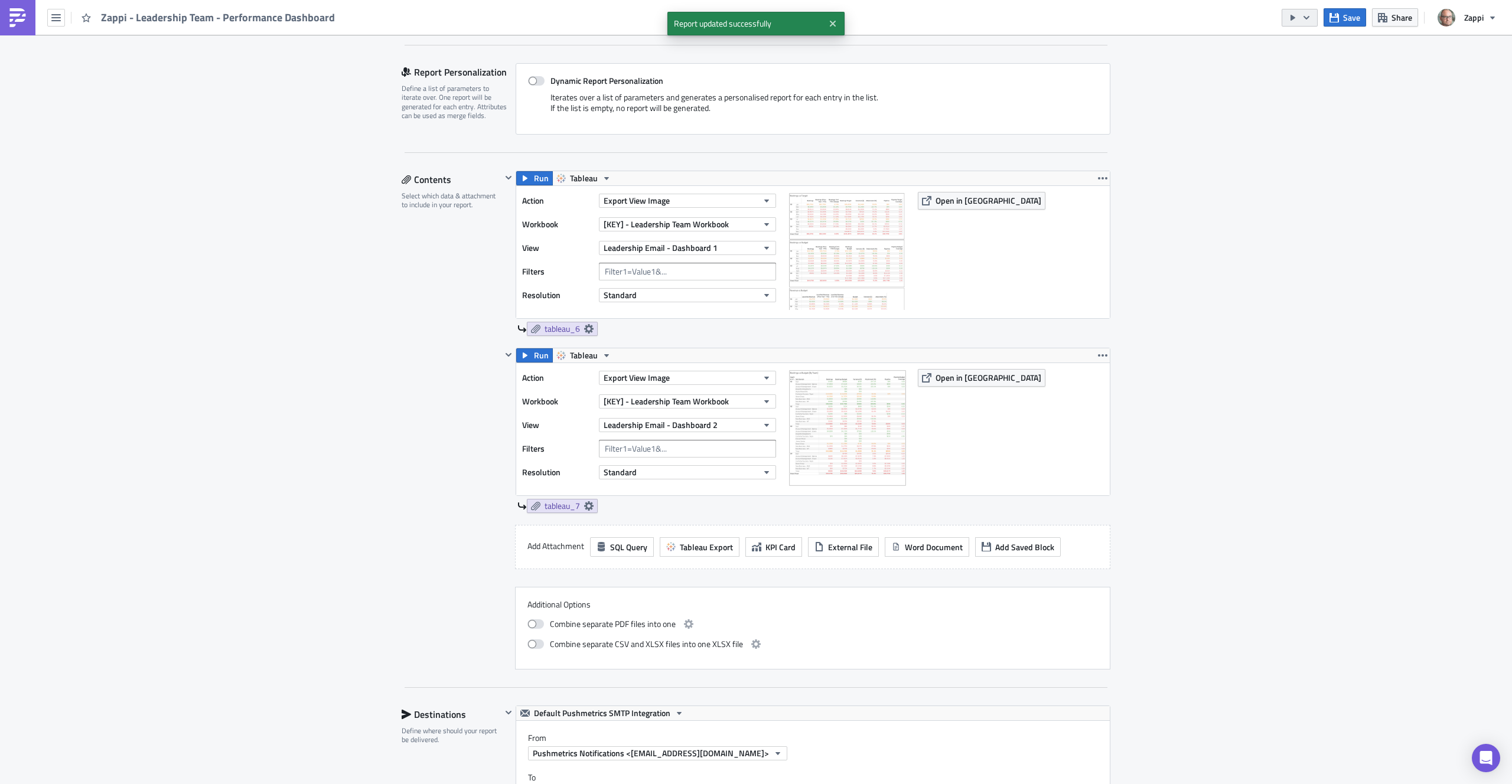
click at [1304, 19] on icon "button" at bounding box center [1306, 18] width 10 height 10
click at [1287, 44] on link "Send Just to Me" at bounding box center [1336, 47] width 100 height 18
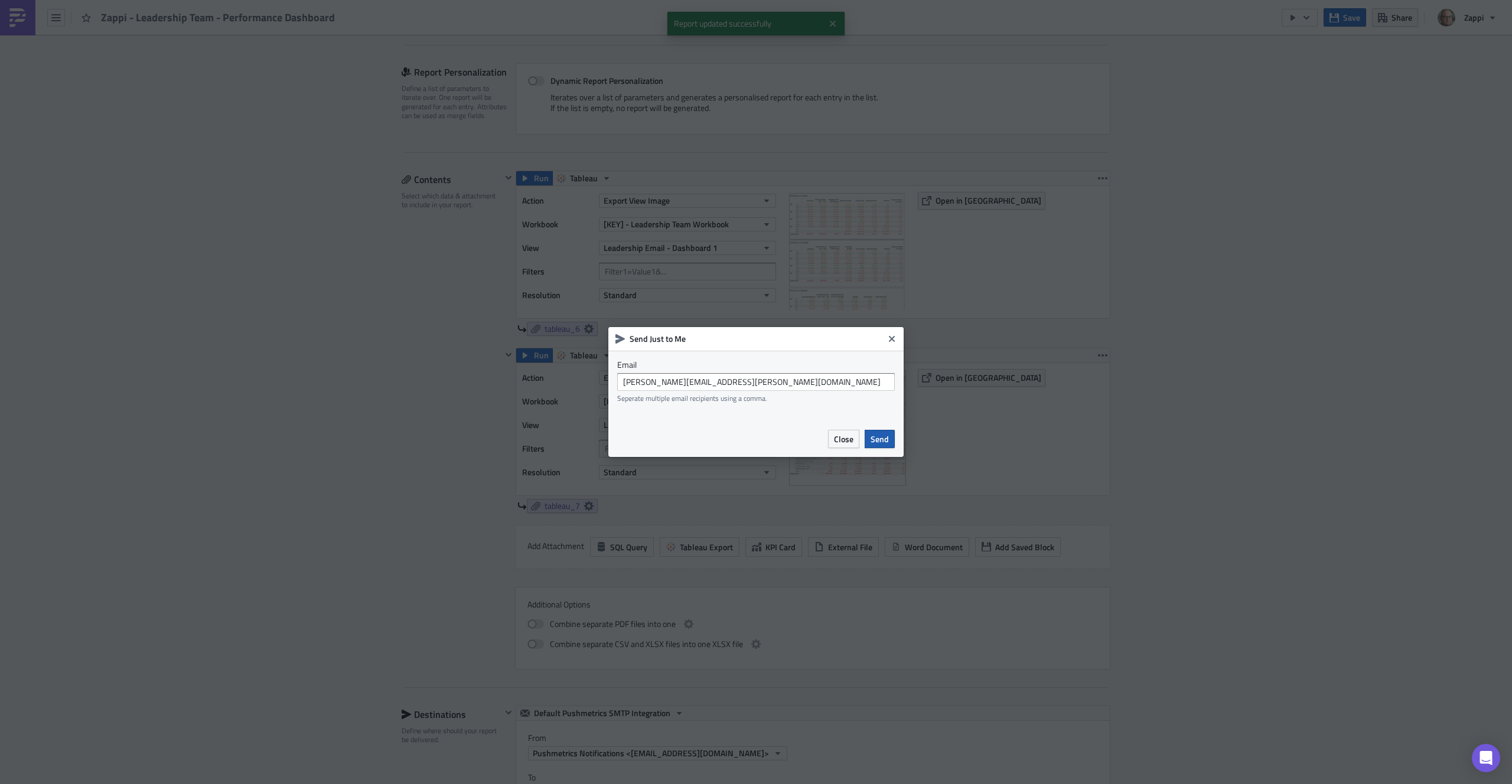
click at [881, 431] on button "Send" at bounding box center [879, 438] width 30 height 18
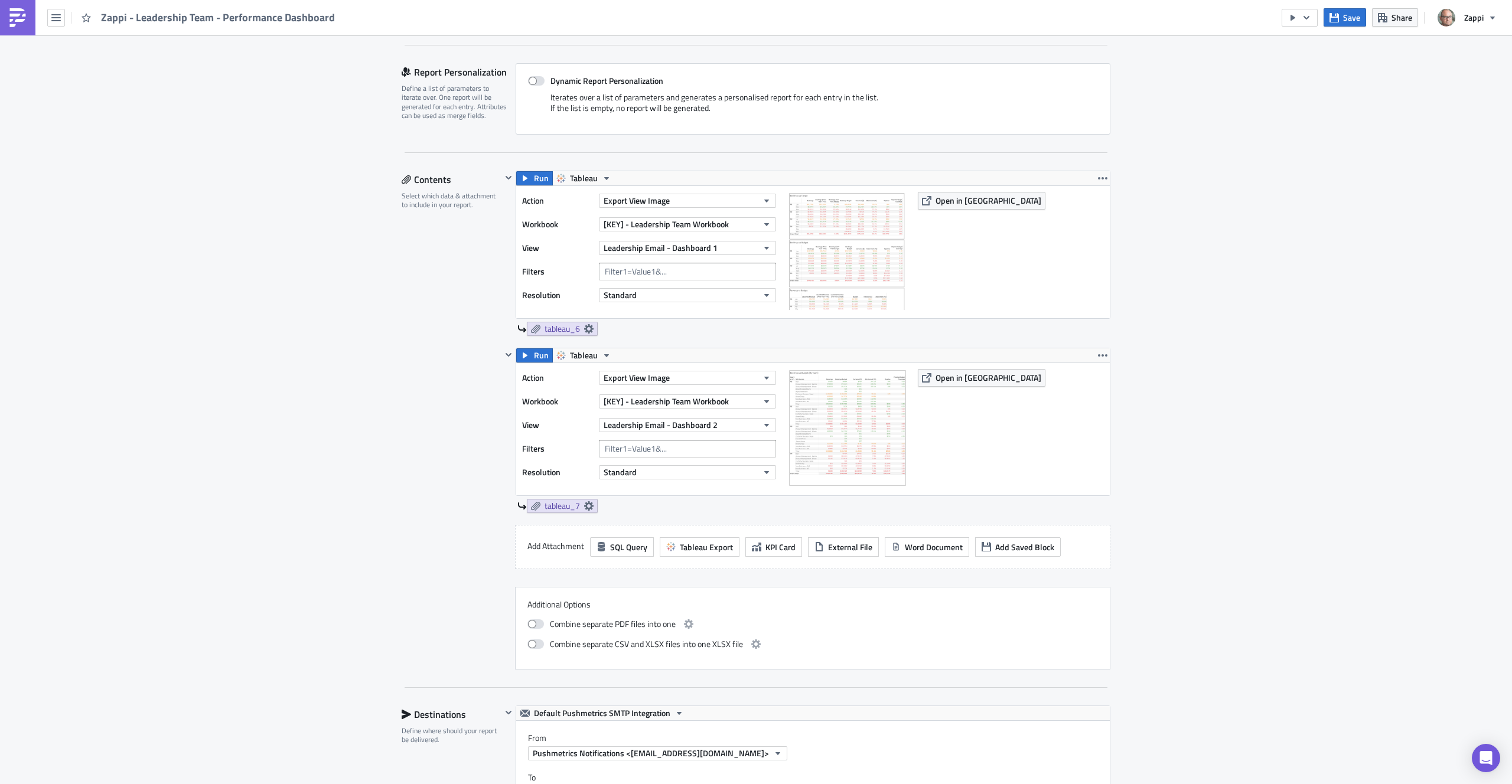
click at [1337, 360] on div "Execution Log Edit " Zappi - Leadership Team - Performance Dashboard " Settings…" at bounding box center [756, 623] width 1512 height 1671
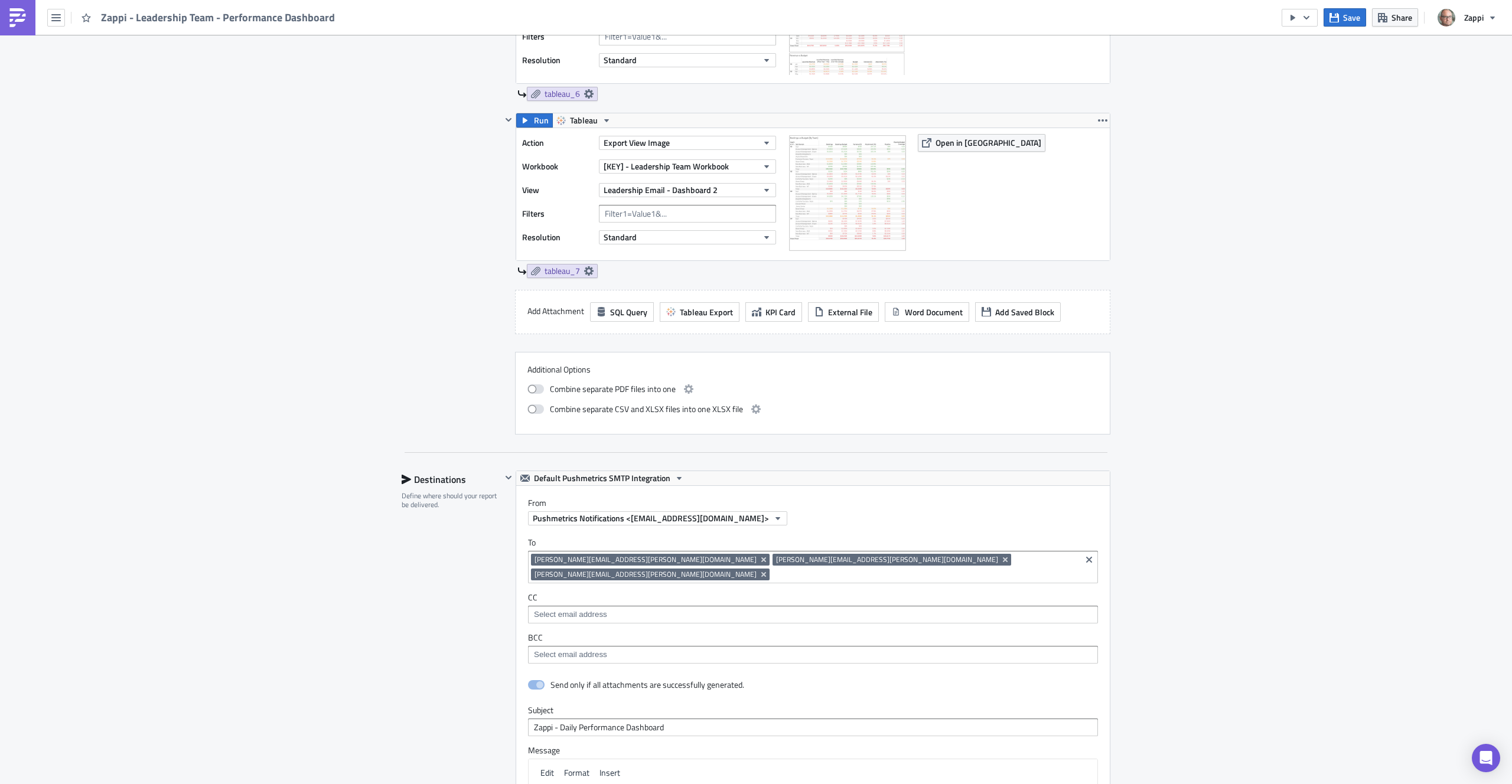
scroll to position [613, 0]
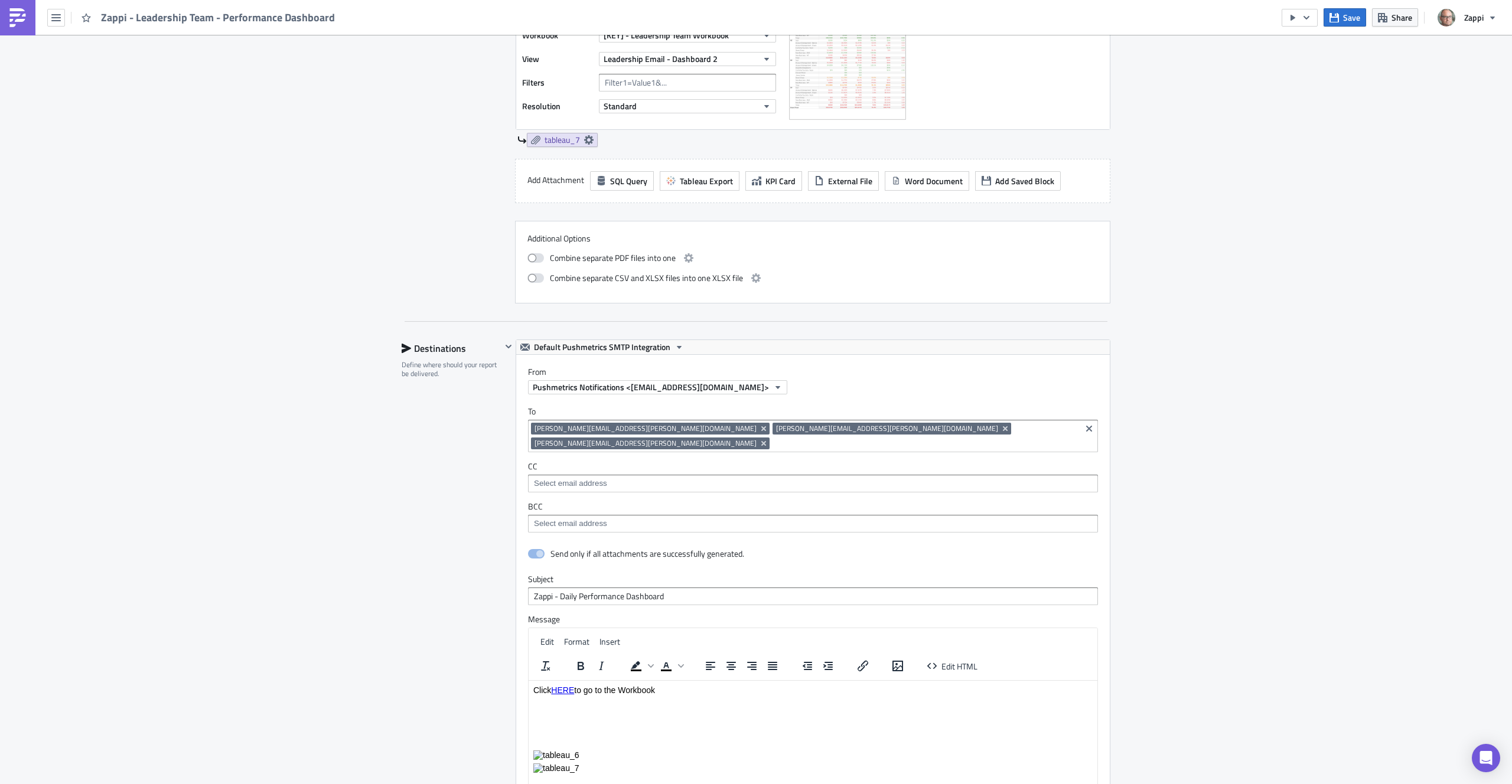
click at [564, 690] on link "HERE" at bounding box center [562, 690] width 23 height 10
drag, startPoint x: 573, startPoint y: 692, endPoint x: 600, endPoint y: 693, distance: 27.0
click at [573, 691] on link "HERE" at bounding box center [562, 690] width 23 height 10
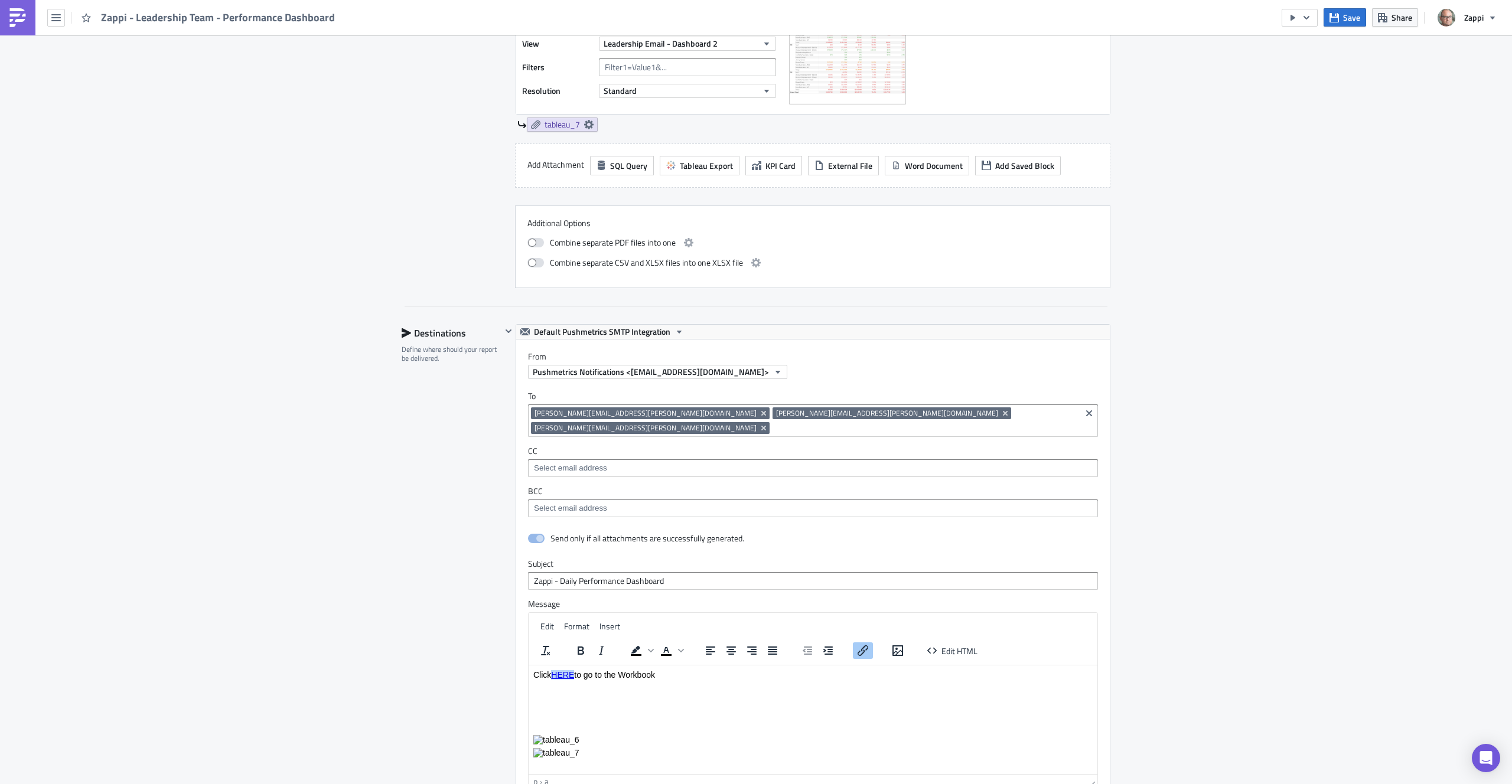
scroll to position [636, 0]
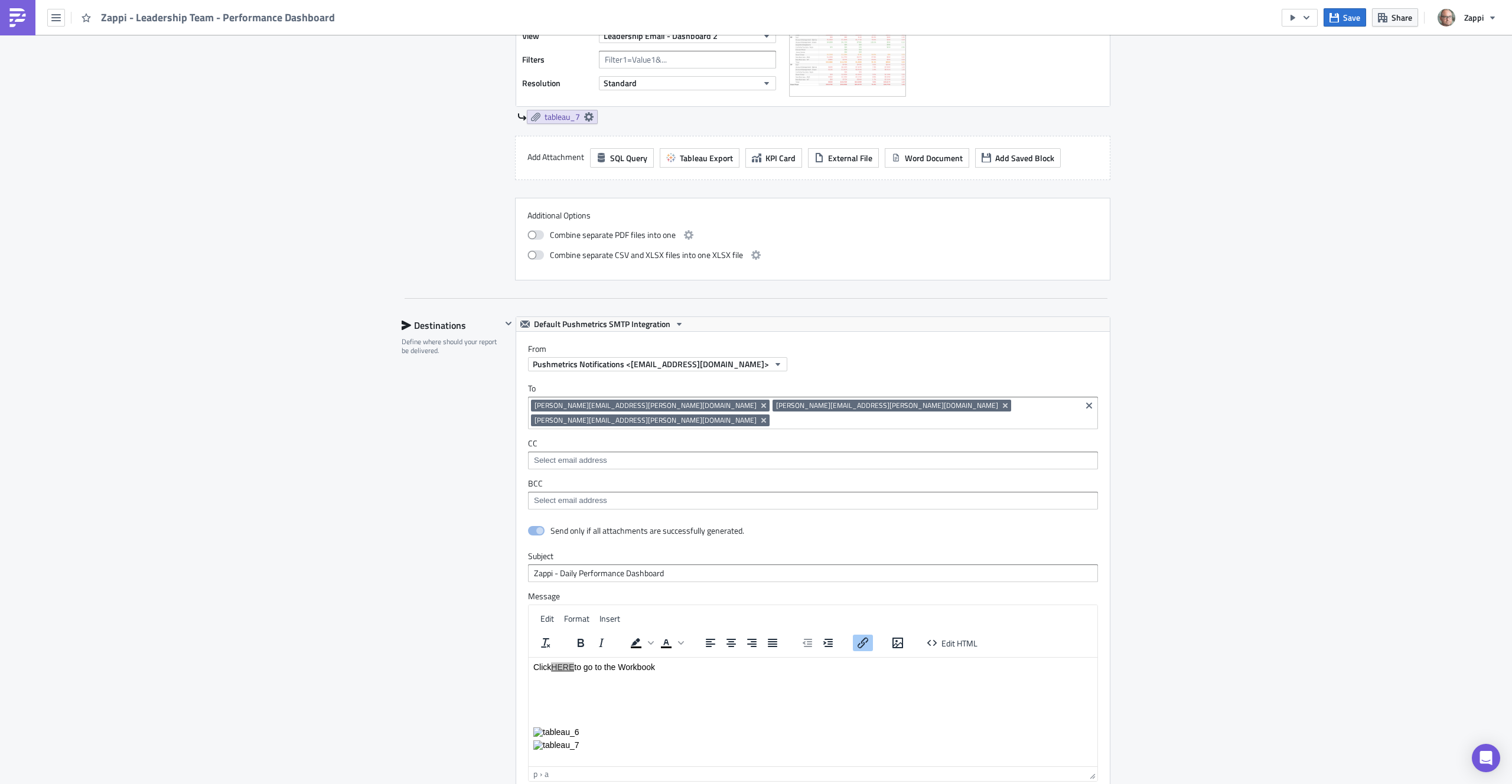
click at [858, 638] on icon "Insert/edit link" at bounding box center [863, 643] width 11 height 11
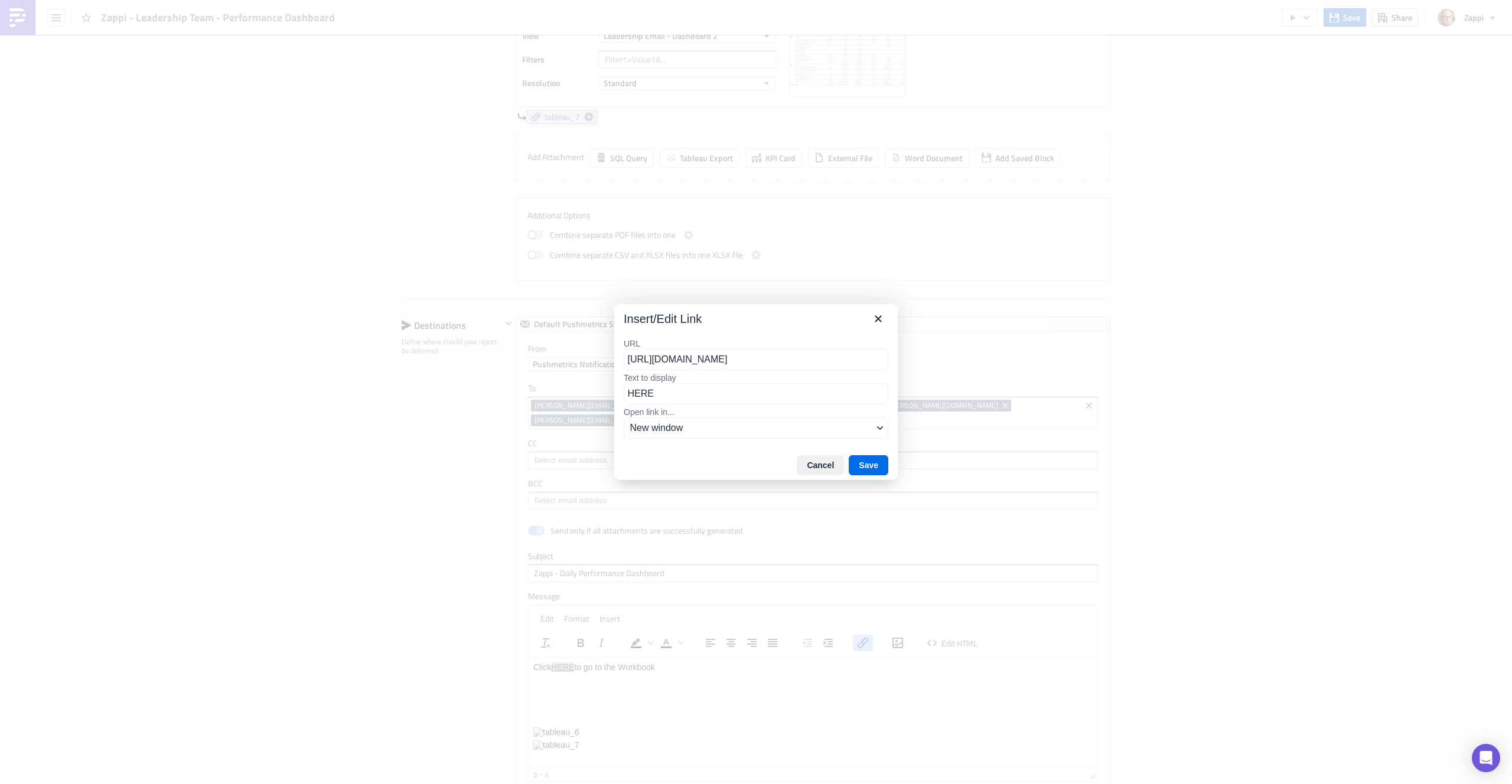
scroll to position [0, 267]
click at [790, 362] on input "[URL][DOMAIN_NAME]" at bounding box center [756, 359] width 264 height 21
type input "[URL][DOMAIN_NAME]"
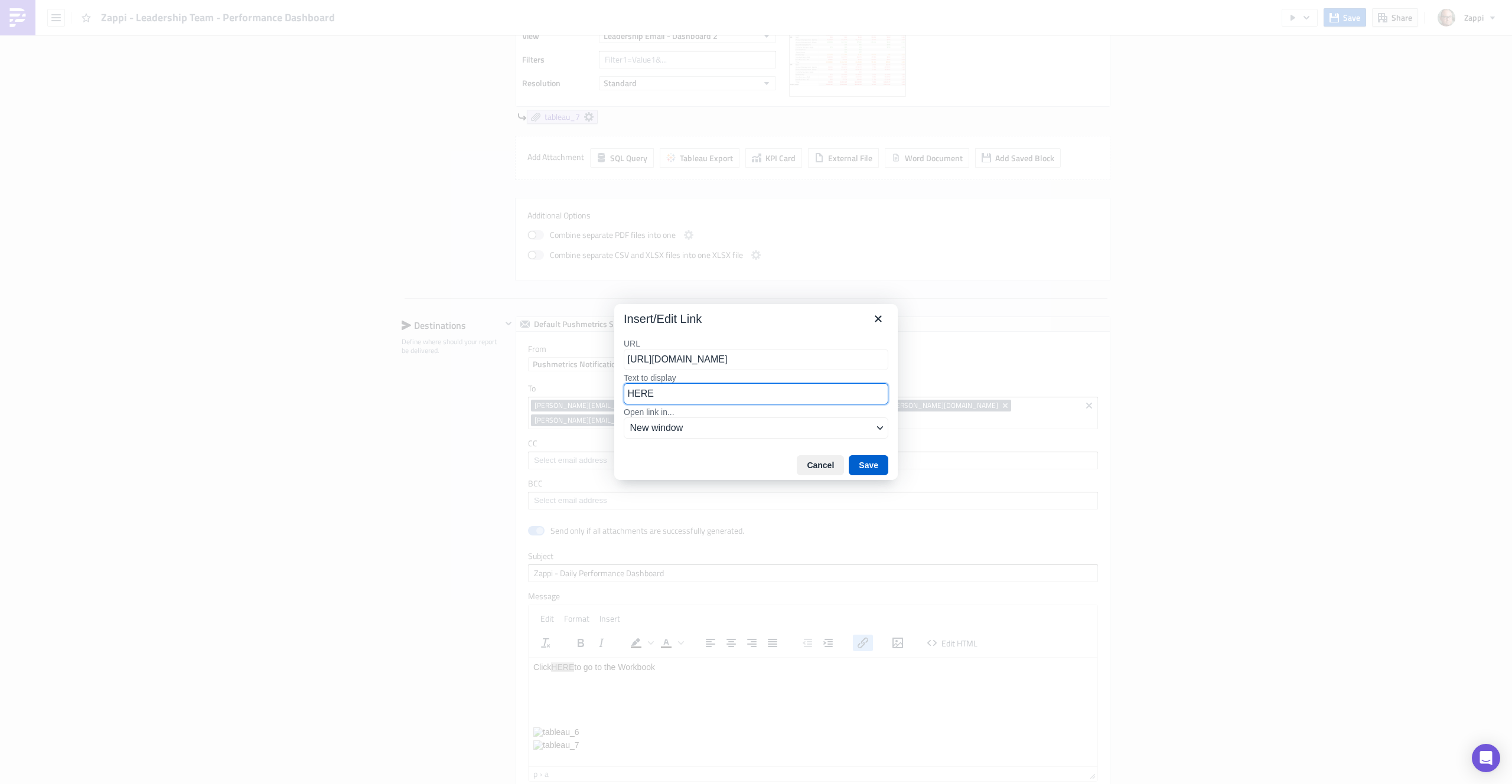
click at [879, 461] on button "Save" at bounding box center [868, 465] width 40 height 20
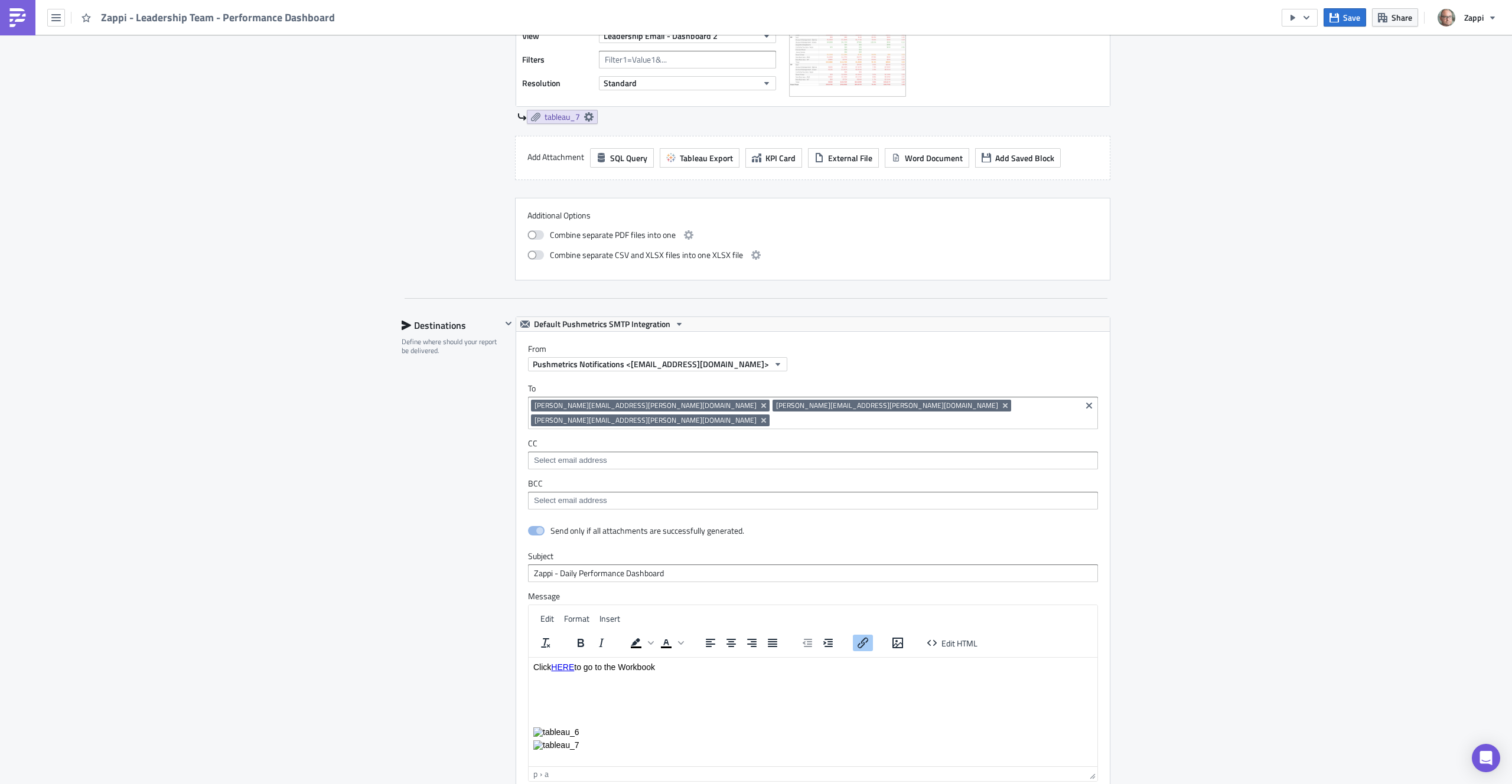
click at [686, 679] on p "Rich Text Area. Press ALT-0 for help." at bounding box center [813, 679] width 559 height 10
drag, startPoint x: 603, startPoint y: 668, endPoint x: 624, endPoint y: 667, distance: 21.0
click at [604, 668] on p "Click HERE﻿ to go to the Workbook" at bounding box center [813, 666] width 559 height 10
click at [655, 725] on body "Click HERE to explore the data in more detail." at bounding box center [813, 705] width 559 height 87
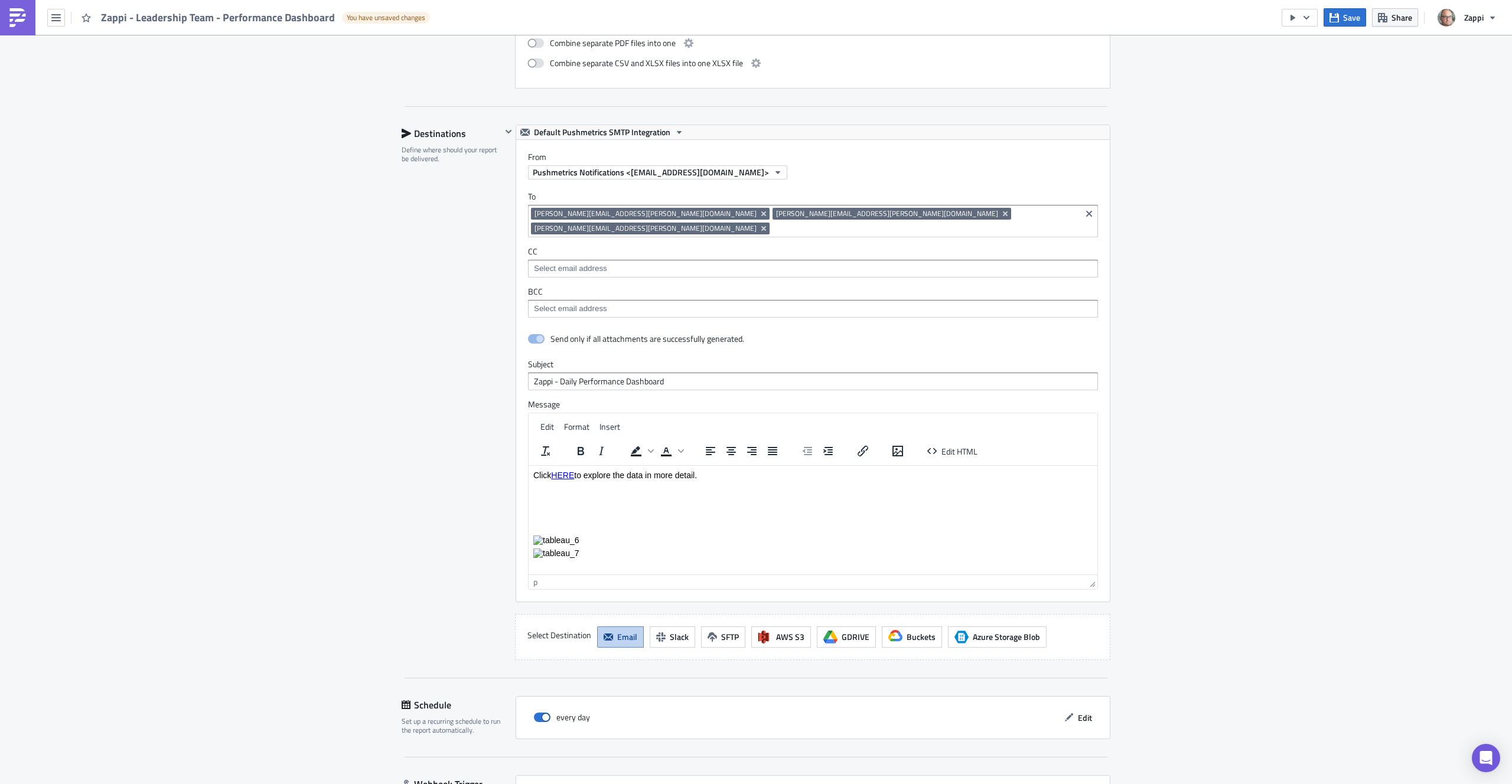
click at [603, 551] on p "Rich Text Area. Press ALT-0 for help." at bounding box center [813, 553] width 559 height 10
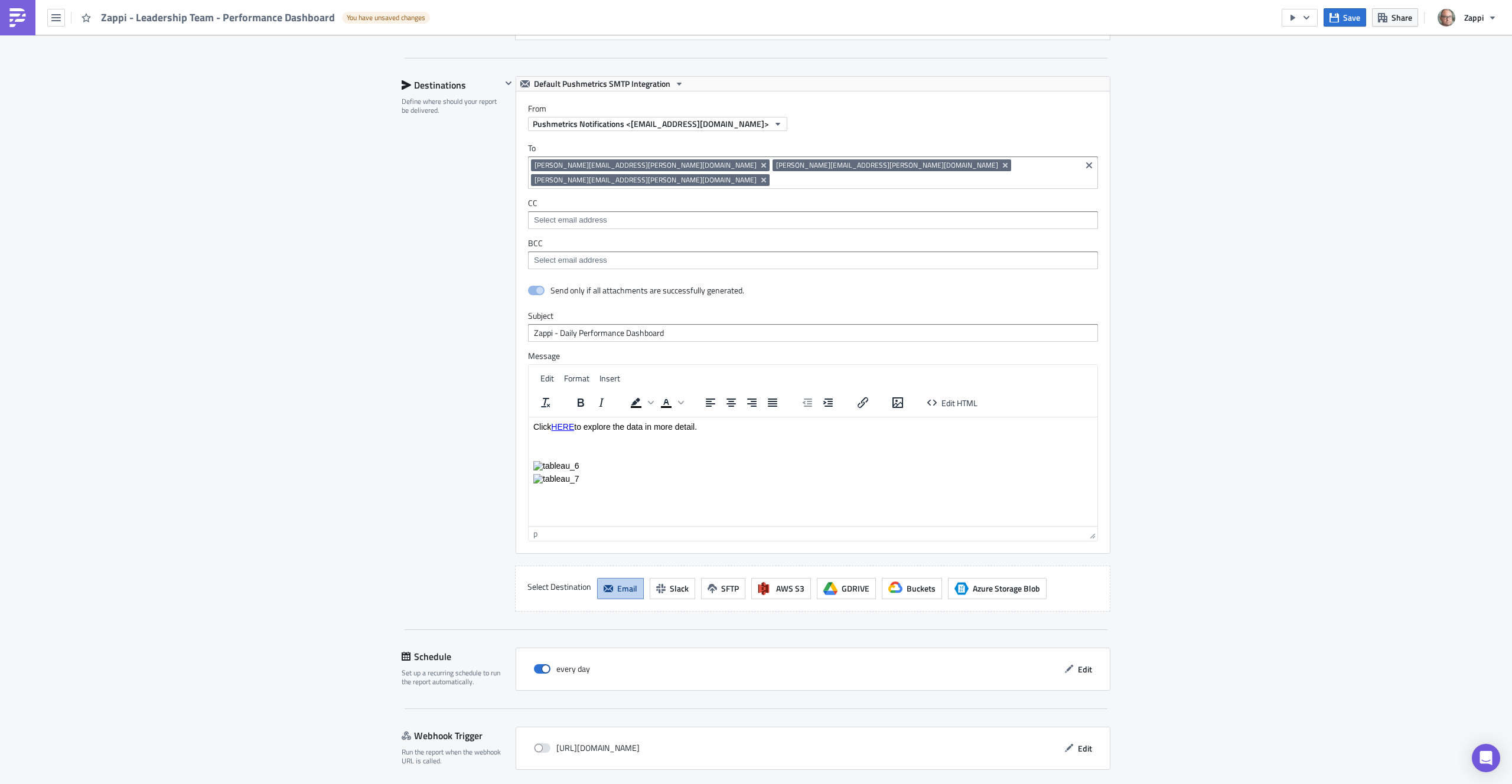
scroll to position [906, 0]
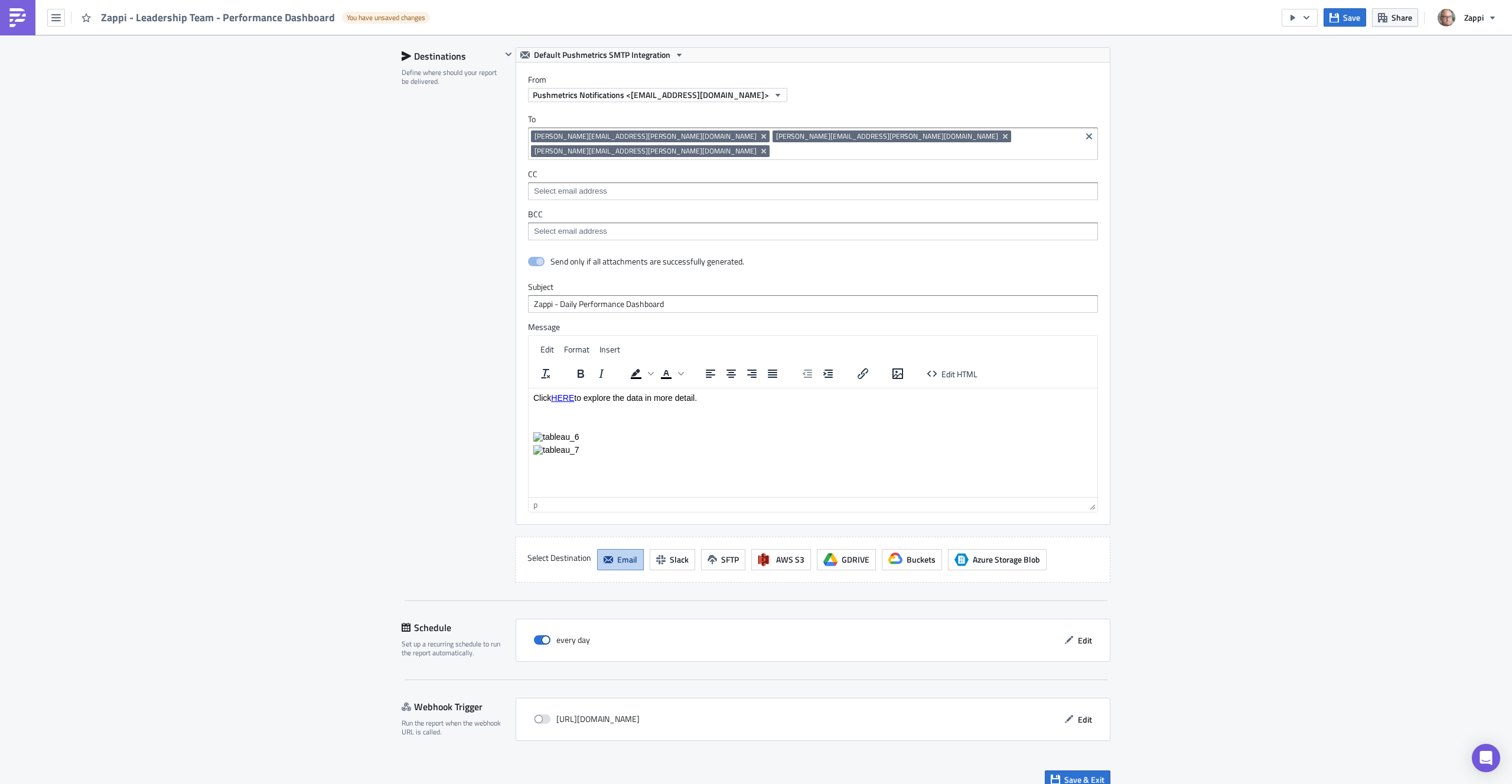
click at [540, 497] on div "p" at bounding box center [813, 504] width 569 height 15
click at [540, 499] on div "p" at bounding box center [810, 504] width 552 height 12
click at [534, 499] on div "p" at bounding box center [536, 504] width 4 height 12
click at [546, 499] on div "p" at bounding box center [810, 504] width 552 height 12
drag, startPoint x: 564, startPoint y: 490, endPoint x: 978, endPoint y: 524, distance: 415.4
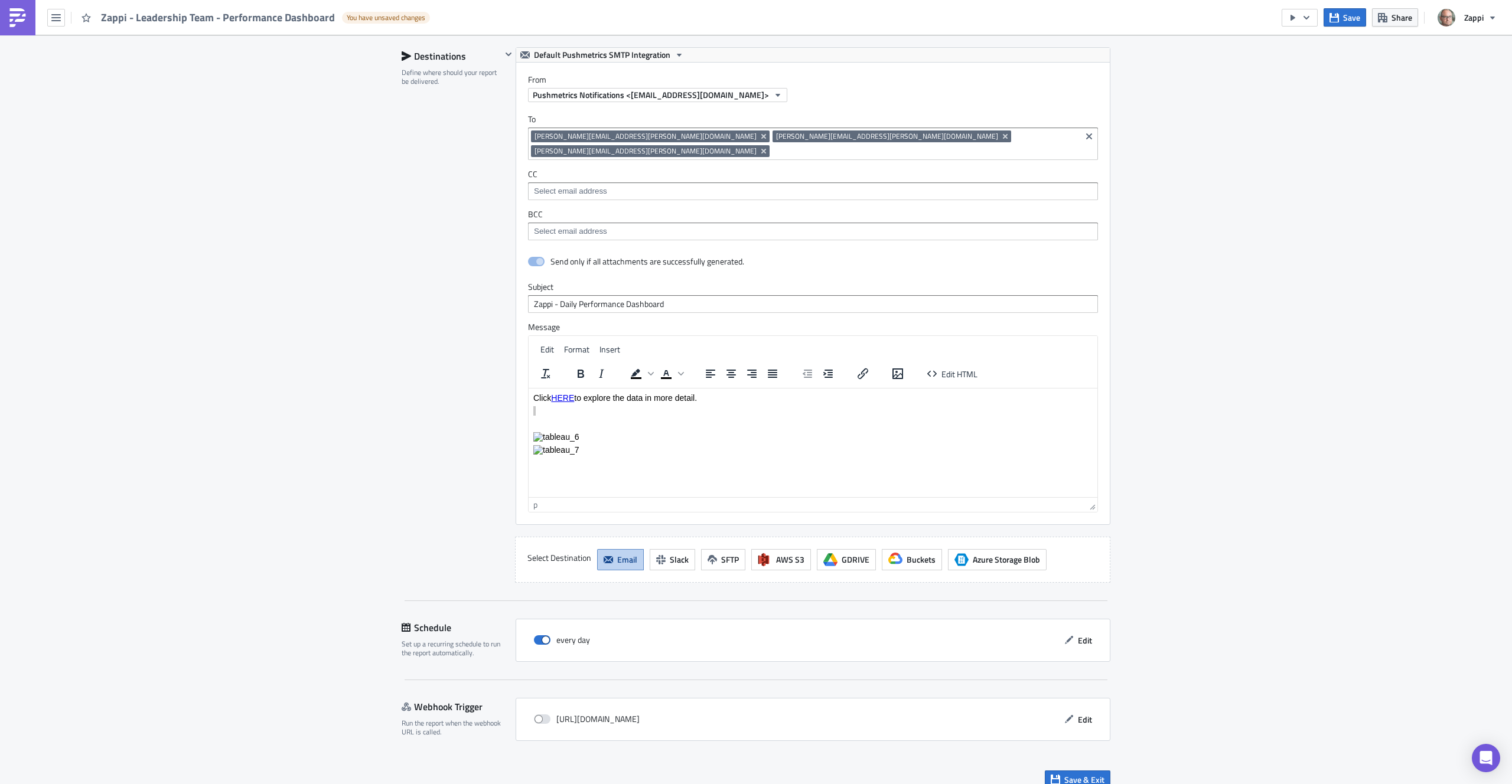
click at [578, 499] on div "p" at bounding box center [810, 504] width 552 height 12
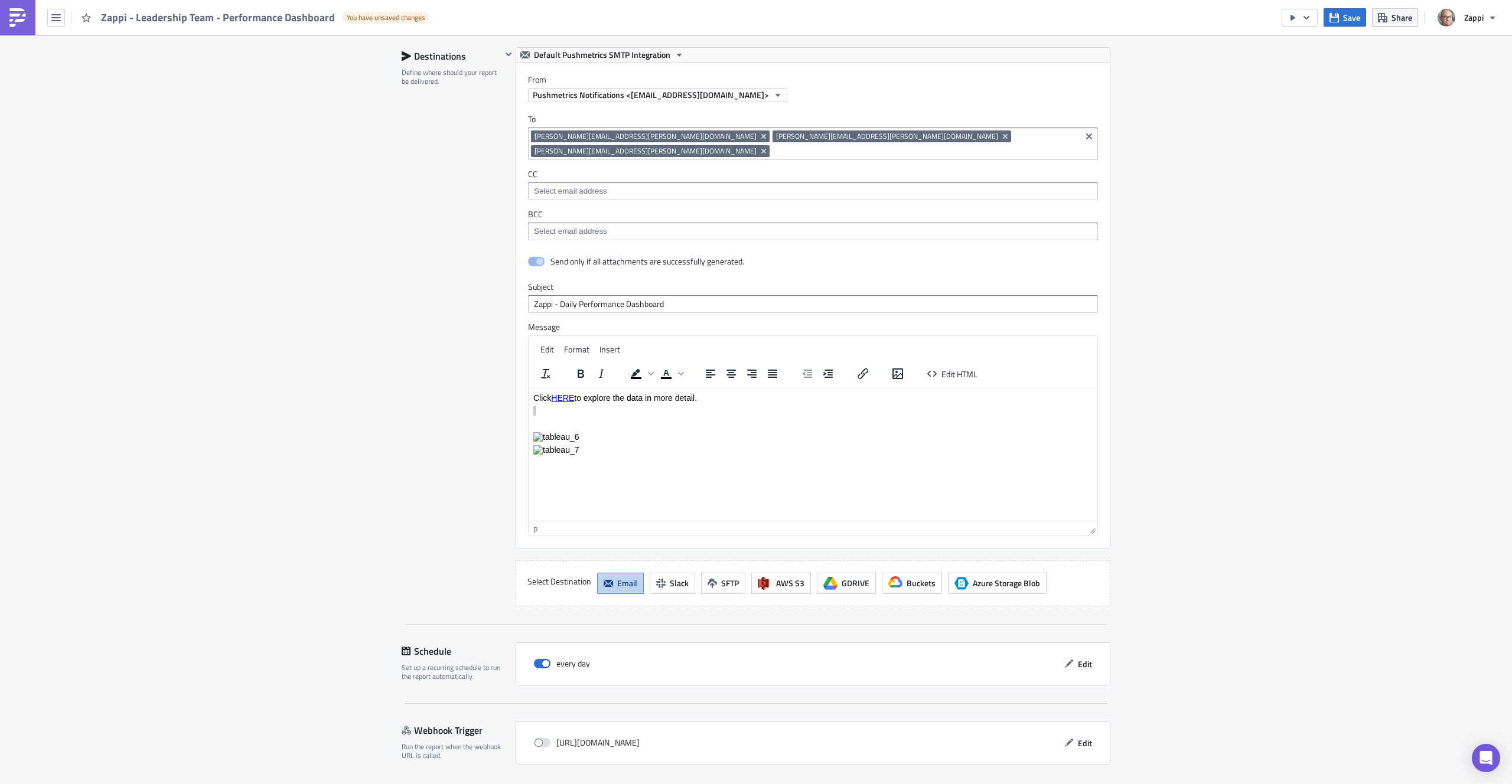
drag, startPoint x: 1089, startPoint y: 493, endPoint x: 1106, endPoint y: 518, distance: 30.2
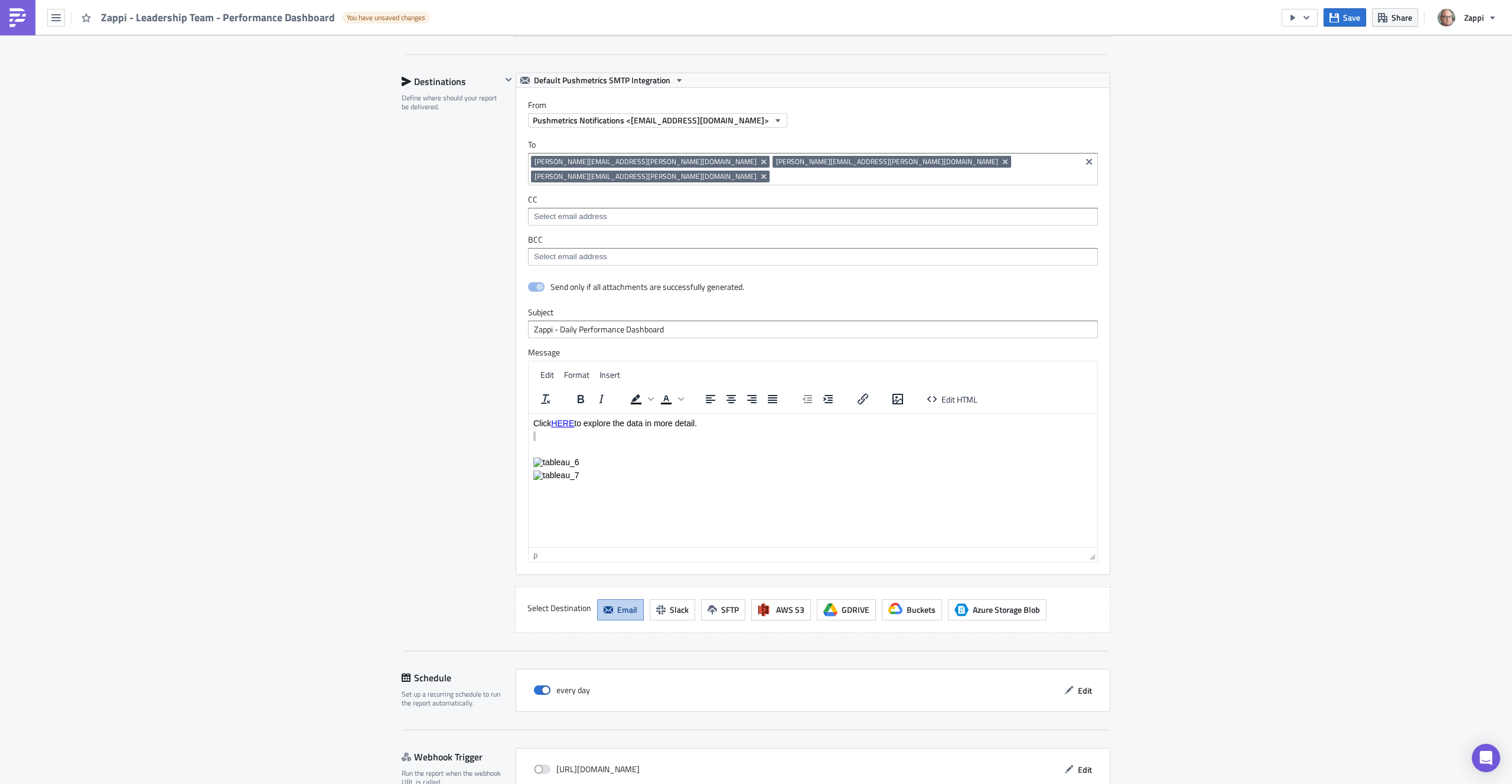
scroll to position [859, 0]
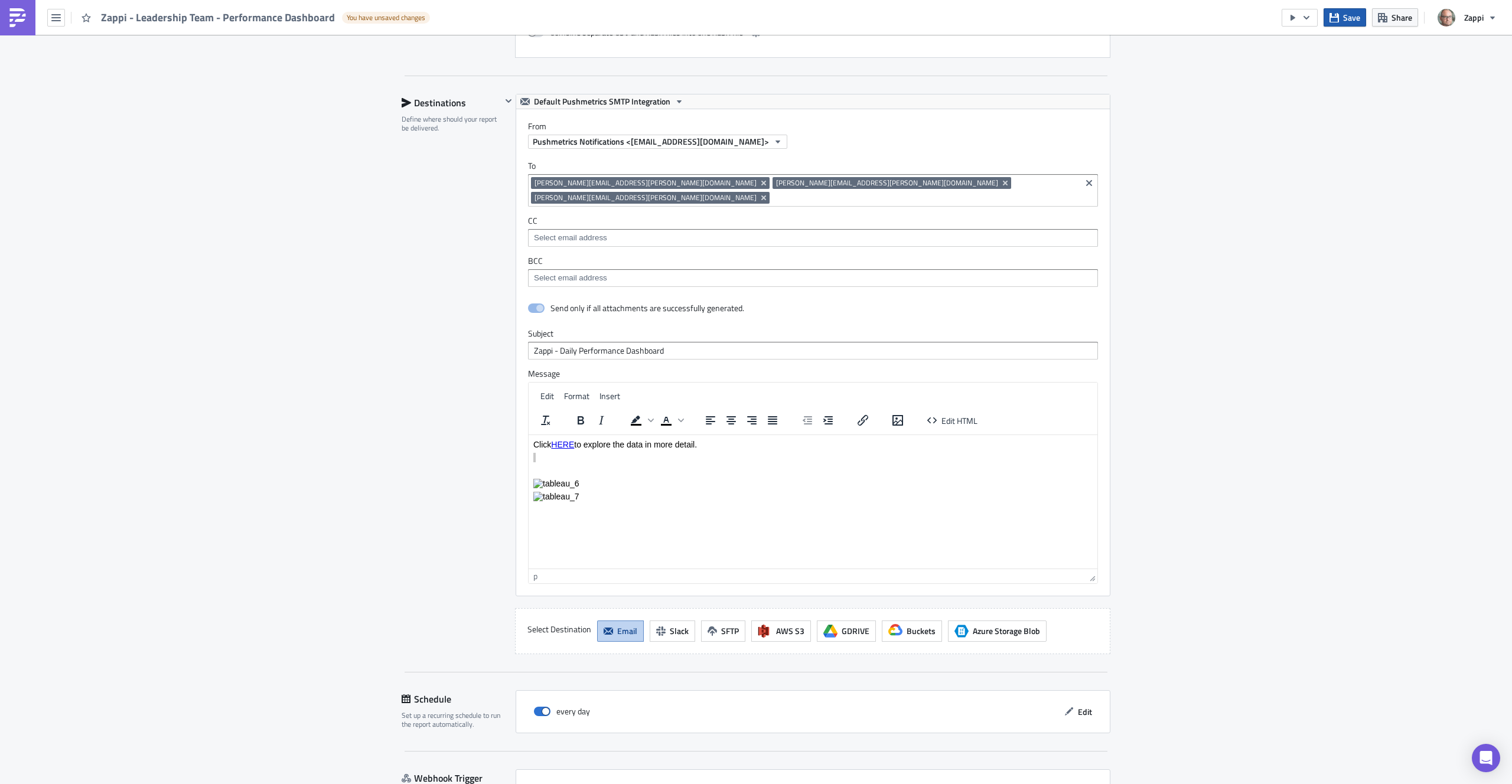
click at [1338, 17] on icon "button" at bounding box center [1334, 17] width 10 height 10
